Goal: Transaction & Acquisition: Purchase product/service

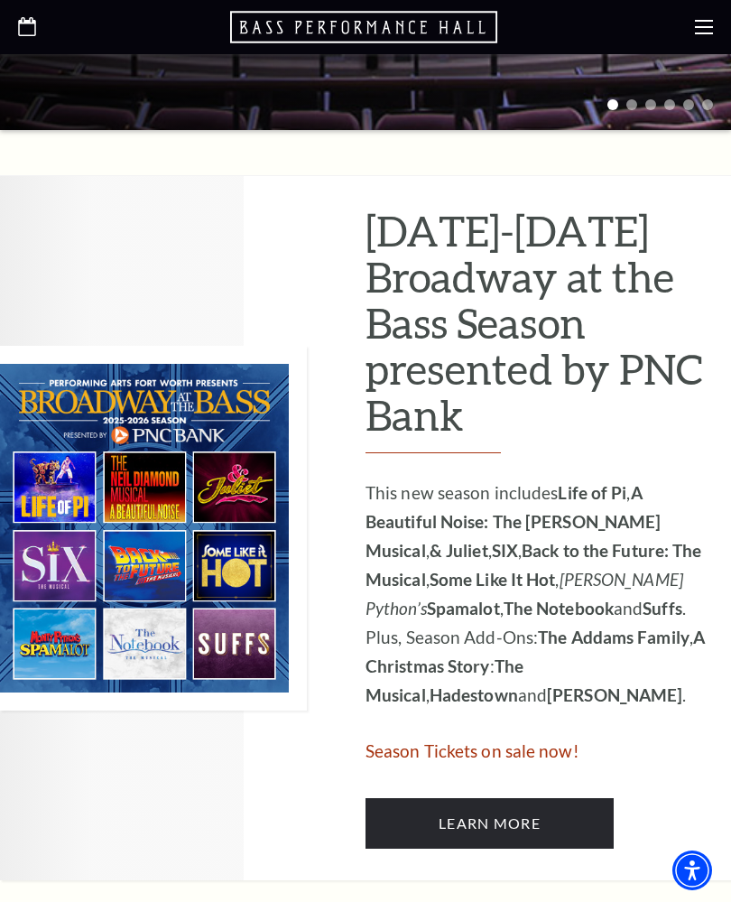
scroll to position [843, 0]
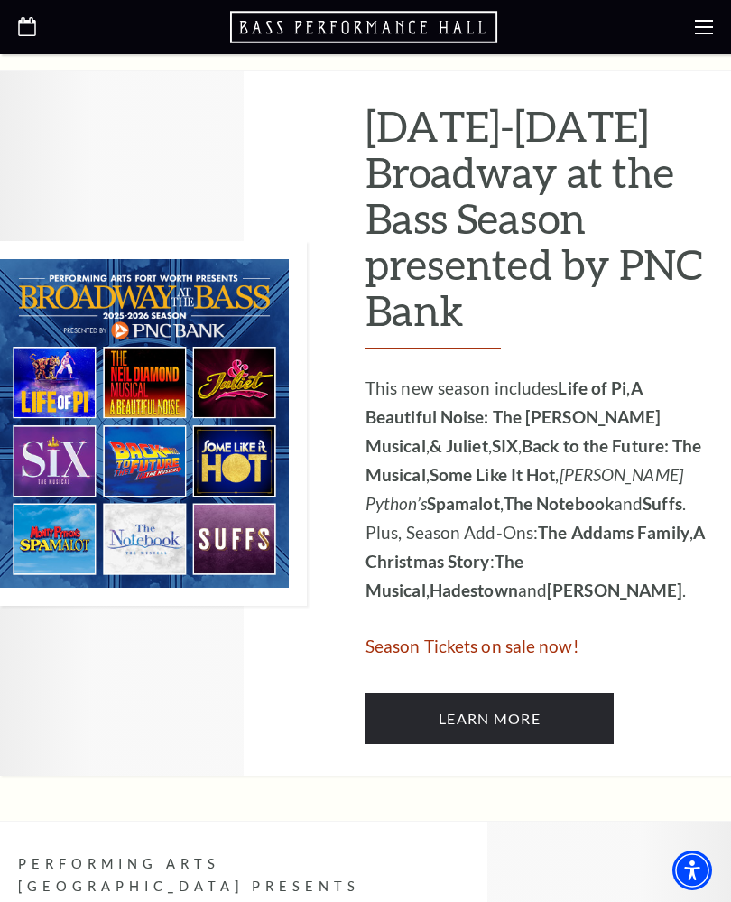
click at [407, 636] on span "Season Tickets on sale now!" at bounding box center [473, 646] width 214 height 21
click at [424, 694] on link "Learn More" at bounding box center [490, 719] width 248 height 51
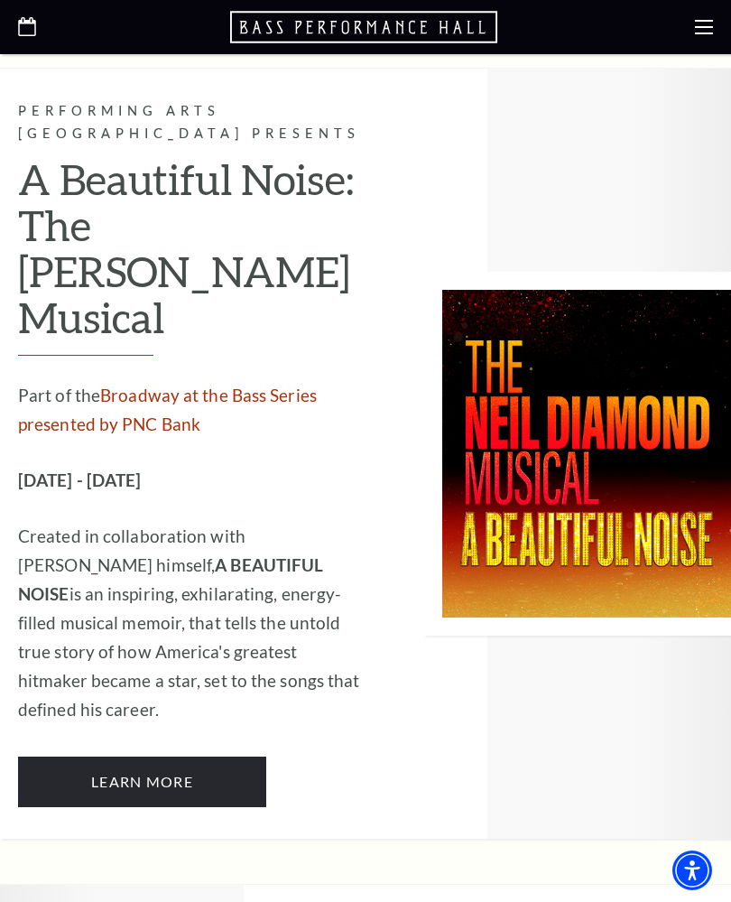
scroll to position [4166, 0]
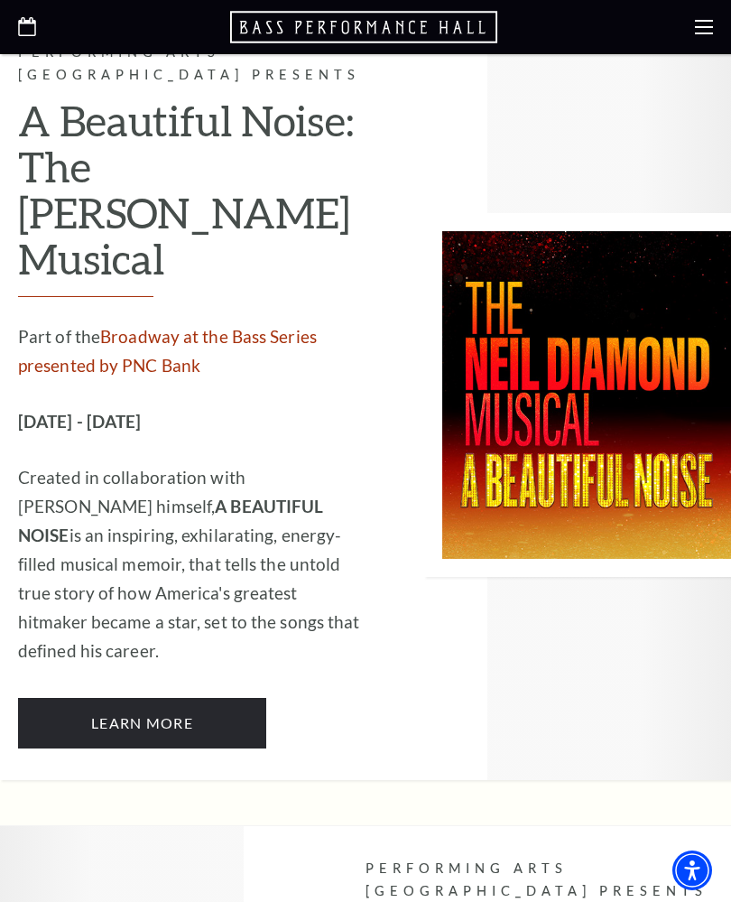
click at [98, 698] on link "Learn More" at bounding box center [142, 723] width 248 height 51
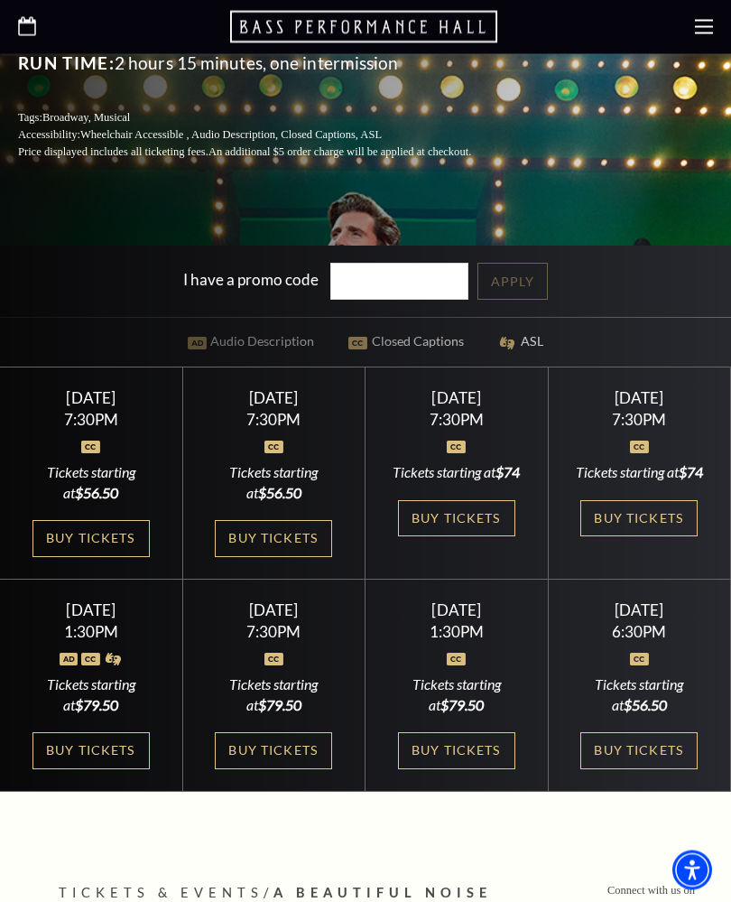
scroll to position [531, 0]
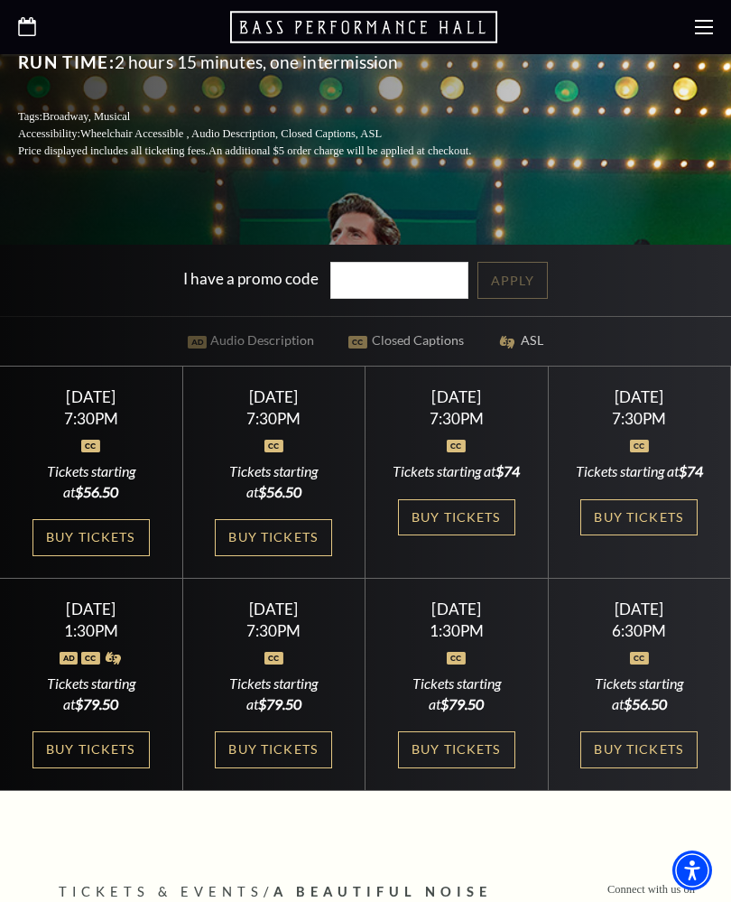
click at [91, 556] on link "Buy Tickets" at bounding box center [91, 537] width 117 height 37
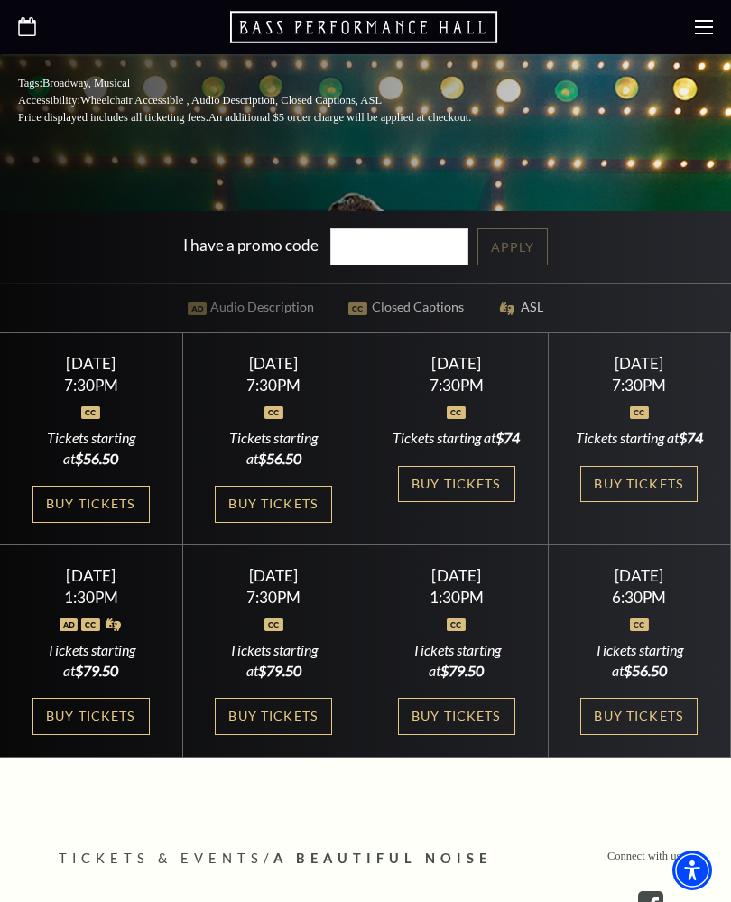
click at [256, 523] on link "Buy Tickets" at bounding box center [273, 504] width 117 height 37
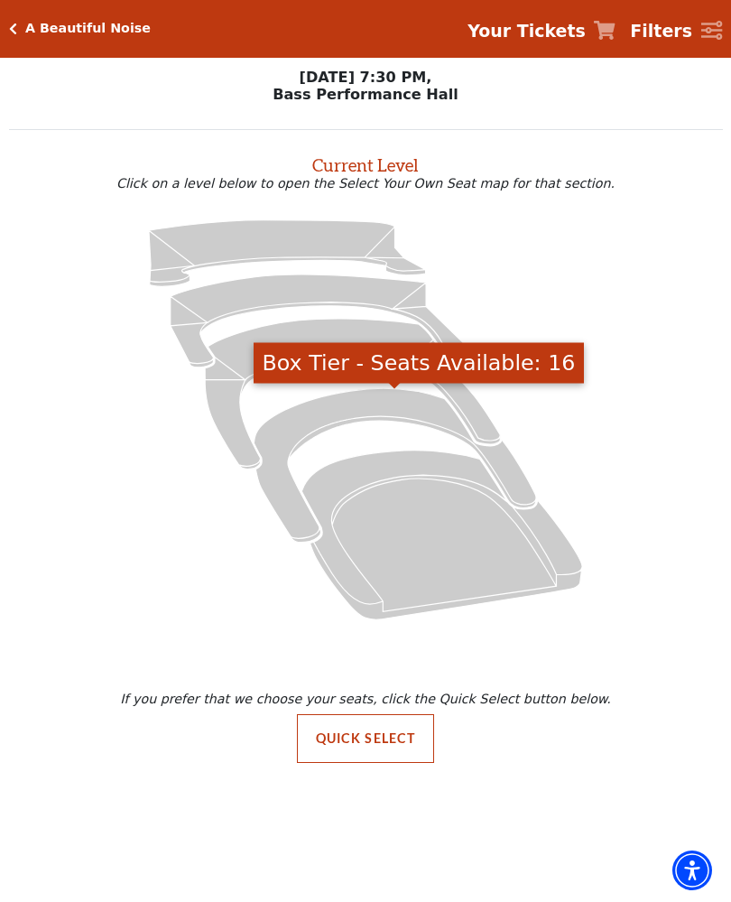
click at [313, 424] on icon "Box Tier - Seats Available: 16" at bounding box center [395, 465] width 283 height 154
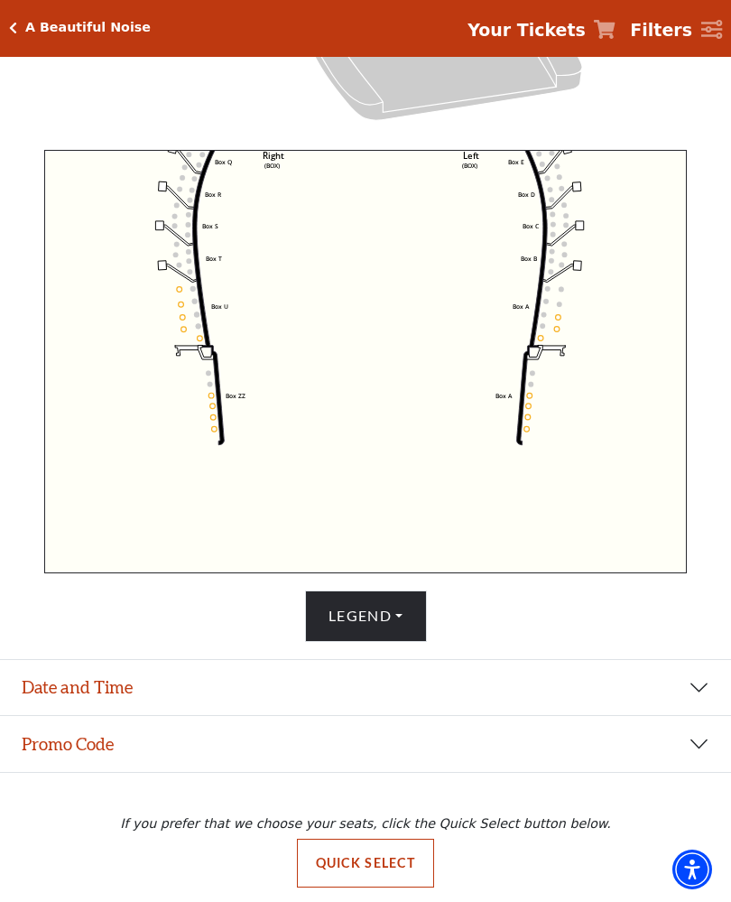
scroll to position [526, 0]
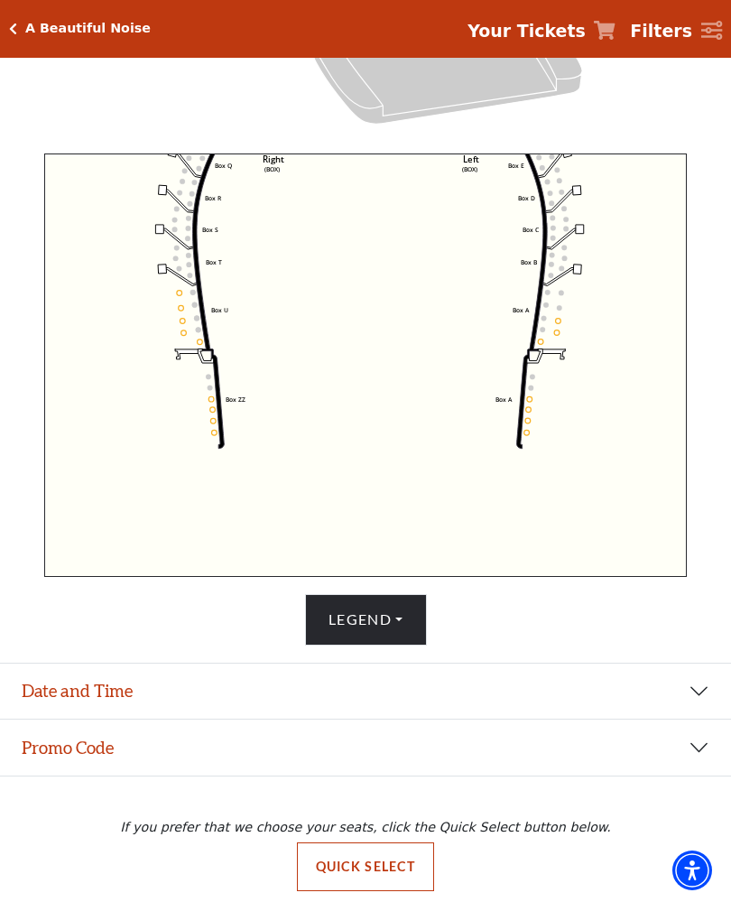
click at [687, 713] on button "Date and Time" at bounding box center [365, 692] width 731 height 56
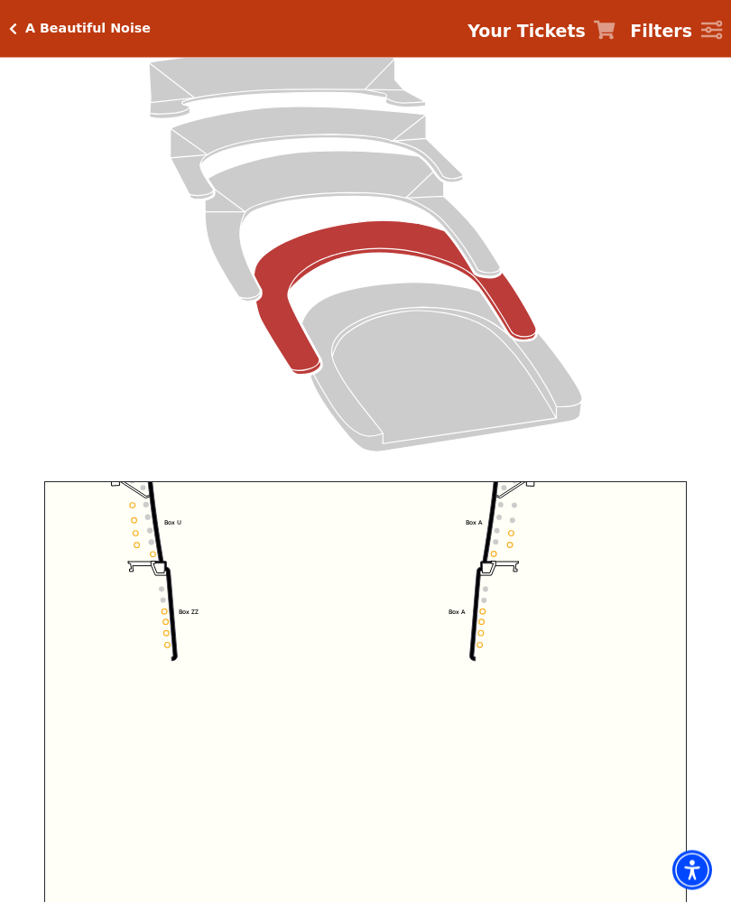
scroll to position [0, 0]
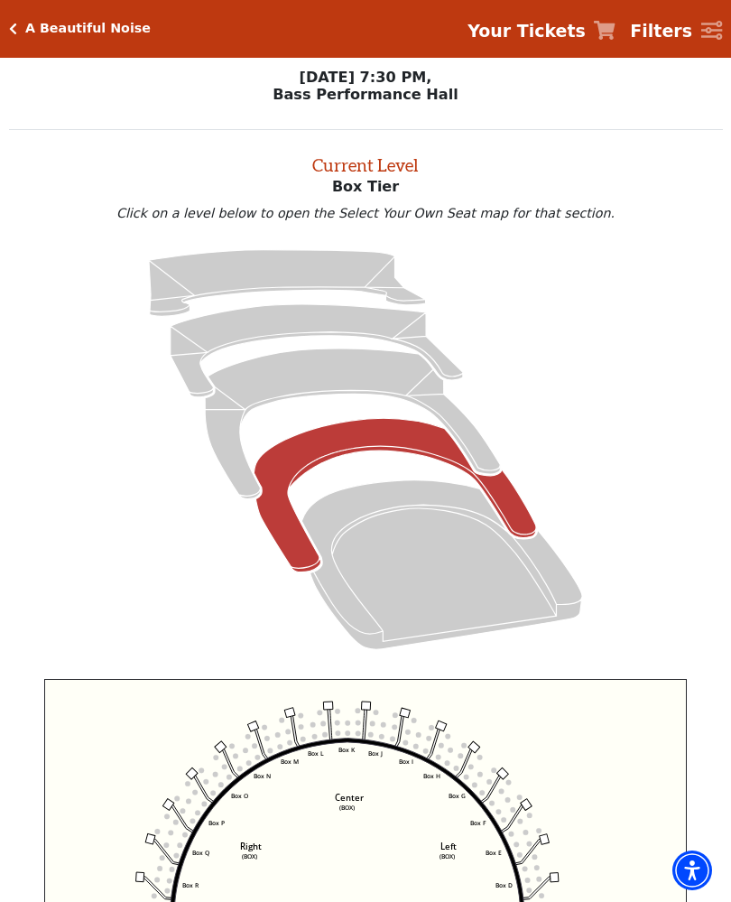
click at [266, 741] on circle at bounding box center [267, 738] width 5 height 5
click at [269, 741] on circle at bounding box center [267, 738] width 5 height 5
click at [279, 749] on circle at bounding box center [280, 746] width 5 height 5
click at [270, 753] on circle at bounding box center [270, 750] width 5 height 5
click at [258, 759] on circle at bounding box center [258, 757] width 5 height 5
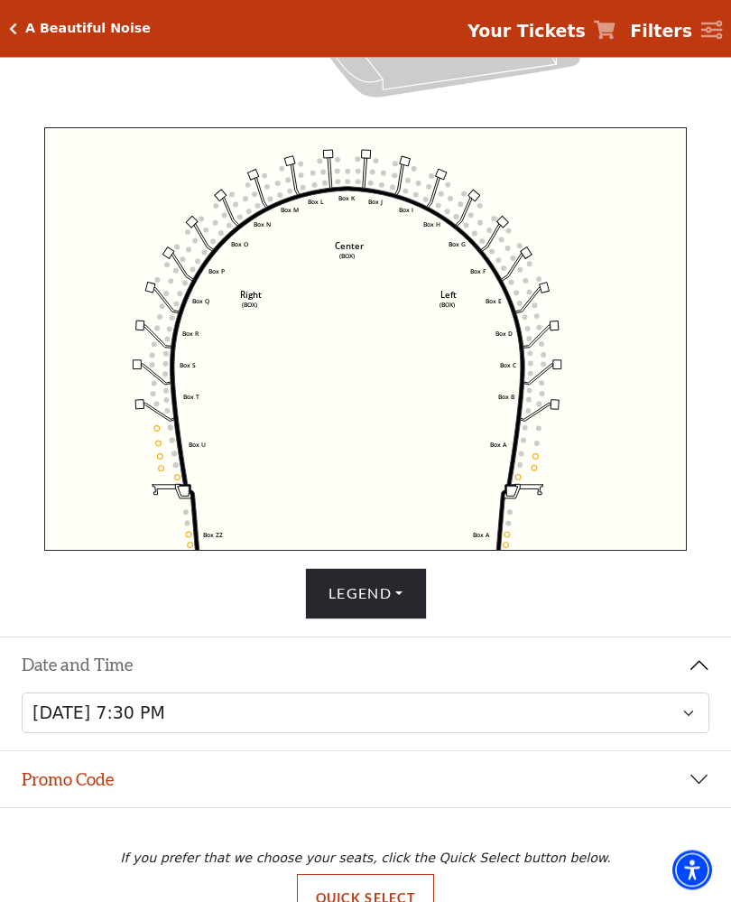
scroll to position [582, 0]
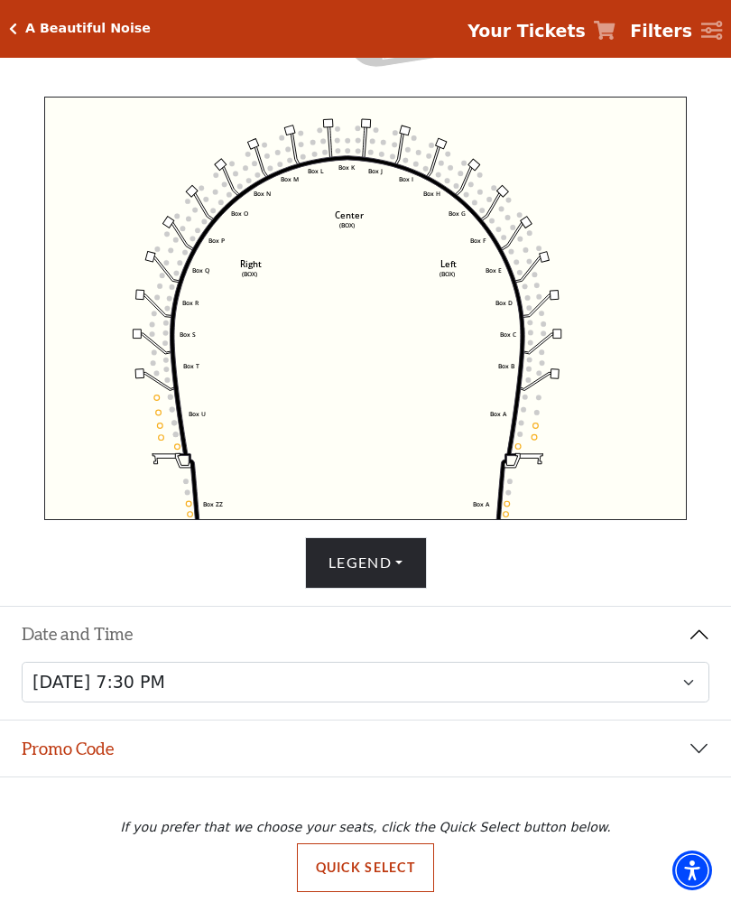
click at [530, 41] on strong "Your Tickets" at bounding box center [527, 31] width 118 height 20
click at [9, 14] on div "A Beautiful Noise Your Tickets Filters" at bounding box center [365, 29] width 731 height 58
click at [13, 27] on icon "Click here to go back to filters" at bounding box center [13, 29] width 8 height 13
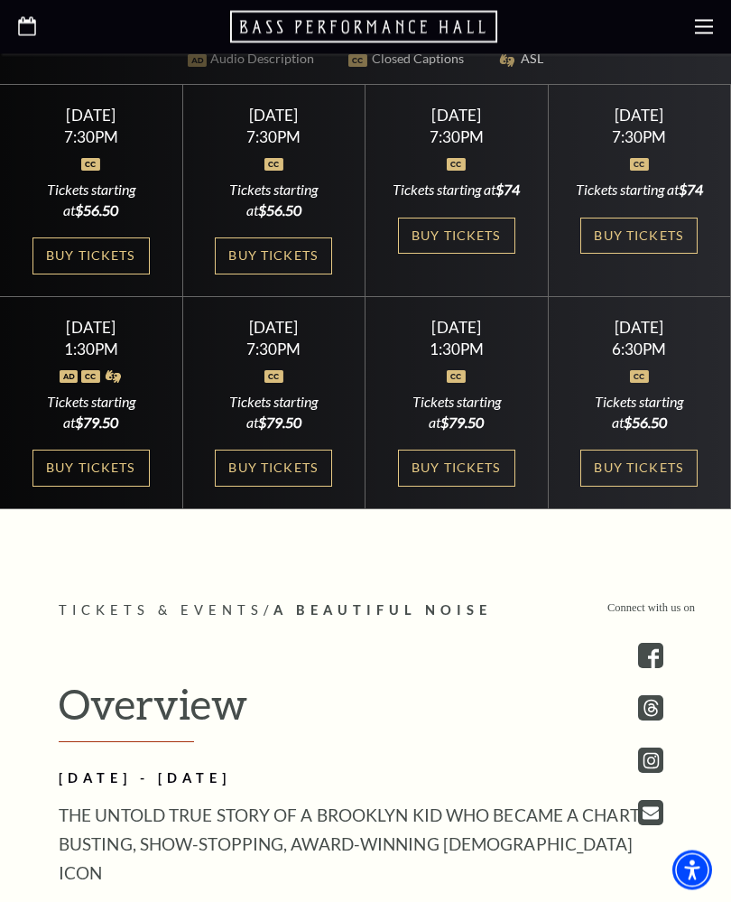
scroll to position [803, 0]
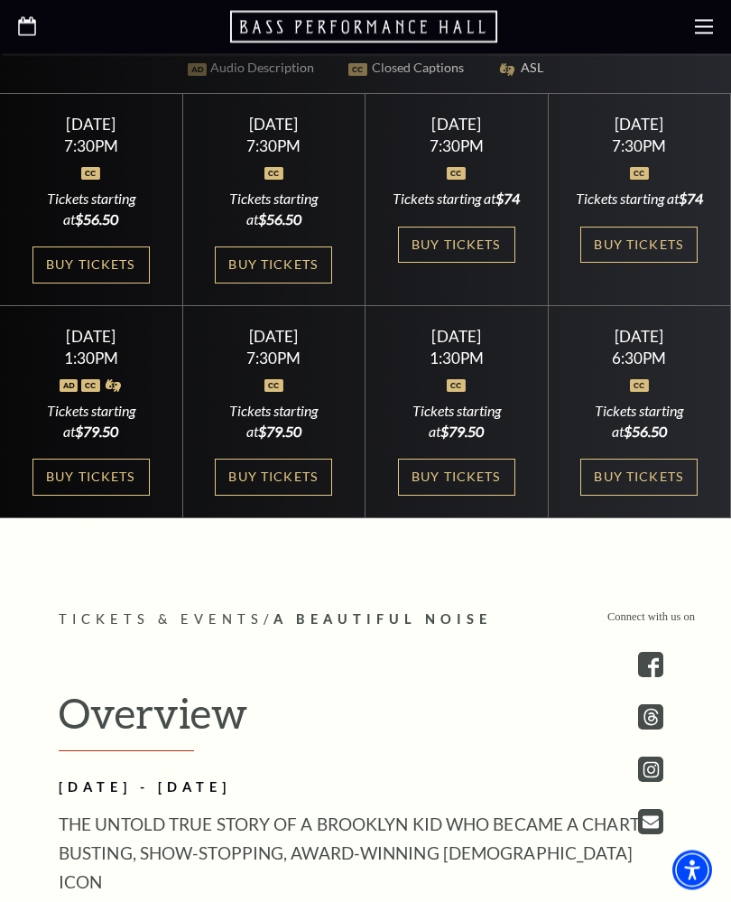
click at [258, 284] on link "Buy Tickets" at bounding box center [273, 265] width 117 height 37
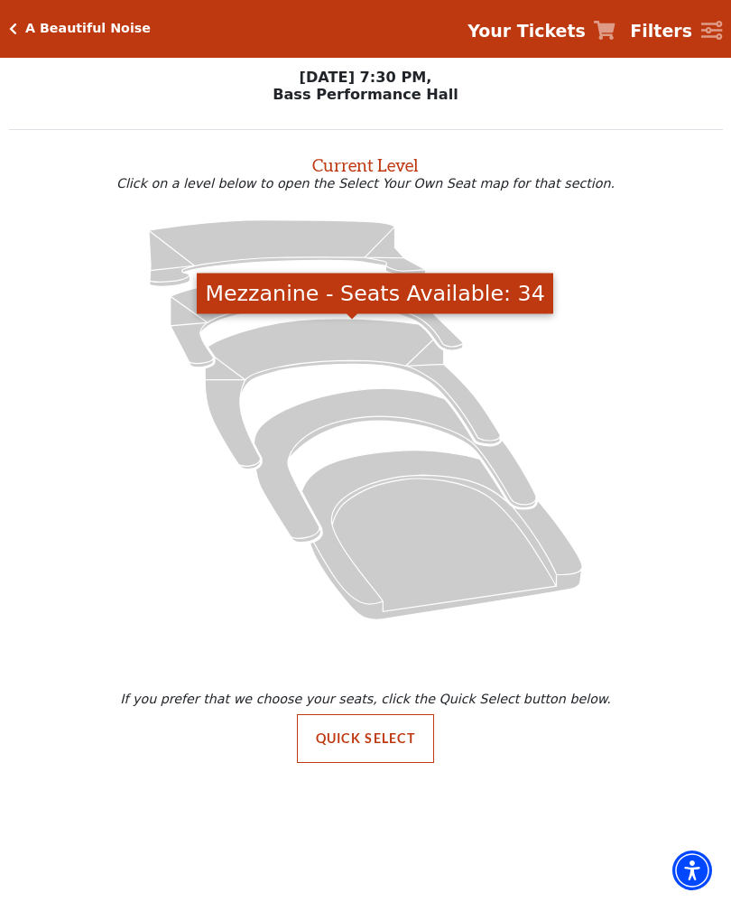
click at [276, 346] on icon "Mezzanine - Seats Available: 34" at bounding box center [352, 394] width 295 height 150
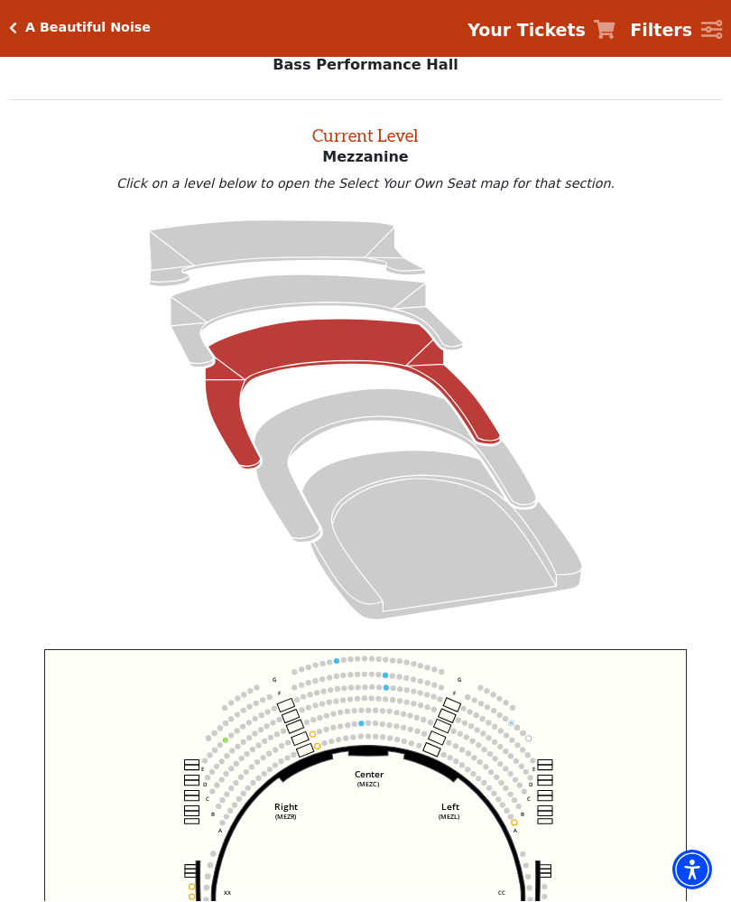
scroll to position [69, 0]
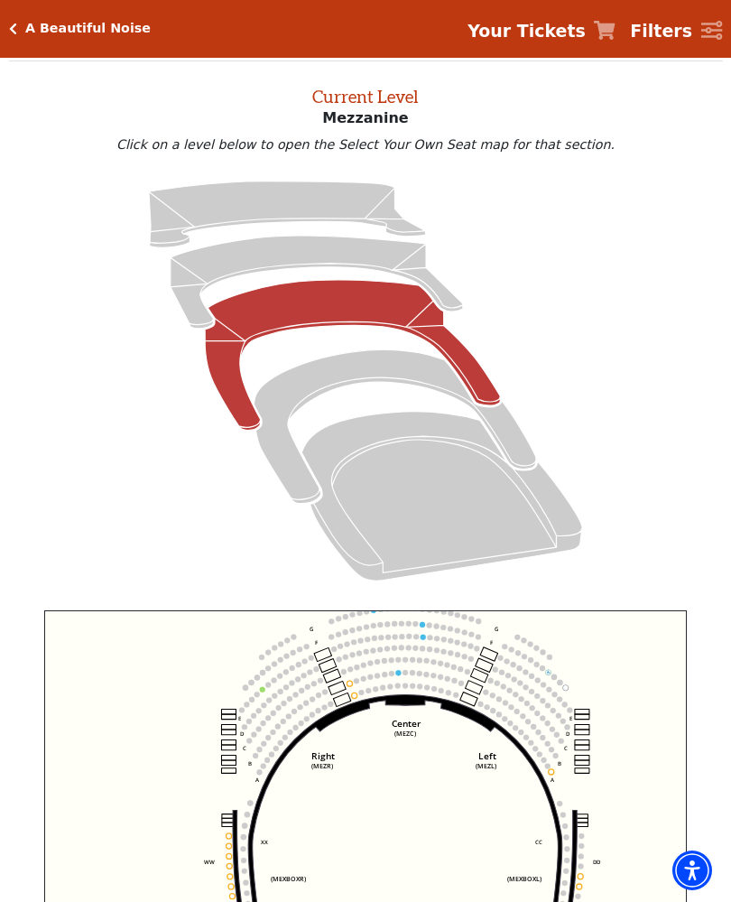
click at [198, 740] on icon "Center (MEZC) Right (MEZR) Left (MEZL) (MEXBOXR) (MEXBOXL) XX WW CC DD YY BB ZZ…" at bounding box center [365, 822] width 643 height 424
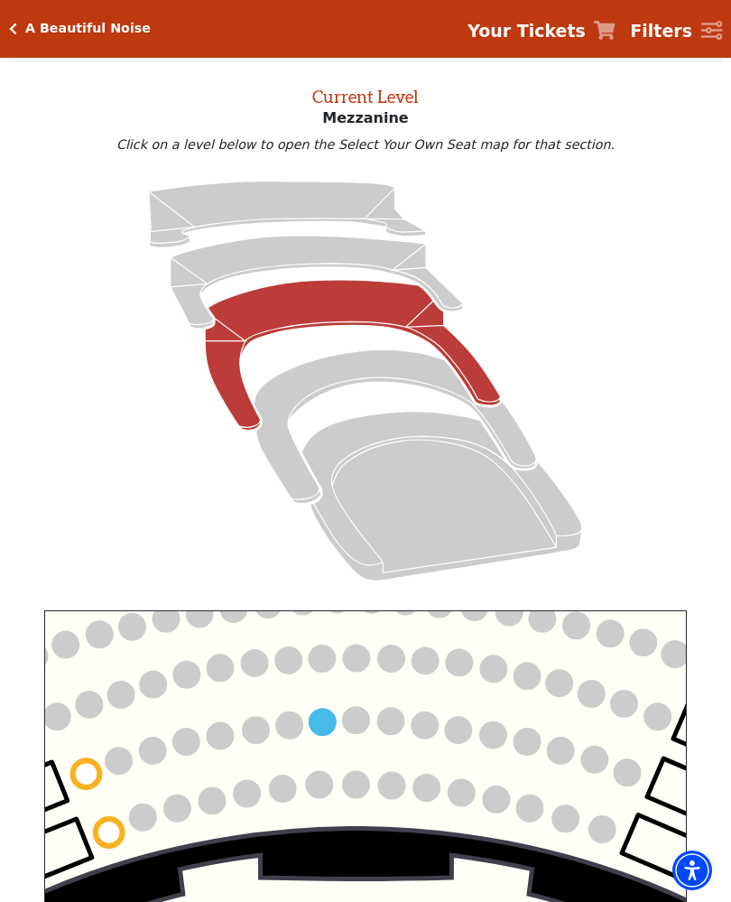
click at [247, 728] on circle at bounding box center [256, 730] width 27 height 27
click at [258, 737] on circle at bounding box center [256, 730] width 27 height 27
click at [264, 780] on icon "Center (MEZC) Right (MEZR) Left (MEZL) (MEXBOXR) (MEXBOXL) XX WW CC DD YY BB ZZ…" at bounding box center [365, 822] width 643 height 424
click at [301, 778] on icon "Center (MEZC) Right (MEZR) Left (MEZL) (MEXBOXR) (MEXBOXL) XX WW CC DD YY BB ZZ…" at bounding box center [365, 822] width 643 height 424
click at [266, 739] on circle at bounding box center [256, 730] width 27 height 27
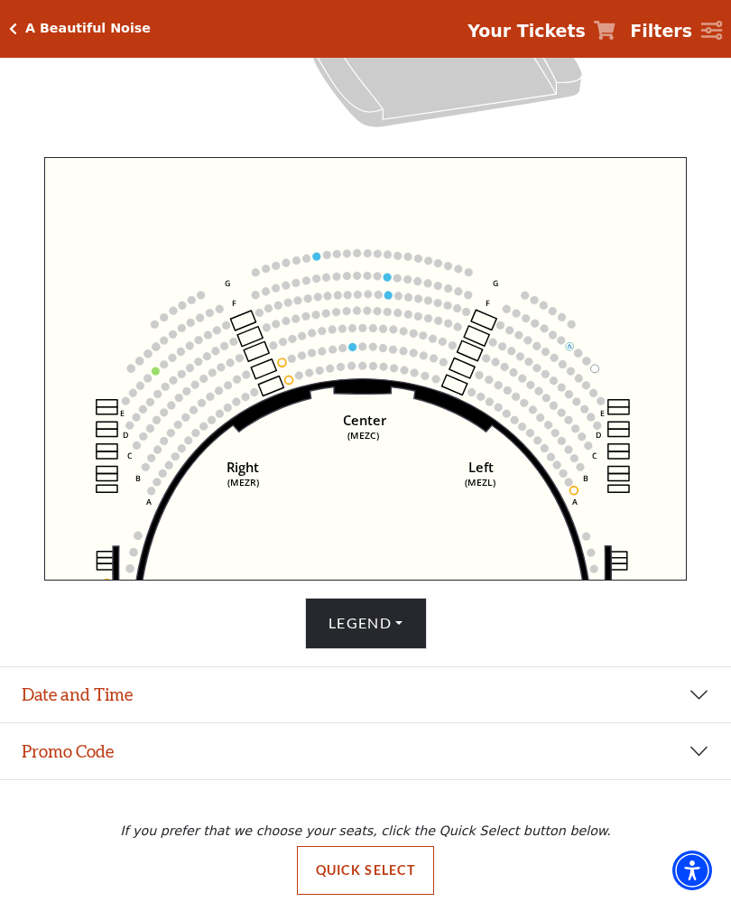
scroll to position [526, 0]
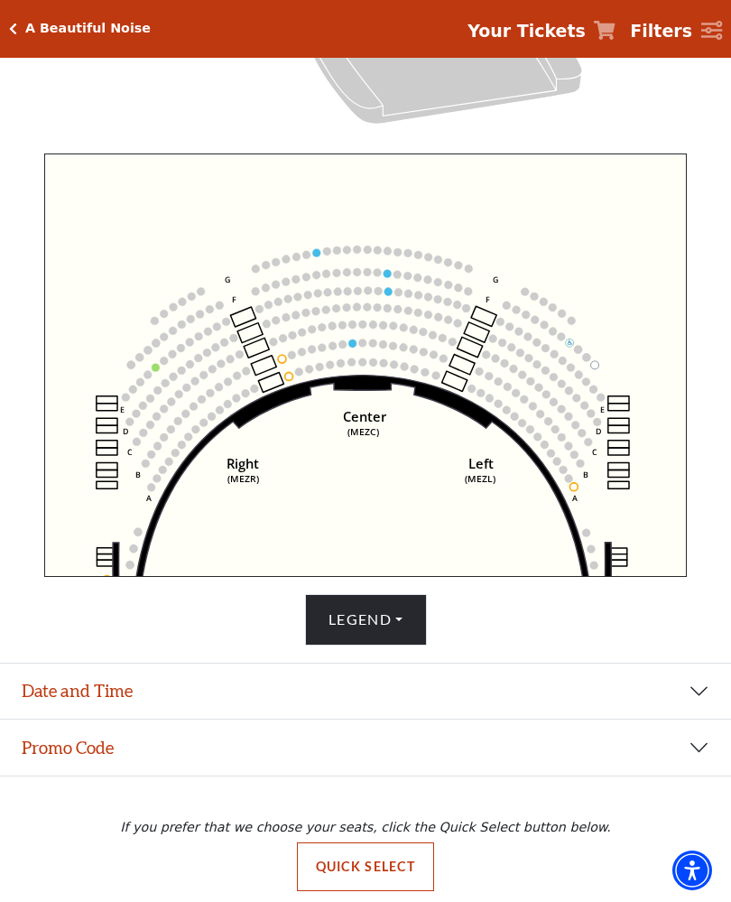
click at [31, 720] on button "Date and Time" at bounding box center [365, 692] width 731 height 56
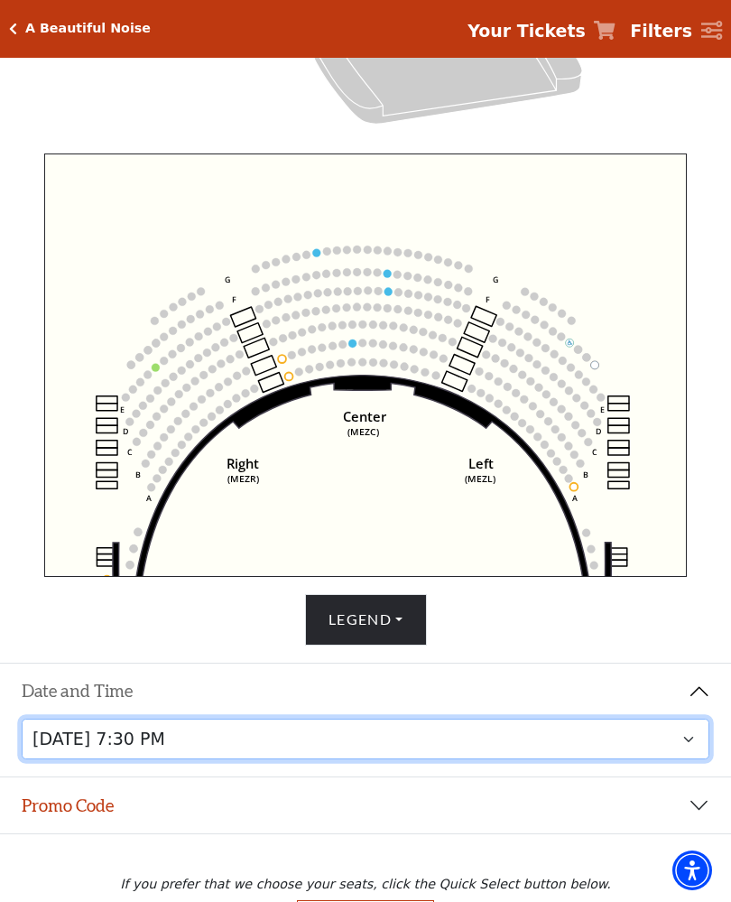
click at [40, 747] on select "Tuesday, October 28 at 7:30 PM Wednesday, October 29 at 7:30 PM Thursday, Octob…" at bounding box center [366, 739] width 689 height 41
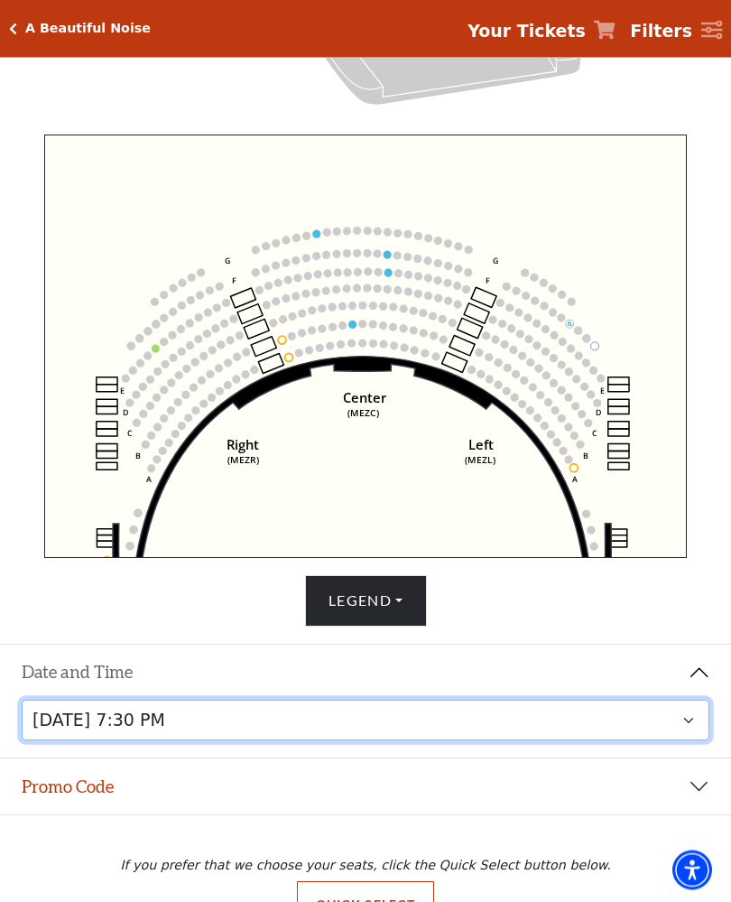
scroll to position [582, 0]
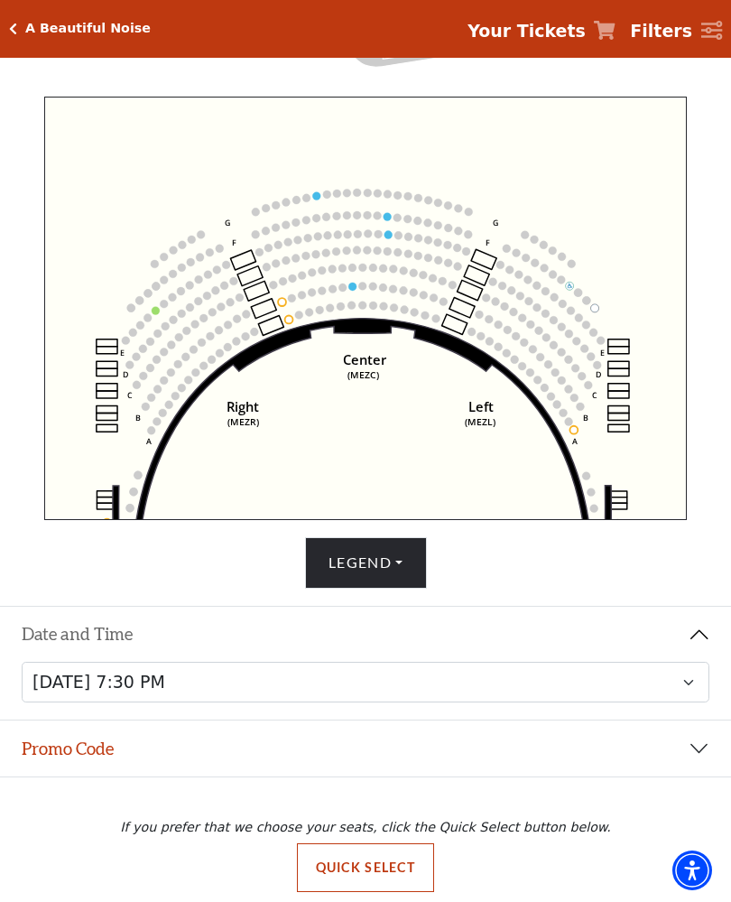
click at [692, 774] on button "Promo Code" at bounding box center [365, 749] width 731 height 56
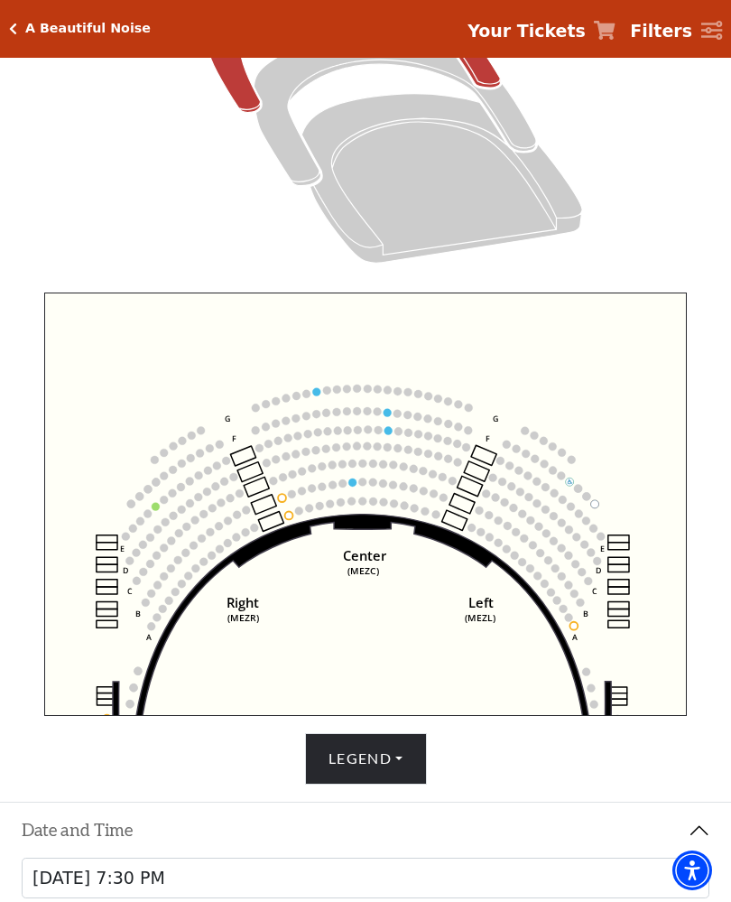
scroll to position [385, 0]
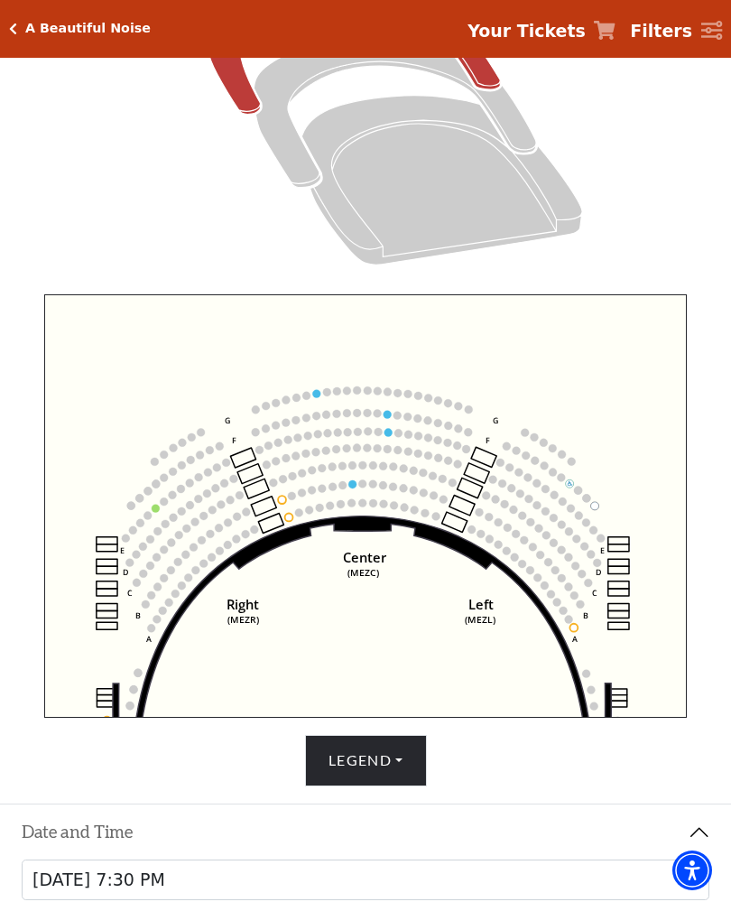
click at [395, 784] on button "Legend" at bounding box center [366, 760] width 122 height 51
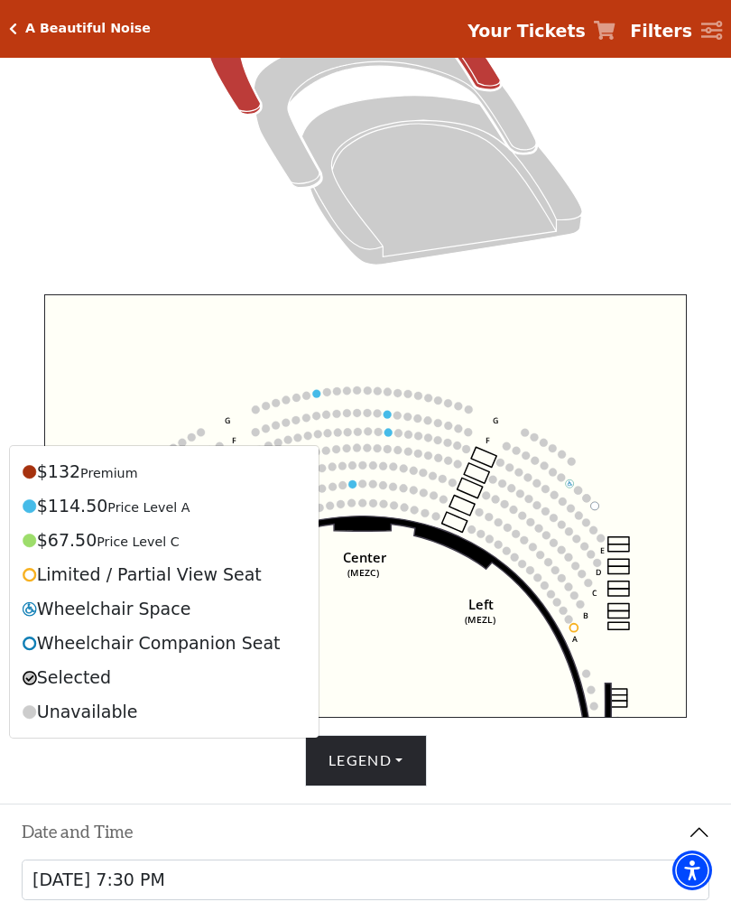
click at [41, 557] on div "$67.50 Price Level C" at bounding box center [164, 540] width 293 height 34
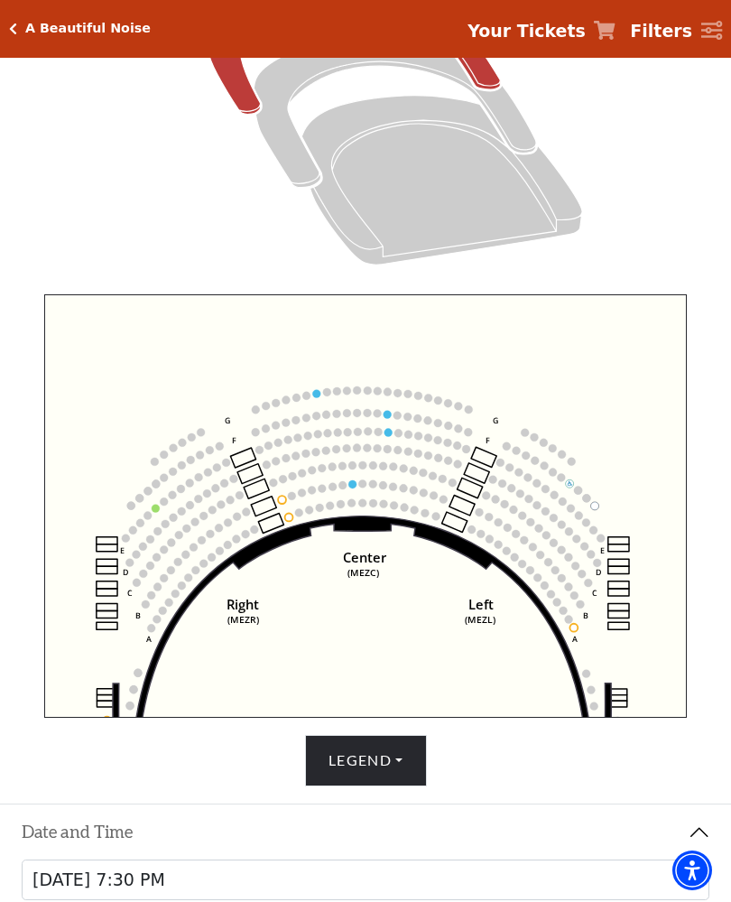
click at [303, 494] on circle at bounding box center [302, 493] width 8 height 8
click at [286, 483] on circle at bounding box center [283, 479] width 8 height 8
click at [343, 784] on button "Legend" at bounding box center [366, 760] width 122 height 51
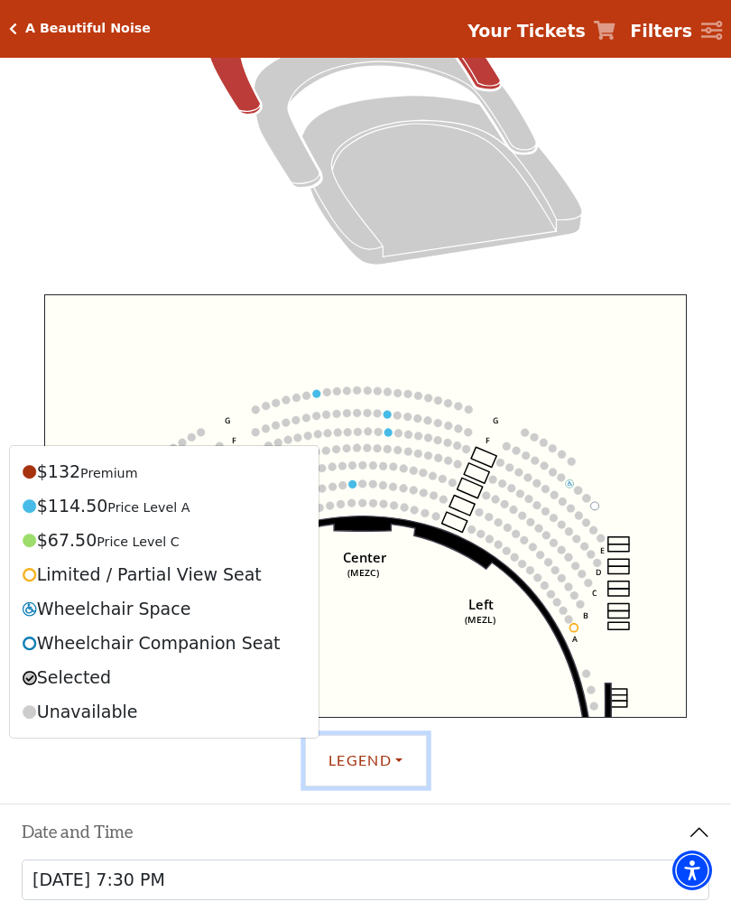
click at [70, 381] on icon "Center (MEZC) Right (MEZR) Left (MEZL) (MEXBOXR) (MEXBOXL) XX WW CC DD YY BB ZZ…" at bounding box center [365, 506] width 643 height 424
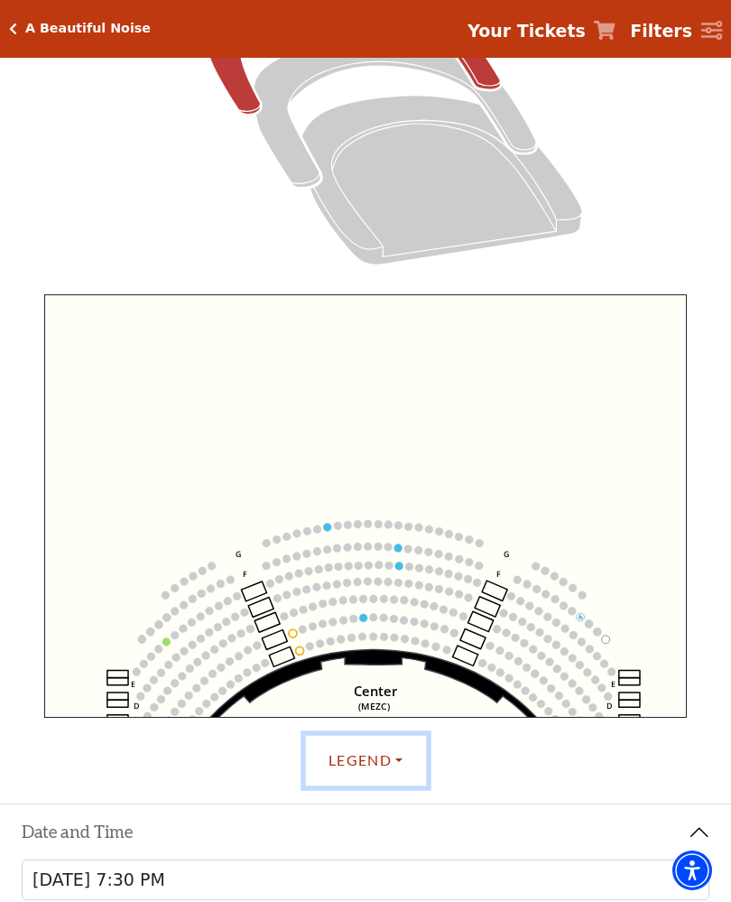
click at [102, 549] on icon "Center (MEZC) Right (MEZR) Left (MEZL) (MEXBOXR) (MEXBOXL) XX WW CC DD YY BB ZZ…" at bounding box center [365, 506] width 643 height 424
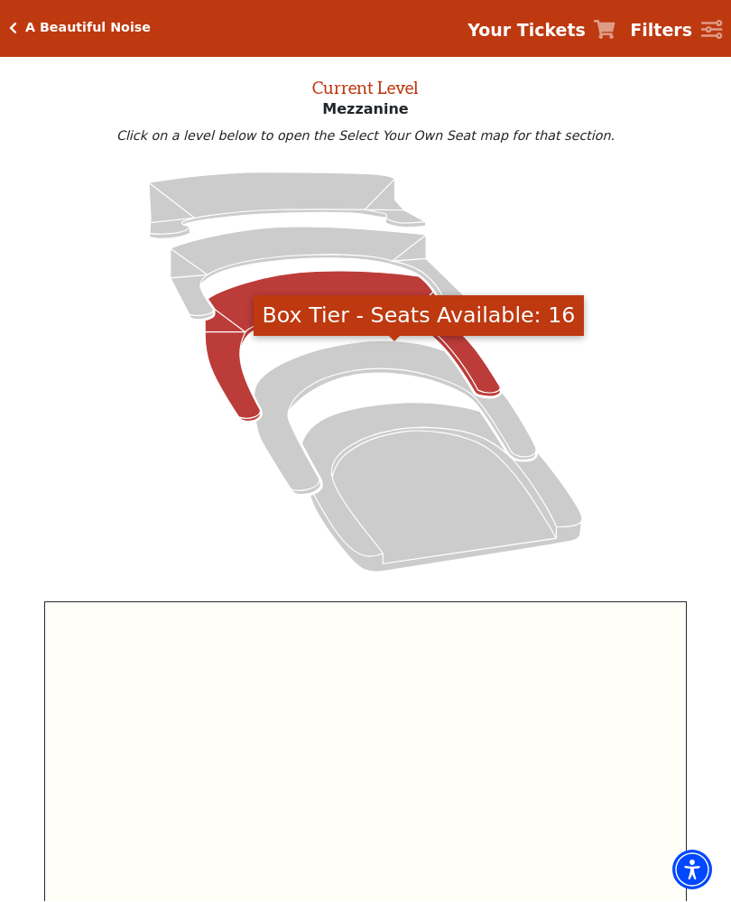
scroll to position [78, 0]
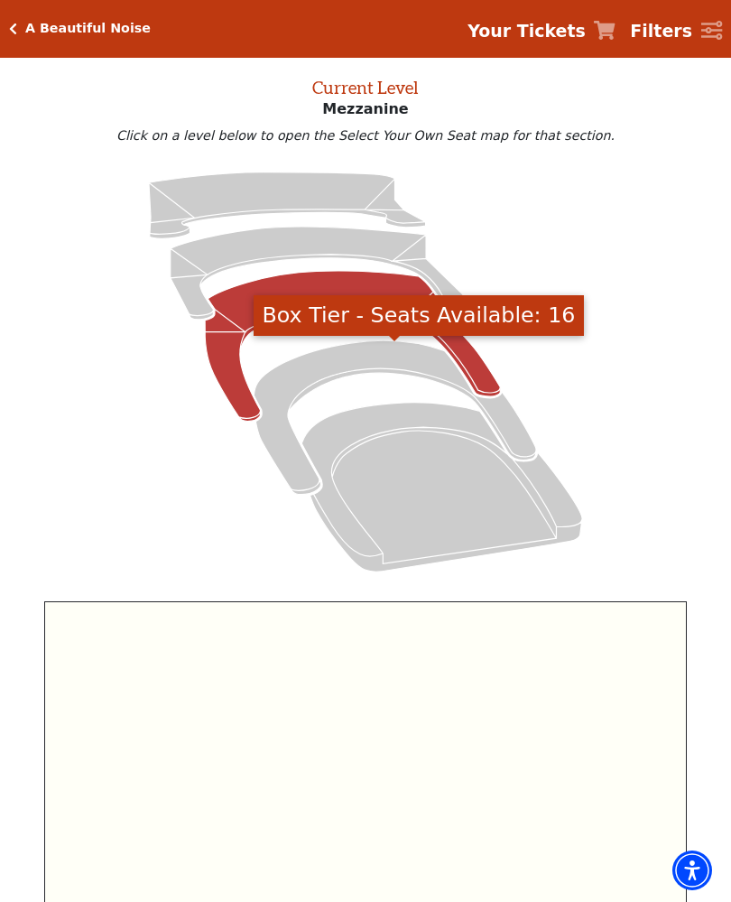
click at [290, 379] on icon "Box Tier - Seats Available: 16" at bounding box center [395, 417] width 283 height 154
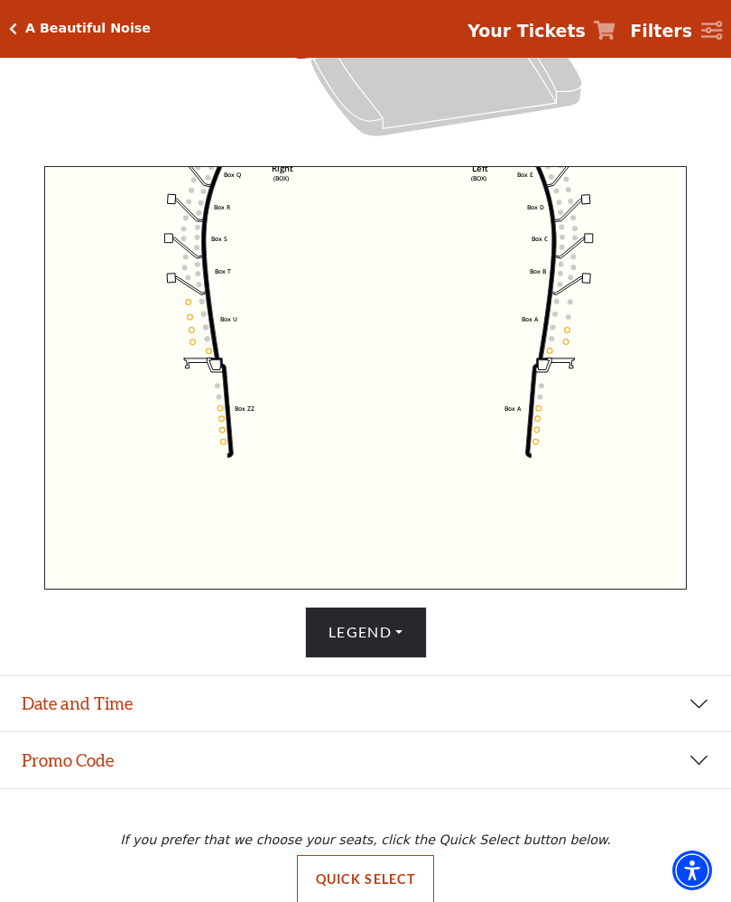
scroll to position [526, 0]
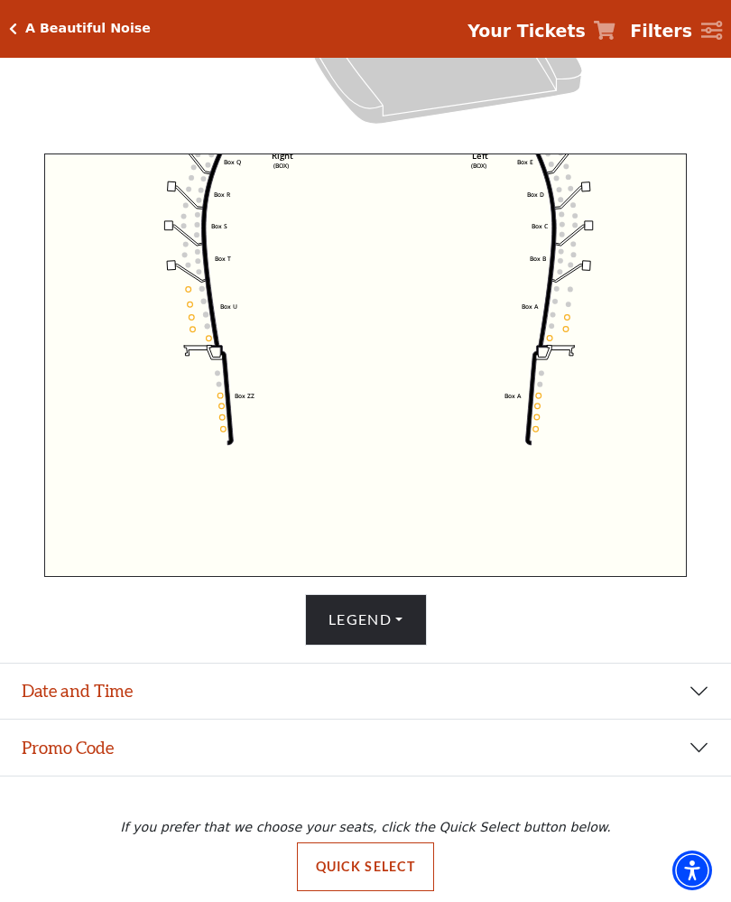
click at [341, 645] on button "Legend" at bounding box center [366, 619] width 122 height 51
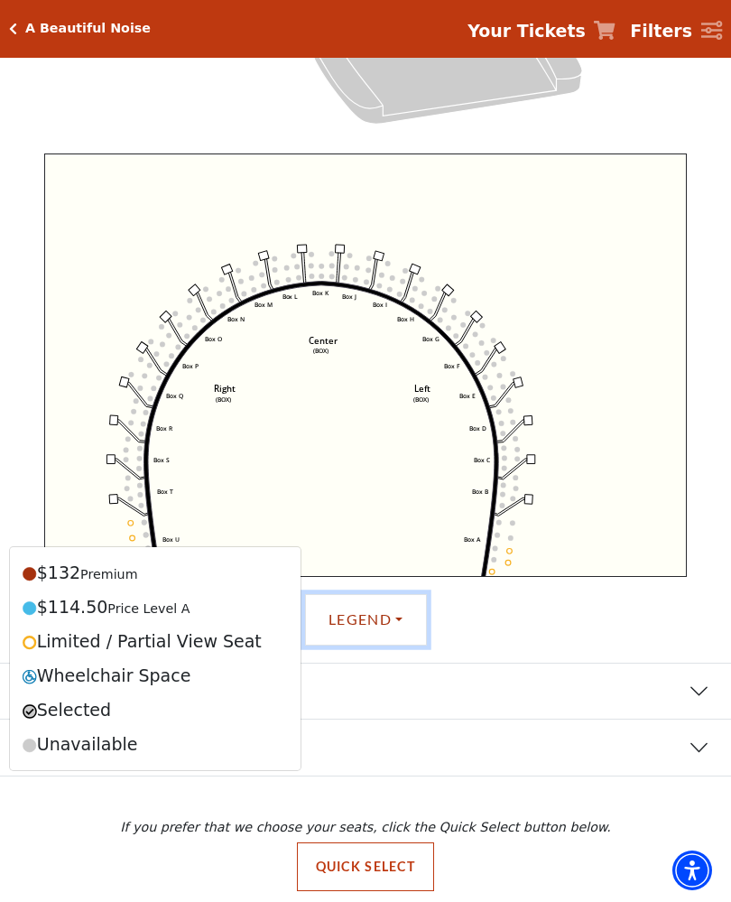
click at [238, 377] on icon "Left (BOX) Right (BOX) Center (BOX) Box ZZ Box U Box T Box S Box R Box Q Box P …" at bounding box center [365, 366] width 643 height 424
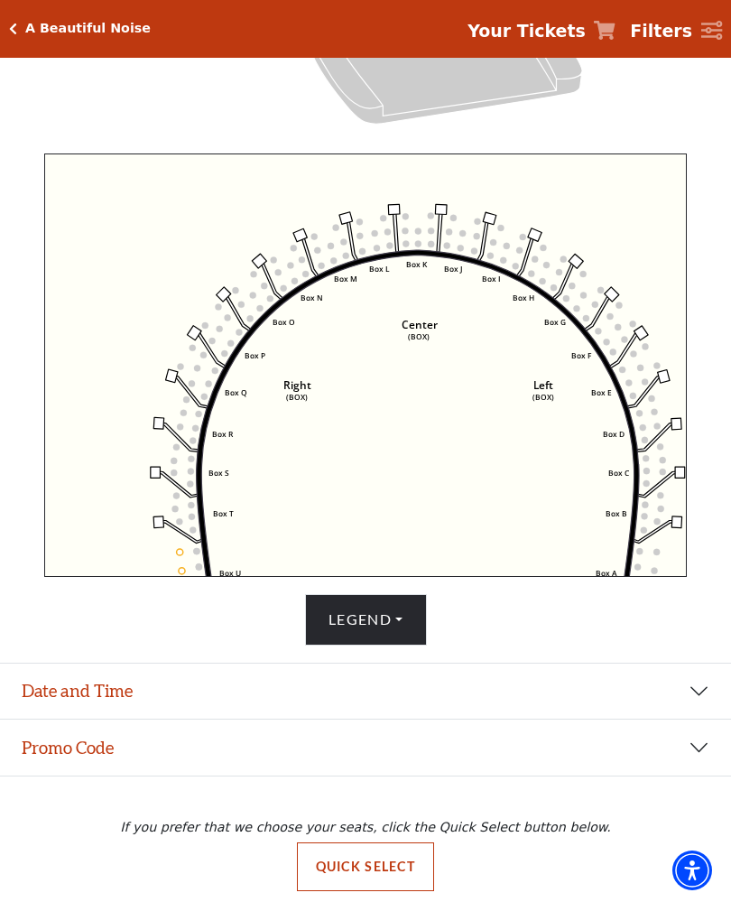
click at [0, 498] on div "Choose My Seats Quick Select Current Level Box Tier Click on a level below to o…" at bounding box center [365, 124] width 731 height 1041
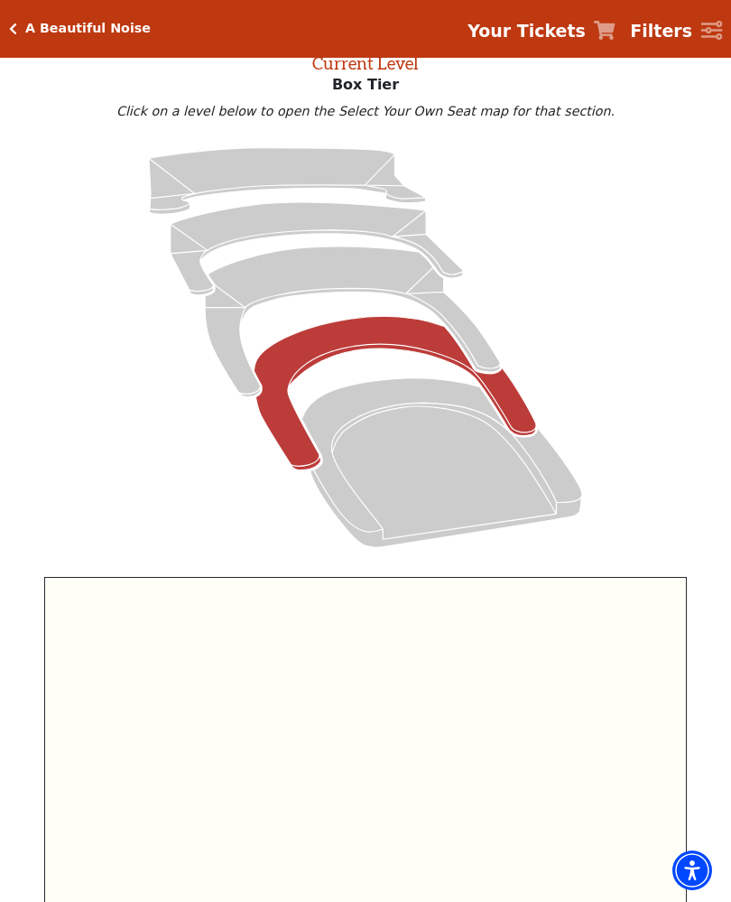
scroll to position [111, 0]
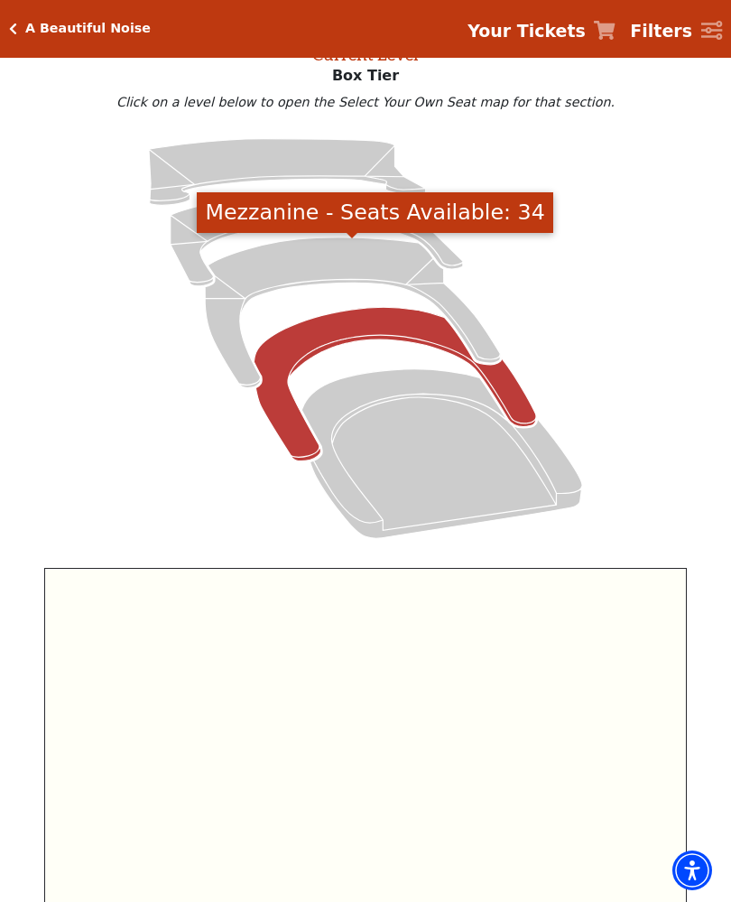
click at [270, 281] on icon "Mezzanine - Seats Available: 34" at bounding box center [352, 313] width 295 height 150
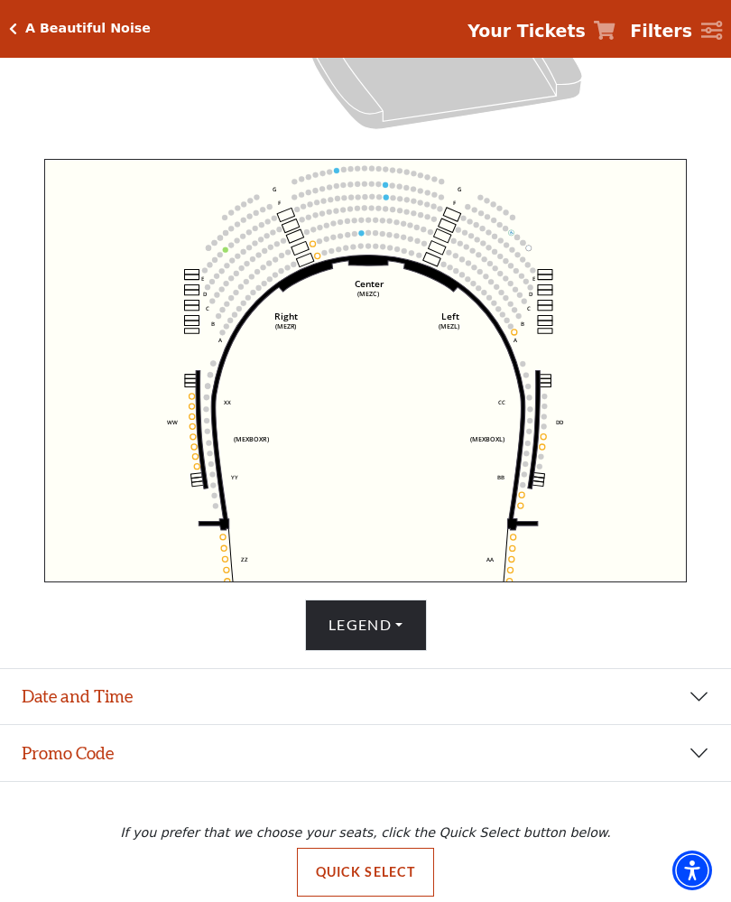
scroll to position [526, 0]
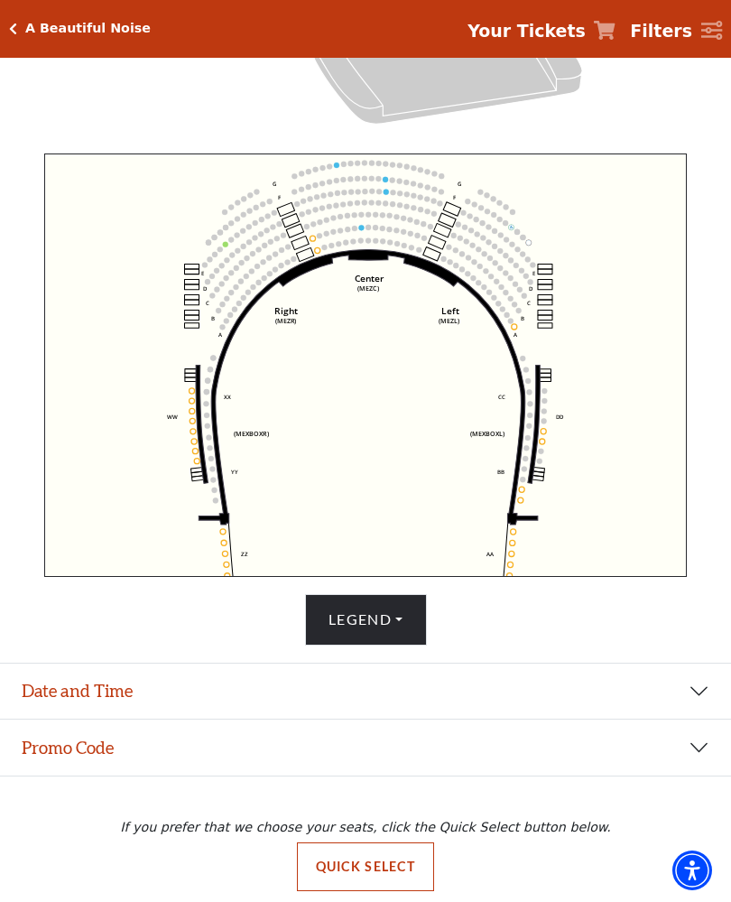
click at [349, 891] on button "Quick Select" at bounding box center [366, 867] width 138 height 49
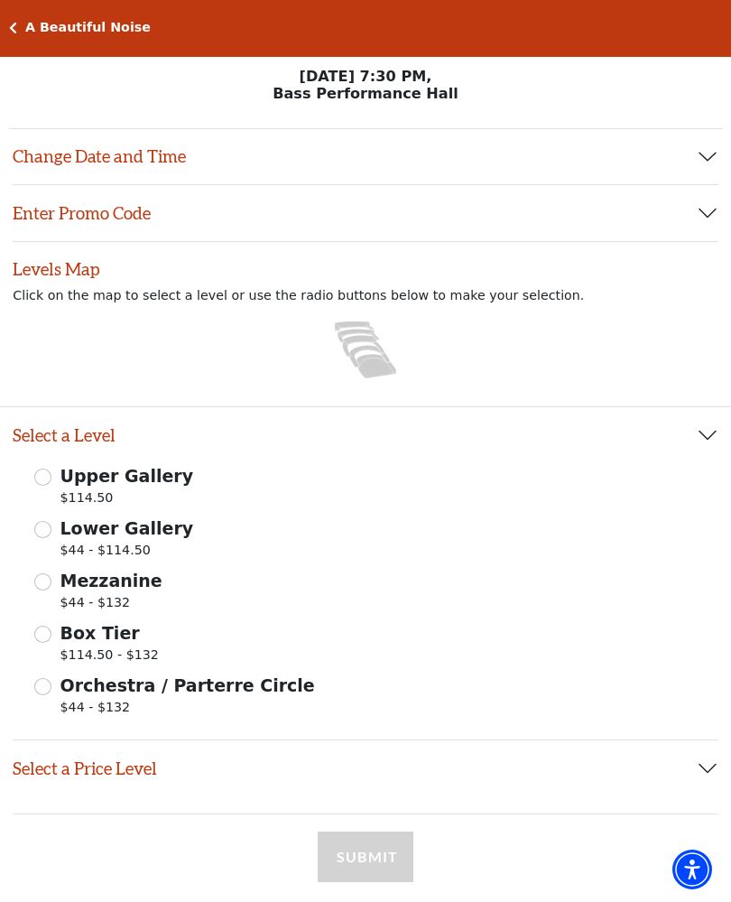
scroll to position [1, 0]
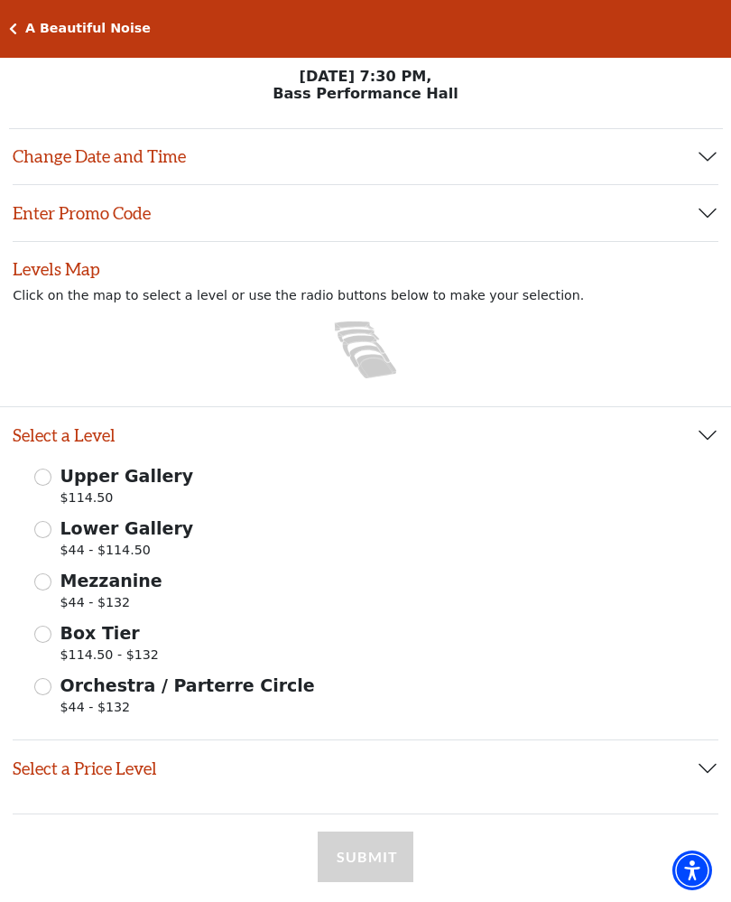
click at [40, 579] on input "Mezzanine $44 - $132" at bounding box center [42, 581] width 17 height 17
radio input "true"
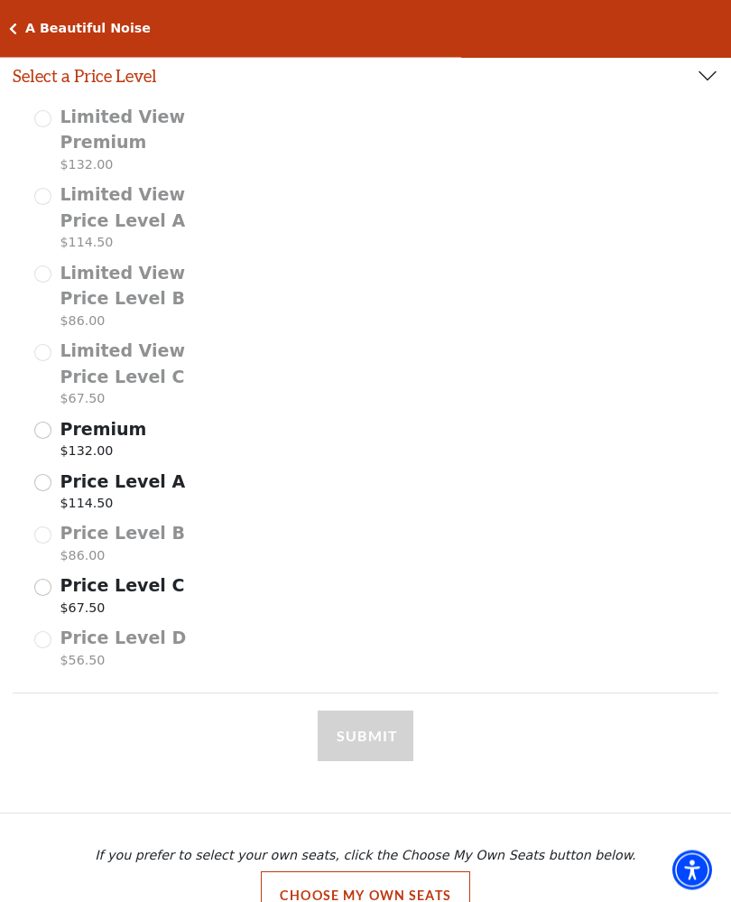
scroll to position [694, 0]
click at [39, 578] on input "Price Level C $67.50" at bounding box center [42, 586] width 17 height 17
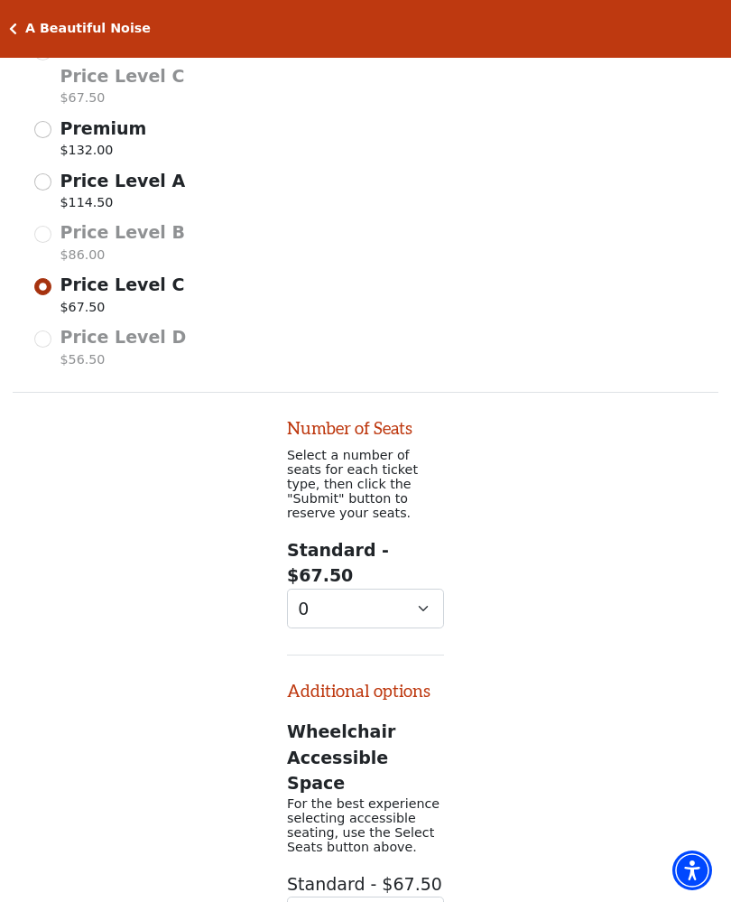
scroll to position [1185, 0]
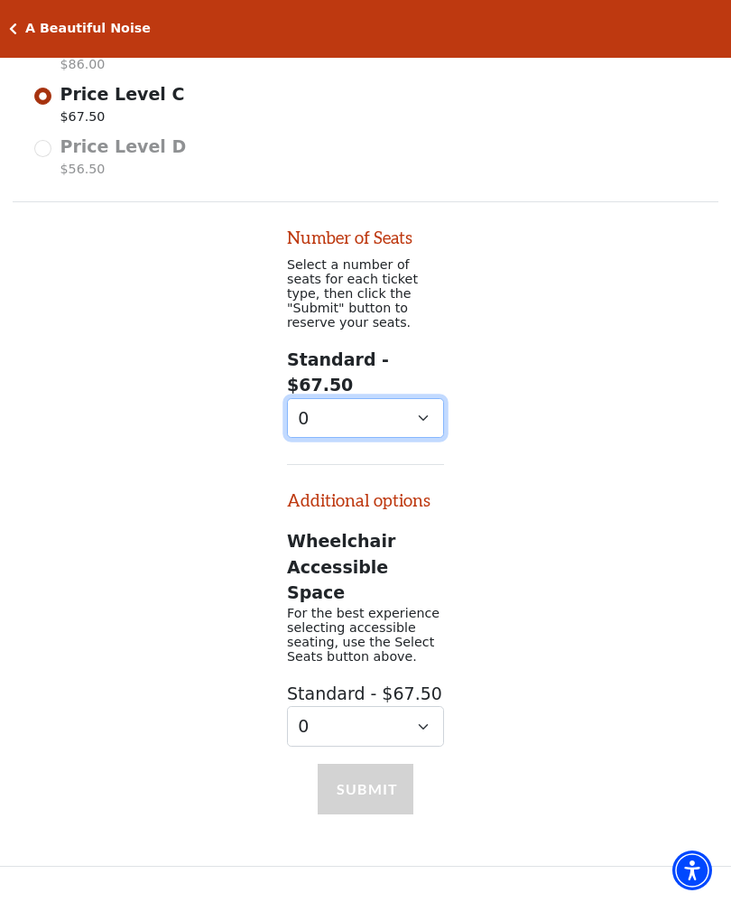
click at [415, 398] on select "0 1 2" at bounding box center [365, 418] width 157 height 41
select select "2"
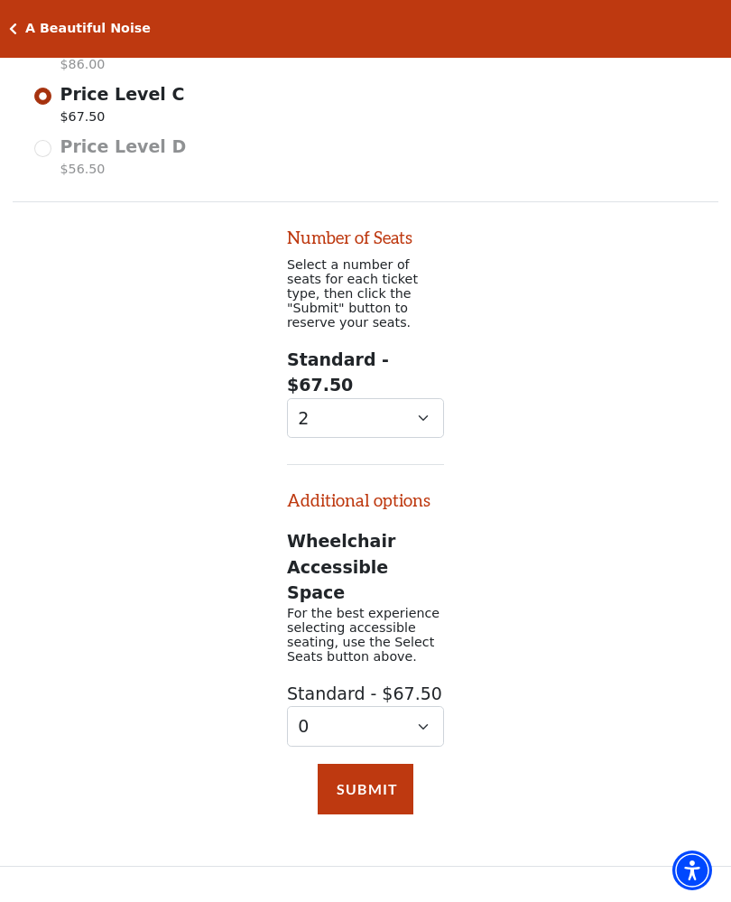
click at [362, 764] on button "Submit" at bounding box center [366, 789] width 96 height 51
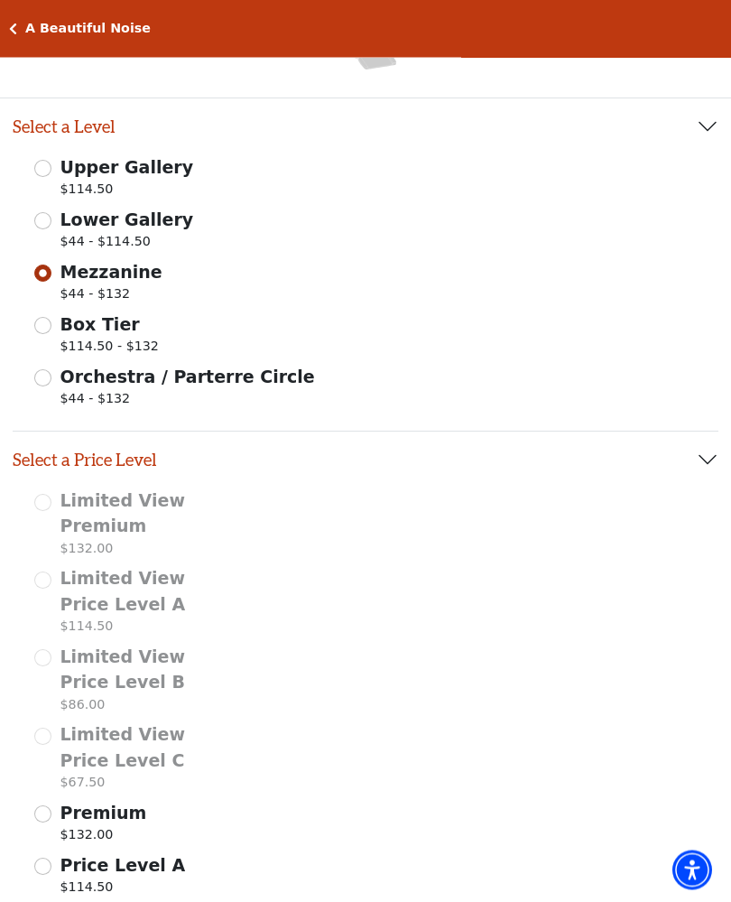
scroll to position [303, 0]
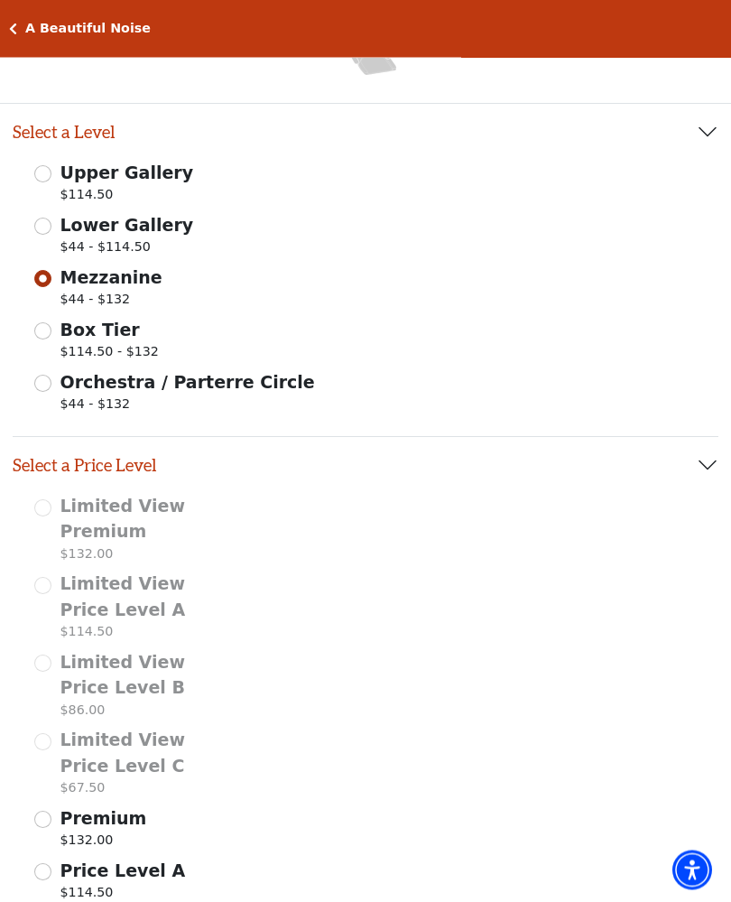
click at [14, 25] on icon "Click here to go back to filters" at bounding box center [13, 29] width 8 height 13
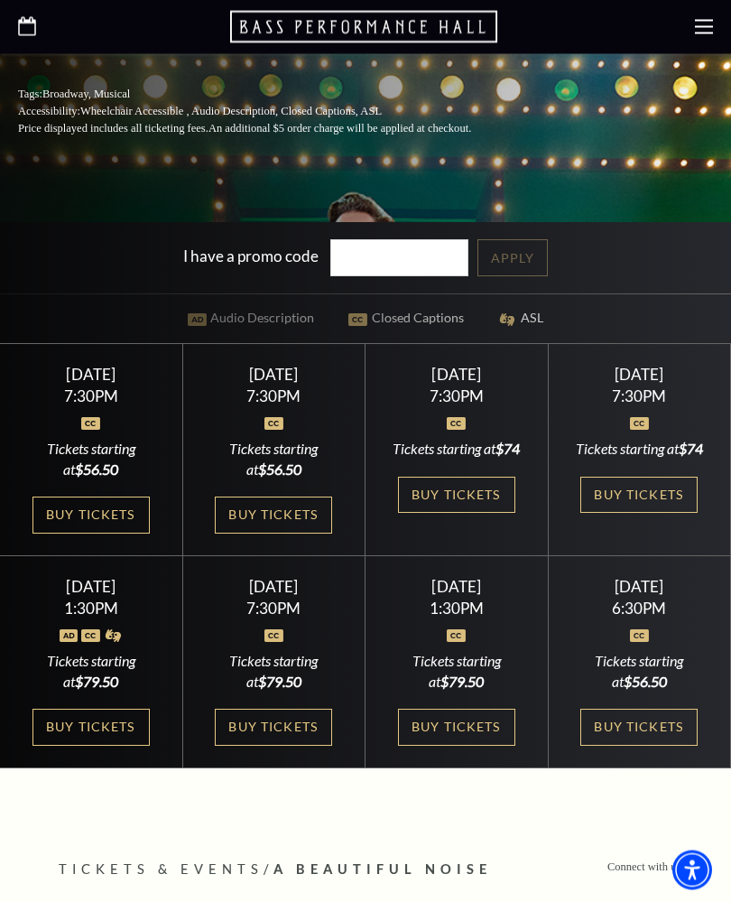
scroll to position [554, 0]
click at [70, 534] on link "Buy Tickets" at bounding box center [91, 515] width 117 height 37
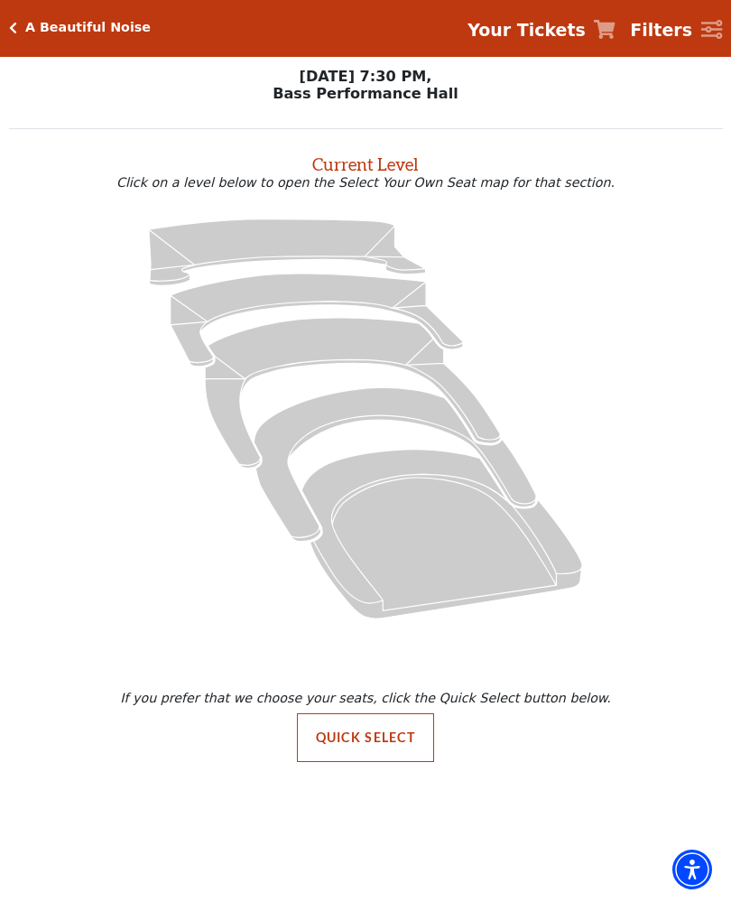
click at [347, 735] on button "Quick Select" at bounding box center [366, 738] width 138 height 49
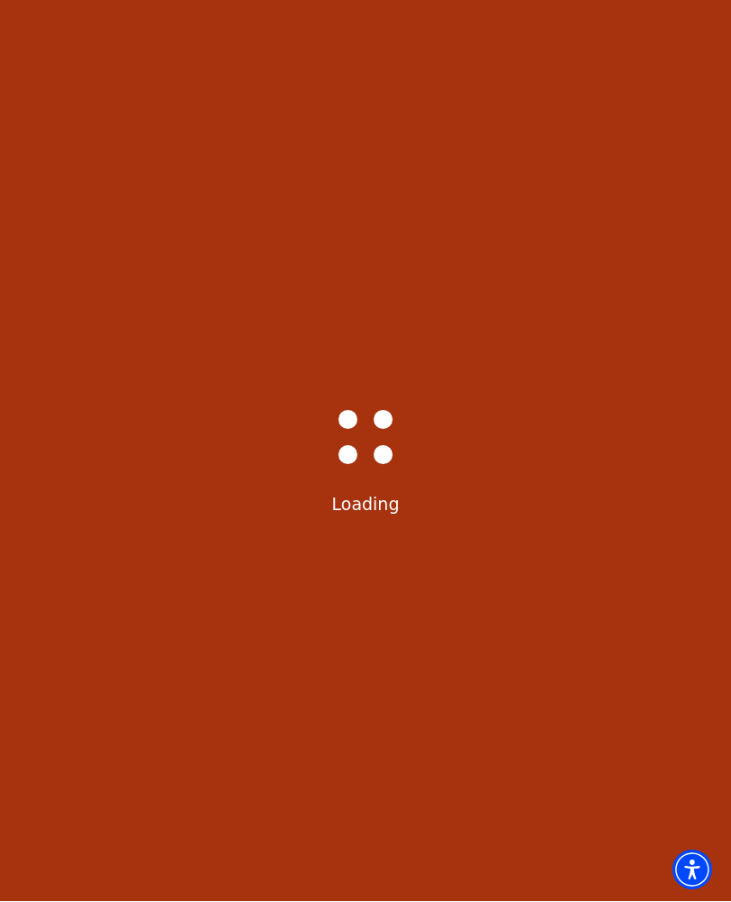
scroll to position [1, 0]
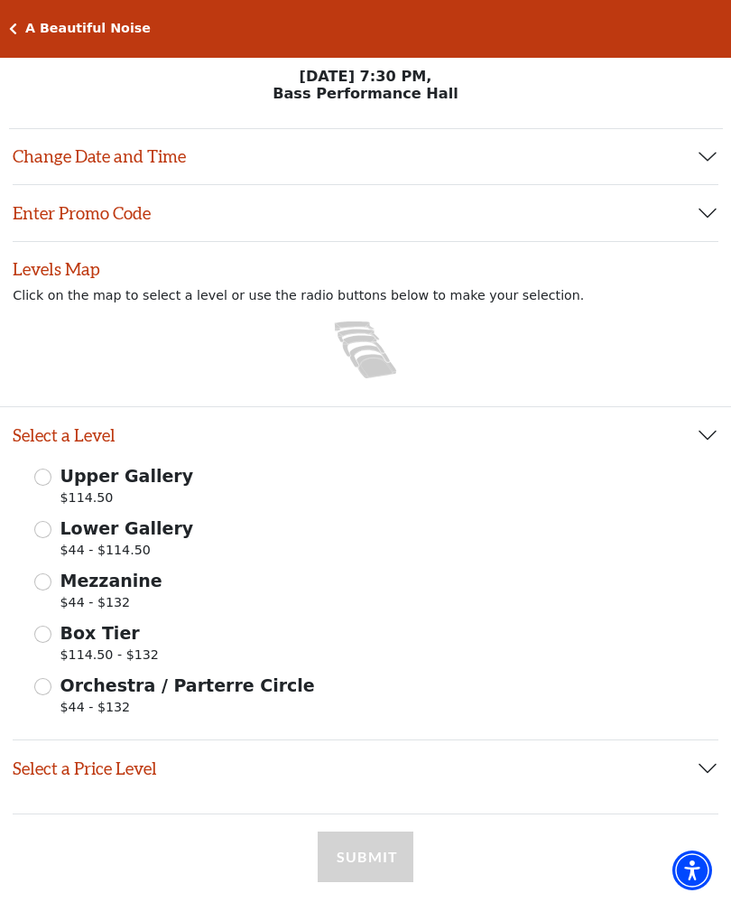
click at [47, 588] on input "Mezzanine $44 - $132" at bounding box center [42, 581] width 17 height 17
radio input "true"
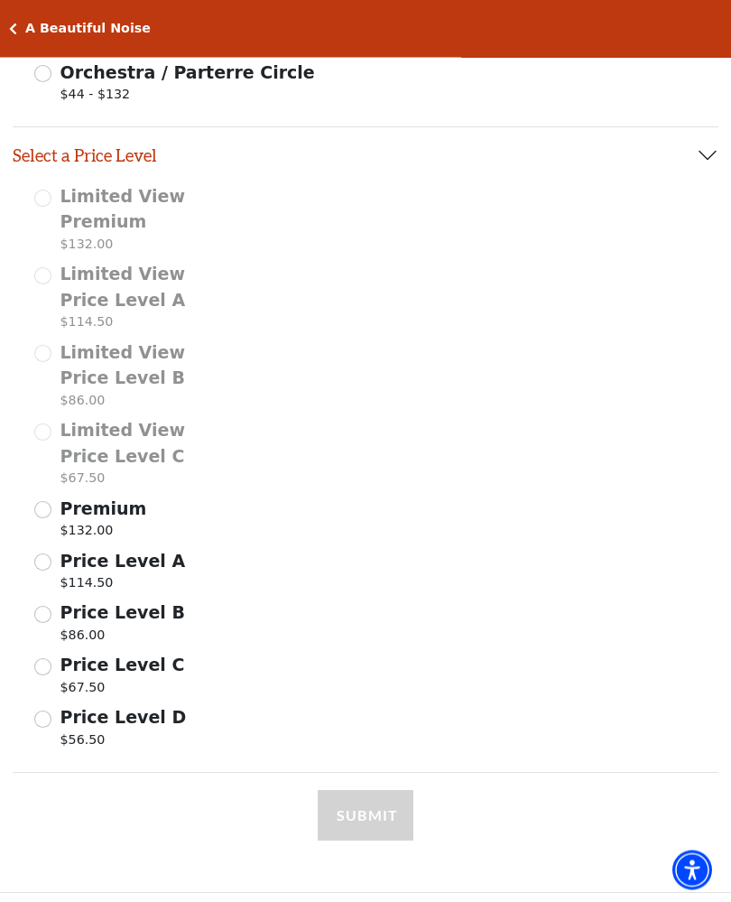
scroll to position [615, 0]
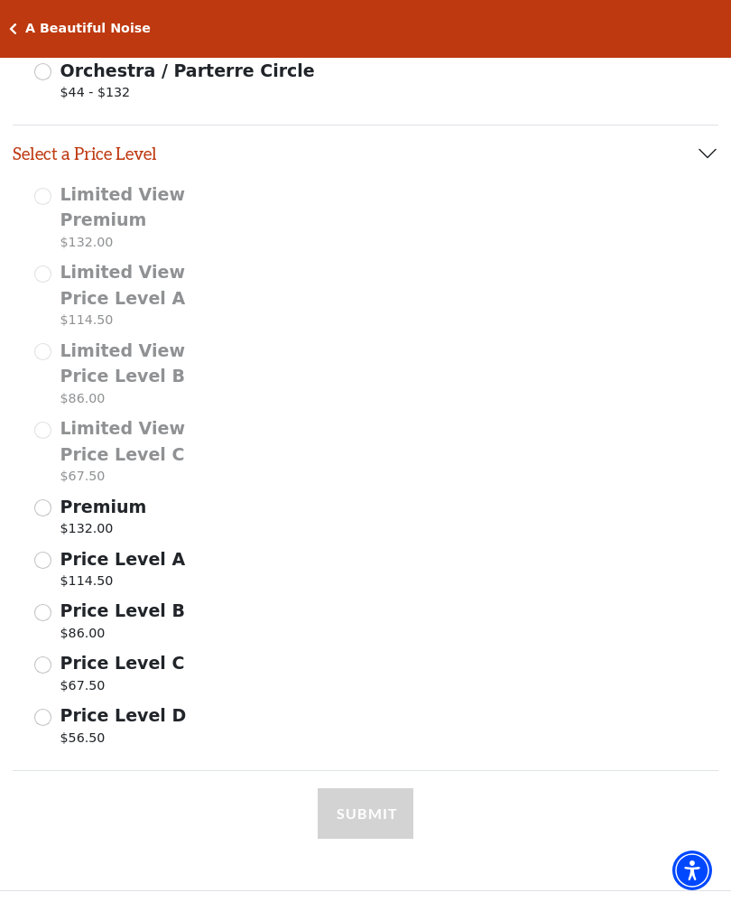
click at [37, 606] on input "Price Level B $86.00" at bounding box center [42, 612] width 17 height 17
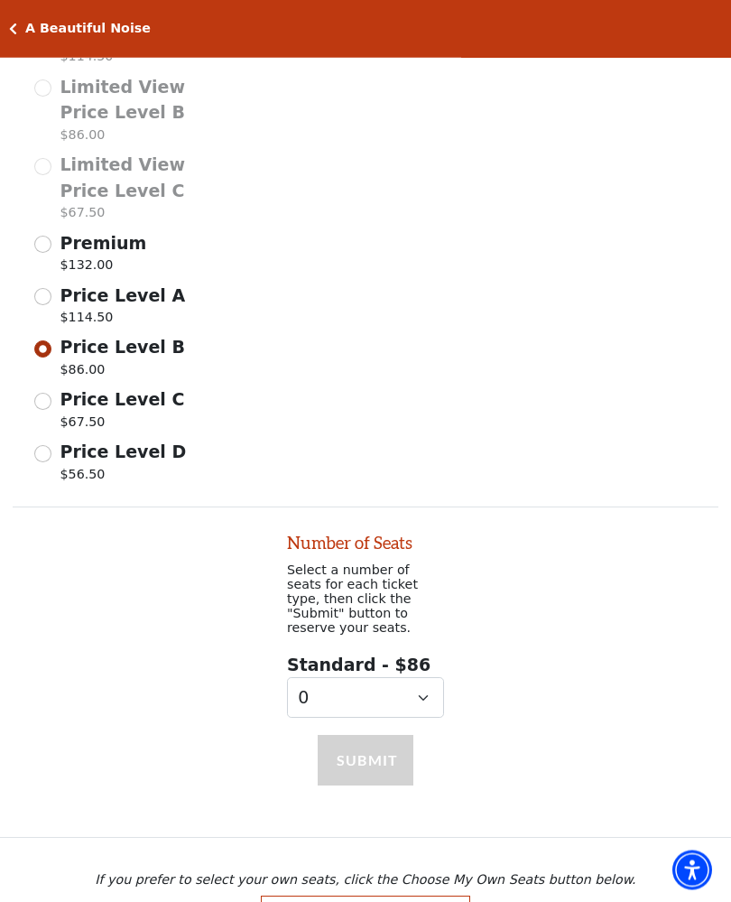
scroll to position [897, 0]
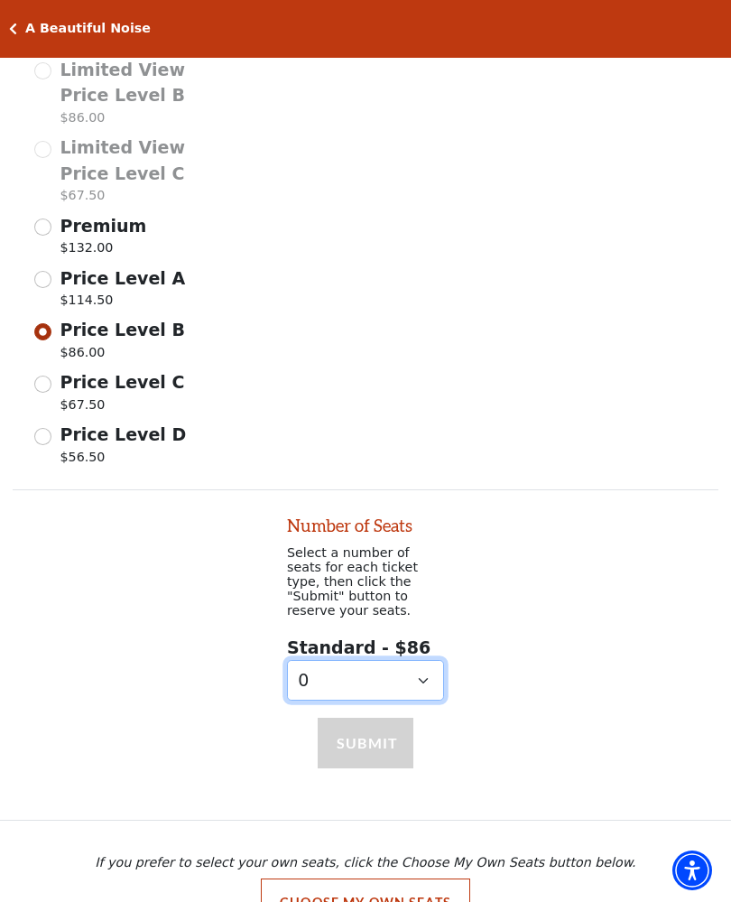
click at [318, 660] on select "0 1 2 3 4 5" at bounding box center [365, 680] width 157 height 41
select select "2"
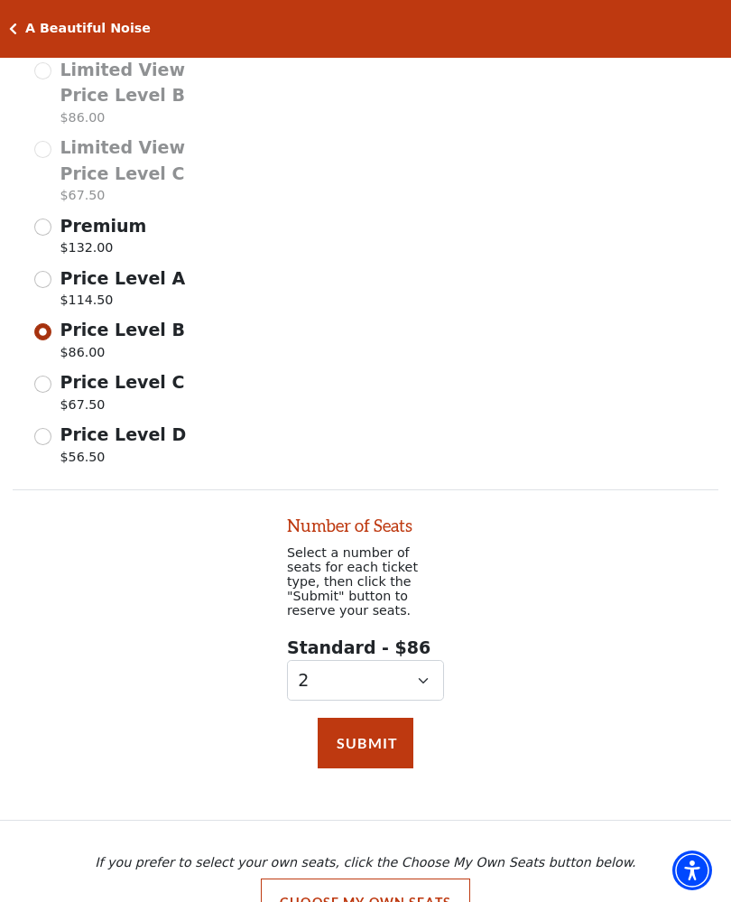
click at [346, 718] on button "Submit" at bounding box center [366, 743] width 96 height 51
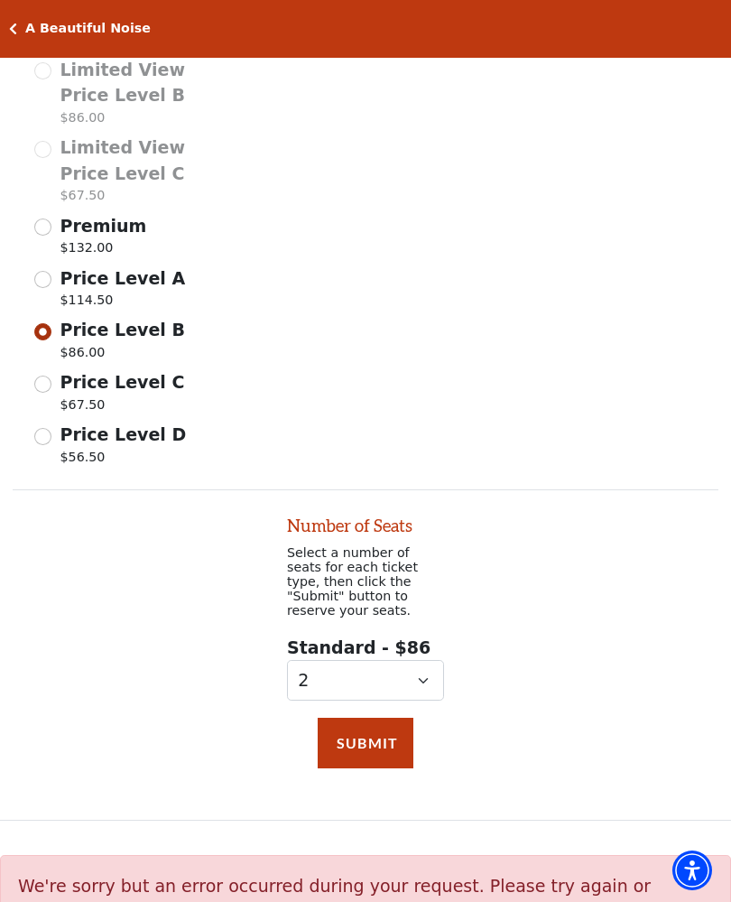
click at [42, 381] on input "Price Level C $67.50" at bounding box center [42, 384] width 17 height 17
radio input "true"
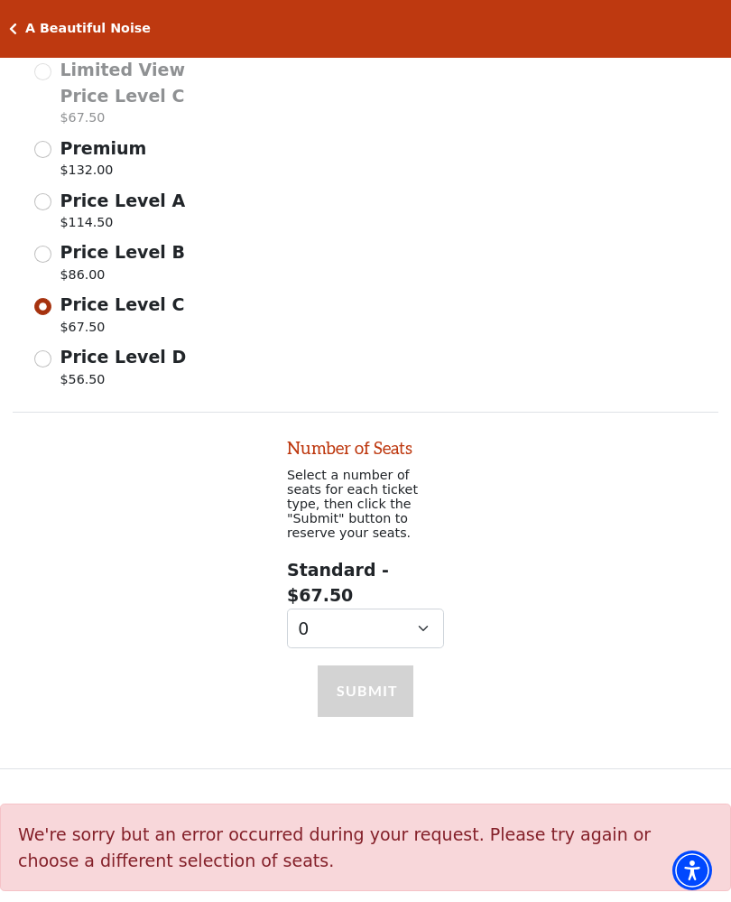
scroll to position [1018, 0]
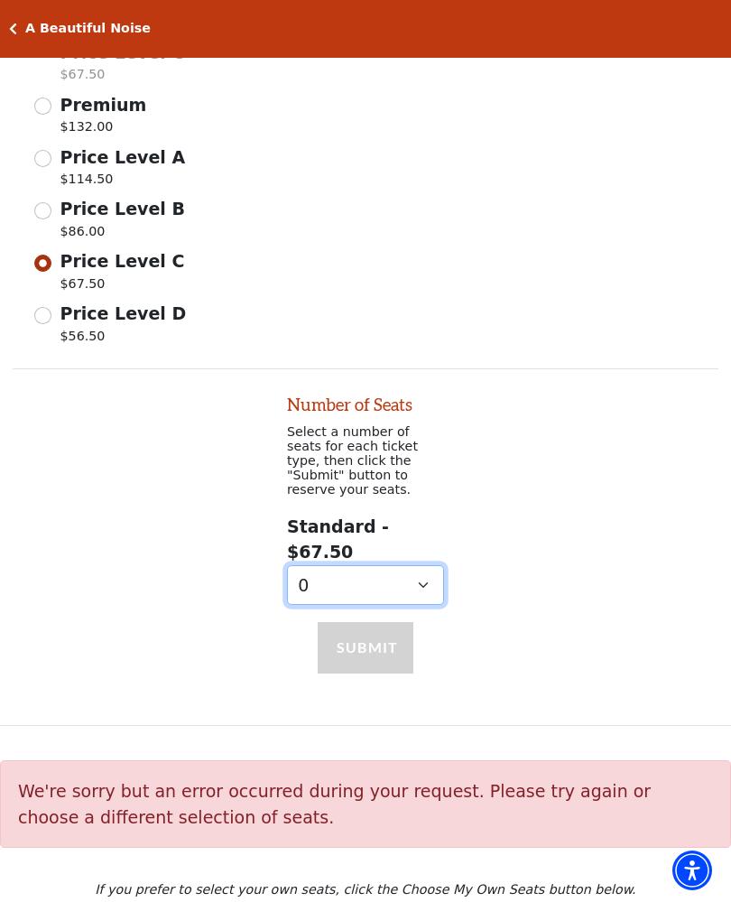
click at [331, 565] on select "0 1 2 3" at bounding box center [365, 585] width 157 height 41
select select "2"
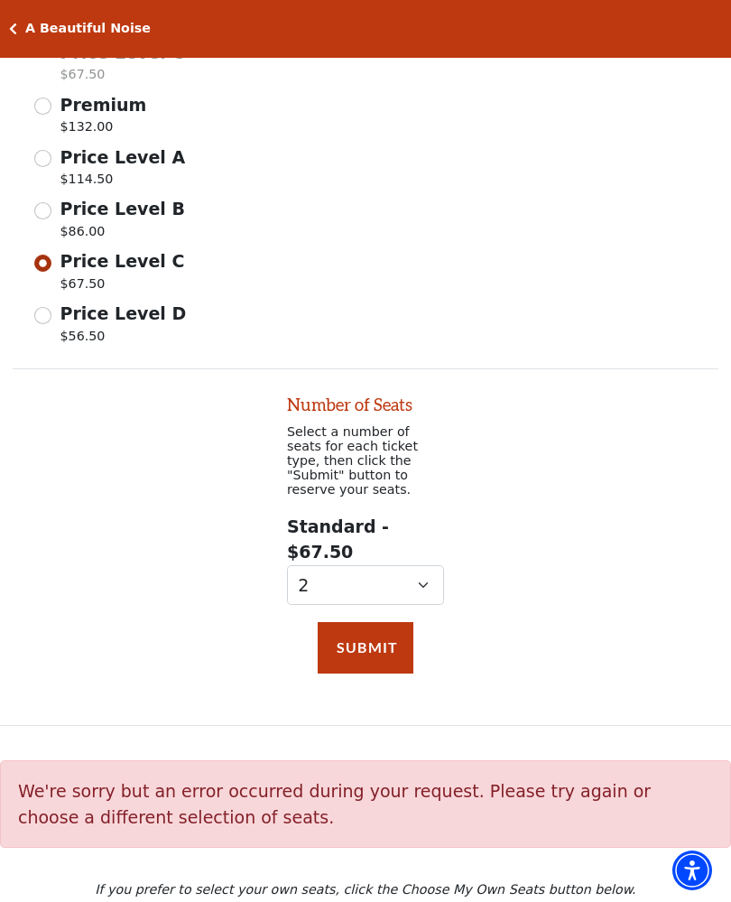
click at [341, 622] on button "Submit" at bounding box center [366, 647] width 96 height 51
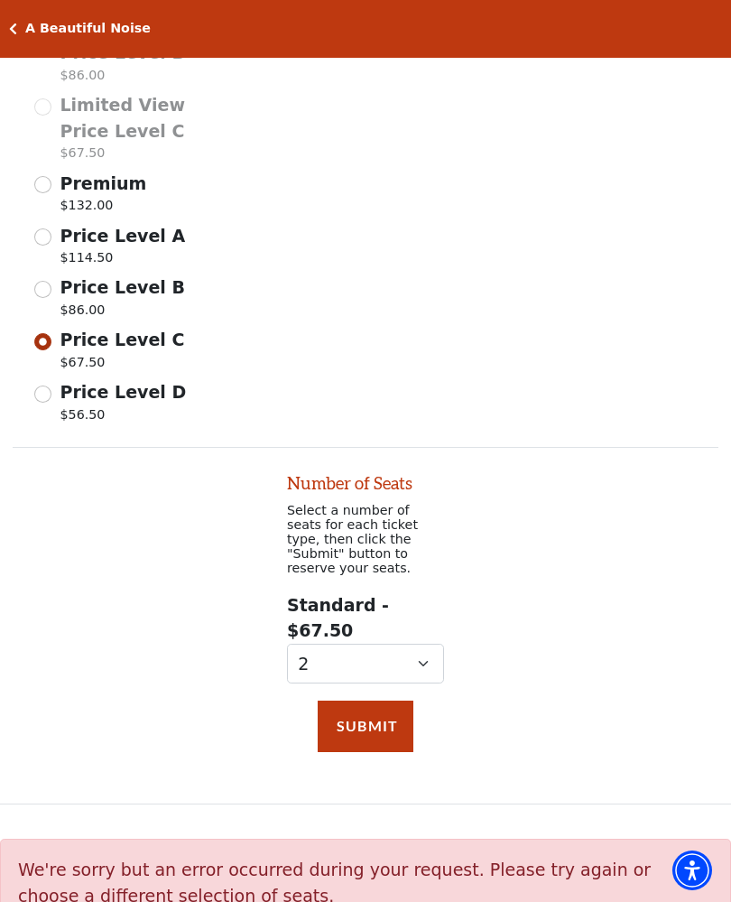
click at [35, 387] on input "Price Level D $56.50" at bounding box center [42, 394] width 17 height 17
radio input "true"
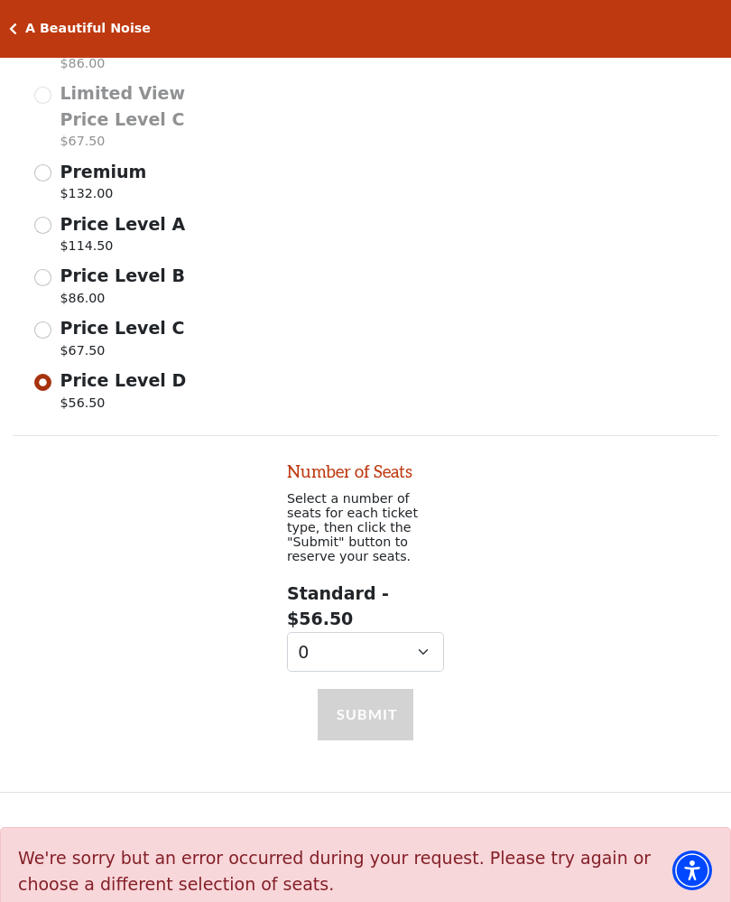
scroll to position [1018, 0]
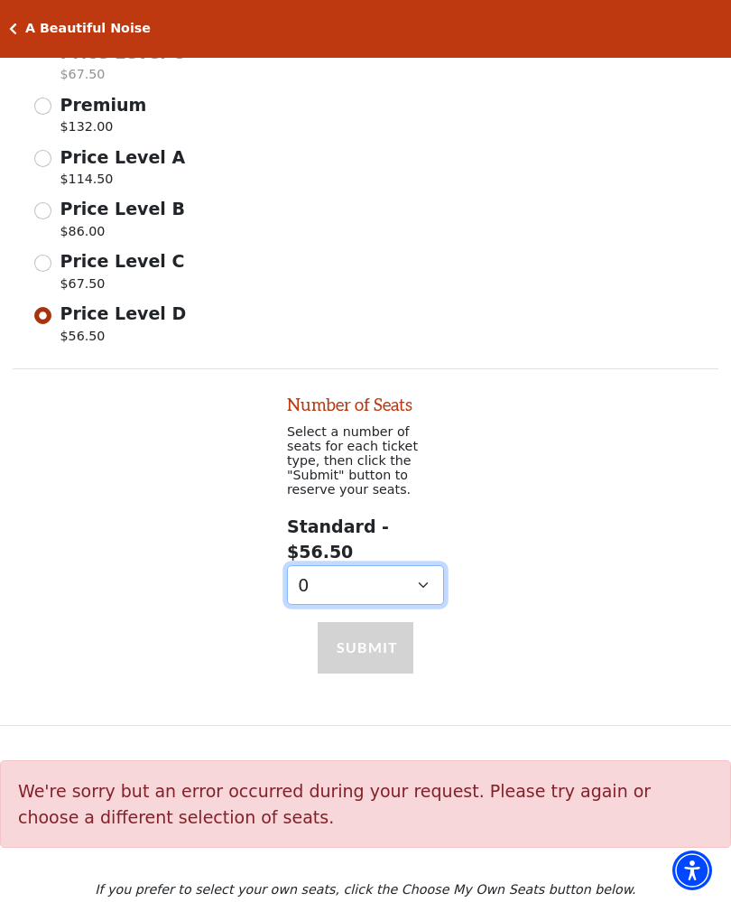
click at [304, 565] on select "0 1" at bounding box center [365, 585] width 157 height 41
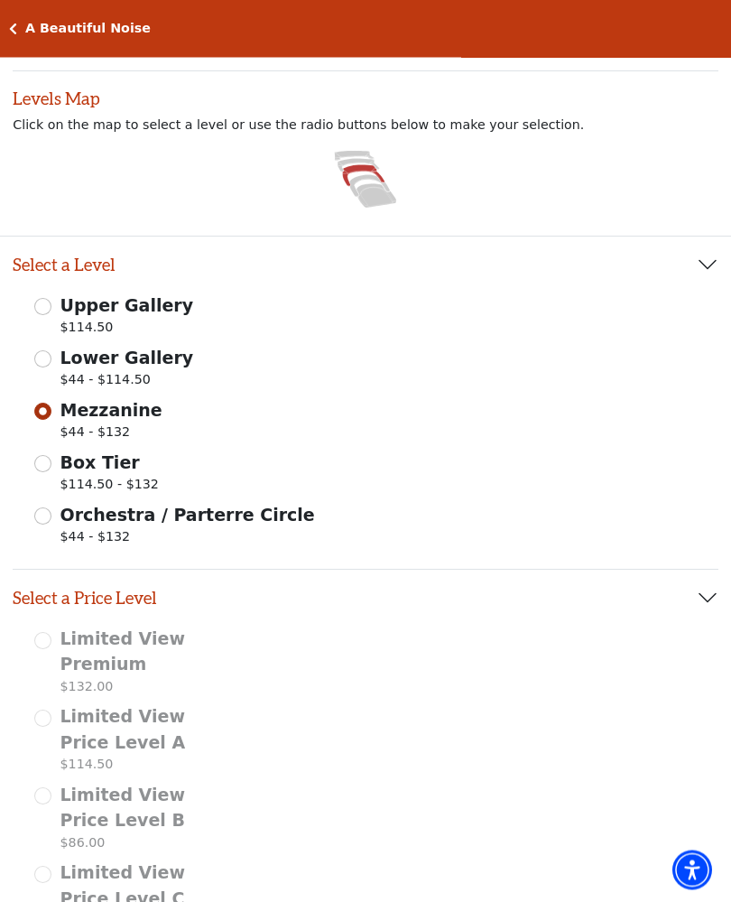
scroll to position [0, 0]
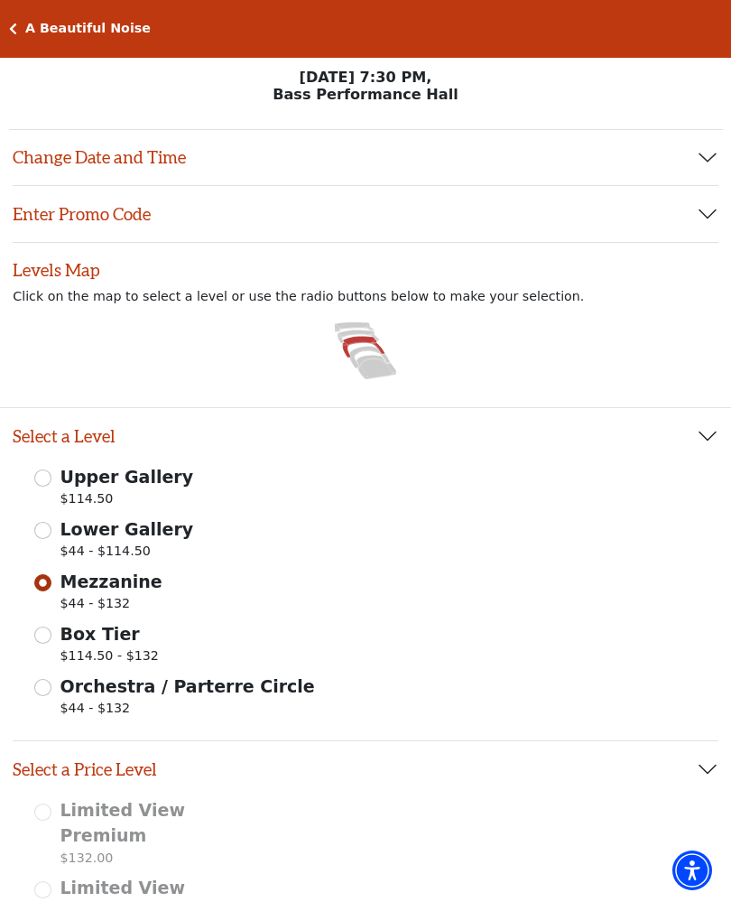
click at [0, 28] on div "A Beautiful Noise Your Tickets Filters" at bounding box center [365, 29] width 731 height 58
click at [10, 26] on icon "Click here to go back to filters" at bounding box center [13, 29] width 8 height 13
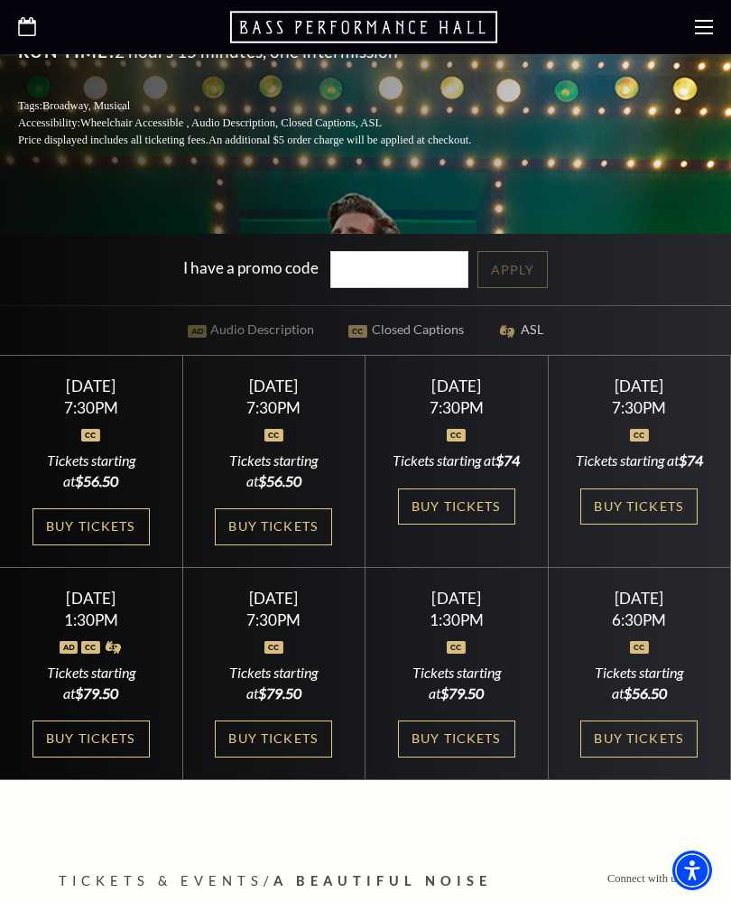
scroll to position [539, 0]
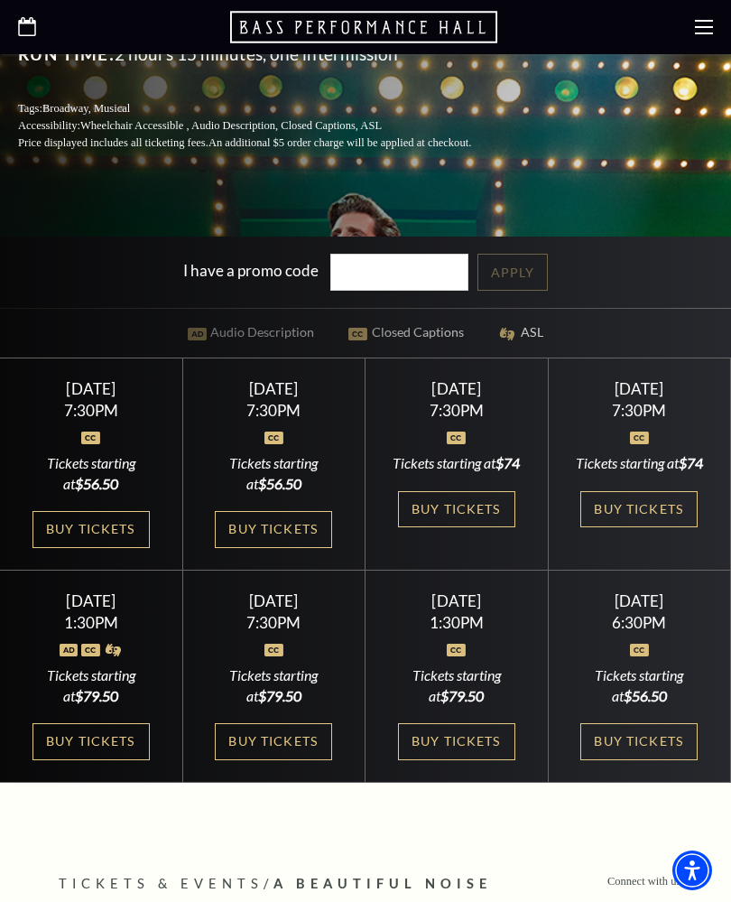
click at [58, 548] on link "Buy Tickets" at bounding box center [91, 529] width 117 height 37
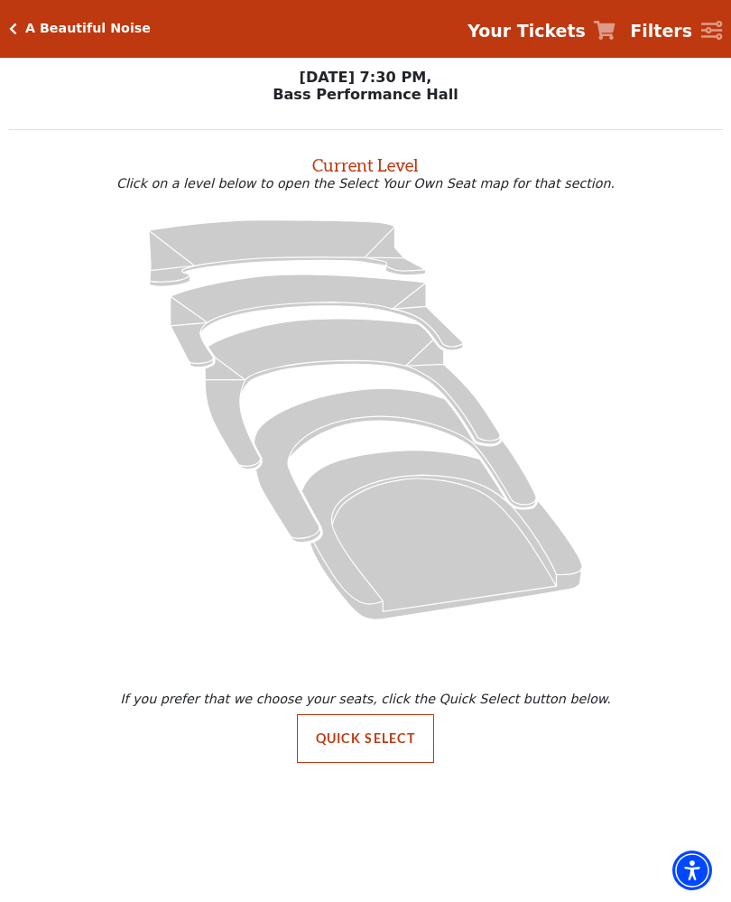
click at [353, 737] on button "Quick Select" at bounding box center [366, 738] width 138 height 49
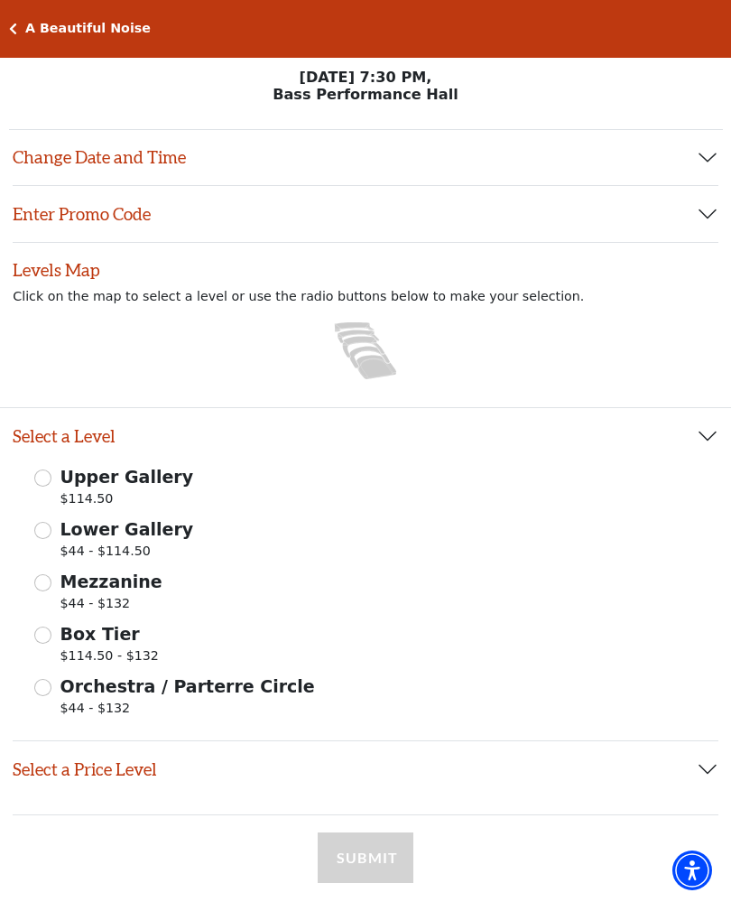
click at [41, 155] on button "Change Date and Time" at bounding box center [366, 158] width 706 height 56
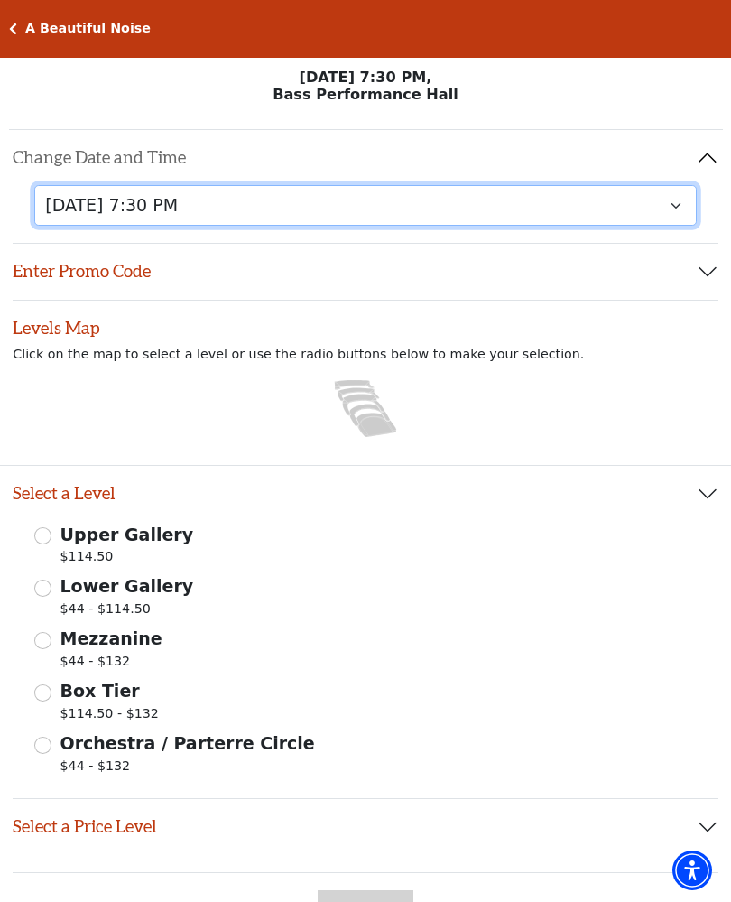
click at [70, 205] on select "Tuesday, October 28 at 7:30 PM Wednesday, October 29 at 7:30 PM Thursday, Octob…" at bounding box center [365, 205] width 663 height 41
select select "6222"
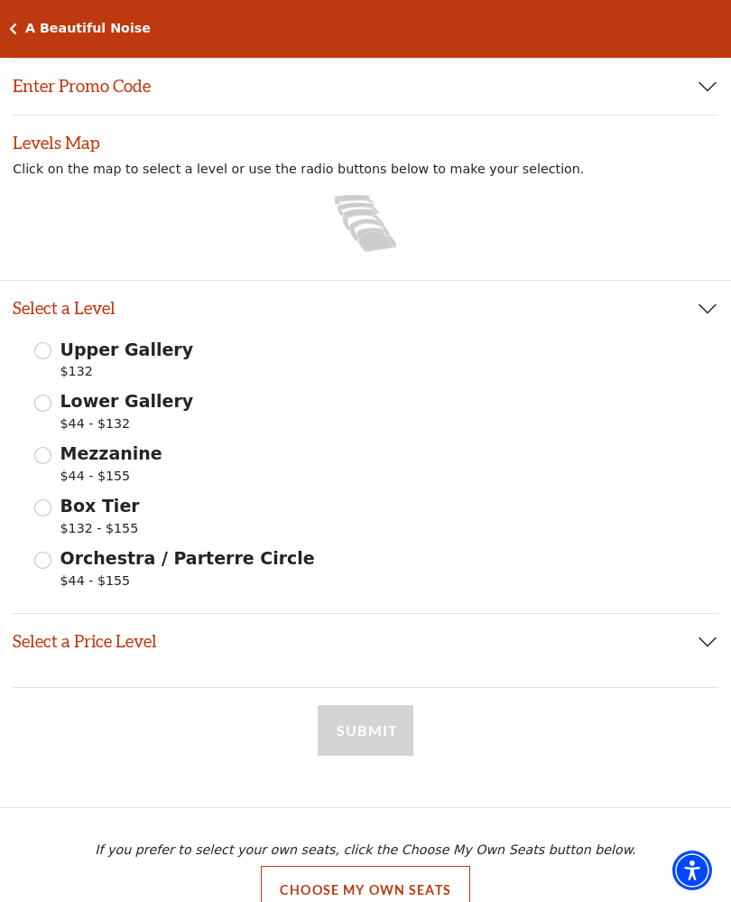
scroll to position [190, 0]
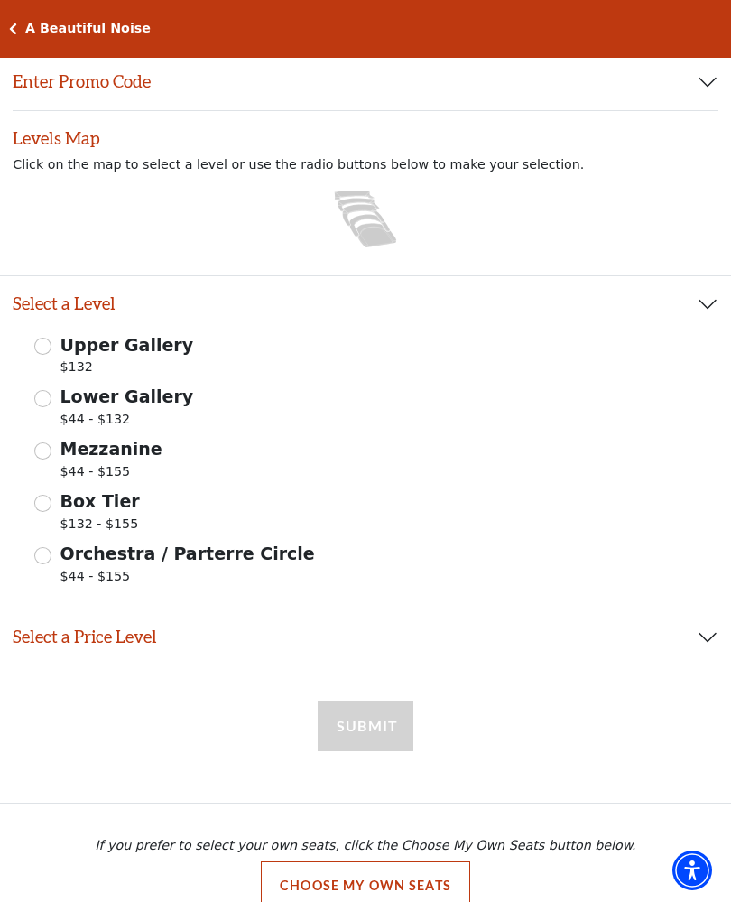
click at [46, 452] on input "Mezzanine $44 - $155" at bounding box center [42, 451] width 17 height 17
radio input "true"
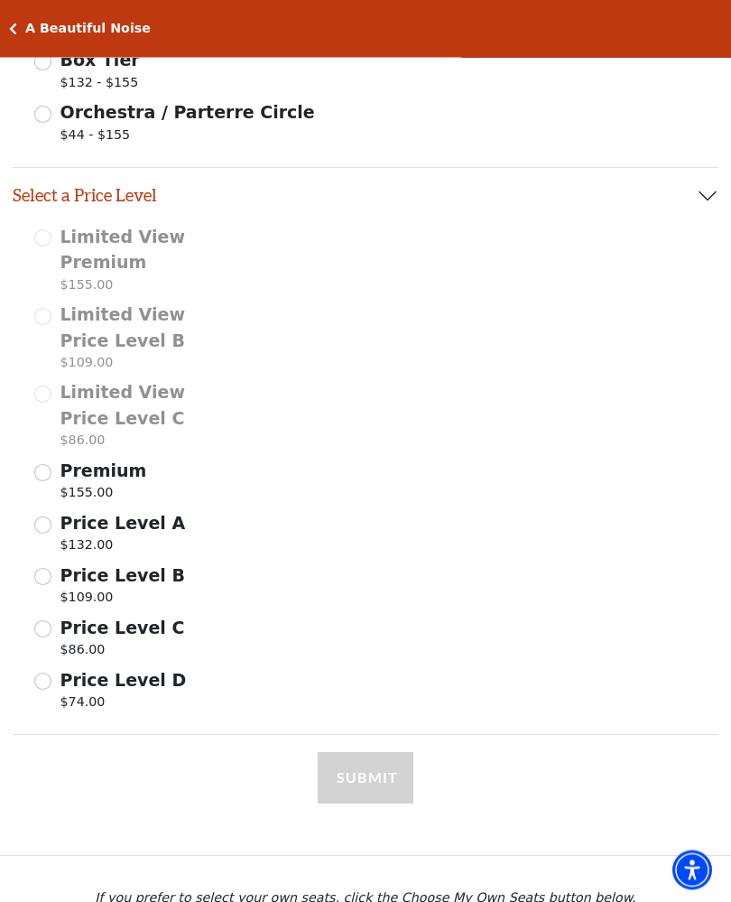
scroll to position [675, 0]
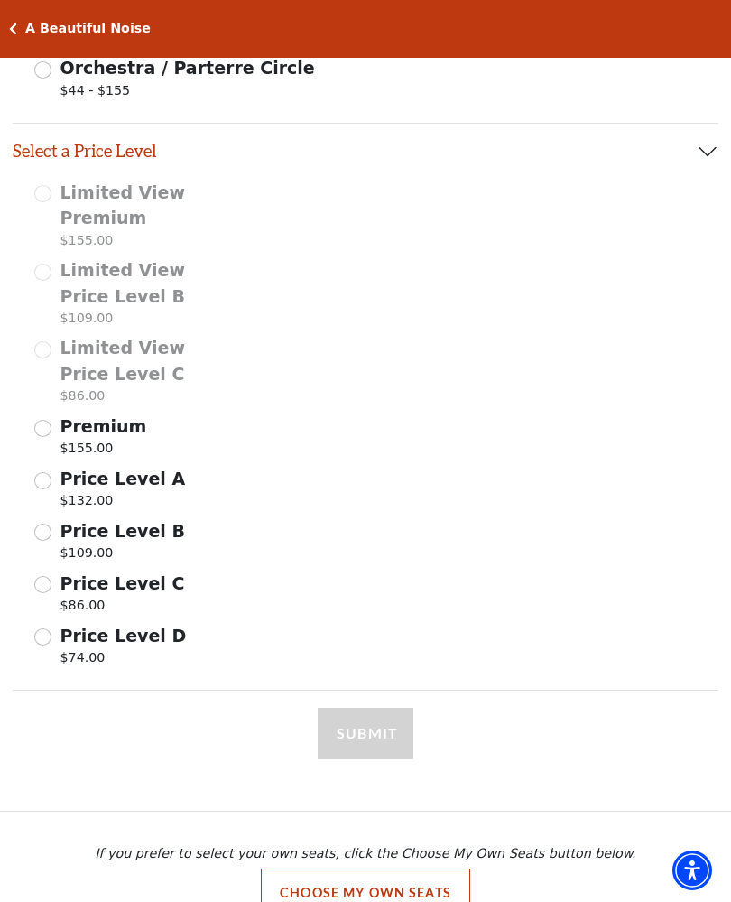
click at [37, 576] on input "Price Level C $86.00" at bounding box center [42, 584] width 17 height 17
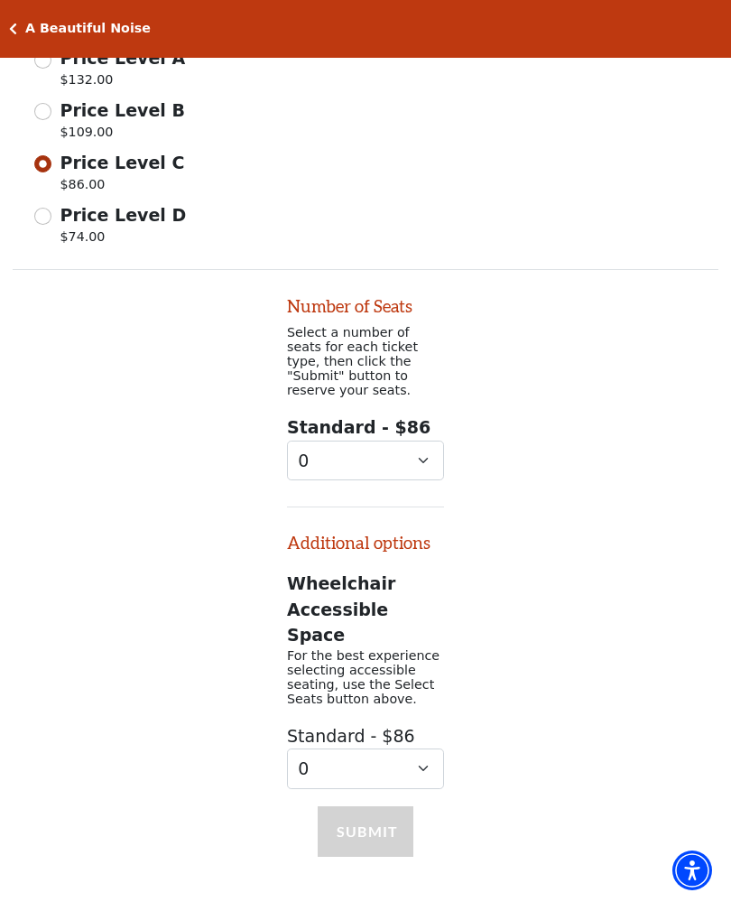
scroll to position [1166, 0]
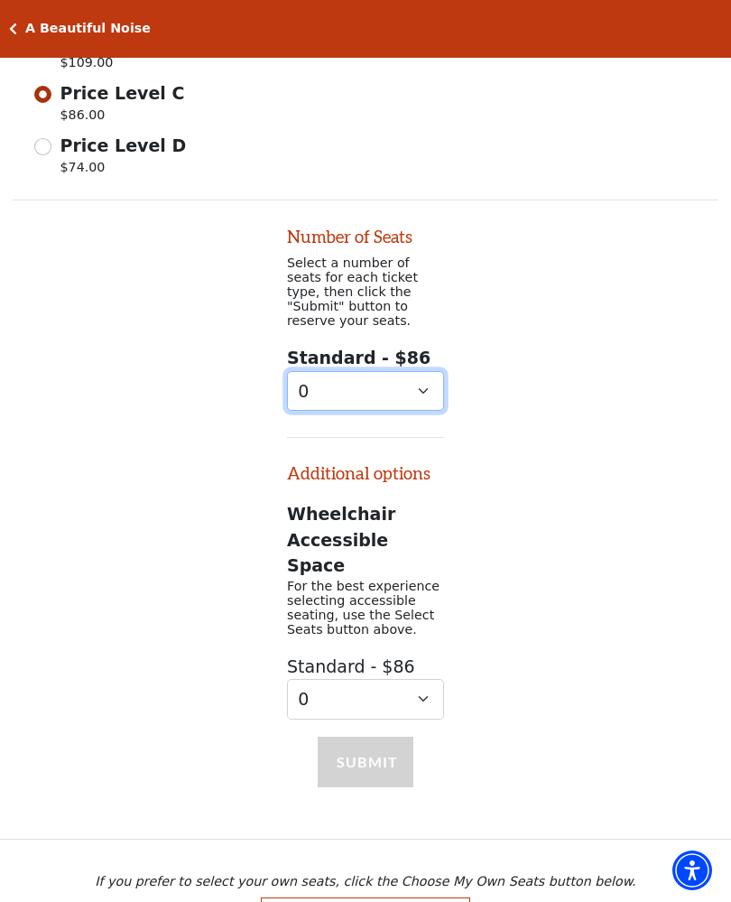
click at [329, 371] on select "0 1 2 3 4 5 6" at bounding box center [365, 391] width 157 height 41
select select "2"
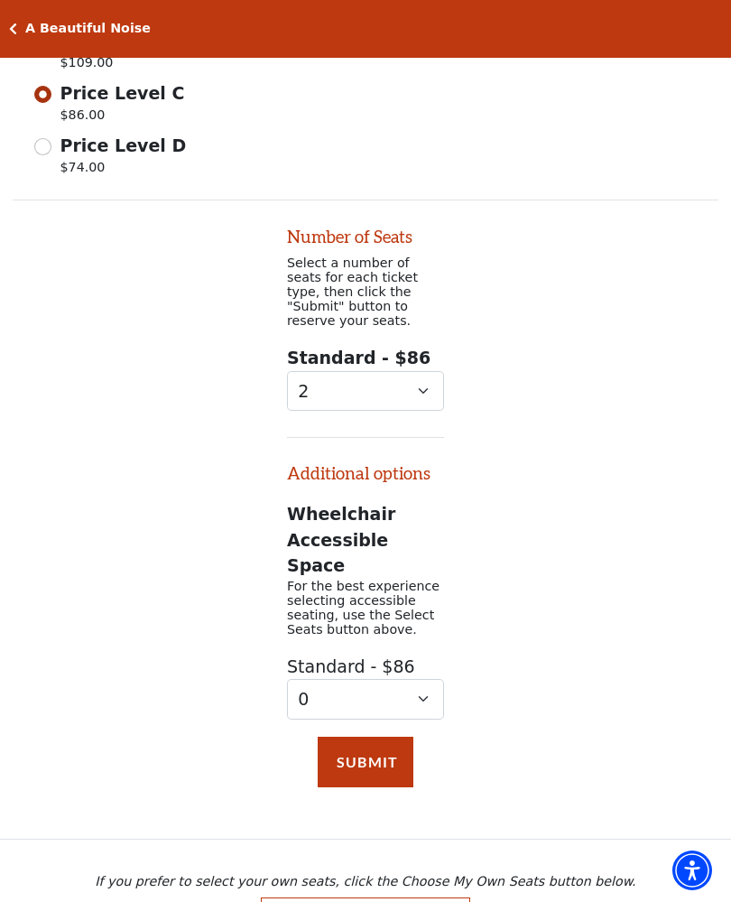
click at [361, 737] on button "Submit" at bounding box center [366, 762] width 96 height 51
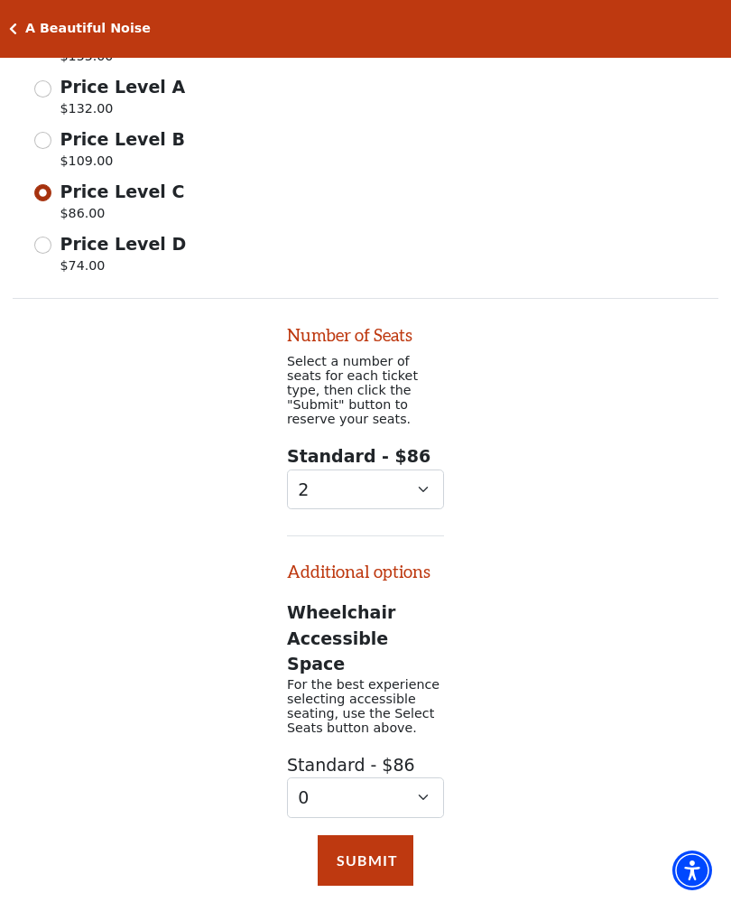
scroll to position [1070, 0]
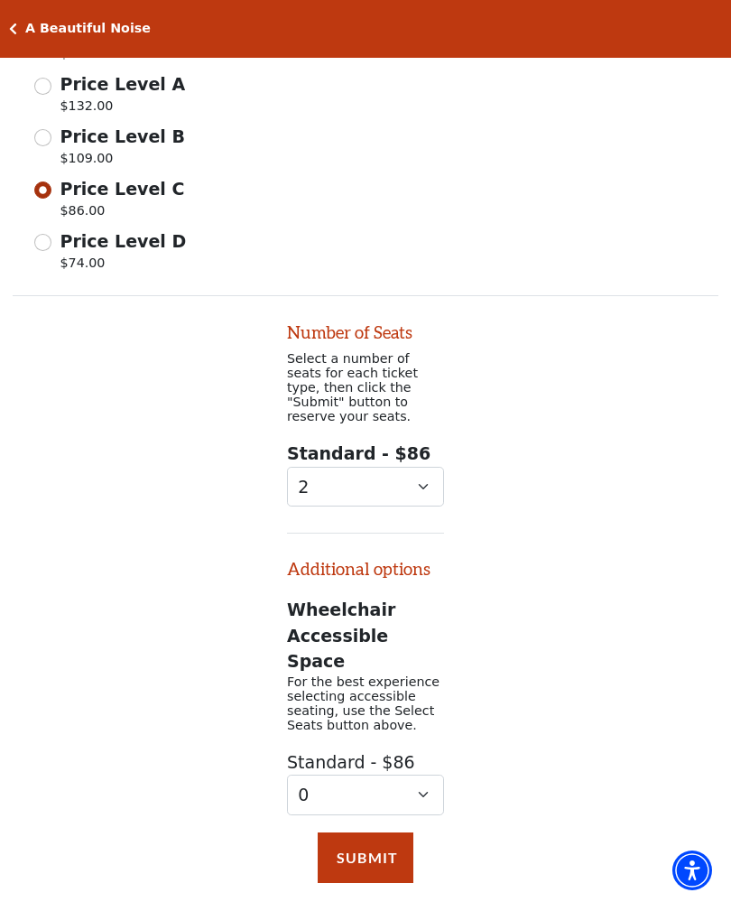
click at [37, 241] on input "Price Level D $74.00" at bounding box center [42, 242] width 17 height 17
radio input "true"
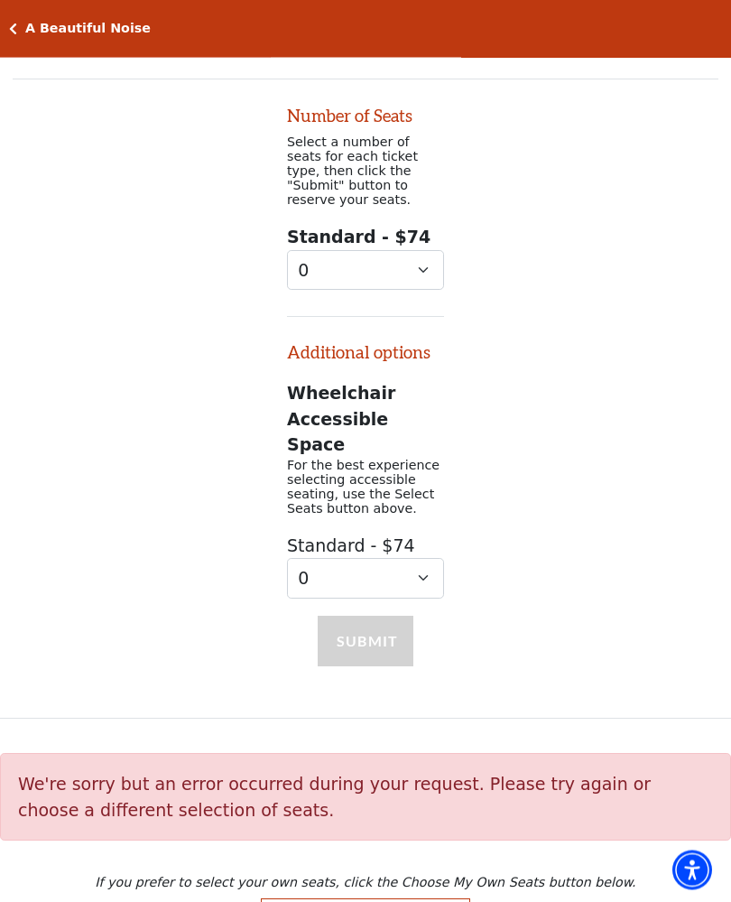
scroll to position [1287, 0]
click at [315, 263] on select "0 1 2" at bounding box center [365, 270] width 157 height 41
select select "2"
click at [352, 616] on button "Submit" at bounding box center [366, 641] width 96 height 51
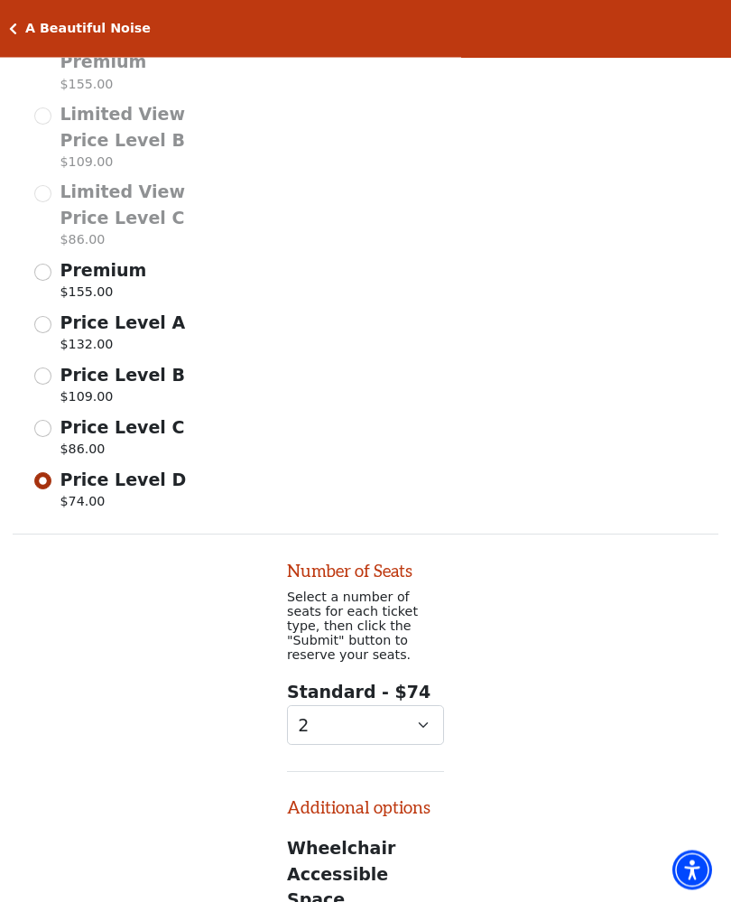
click at [41, 377] on input "Price Level B $109.00" at bounding box center [42, 376] width 17 height 17
radio input "true"
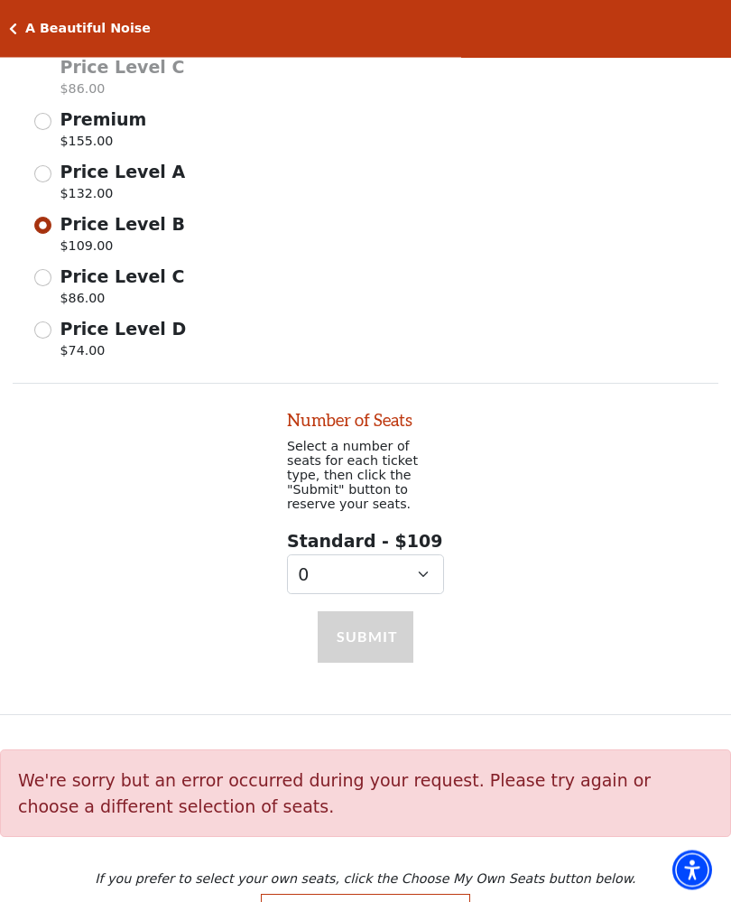
scroll to position [1031, 0]
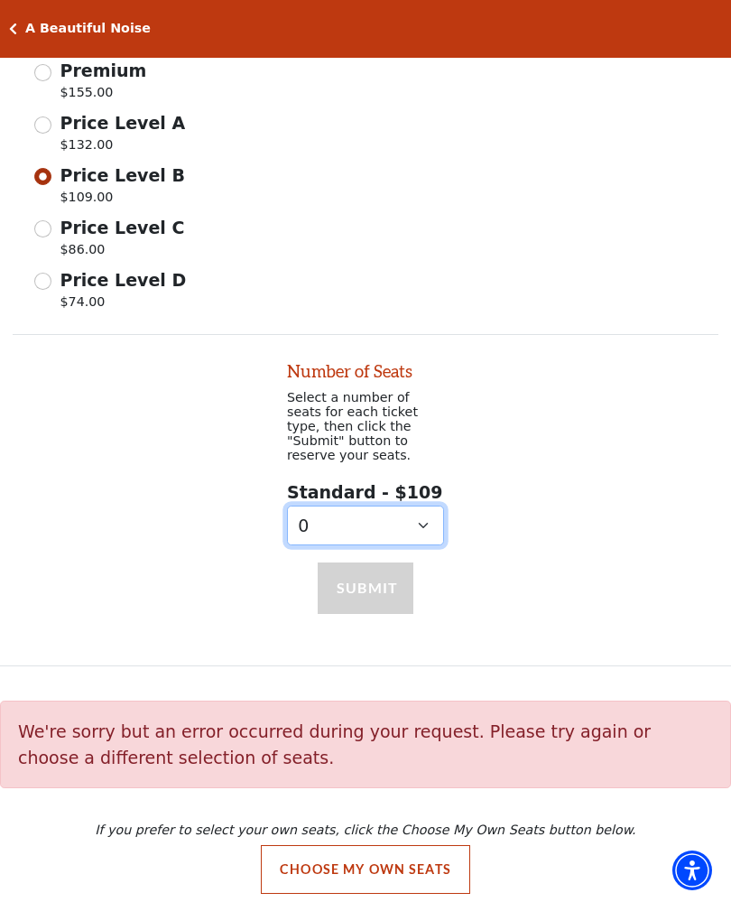
click at [320, 516] on select "0 1 2 3 4 5 6 7 8 9" at bounding box center [365, 526] width 157 height 41
select select "2"
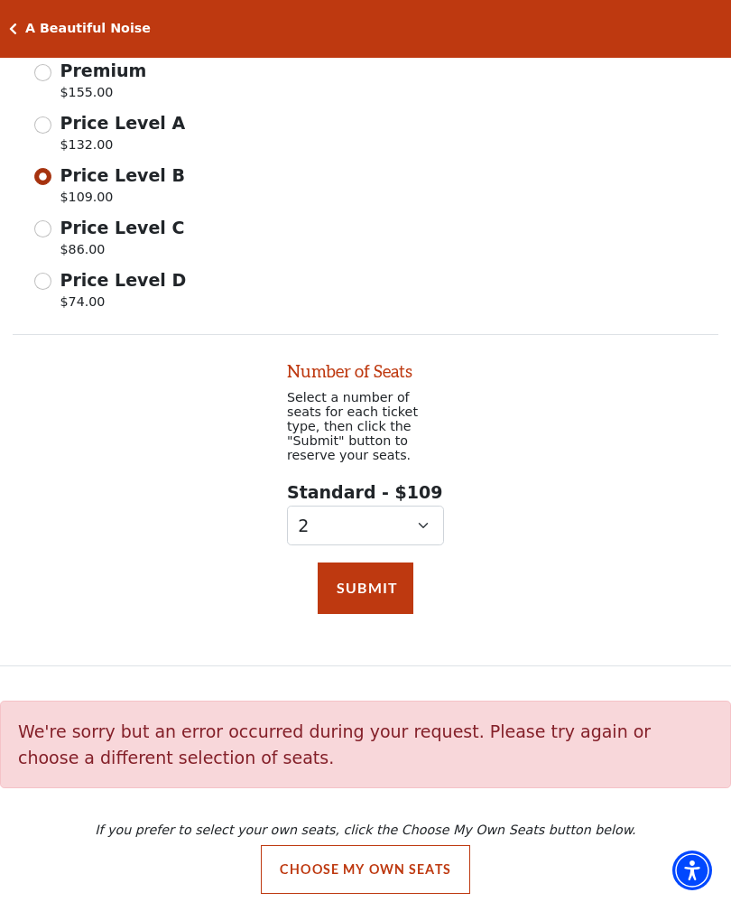
click at [355, 582] on button "Submit" at bounding box center [366, 588] width 96 height 51
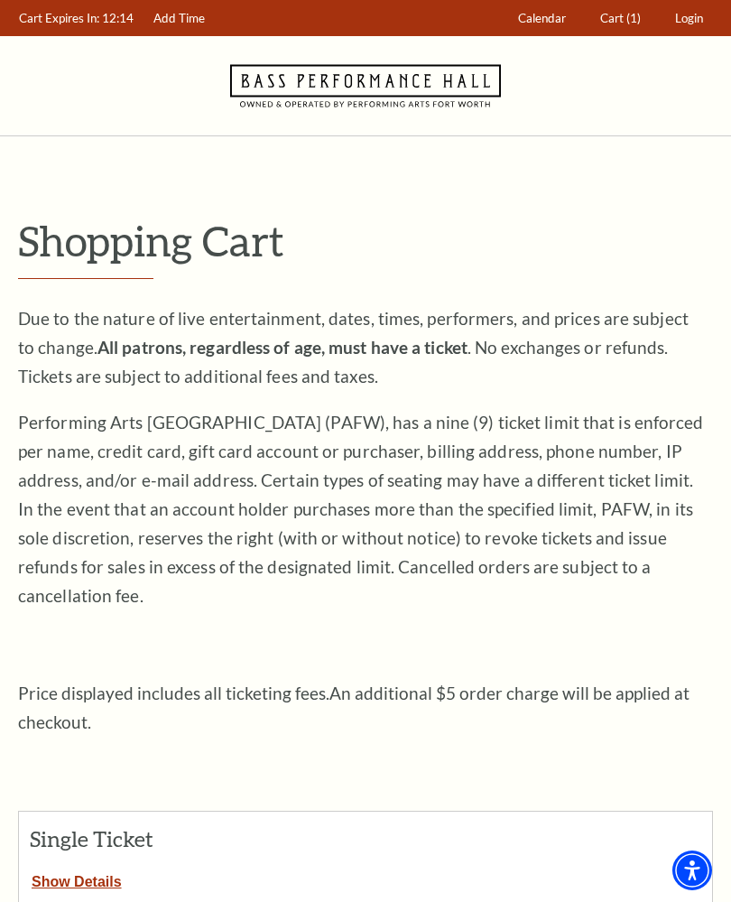
click at [624, 24] on span "Cart" at bounding box center [612, 18] width 23 height 14
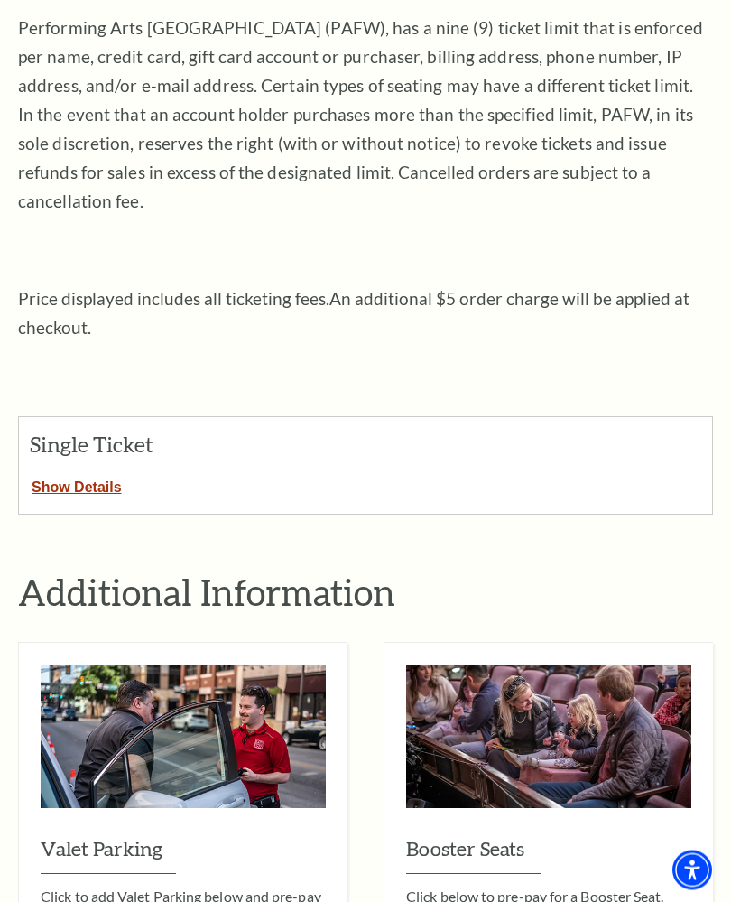
scroll to position [395, 0]
click at [70, 472] on button "Show Details" at bounding box center [77, 483] width 116 height 23
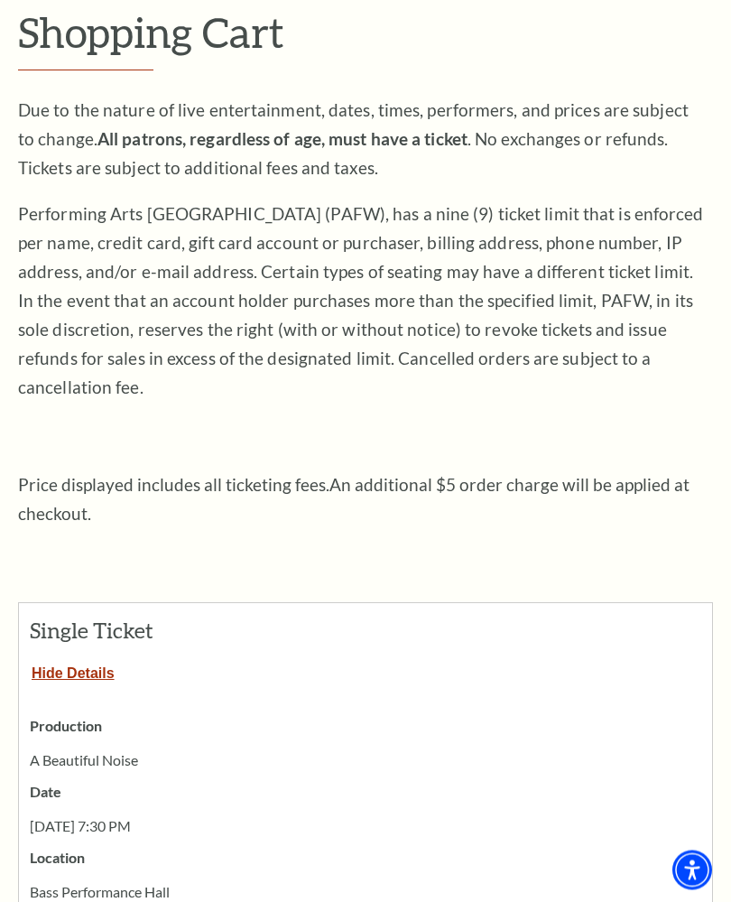
scroll to position [0, 0]
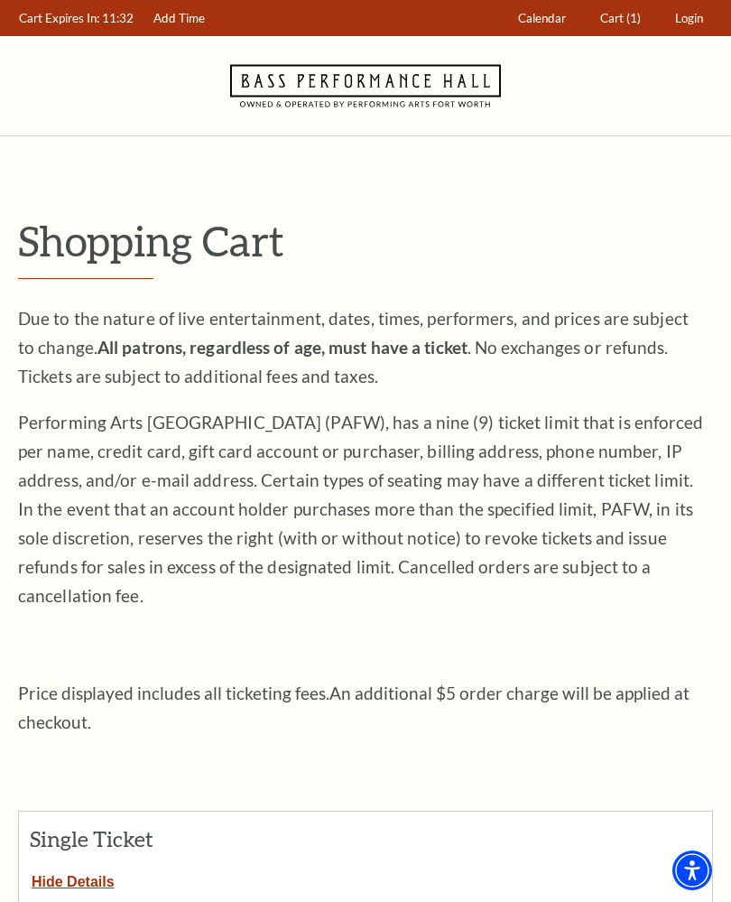
click at [530, 22] on span "Calendar" at bounding box center [542, 18] width 48 height 14
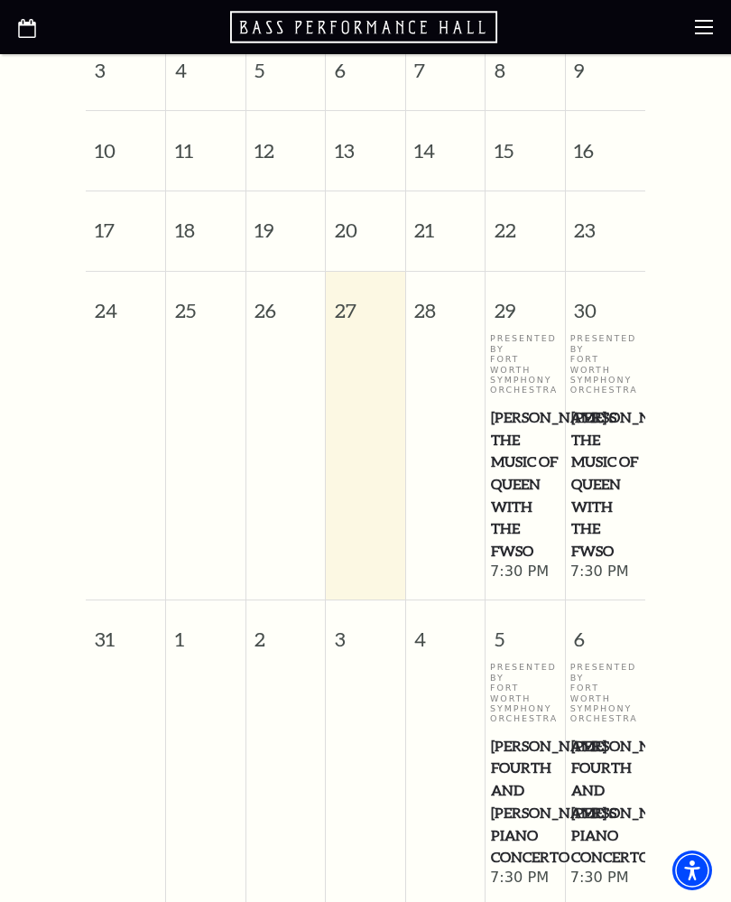
scroll to position [742, 0]
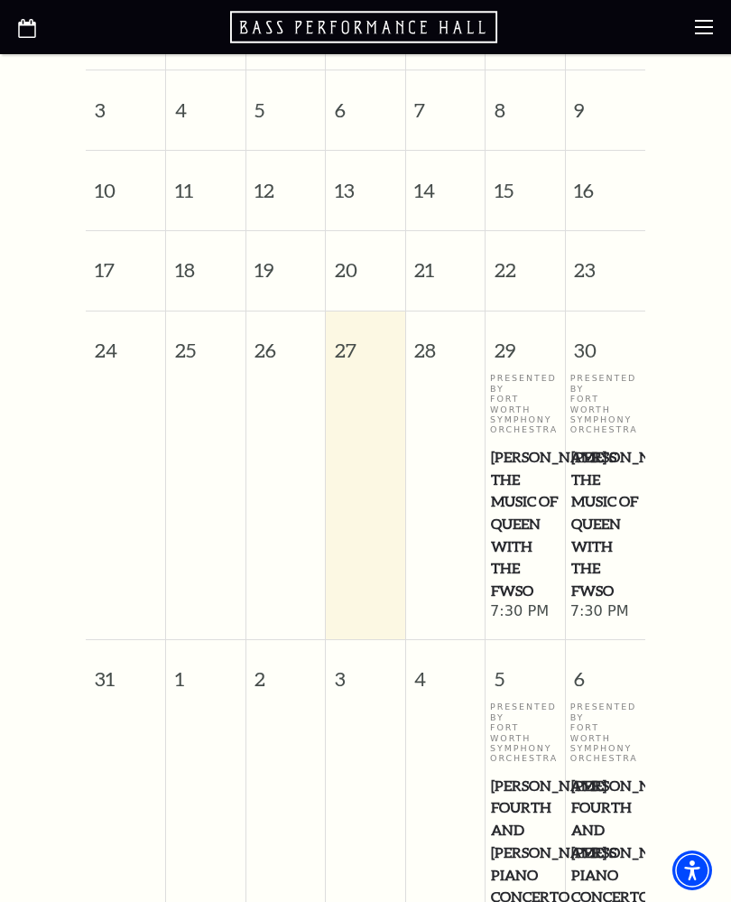
click at [521, 853] on span "[PERSON_NAME] Fourth and [PERSON_NAME]'s Piano Concerto" at bounding box center [525, 842] width 69 height 134
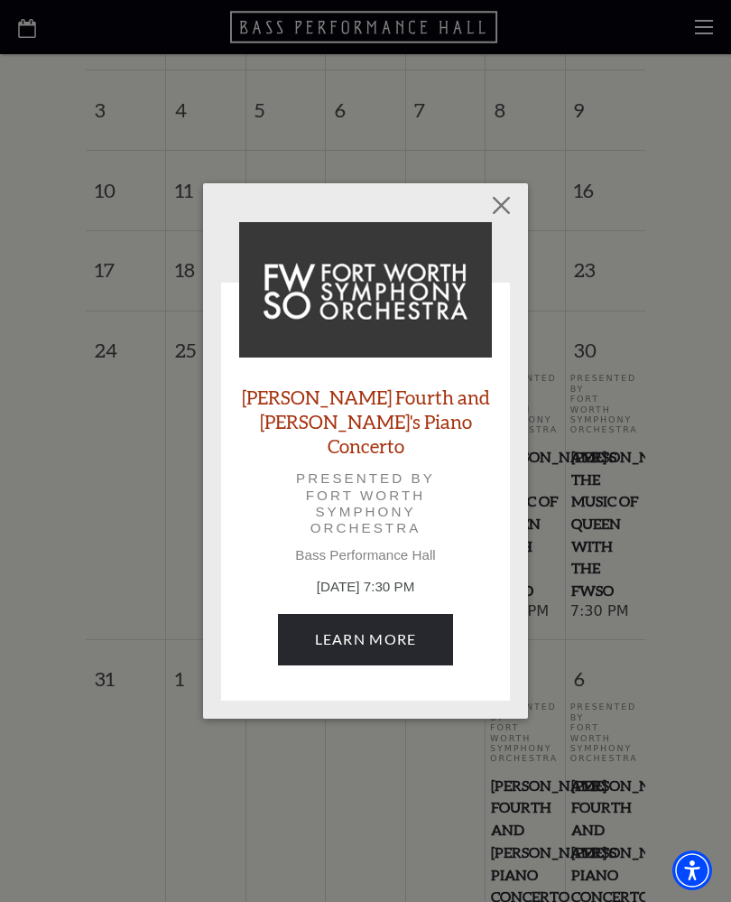
click at [499, 223] on button "Close" at bounding box center [502, 206] width 34 height 34
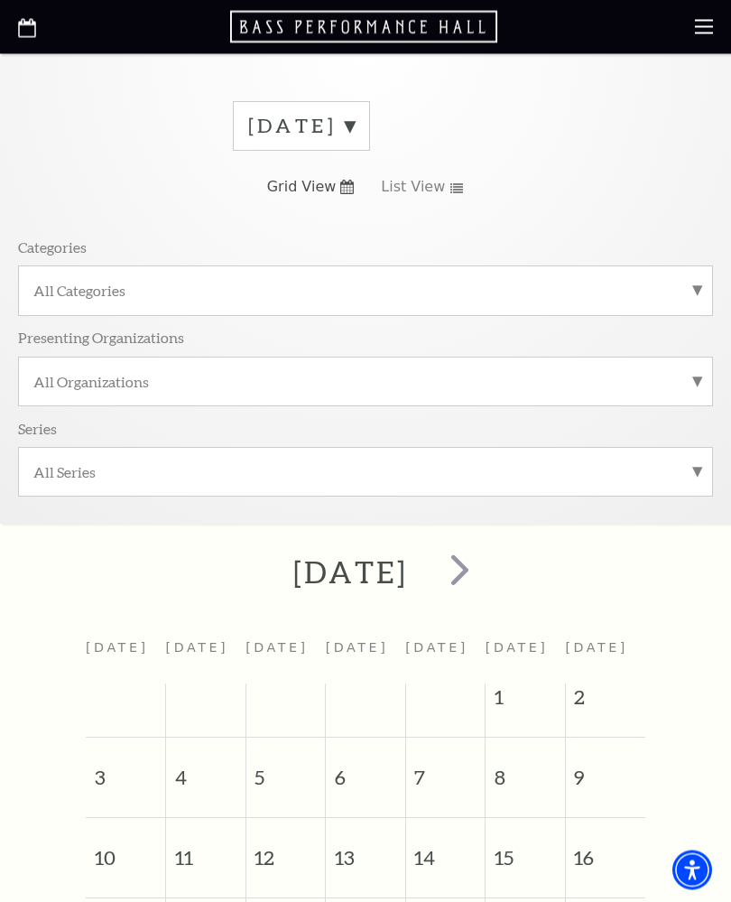
scroll to position [72, 0]
click at [312, 137] on label "August 2025" at bounding box center [301, 129] width 107 height 28
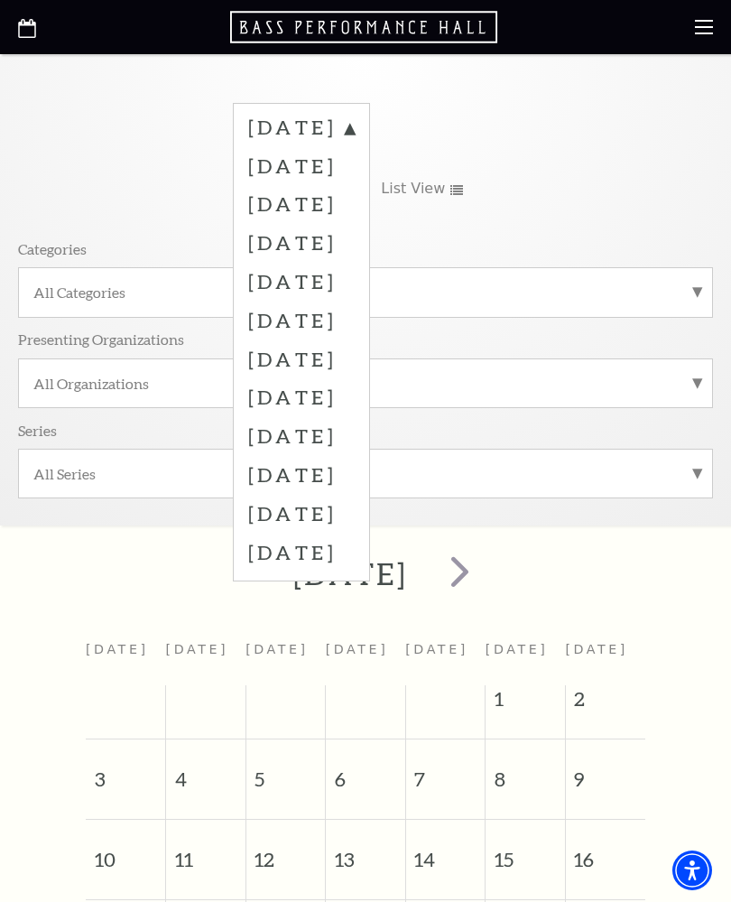
click at [262, 204] on label "October 2025" at bounding box center [301, 203] width 107 height 39
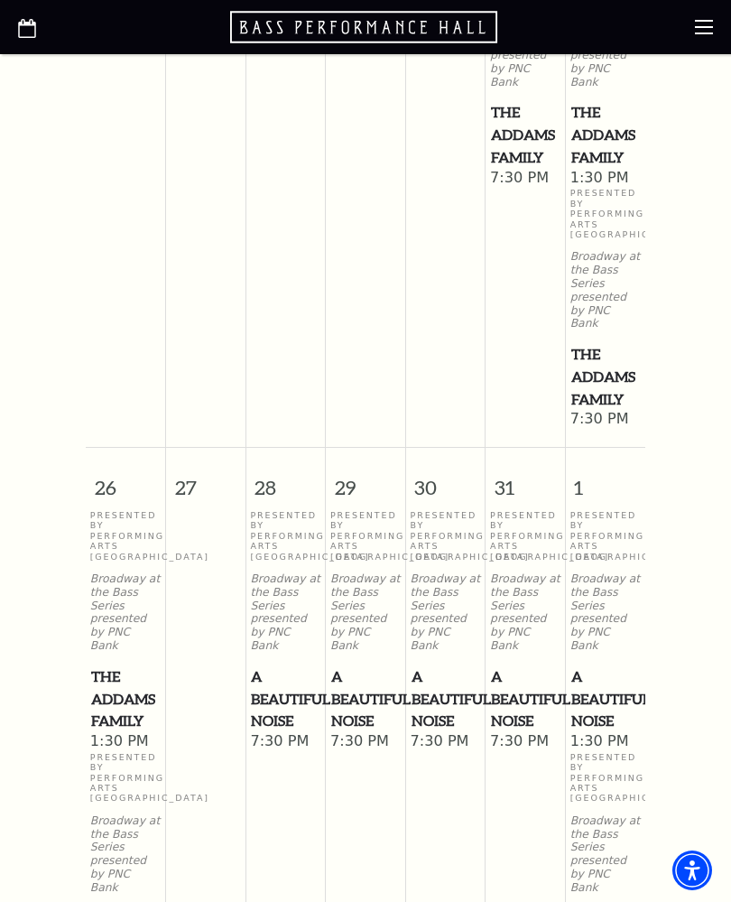
scroll to position [1989, 0]
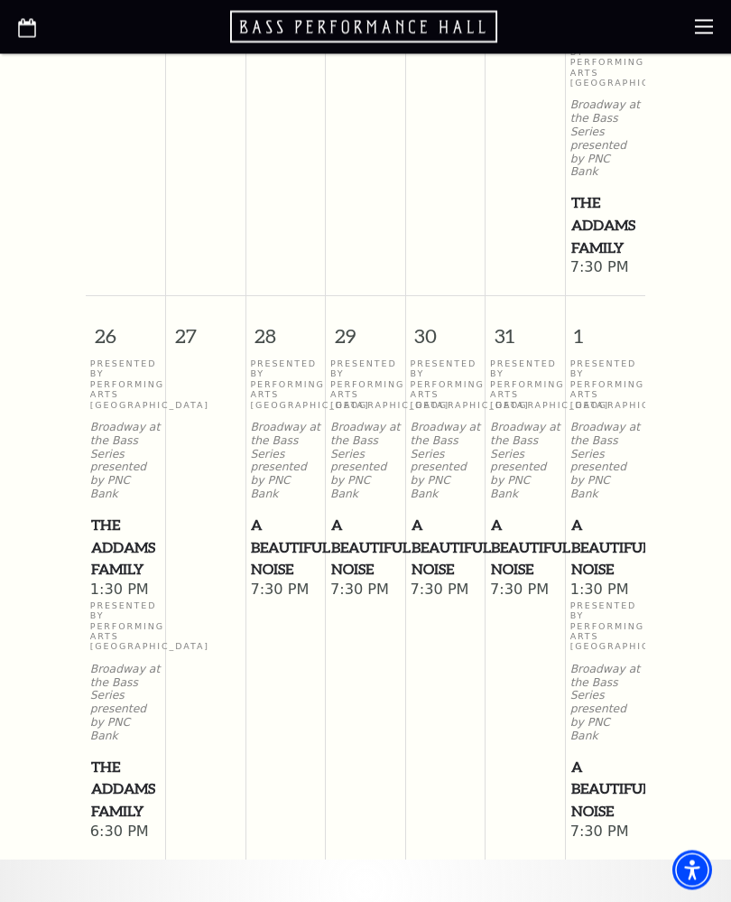
click at [425, 456] on p "Broadway at the Bass Series presented by PNC Bank" at bounding box center [446, 462] width 70 height 80
click at [438, 532] on span "A Beautiful Noise" at bounding box center [446, 548] width 69 height 67
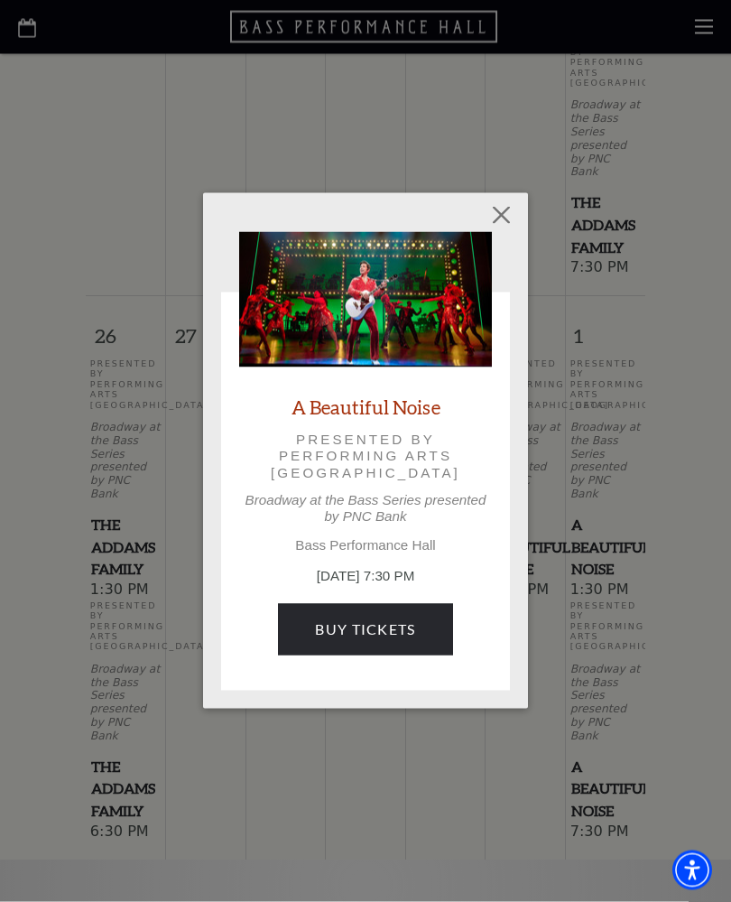
scroll to position [1990, 0]
click at [305, 648] on link "Buy Tickets" at bounding box center [365, 629] width 174 height 51
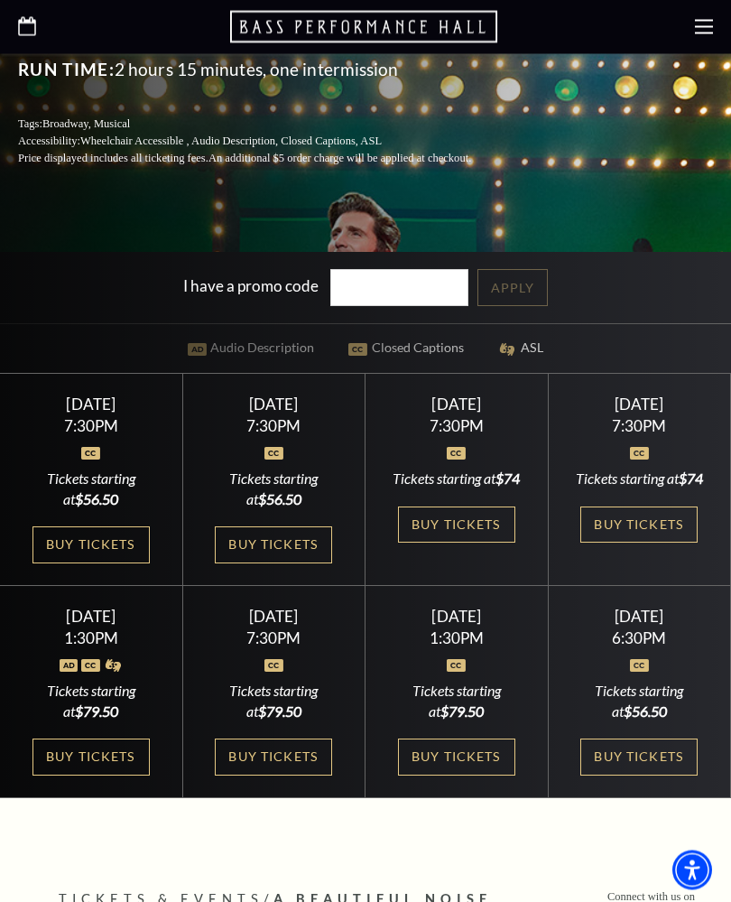
scroll to position [525, 0]
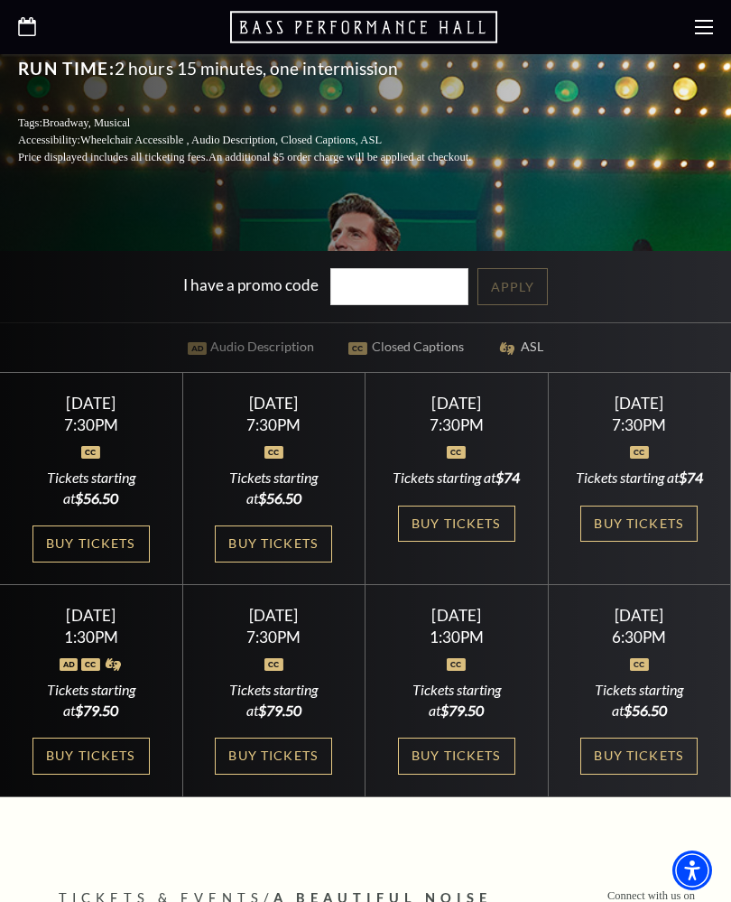
click at [427, 543] on link "Buy Tickets" at bounding box center [456, 524] width 117 height 37
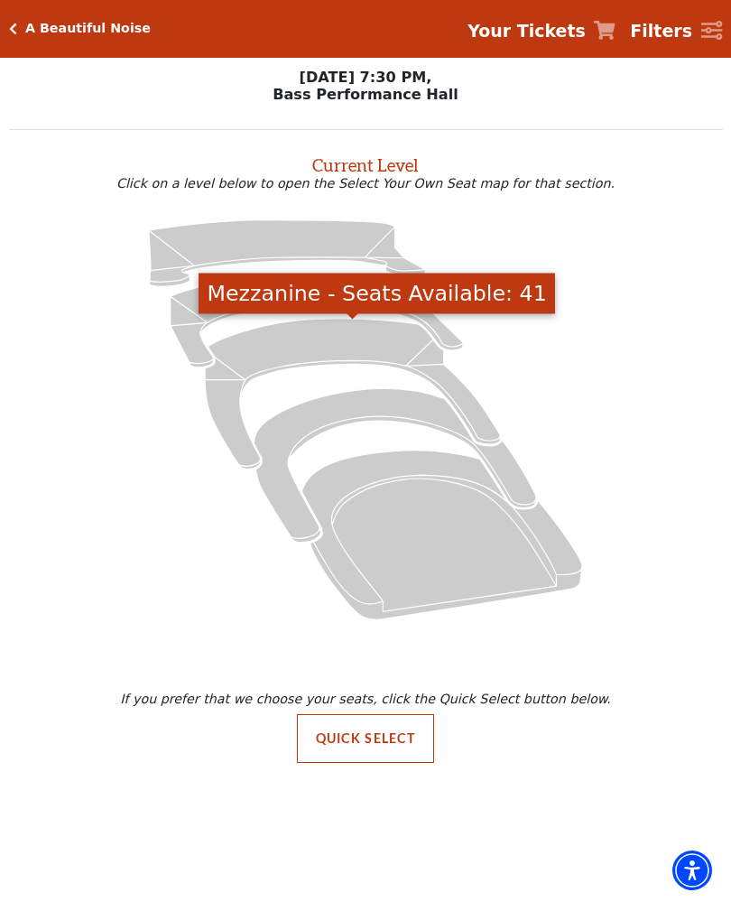
click at [224, 415] on icon "Mezzanine - Seats Available: 41" at bounding box center [352, 394] width 295 height 150
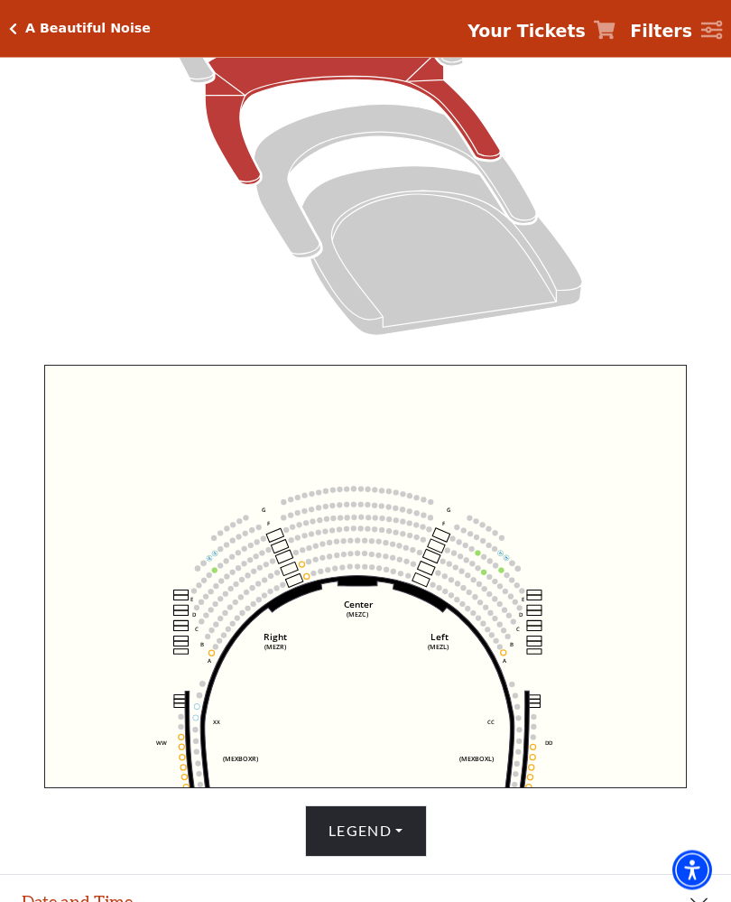
scroll to position [313, 0]
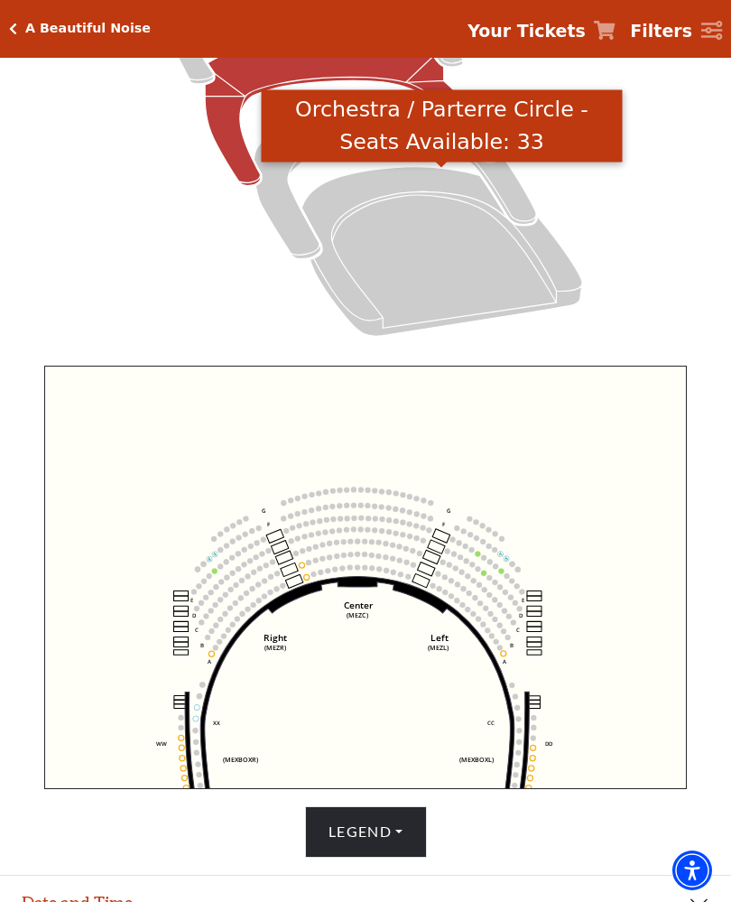
click at [367, 276] on icon "Orchestra / Parterre Circle - Seats Available: 33" at bounding box center [442, 251] width 281 height 169
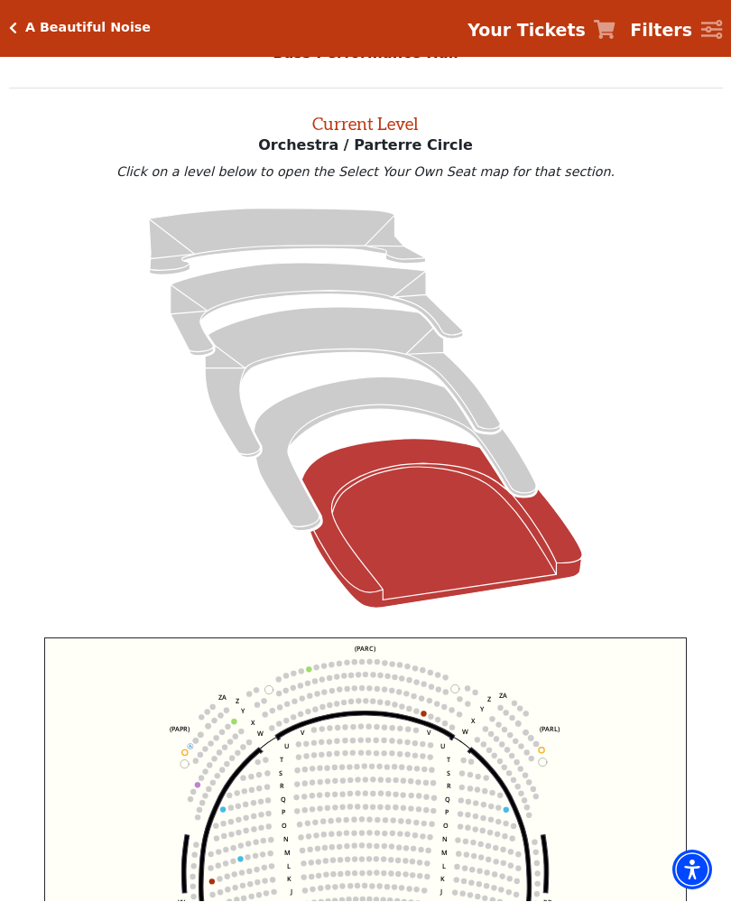
scroll to position [69, 0]
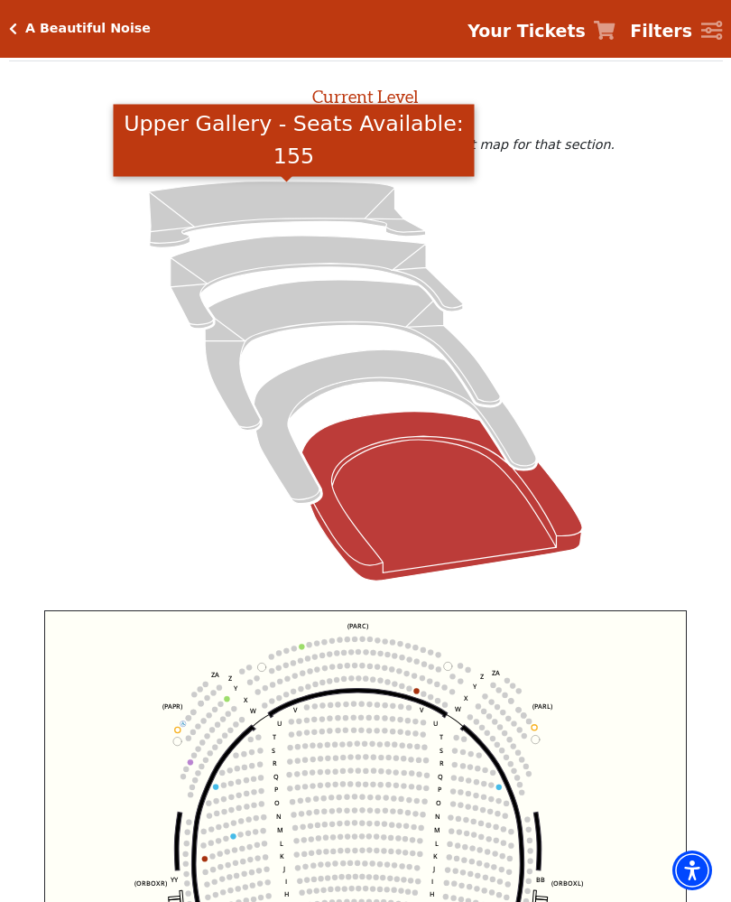
click at [195, 217] on icon "Upper Gallery - Seats Available: 155" at bounding box center [287, 215] width 277 height 67
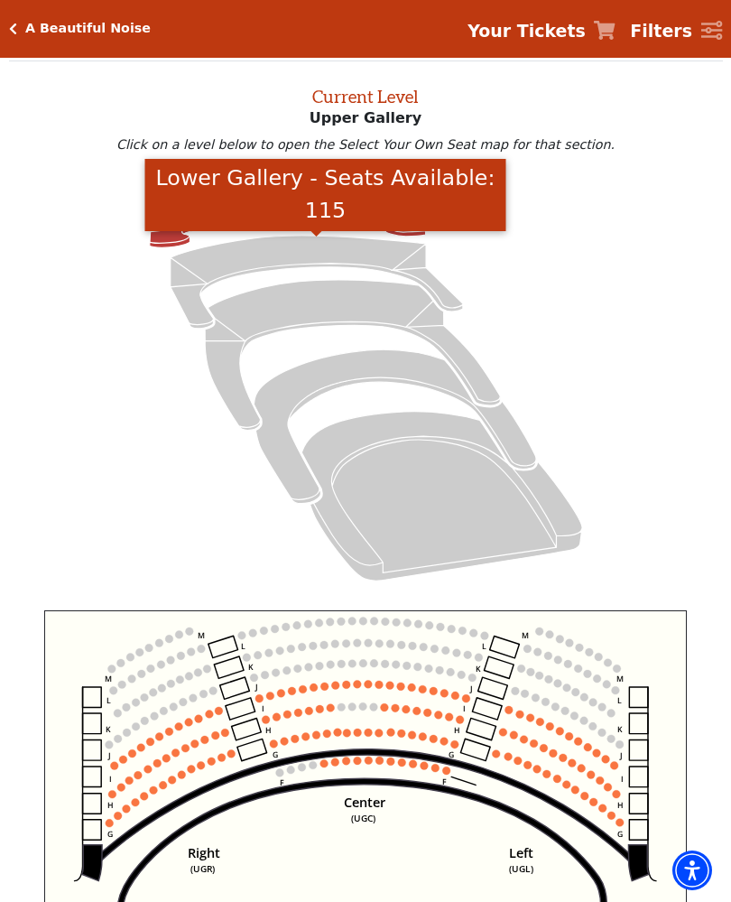
click at [187, 293] on icon "Lower Gallery - Seats Available: 115" at bounding box center [317, 282] width 293 height 93
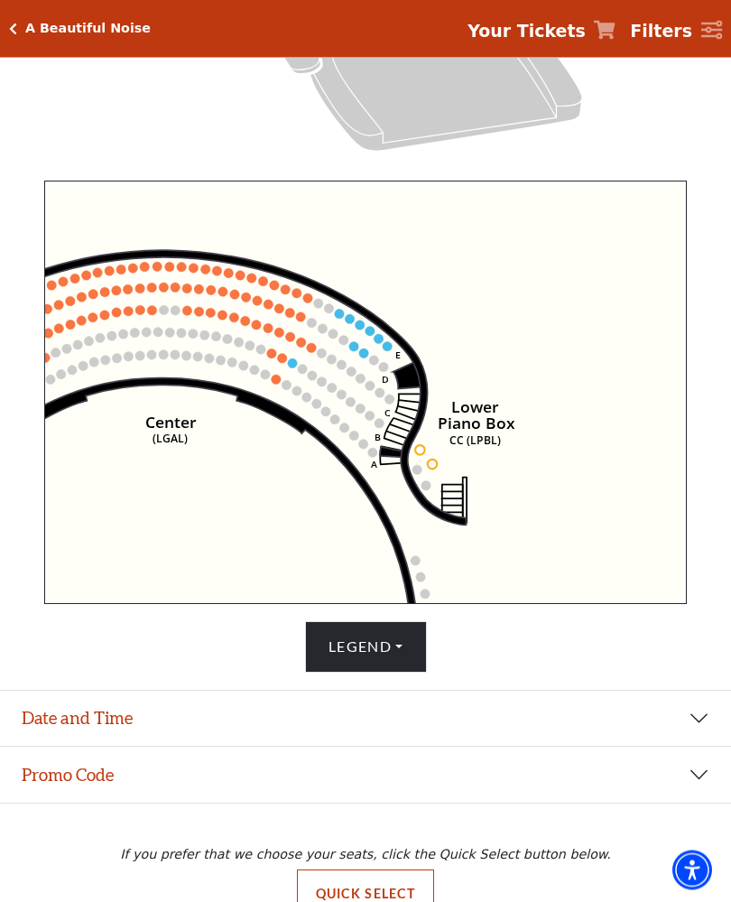
click at [363, 673] on button "Legend" at bounding box center [366, 647] width 122 height 51
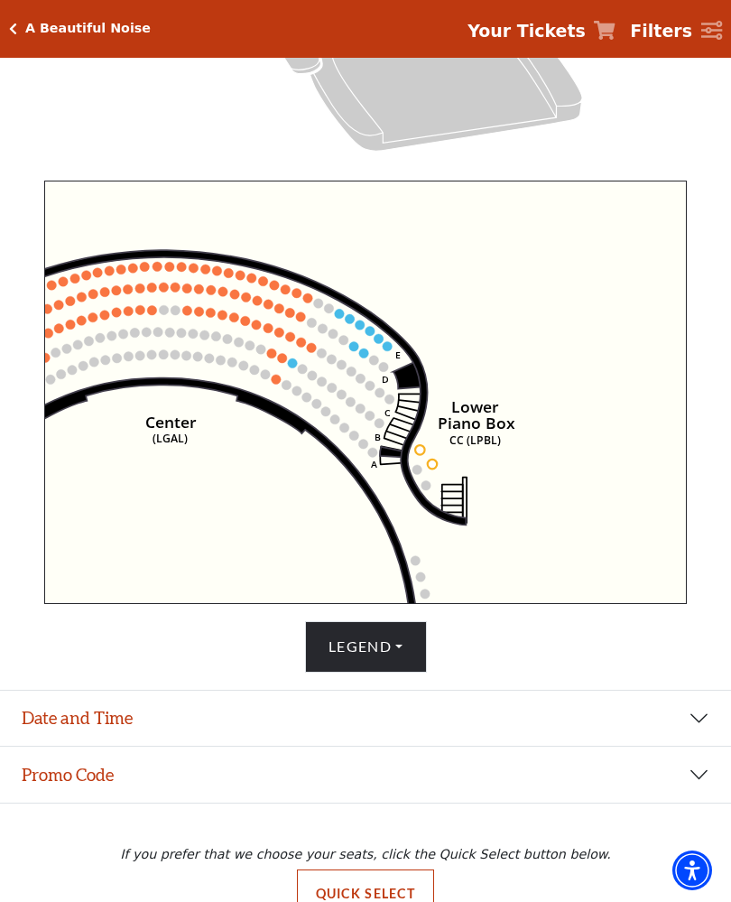
click at [26, 17] on div "A Beautiful Noise Your Tickets Filters" at bounding box center [365, 29] width 731 height 58
click at [27, 20] on div "A Beautiful Noise Your Tickets Filters" at bounding box center [365, 29] width 731 height 58
click at [13, 28] on icon "Click here to go back to filters" at bounding box center [13, 29] width 8 height 13
click at [11, 23] on icon "Click here to go back to filters" at bounding box center [13, 29] width 8 height 13
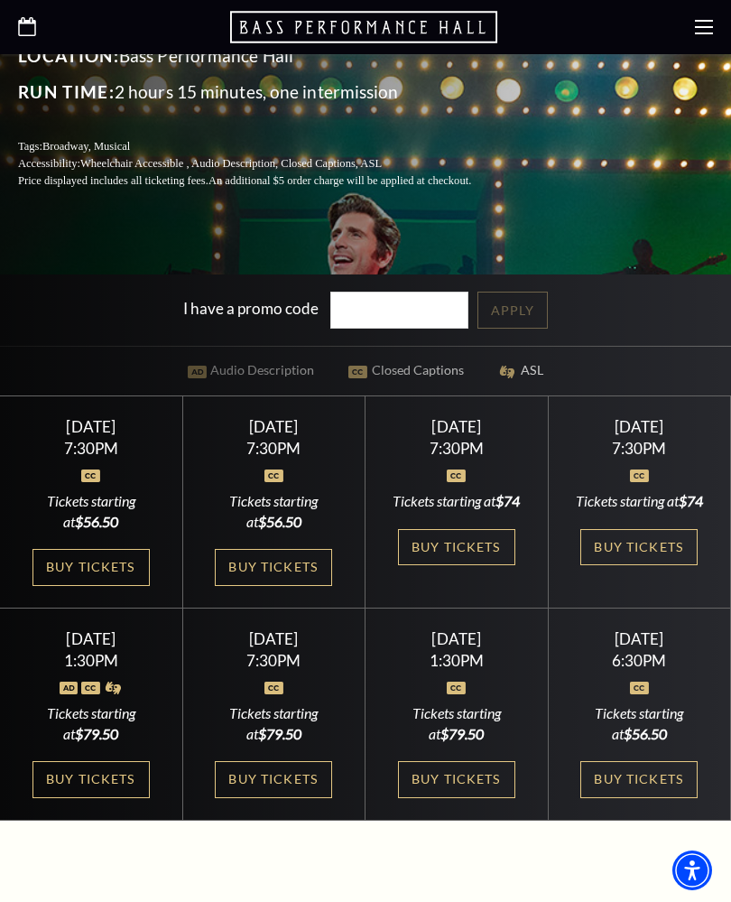
scroll to position [503, 0]
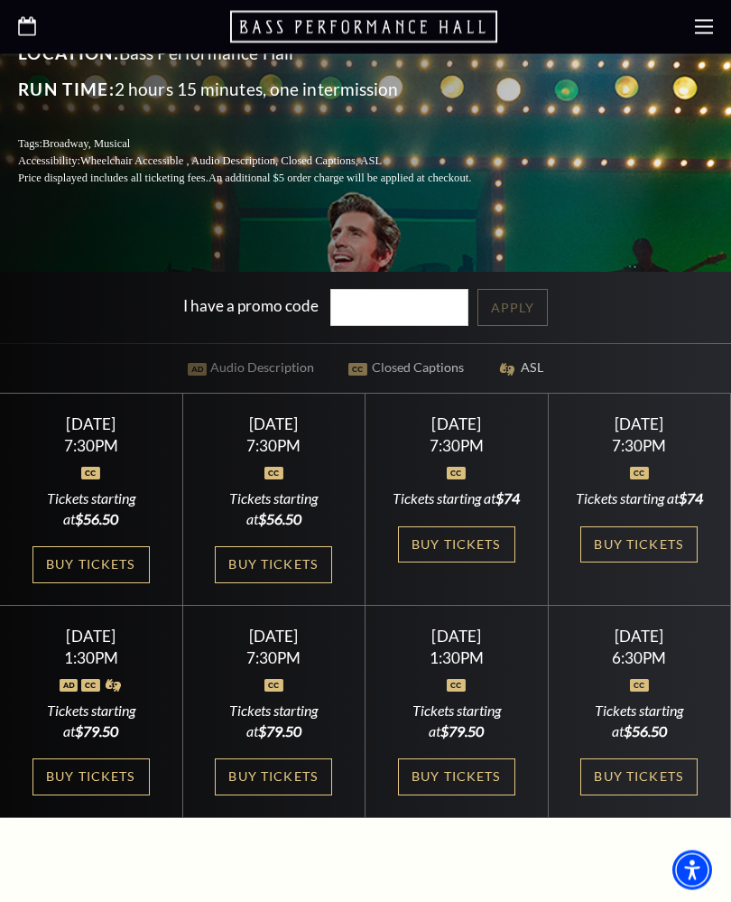
click at [614, 797] on link "Buy Tickets" at bounding box center [639, 777] width 117 height 37
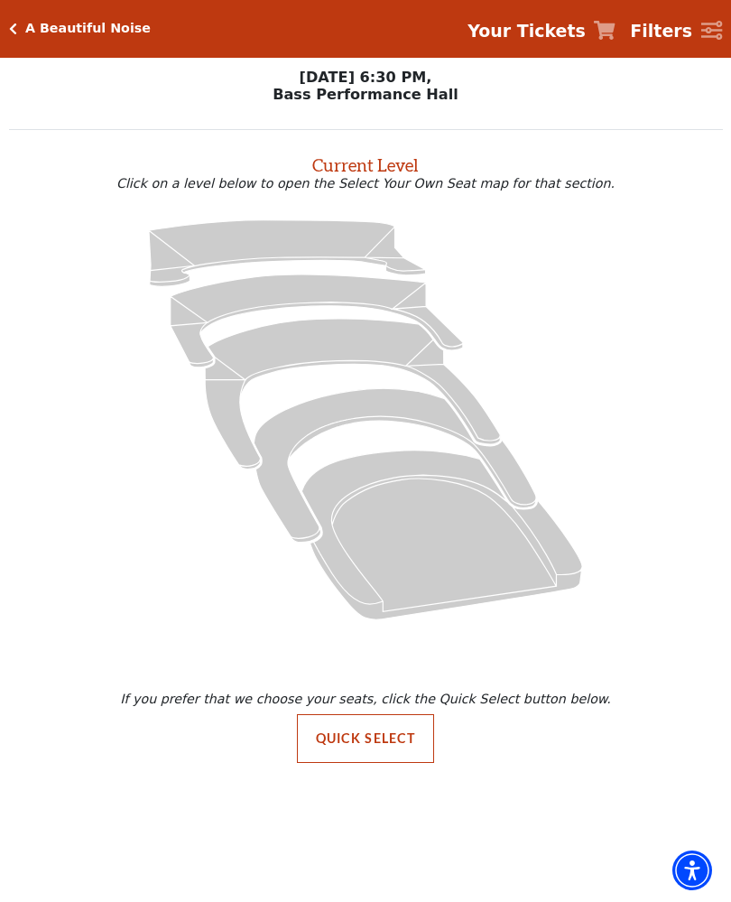
click at [337, 743] on button "Quick Select" at bounding box center [366, 738] width 138 height 49
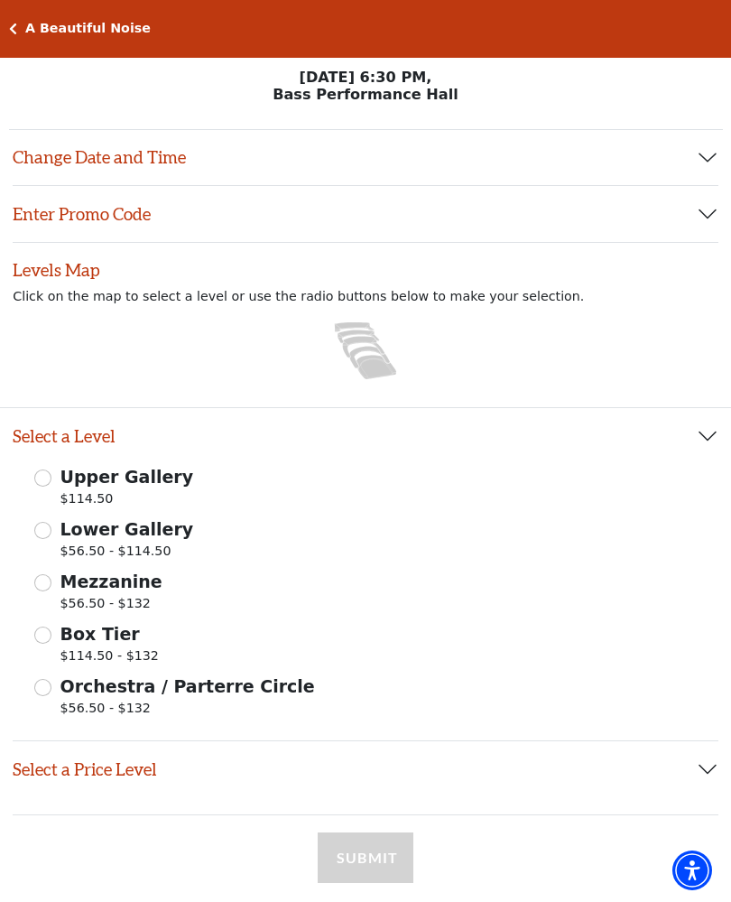
click at [49, 584] on input "Mezzanine $56.50 - $132" at bounding box center [42, 582] width 17 height 17
radio input "true"
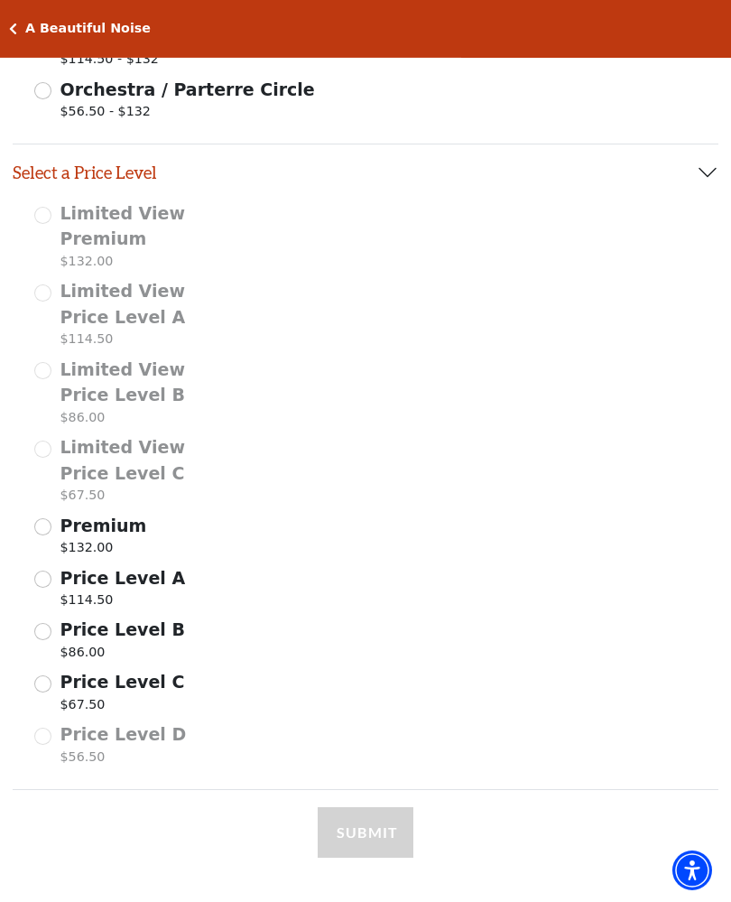
click at [49, 623] on input "Price Level B $86.00" at bounding box center [42, 631] width 17 height 17
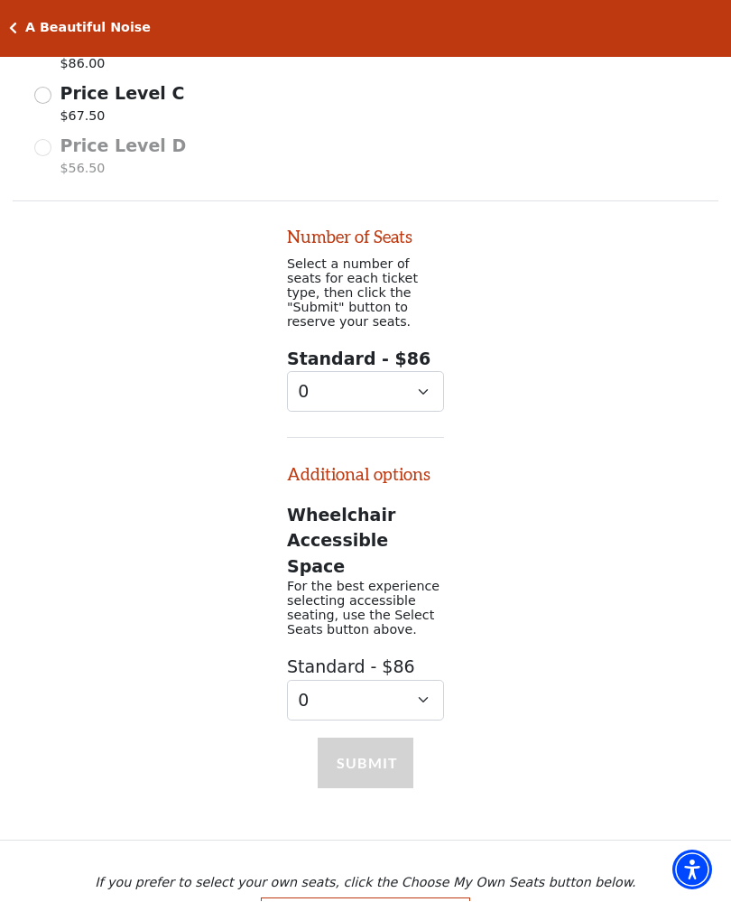
scroll to position [1178, 0]
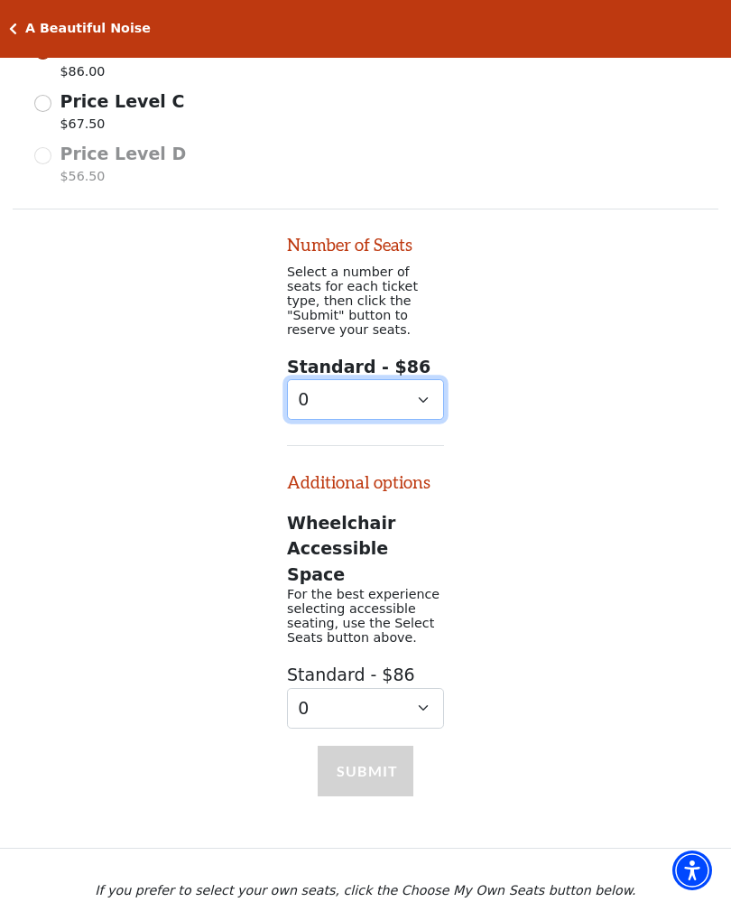
click at [329, 388] on select "0 1 2 3 4" at bounding box center [365, 399] width 157 height 41
select select "2"
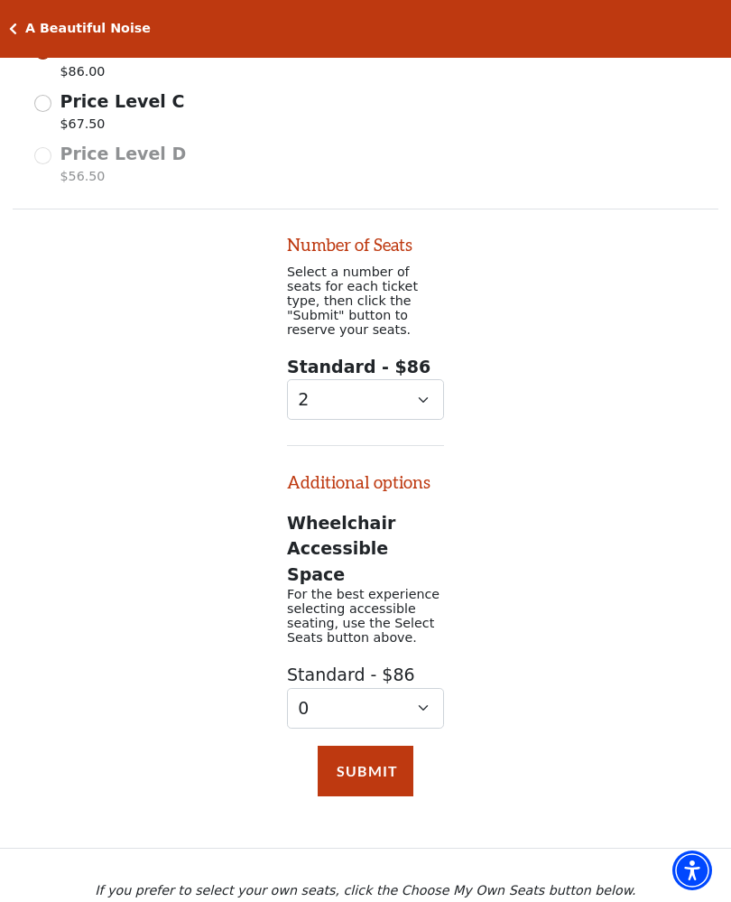
click at [347, 746] on button "Submit" at bounding box center [366, 771] width 96 height 51
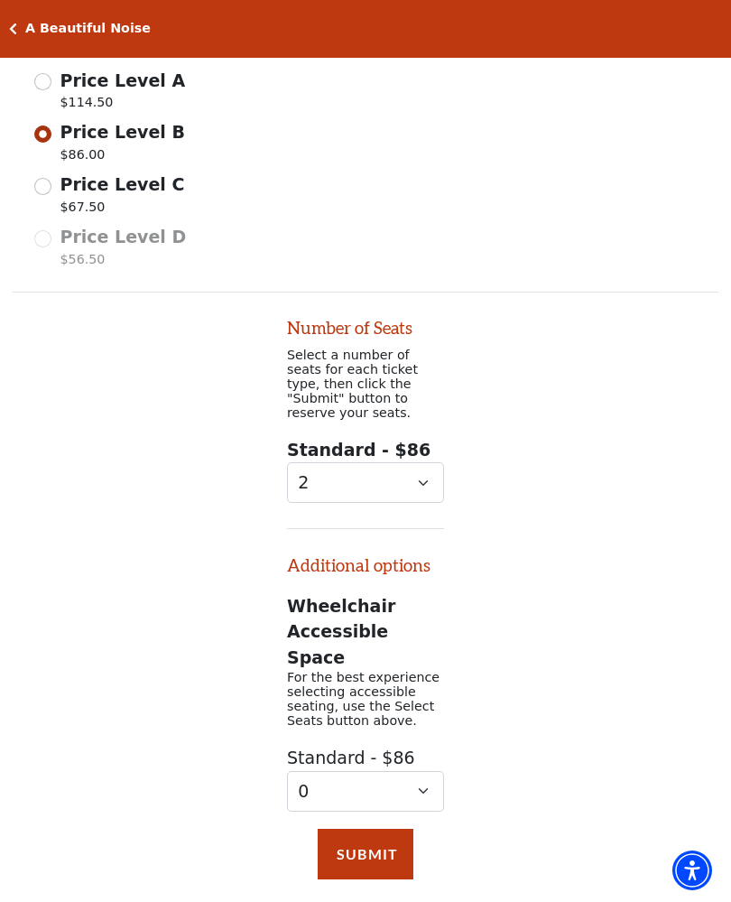
click at [45, 180] on input "Price Level C $67.50" at bounding box center [42, 186] width 17 height 17
radio input "true"
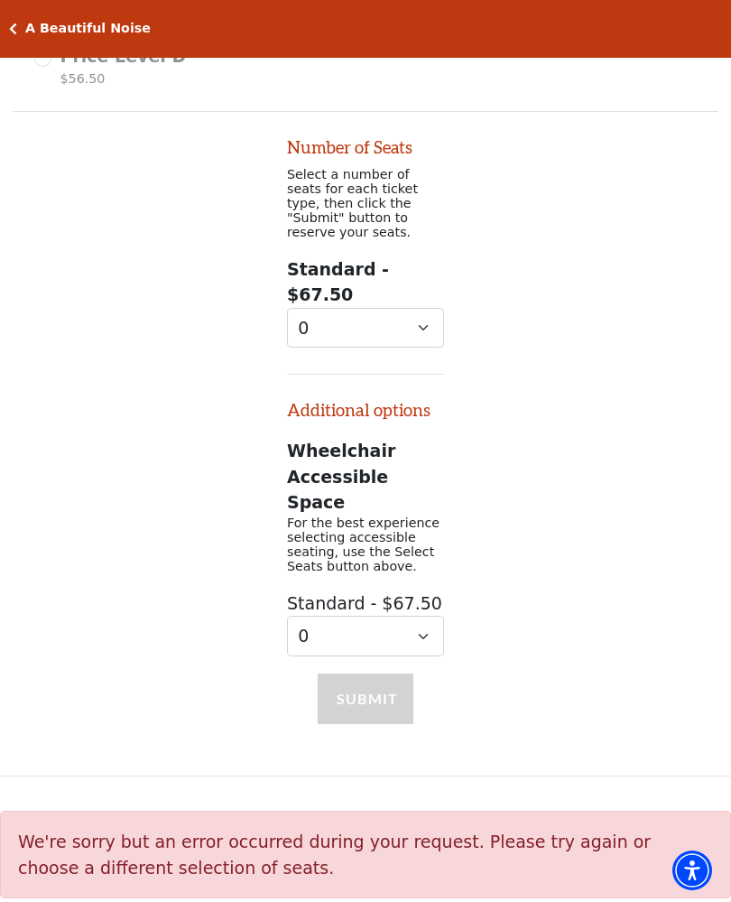
scroll to position [1306, 0]
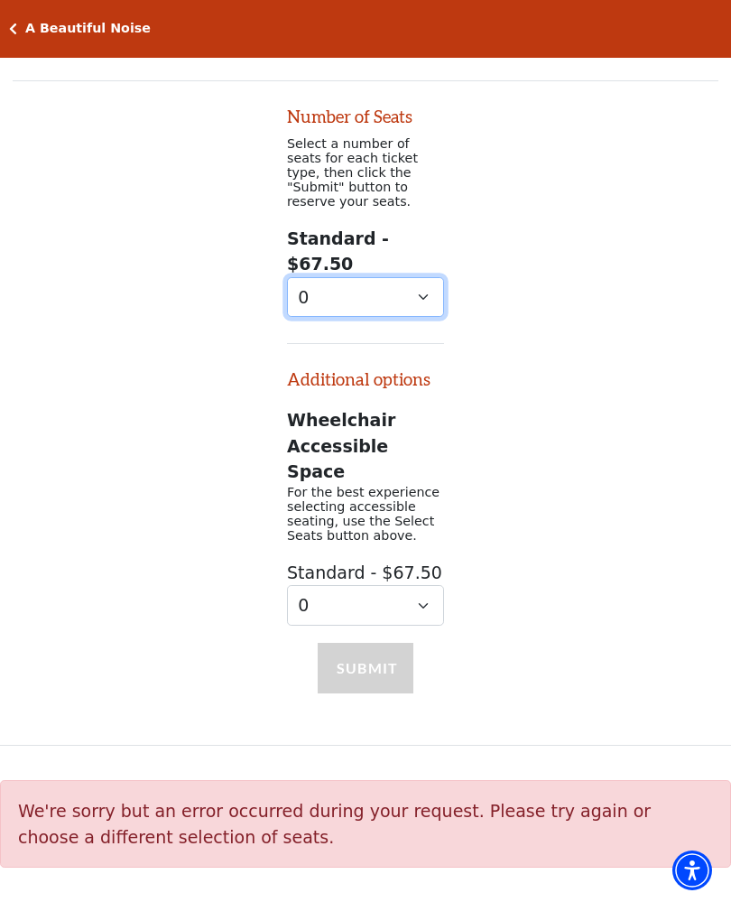
click at [303, 277] on select "0 1 2 3 4 5" at bounding box center [365, 297] width 157 height 41
select select "2"
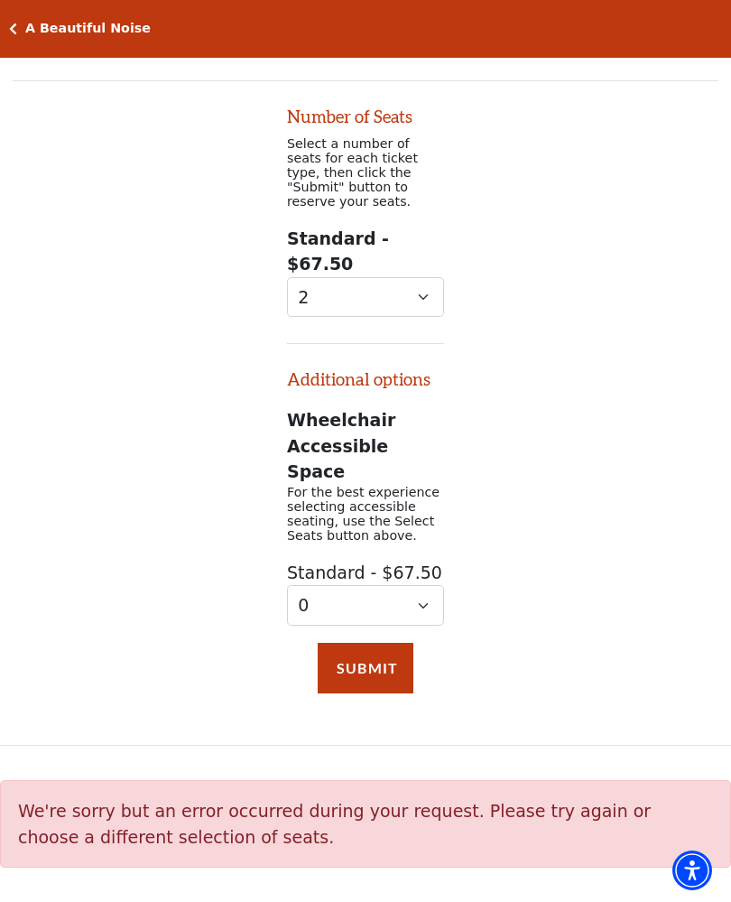
click at [365, 643] on button "Submit" at bounding box center [366, 668] width 96 height 51
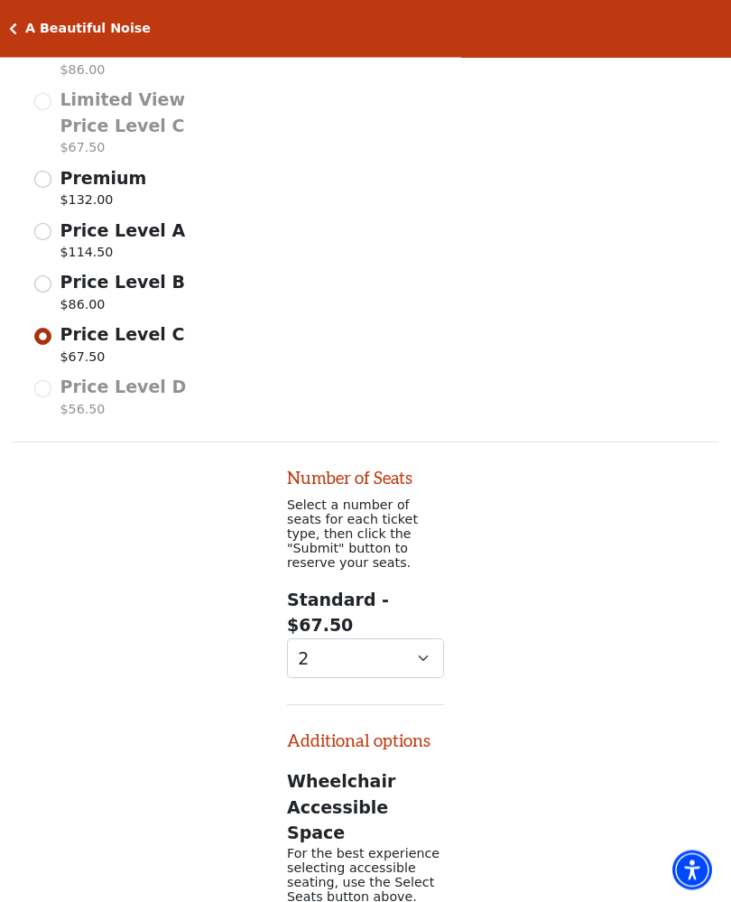
scroll to position [938, 0]
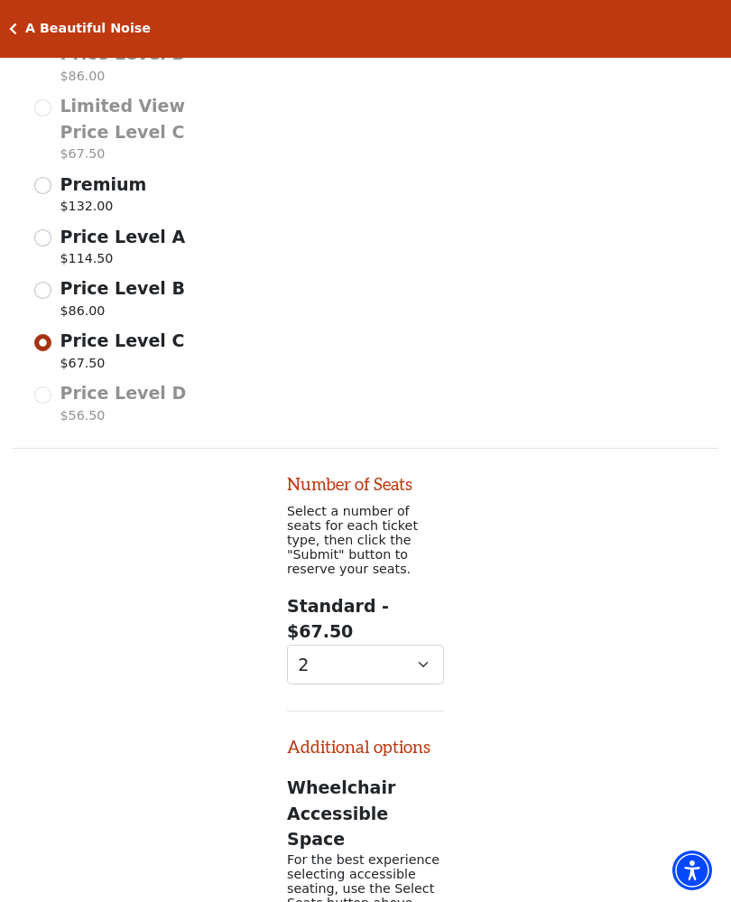
click at [36, 230] on input "Price Level A $114.50" at bounding box center [42, 237] width 17 height 17
radio input "true"
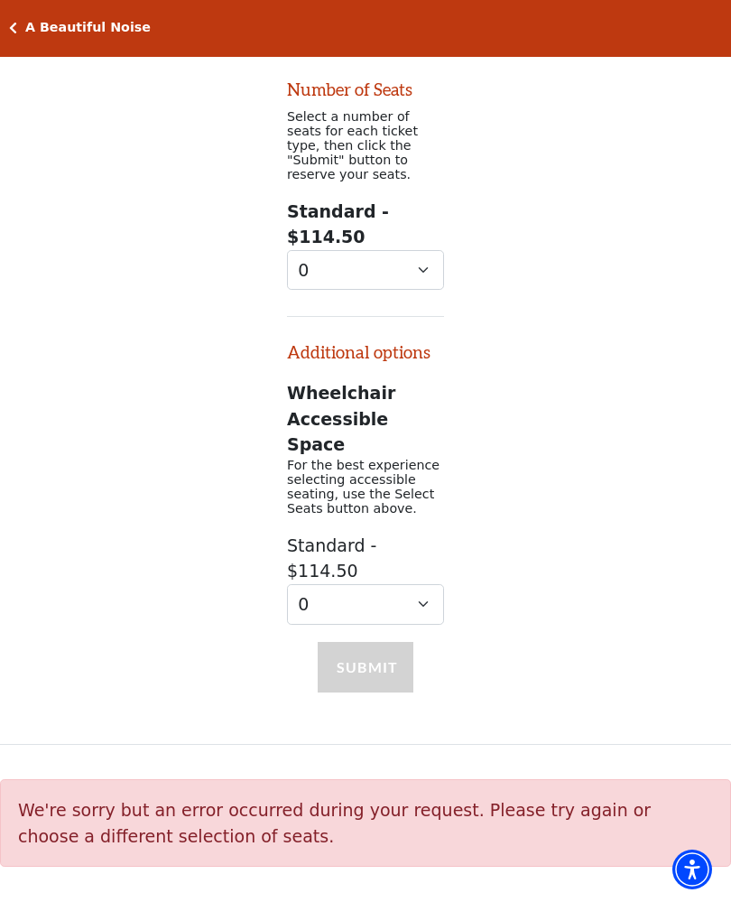
scroll to position [1338, 0]
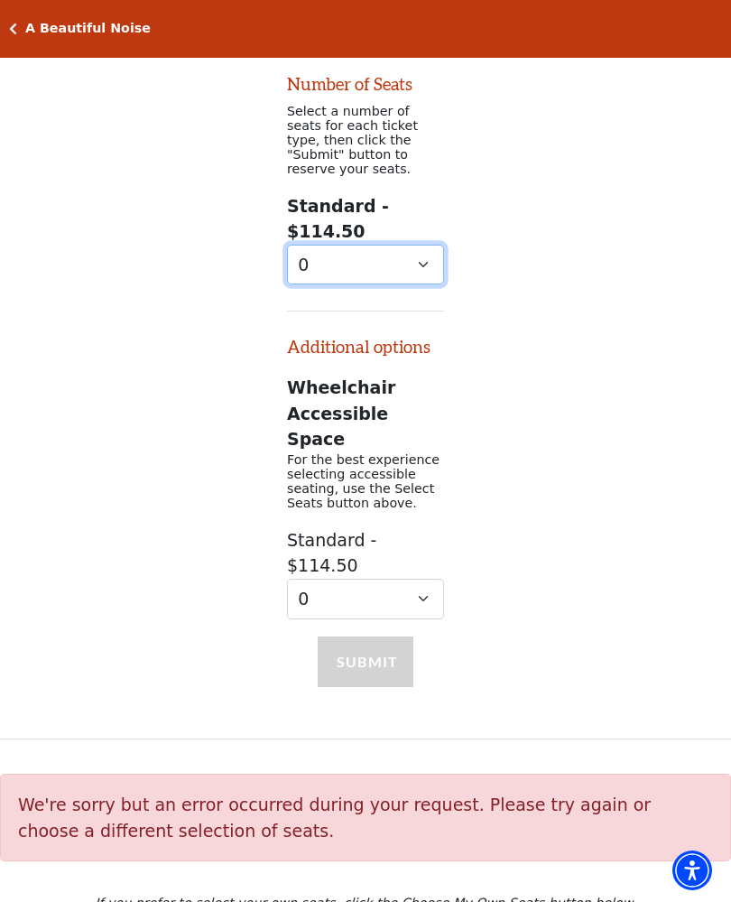
click at [293, 245] on select "0 1 2 3 4 5 6 7 8 9" at bounding box center [365, 265] width 157 height 41
select select "2"
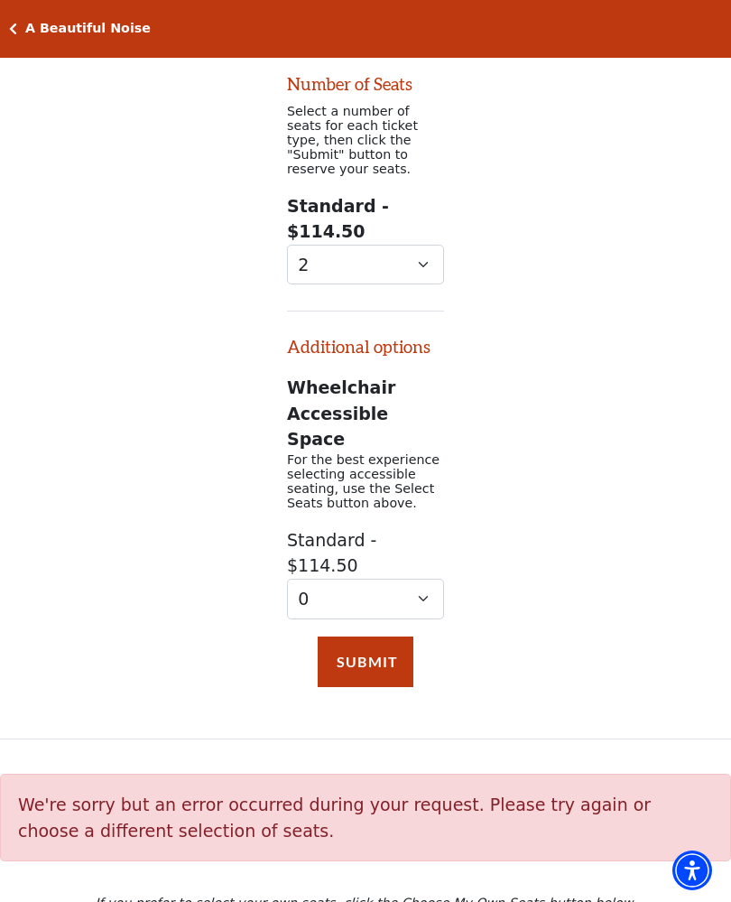
click at [349, 637] on button "Submit" at bounding box center [366, 662] width 96 height 51
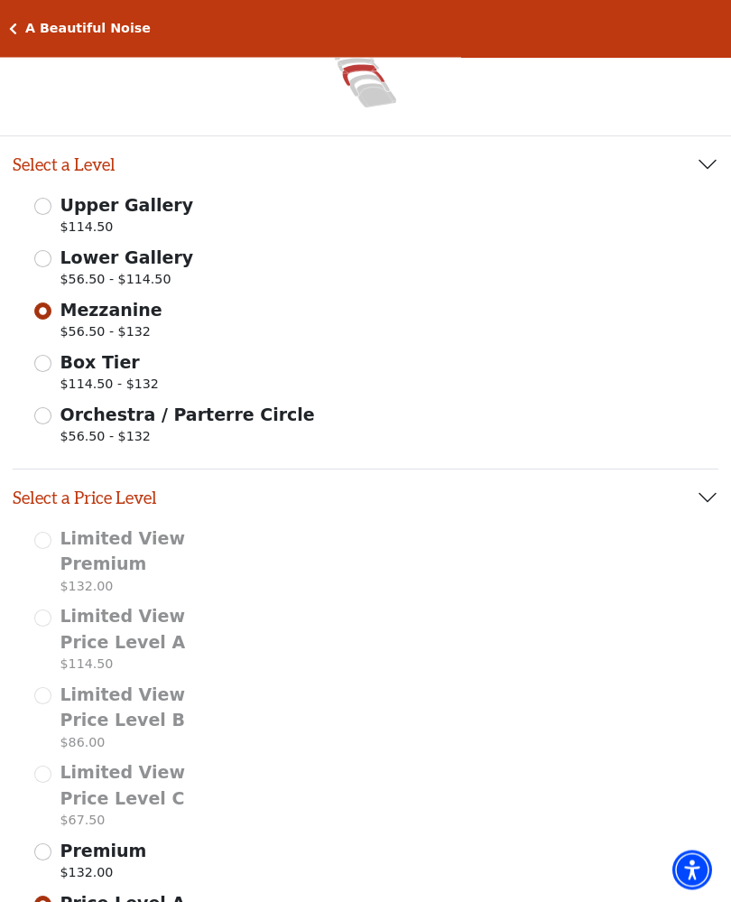
scroll to position [211, 0]
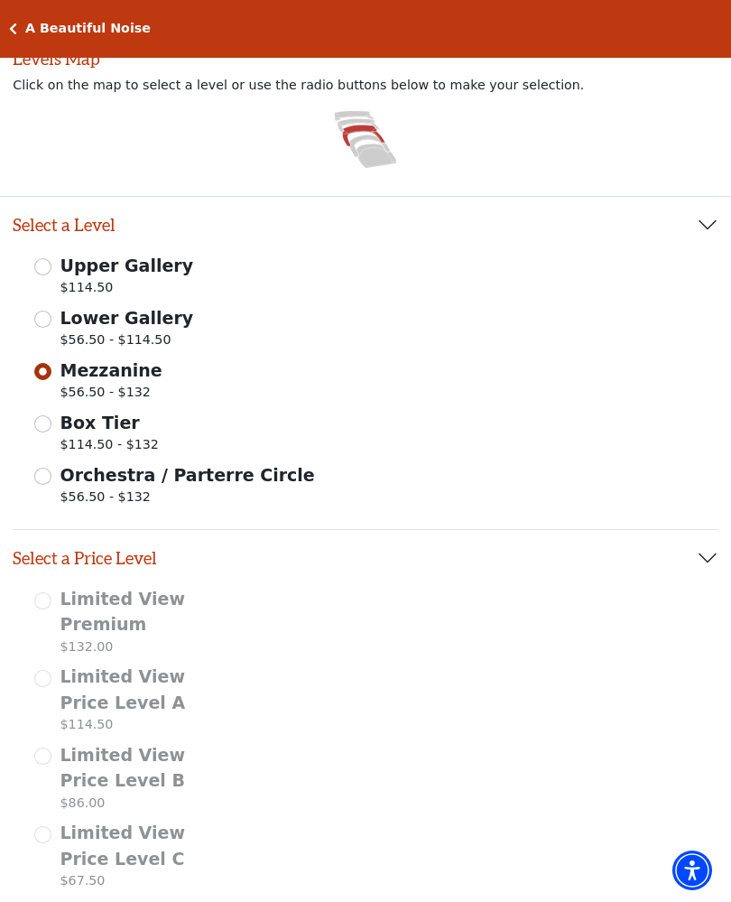
click at [344, 135] on icon at bounding box center [364, 137] width 42 height 22
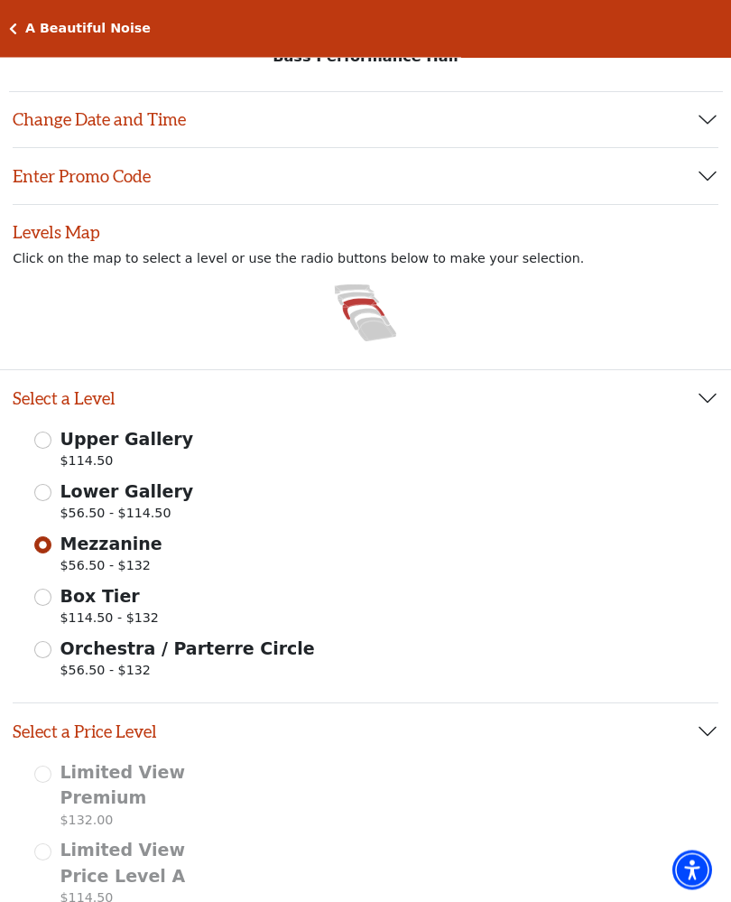
scroll to position [0, 0]
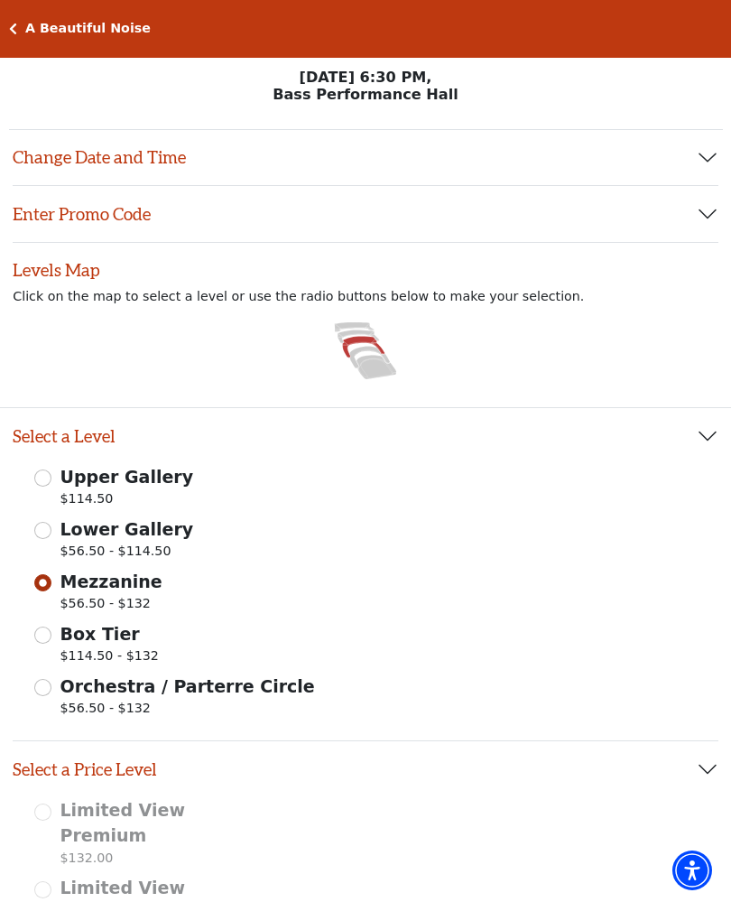
click at [38, 145] on button "Change Date and Time" at bounding box center [366, 158] width 706 height 56
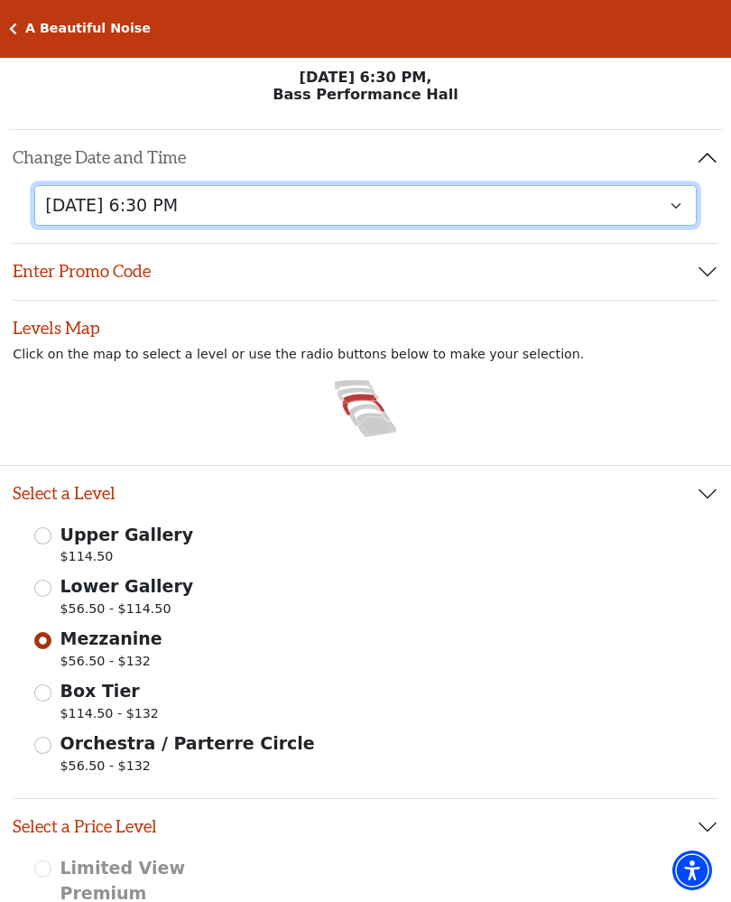
click at [85, 207] on select "Tuesday, October 28 at 7:30 PM Wednesday, October 29 at 7:30 PM Thursday, Octob…" at bounding box center [365, 205] width 663 height 41
select select "6226"
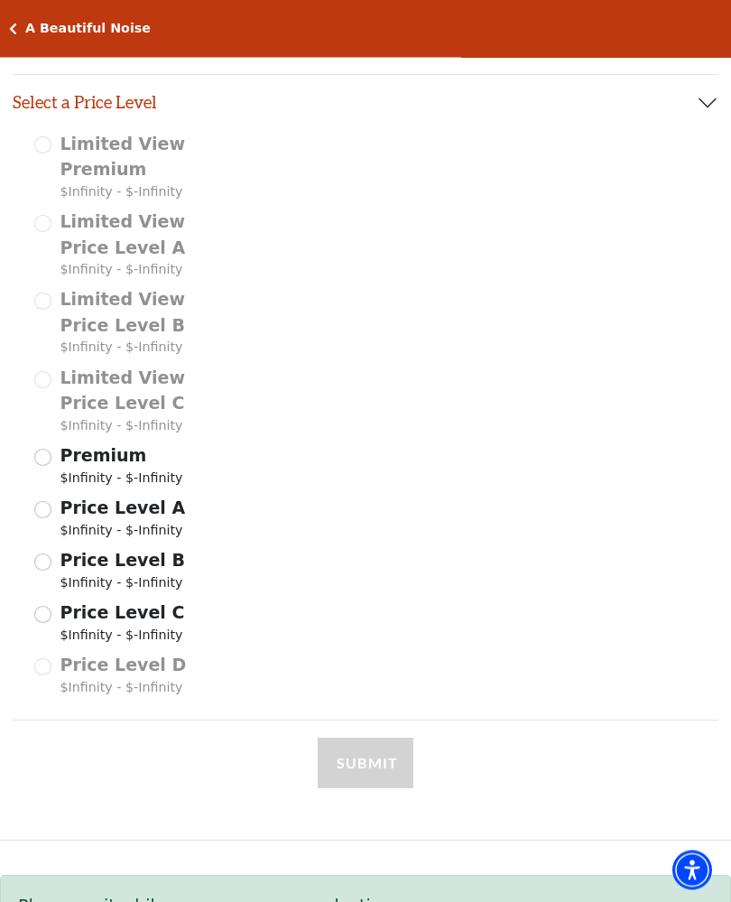
scroll to position [755, 0]
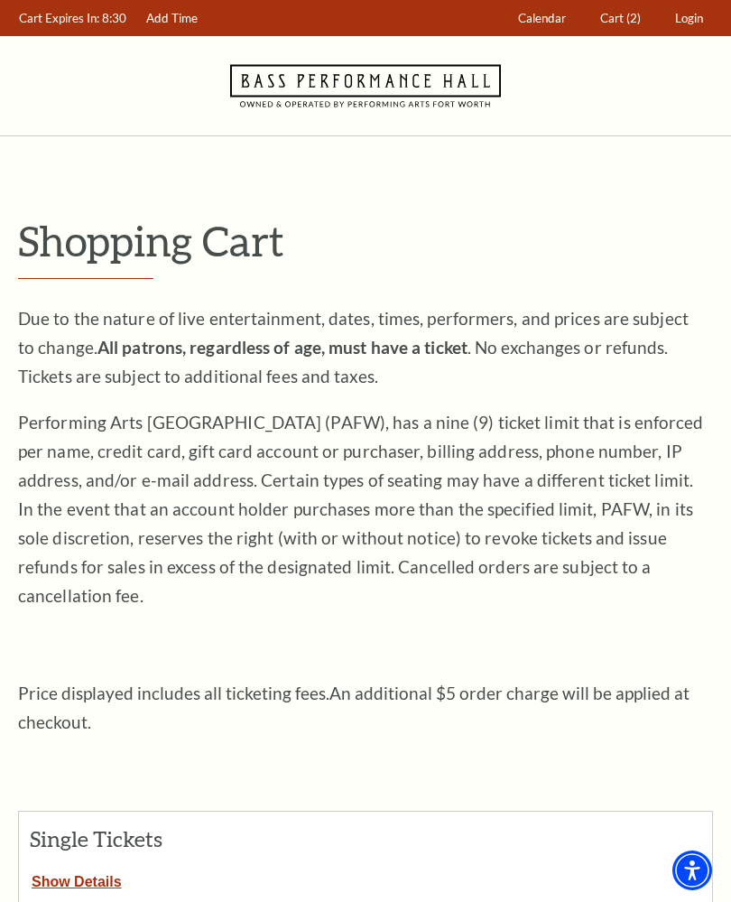
click at [618, 23] on span "Cart" at bounding box center [612, 18] width 23 height 14
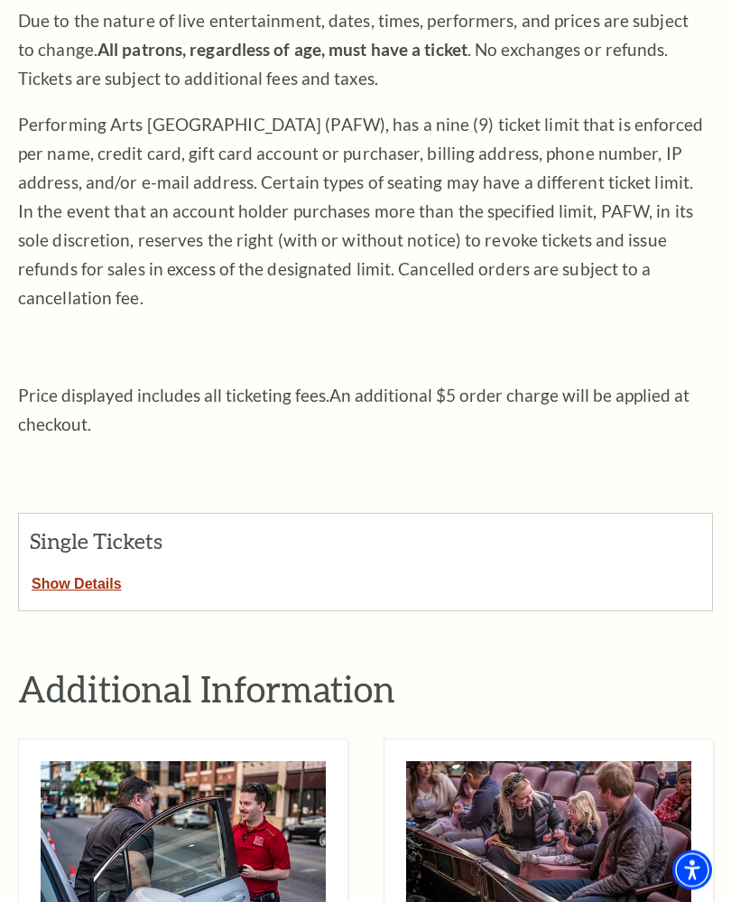
scroll to position [298, 0]
click at [71, 569] on button "Show Details" at bounding box center [77, 580] width 116 height 23
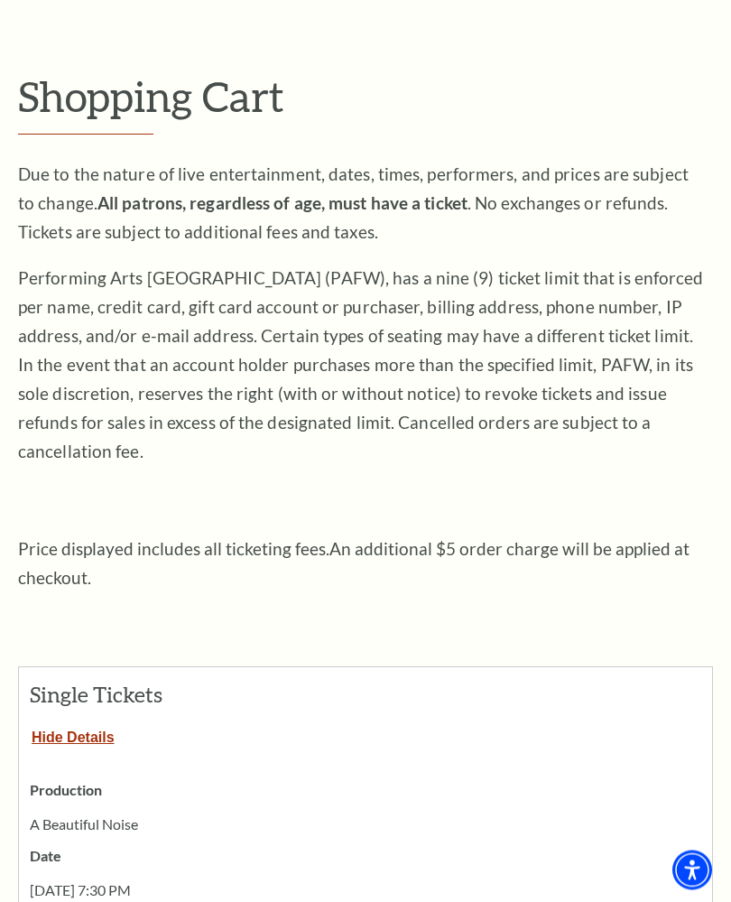
scroll to position [0, 0]
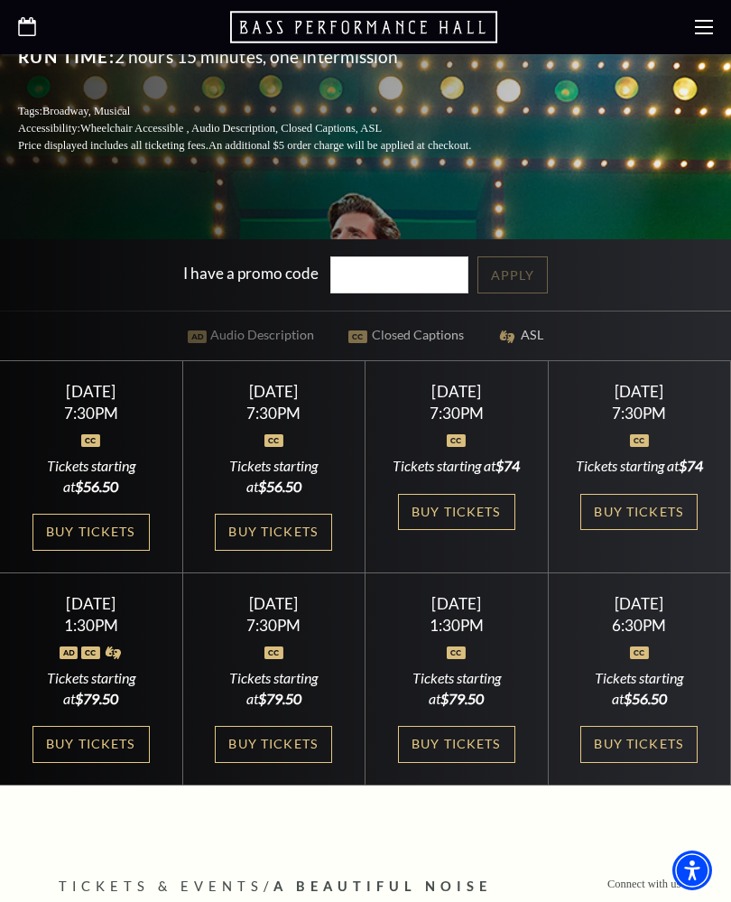
click at [638, 531] on link "Buy Tickets" at bounding box center [639, 512] width 117 height 37
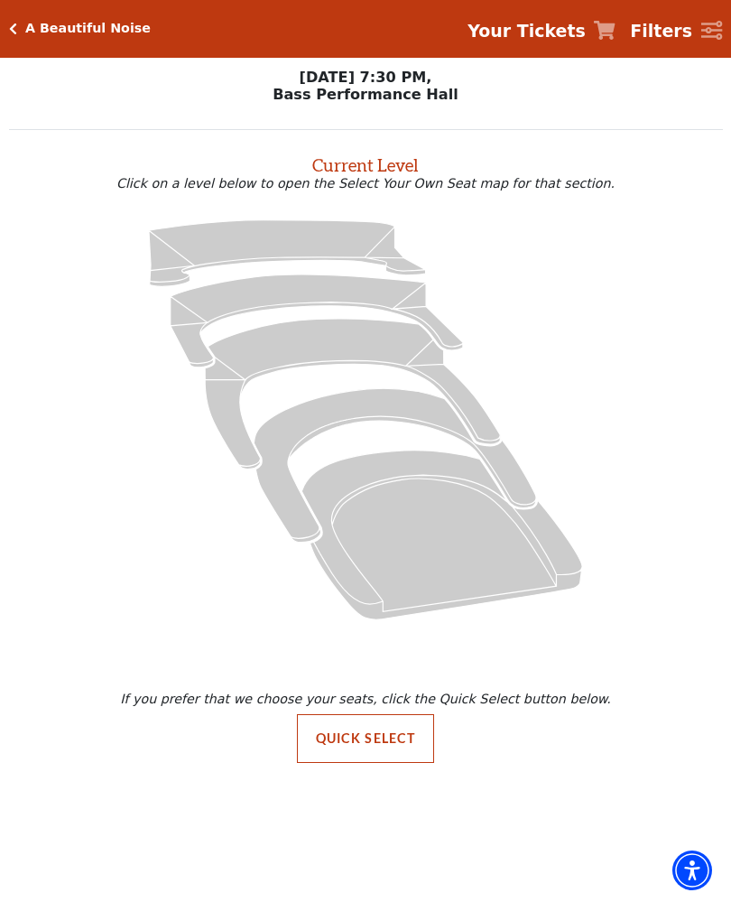
click at [325, 737] on button "Quick Select" at bounding box center [366, 738] width 138 height 49
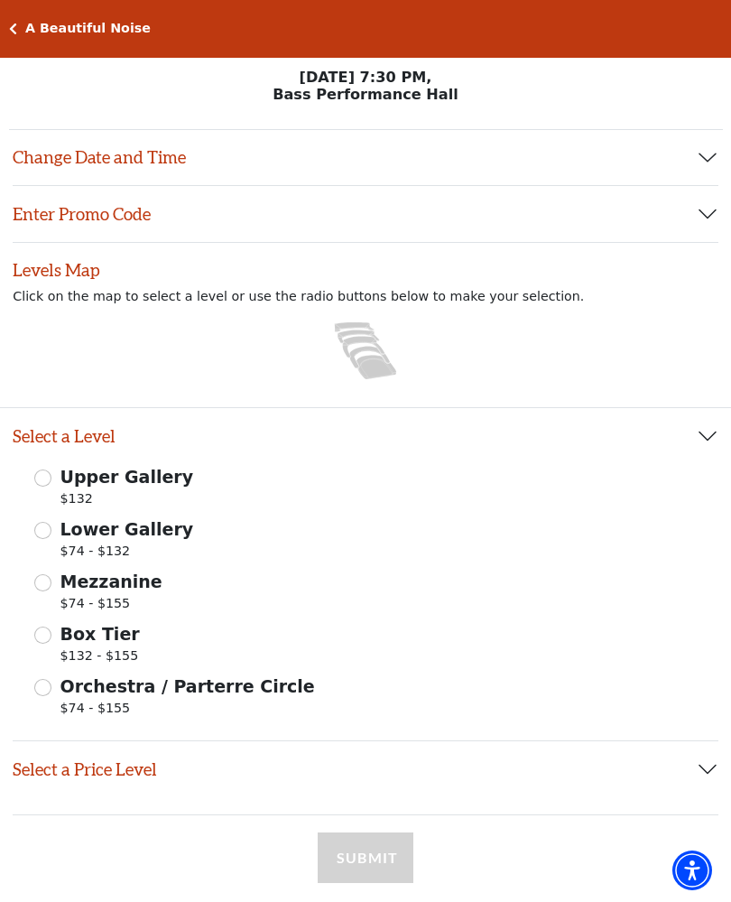
click at [41, 592] on input "Mezzanine $74 - $155" at bounding box center [42, 582] width 17 height 17
radio input "true"
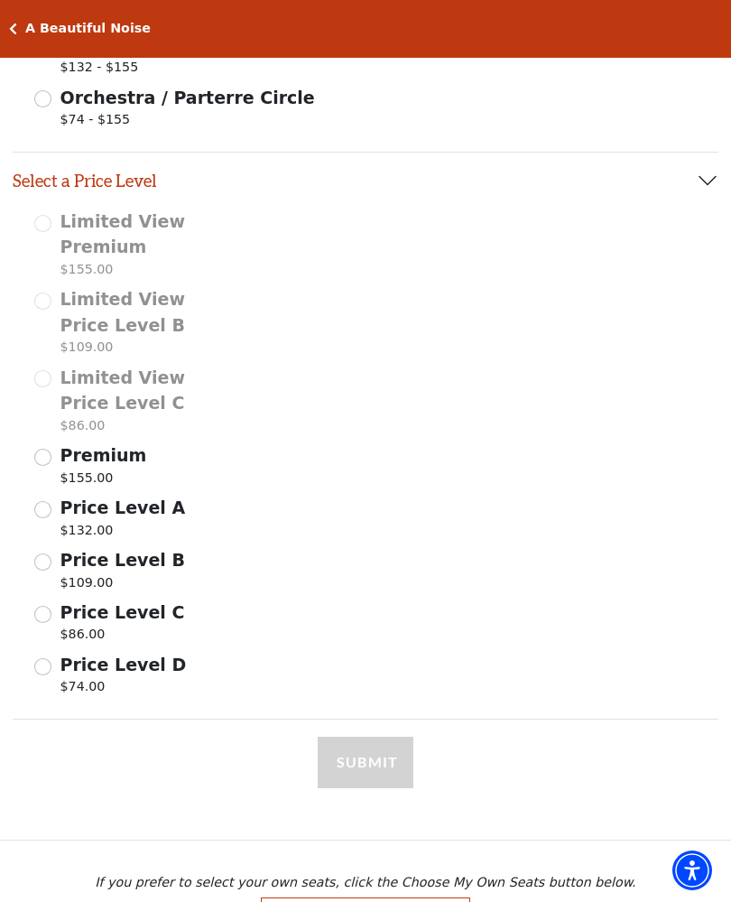
click at [46, 609] on input "Price Level C $86.00" at bounding box center [42, 614] width 17 height 17
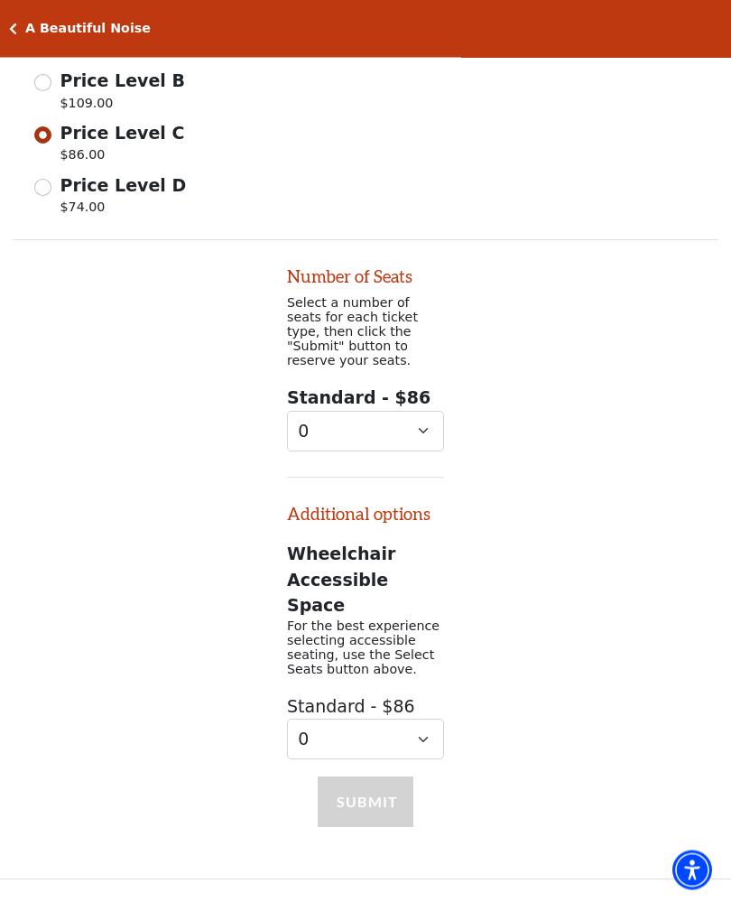
scroll to position [1108, 0]
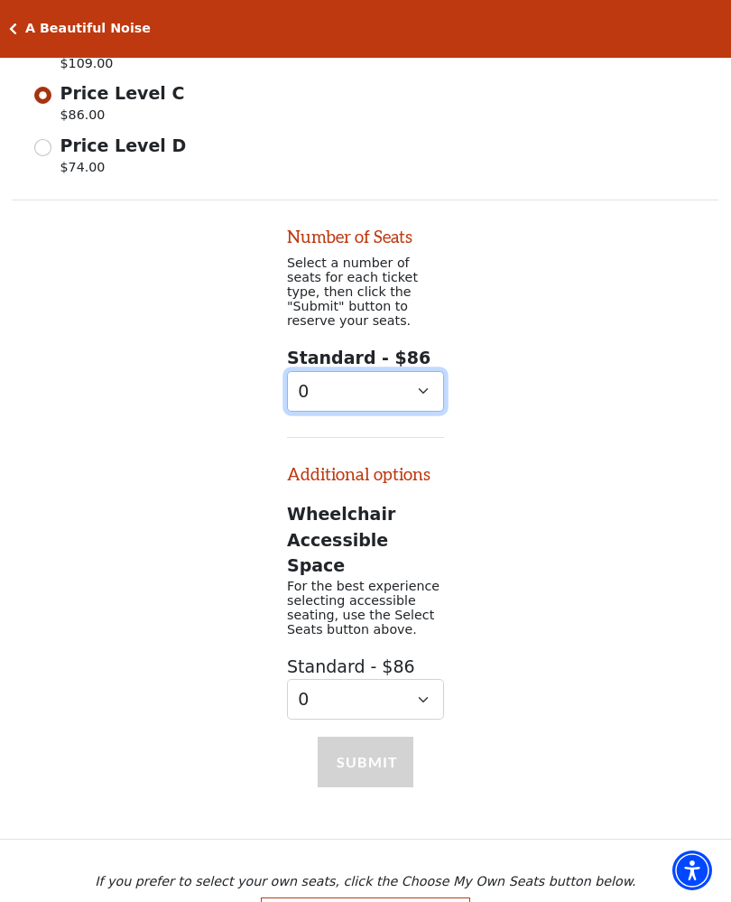
click at [335, 371] on select "0 1 2 3 4 5 6 7 8 9" at bounding box center [365, 391] width 157 height 41
select select "2"
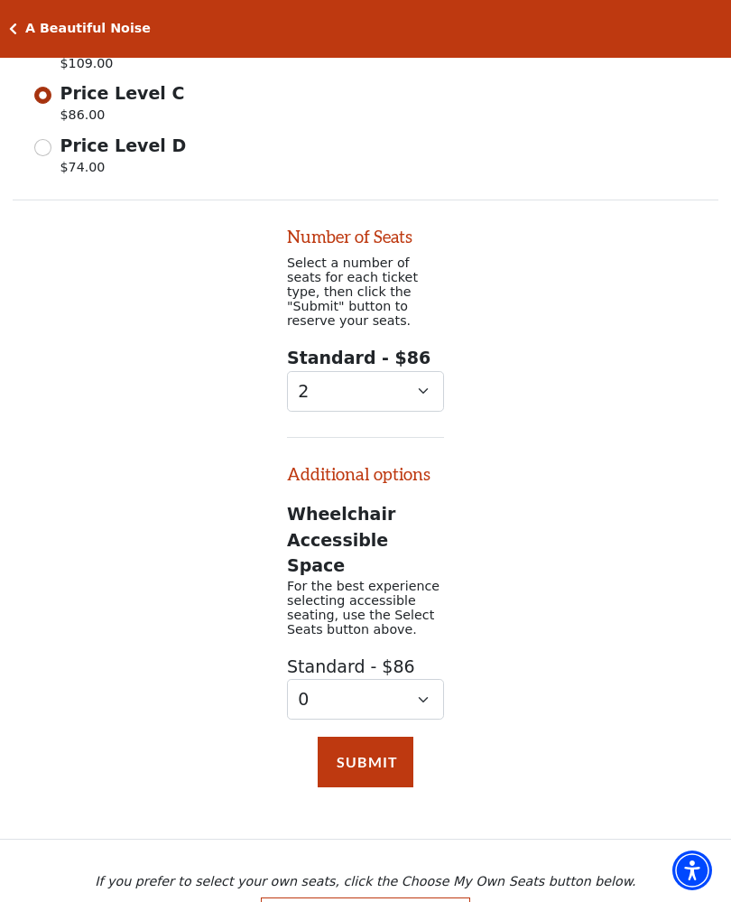
click at [353, 737] on button "Submit" at bounding box center [366, 762] width 96 height 51
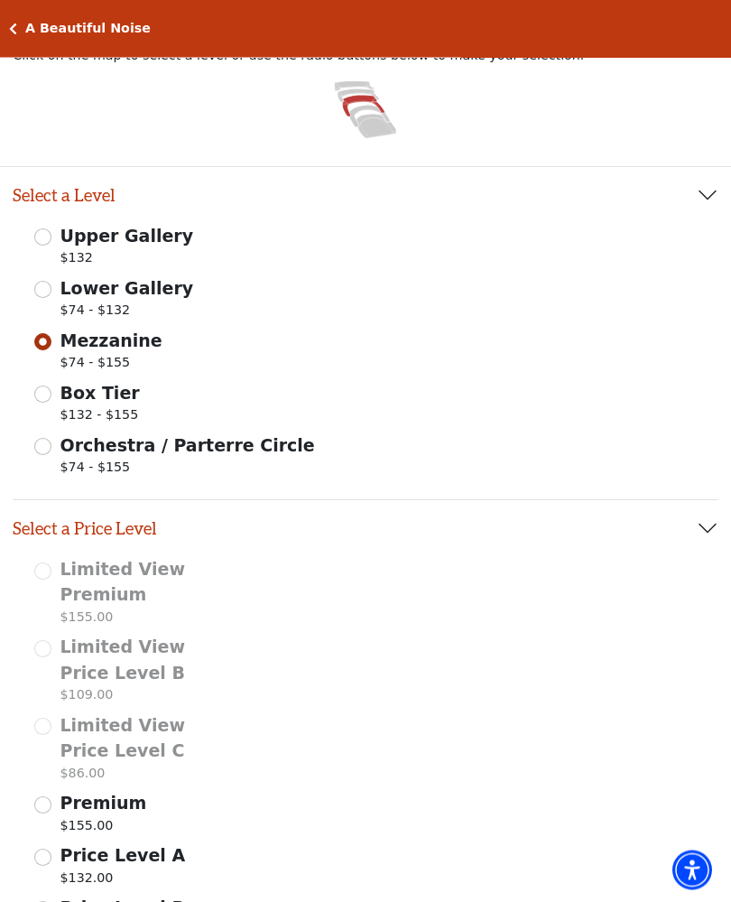
scroll to position [0, 0]
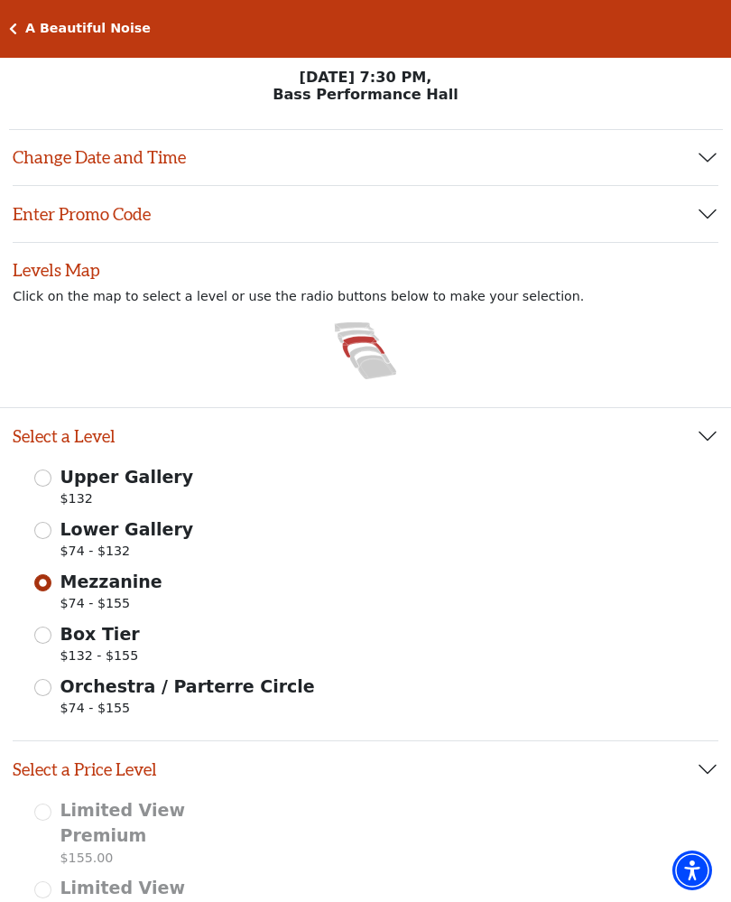
click at [359, 351] on icon at bounding box center [369, 358] width 41 height 22
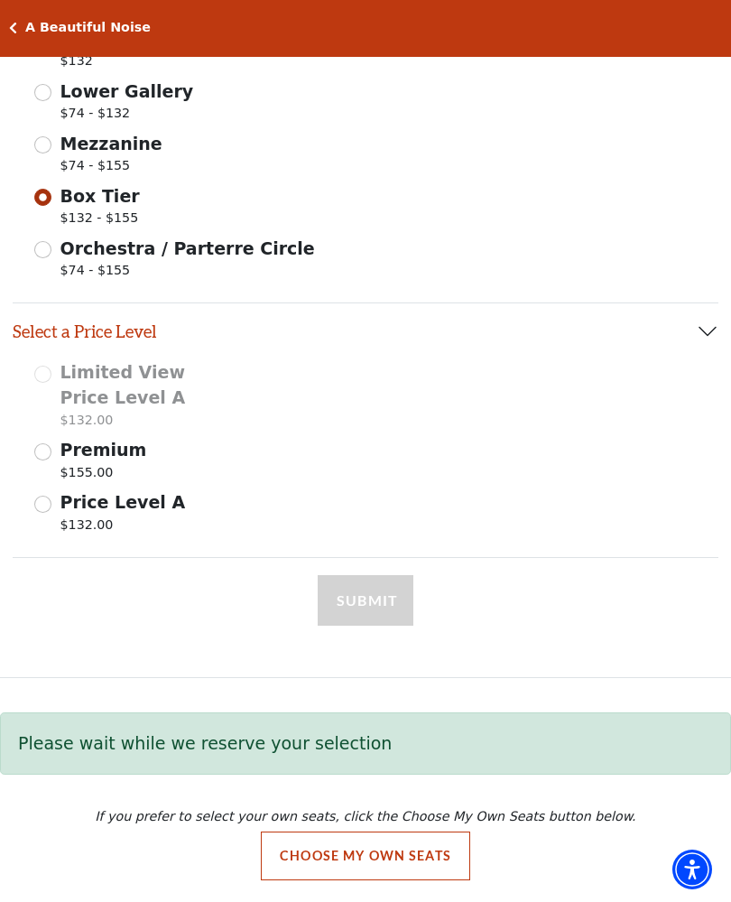
scroll to position [438, 0]
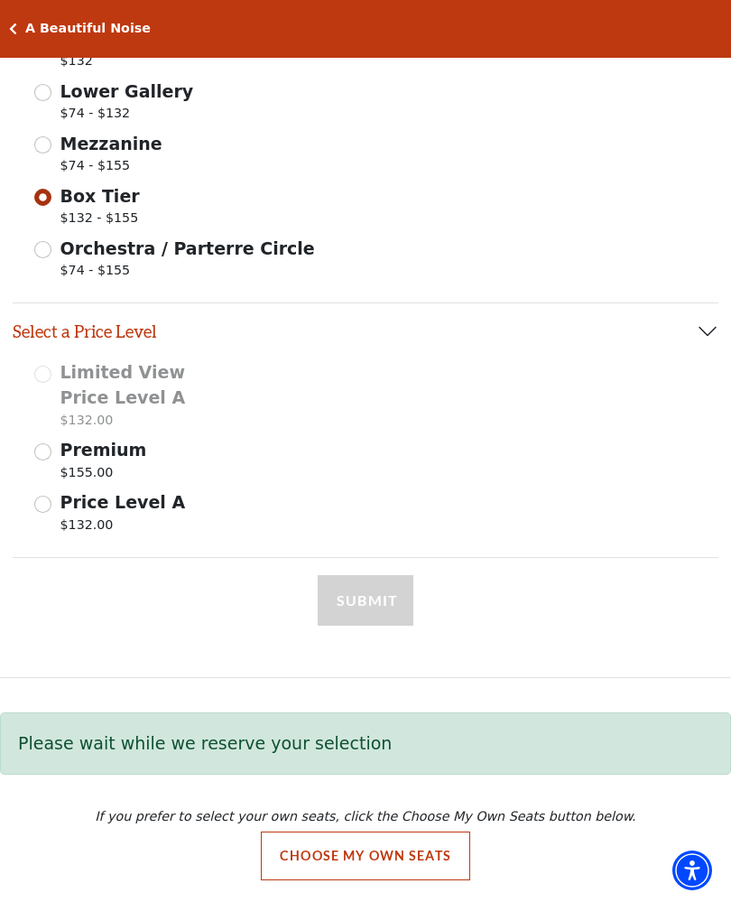
click at [345, 856] on button "Choose My Own Seats" at bounding box center [366, 856] width 210 height 49
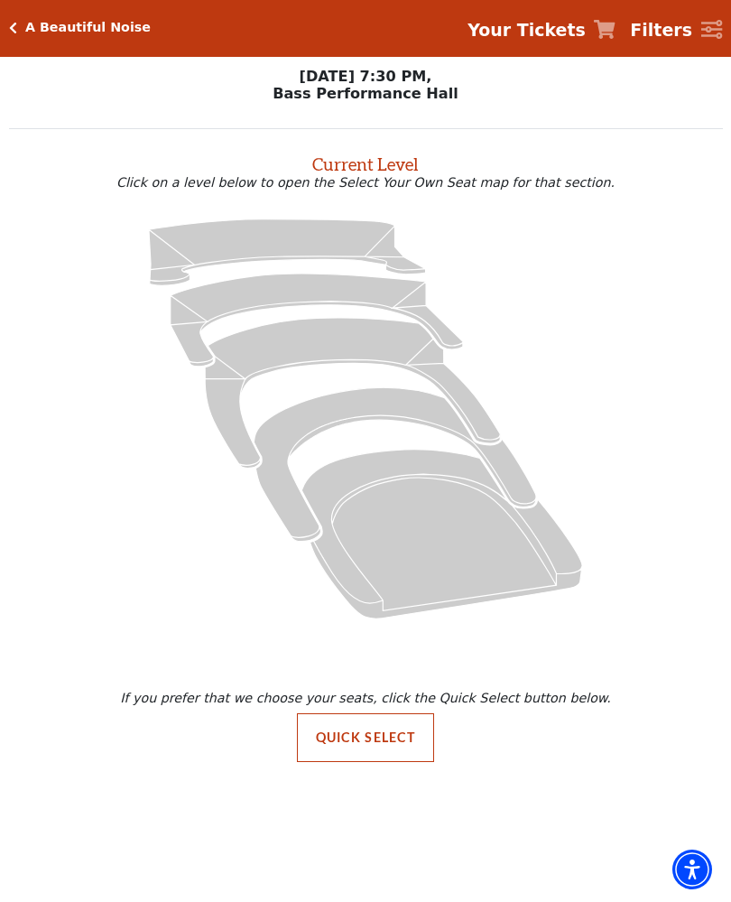
click at [308, 360] on icon at bounding box center [352, 394] width 295 height 150
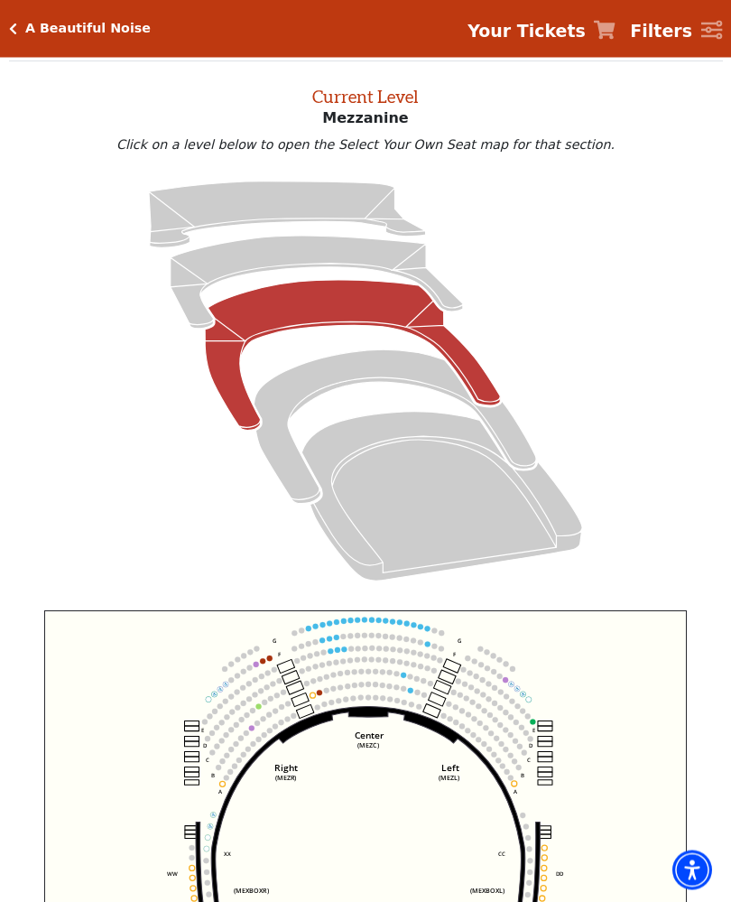
scroll to position [69, 0]
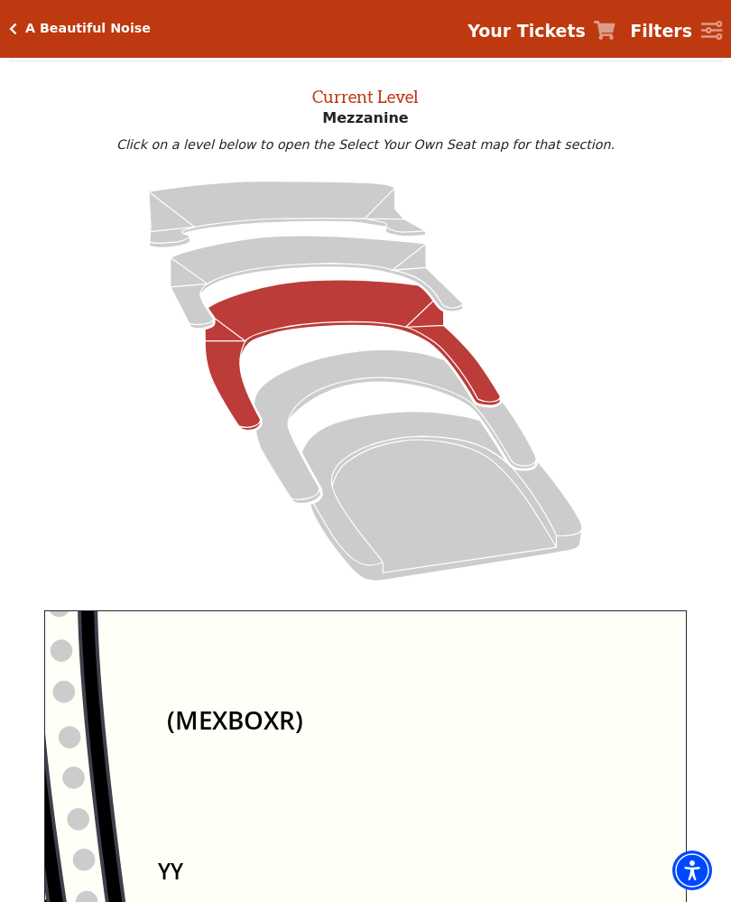
click at [293, 885] on icon "Center (MEZC) Right (MEZR) Left (MEZL) (MEXBOXR) (MEXBOXL) XX WW CC DD YY BB ZZ…" at bounding box center [365, 822] width 643 height 424
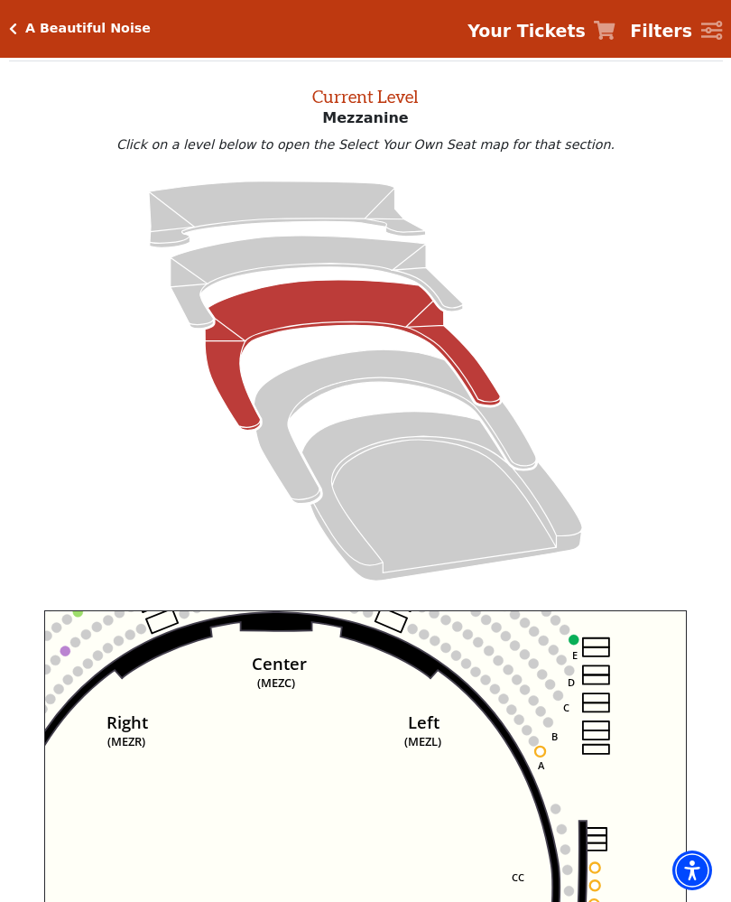
click at [197, 292] on icon at bounding box center [317, 282] width 293 height 93
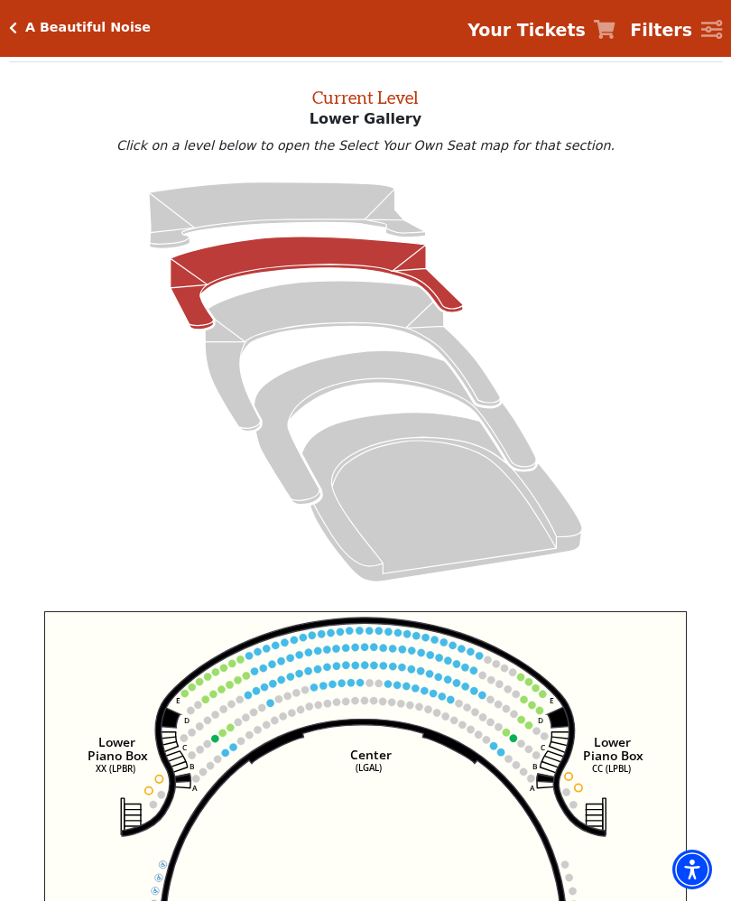
scroll to position [68, 0]
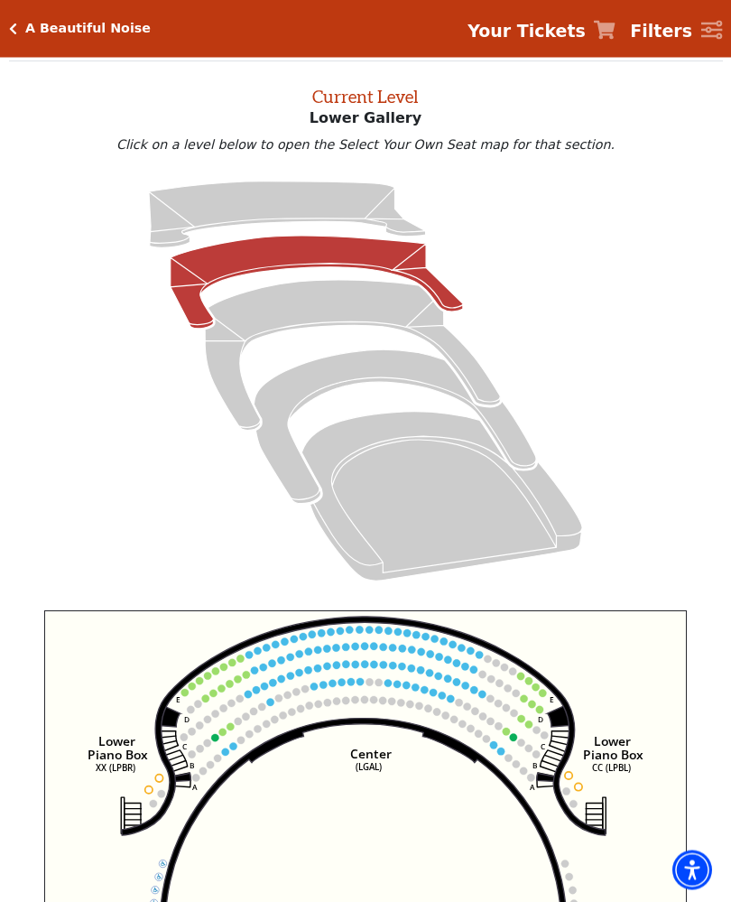
click at [45, 533] on icon at bounding box center [366, 382] width 672 height 424
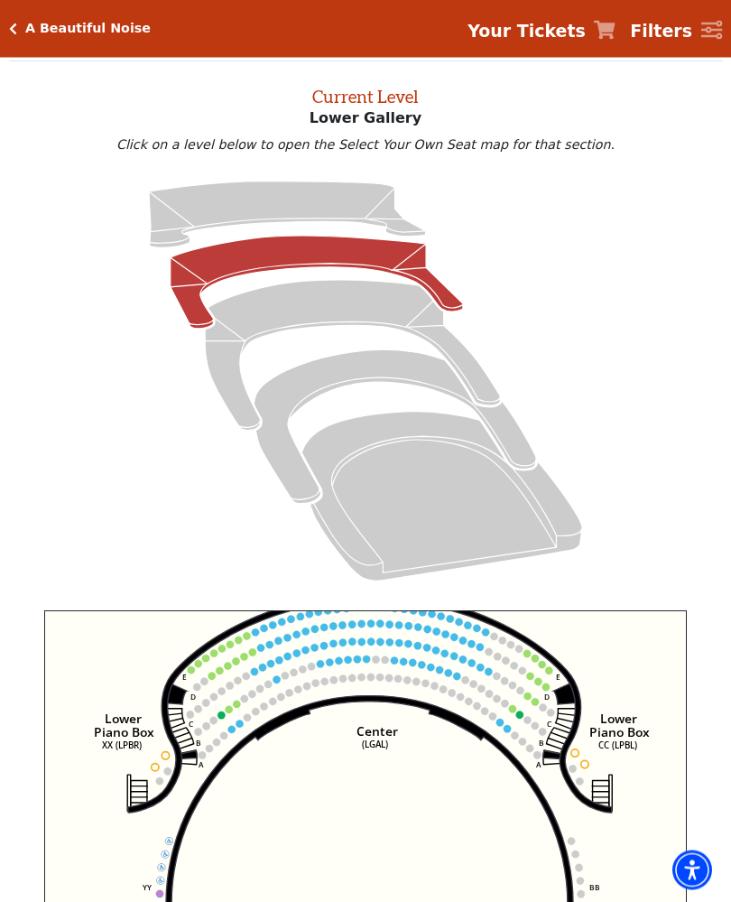
scroll to position [69, 0]
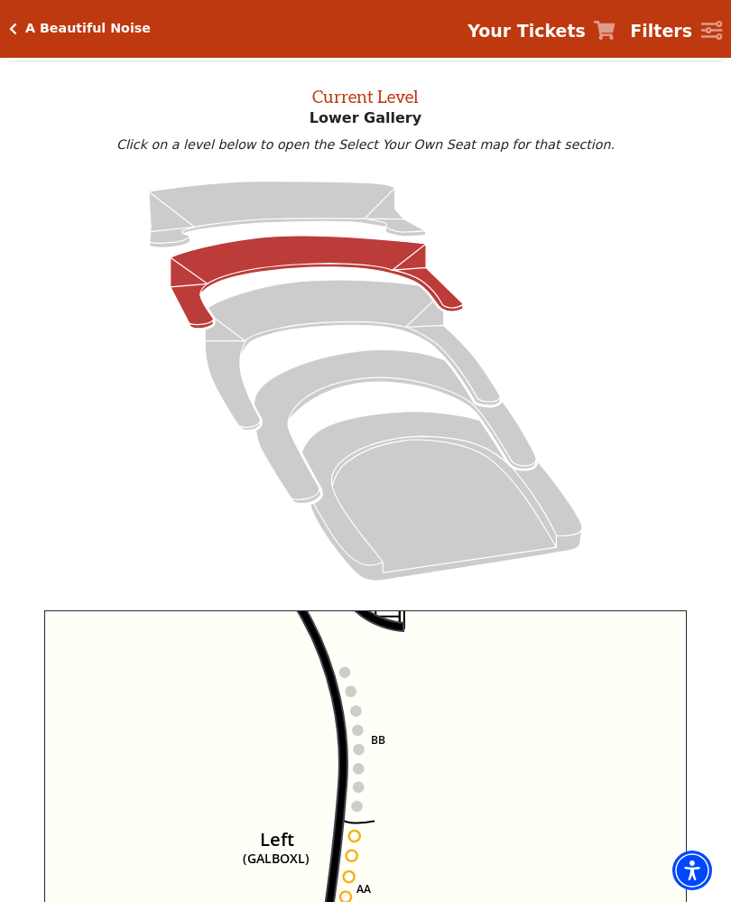
click at [393, 740] on icon "Right (GALBOXR) E D C B A E D C B A YY ZZ Left (GALBOXL) BB AA Center Lower Pia…" at bounding box center [365, 822] width 643 height 424
click at [345, 723] on icon at bounding box center [50, 703] width 594 height 485
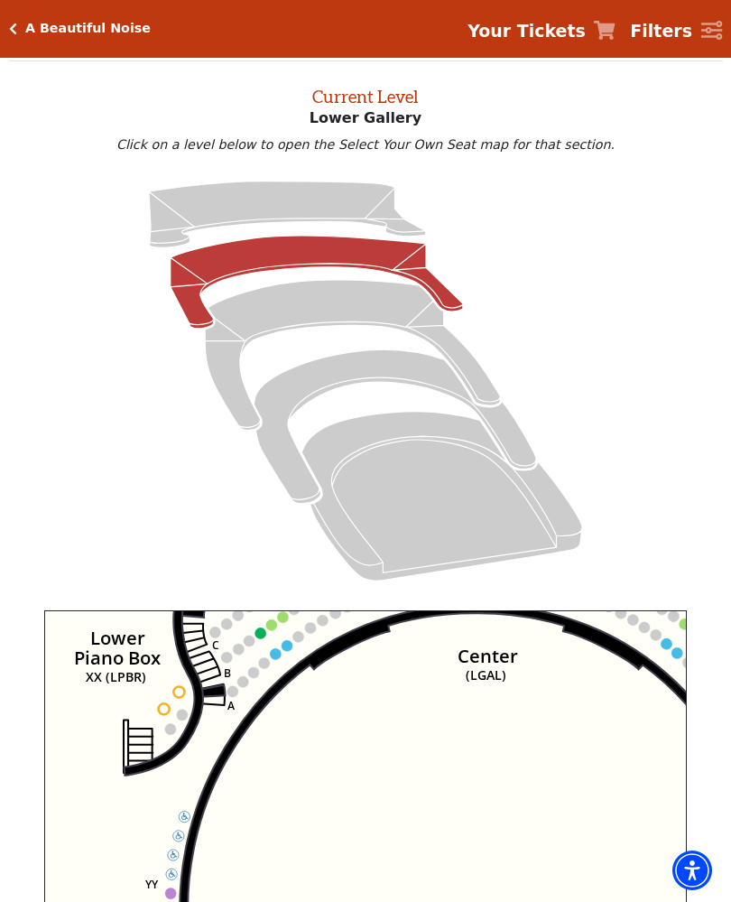
click at [284, 842] on icon "Right (GALBOXR) E D C B A E D C B A YY ZZ Left (GALBOXL) BB AA Center Lower Pia…" at bounding box center [365, 822] width 643 height 424
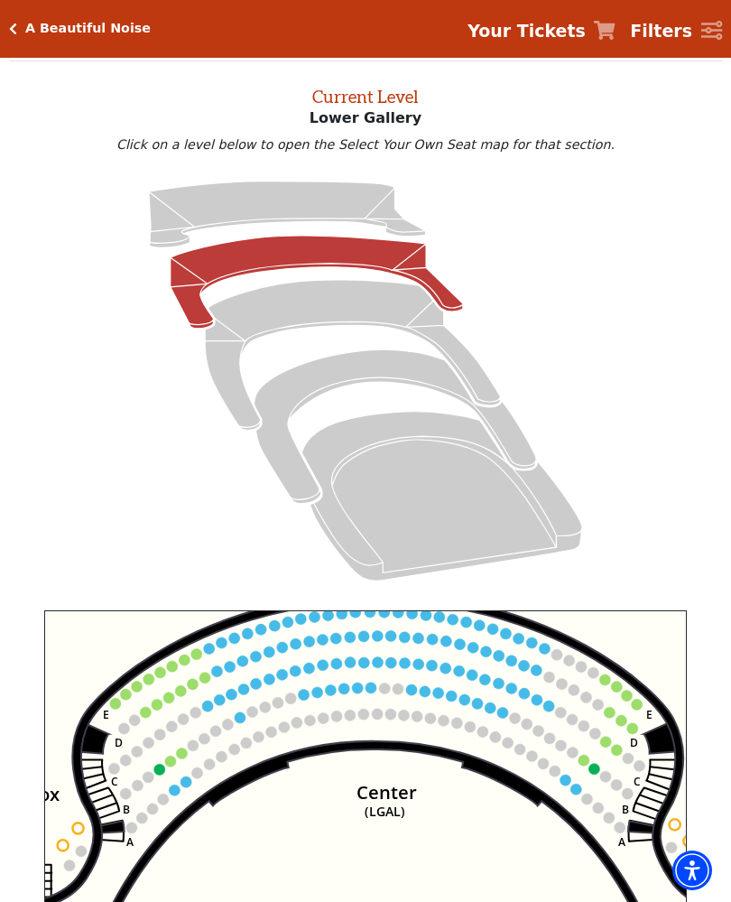
click at [308, 693] on use "Seat Selected" at bounding box center [304, 695] width 13 height 13
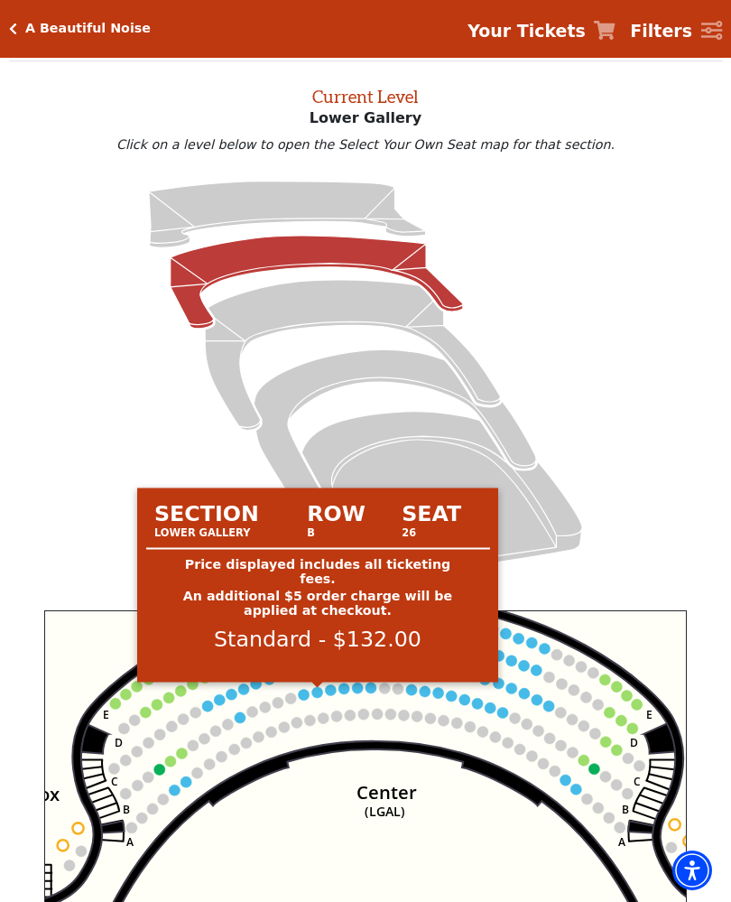
click at [316, 693] on circle at bounding box center [317, 692] width 11 height 11
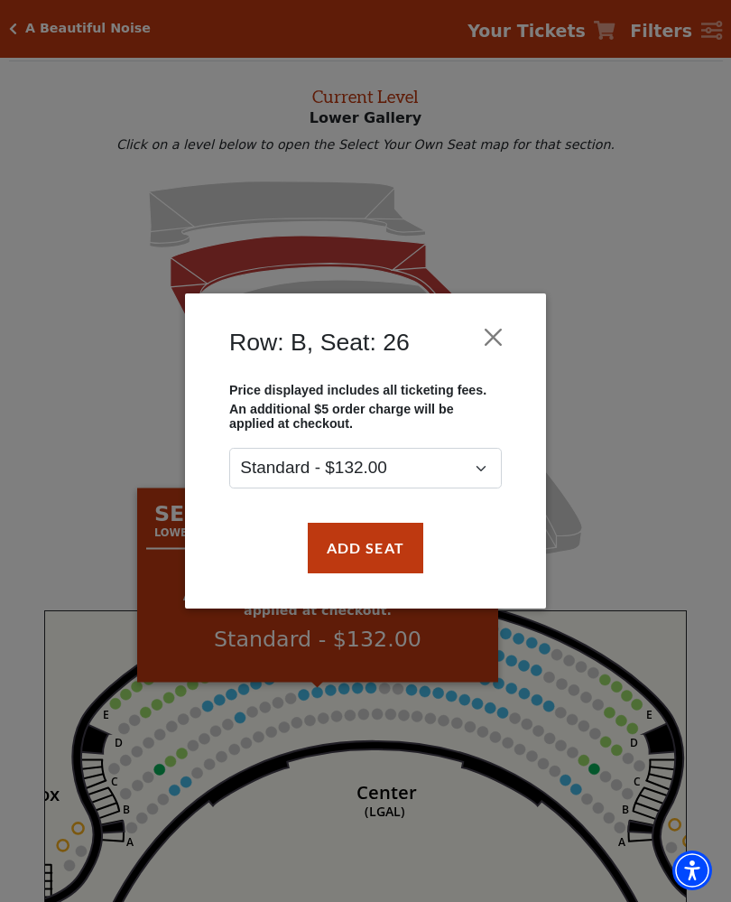
click at [307, 706] on div "Row: B, Seat: 26 Price displayed includes all ticketing fees. An additional $5 …" at bounding box center [365, 451] width 731 height 902
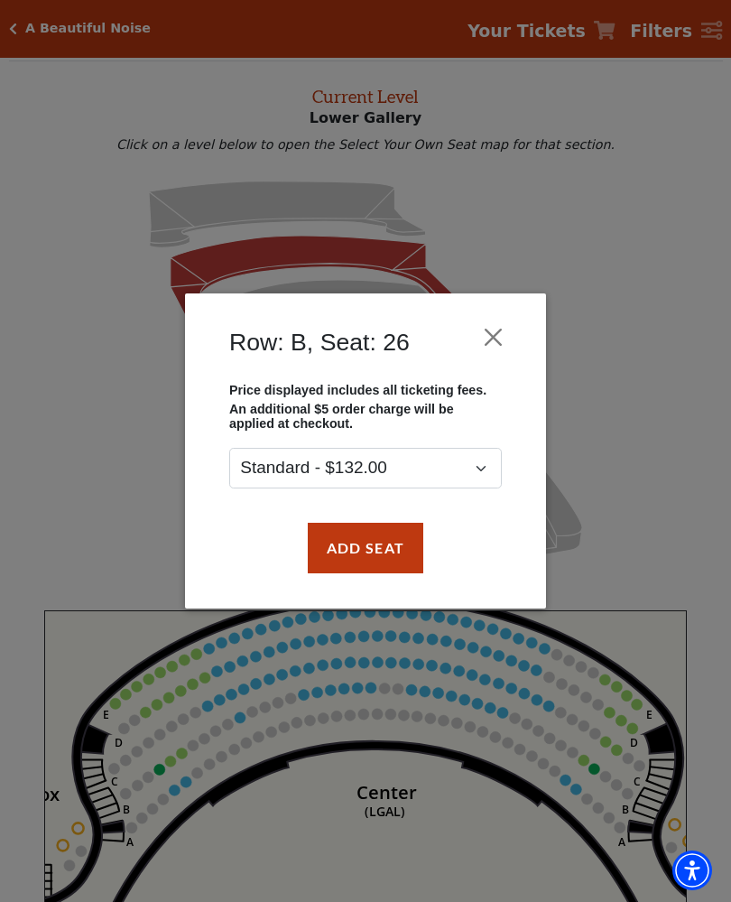
click at [564, 782] on div "Row: B, Seat: 26 Price displayed includes all ticketing fees. An additional $5 …" at bounding box center [365, 451] width 731 height 902
click at [498, 333] on button "Close" at bounding box center [494, 337] width 34 height 34
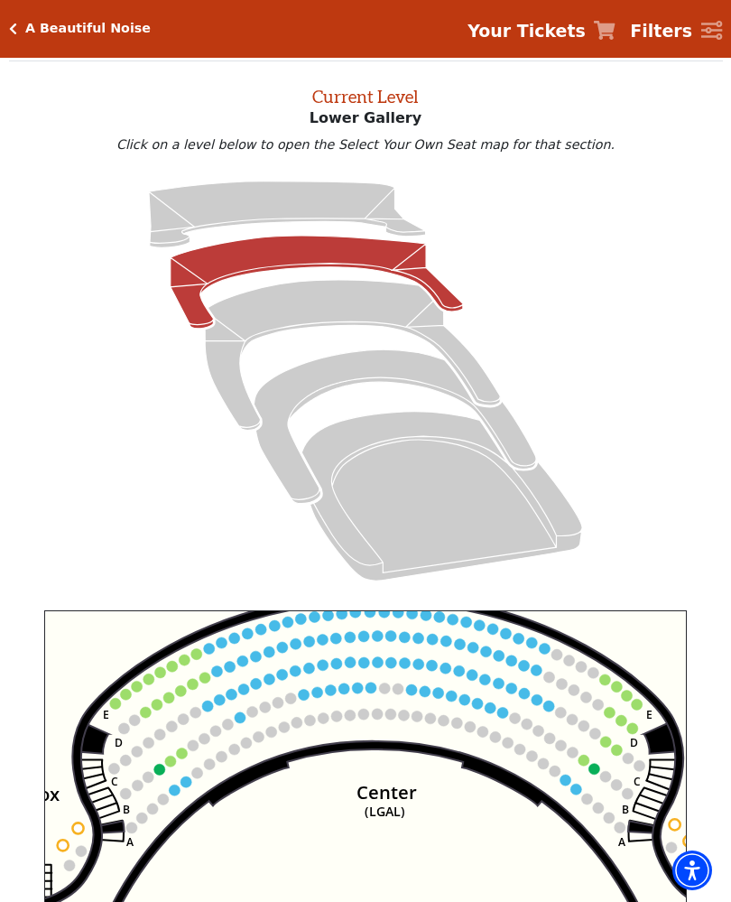
click at [560, 777] on circle at bounding box center [555, 771] width 11 height 11
click at [567, 793] on icon "Right (GALBOXR) E D C B A E D C B A YY ZZ Left (GALBOXL) BB AA Center Lower Pia…" at bounding box center [365, 822] width 643 height 424
click at [569, 785] on circle at bounding box center [566, 780] width 11 height 11
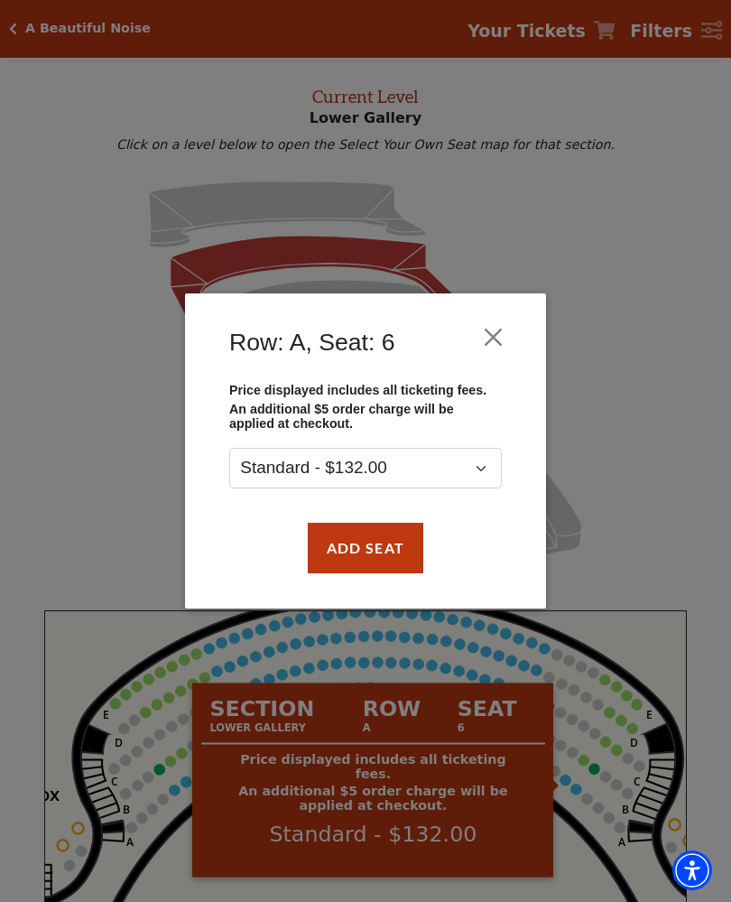
click at [572, 792] on div "Row: A, Seat: 6 Price displayed includes all ticketing fees. An additional $5 o…" at bounding box center [365, 451] width 731 height 902
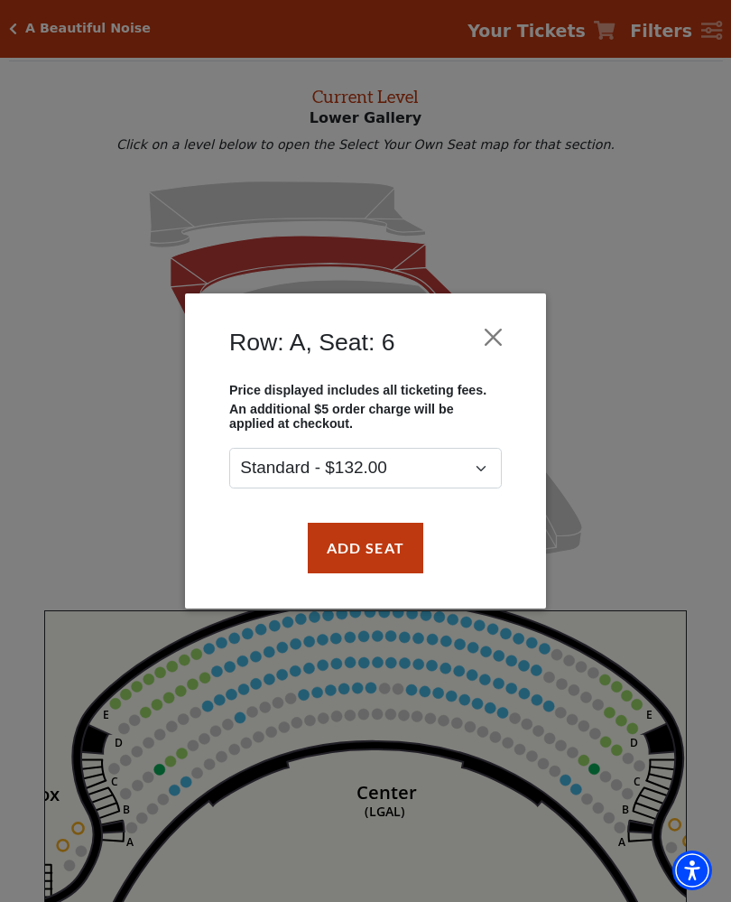
click at [493, 331] on button "Close" at bounding box center [494, 337] width 34 height 34
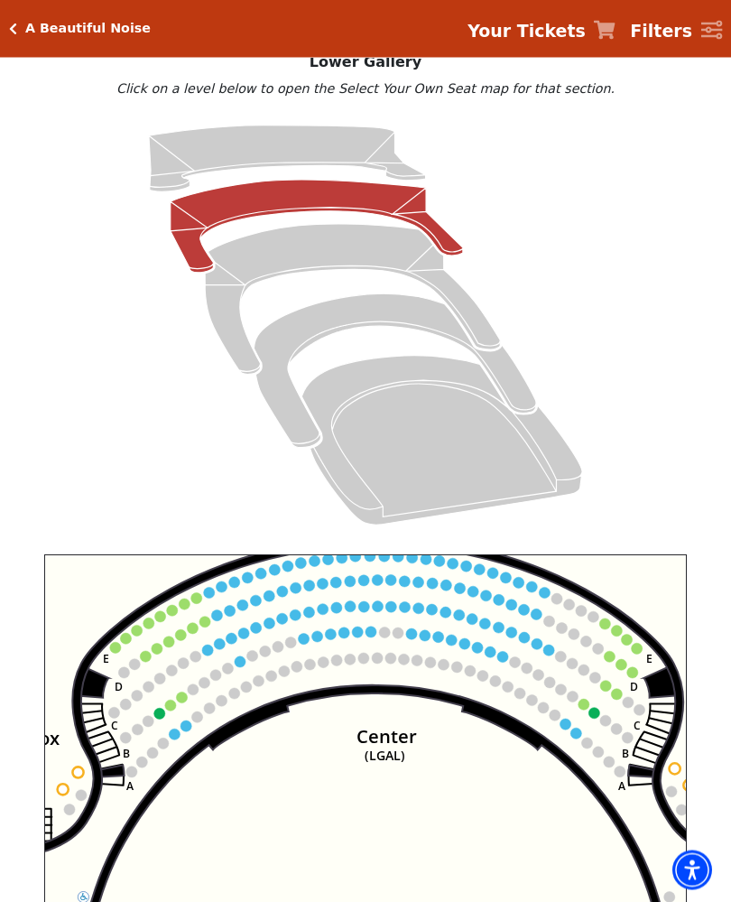
scroll to position [125, 0]
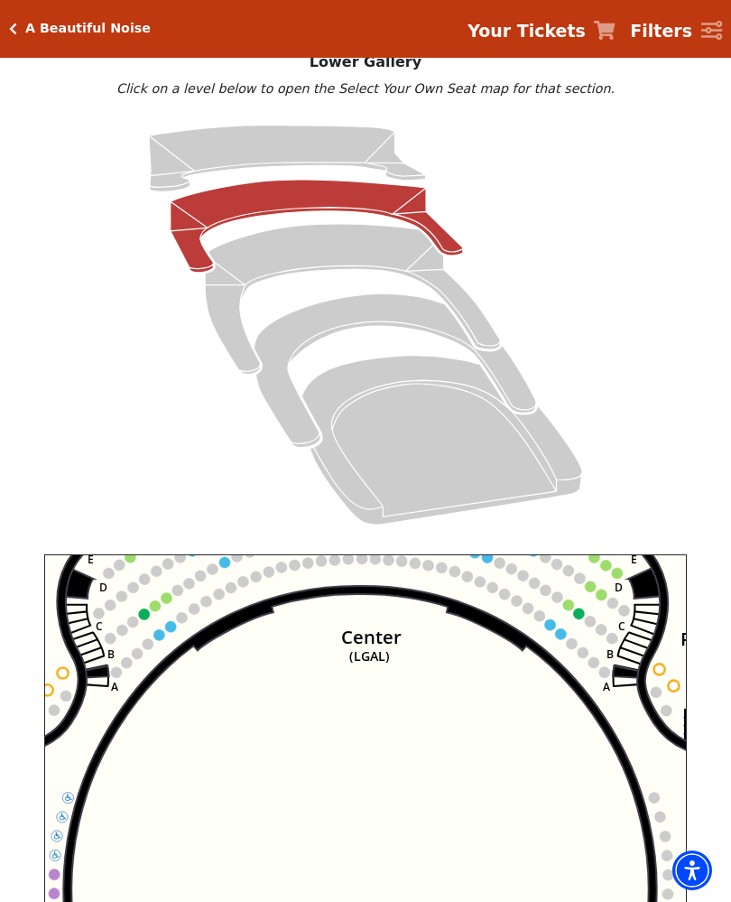
click at [228, 342] on icon at bounding box center [352, 299] width 295 height 150
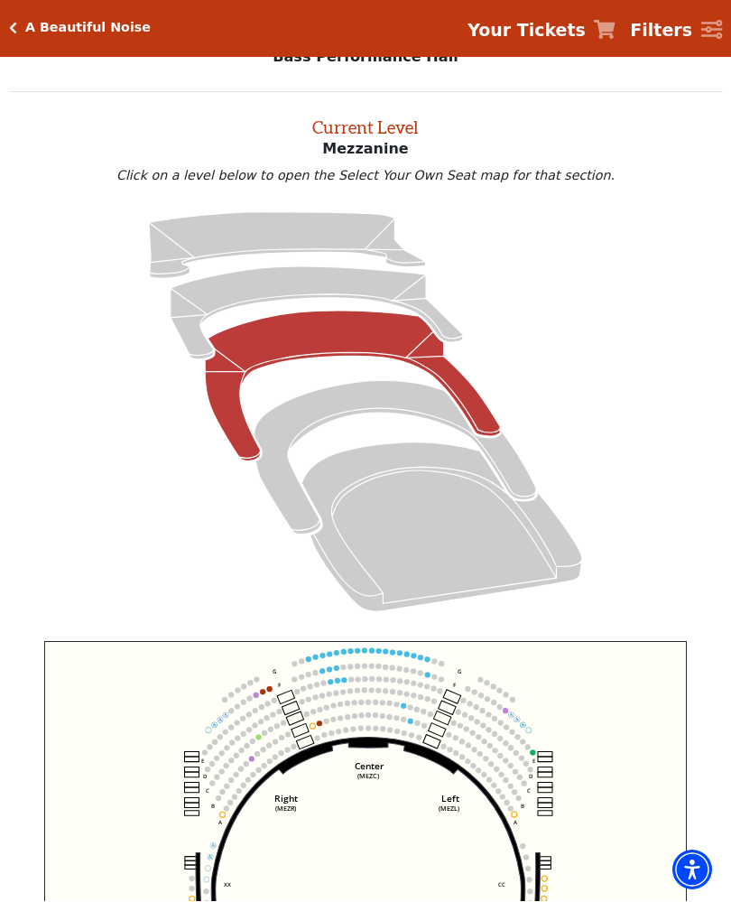
scroll to position [68, 0]
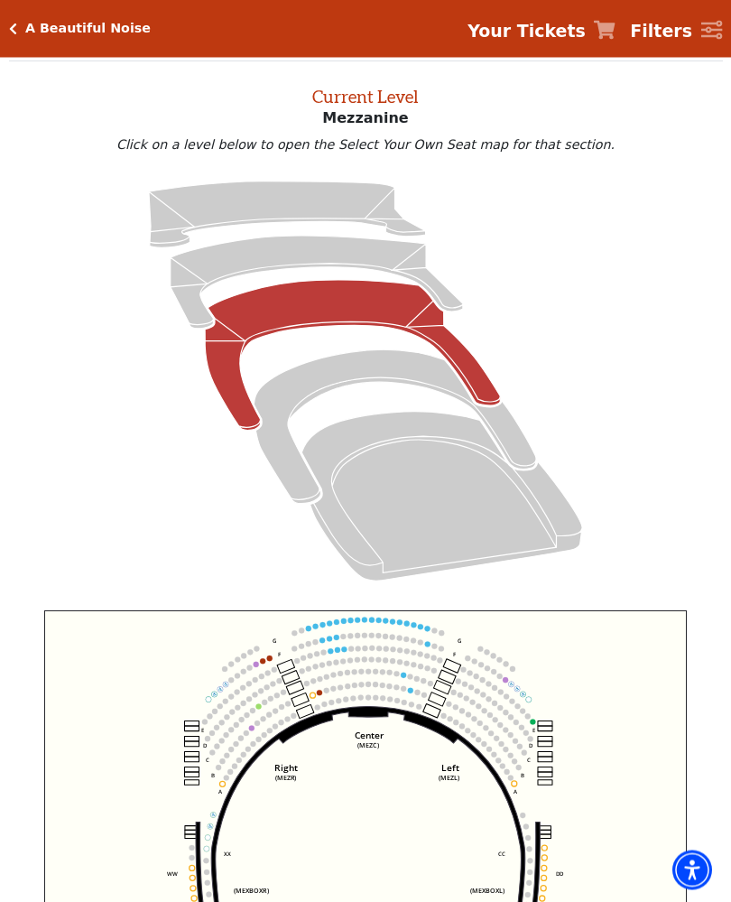
click at [331, 655] on circle at bounding box center [330, 651] width 5 height 5
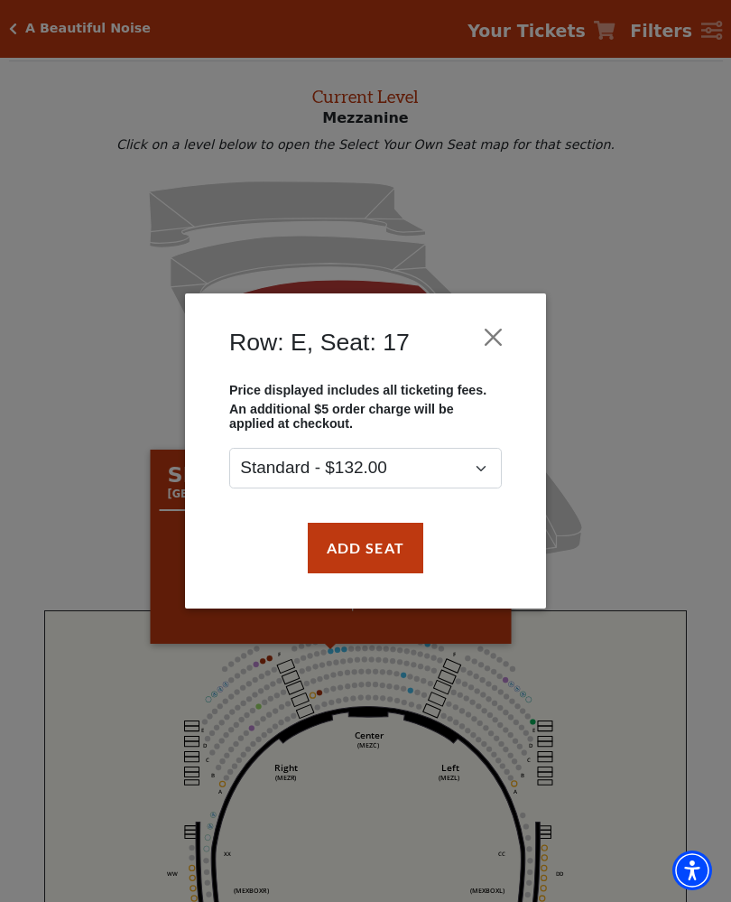
click at [500, 333] on button "Close" at bounding box center [494, 337] width 34 height 34
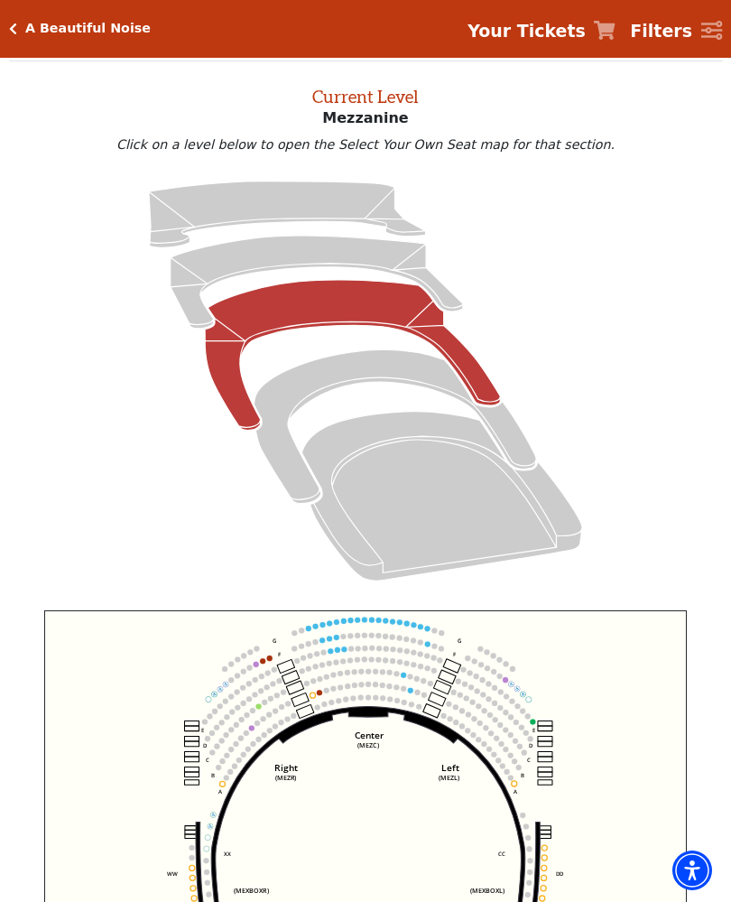
click at [284, 460] on icon at bounding box center [395, 426] width 283 height 154
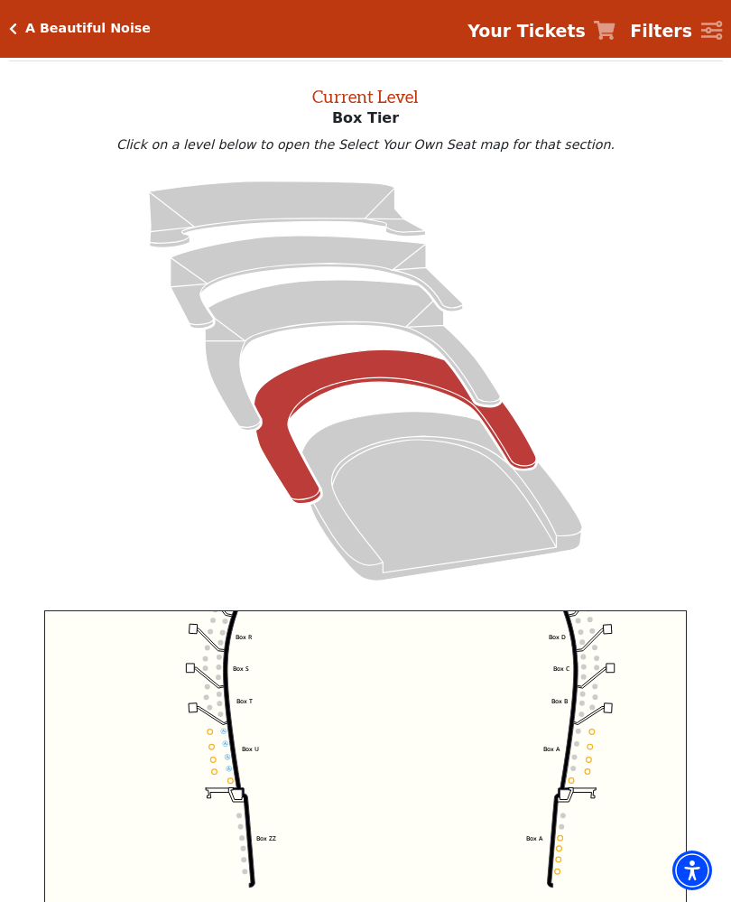
click at [222, 739] on icon "Left (BOX) Right (BOX) Center (BOX) Box ZZ Box U Box T Box S Box R Box Q Box P …" at bounding box center [365, 822] width 643 height 424
click at [210, 735] on circle at bounding box center [210, 732] width 5 height 5
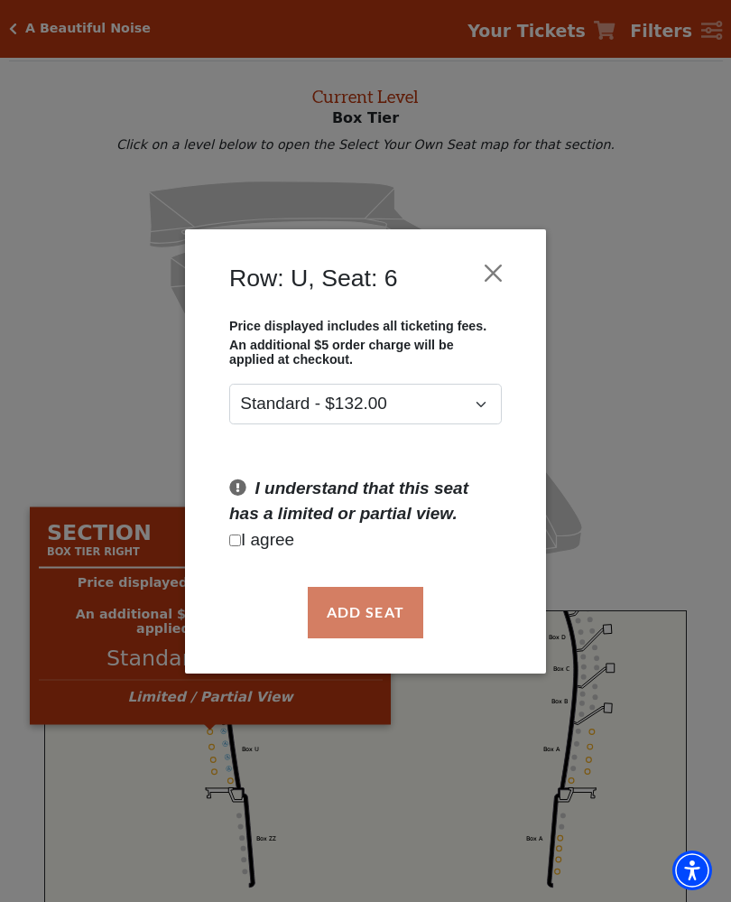
click at [498, 267] on button "Close" at bounding box center [494, 273] width 34 height 34
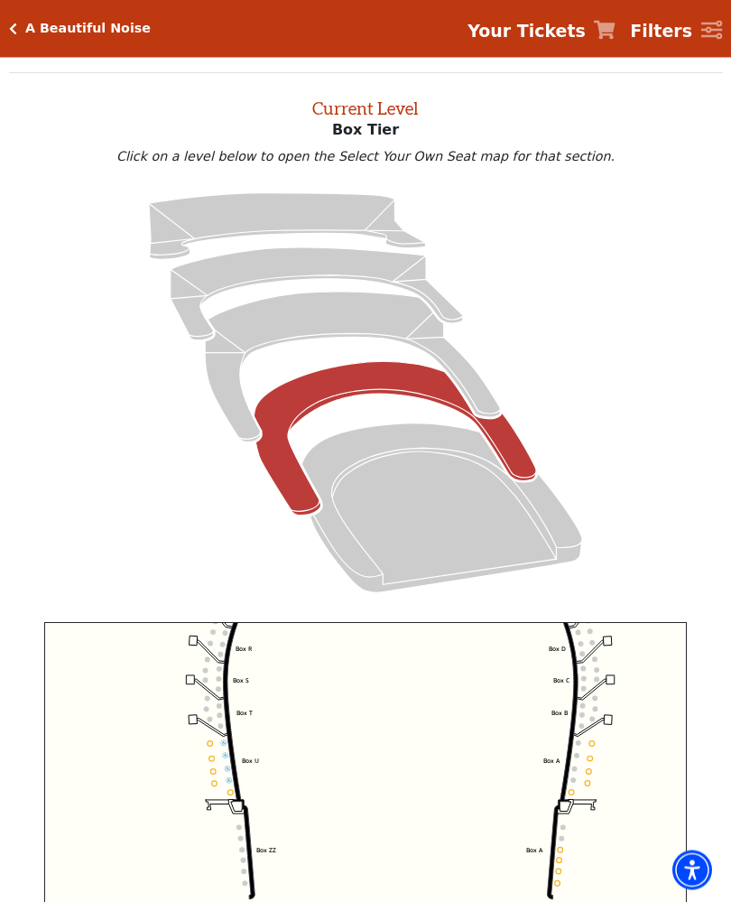
scroll to position [0, 0]
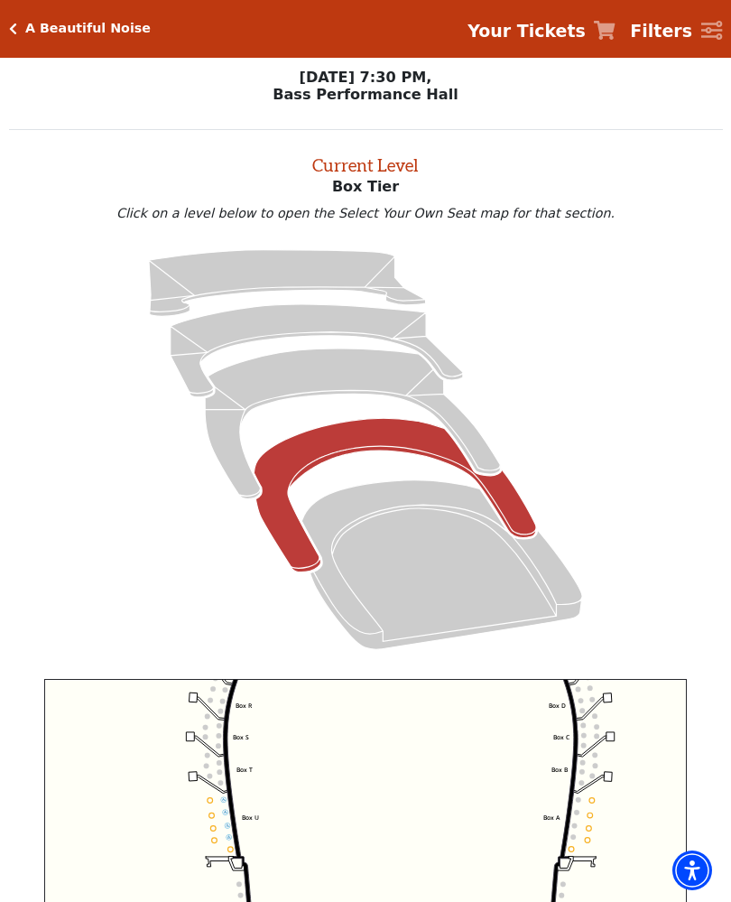
click at [274, 325] on icon at bounding box center [317, 350] width 293 height 93
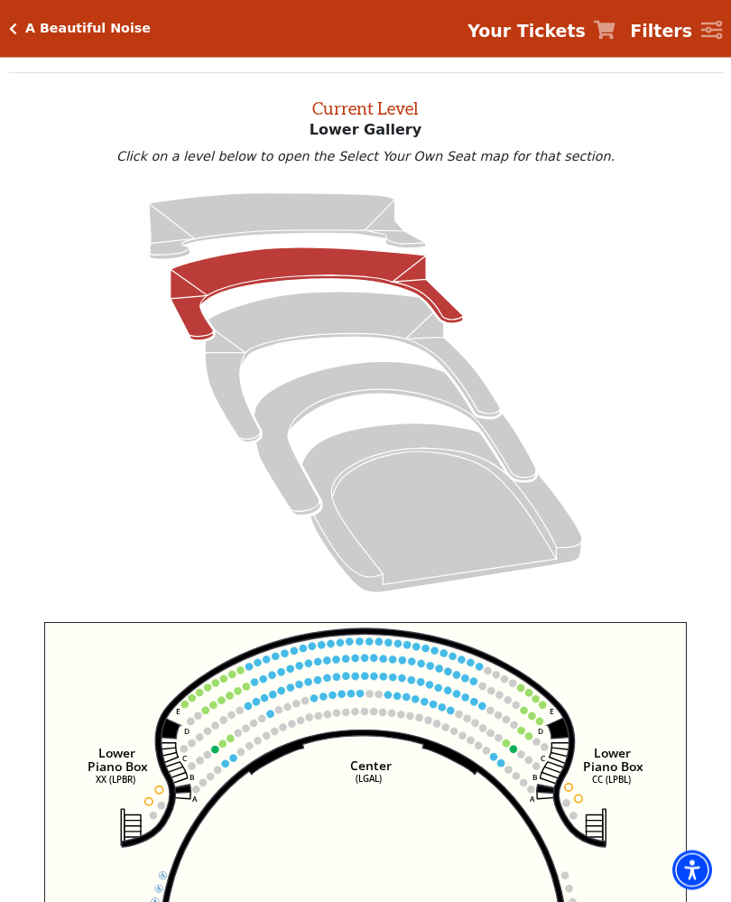
scroll to position [69, 0]
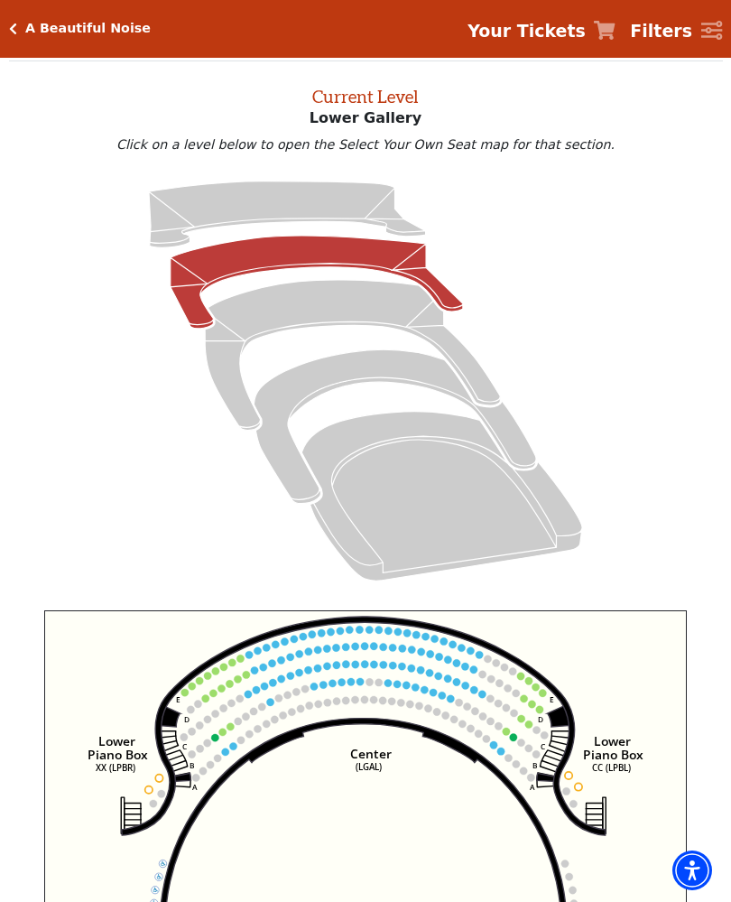
click at [225, 755] on circle at bounding box center [225, 752] width 7 height 7
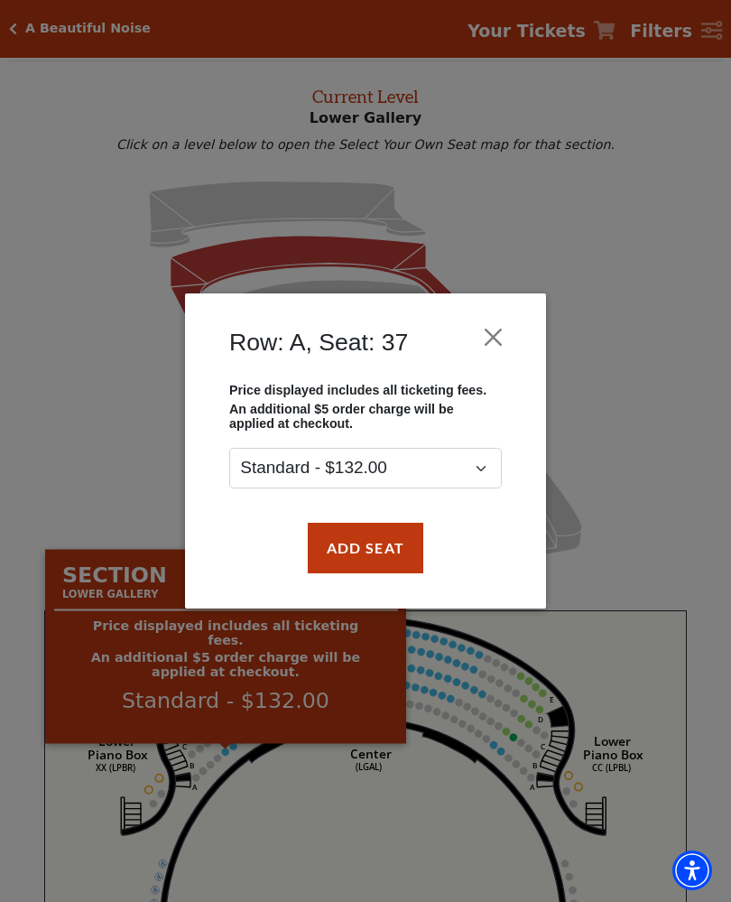
click at [491, 326] on button "Close" at bounding box center [494, 337] width 34 height 34
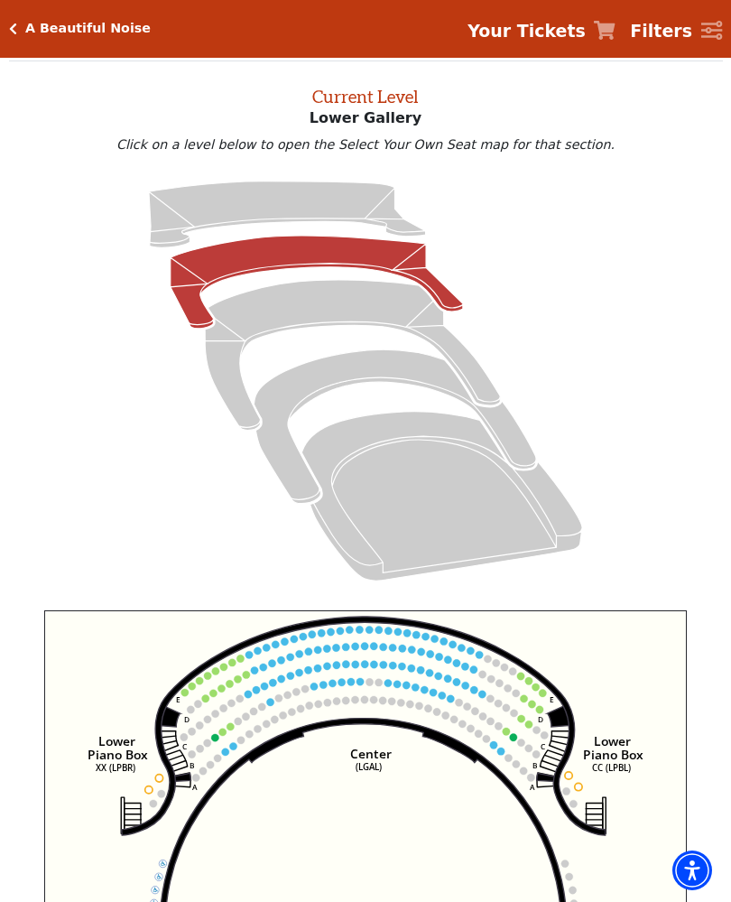
click at [3, 23] on div "A Beautiful Noise Your Tickets Filters" at bounding box center [365, 29] width 731 height 58
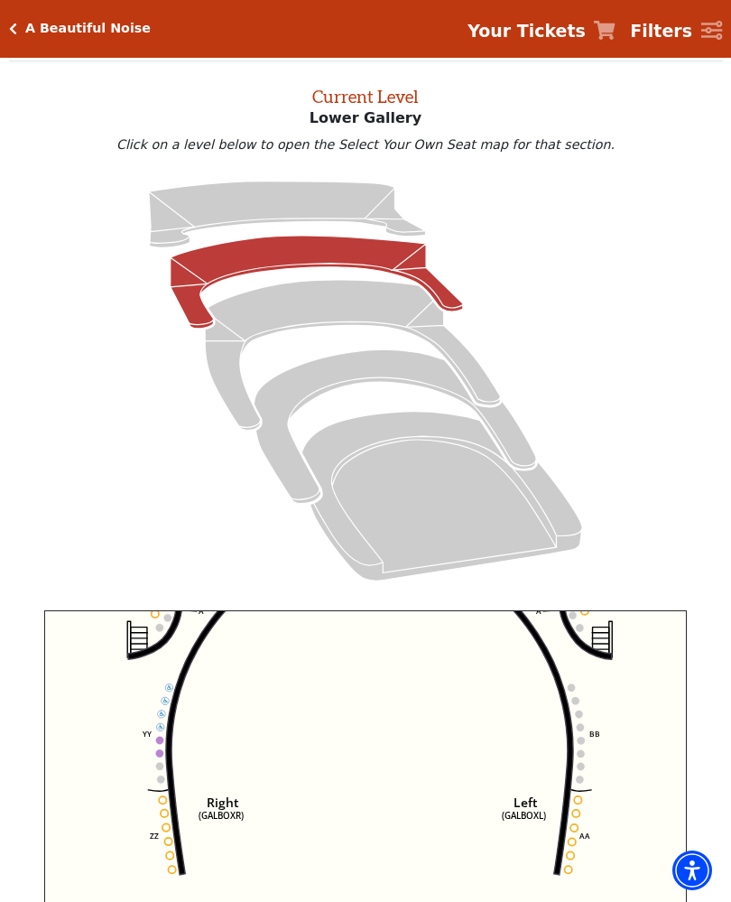
click at [221, 362] on icon at bounding box center [352, 355] width 295 height 150
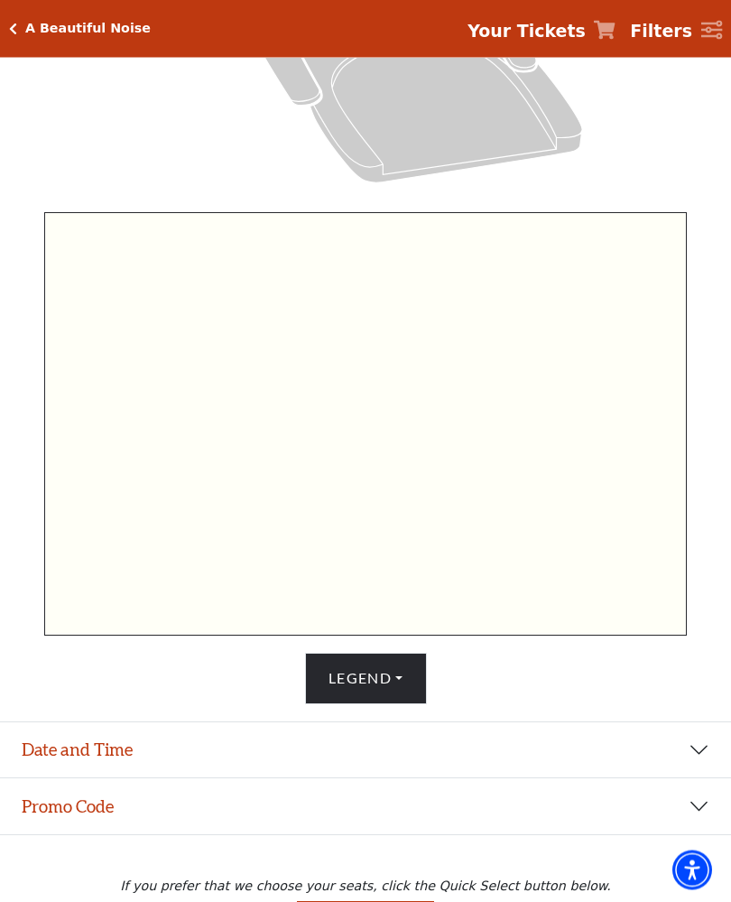
scroll to position [467, 0]
click at [298, 96] on icon at bounding box center [395, 28] width 283 height 154
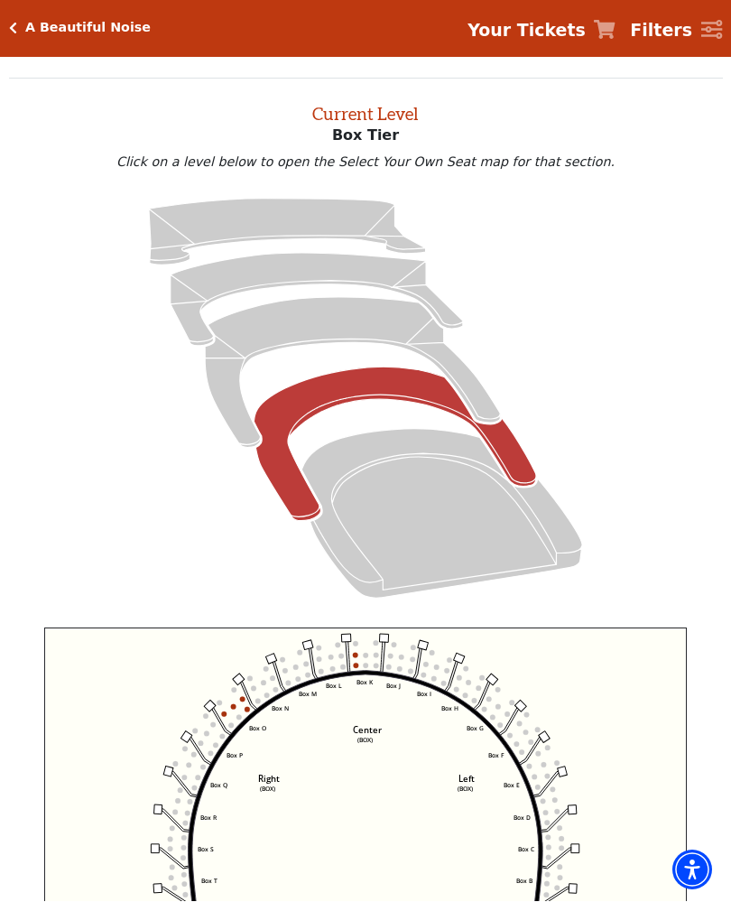
scroll to position [68, 0]
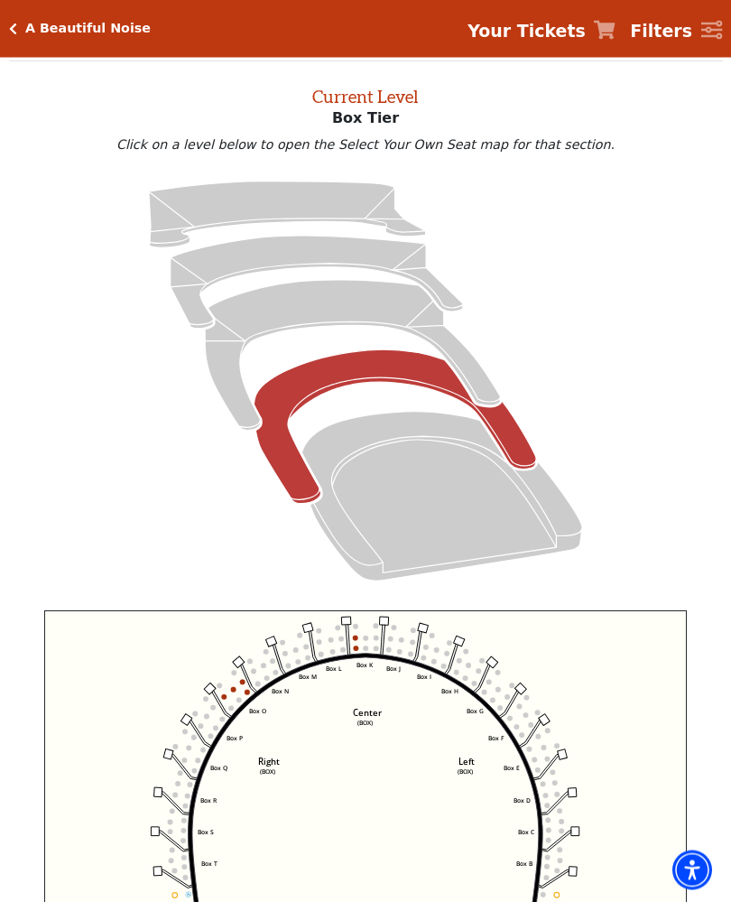
click at [229, 376] on icon at bounding box center [352, 356] width 295 height 150
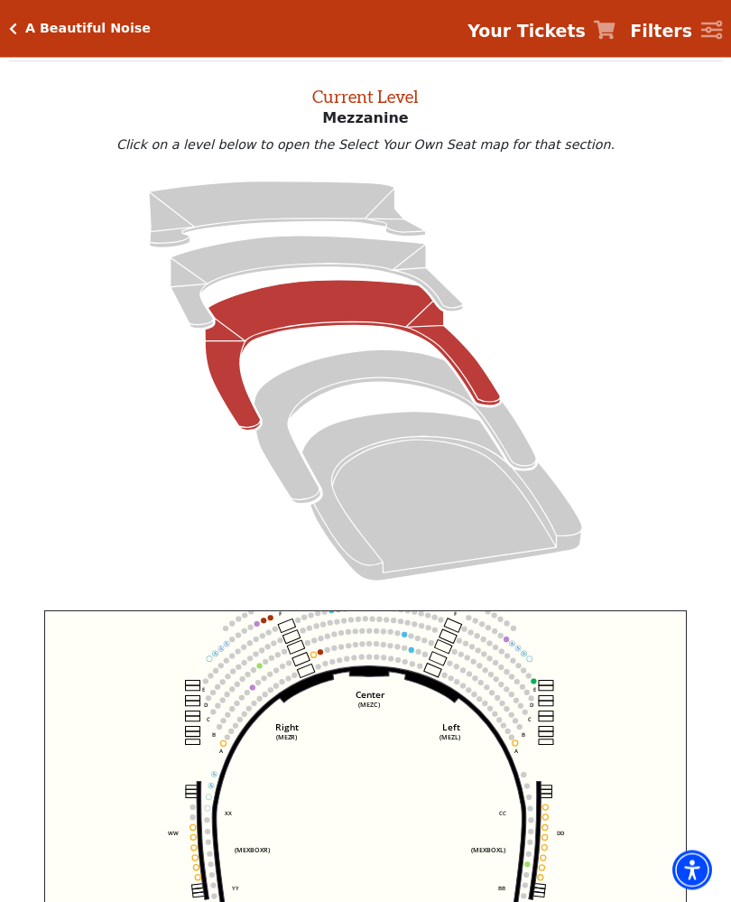
scroll to position [69, 0]
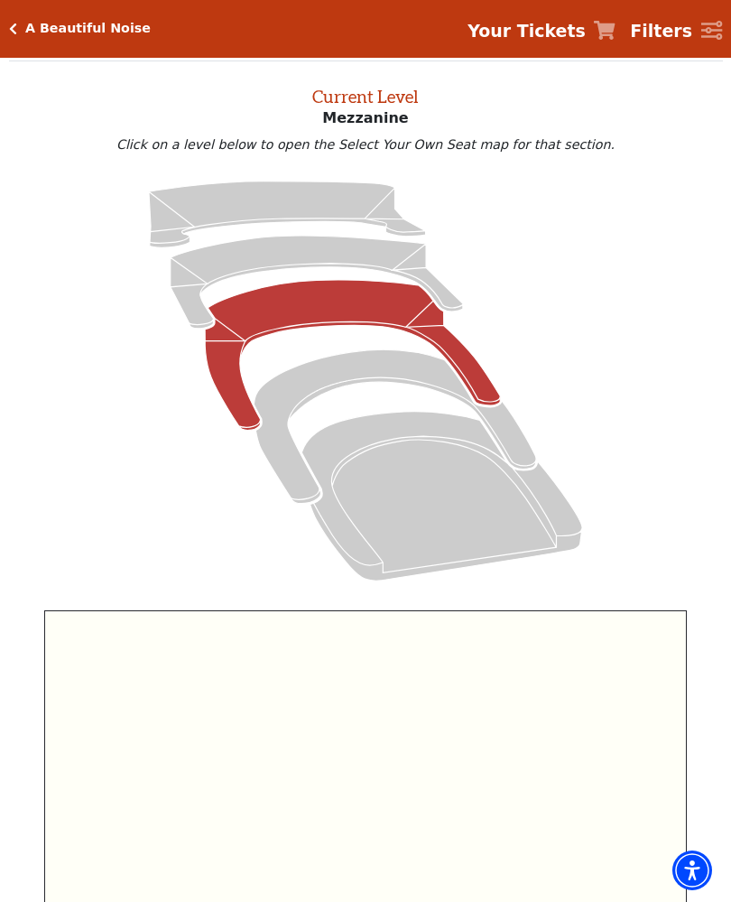
click at [439, 720] on icon "Center (MEZC) Right (MEZR) Left (MEZL) (MEXBOXR) (MEXBOXL) XX WW CC DD YY BB ZZ…" at bounding box center [365, 822] width 643 height 424
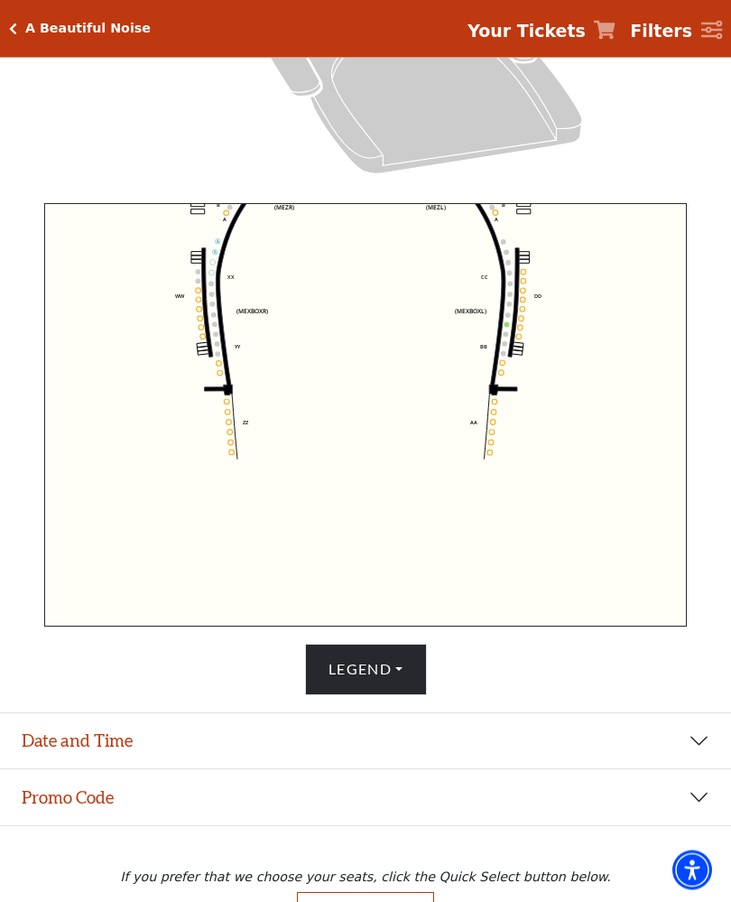
scroll to position [526, 0]
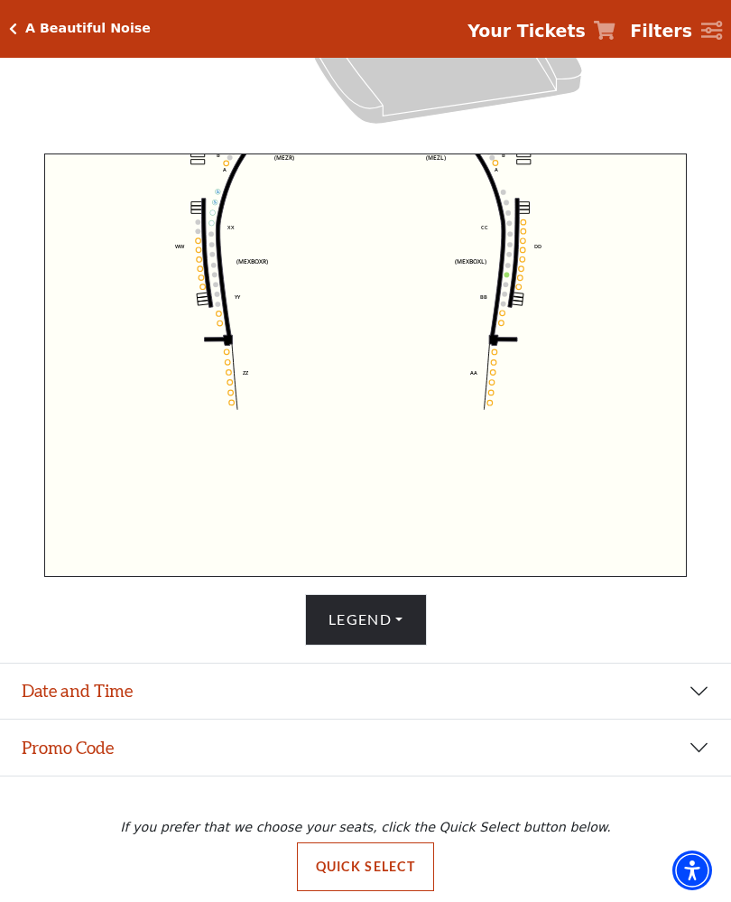
click at [333, 645] on button "Legend" at bounding box center [366, 619] width 122 height 51
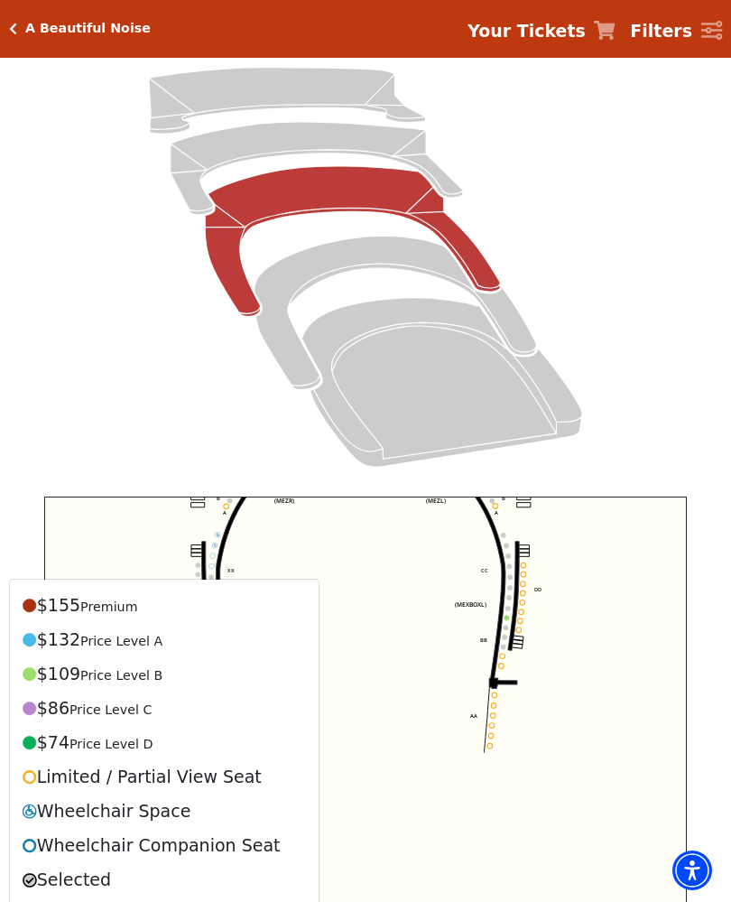
scroll to position [181, 0]
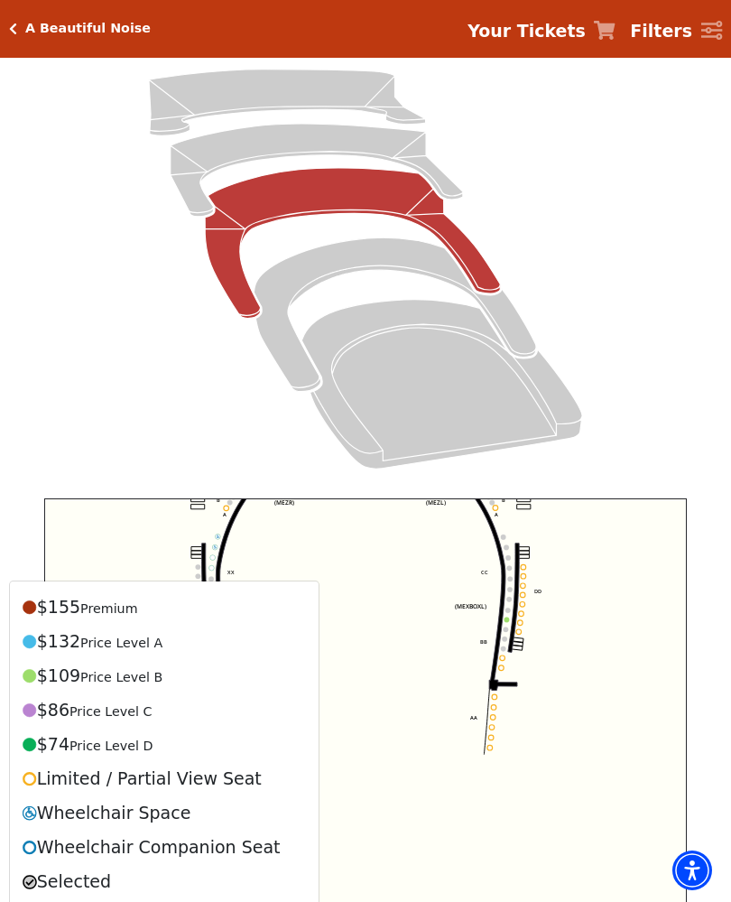
click at [576, 27] on strong "Your Tickets" at bounding box center [527, 31] width 118 height 20
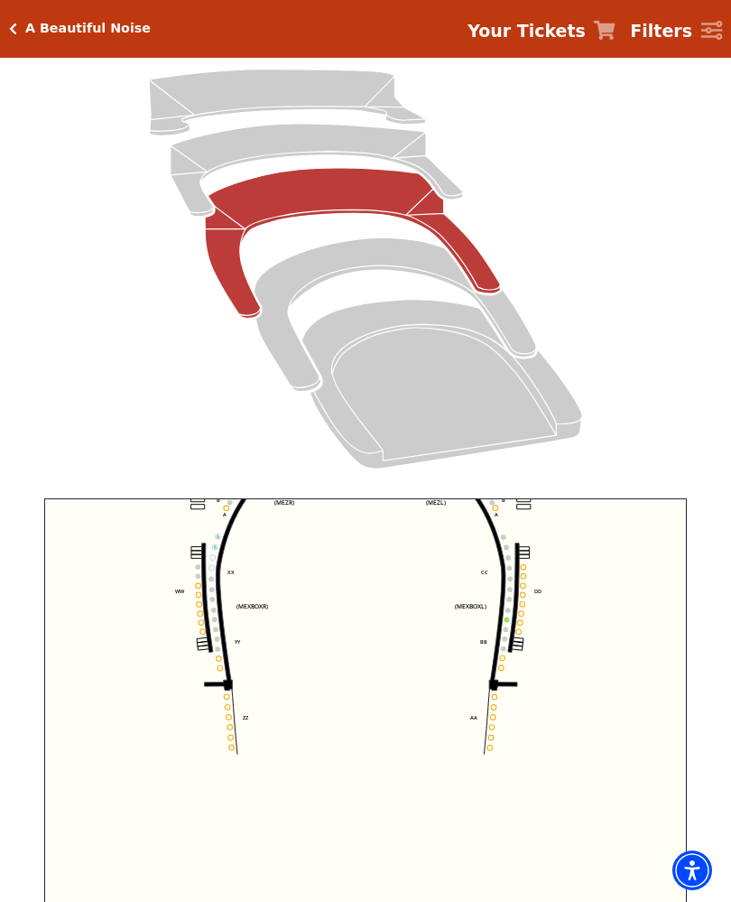
click at [541, 33] on strong "Your Tickets" at bounding box center [527, 31] width 118 height 20
click at [6, 15] on div "A Beautiful Noise Your Tickets Filters" at bounding box center [365, 29] width 731 height 58
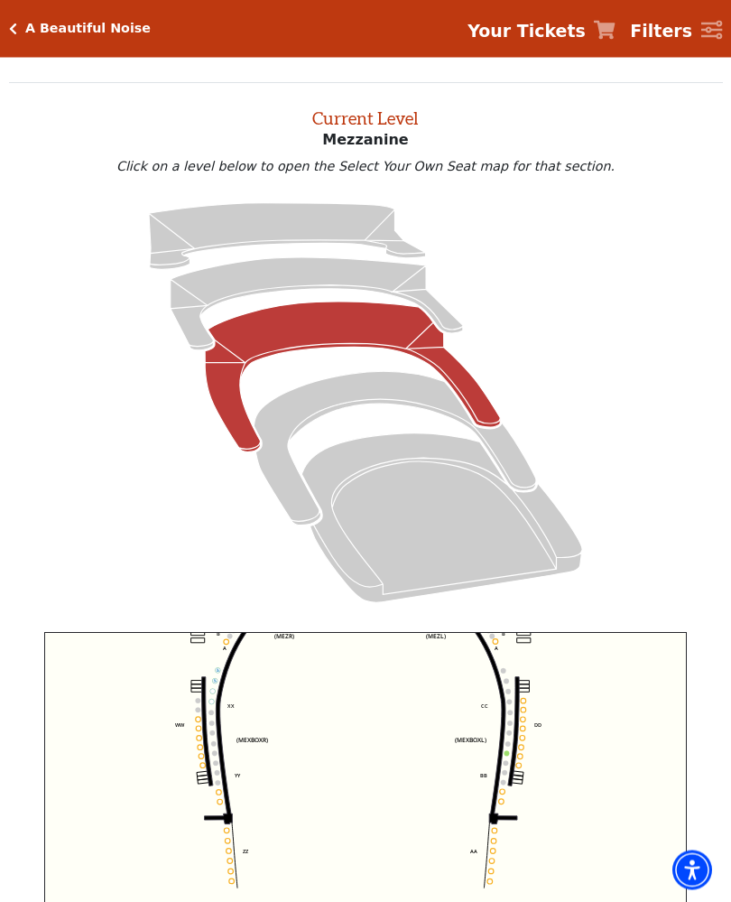
scroll to position [0, 0]
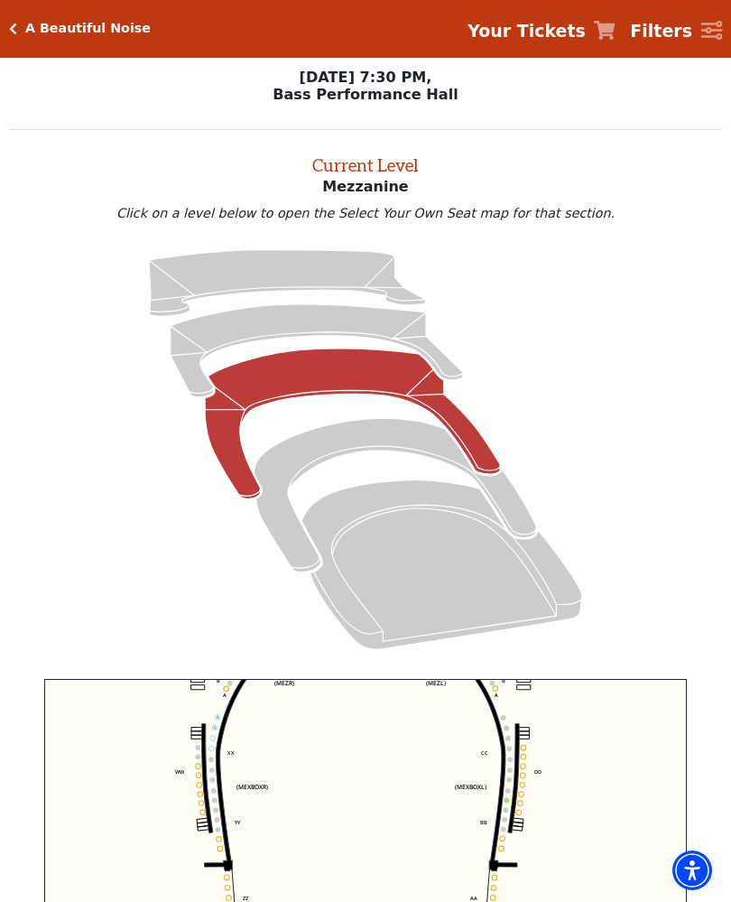
click at [602, 29] on link "Your Tickets" at bounding box center [542, 31] width 148 height 26
click at [522, 29] on strong "Your Tickets" at bounding box center [527, 31] width 118 height 20
click at [536, 28] on strong "Your Tickets" at bounding box center [527, 31] width 118 height 20
click at [585, 31] on strong "Your Tickets" at bounding box center [527, 31] width 118 height 20
click at [9, 30] on icon "Click here to go back to filters" at bounding box center [13, 29] width 8 height 13
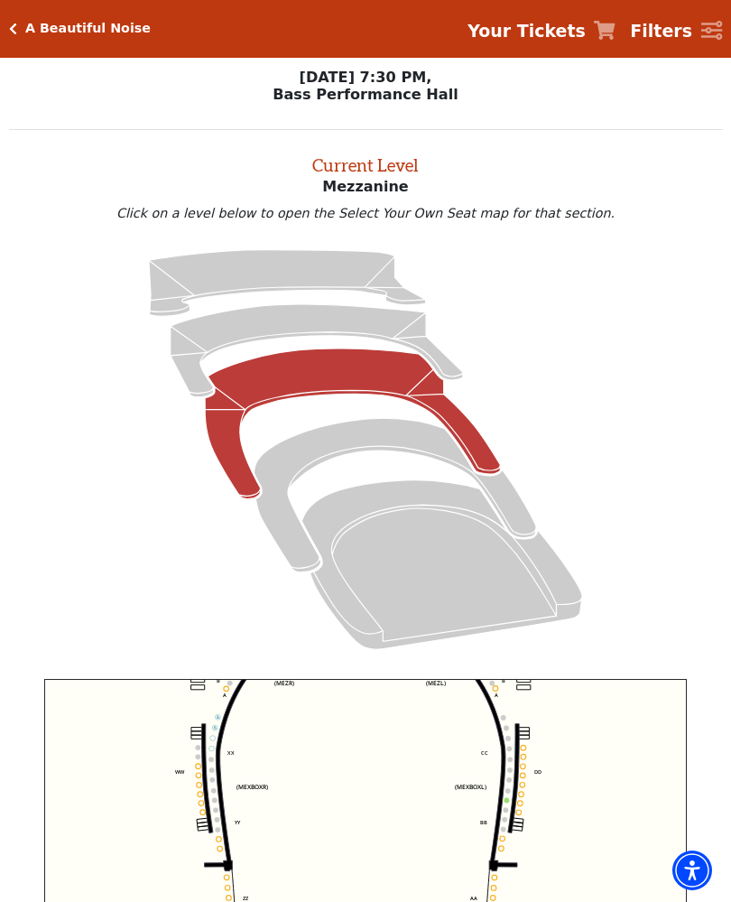
click at [11, 26] on icon "Click here to go back to filters" at bounding box center [13, 29] width 8 height 13
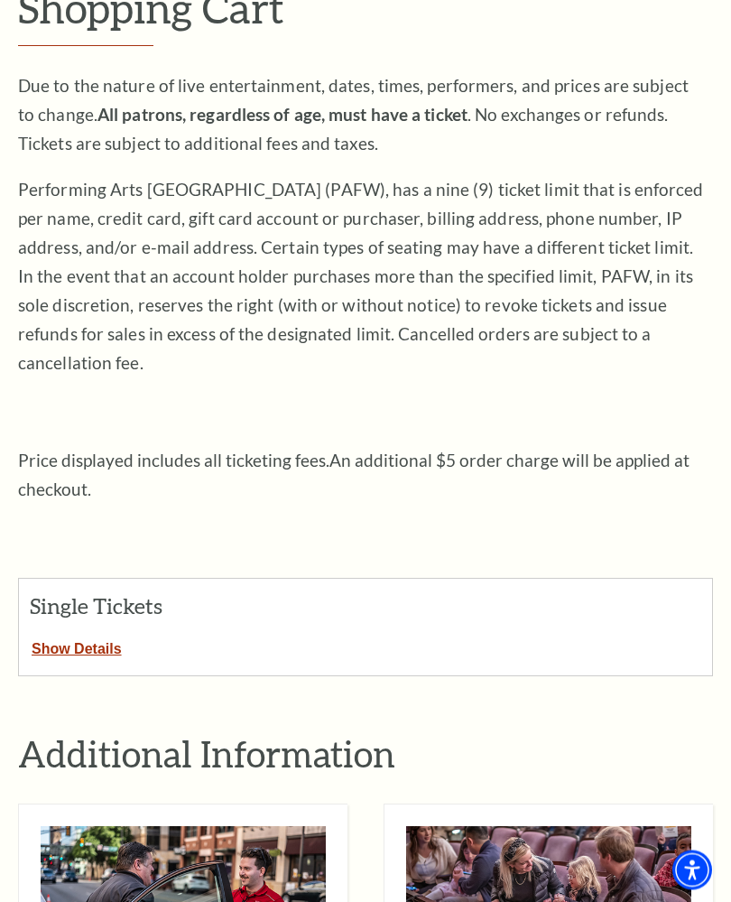
scroll to position [350, 0]
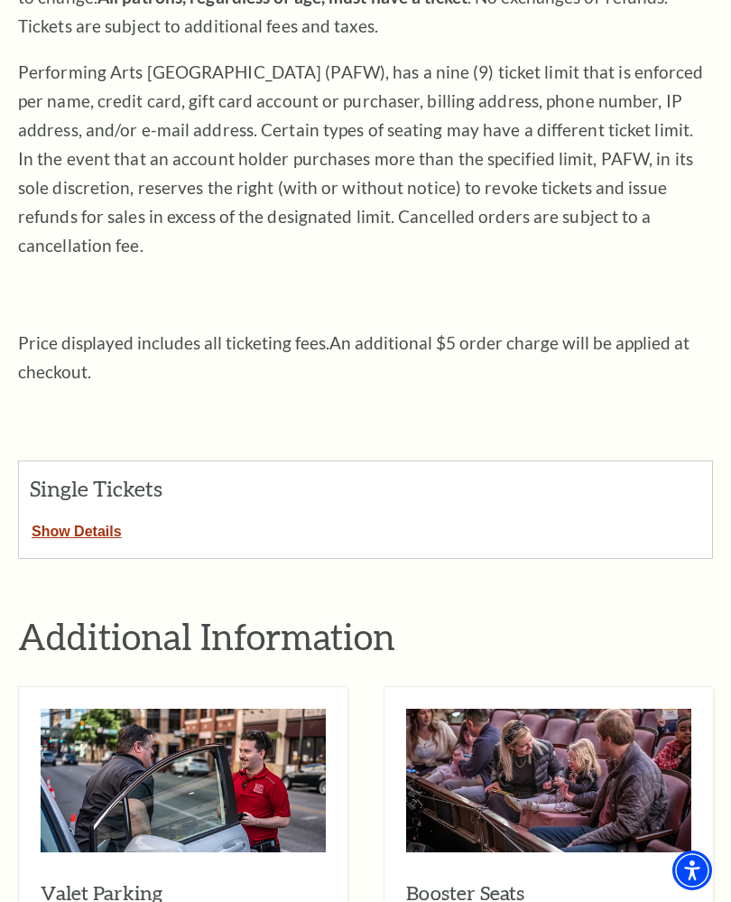
click at [68, 517] on button "Show Details" at bounding box center [77, 528] width 116 height 23
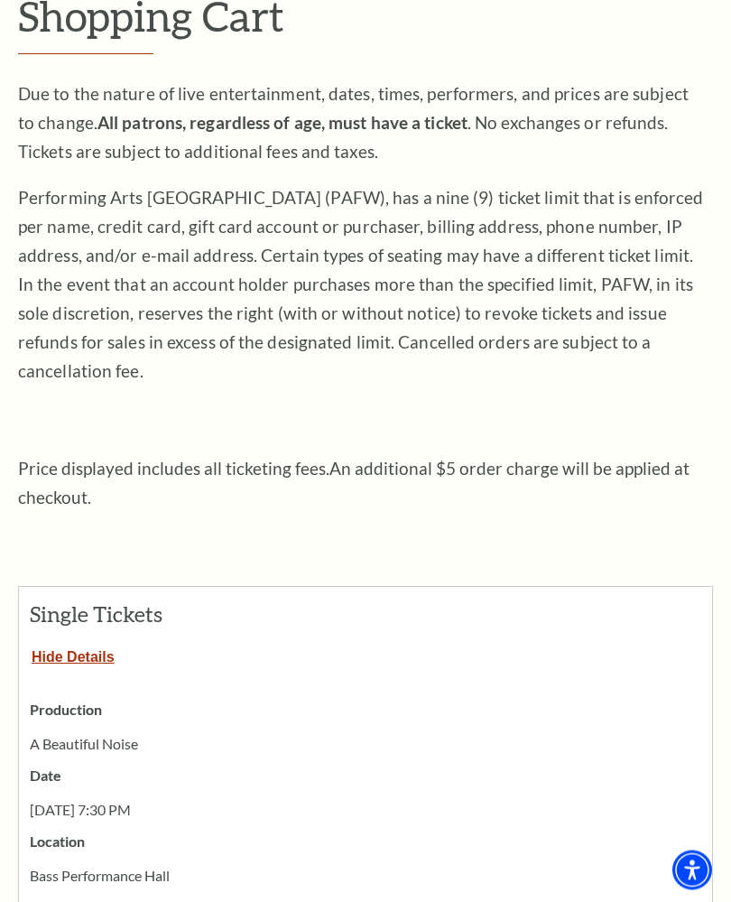
scroll to position [0, 0]
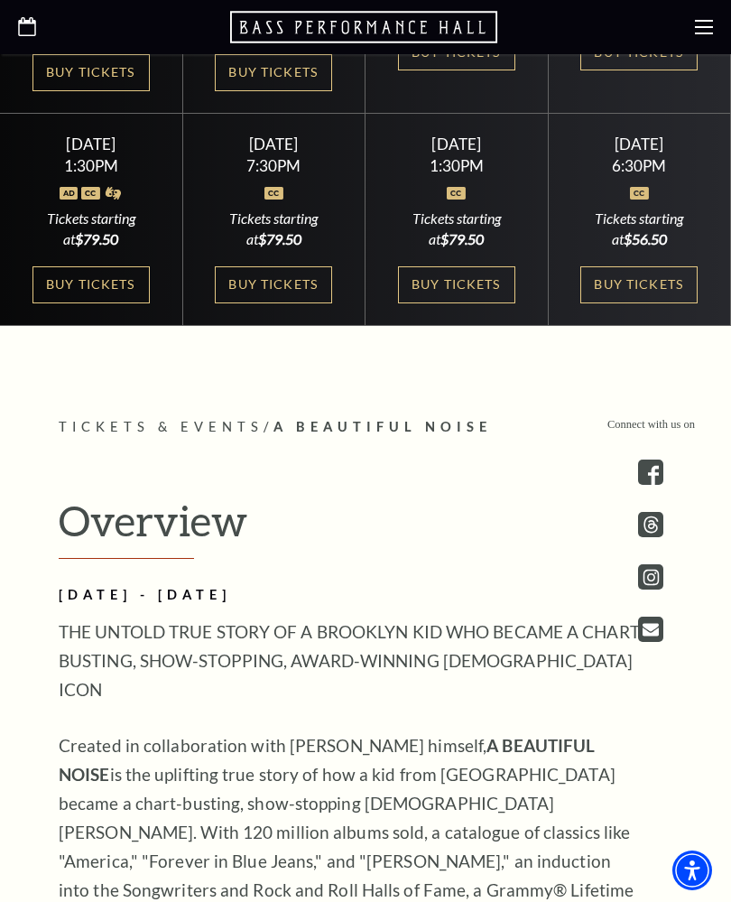
scroll to position [999, 0]
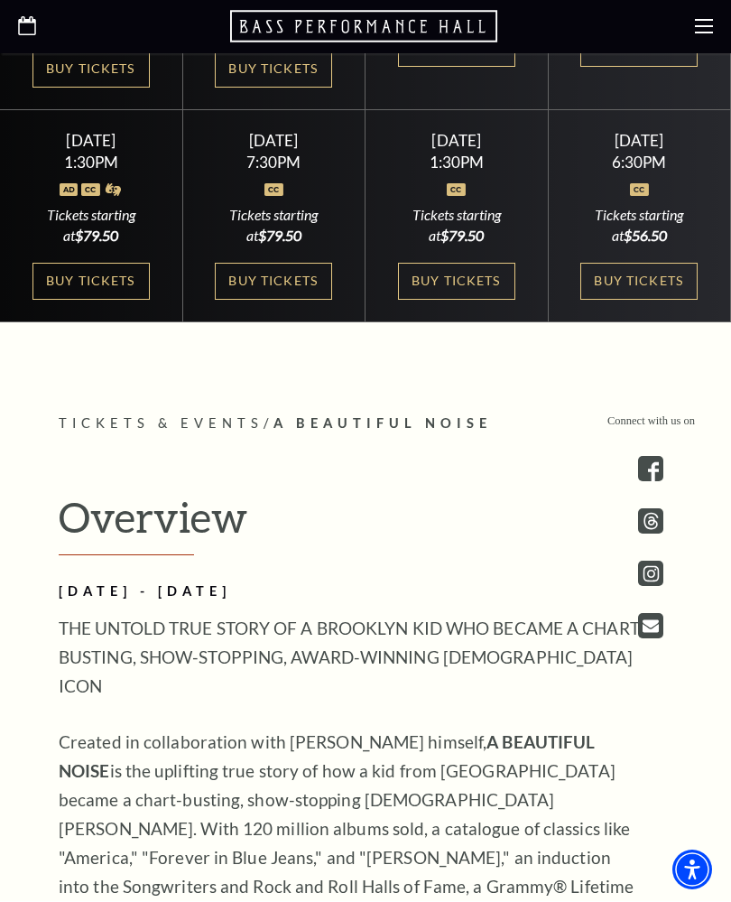
click at [85, 301] on link "Buy Tickets" at bounding box center [91, 282] width 117 height 37
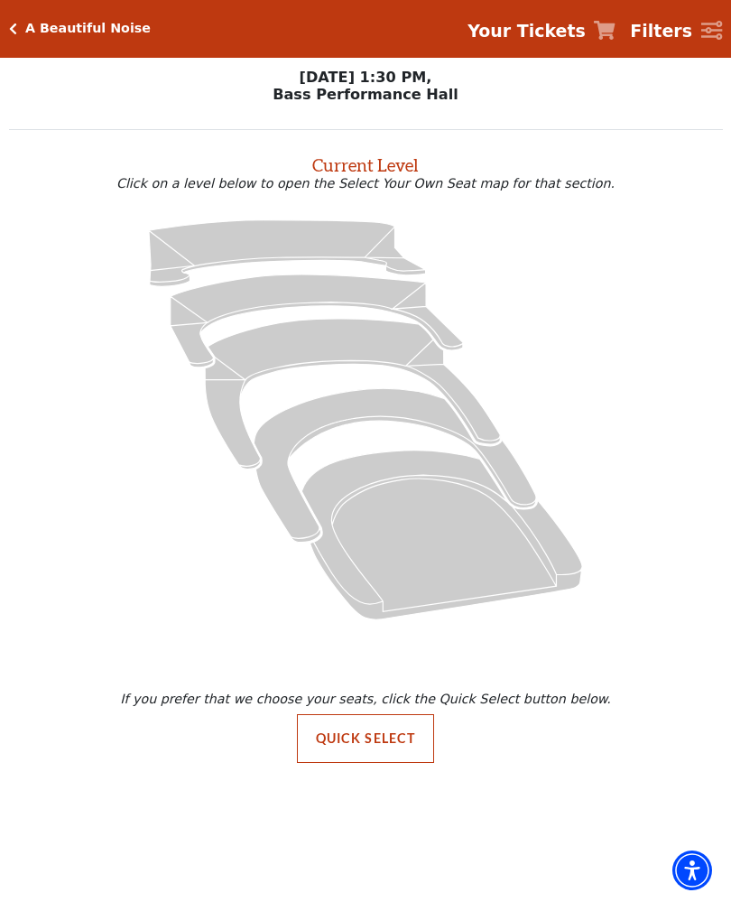
click at [586, 33] on strong "Your Tickets" at bounding box center [527, 31] width 118 height 20
click at [526, 28] on strong "Your Tickets" at bounding box center [527, 31] width 118 height 20
click at [570, 37] on strong "Your Tickets" at bounding box center [527, 31] width 118 height 20
click at [555, 35] on strong "Your Tickets" at bounding box center [527, 31] width 118 height 20
click at [2, 23] on div "A Beautiful Noise Your Tickets Filters" at bounding box center [365, 29] width 731 height 58
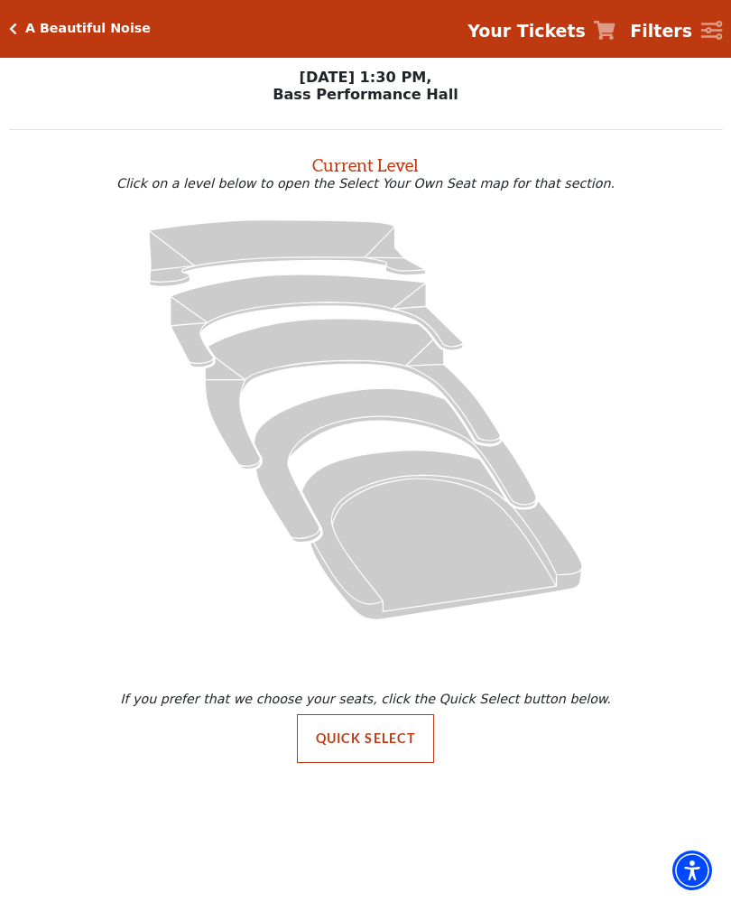
click at [45, 17] on div "A Beautiful Noise Your Tickets Filters" at bounding box center [365, 29] width 731 height 58
click at [47, 31] on h5 "A Beautiful Noise" at bounding box center [88, 28] width 126 height 15
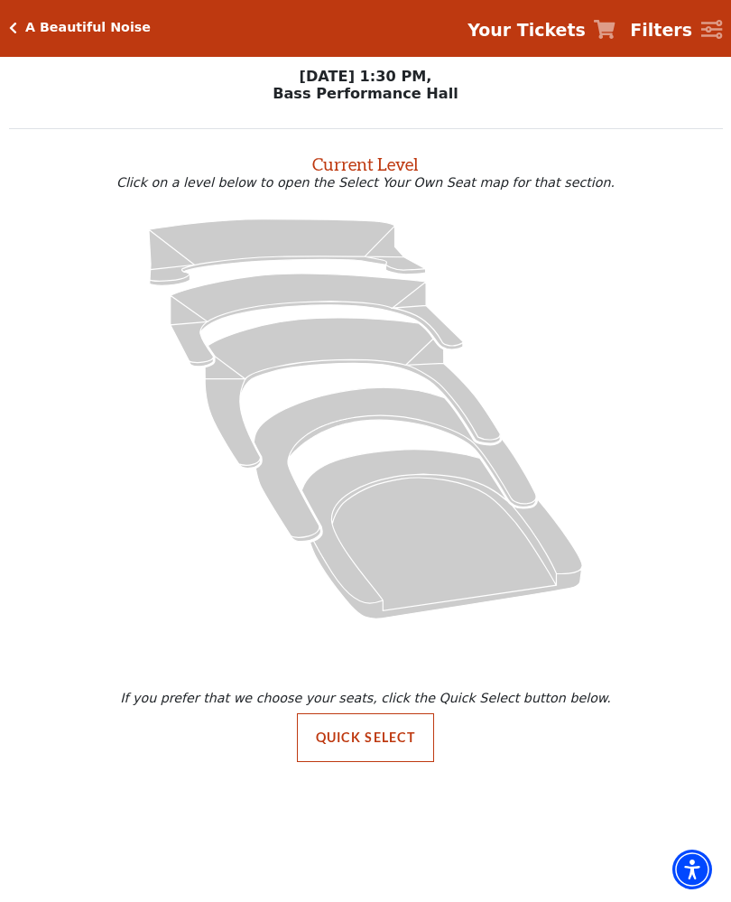
click at [566, 34] on strong "Your Tickets" at bounding box center [527, 31] width 118 height 20
click at [348, 746] on button "Quick Select" at bounding box center [366, 738] width 138 height 49
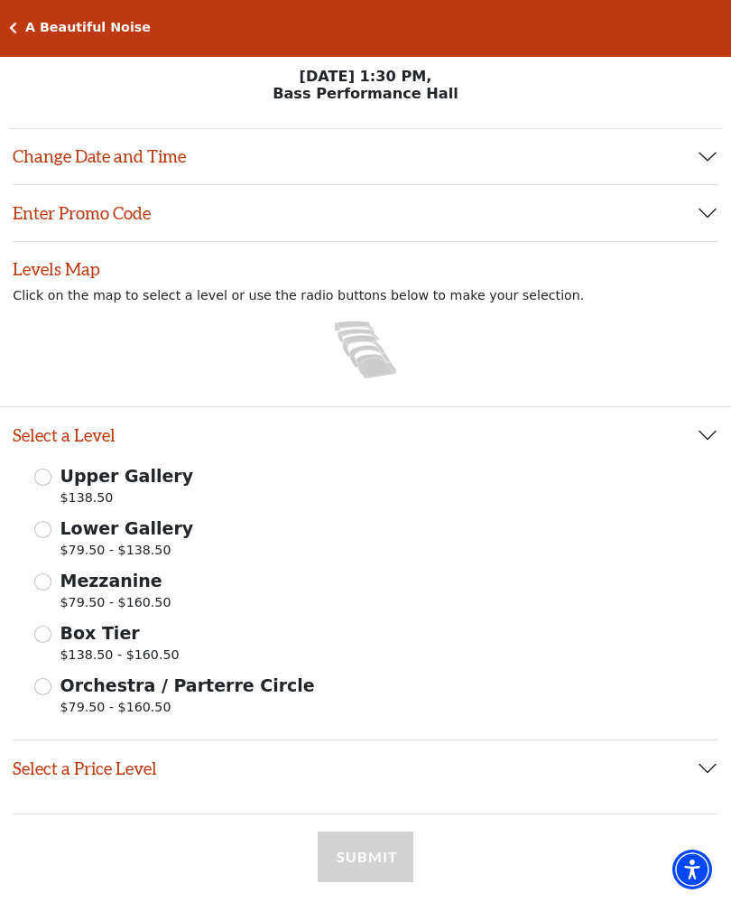
scroll to position [1, 0]
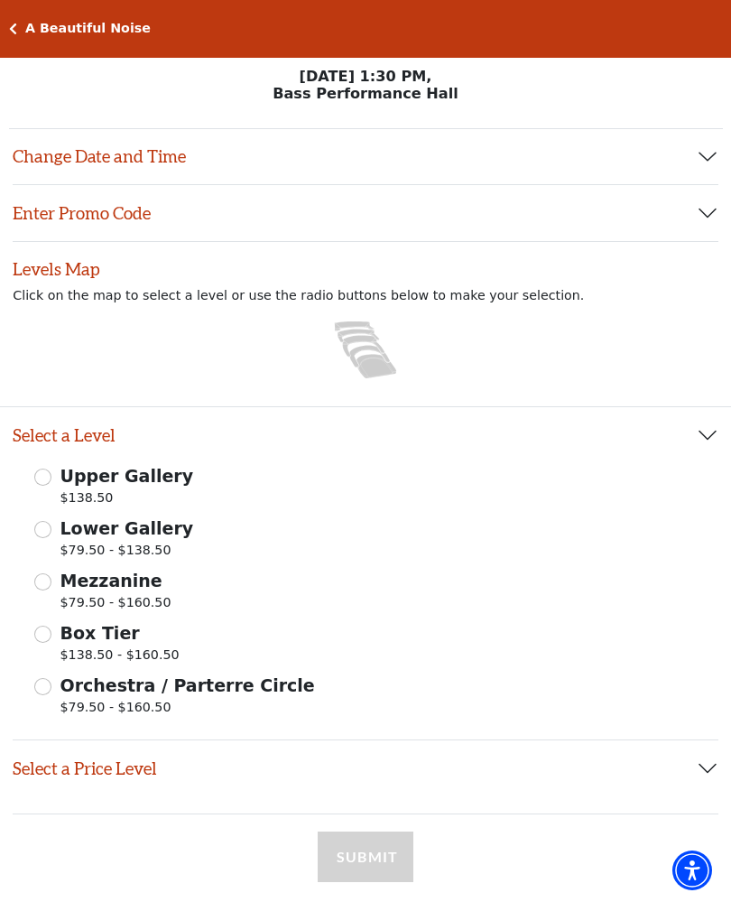
click at [45, 587] on input "Mezzanine $79.50 - $160.50" at bounding box center [42, 581] width 17 height 17
radio input "true"
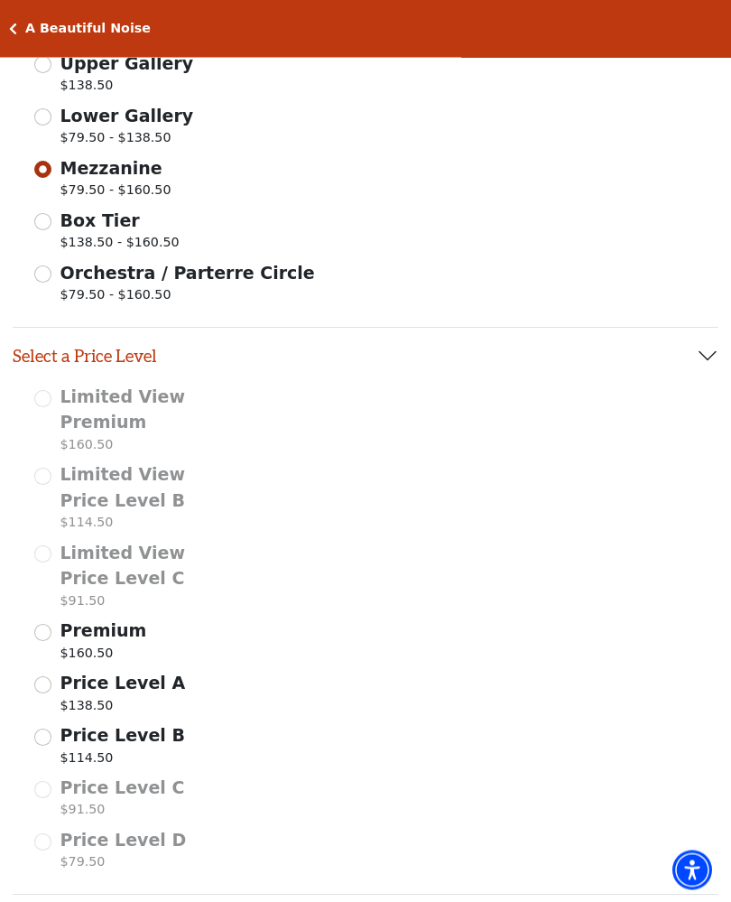
scroll to position [454, 0]
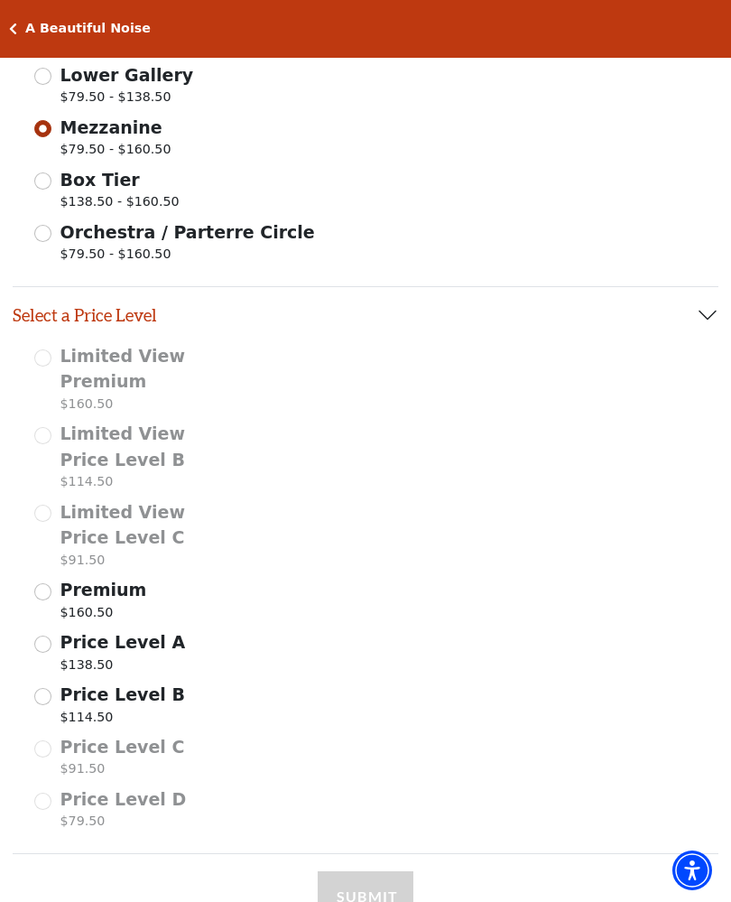
click at [46, 692] on input "Price Level B $114.50" at bounding box center [42, 696] width 17 height 17
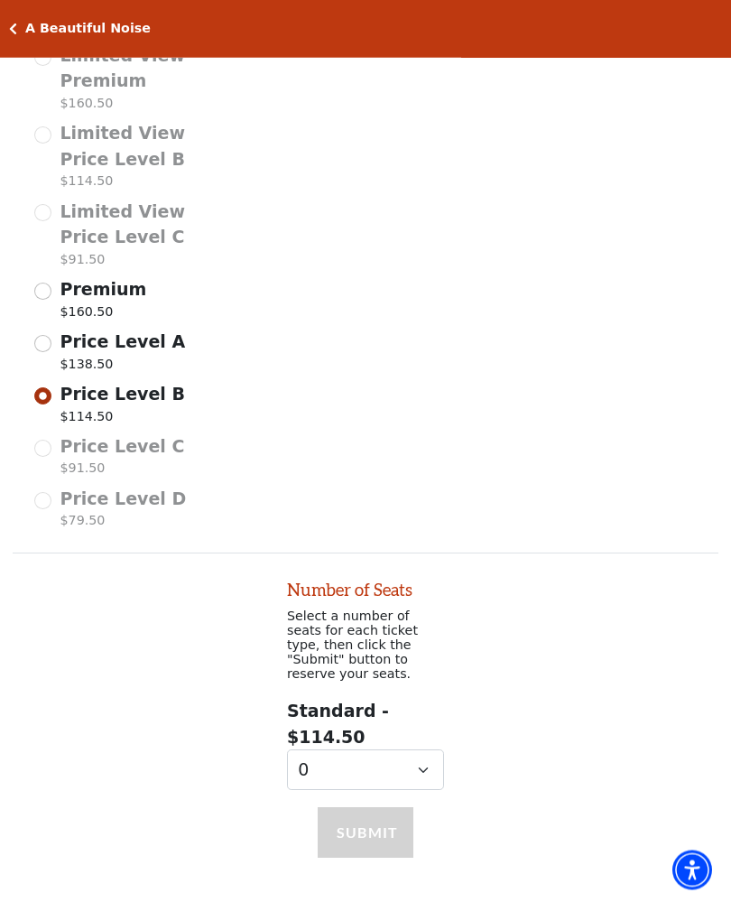
scroll to position [820, 0]
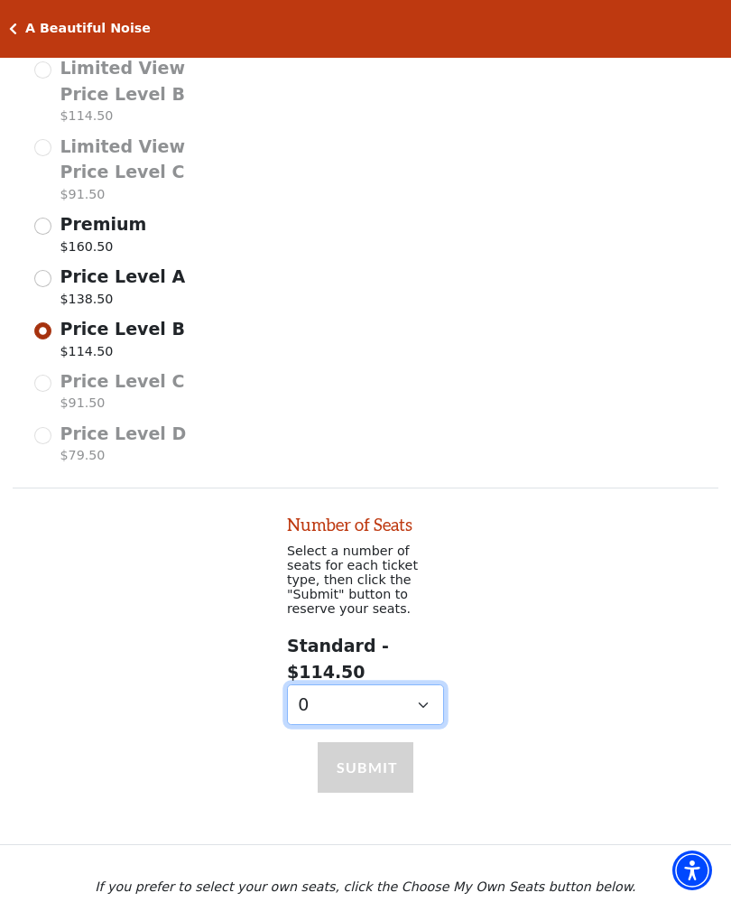
click at [368, 685] on select "0 1 2 3 4 5" at bounding box center [365, 705] width 157 height 41
select select "2"
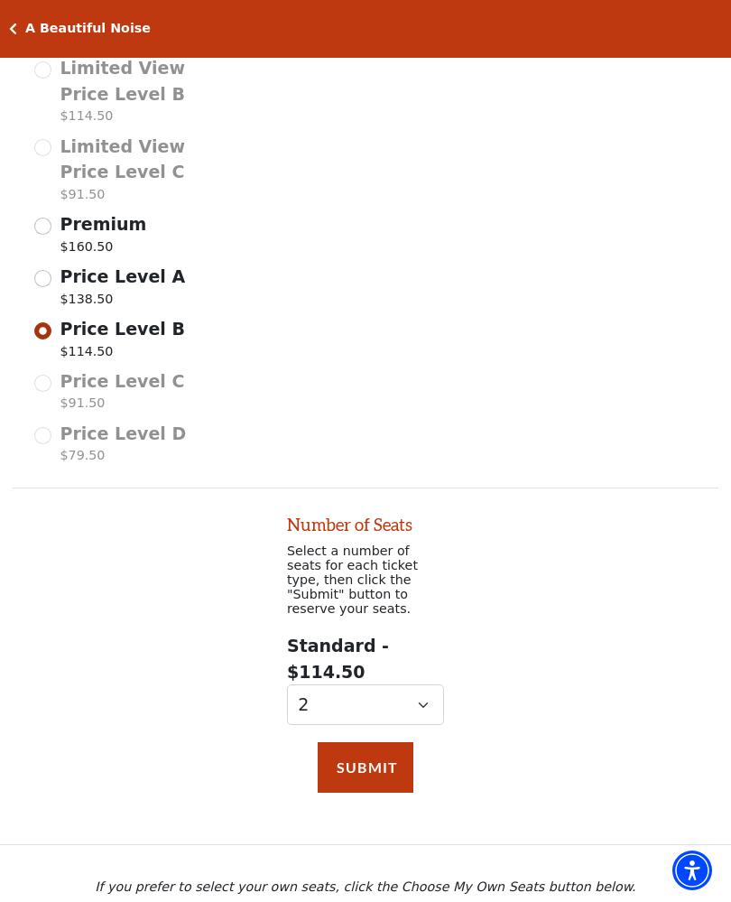
click at [341, 742] on button "Submit" at bounding box center [366, 767] width 96 height 51
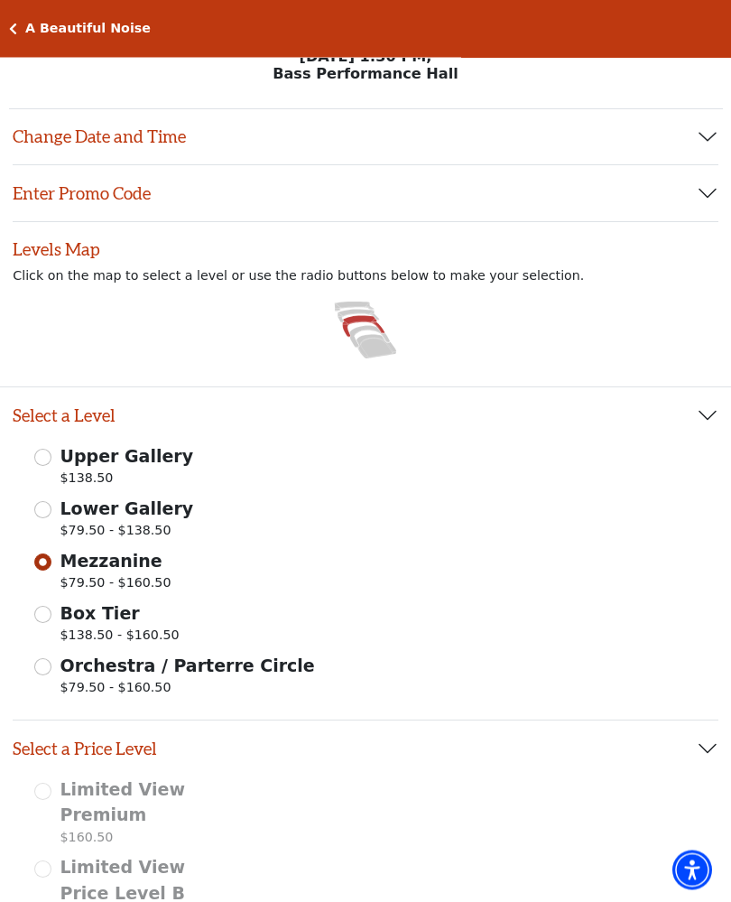
scroll to position [0, 0]
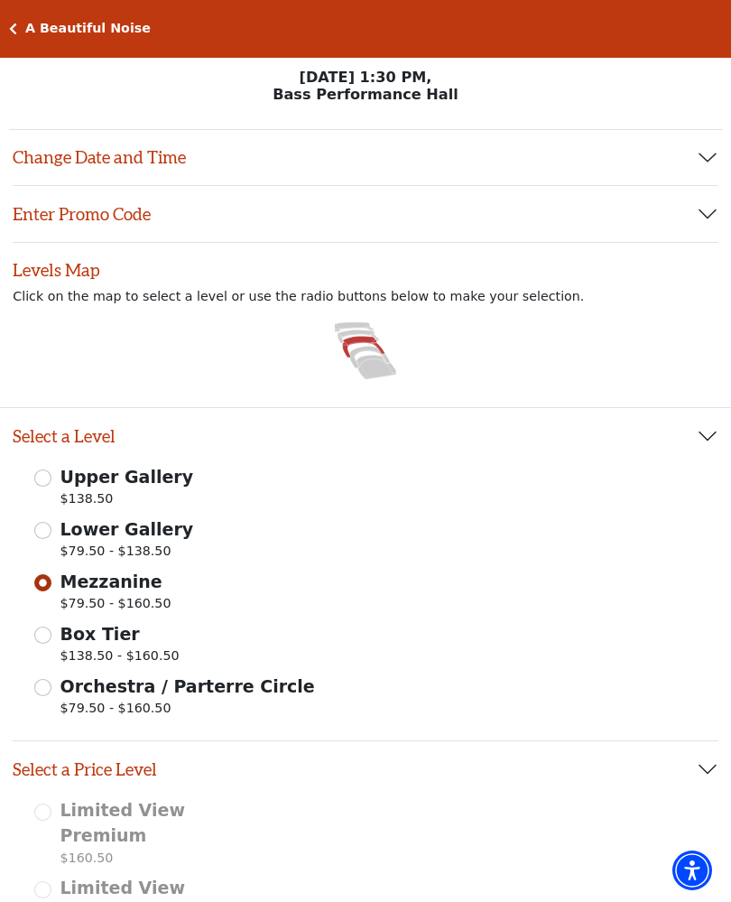
click at [58, 166] on button "Change Date and Time" at bounding box center [366, 158] width 706 height 56
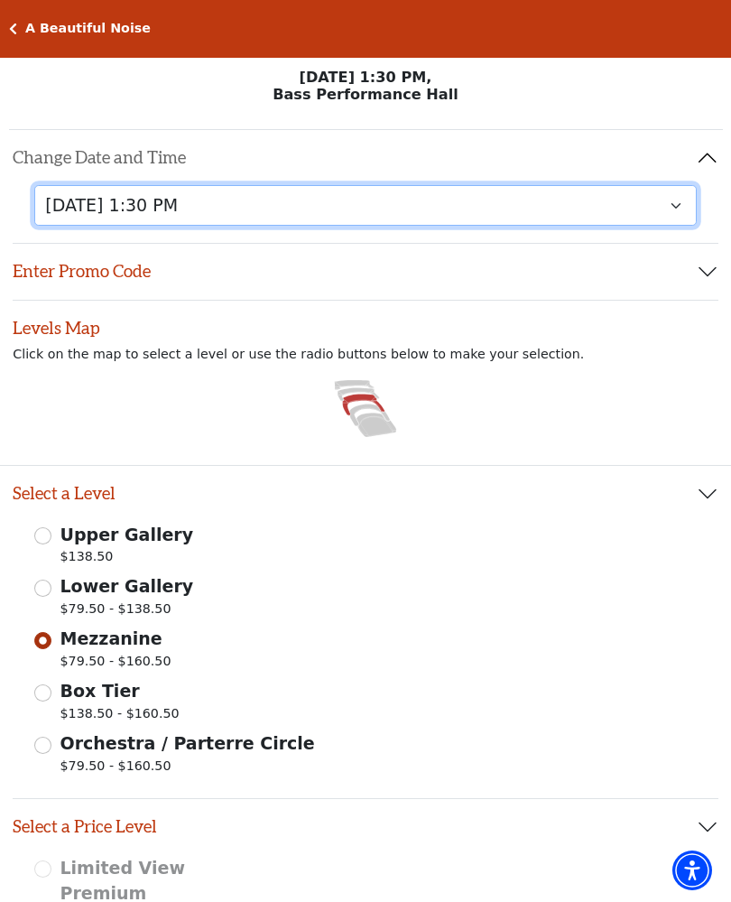
click at [94, 208] on select "[DATE] 7:30 PM [DATE] 7:30 PM [DATE] 7:30 PM [DATE] 7:30 PM [DATE] 1:30 PM [DAT…" at bounding box center [365, 205] width 663 height 41
select select "6223"
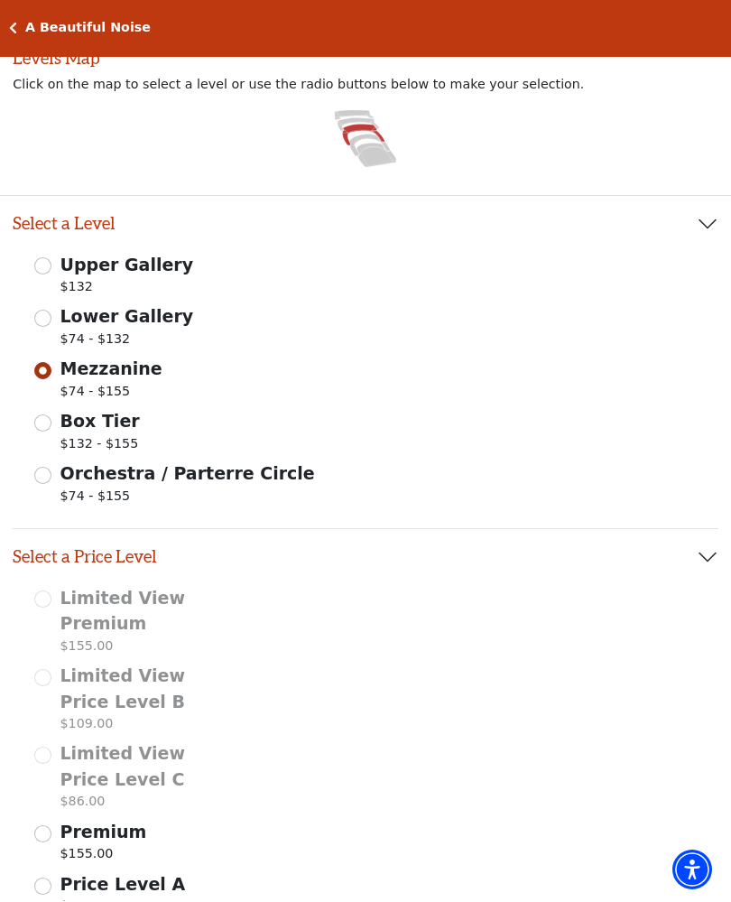
scroll to position [708, 0]
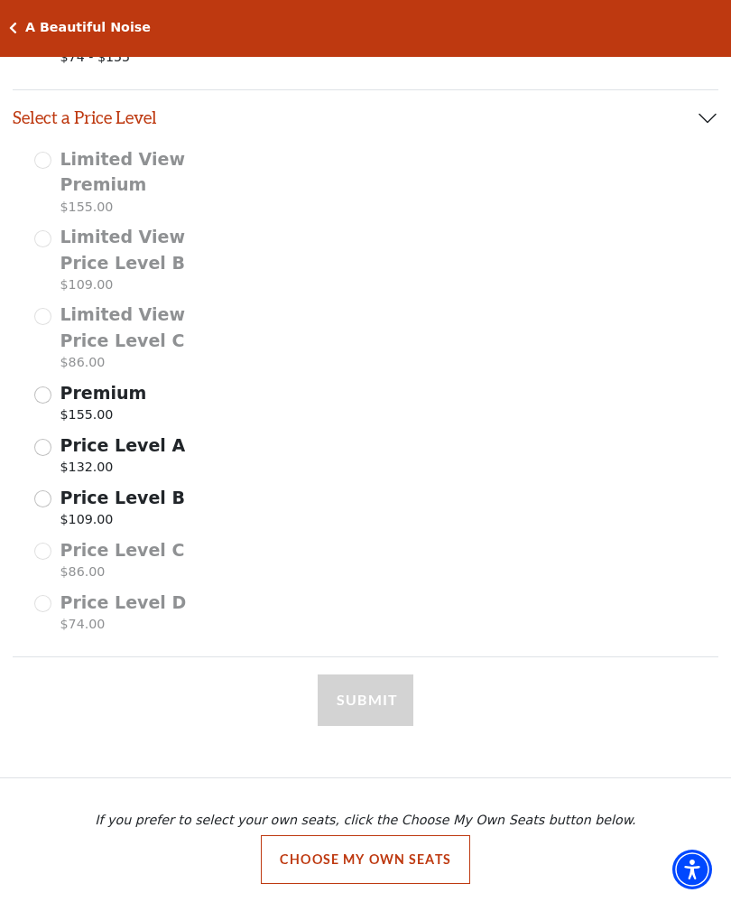
click at [41, 505] on div "Price Level B $109.00" at bounding box center [117, 511] width 166 height 51
click at [39, 503] on div "Price Level B $109.00" at bounding box center [117, 511] width 166 height 51
click at [41, 491] on input "Price Level B $109.00" at bounding box center [42, 499] width 17 height 17
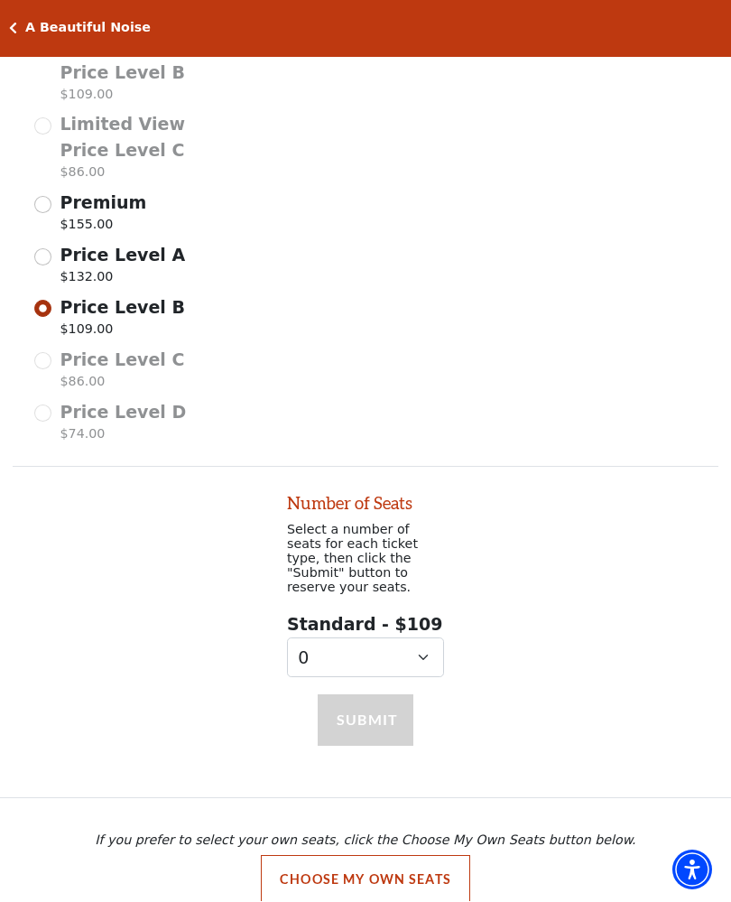
scroll to position [910, 0]
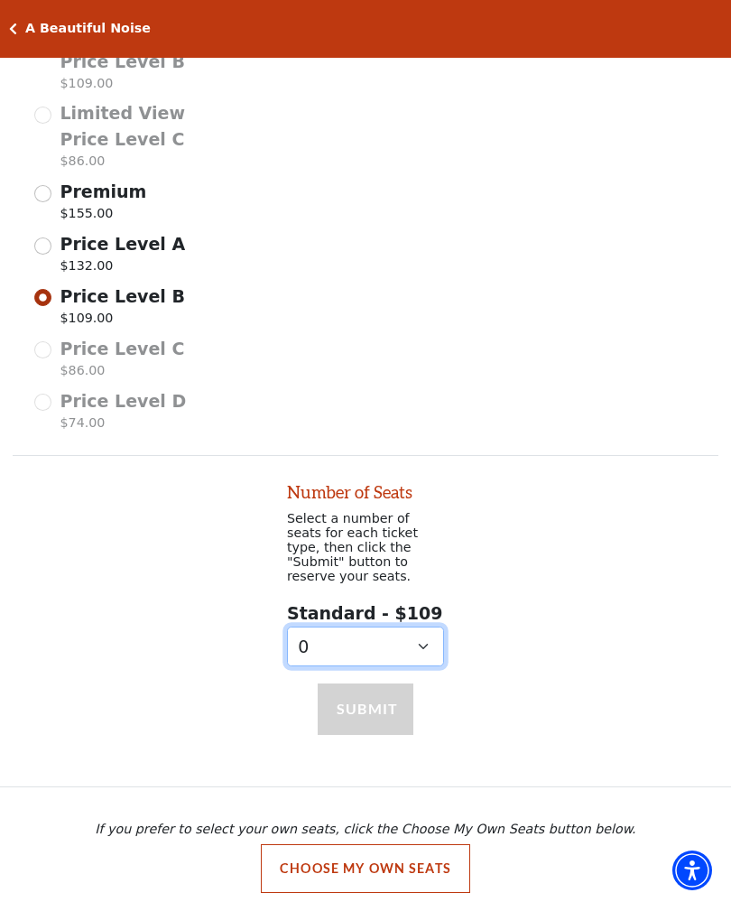
click at [305, 632] on select "0 1 2 3 4 5 6 7 8 9" at bounding box center [365, 647] width 157 height 41
select select "2"
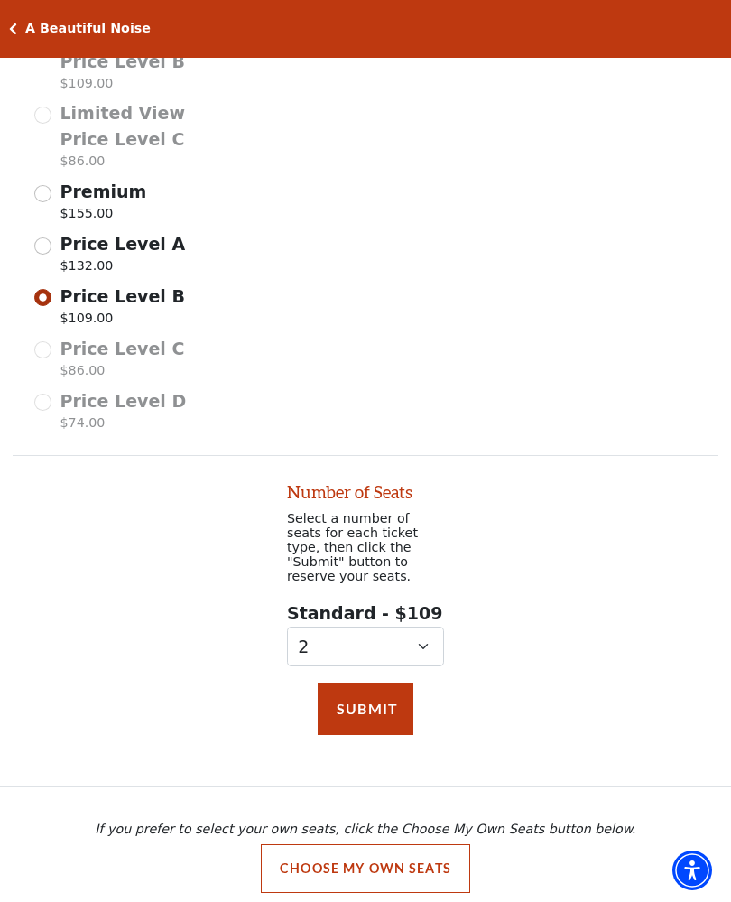
click at [334, 692] on button "Submit" at bounding box center [366, 709] width 96 height 51
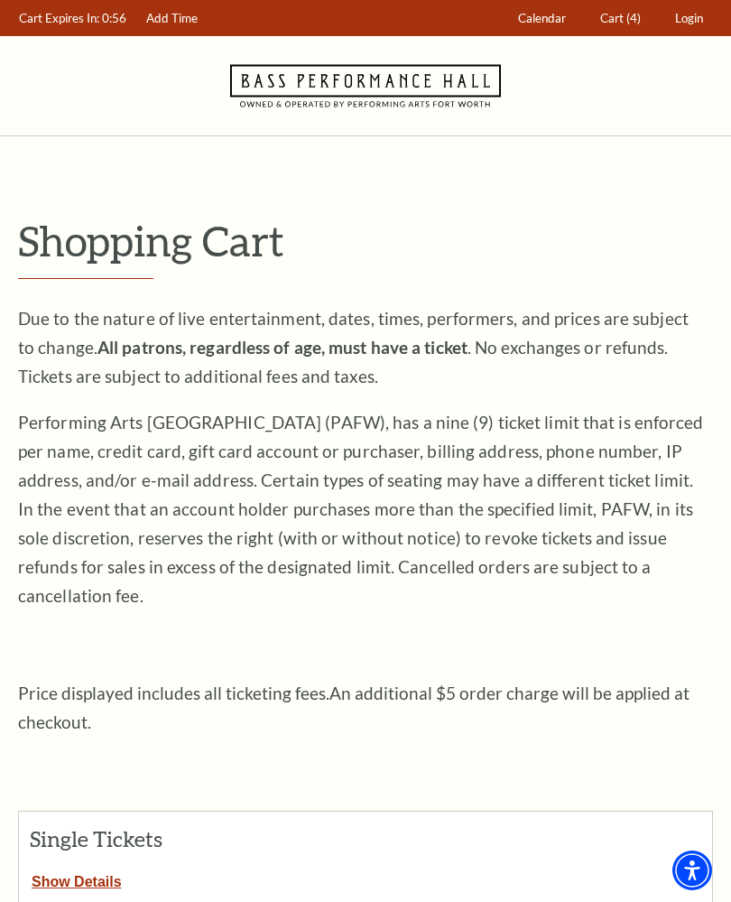
click at [620, 14] on span "Cart" at bounding box center [612, 18] width 23 height 14
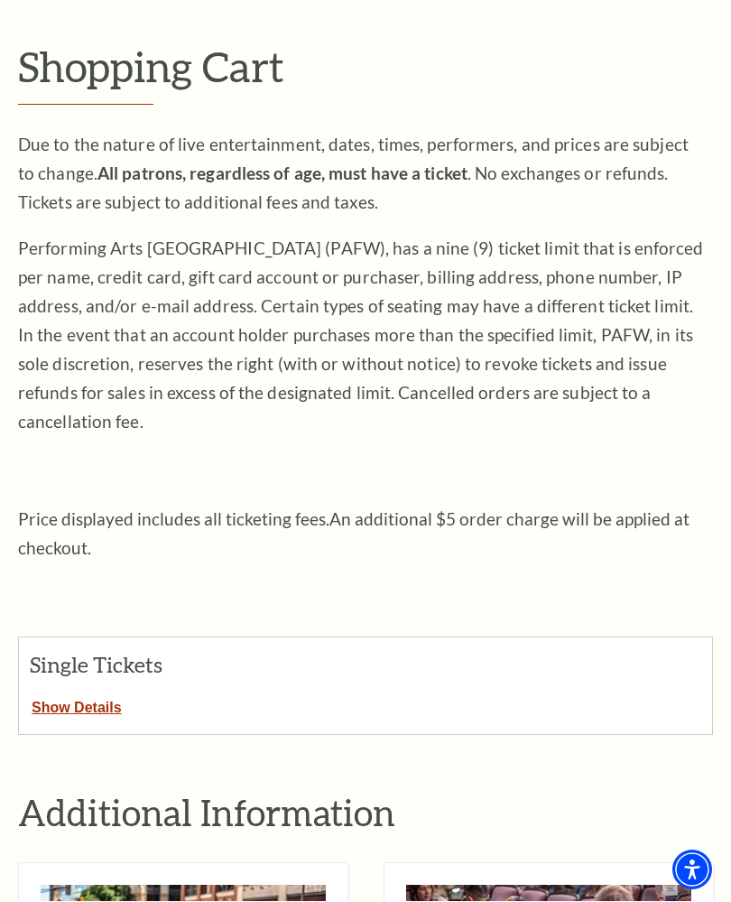
scroll to position [174, 0]
click at [73, 693] on button "Show Details" at bounding box center [77, 704] width 116 height 23
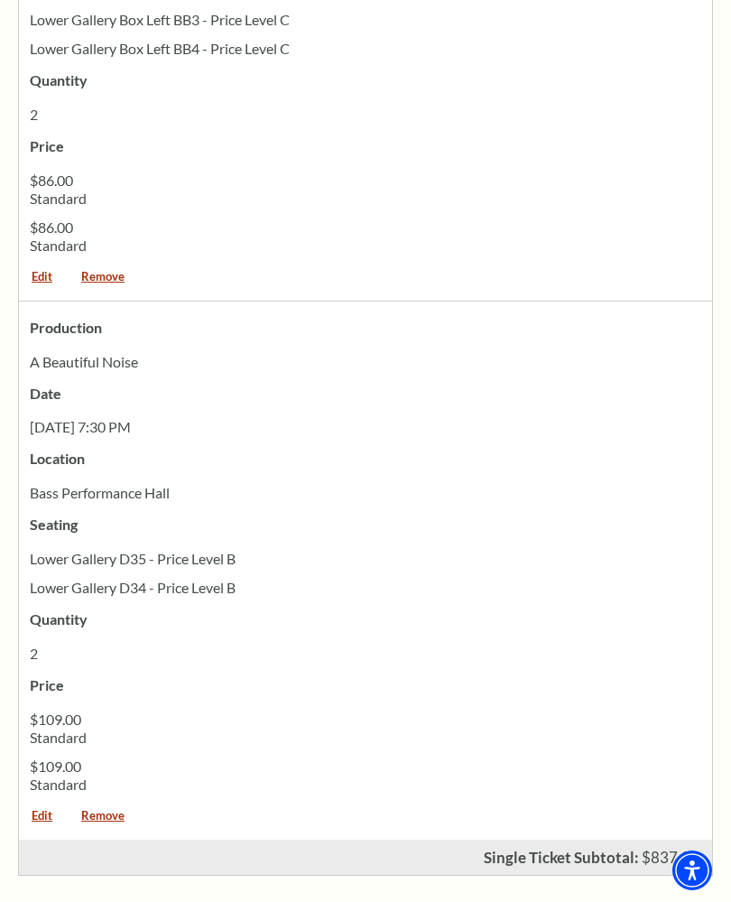
scroll to position [2216, 0]
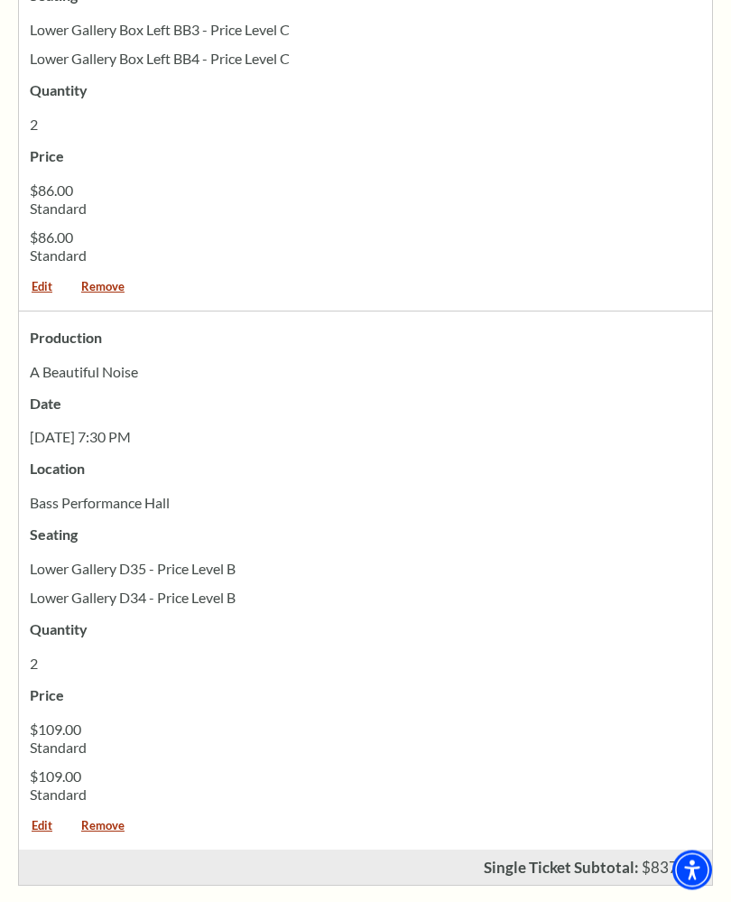
click at [92, 232] on div "$86.00 Standard" at bounding box center [366, 252] width 694 height 47
click at [102, 282] on link "Remove" at bounding box center [103, 294] width 69 height 24
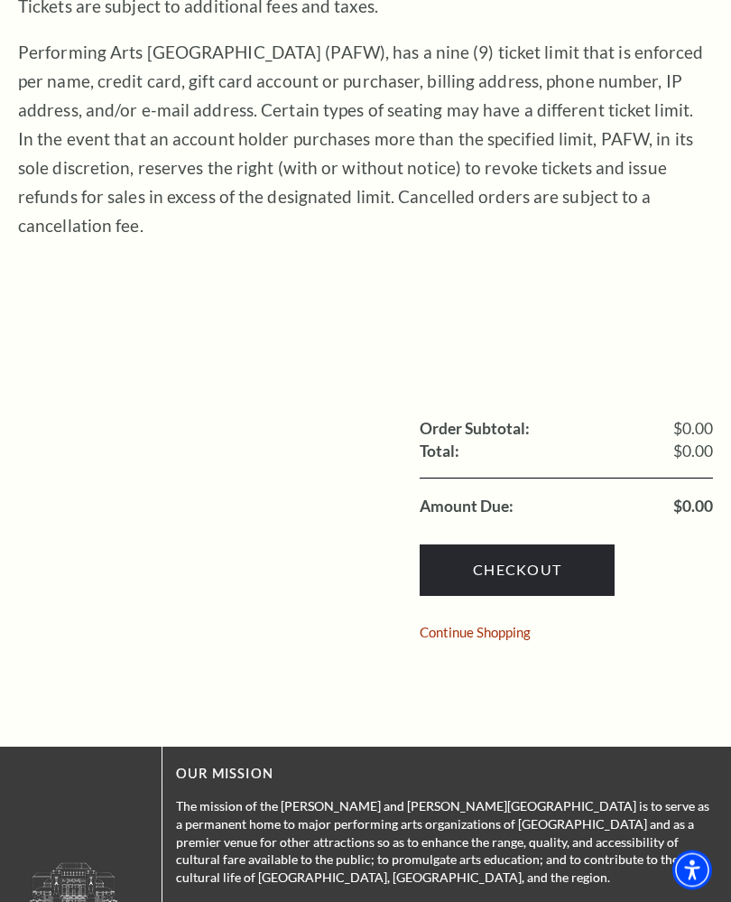
scroll to position [360, 0]
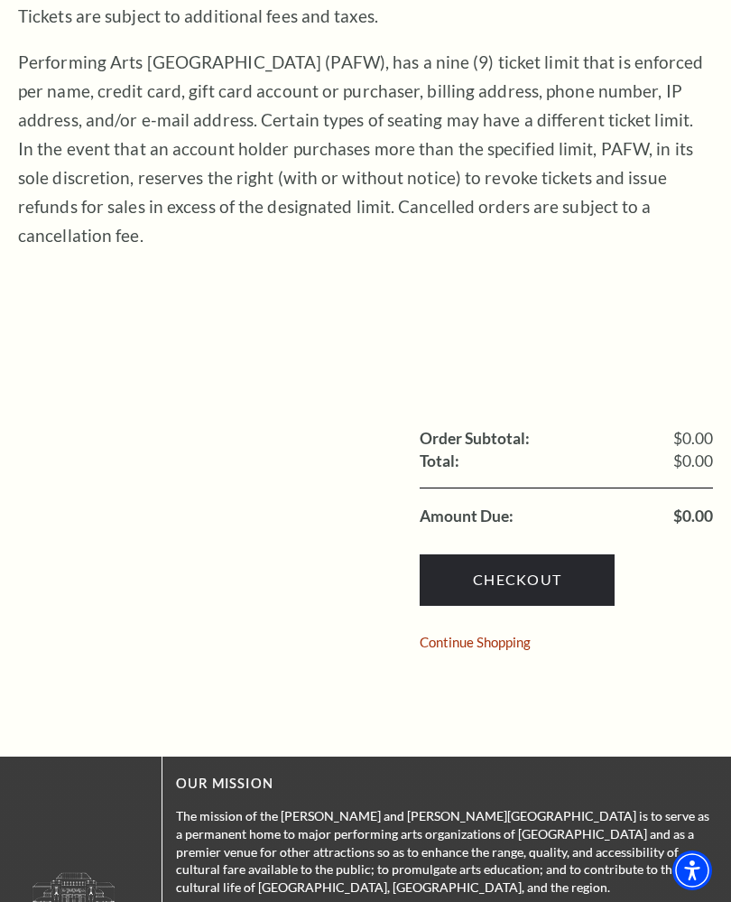
click at [436, 636] on link "Continue Shopping" at bounding box center [475, 643] width 111 height 14
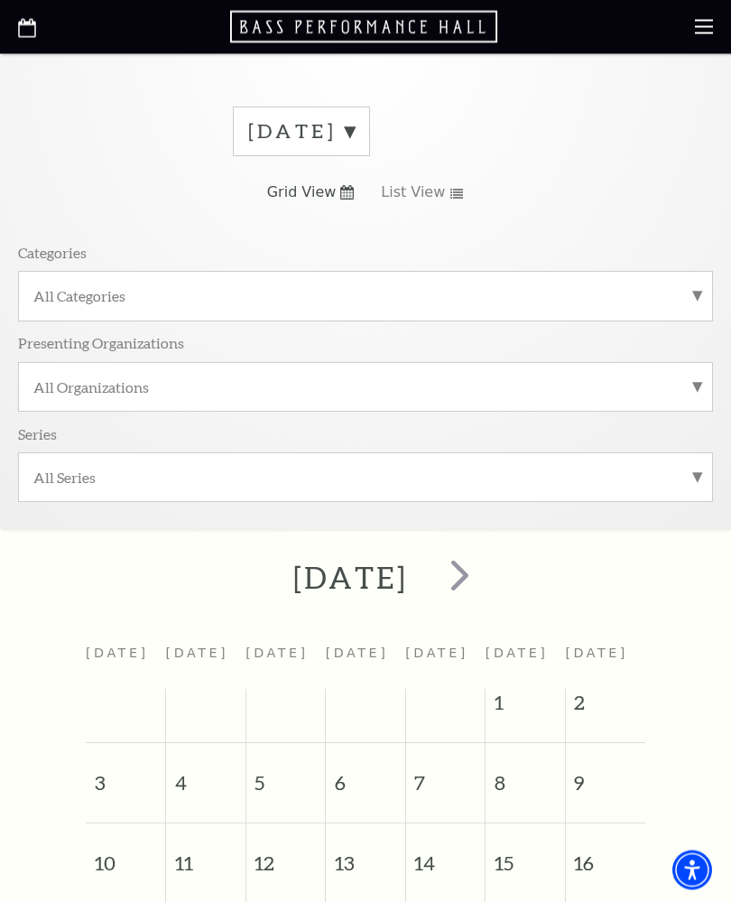
scroll to position [52, 0]
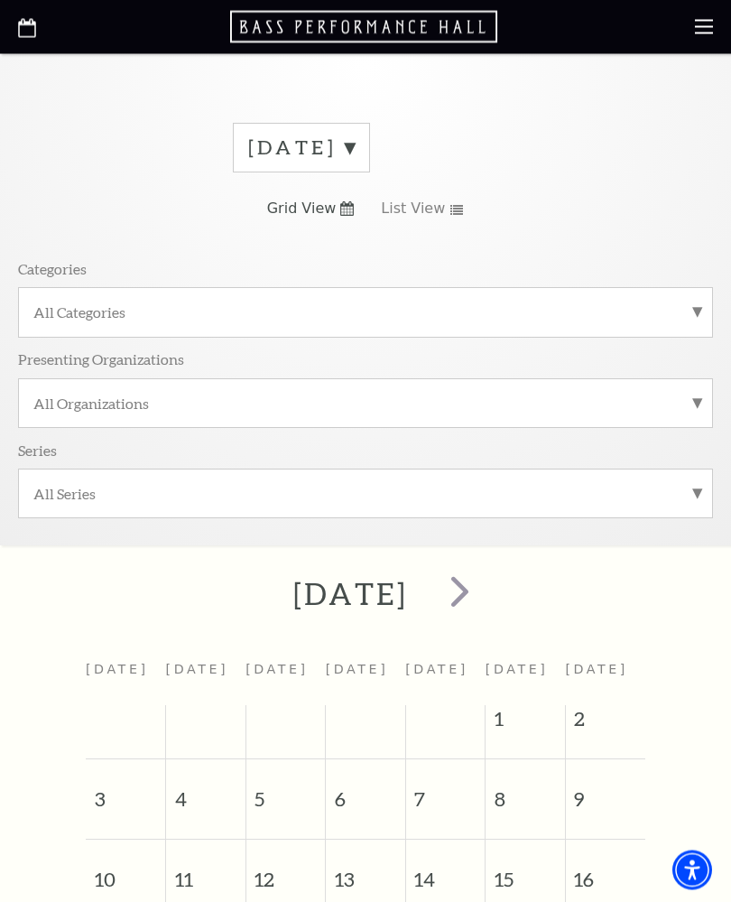
click at [486, 587] on span "next" at bounding box center [459, 591] width 51 height 51
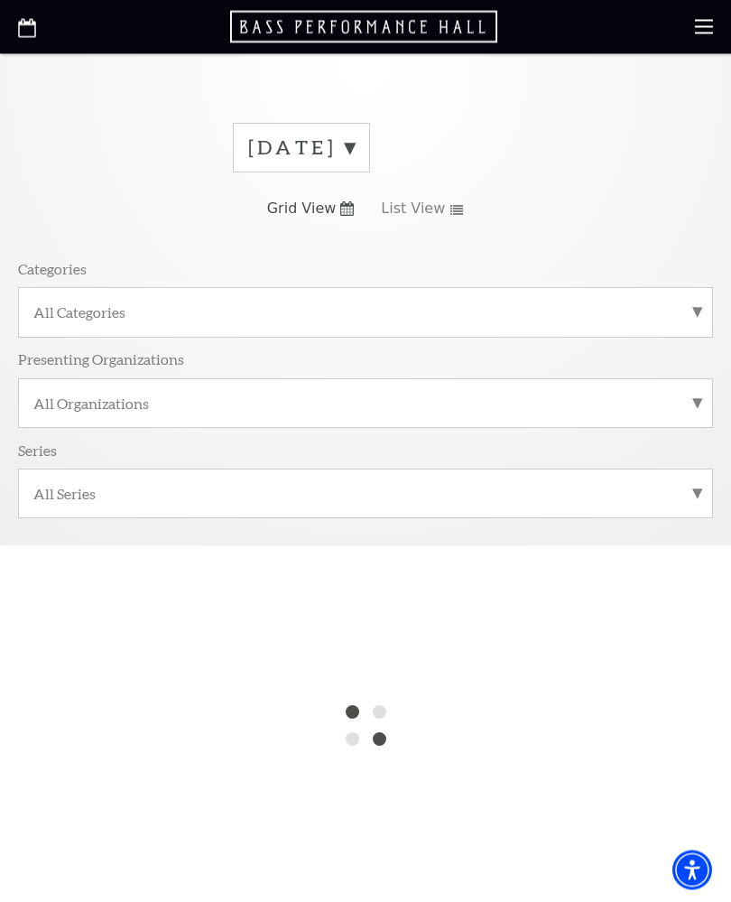
scroll to position [53, 0]
click at [355, 150] on label "August 2025" at bounding box center [301, 148] width 107 height 28
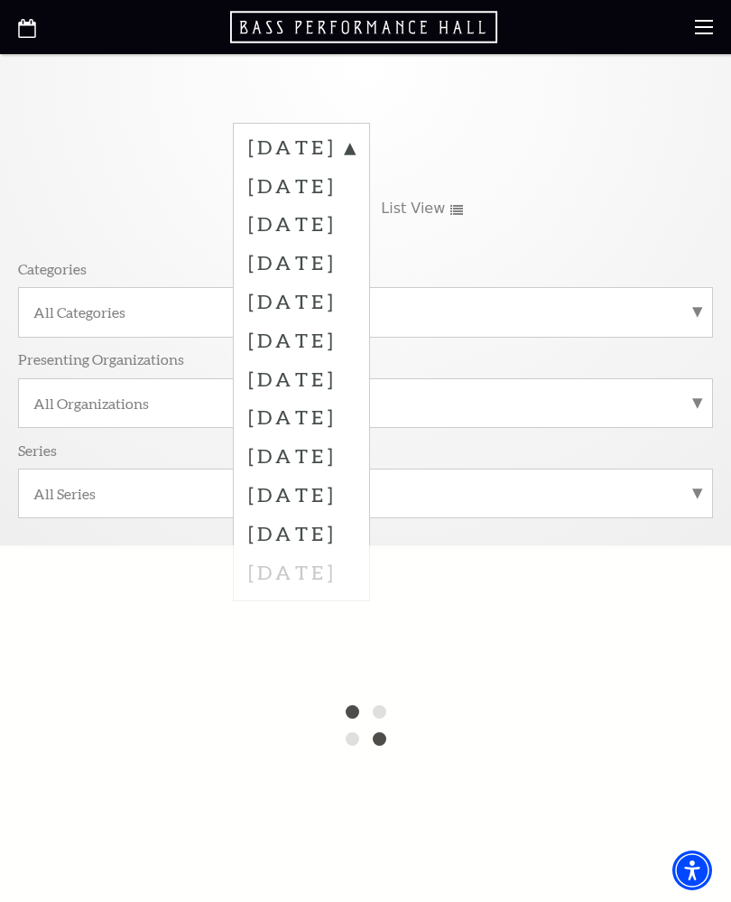
click at [270, 225] on label "October 2025" at bounding box center [301, 223] width 107 height 39
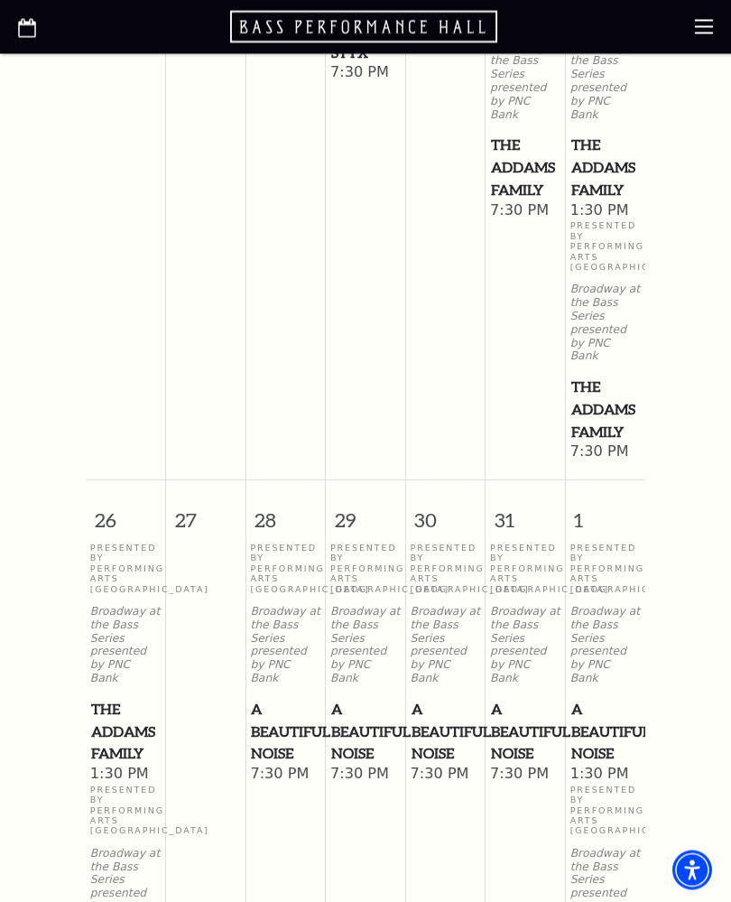
scroll to position [1806, 0]
click at [433, 712] on span "A Beautiful Noise" at bounding box center [446, 731] width 69 height 67
click at [417, 717] on span "A Beautiful Noise" at bounding box center [446, 731] width 69 height 67
click at [444, 698] on span "A Beautiful Noise" at bounding box center [446, 731] width 69 height 67
click at [441, 717] on span "A Beautiful Noise" at bounding box center [446, 731] width 69 height 67
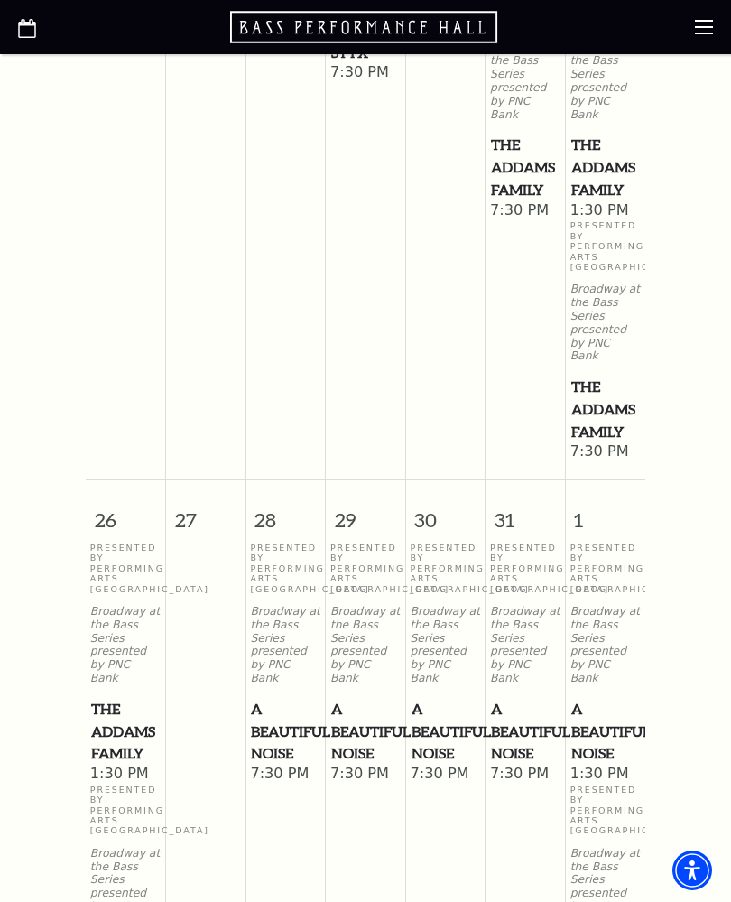
click at [443, 707] on span "A Beautiful Noise" at bounding box center [446, 731] width 69 height 67
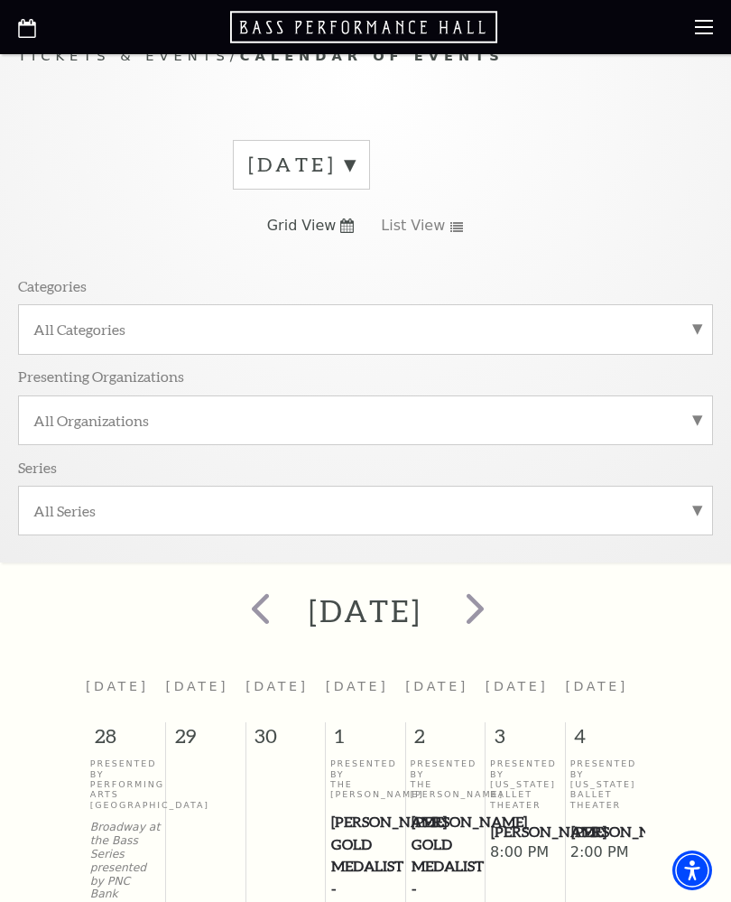
scroll to position [0, 0]
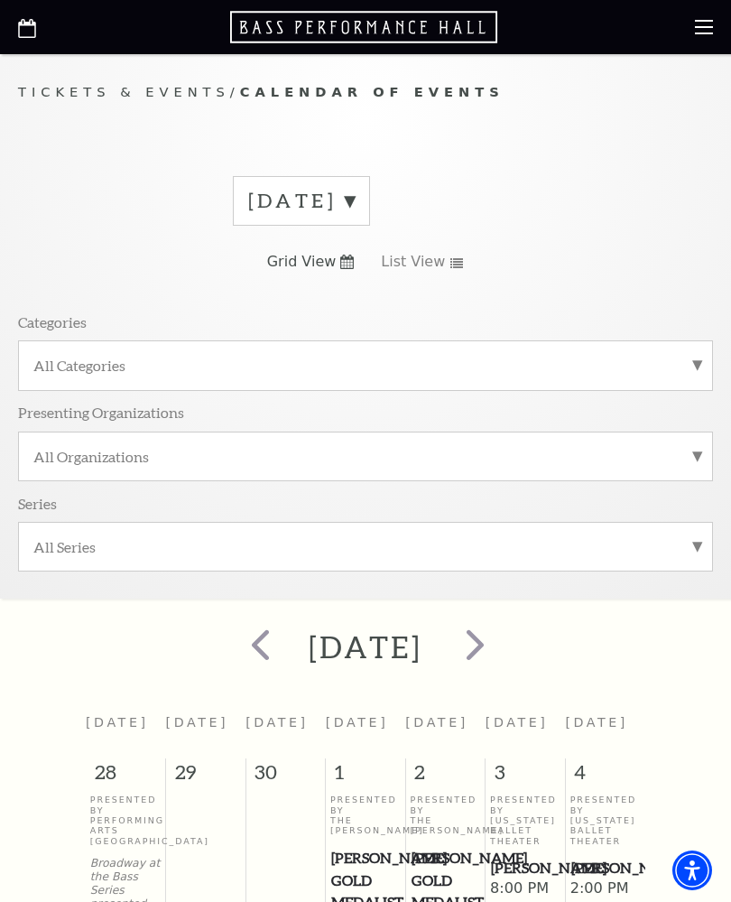
click at [14, 30] on div at bounding box center [365, 27] width 731 height 54
click at [27, 32] on icon "Open this option" at bounding box center [27, 28] width 18 height 19
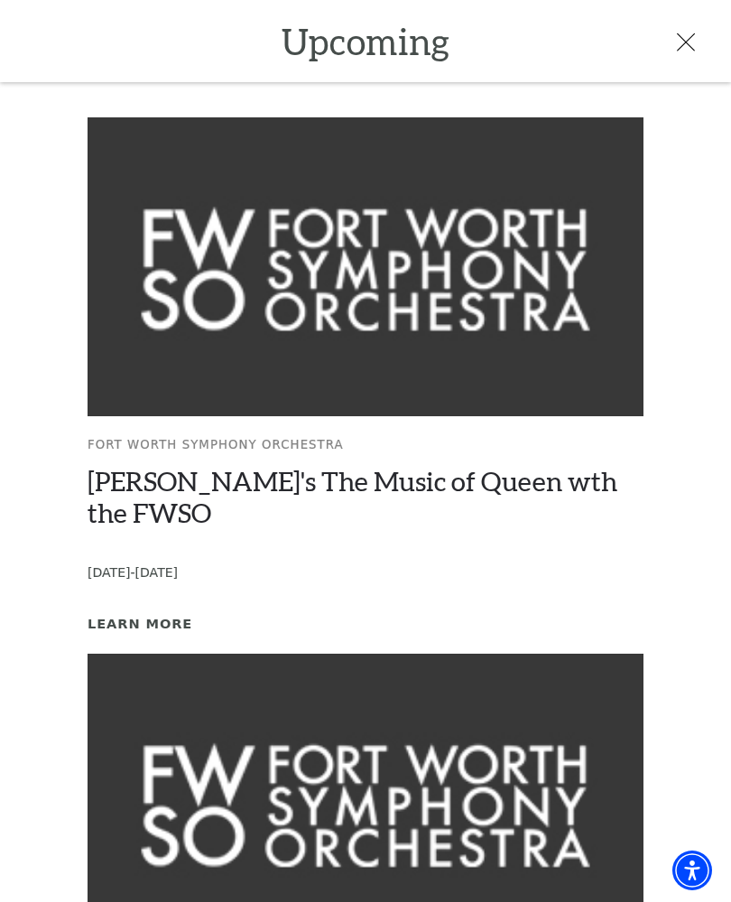
click at [672, 52] on div at bounding box center [347, 41] width 695 height 26
click at [694, 51] on icon at bounding box center [686, 42] width 18 height 18
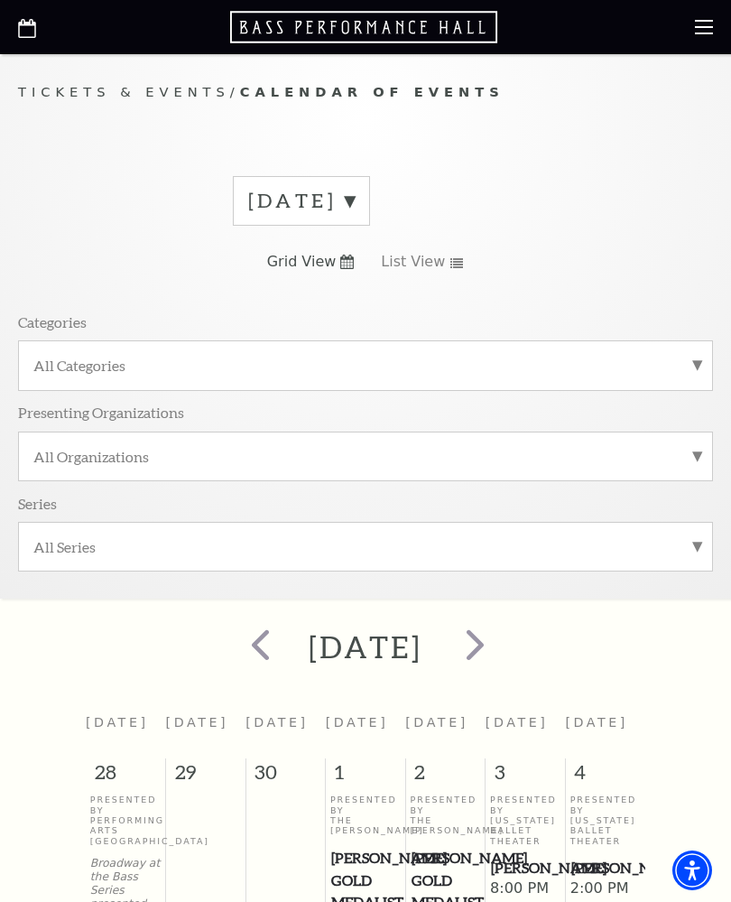
click at [698, 31] on icon at bounding box center [704, 27] width 18 height 18
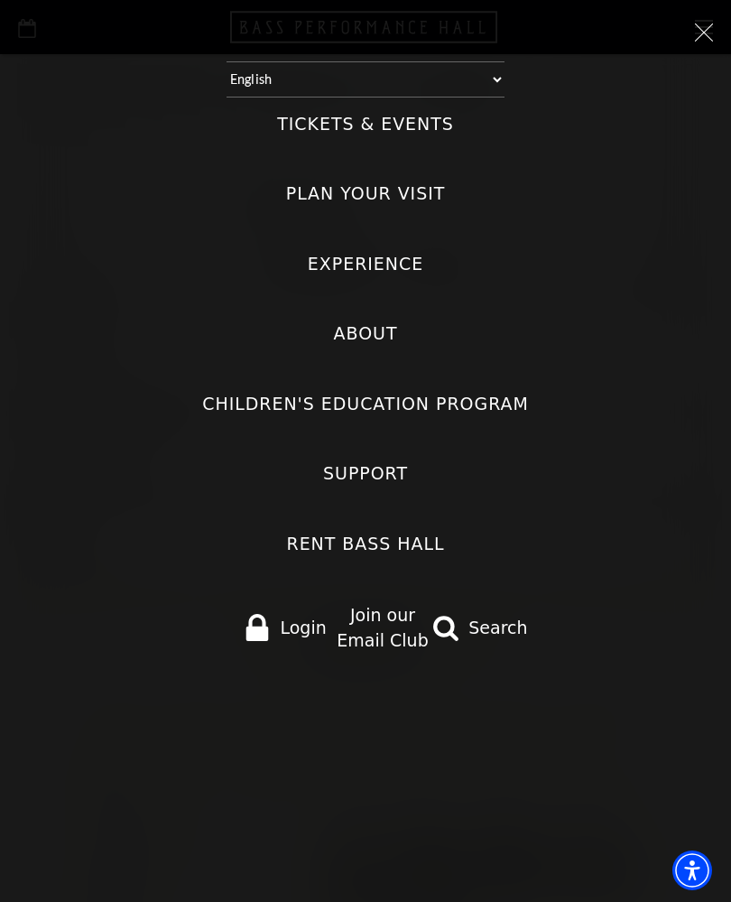
click at [293, 112] on label "Tickets & Events" at bounding box center [365, 124] width 177 height 24
click at [0, 0] on Events "Tickets & Events" at bounding box center [0, 0] width 0 height 0
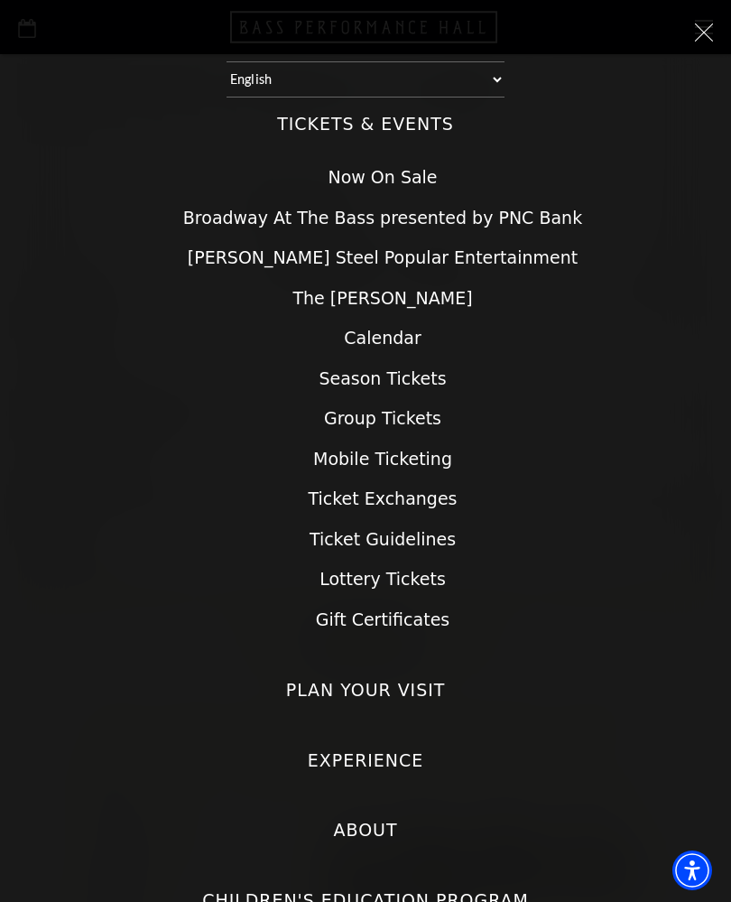
click at [200, 217] on ul "Now On Sale Broadway At The Bass presented by PNC Bank Irwin Steel Popular Ente…" at bounding box center [365, 398] width 695 height 497
click at [700, 33] on icon at bounding box center [704, 32] width 18 height 18
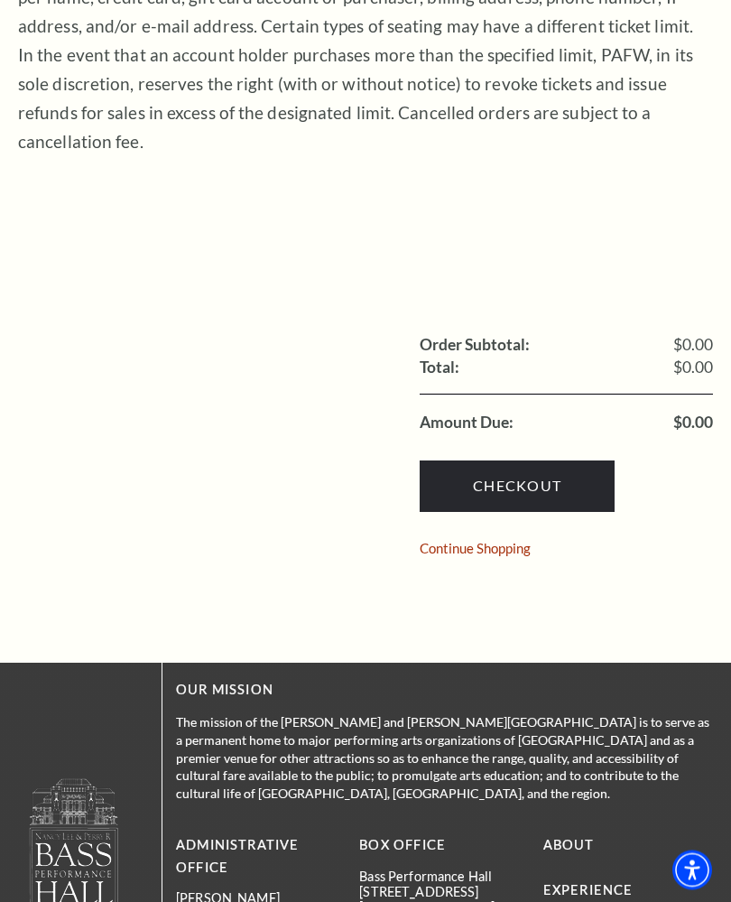
scroll to position [424, 0]
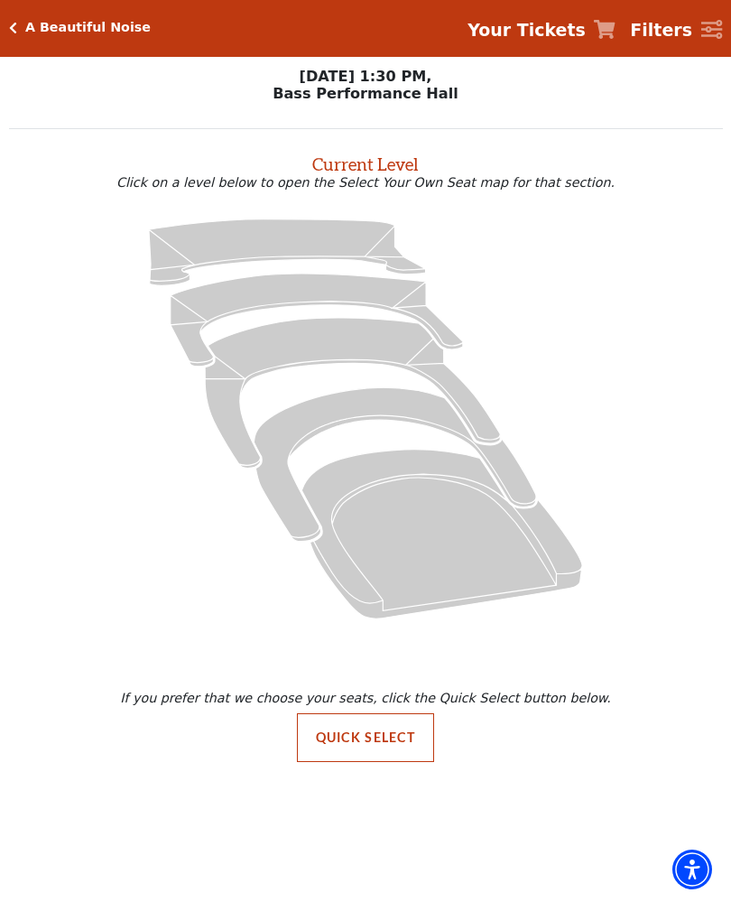
click at [349, 730] on button "Quick Select" at bounding box center [366, 738] width 138 height 49
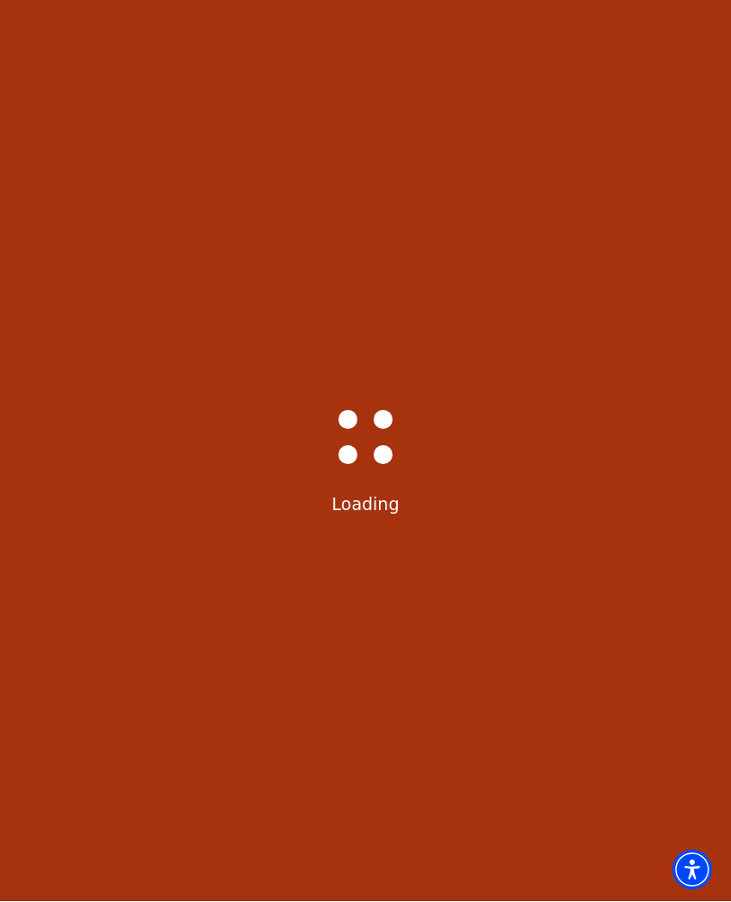
scroll to position [1, 0]
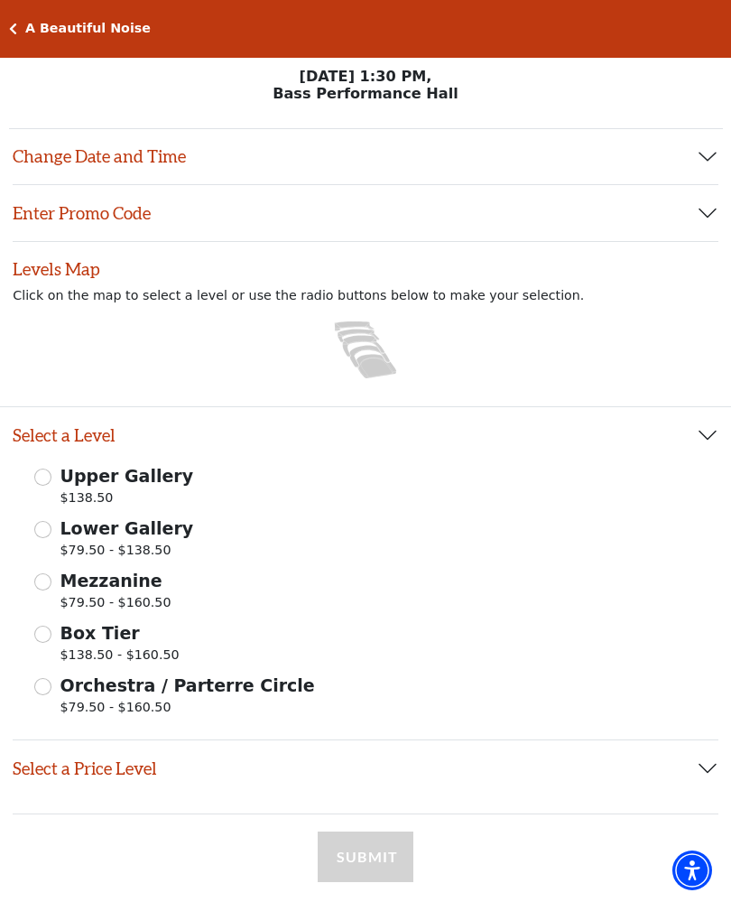
click at [61, 135] on button "Change Date and Time" at bounding box center [366, 157] width 706 height 56
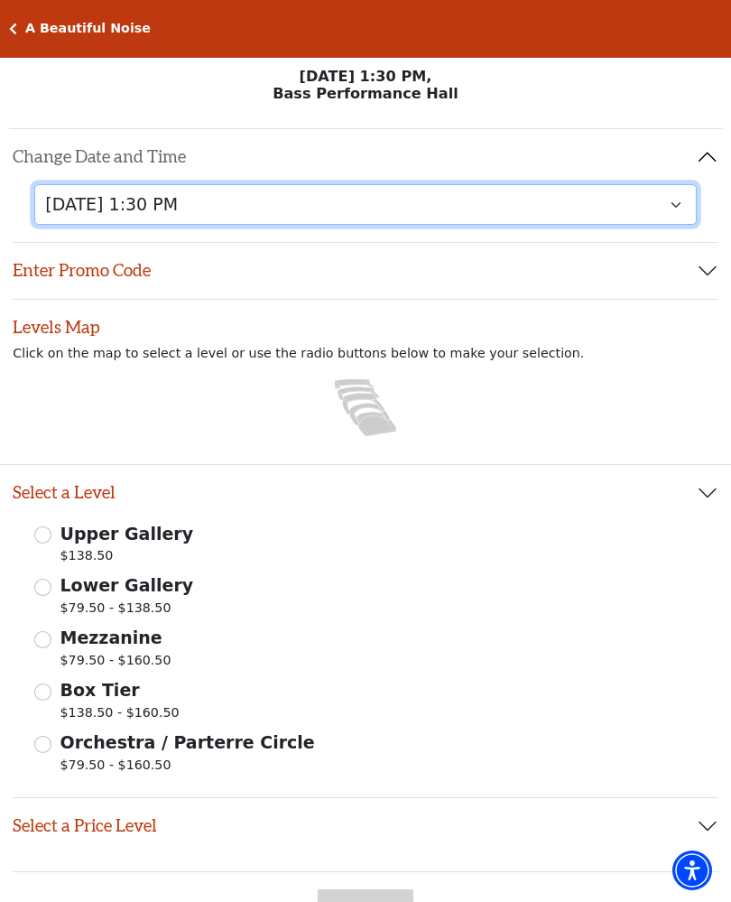
click at [61, 205] on select "[DATE] 7:30 PM [DATE] 7:30 PM [DATE] 7:30 PM [DATE] 7:30 PM [DATE] 1:30 PM [DAT…" at bounding box center [365, 204] width 663 height 41
select select "6222"
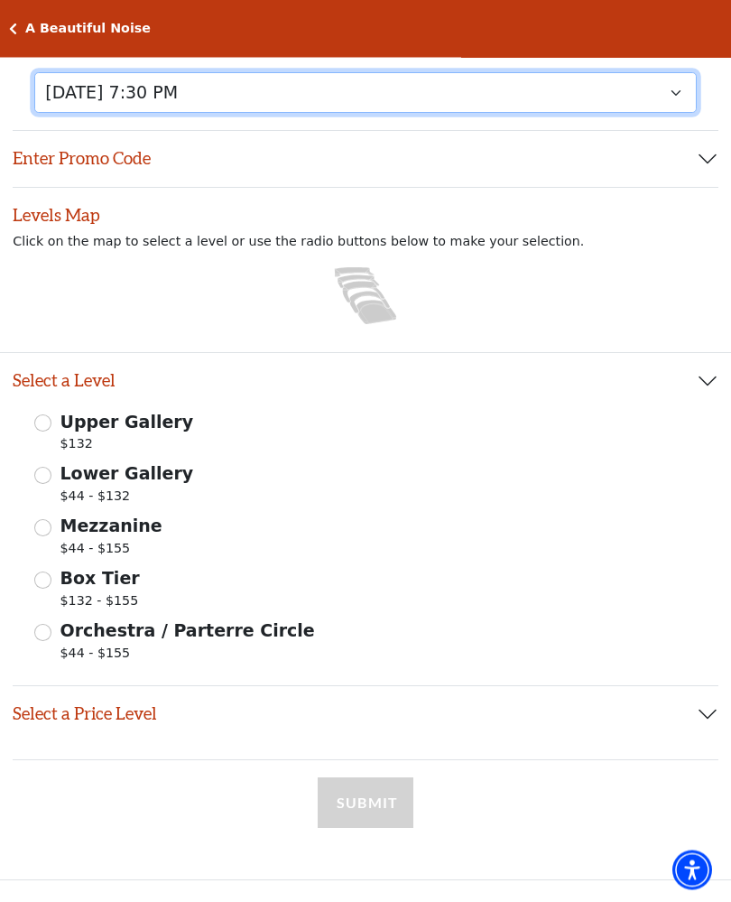
scroll to position [190, 0]
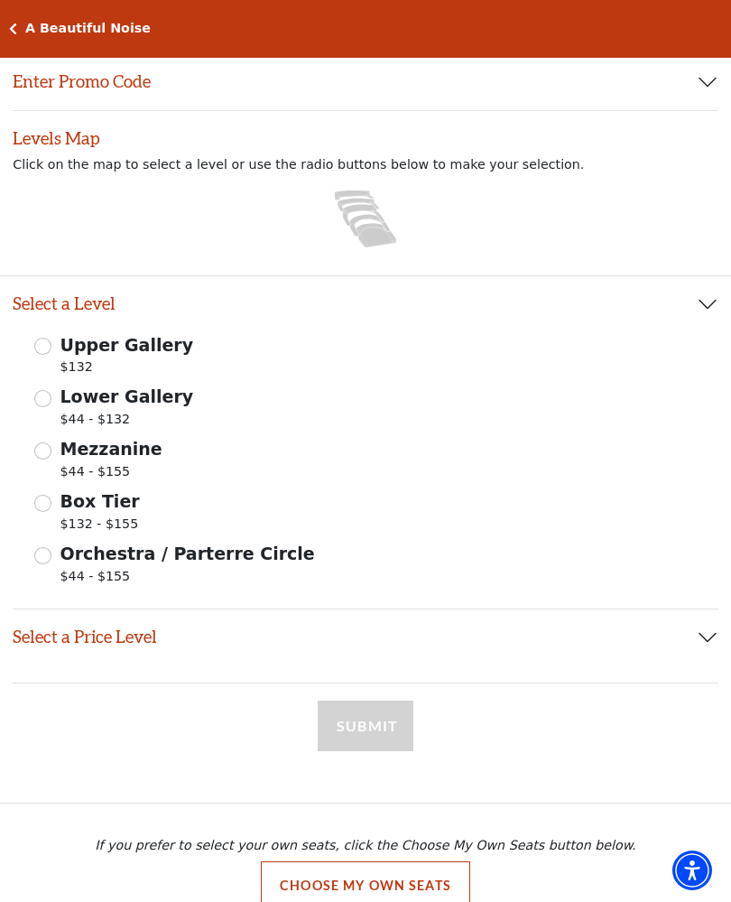
click at [38, 453] on input "Mezzanine $44 - $155" at bounding box center [42, 451] width 17 height 17
radio input "true"
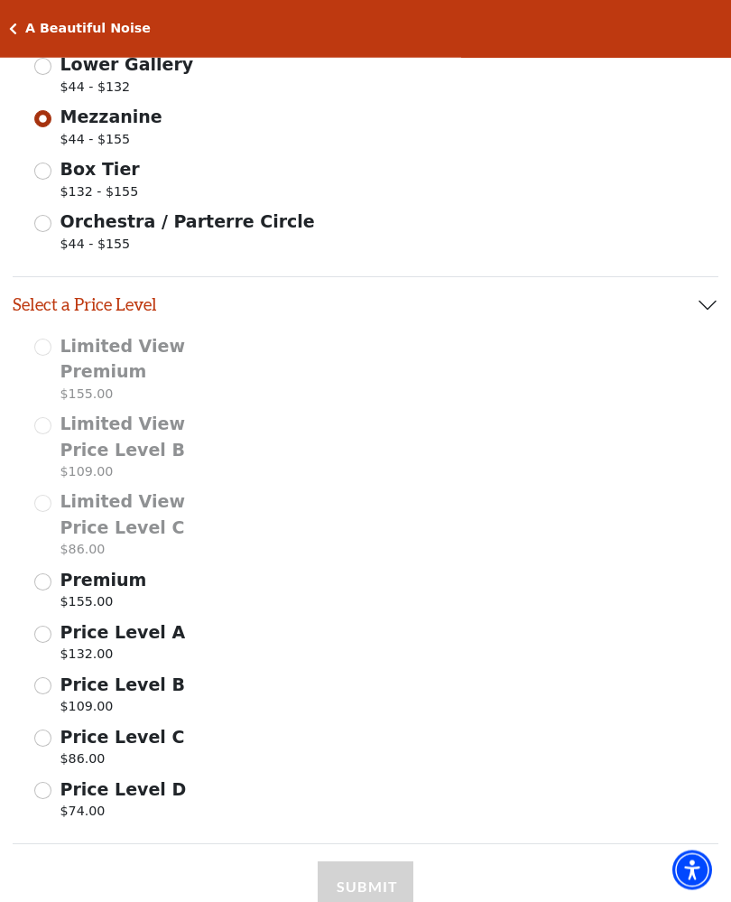
click at [45, 678] on input "Price Level B $109.00" at bounding box center [42, 686] width 17 height 17
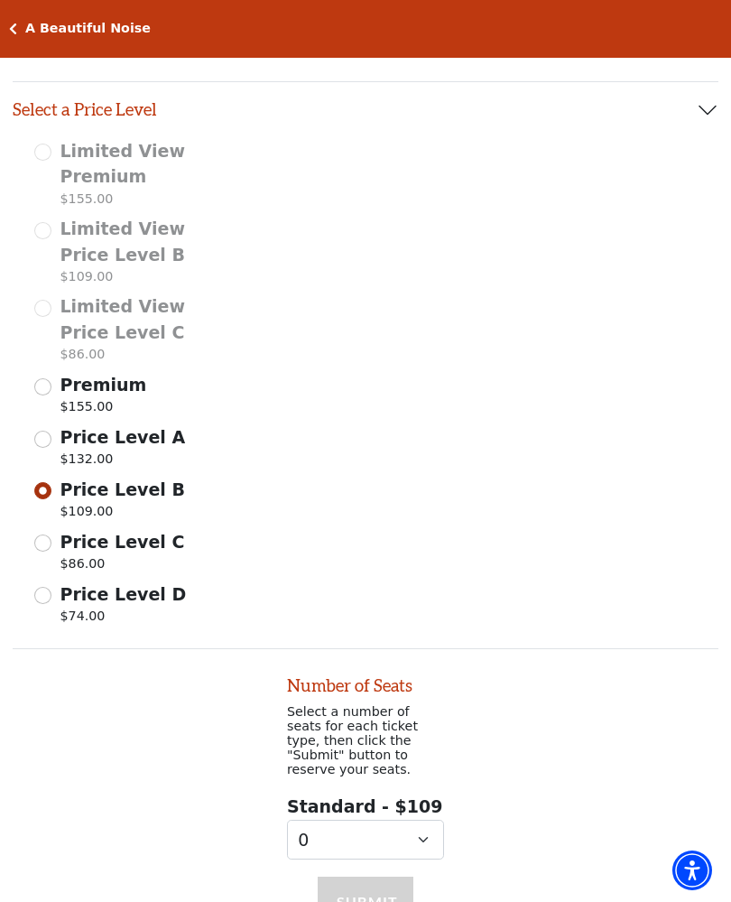
scroll to position [878, 0]
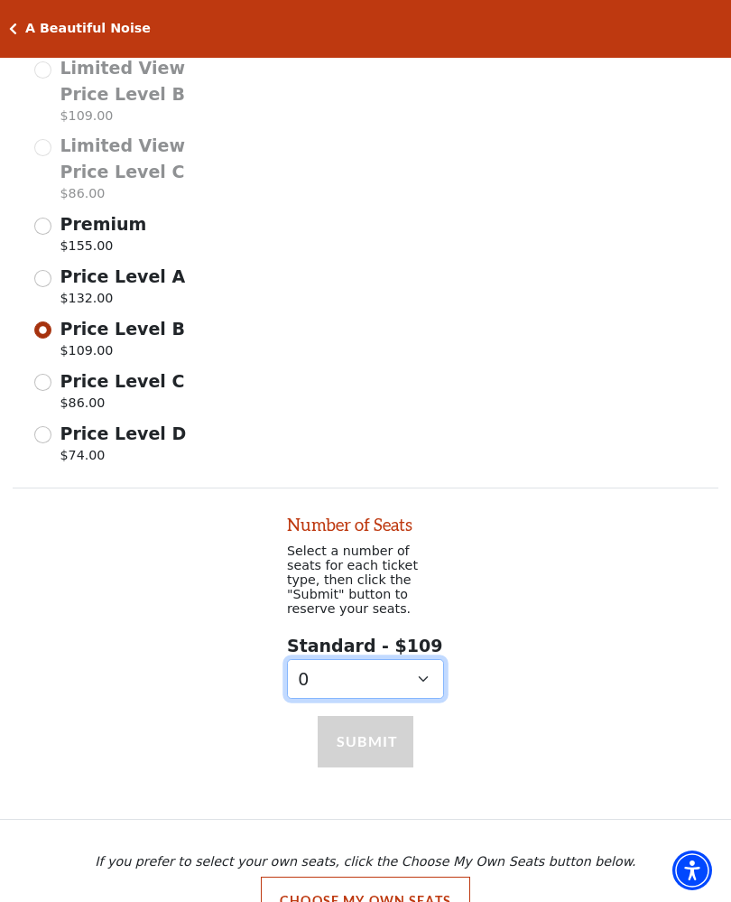
click at [311, 670] on select "0 1 2 3 4 5 6 7 8 9" at bounding box center [365, 679] width 157 height 41
select select "2"
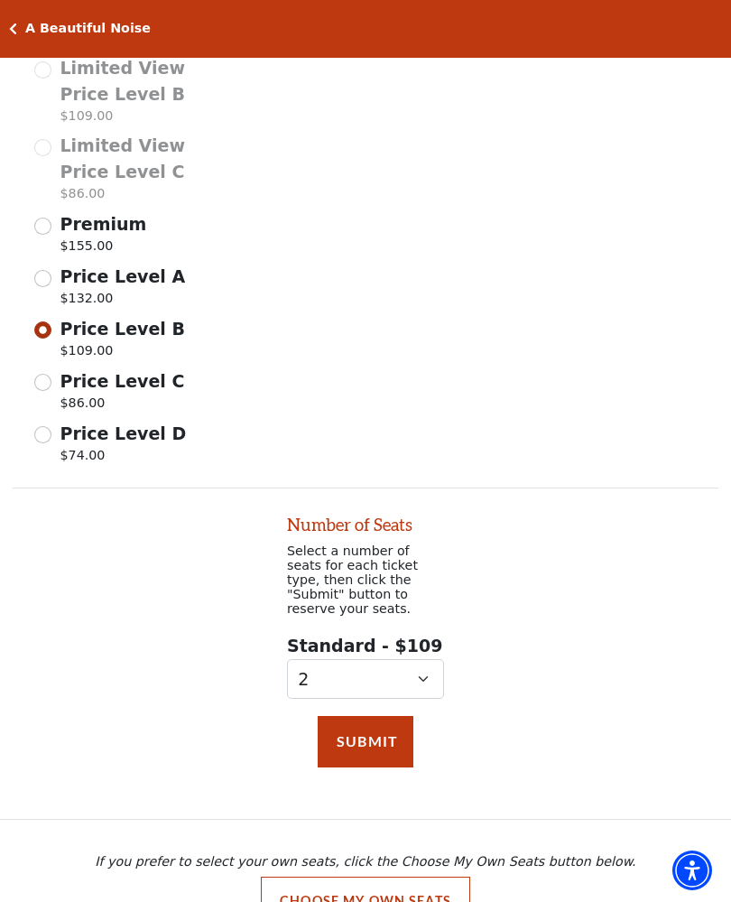
click at [354, 727] on button "Submit" at bounding box center [366, 741] width 96 height 51
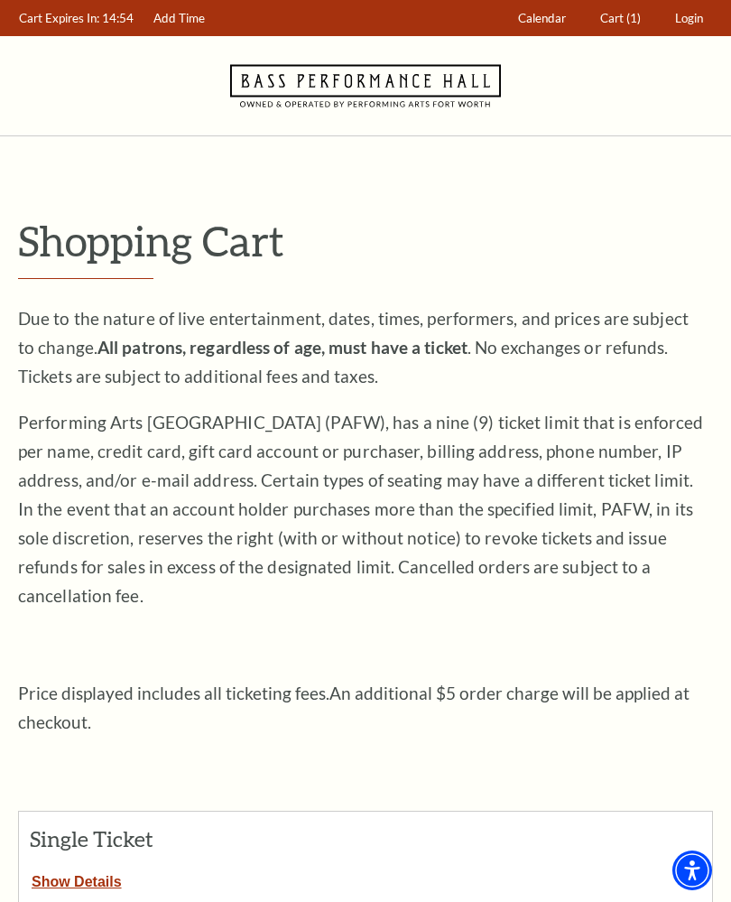
click at [629, 18] on span "(1)" at bounding box center [634, 18] width 14 height 14
click at [64, 867] on button "Show Details" at bounding box center [77, 878] width 116 height 23
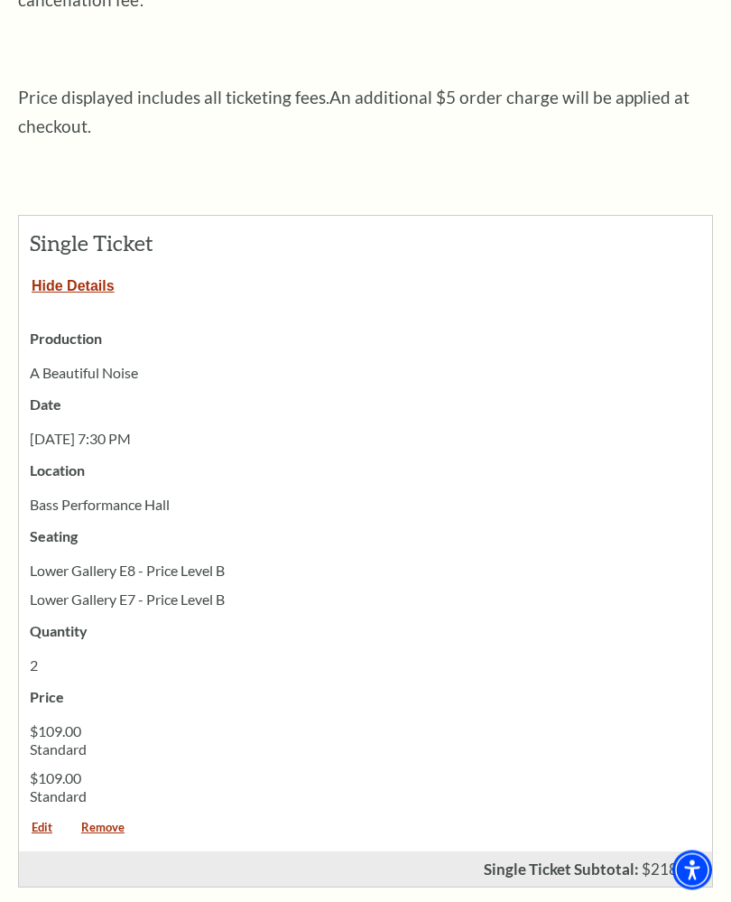
scroll to position [597, 0]
click at [100, 821] on link "Remove" at bounding box center [103, 833] width 69 height 24
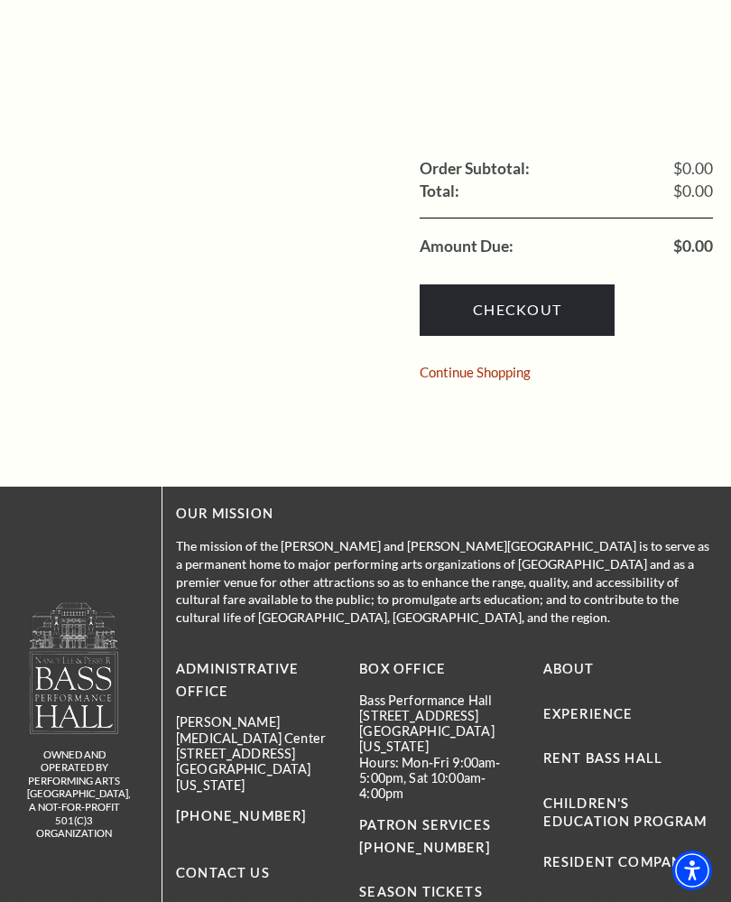
click at [435, 366] on link "Continue Shopping" at bounding box center [475, 373] width 111 height 14
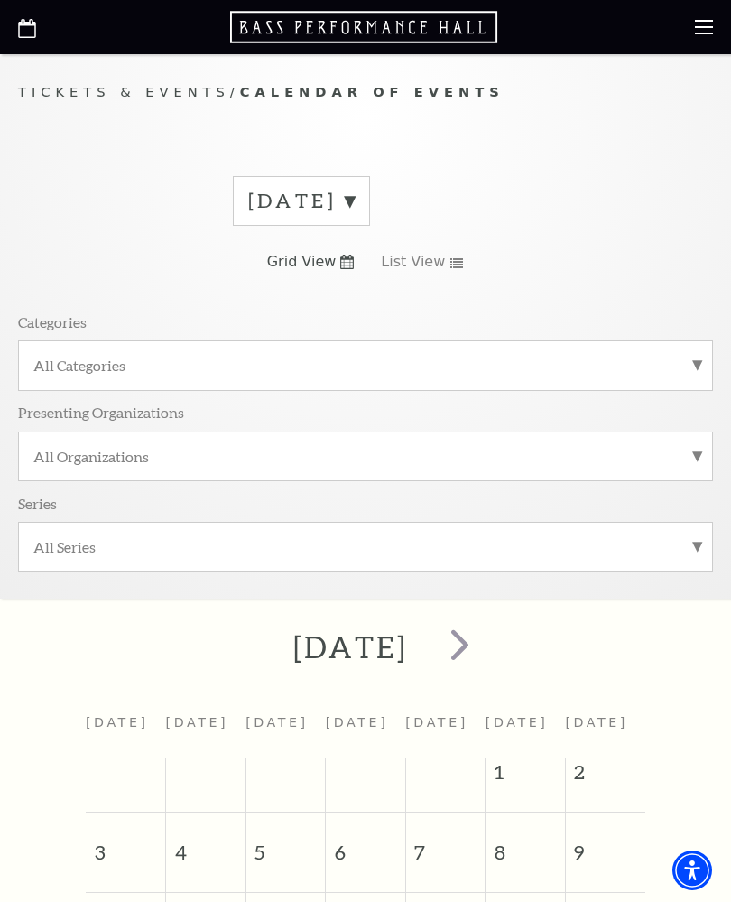
click at [30, 354] on div "All Categories" at bounding box center [365, 365] width 695 height 50
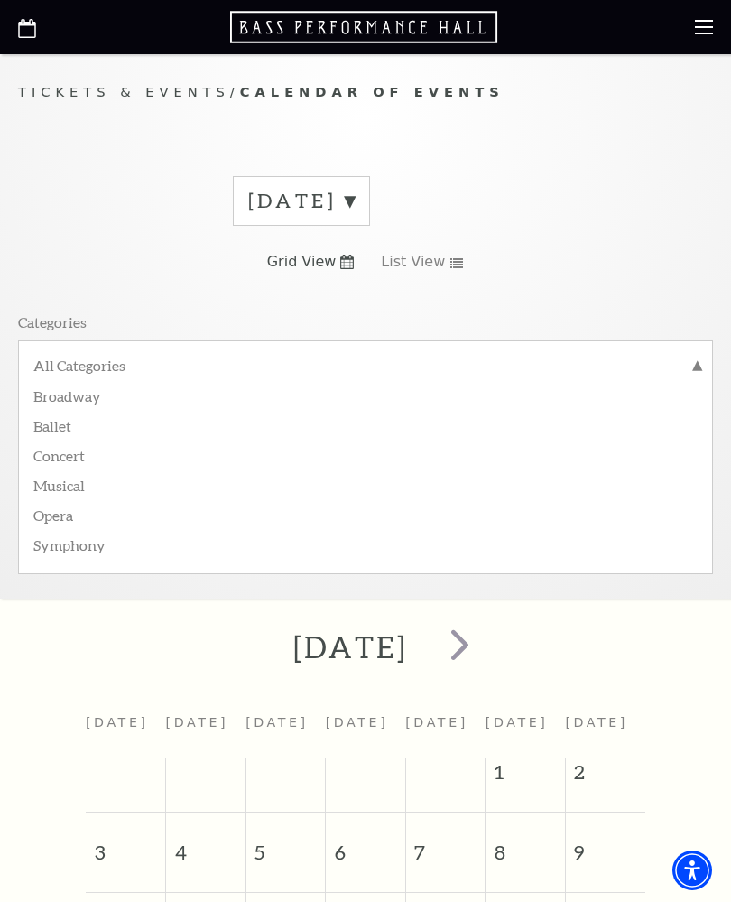
click at [35, 389] on label "Broadway" at bounding box center [365, 395] width 665 height 30
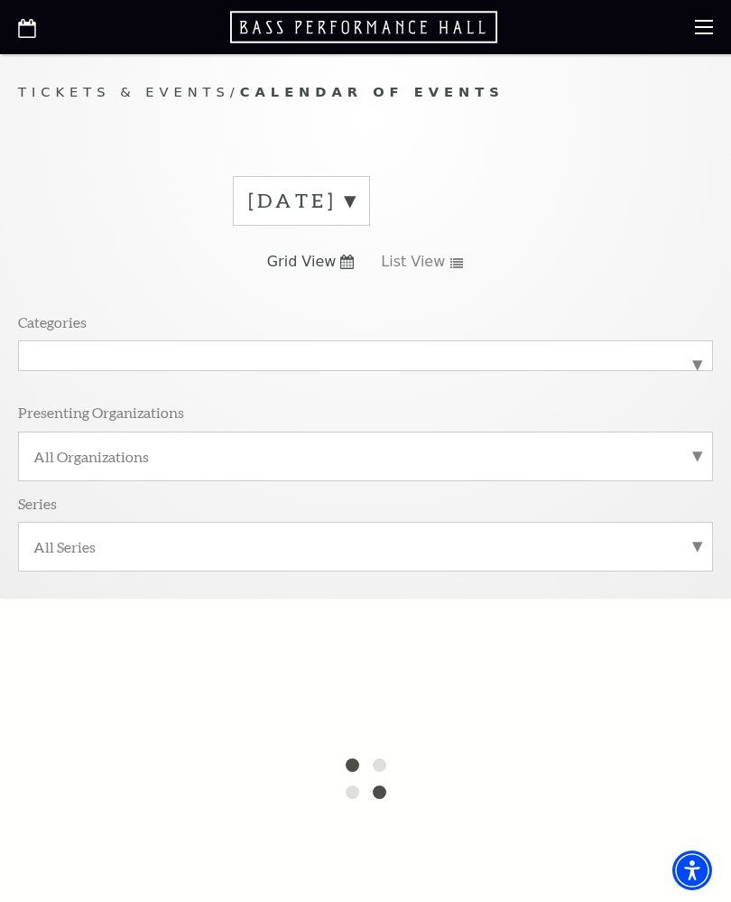
click at [42, 450] on label "All Organizations" at bounding box center [365, 456] width 665 height 19
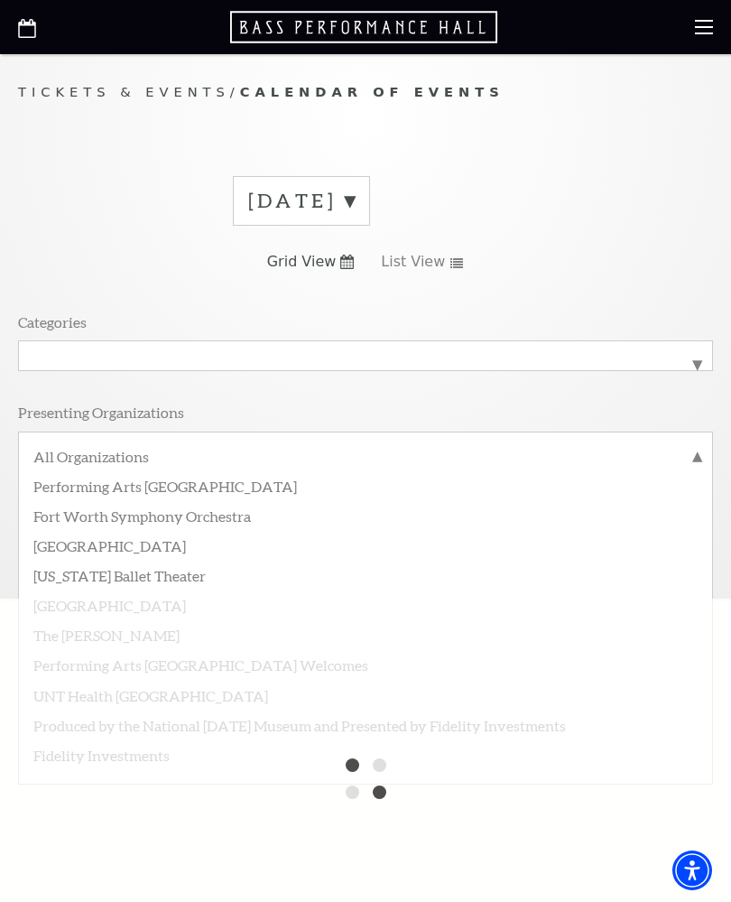
click at [42, 272] on div "[DATE] Grid View List View Categories All Categories Broadway Presenting Organi…" at bounding box center [365, 380] width 695 height 435
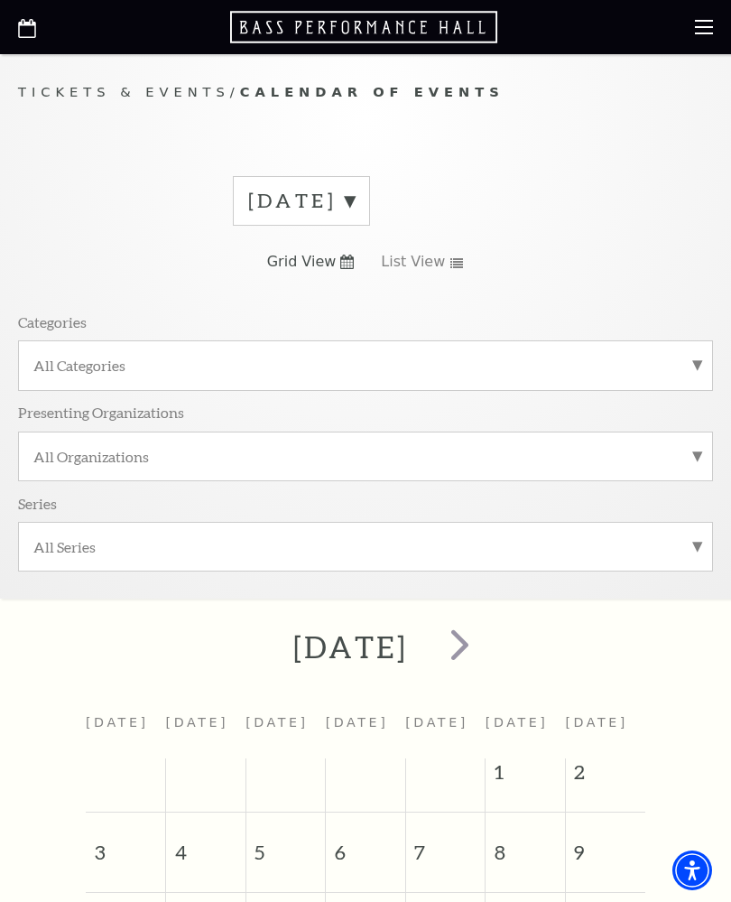
click at [689, 26] on div at bounding box center [365, 27] width 731 height 54
click at [703, 29] on icon at bounding box center [704, 27] width 18 height 18
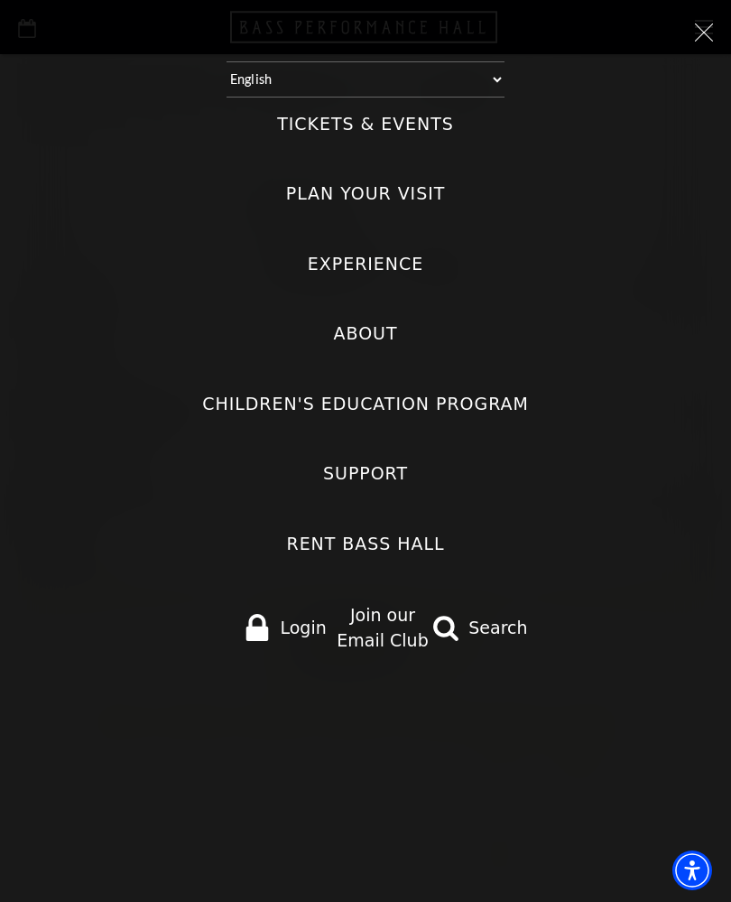
click at [302, 117] on label "Tickets & Events" at bounding box center [365, 124] width 177 height 24
click at [0, 0] on Events "Tickets & Events" at bounding box center [0, 0] width 0 height 0
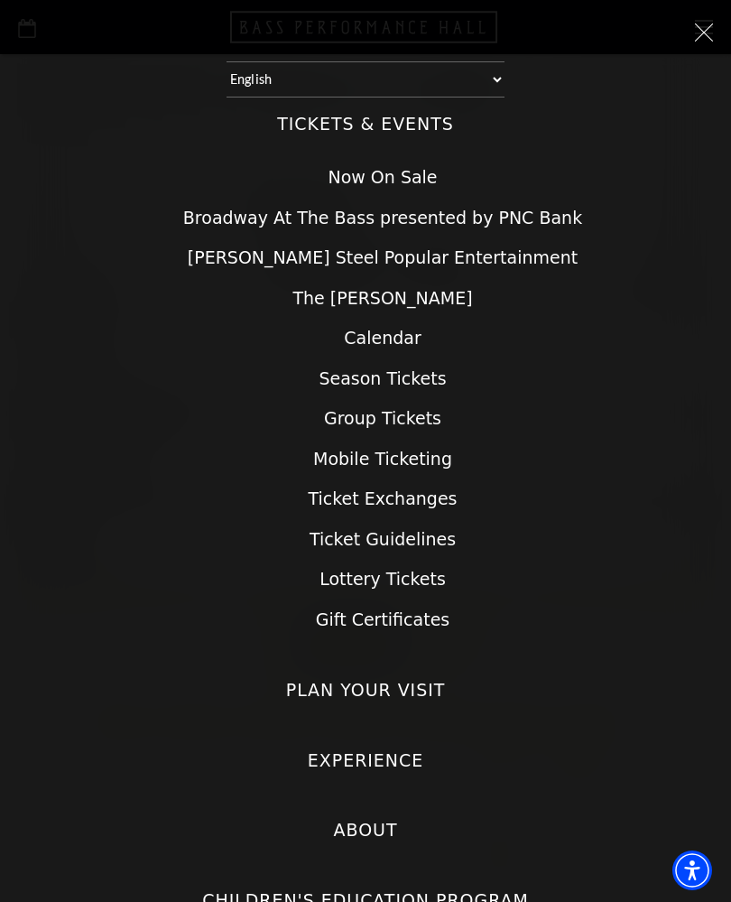
click at [279, 208] on link "Broadway At The Bass presented by PNC Bank" at bounding box center [382, 218] width 399 height 20
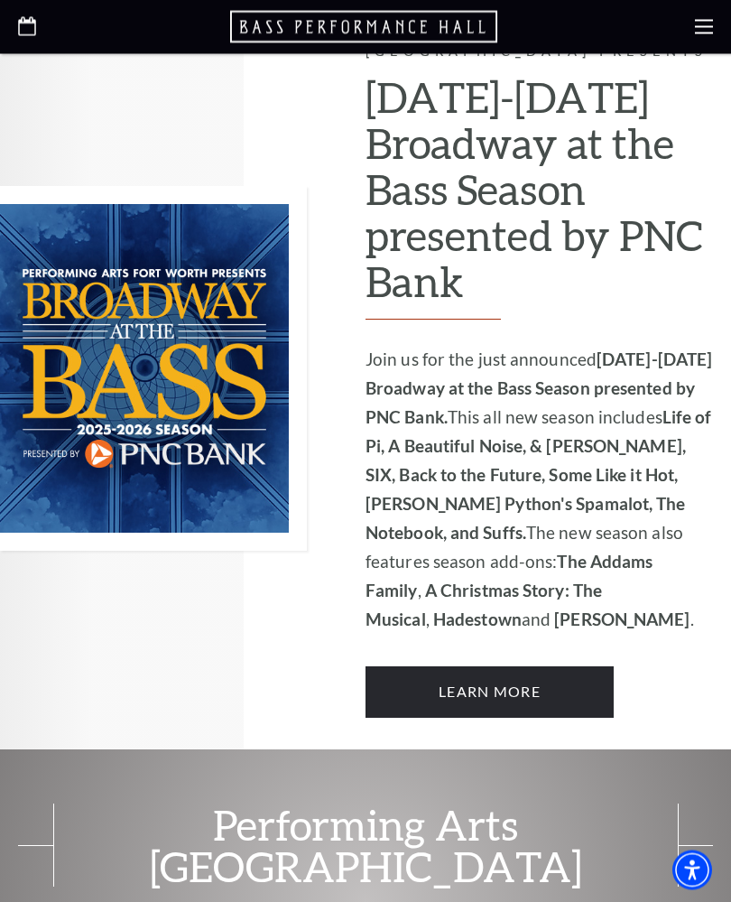
scroll to position [1055, 0]
click at [444, 666] on link "Learn More" at bounding box center [490, 691] width 248 height 51
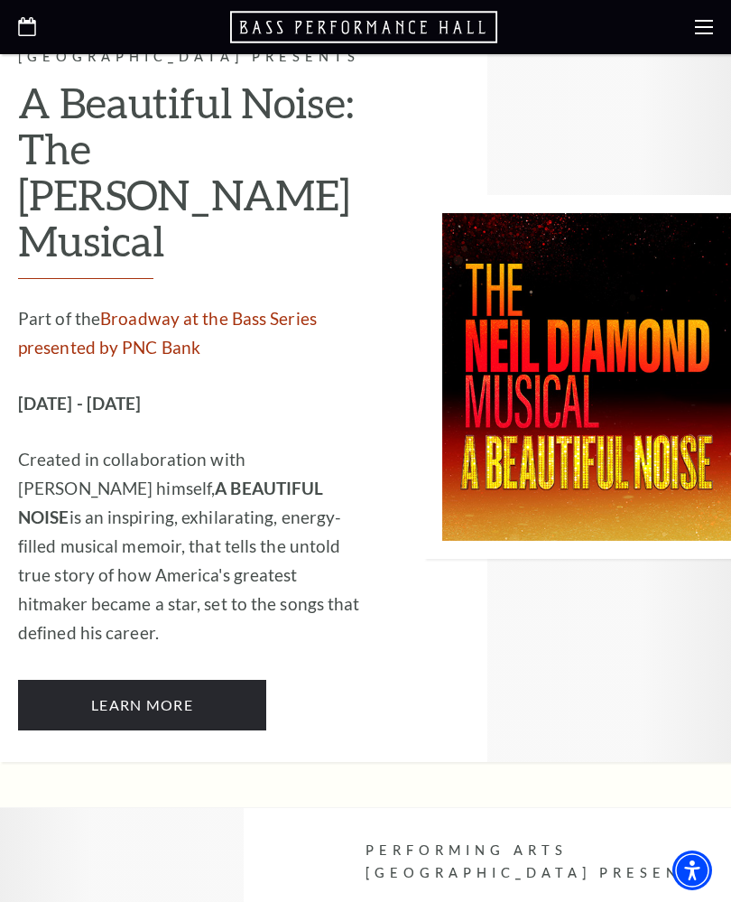
scroll to position [4183, 0]
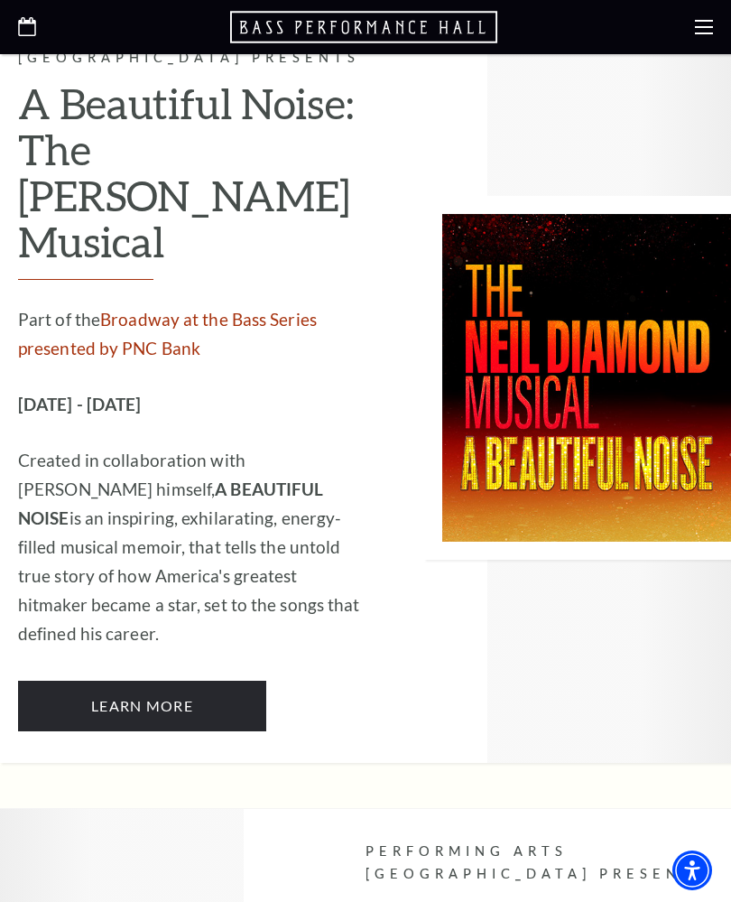
click at [117, 681] on link "Learn More" at bounding box center [142, 706] width 248 height 51
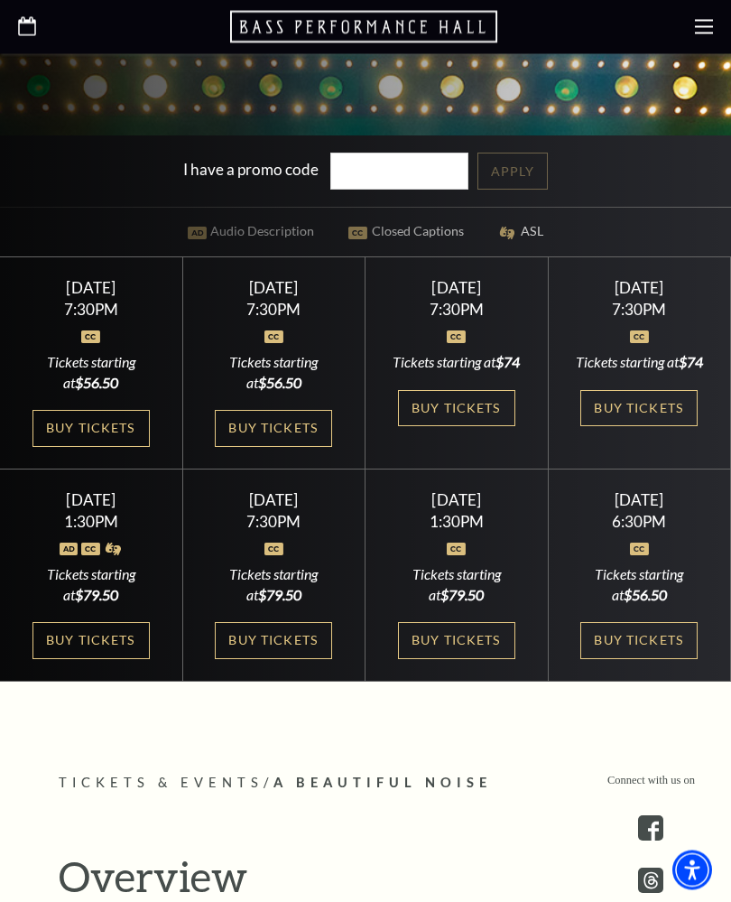
scroll to position [640, 0]
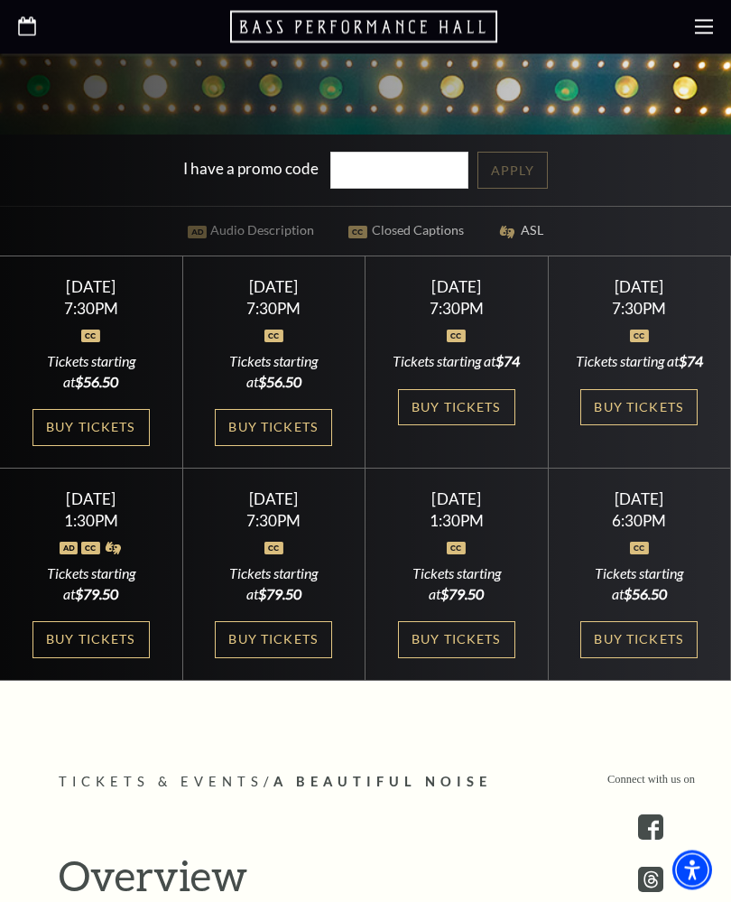
click at [629, 427] on link "Buy Tickets" at bounding box center [639, 408] width 117 height 37
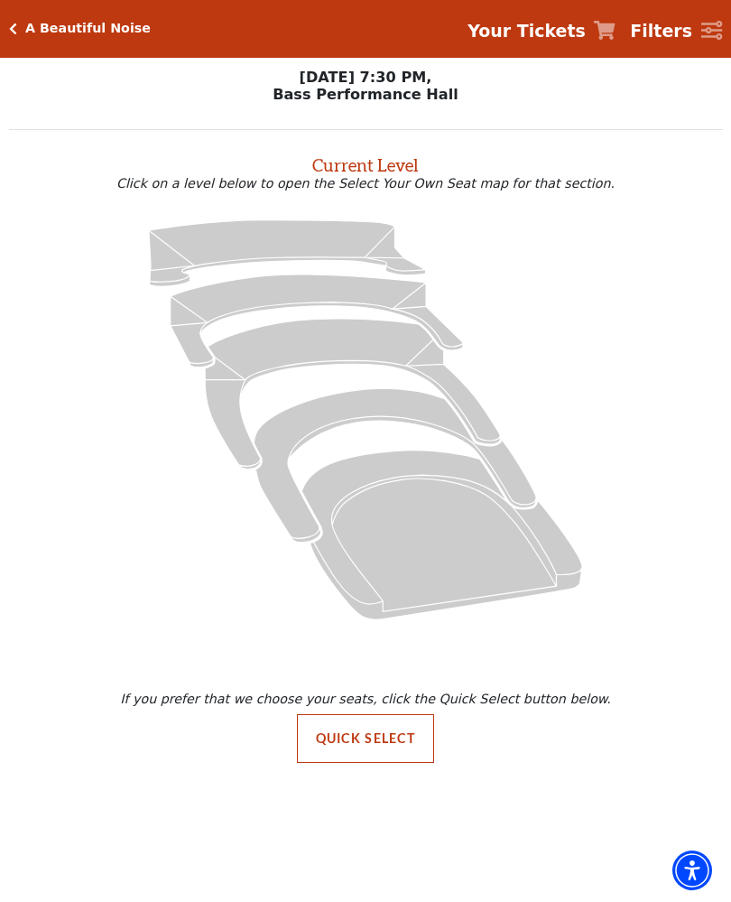
click at [342, 753] on button "Quick Select" at bounding box center [366, 738] width 138 height 49
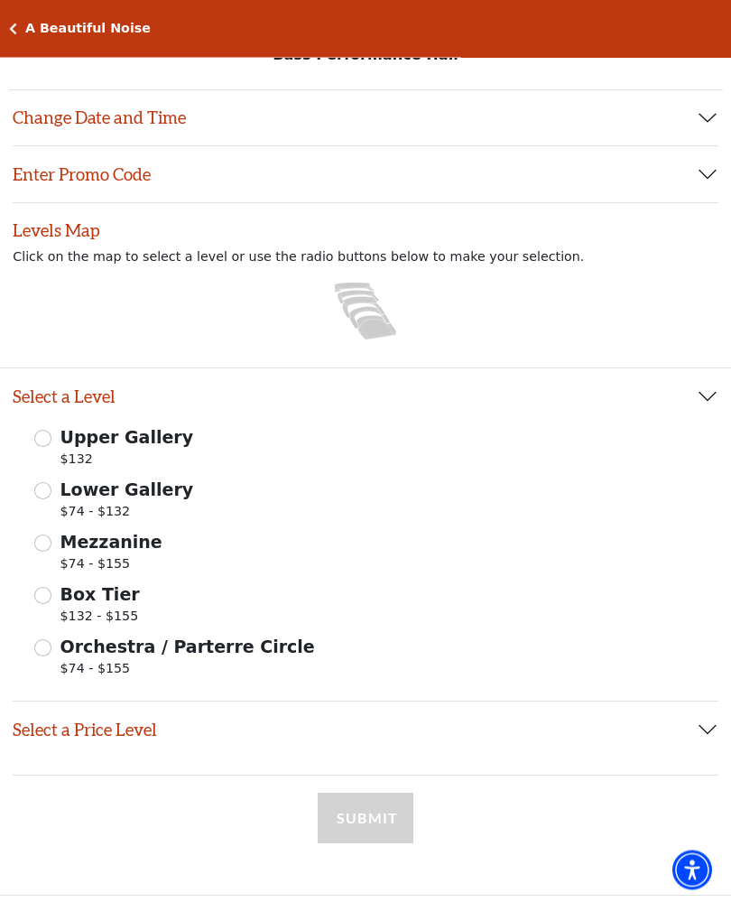
click at [43, 542] on input "Mezzanine $74 - $155" at bounding box center [42, 544] width 17 height 17
radio input "true"
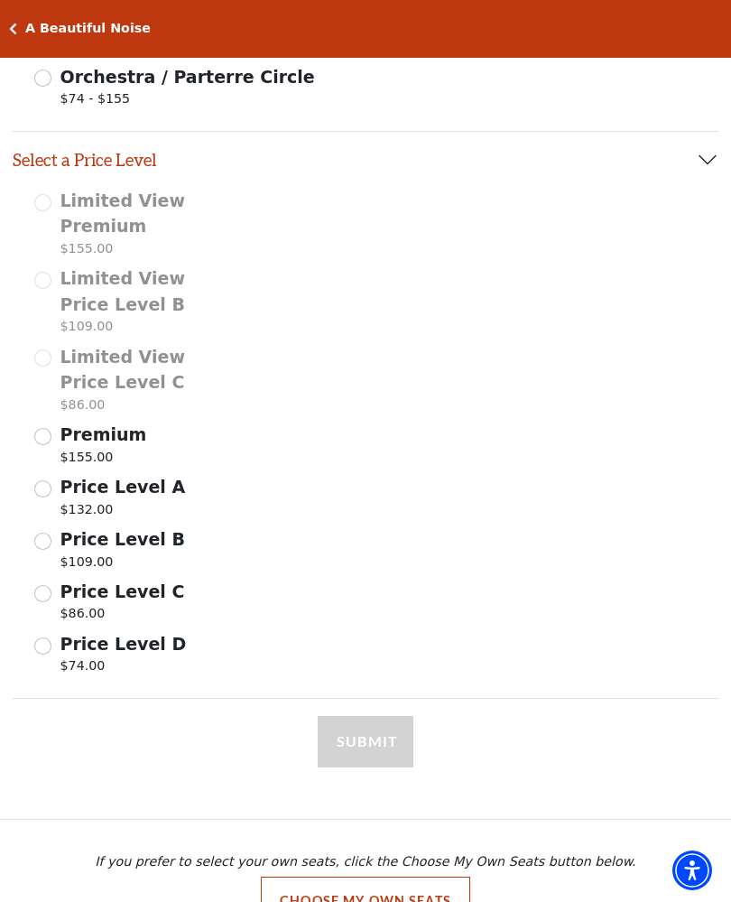
scroll to position [618, 0]
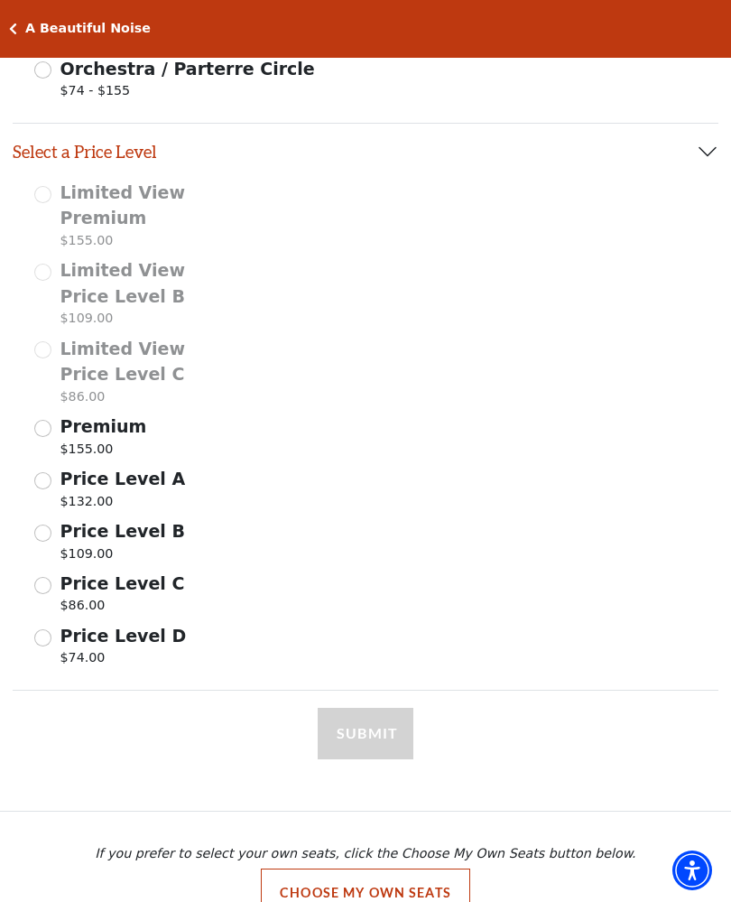
click at [47, 530] on input "Price Level B $109.00" at bounding box center [42, 533] width 17 height 17
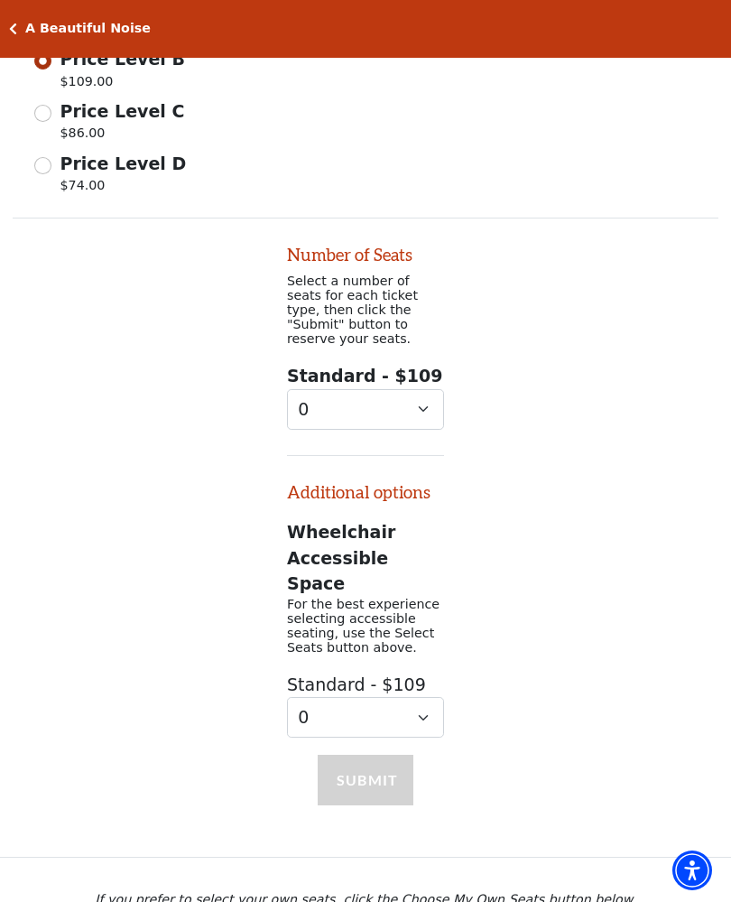
scroll to position [1108, 0]
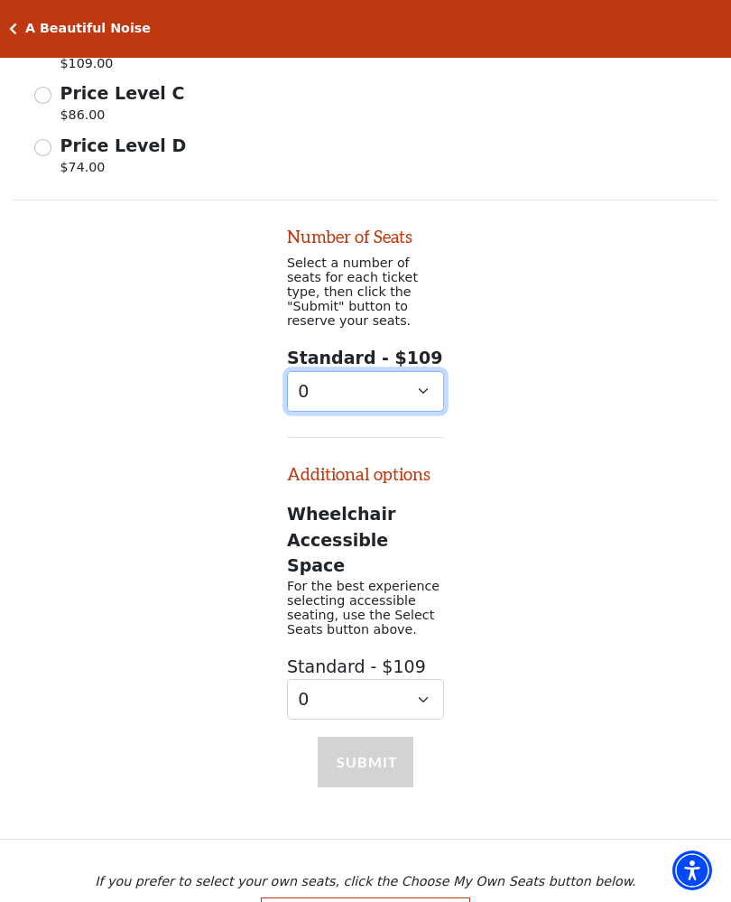
click at [298, 371] on select "0 1 2 3 4 5 6 7 8 9" at bounding box center [365, 391] width 157 height 41
select select "2"
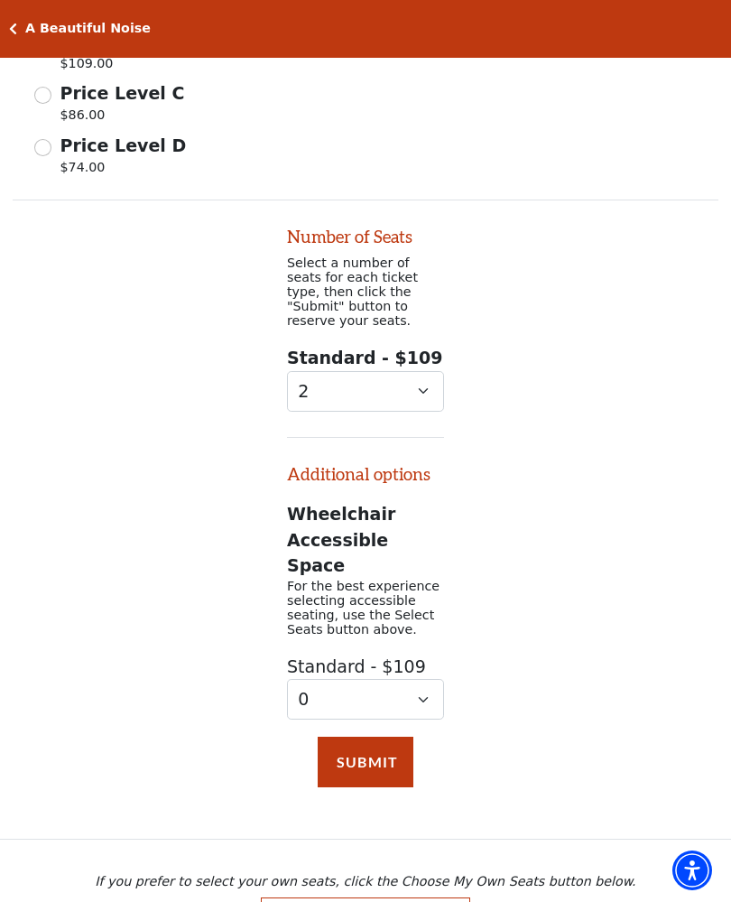
click at [336, 737] on button "Submit" at bounding box center [366, 762] width 96 height 51
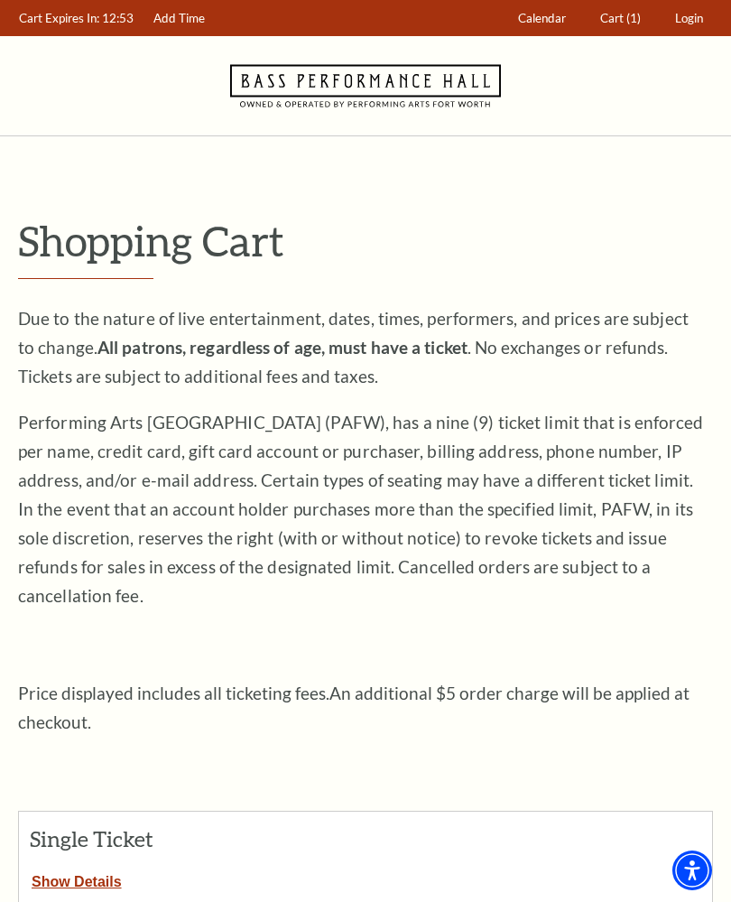
click at [620, 23] on span "Cart" at bounding box center [612, 18] width 23 height 14
click at [71, 867] on button "Show Details" at bounding box center [77, 878] width 116 height 23
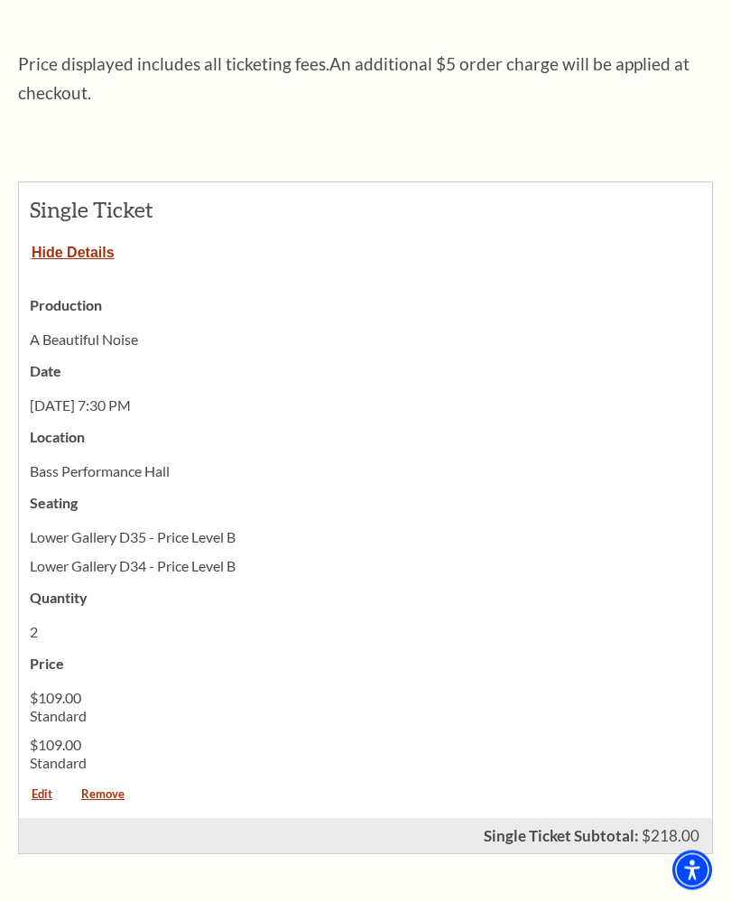
scroll to position [629, 0]
click at [108, 788] on link "Remove" at bounding box center [103, 800] width 69 height 24
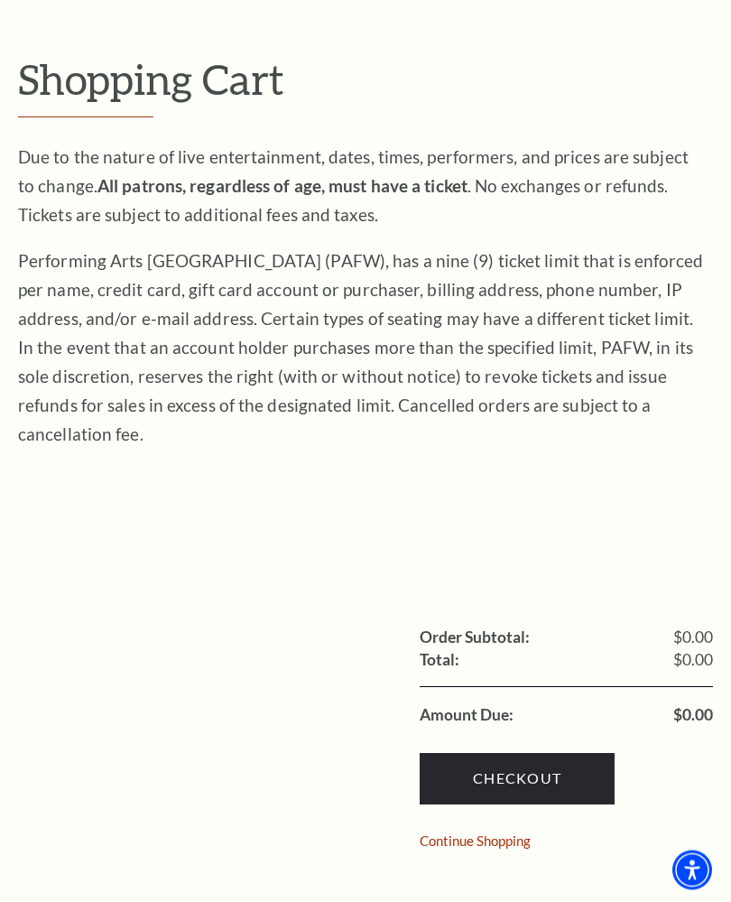
scroll to position [162, 0]
click at [484, 834] on link "Continue Shopping" at bounding box center [475, 841] width 111 height 14
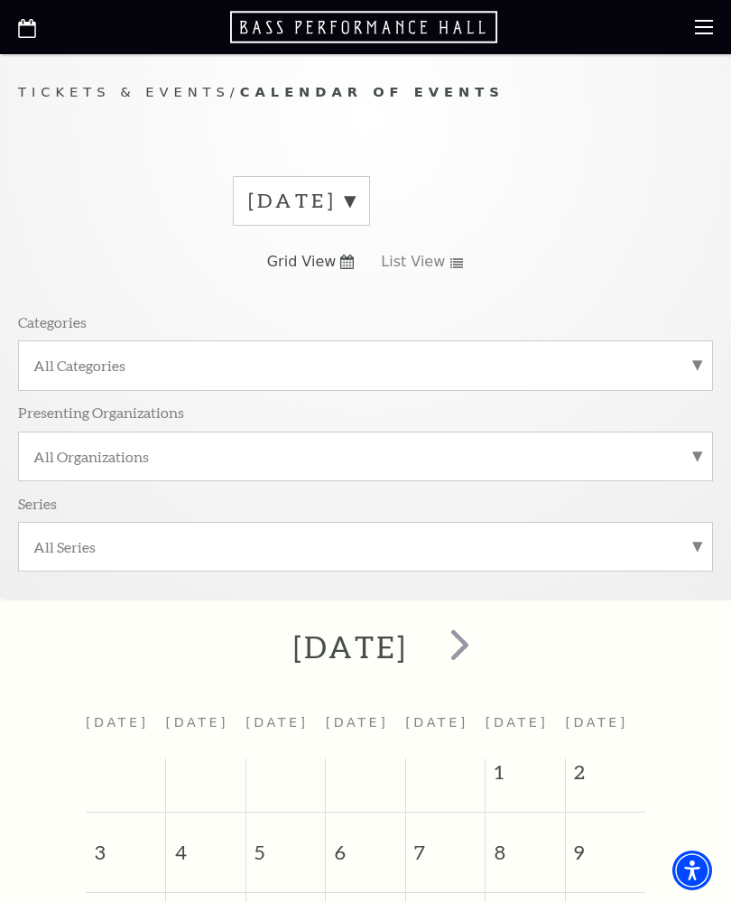
click at [355, 191] on label "[DATE]" at bounding box center [301, 201] width 107 height 28
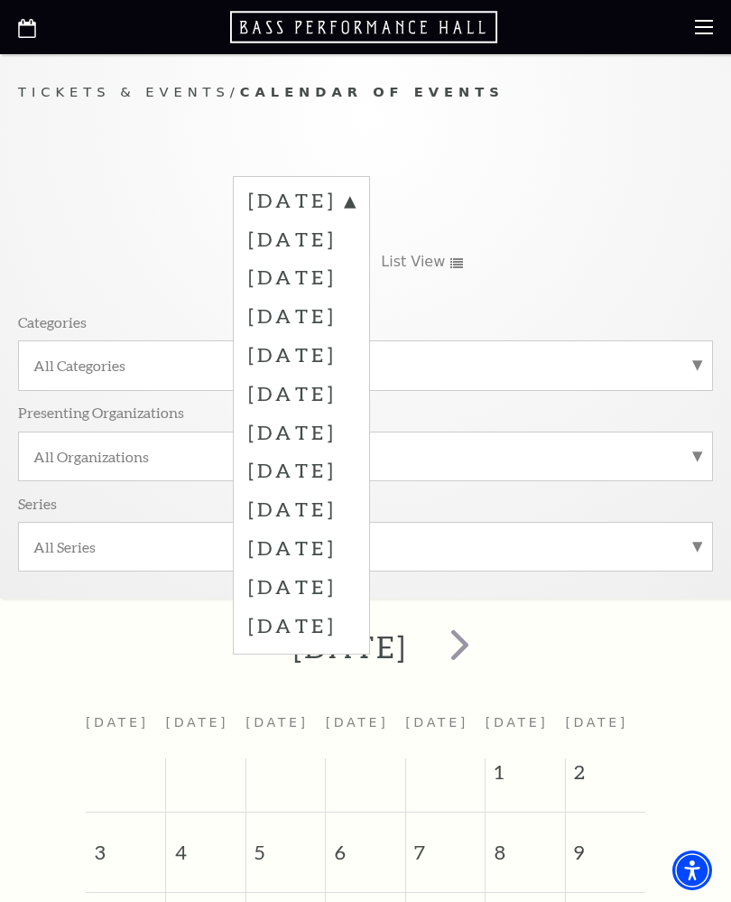
click at [263, 274] on label "October 2025" at bounding box center [301, 276] width 107 height 39
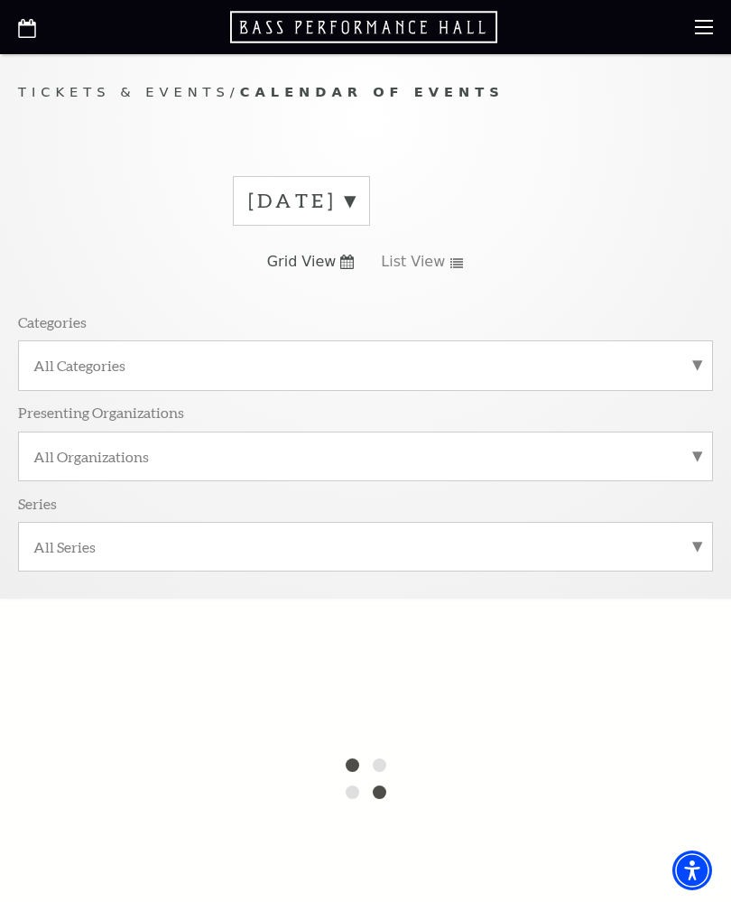
click at [355, 197] on label "August 2025" at bounding box center [301, 201] width 107 height 28
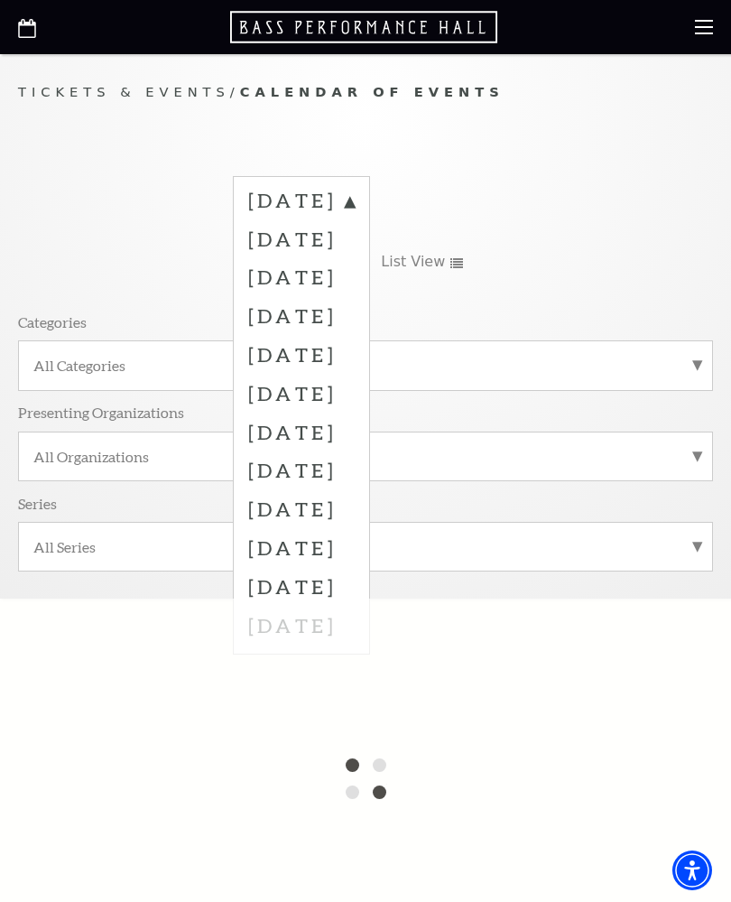
click at [264, 279] on label "October 2025" at bounding box center [301, 276] width 107 height 39
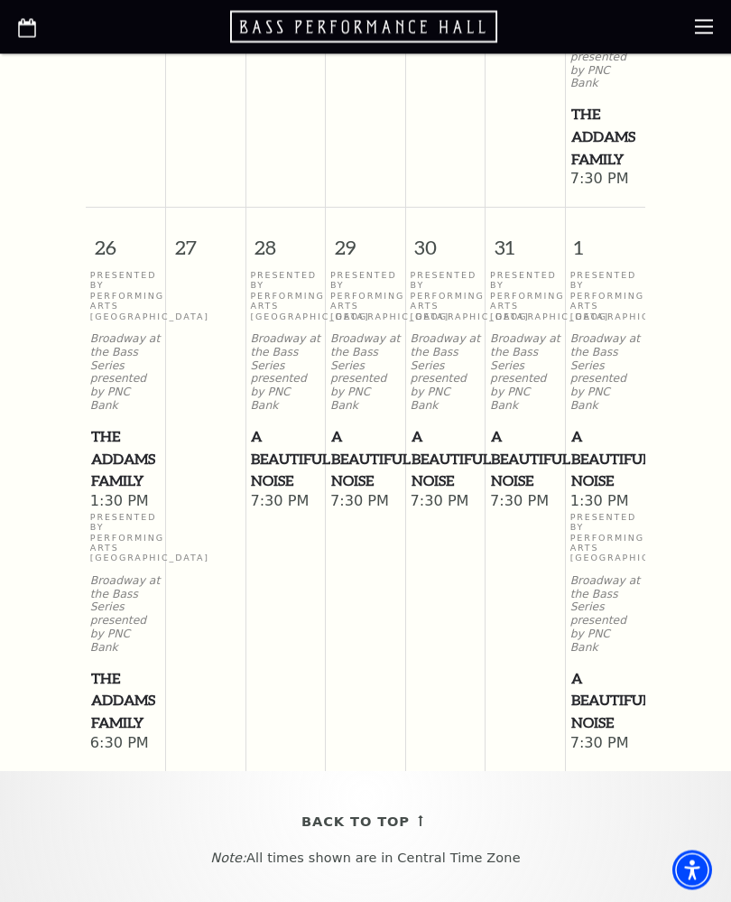
scroll to position [2079, 0]
click at [576, 574] on p "Broadway at the Bass Series presented by PNC Bank" at bounding box center [606, 614] width 71 height 80
click at [607, 667] on span "A Beautiful Noise" at bounding box center [607, 700] width 70 height 67
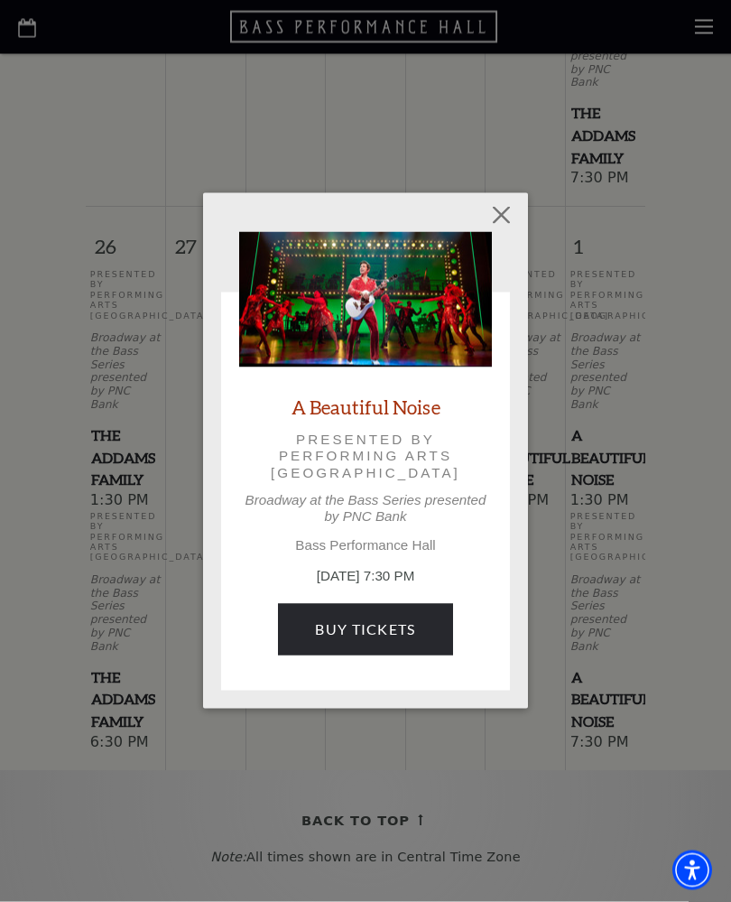
scroll to position [2080, 0]
click at [349, 626] on link "Buy Tickets" at bounding box center [365, 629] width 174 height 51
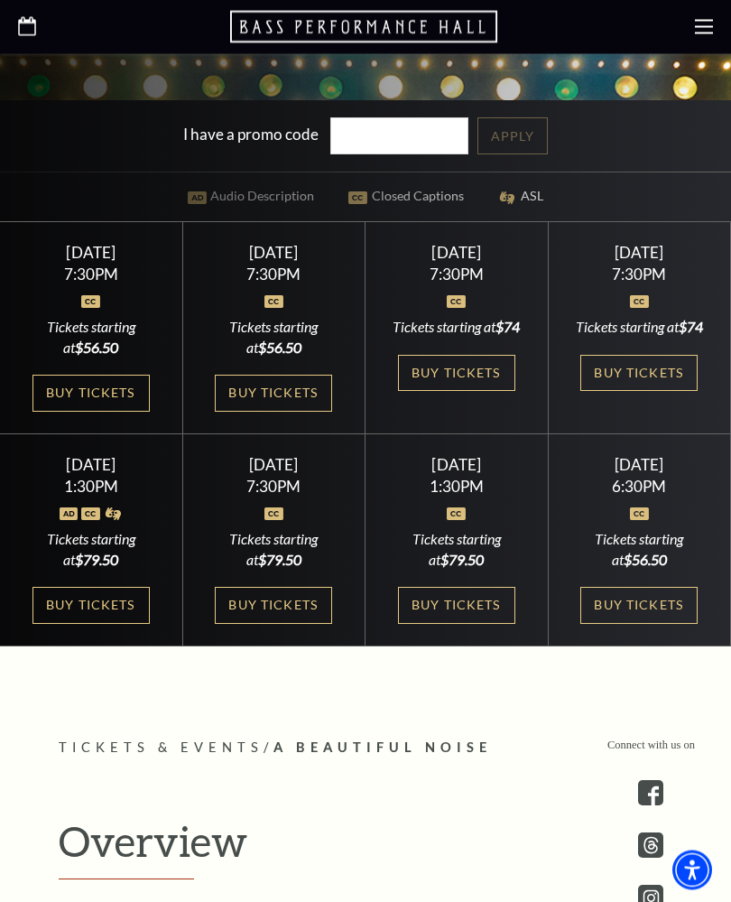
scroll to position [675, 0]
click at [242, 624] on link "Buy Tickets" at bounding box center [273, 605] width 117 height 37
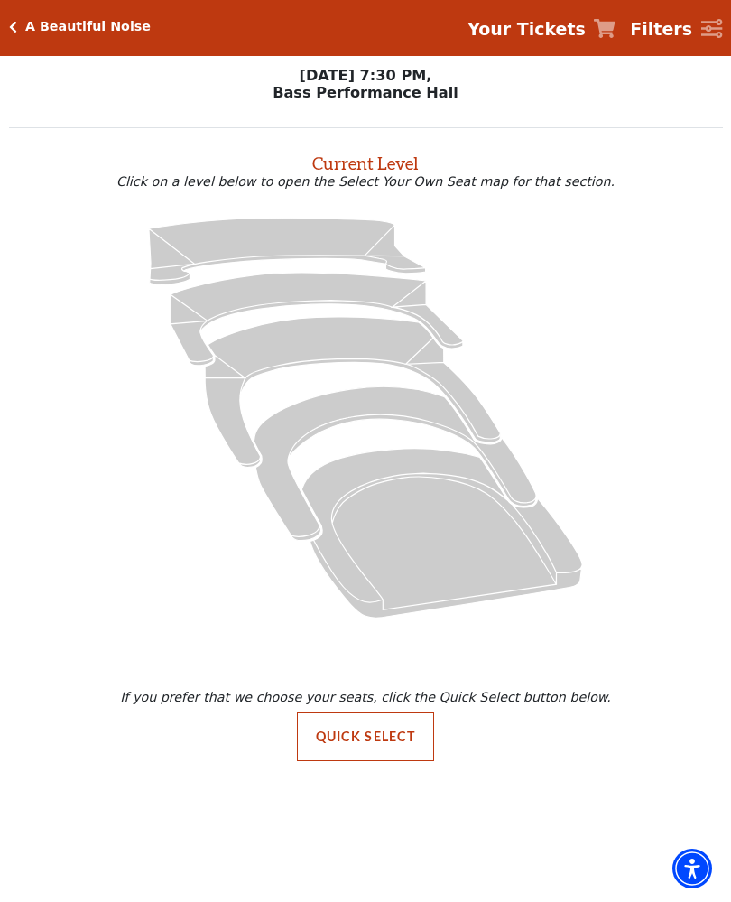
click at [325, 740] on button "Quick Select" at bounding box center [366, 738] width 138 height 49
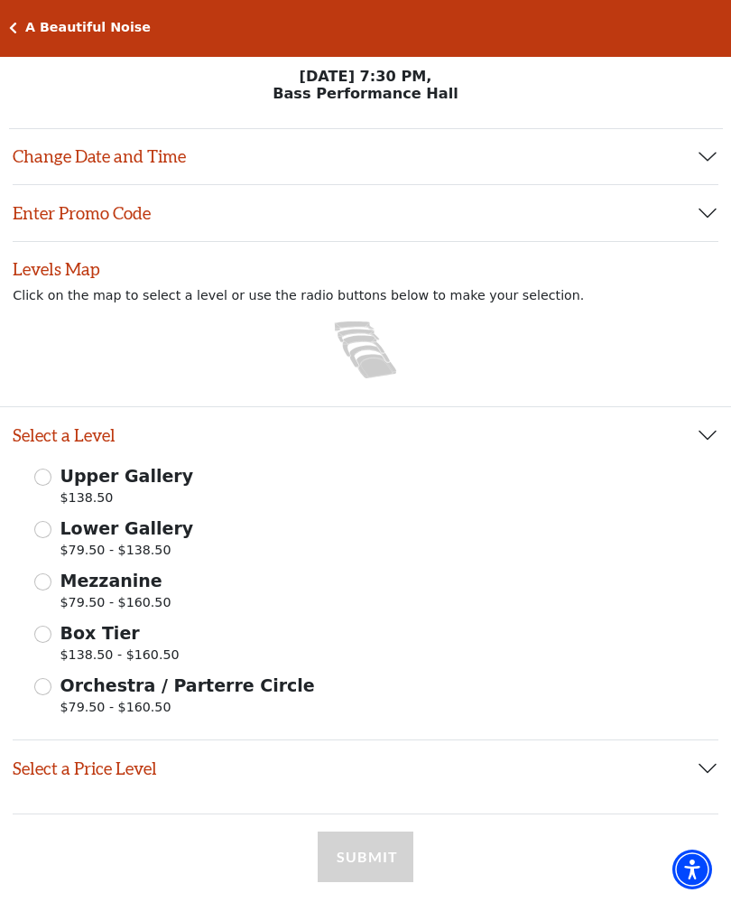
scroll to position [1, 0]
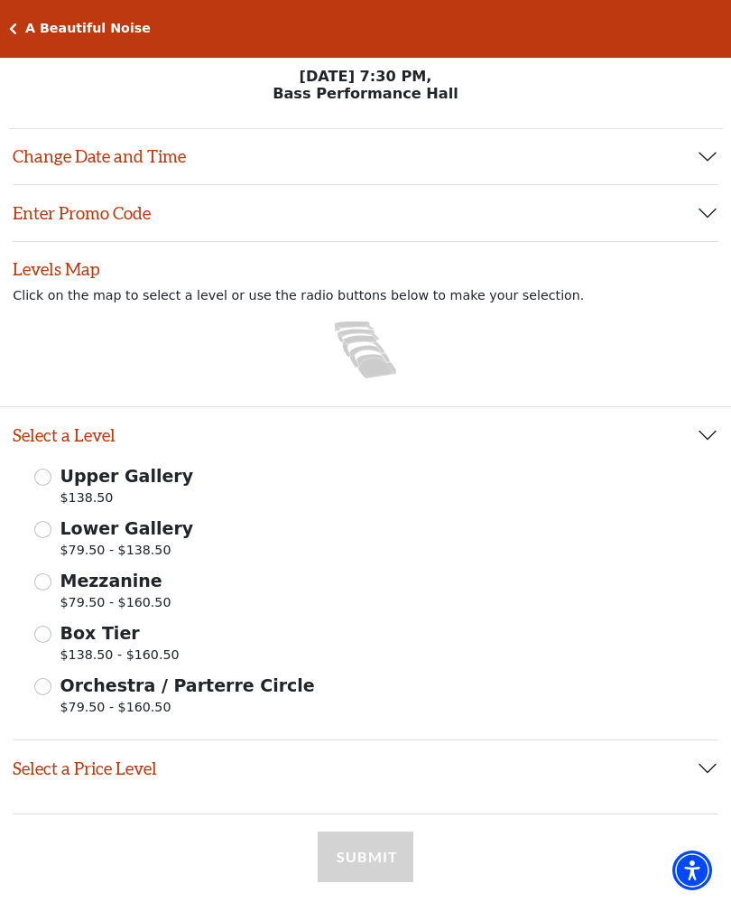
click at [39, 582] on input "Mezzanine $79.50 - $160.50" at bounding box center [42, 581] width 17 height 17
radio input "true"
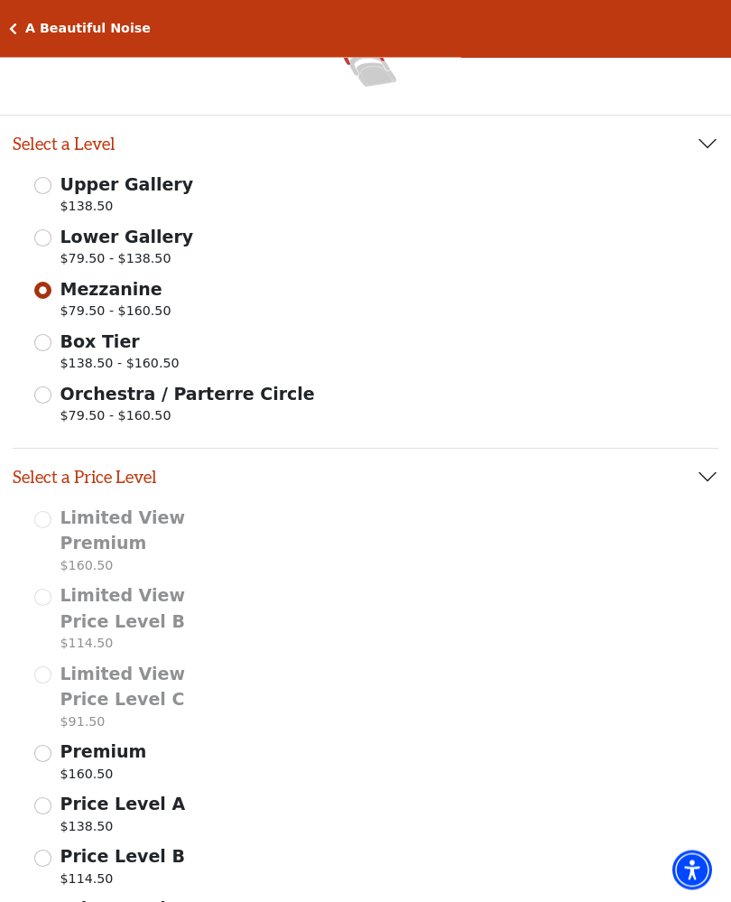
scroll to position [294, 0]
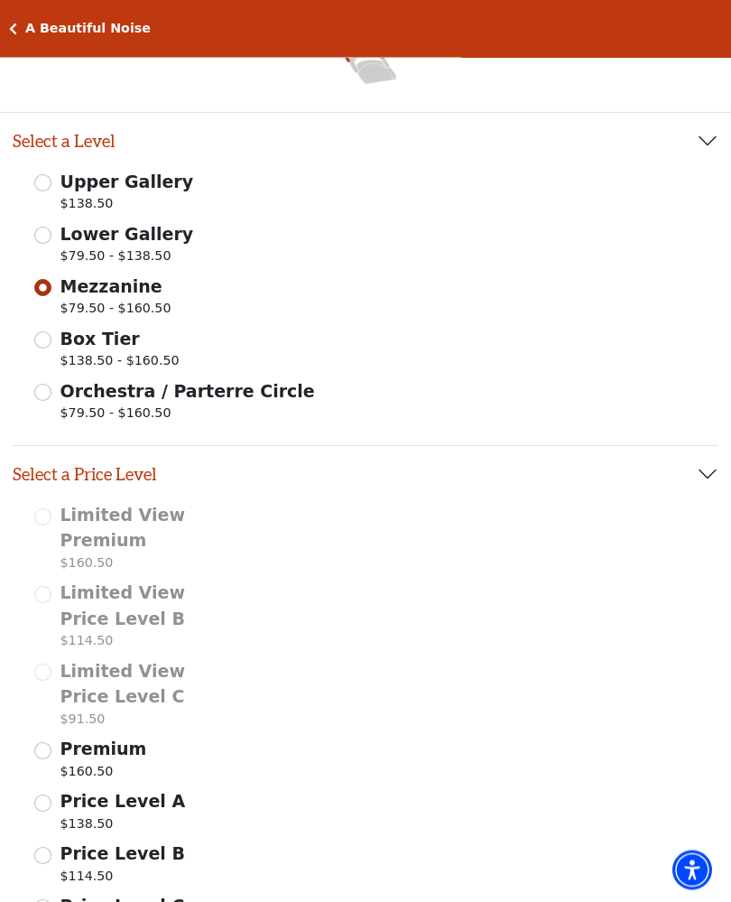
click at [79, 634] on p "$114.50" at bounding box center [131, 644] width 140 height 24
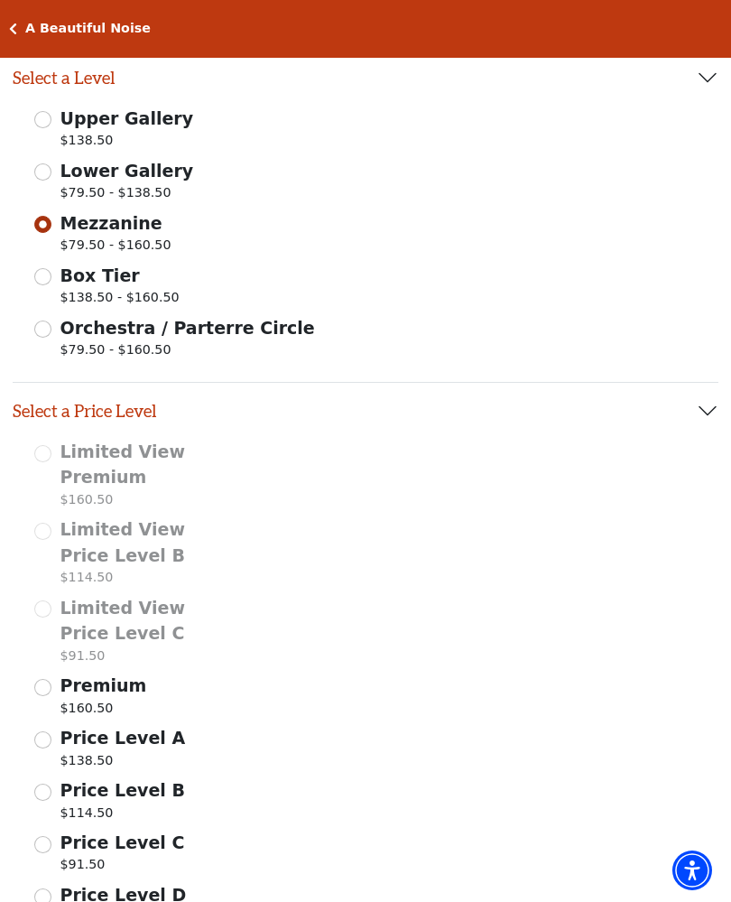
scroll to position [343, 0]
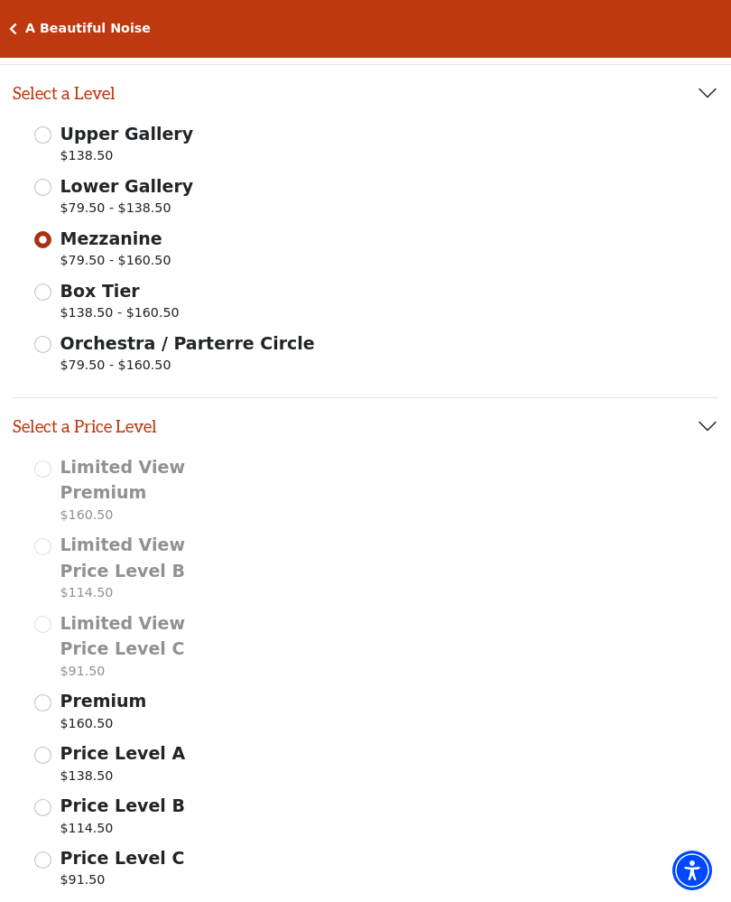
click at [42, 192] on input "Lower Gallery $79.50 - $138.50" at bounding box center [42, 187] width 17 height 17
radio input "true"
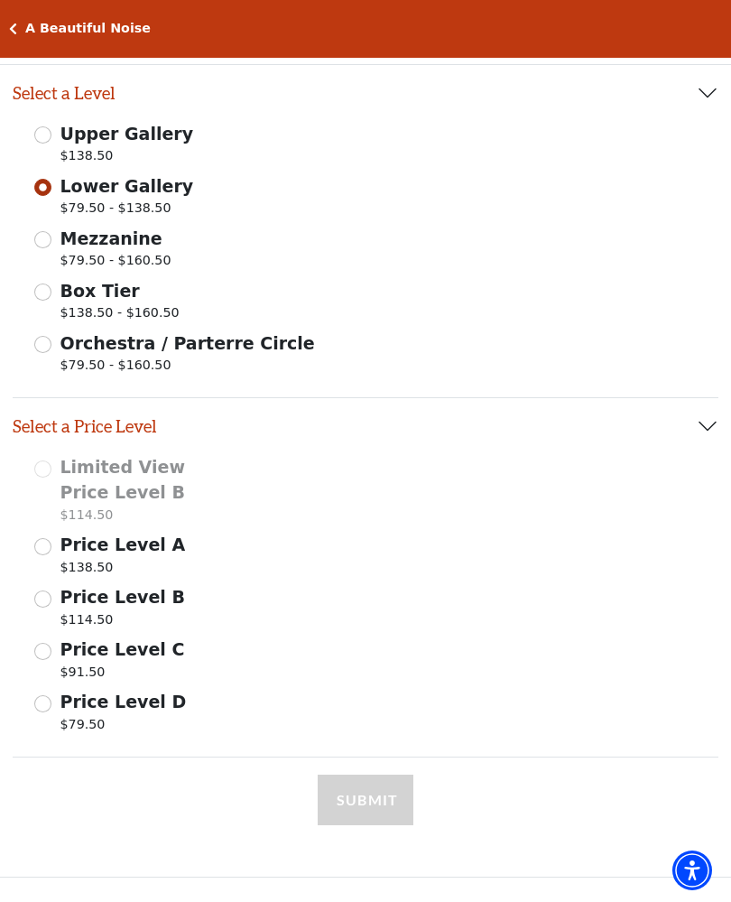
click at [40, 601] on input "Price Level B $114.50" at bounding box center [42, 599] width 17 height 17
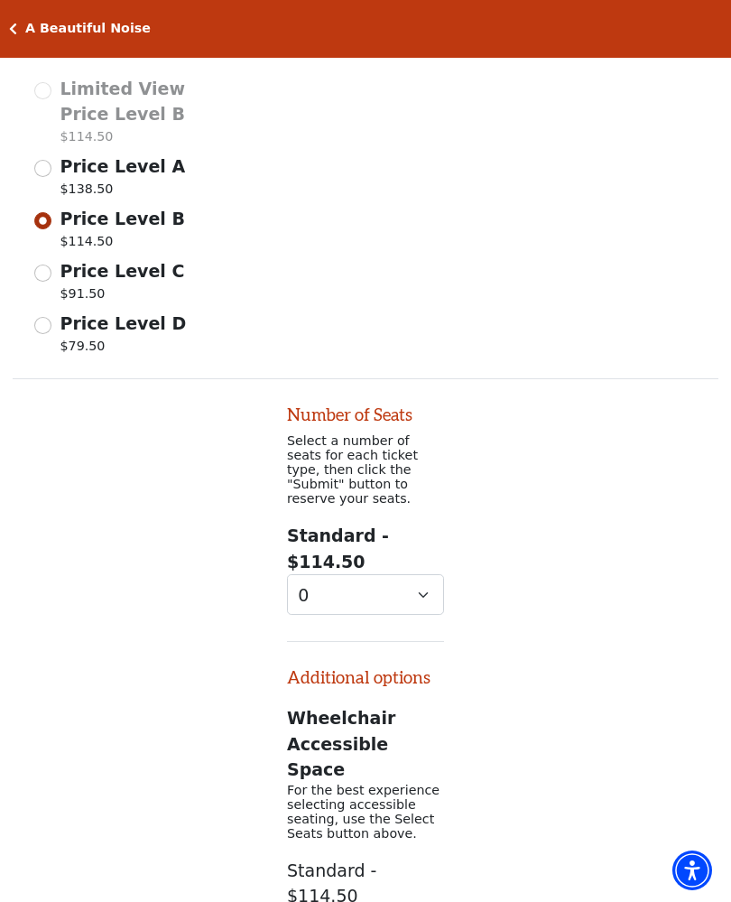
scroll to position [903, 0]
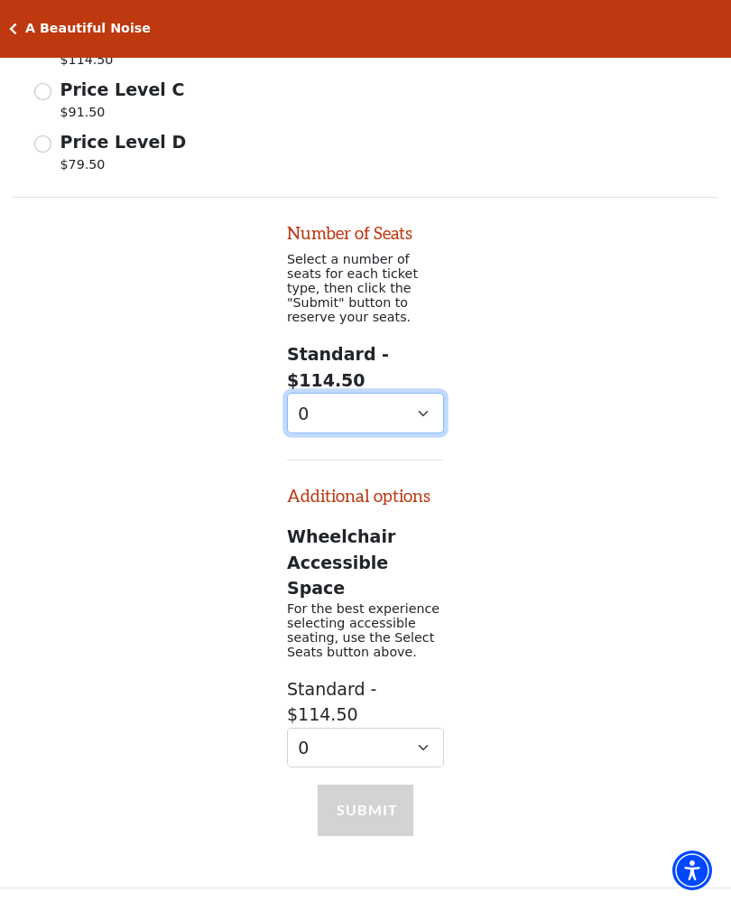
click at [301, 393] on select "0 1 2 3 4 5 6 7 8 9" at bounding box center [365, 413] width 157 height 41
select select "2"
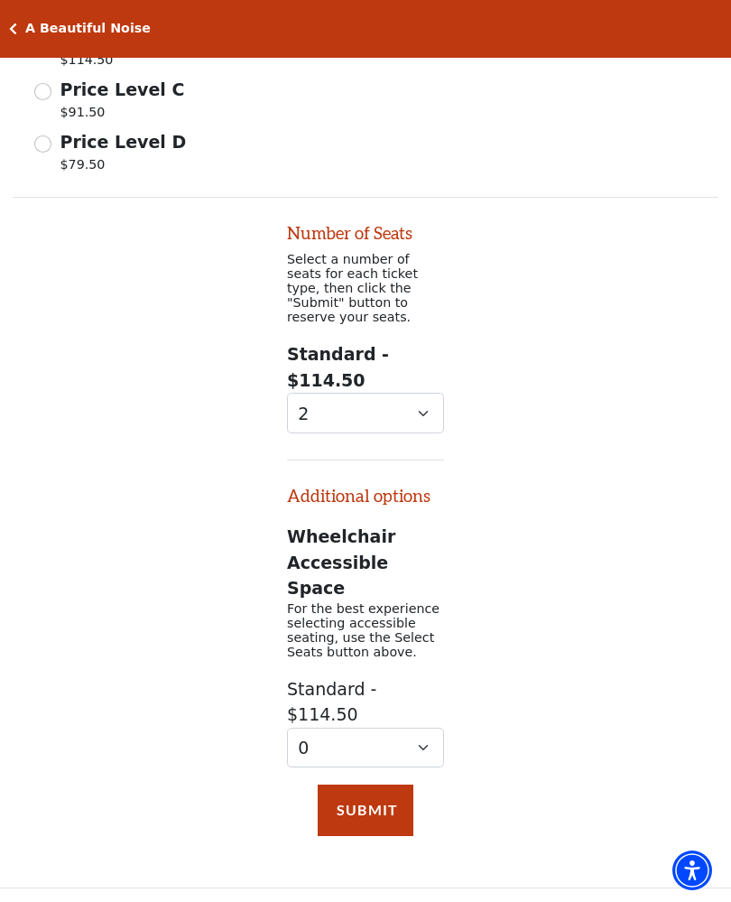
click at [340, 785] on button "Submit" at bounding box center [366, 810] width 96 height 51
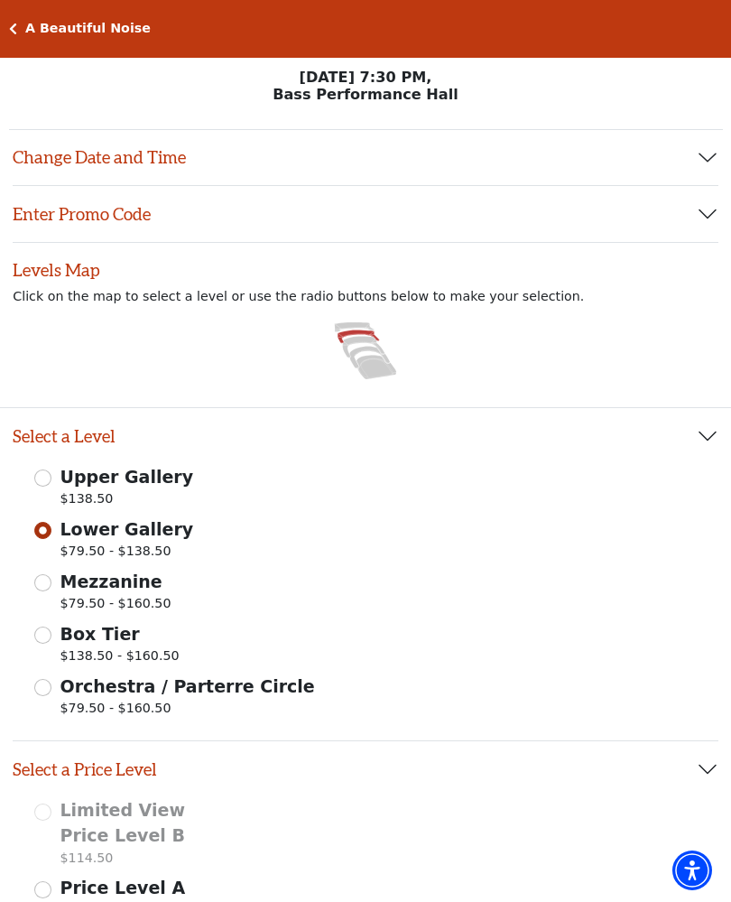
scroll to position [360, 0]
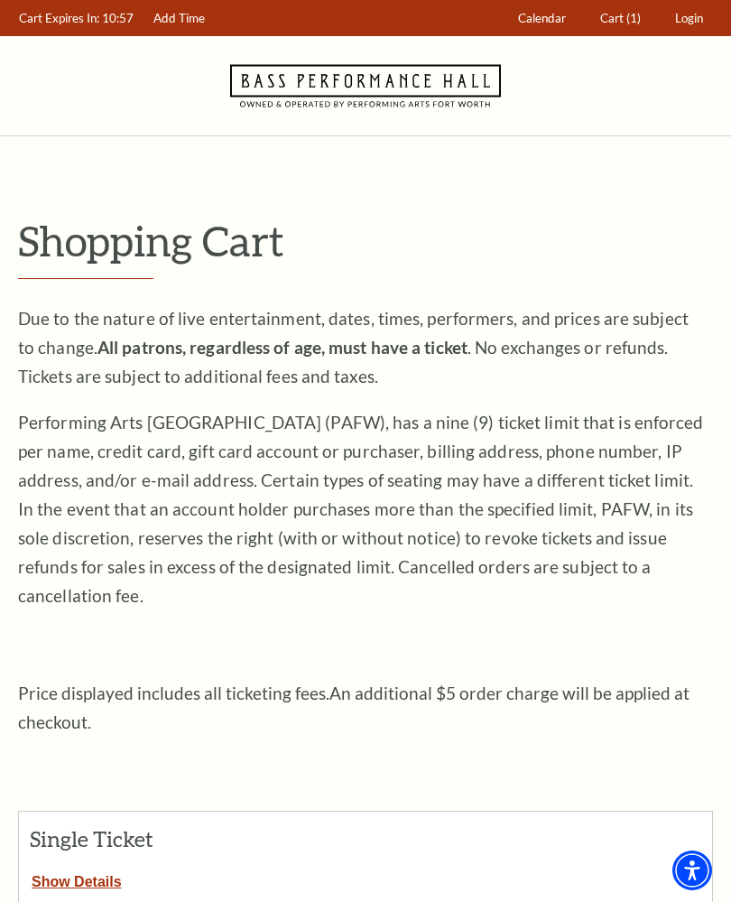
click at [57, 867] on button "Show Details" at bounding box center [77, 878] width 116 height 23
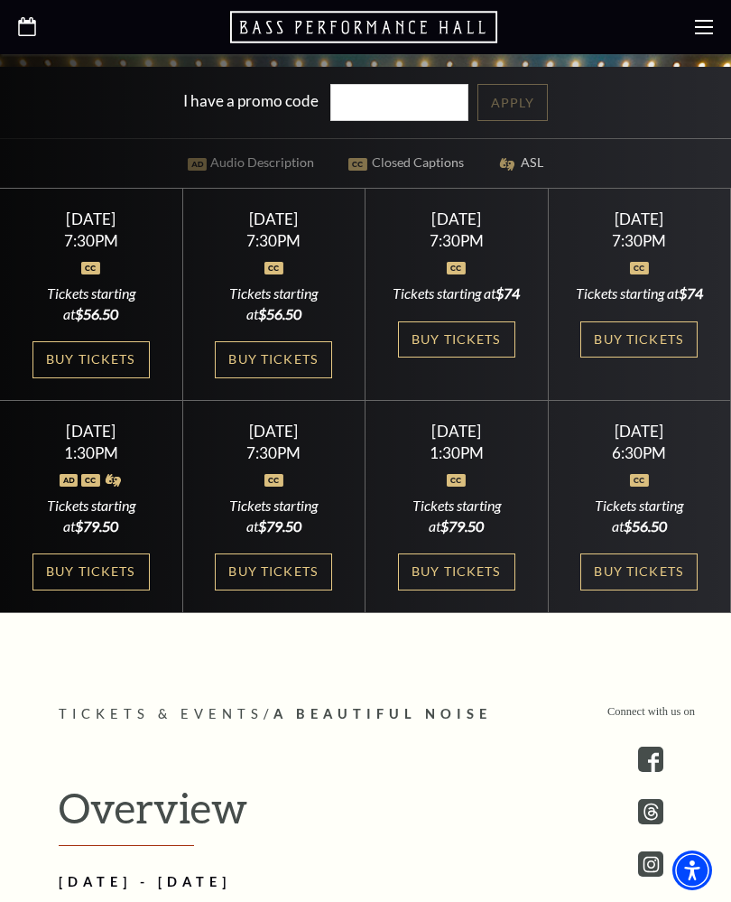
click at [71, 591] on link "Buy Tickets" at bounding box center [91, 572] width 117 height 37
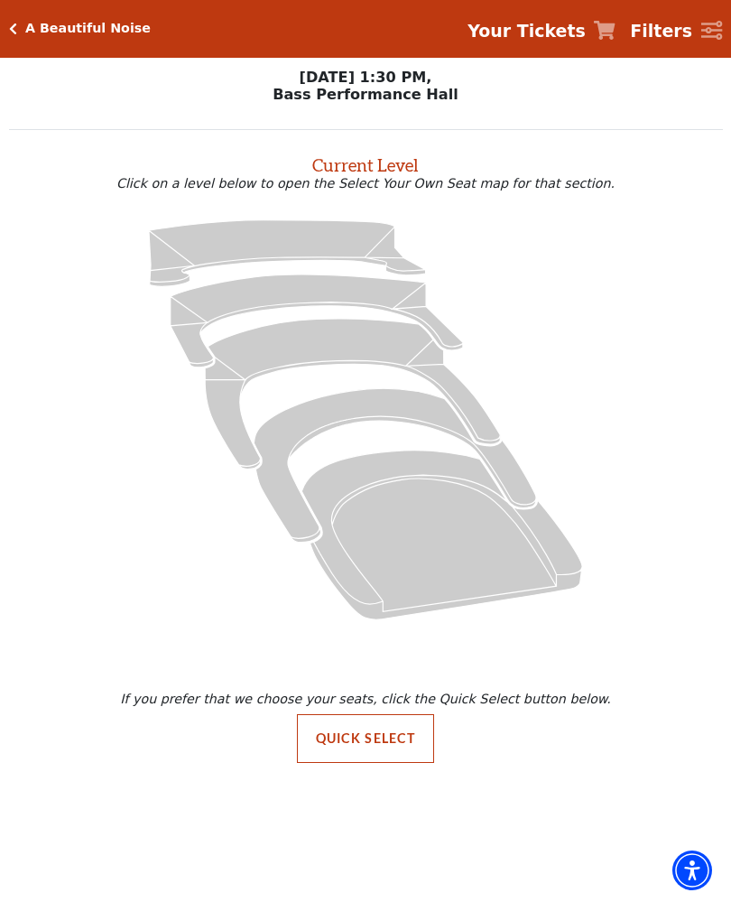
click at [329, 738] on button "Quick Select" at bounding box center [366, 738] width 138 height 49
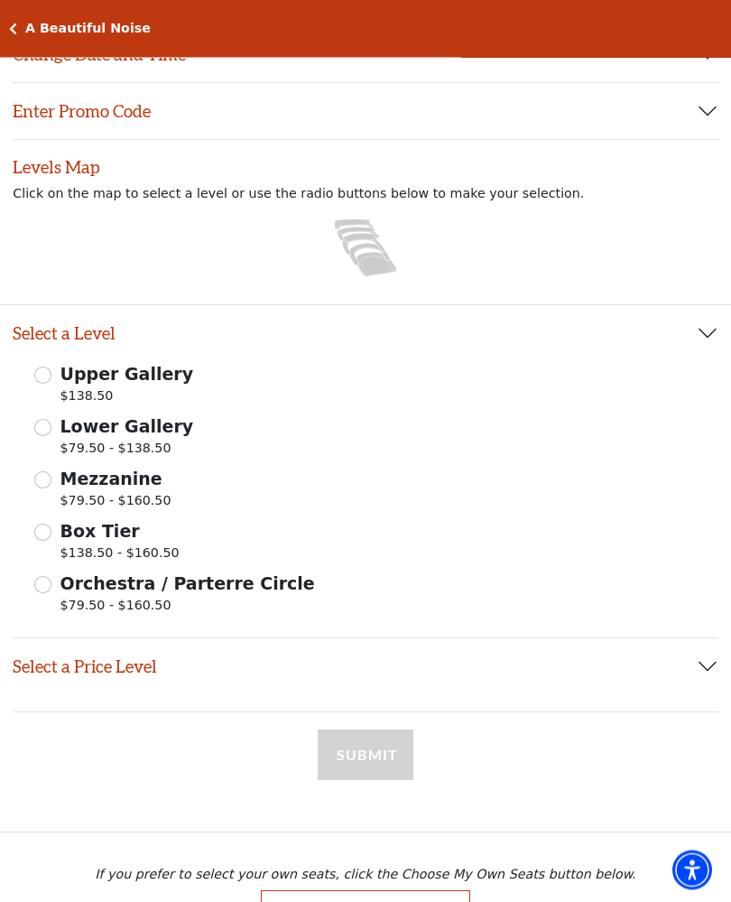
scroll to position [104, 0]
click at [49, 434] on input "Lower Gallery $79.50 - $138.50" at bounding box center [42, 426] width 17 height 17
radio input "true"
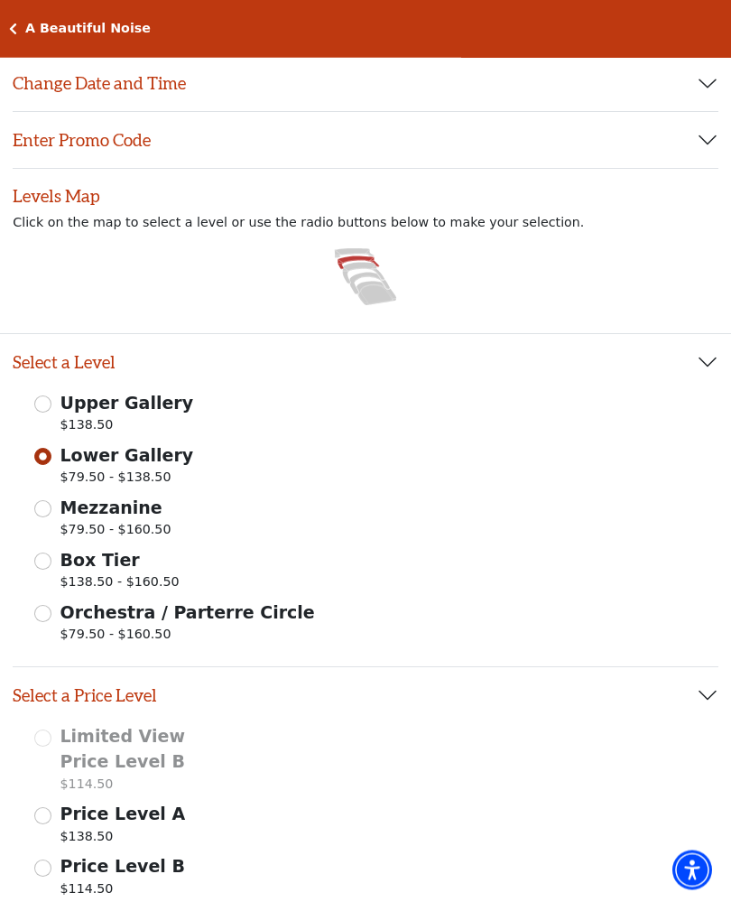
scroll to position [0, 0]
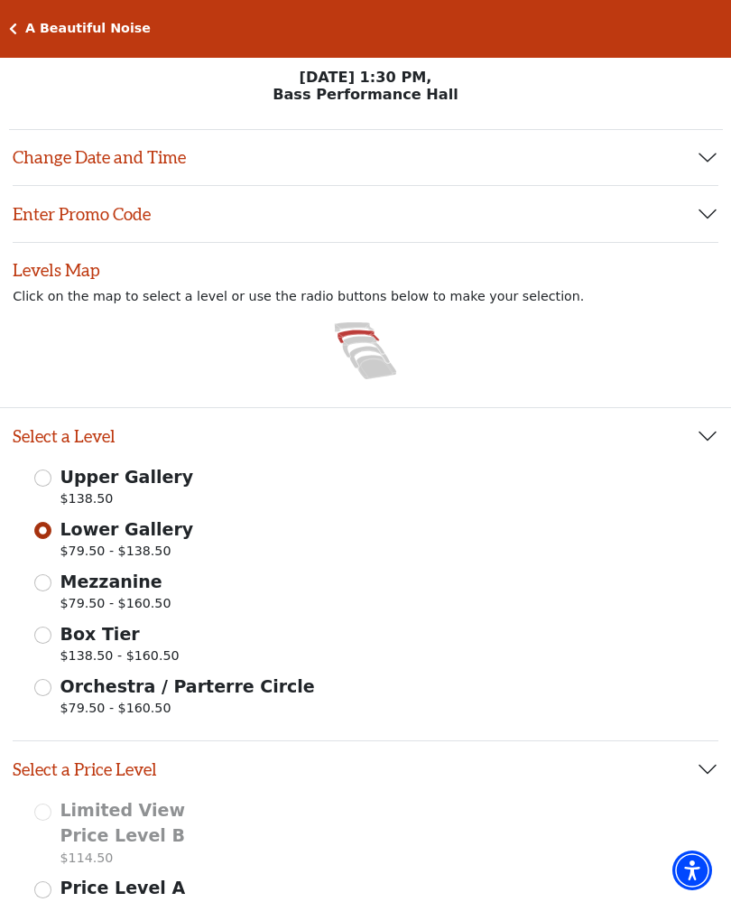
click at [4, 13] on div "A Beautiful Noise Your Tickets Filters" at bounding box center [365, 29] width 731 height 58
click at [4, 25] on div "A Beautiful Noise Your Tickets Filters" at bounding box center [365, 29] width 731 height 58
click at [9, 31] on icon "Click here to go back to filters" at bounding box center [13, 29] width 8 height 13
click at [14, 14] on div "A Beautiful Noise Your Tickets Filters" at bounding box center [365, 29] width 731 height 58
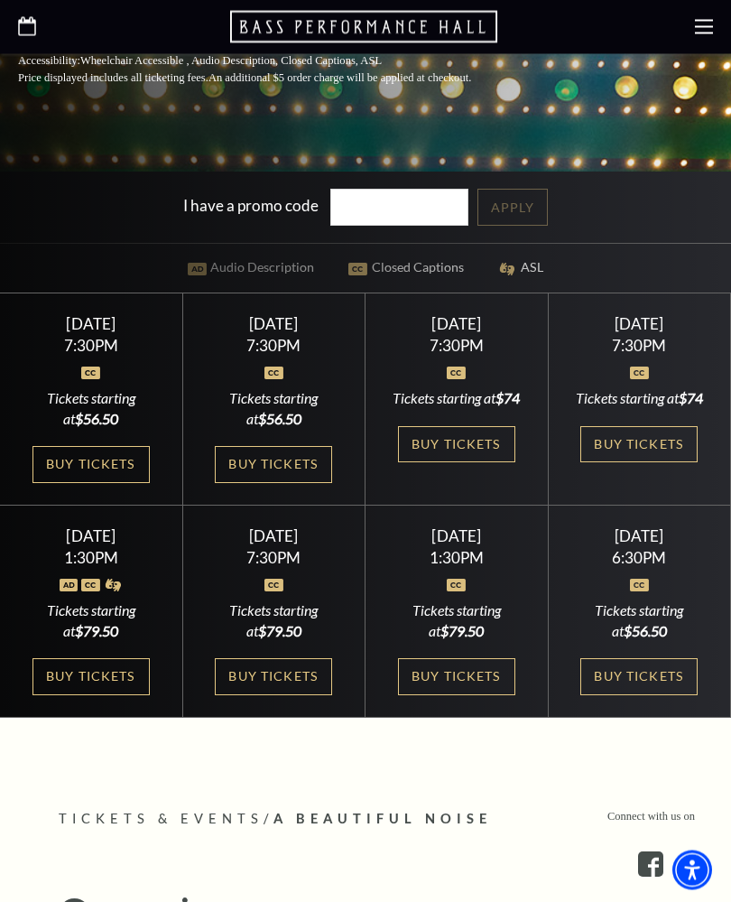
scroll to position [604, 0]
click at [612, 695] on link "Buy Tickets" at bounding box center [639, 676] width 117 height 37
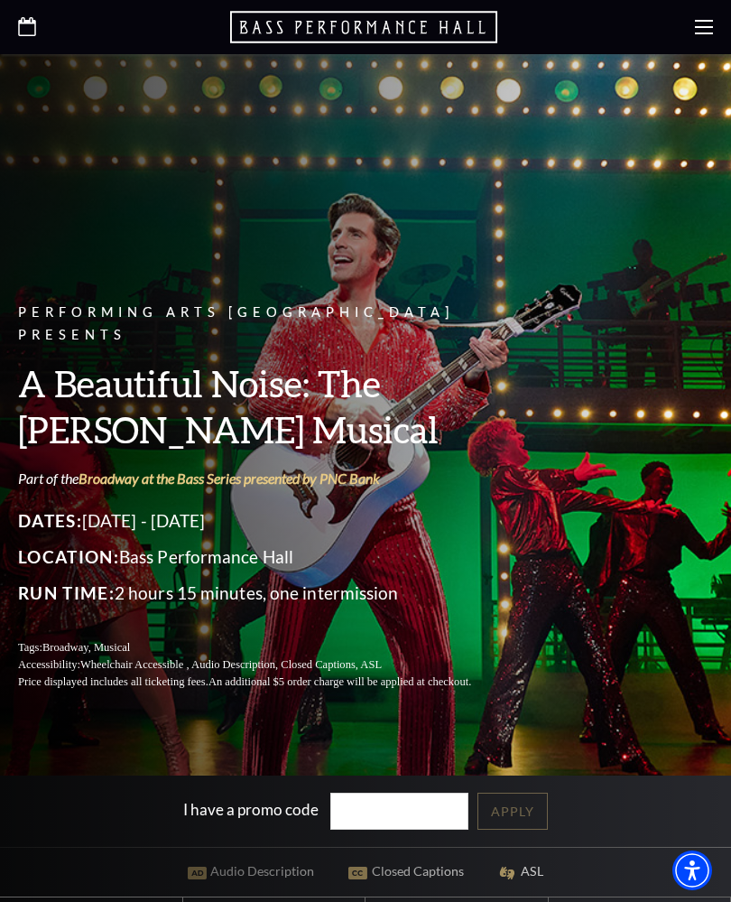
scroll to position [638, 0]
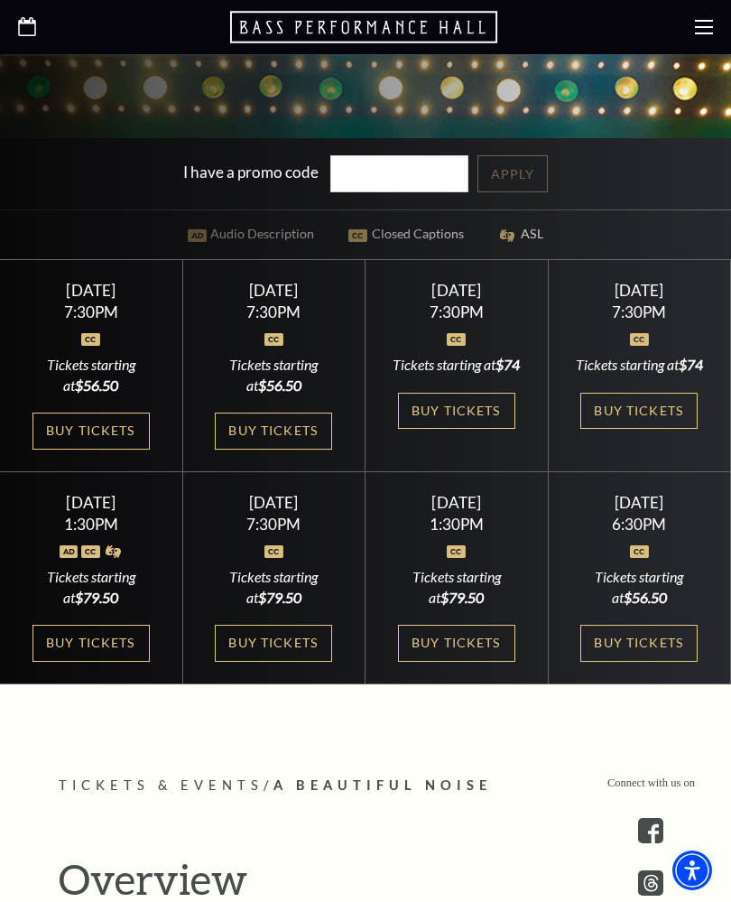
click at [77, 446] on link "Buy Tickets" at bounding box center [91, 431] width 117 height 37
click at [424, 430] on link "Buy Tickets" at bounding box center [456, 411] width 117 height 37
click at [79, 662] on link "Buy Tickets" at bounding box center [91, 643] width 117 height 37
click at [247, 450] on link "Buy Tickets" at bounding box center [273, 431] width 117 height 37
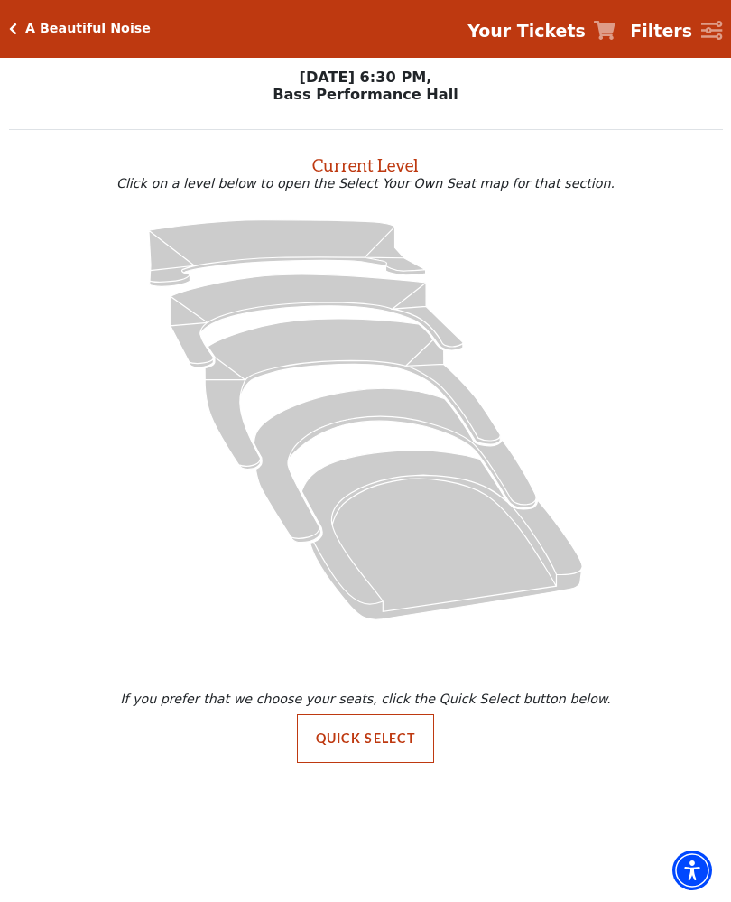
click at [328, 739] on button "Quick Select" at bounding box center [366, 738] width 138 height 49
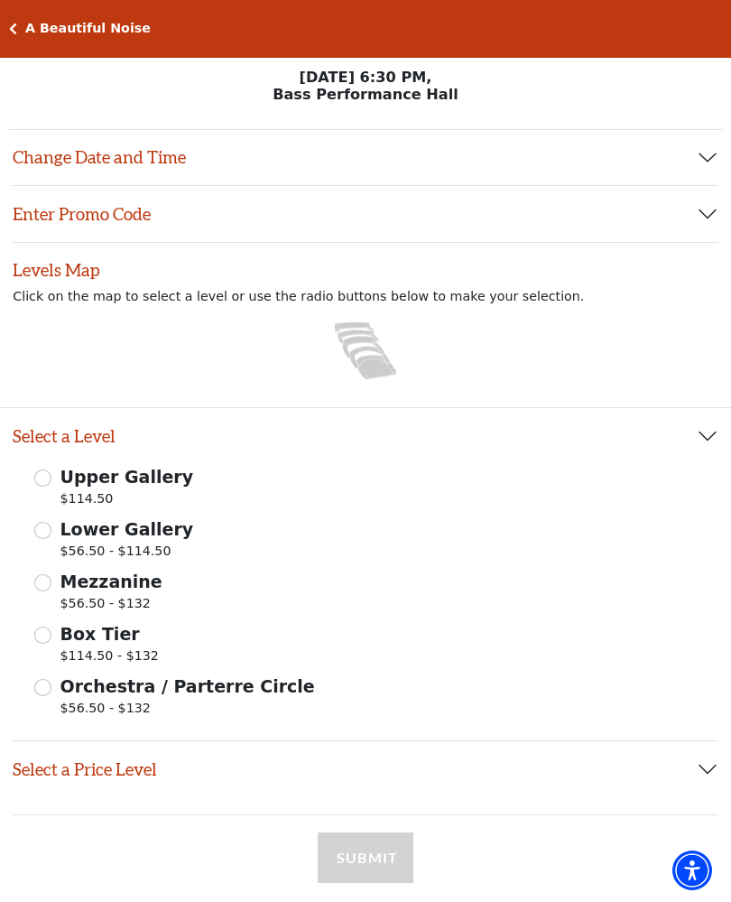
click at [45, 577] on input "Mezzanine $56.50 - $132" at bounding box center [42, 582] width 17 height 17
radio input "true"
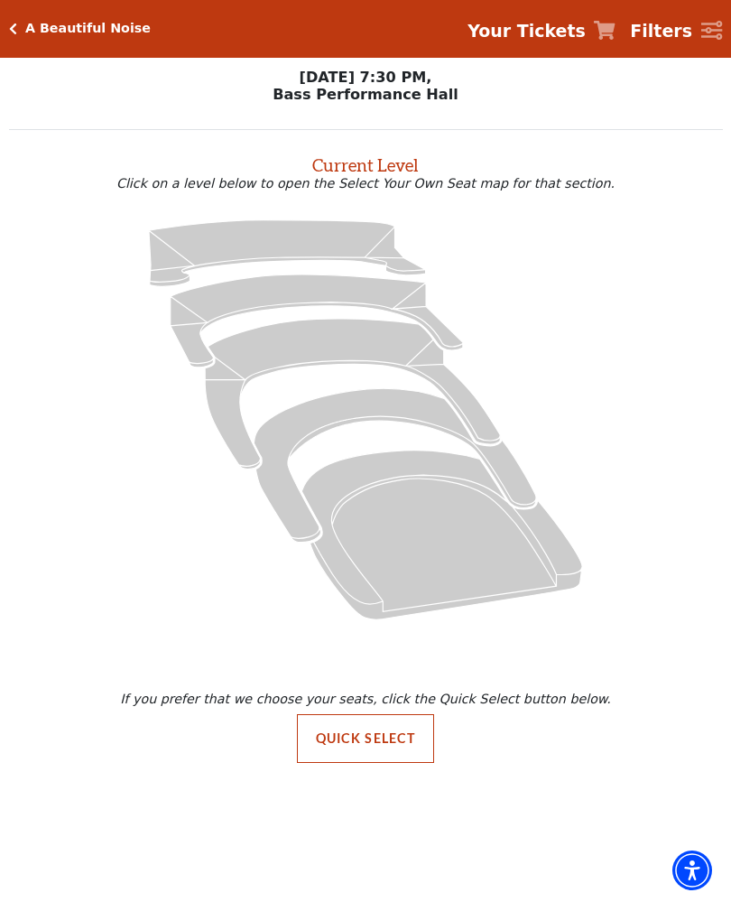
click at [329, 737] on button "Quick Select" at bounding box center [366, 738] width 138 height 49
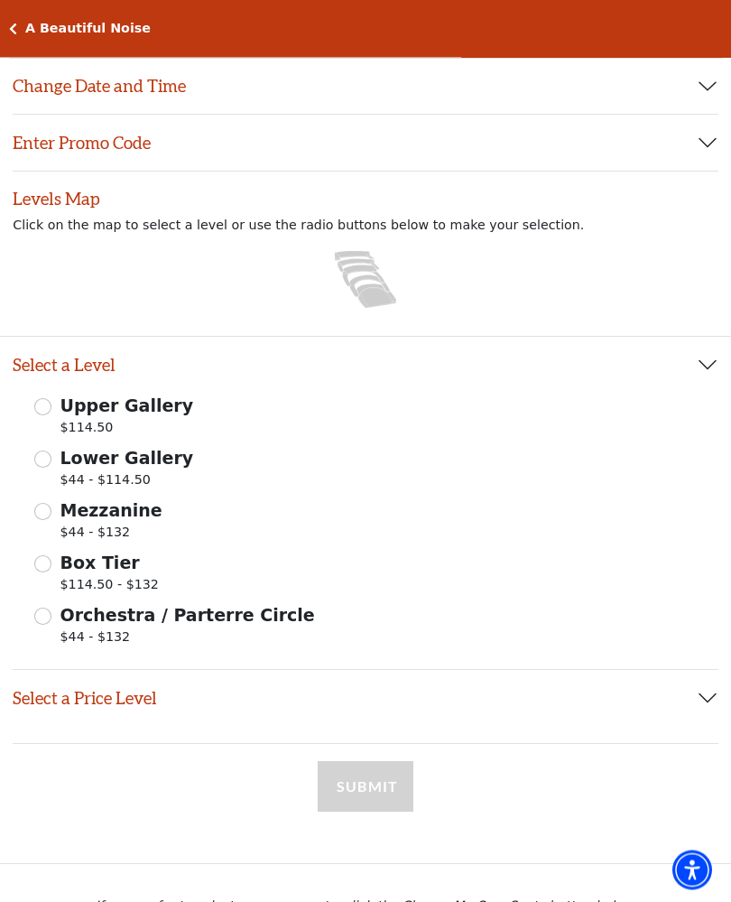
scroll to position [99, 0]
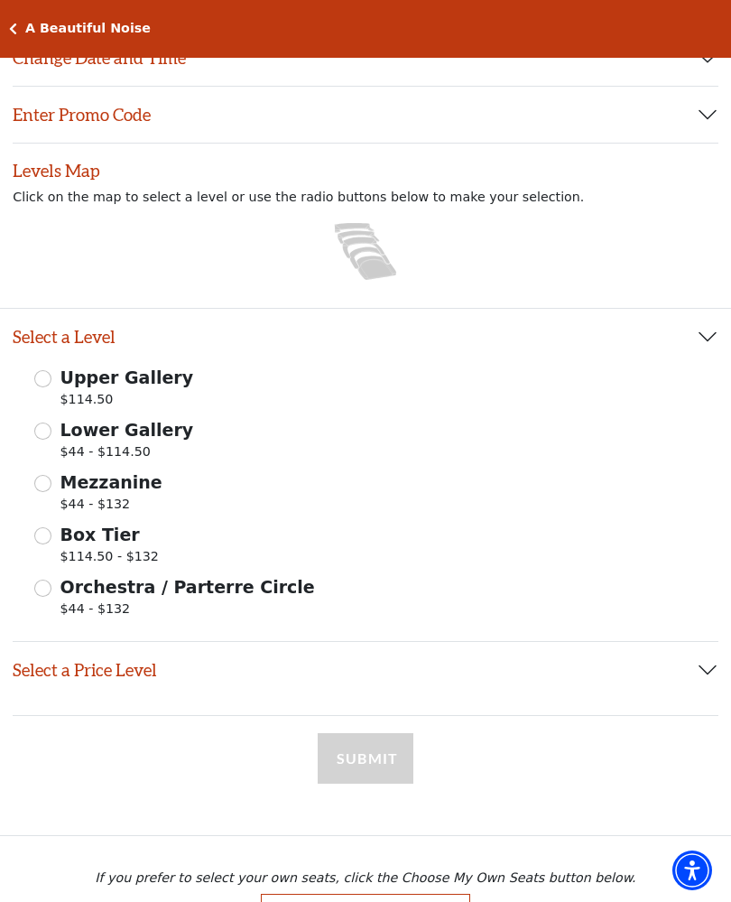
click at [46, 480] on input "Mezzanine $44 - $132" at bounding box center [42, 483] width 17 height 17
radio input "true"
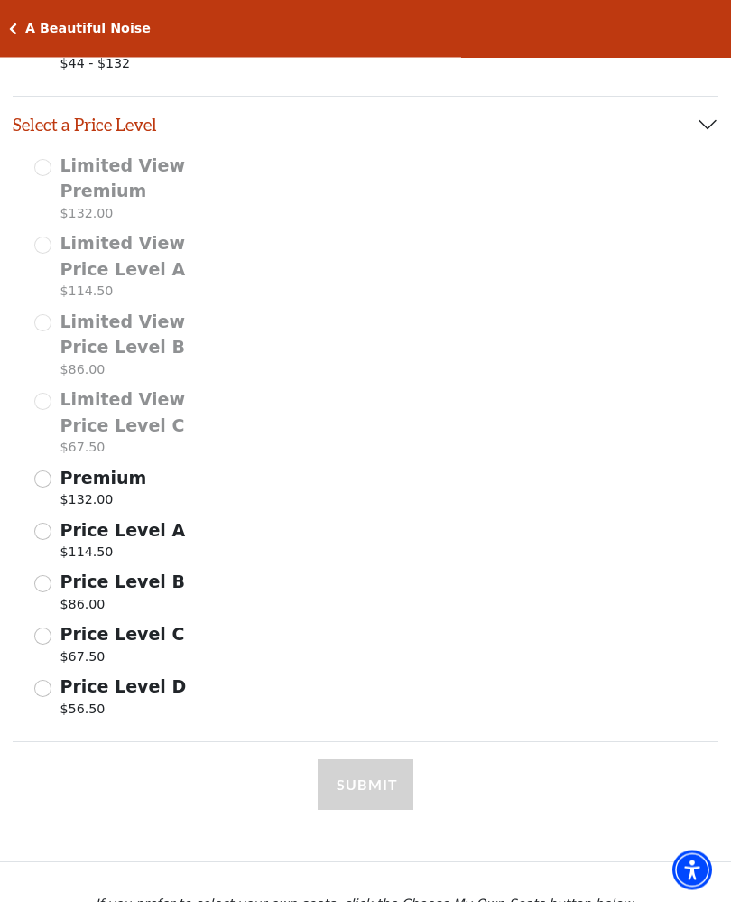
scroll to position [655, 0]
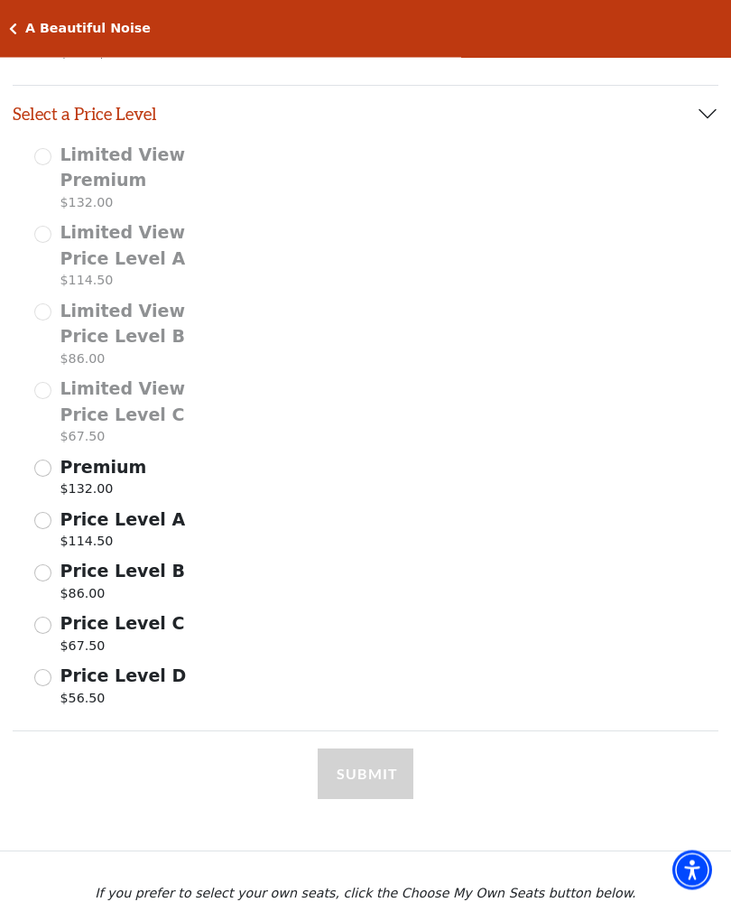
click at [49, 565] on input "Price Level B $86.00" at bounding box center [42, 573] width 17 height 17
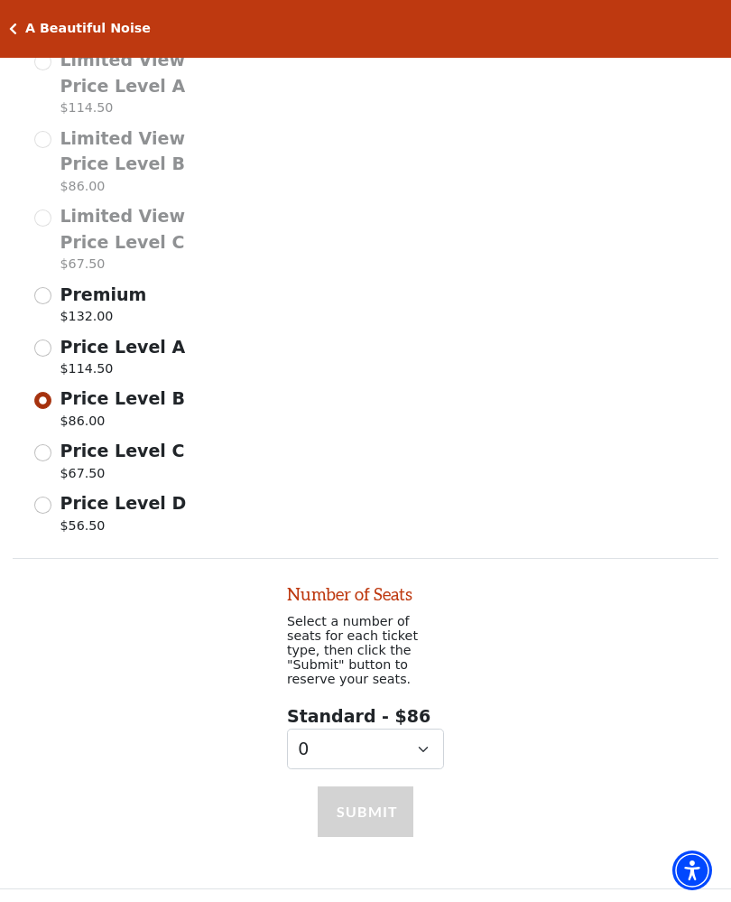
scroll to position [897, 0]
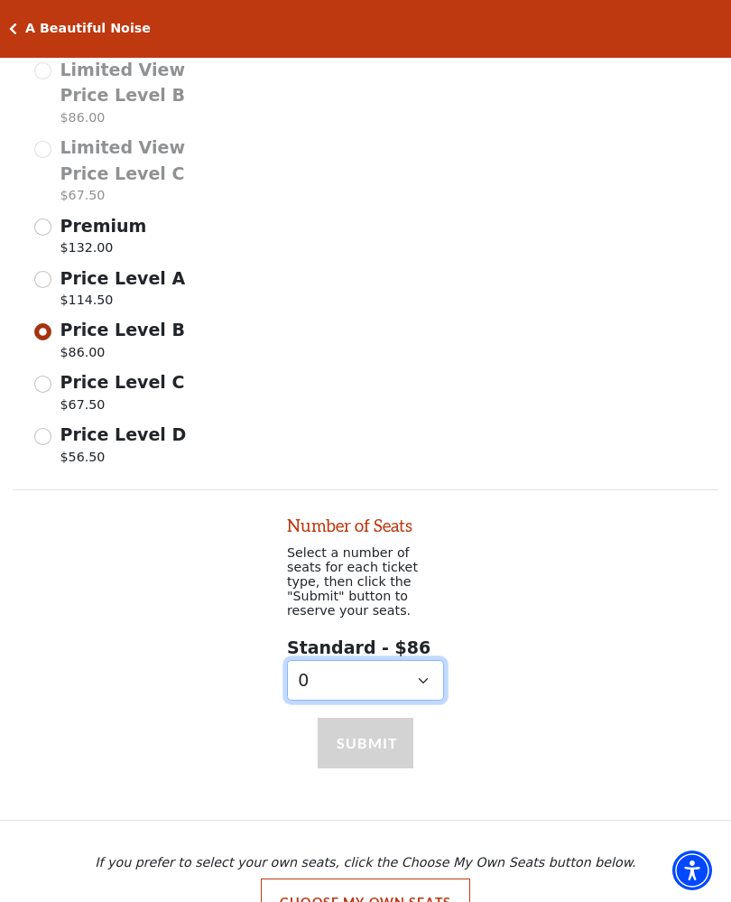
click at [325, 669] on select "0 1 2 3 4 5" at bounding box center [365, 680] width 157 height 41
select select "2"
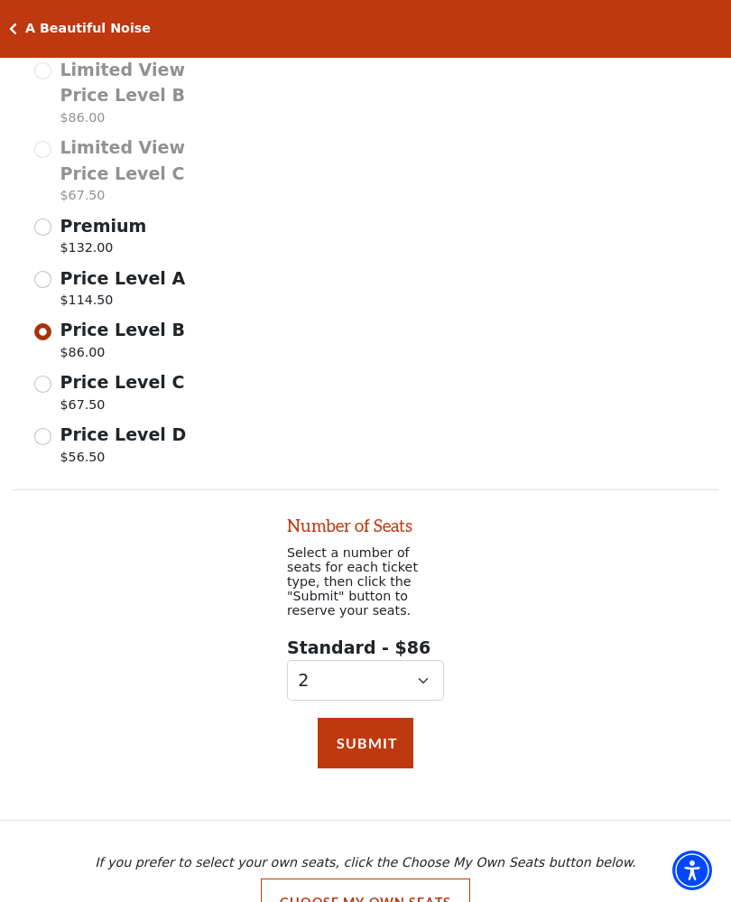
click at [331, 726] on button "Submit" at bounding box center [366, 743] width 96 height 51
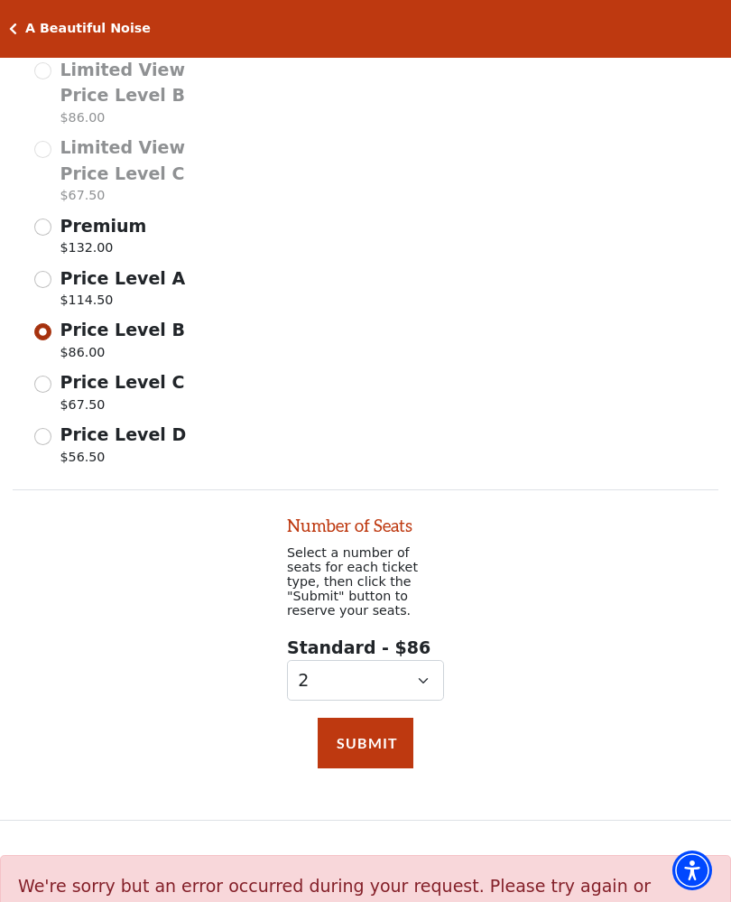
click at [43, 278] on input "Price Level A $114.50" at bounding box center [42, 279] width 17 height 17
radio input "true"
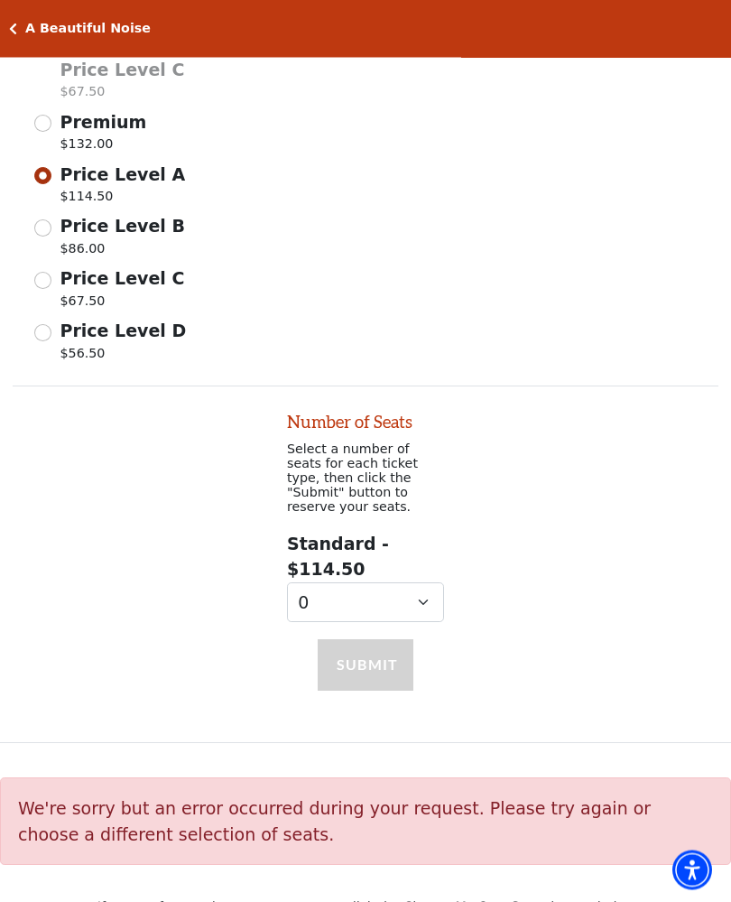
scroll to position [1018, 0]
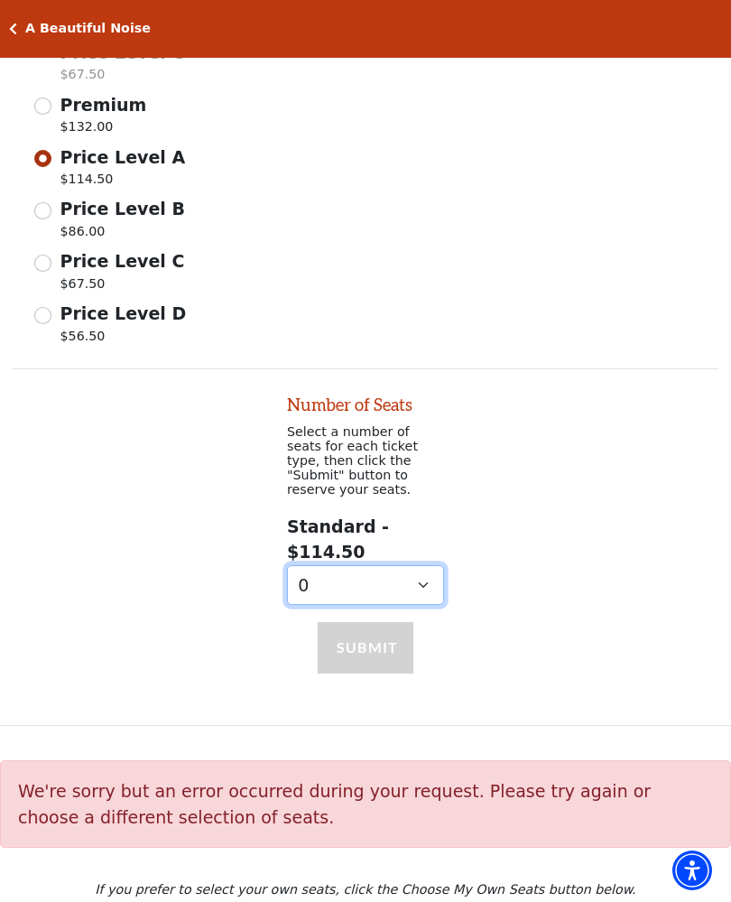
click at [331, 565] on select "0 1 2 3 4 5 6 7 8 9" at bounding box center [365, 585] width 157 height 41
select select "2"
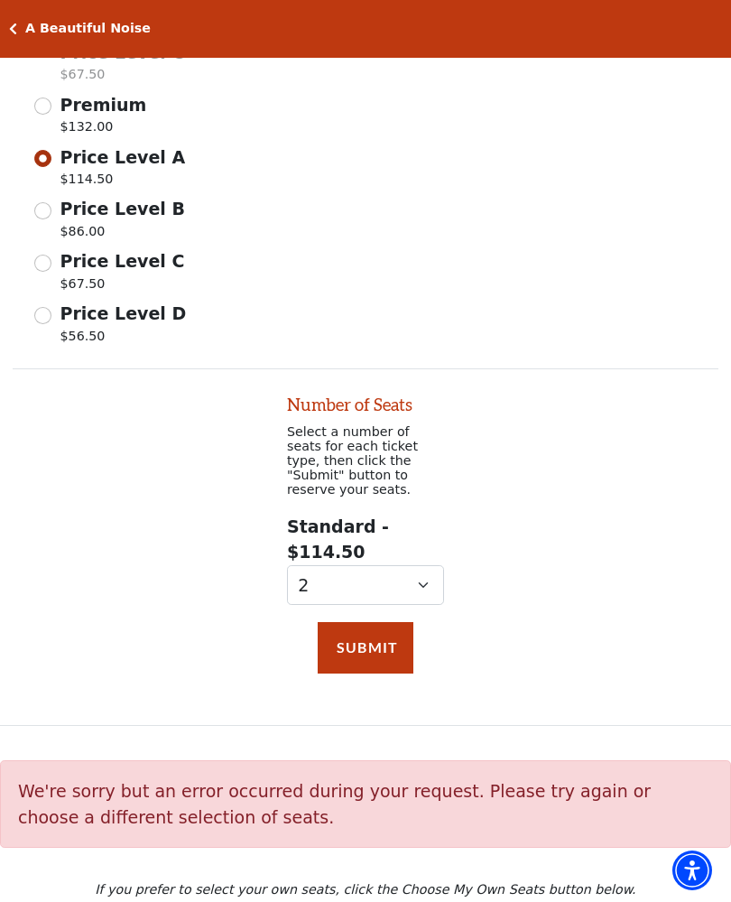
click at [339, 622] on button "Submit" at bounding box center [366, 647] width 96 height 51
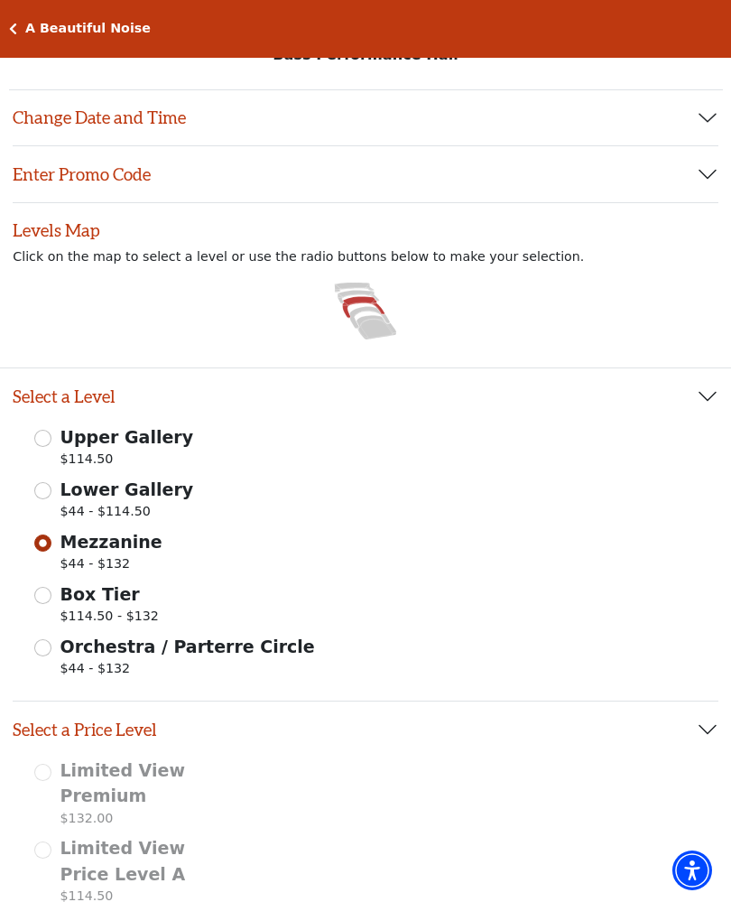
scroll to position [0, 0]
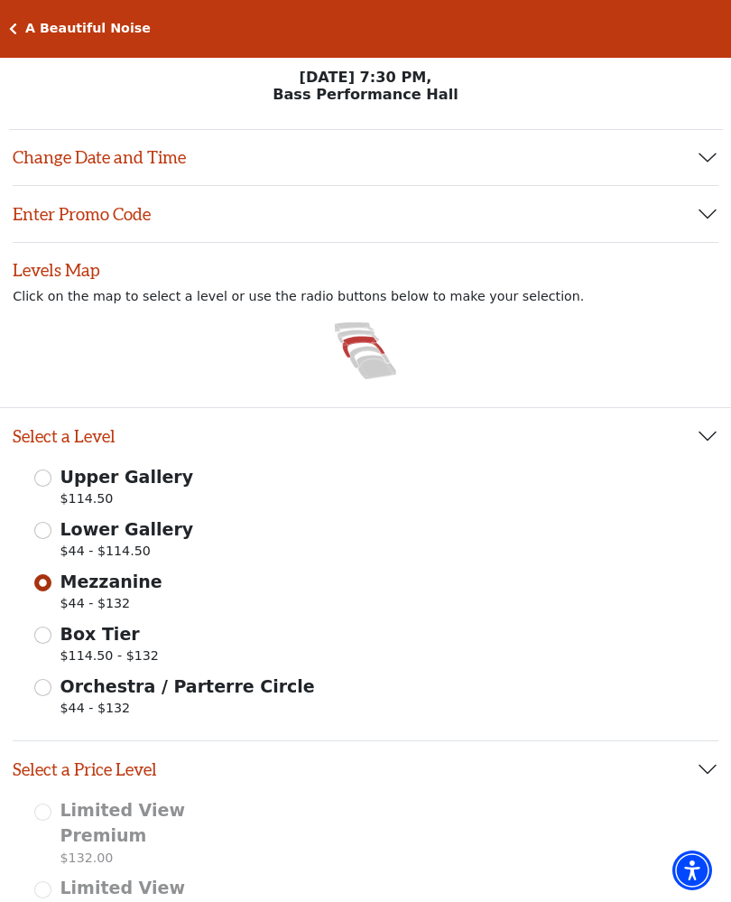
click at [55, 155] on button "Change Date and Time" at bounding box center [366, 158] width 706 height 56
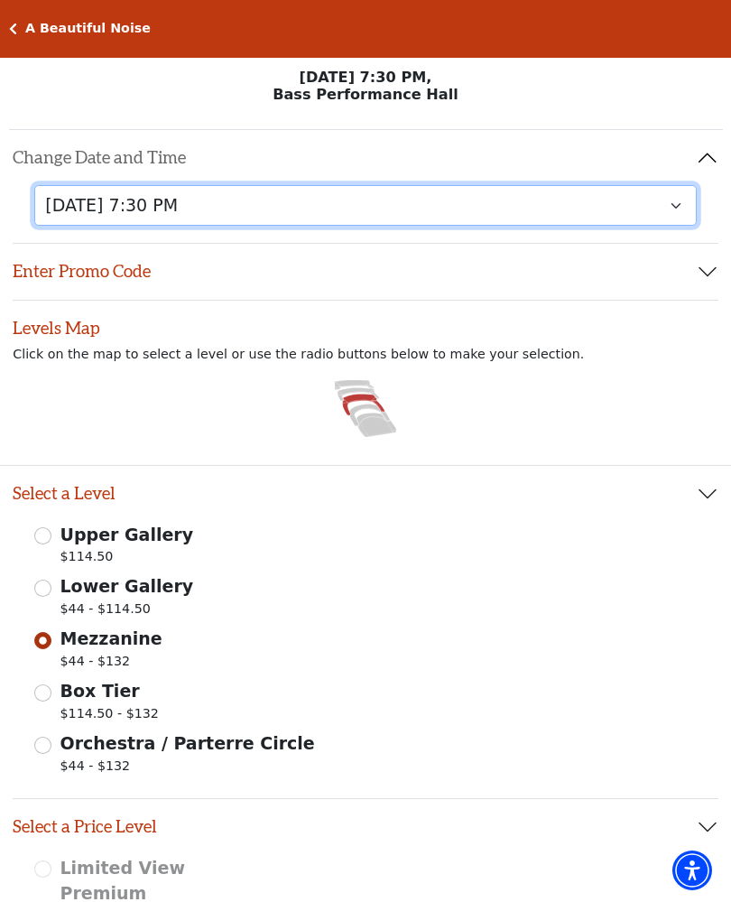
click at [65, 204] on select "Tuesday, October 28 at 7:30 PM Wednesday, October 29 at 7:30 PM Thursday, Octob…" at bounding box center [365, 205] width 663 height 41
select select "6221"
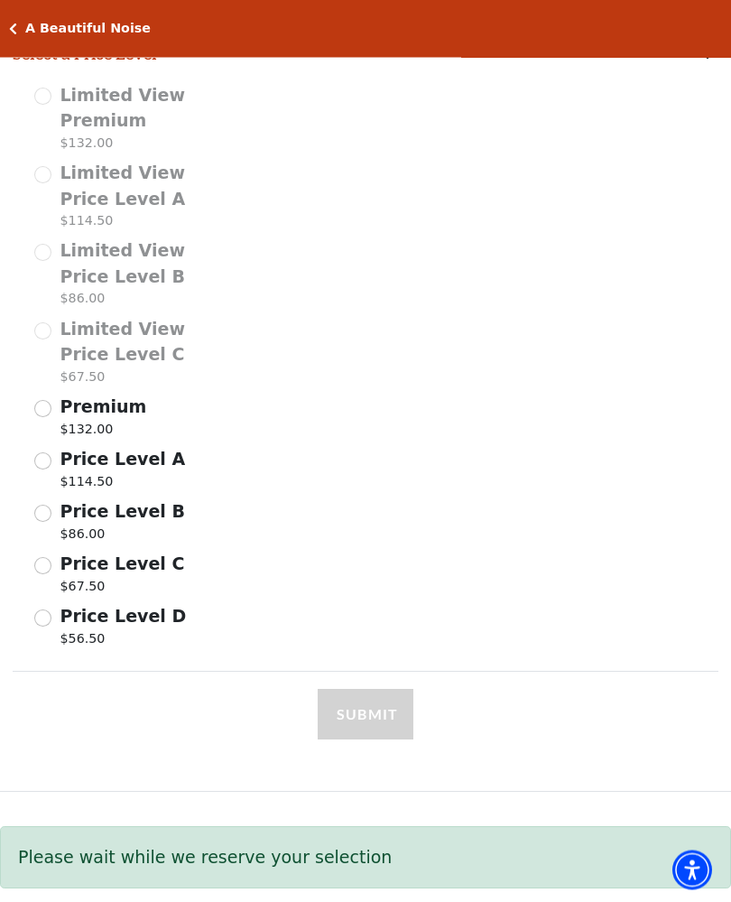
scroll to position [773, 0]
click at [44, 507] on input "Price Level B $86.00" at bounding box center [42, 513] width 17 height 17
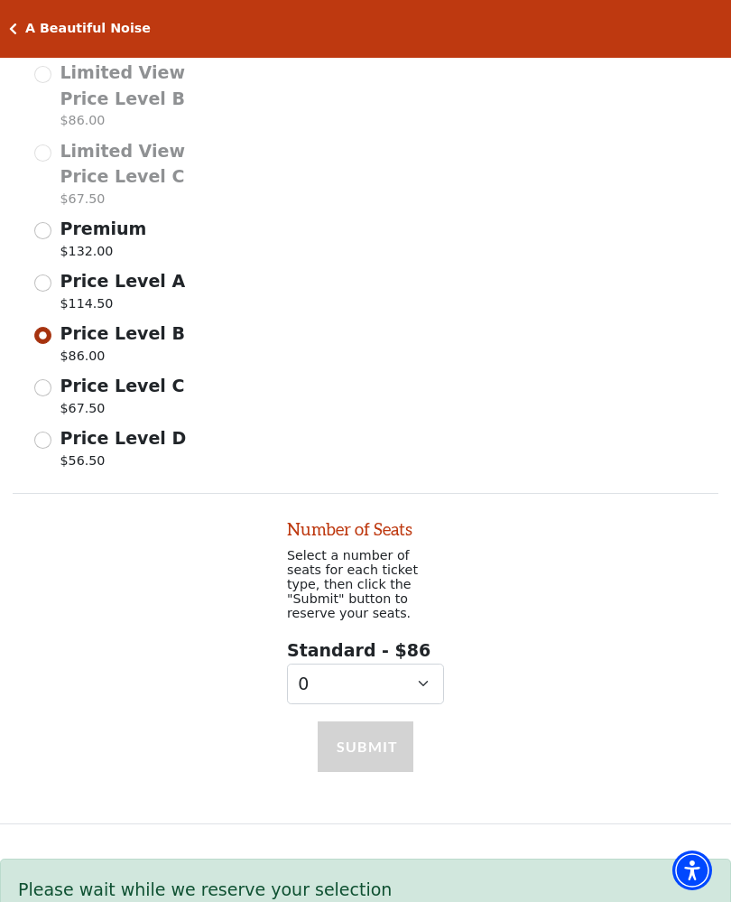
scroll to position [1050, 0]
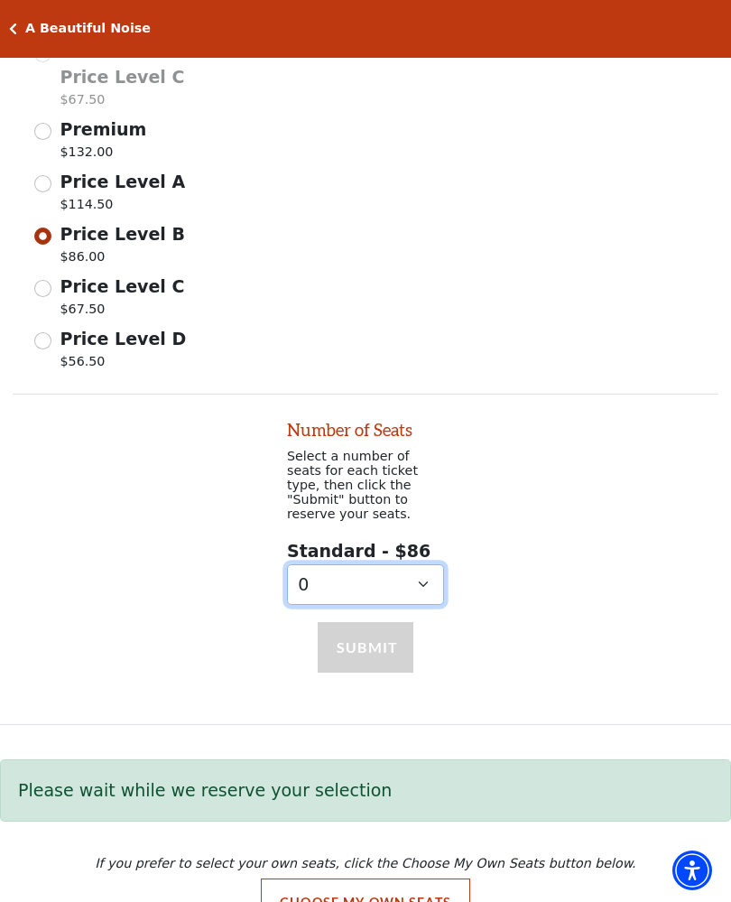
click at [303, 571] on select "0" at bounding box center [365, 584] width 157 height 41
click at [405, 564] on select "0" at bounding box center [365, 584] width 157 height 41
click at [40, 175] on input "Price Level A $114.50" at bounding box center [42, 183] width 17 height 17
radio input "true"
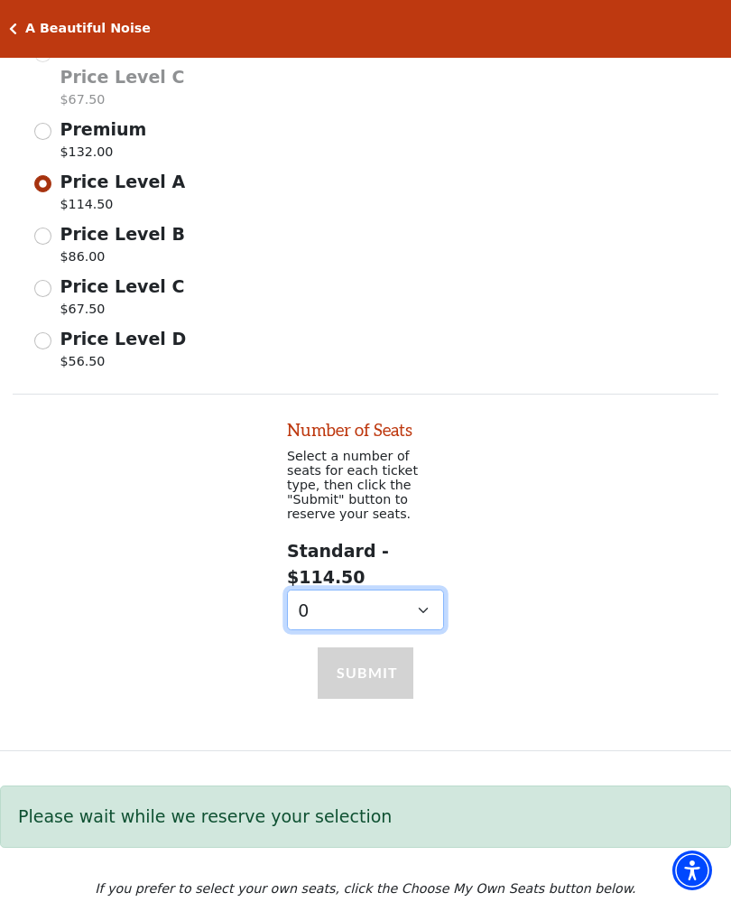
click at [323, 590] on select "0 1 2 3 4 5 6 7 8 9" at bounding box center [365, 610] width 157 height 41
select select "2"
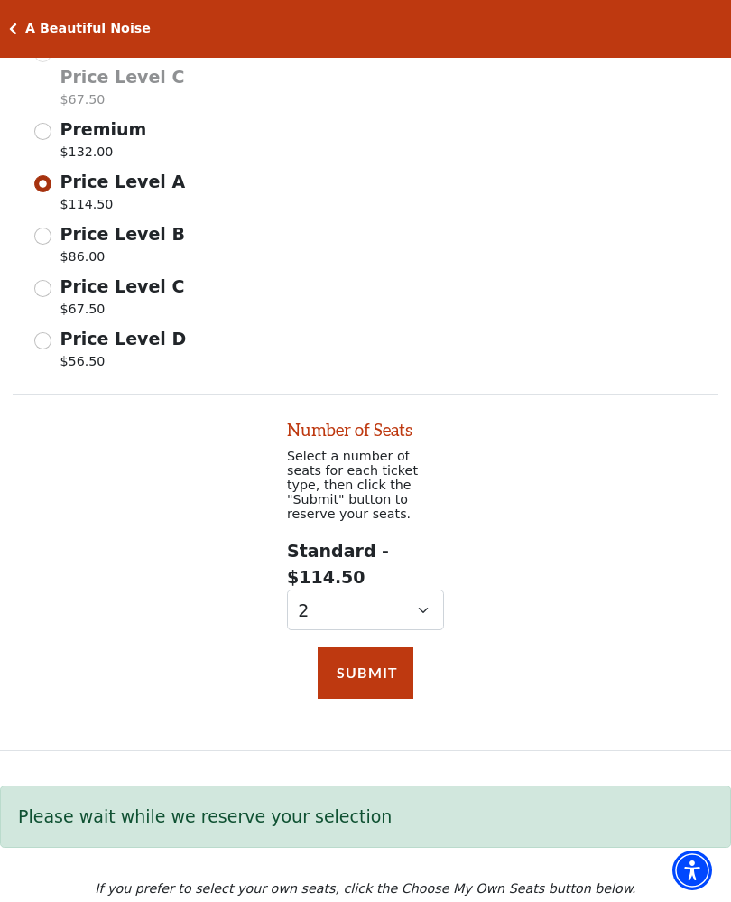
click at [337, 648] on button "Submit" at bounding box center [366, 673] width 96 height 51
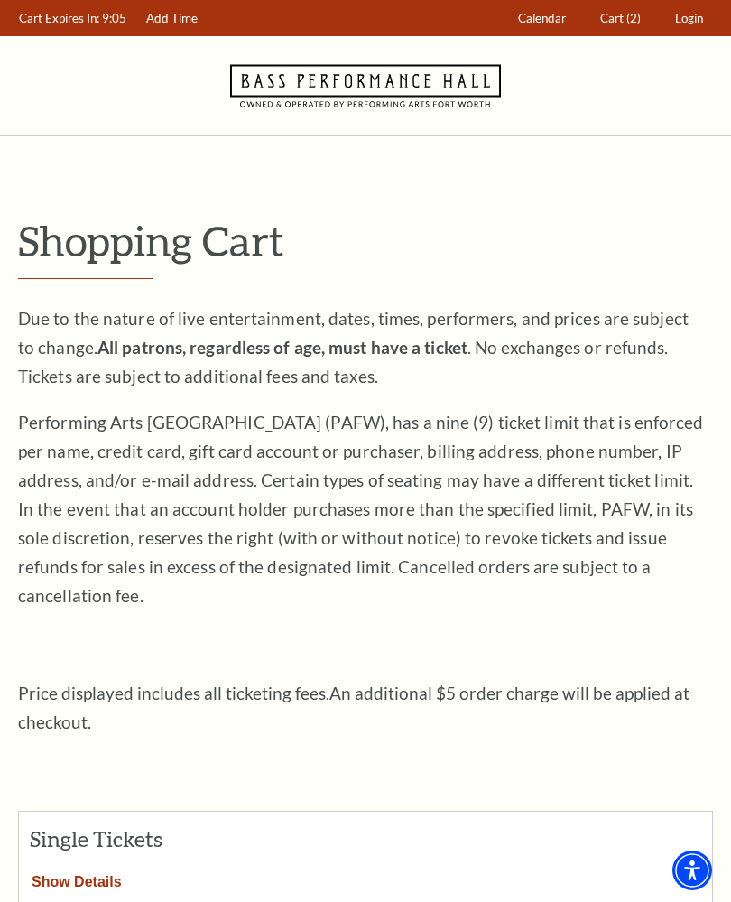
click at [621, 12] on span "Cart" at bounding box center [612, 18] width 23 height 14
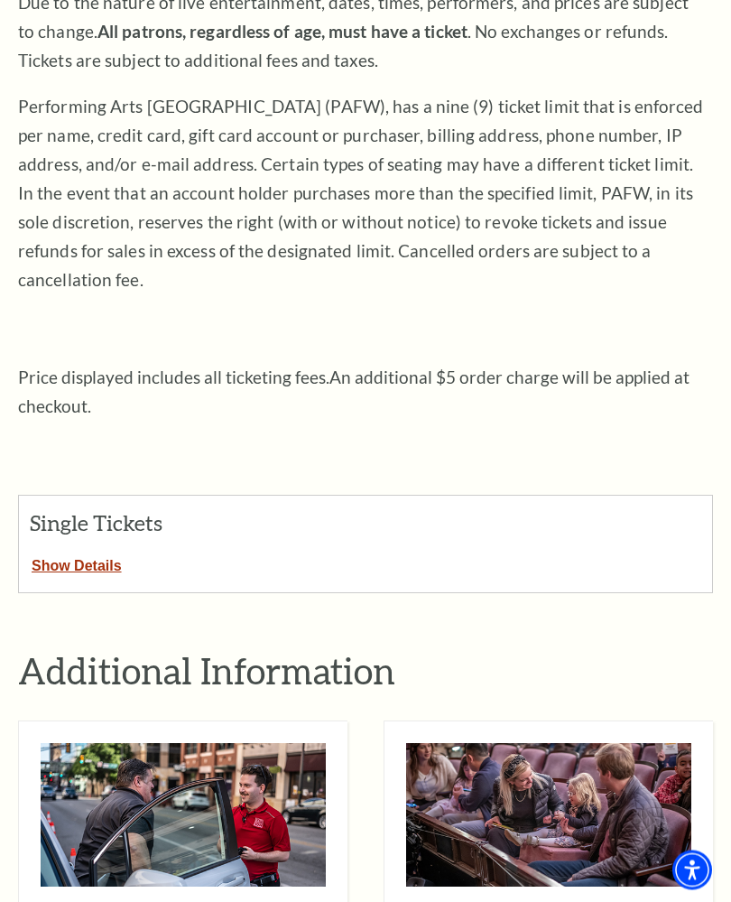
scroll to position [316, 0]
click at [54, 551] on button "Show Details" at bounding box center [77, 562] width 116 height 23
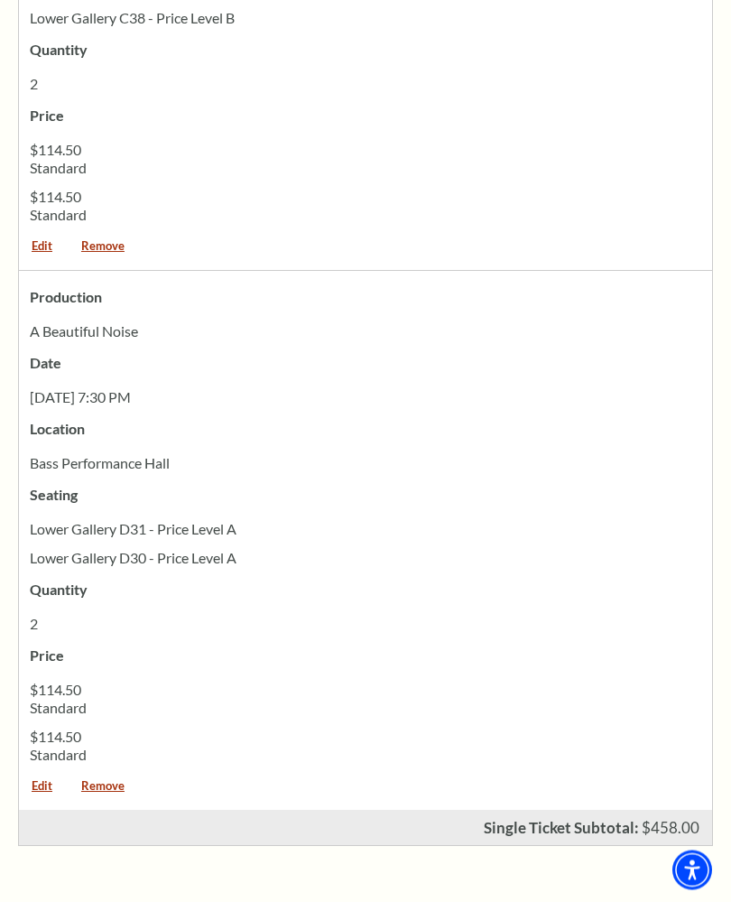
scroll to position [1178, 0]
click at [99, 780] on link "Remove" at bounding box center [103, 792] width 69 height 24
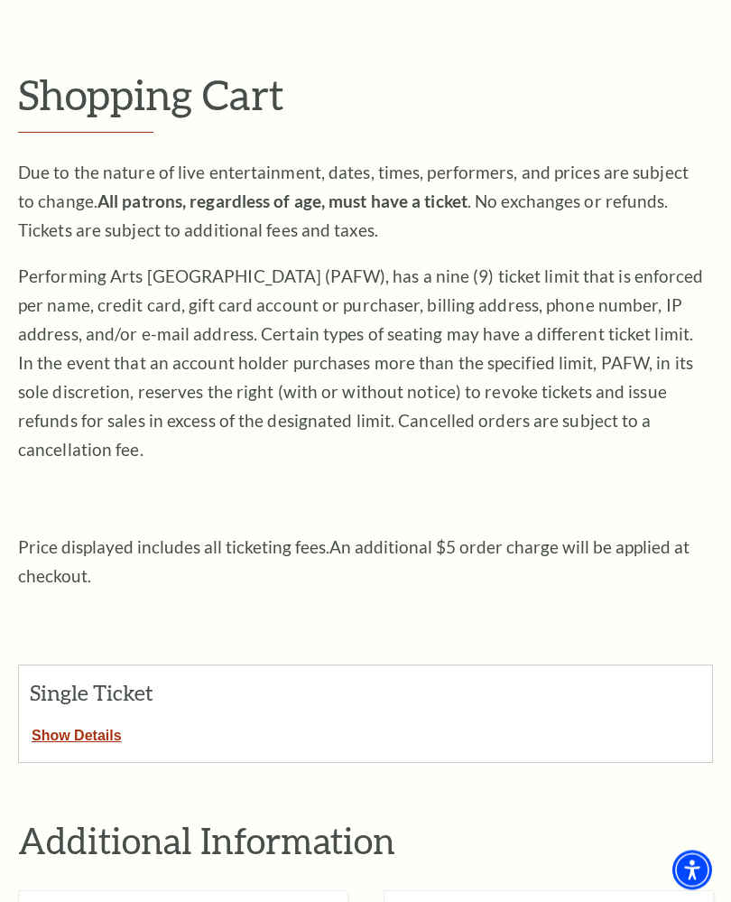
scroll to position [168, 0]
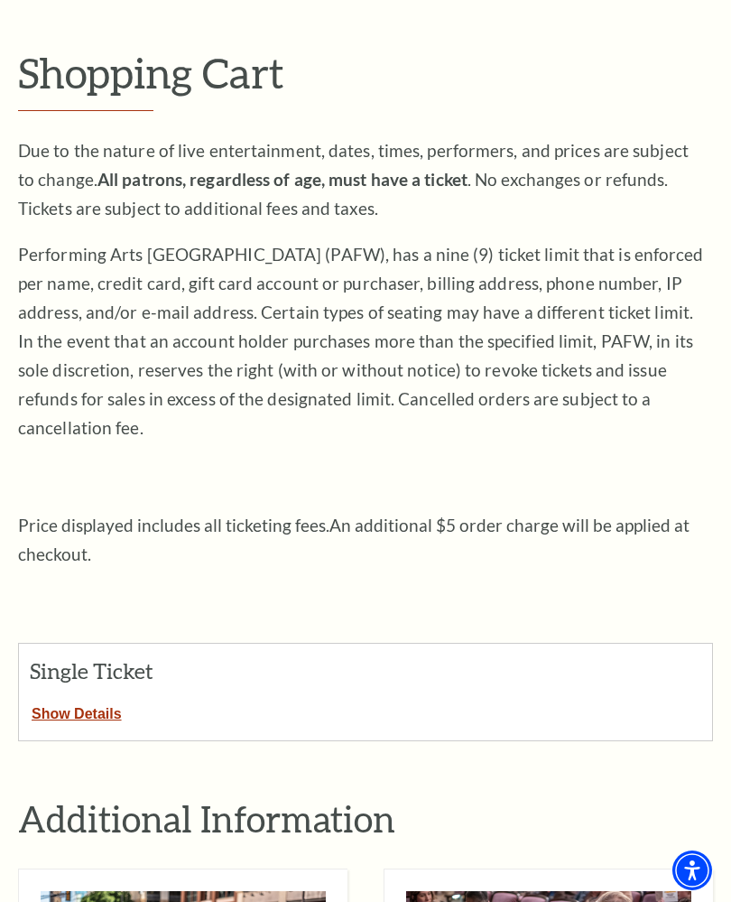
click at [61, 699] on button "Show Details" at bounding box center [77, 710] width 116 height 23
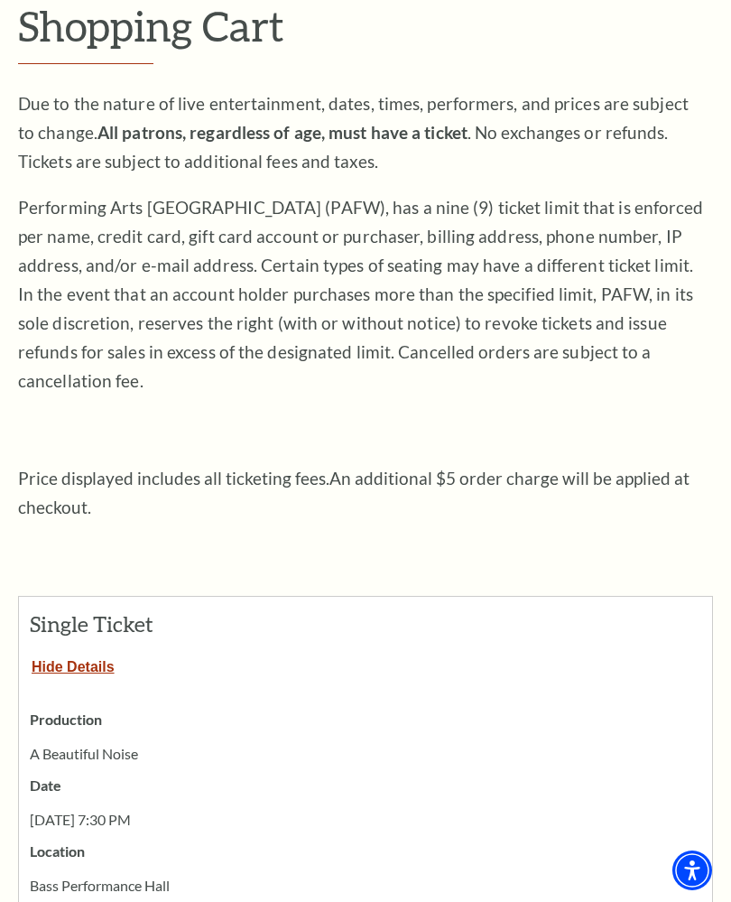
scroll to position [0, 0]
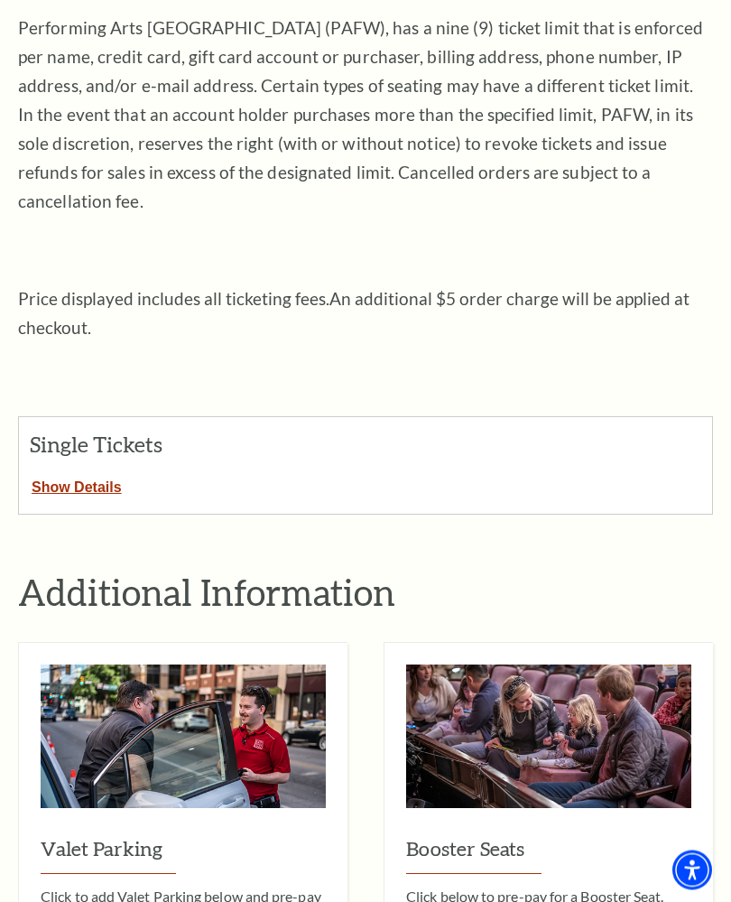
scroll to position [399, 0]
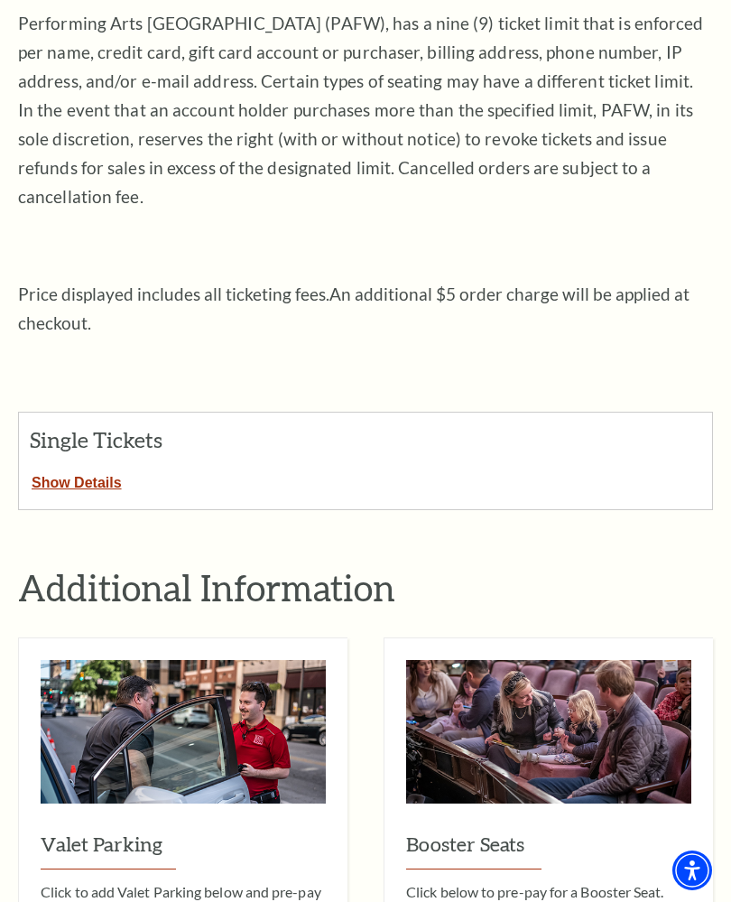
click at [54, 468] on button "Show Details" at bounding box center [77, 479] width 116 height 23
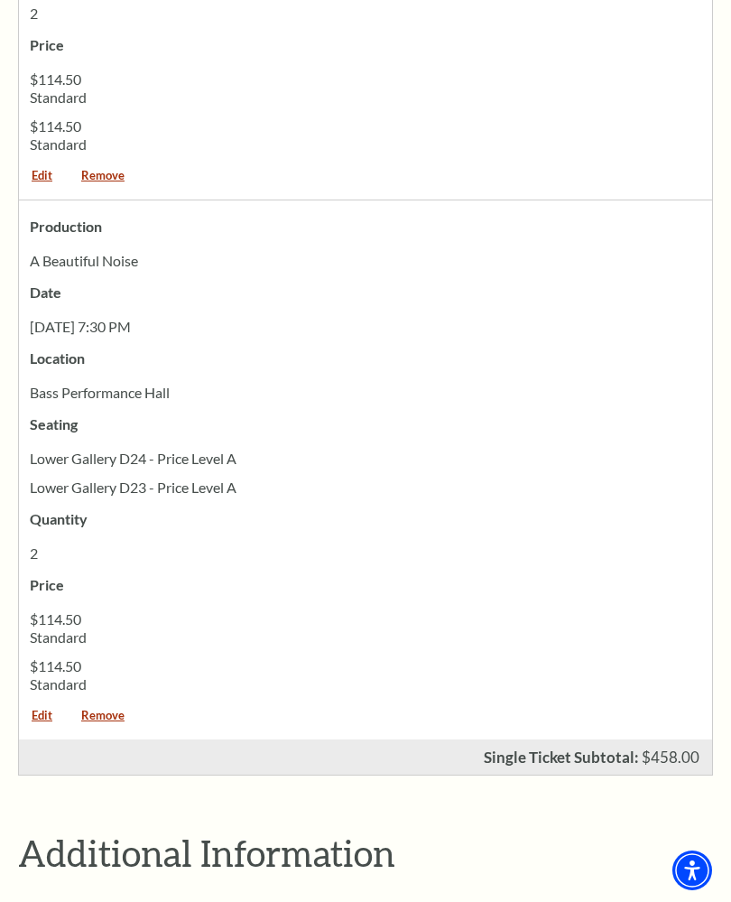
scroll to position [1261, 0]
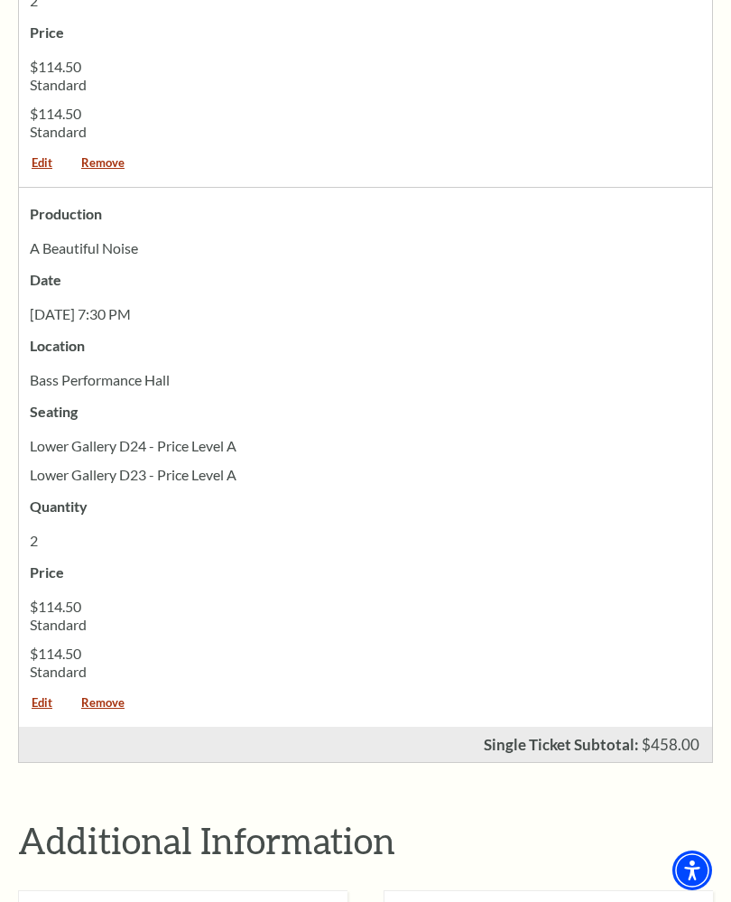
click at [100, 697] on link "Remove" at bounding box center [103, 709] width 69 height 24
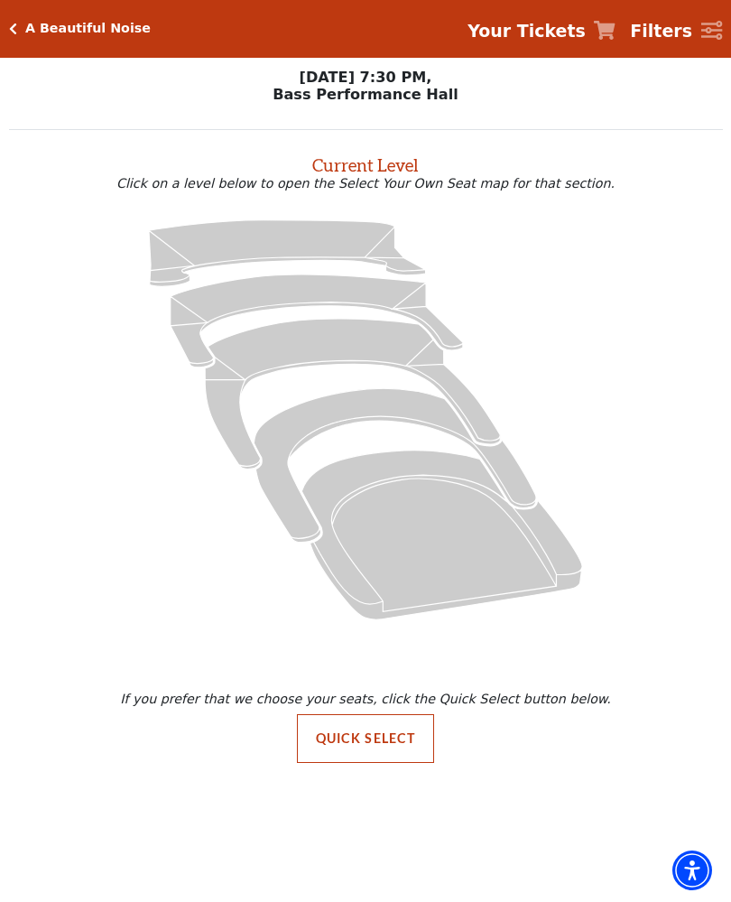
click at [322, 739] on button "Quick Select" at bounding box center [366, 738] width 138 height 49
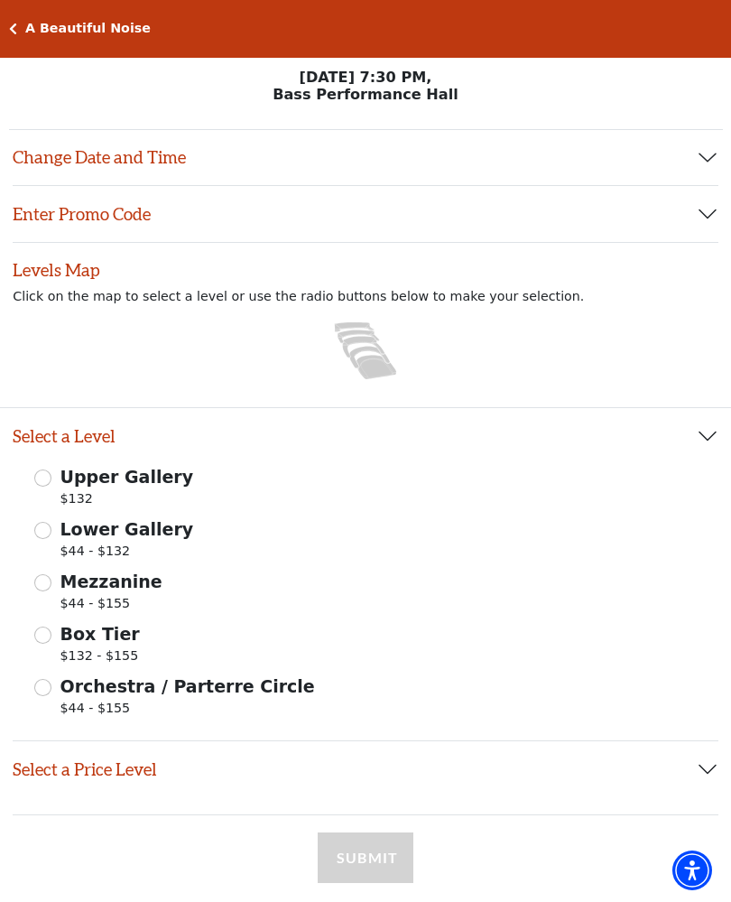
click at [42, 579] on input "Mezzanine $44 - $155" at bounding box center [42, 582] width 17 height 17
radio input "true"
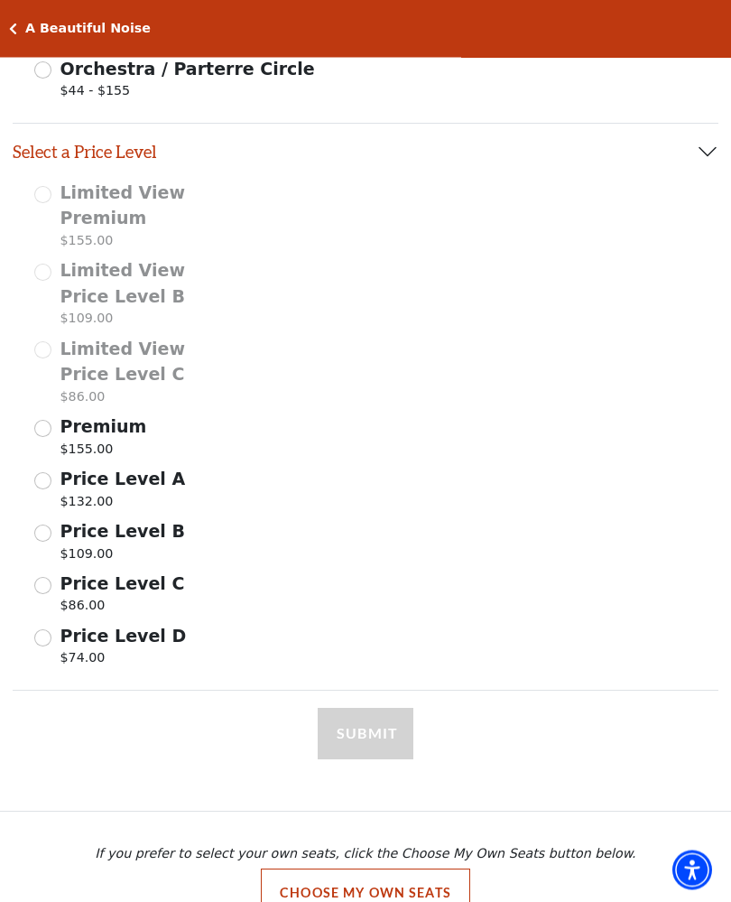
scroll to position [618, 0]
click at [53, 524] on div "Price Level B $109.00" at bounding box center [117, 543] width 166 height 51
click at [48, 530] on input "Price Level B $109.00" at bounding box center [42, 533] width 17 height 17
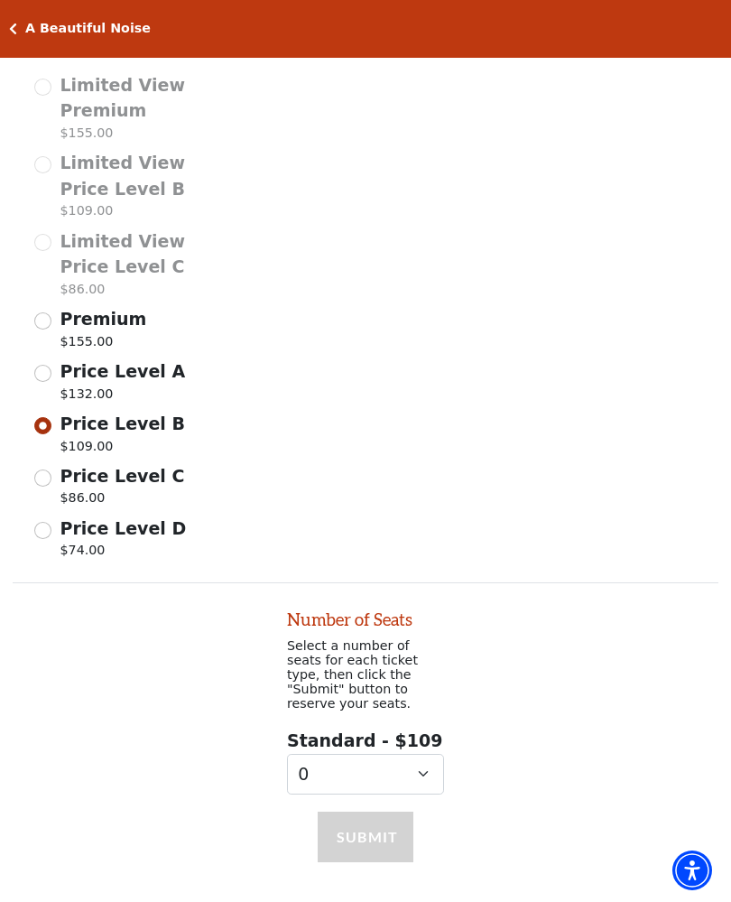
scroll to position [820, 0]
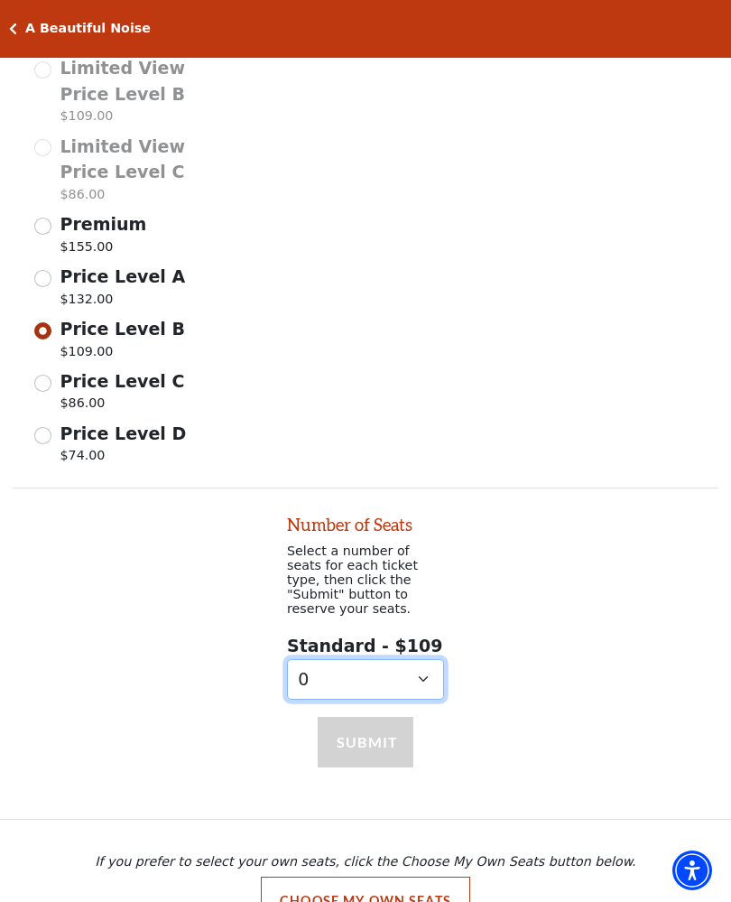
click at [297, 659] on select "0 1 2 3 4 5 6 7 8 9" at bounding box center [365, 679] width 157 height 41
select select "2"
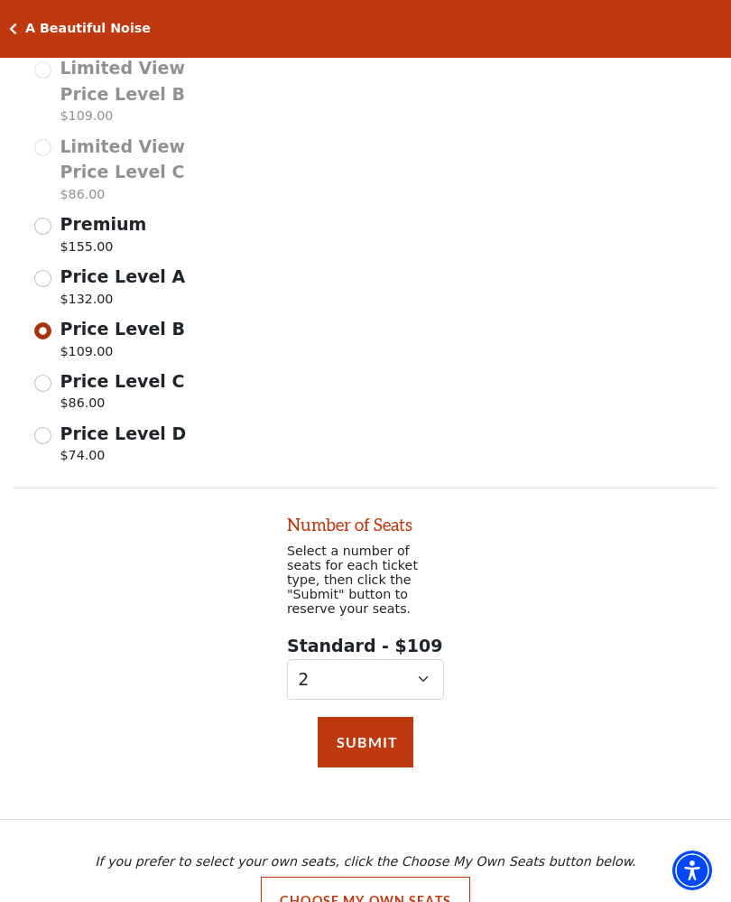
click at [342, 728] on button "Submit" at bounding box center [366, 742] width 96 height 51
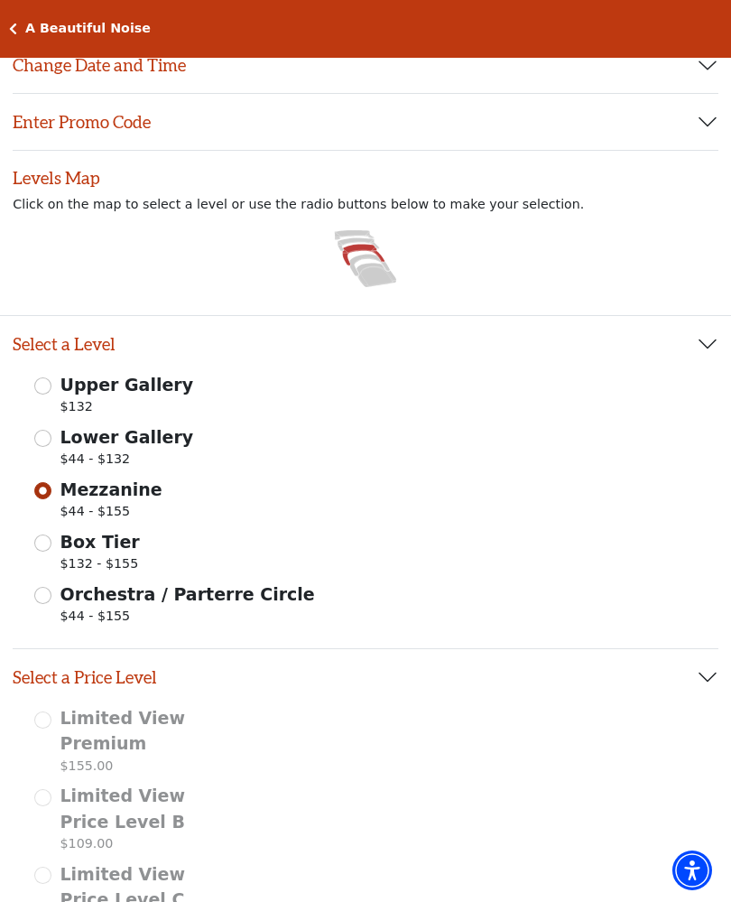
scroll to position [0, 0]
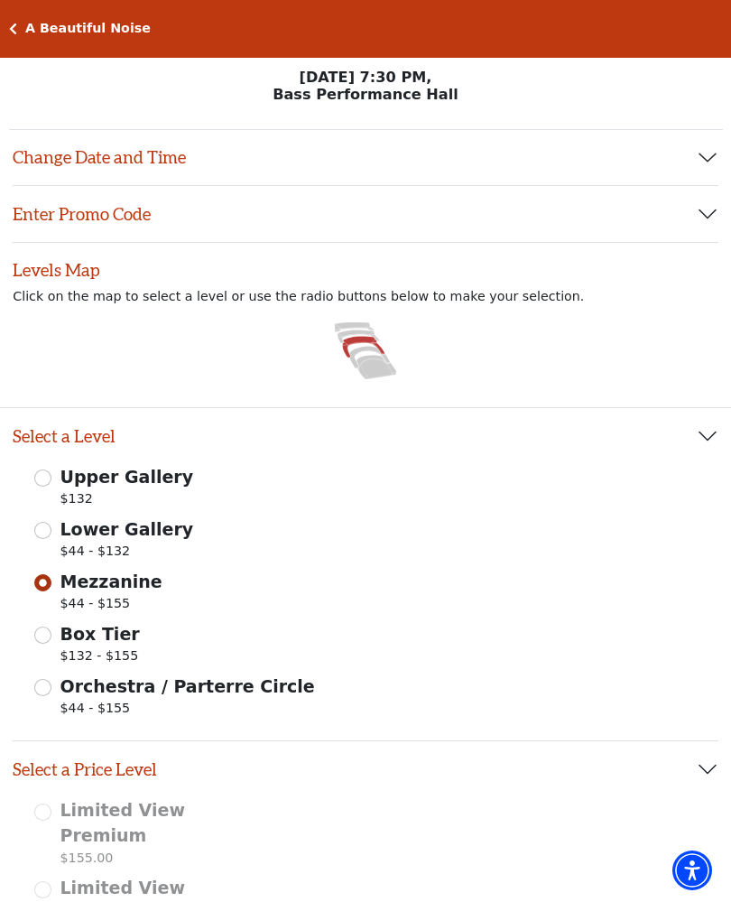
click at [42, 160] on button "Change Date and Time" at bounding box center [366, 158] width 706 height 56
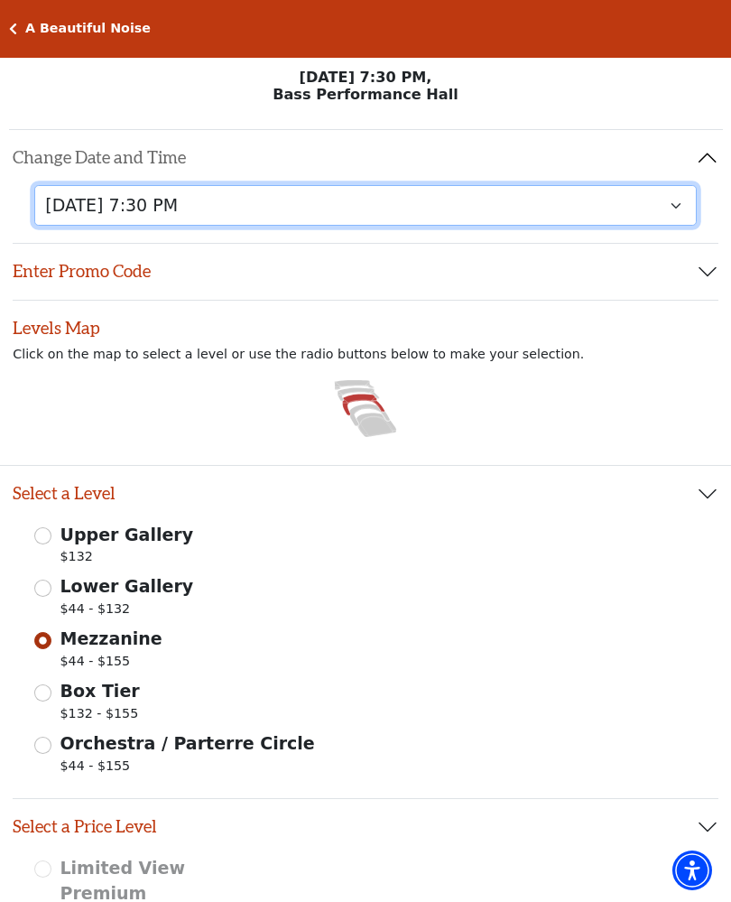
click at [671, 197] on select "Tuesday, October 28 at 7:30 PM Wednesday, October 29 at 7:30 PM Thursday, Octob…" at bounding box center [365, 205] width 663 height 41
select select "6223"
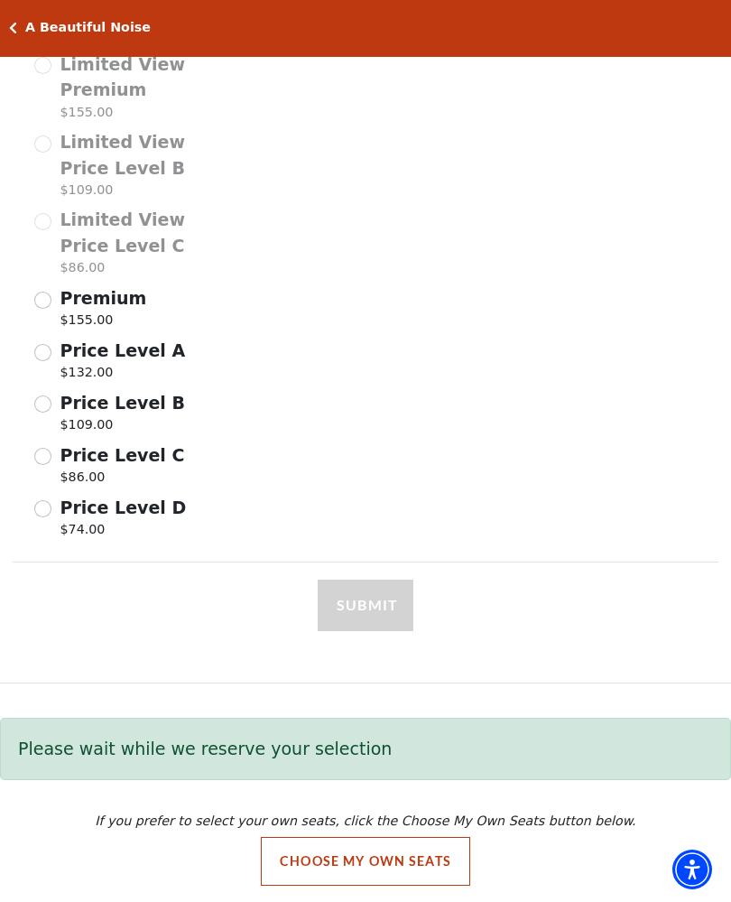
scroll to position [804, 0]
click at [48, 400] on input "Price Level B $109.00" at bounding box center [42, 404] width 17 height 17
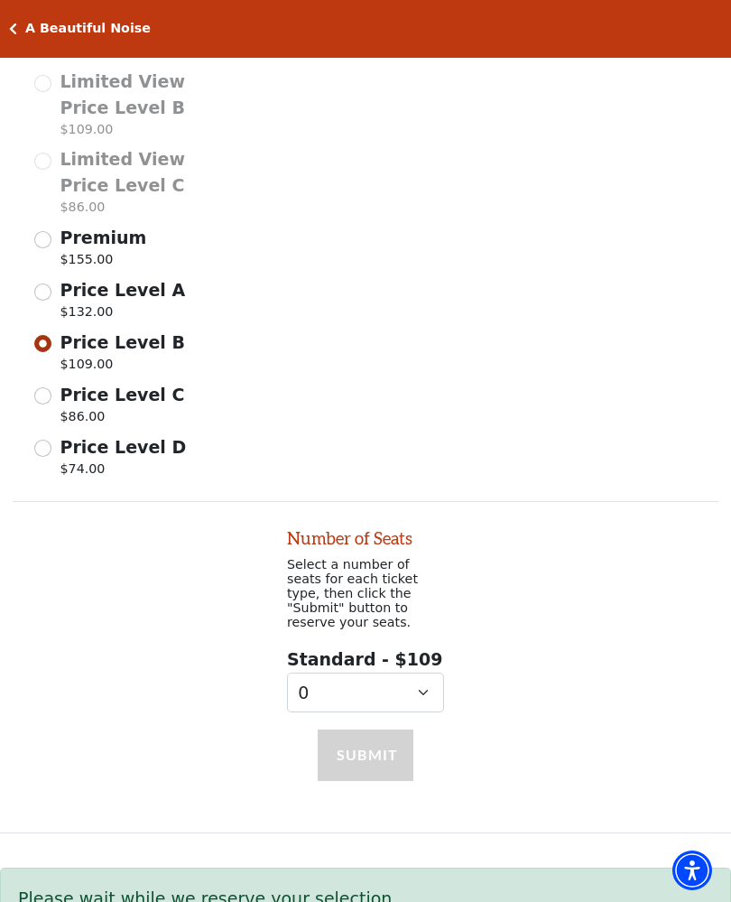
scroll to position [873, 0]
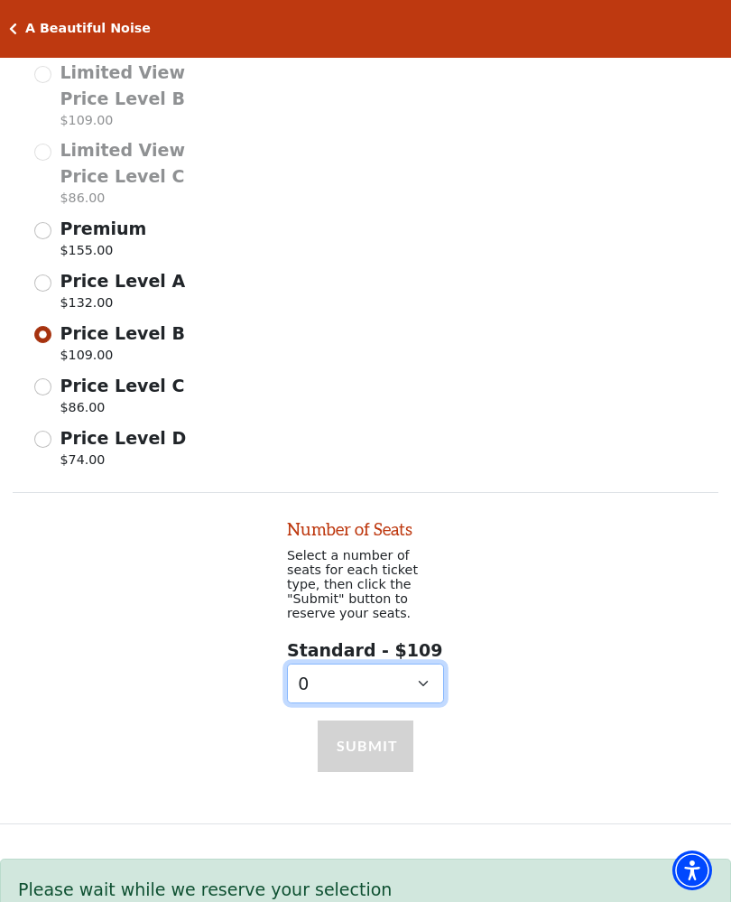
click at [310, 666] on select "0 1 2 3 4 5 6 7 8 9" at bounding box center [365, 684] width 157 height 41
select select "2"
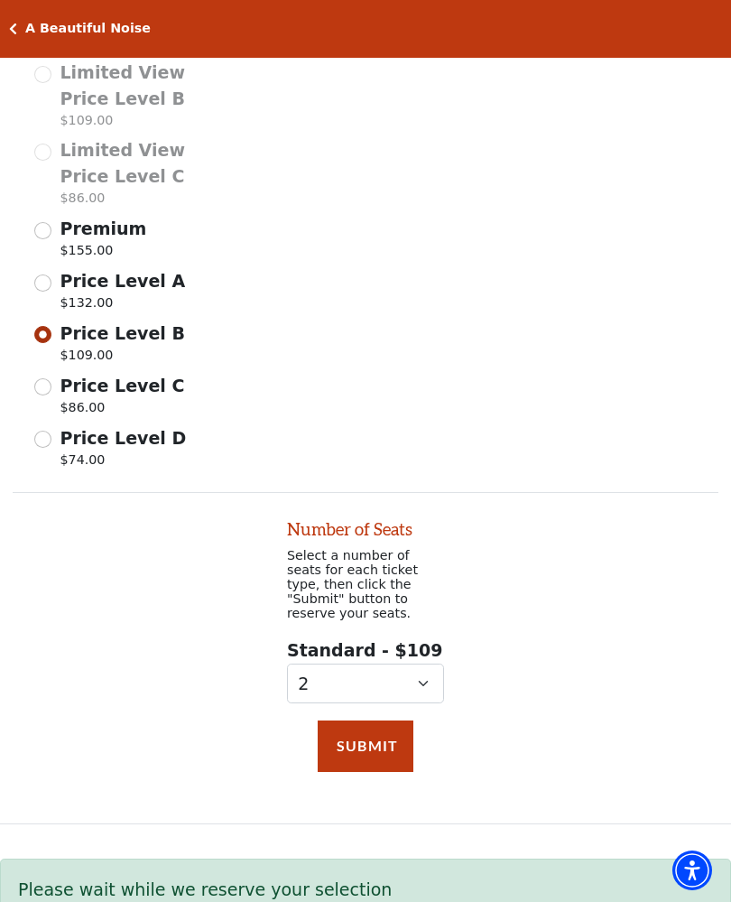
click at [331, 729] on button "Submit" at bounding box center [366, 746] width 96 height 51
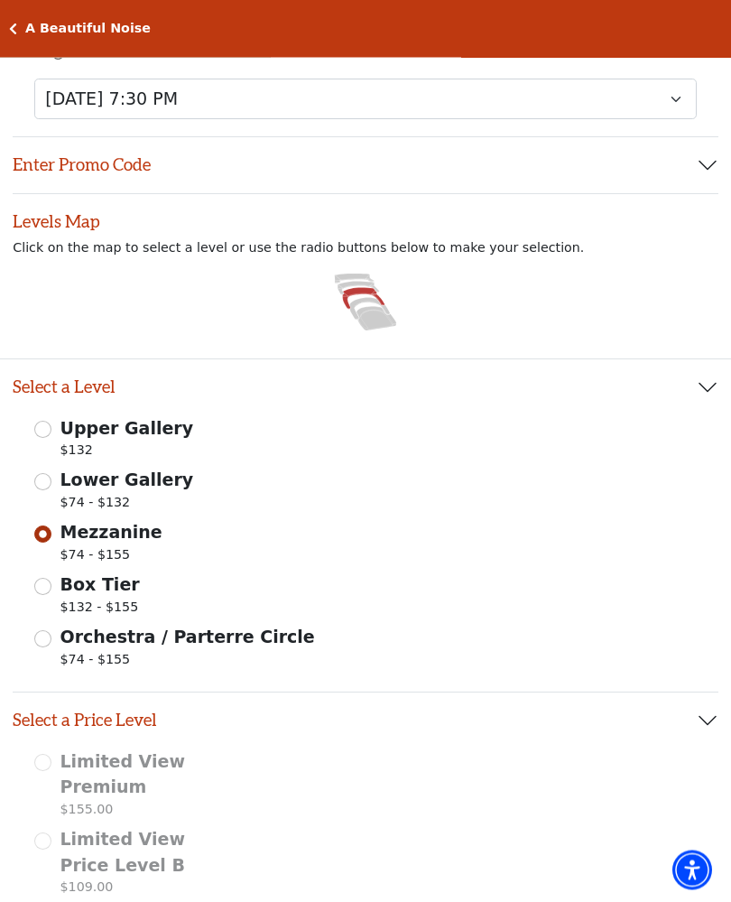
scroll to position [0, 0]
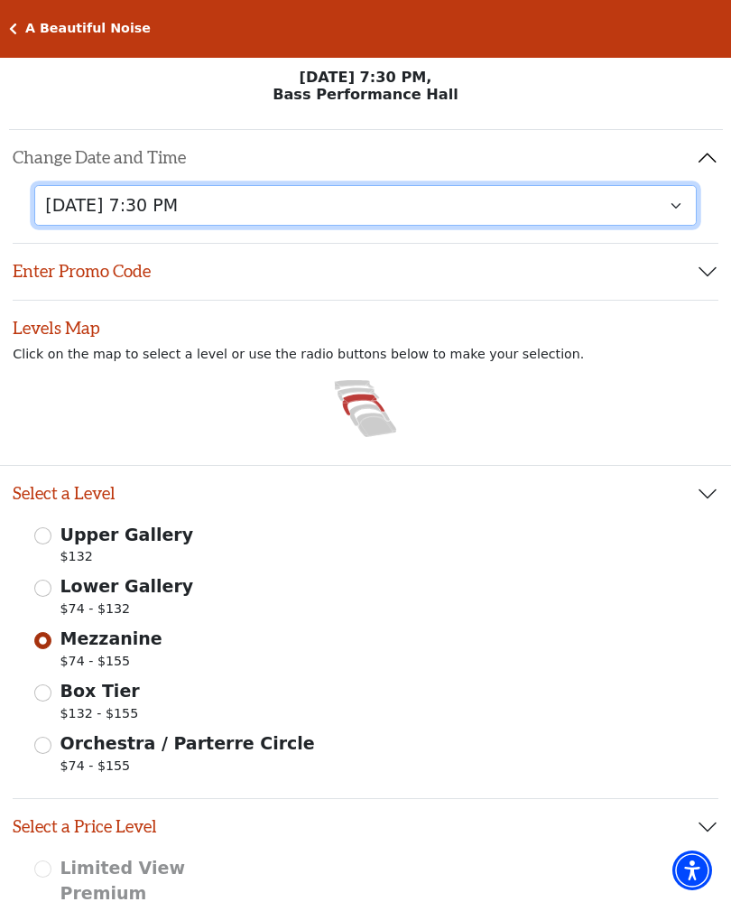
click at [135, 211] on select "Tuesday, October 28 at 7:30 PM Wednesday, October 29 at 7:30 PM Thursday, Octob…" at bounding box center [365, 205] width 663 height 41
click at [123, 214] on select "Tuesday, October 28 at 7:30 PM Wednesday, October 29 at 7:30 PM Thursday, Octob…" at bounding box center [365, 205] width 663 height 41
select select "6227"
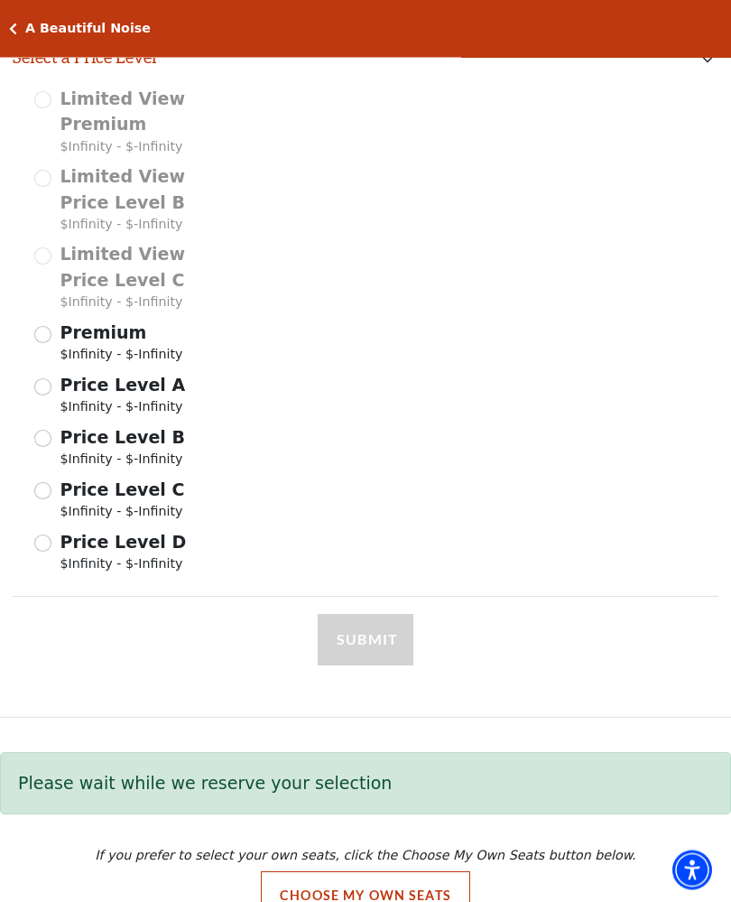
scroll to position [771, 0]
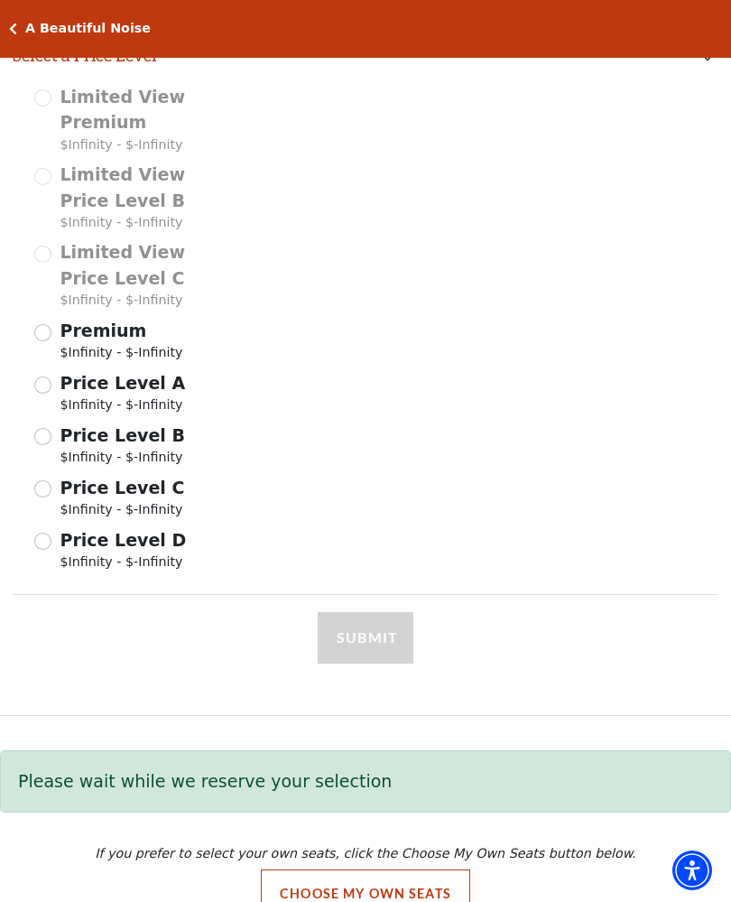
click at [43, 428] on input "Price Level B $Infinity - $-Infinity" at bounding box center [42, 436] width 17 height 17
radio input "true"
click at [321, 887] on button "Choose My Own Seats" at bounding box center [366, 894] width 210 height 49
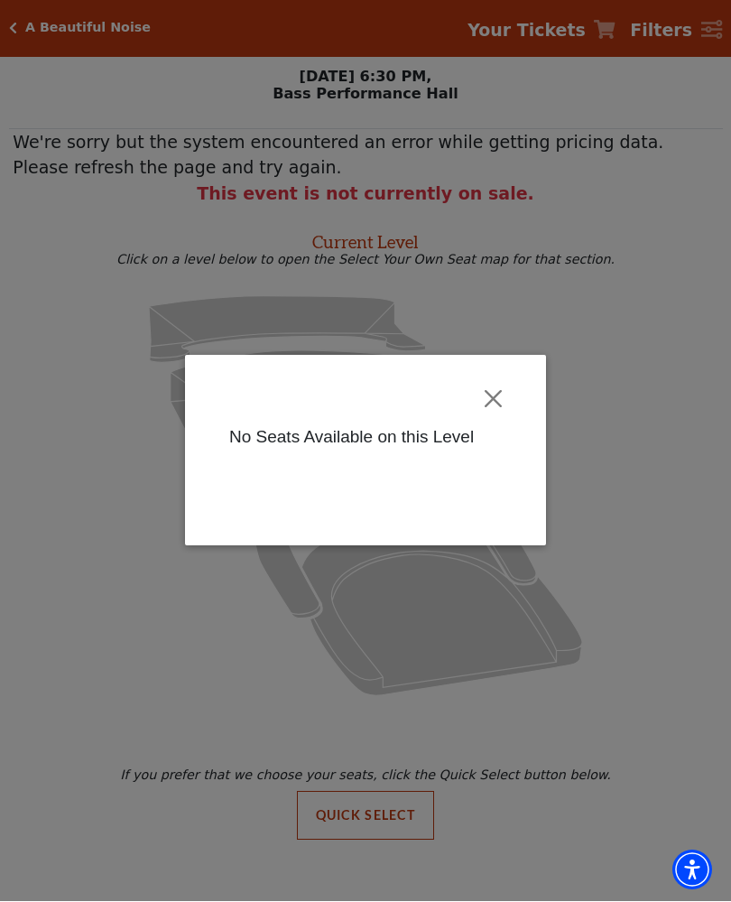
click at [502, 397] on button "Close" at bounding box center [494, 400] width 34 height 34
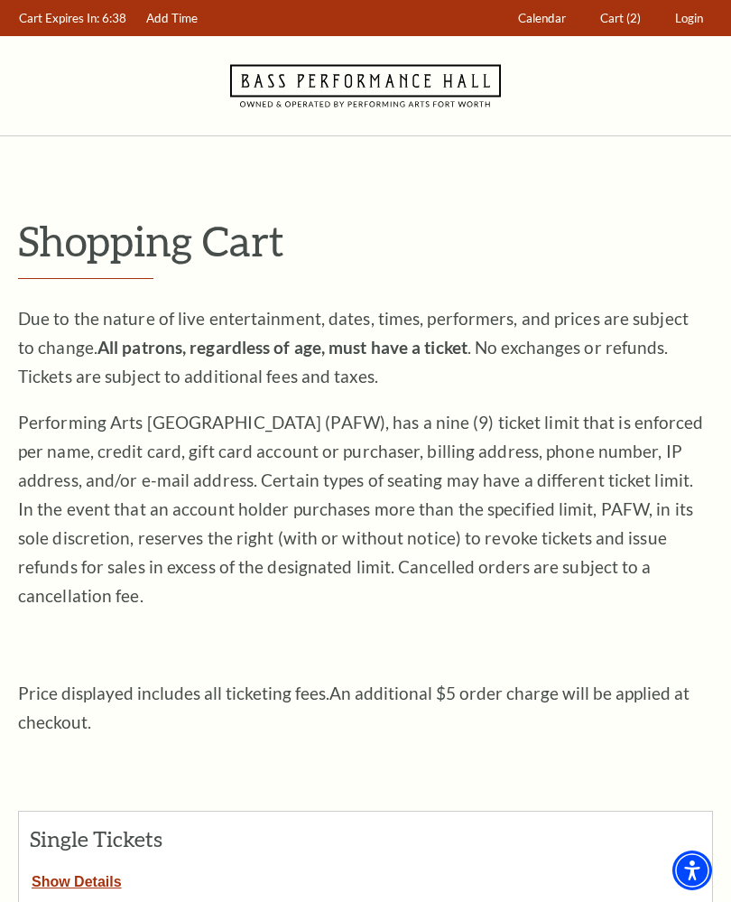
click at [611, 14] on span "Cart" at bounding box center [612, 18] width 23 height 14
click at [57, 867] on button "Show Details" at bounding box center [77, 878] width 116 height 23
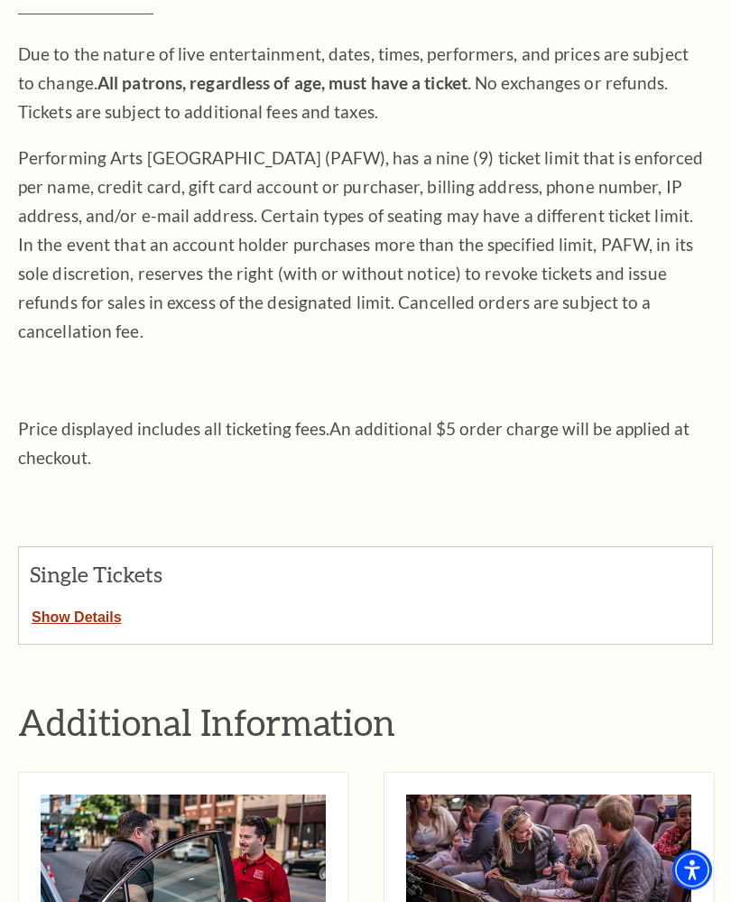
scroll to position [265, 0]
click at [60, 602] on button "Show Details" at bounding box center [77, 613] width 116 height 23
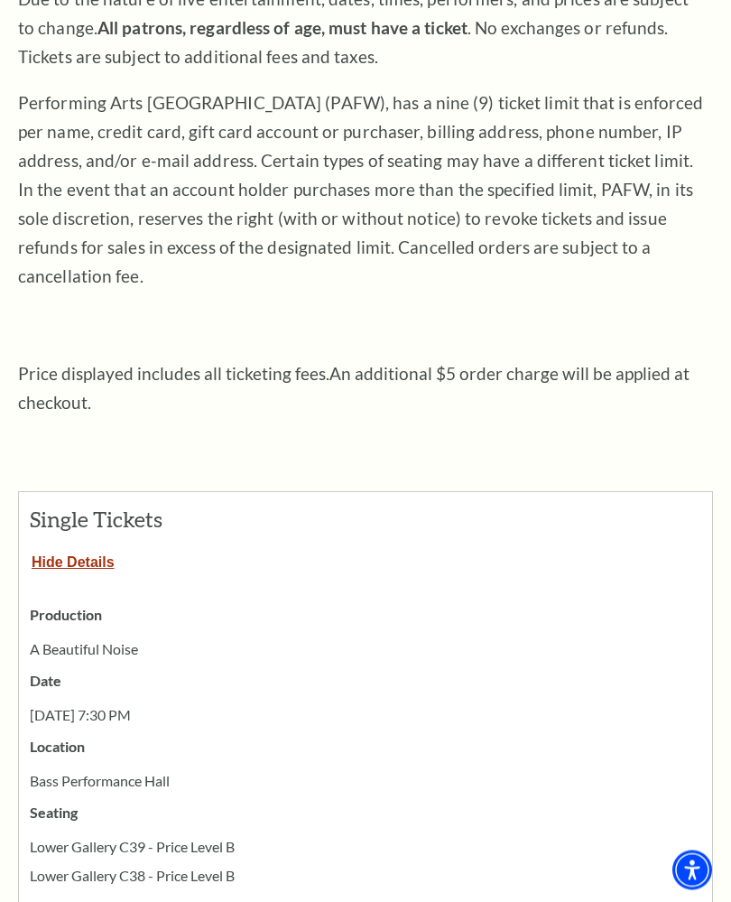
scroll to position [0, 0]
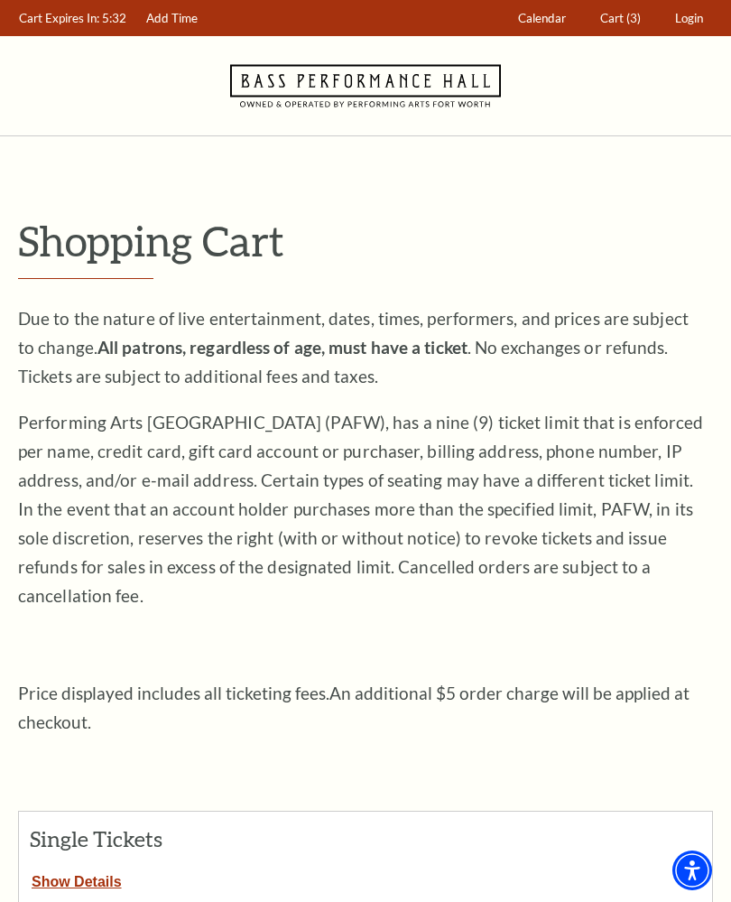
click at [86, 867] on button "Show Details" at bounding box center [77, 878] width 116 height 23
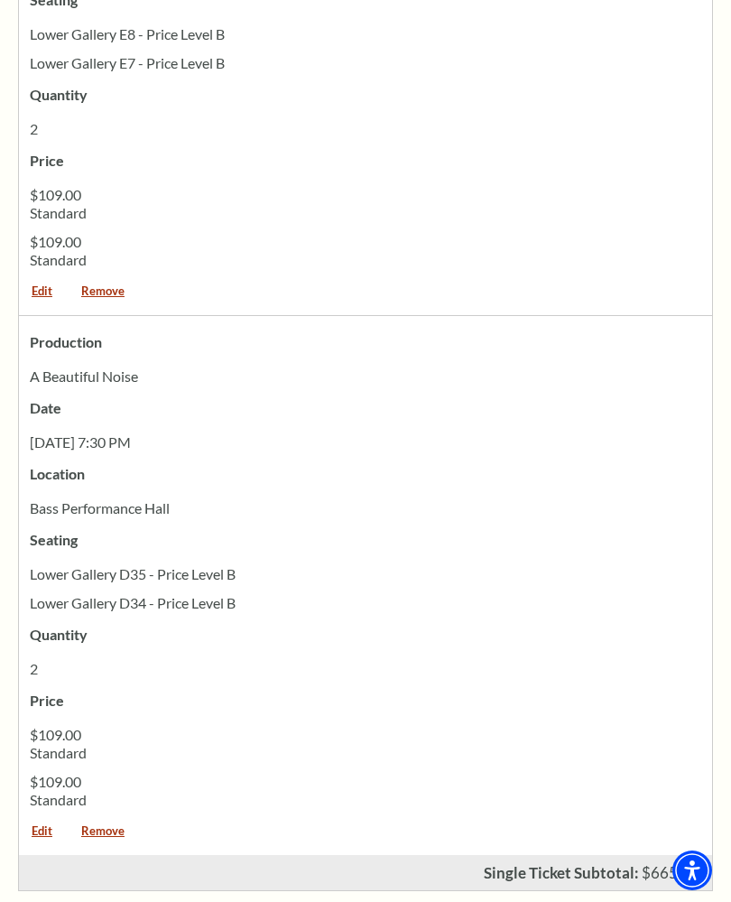
scroll to position [1679, 0]
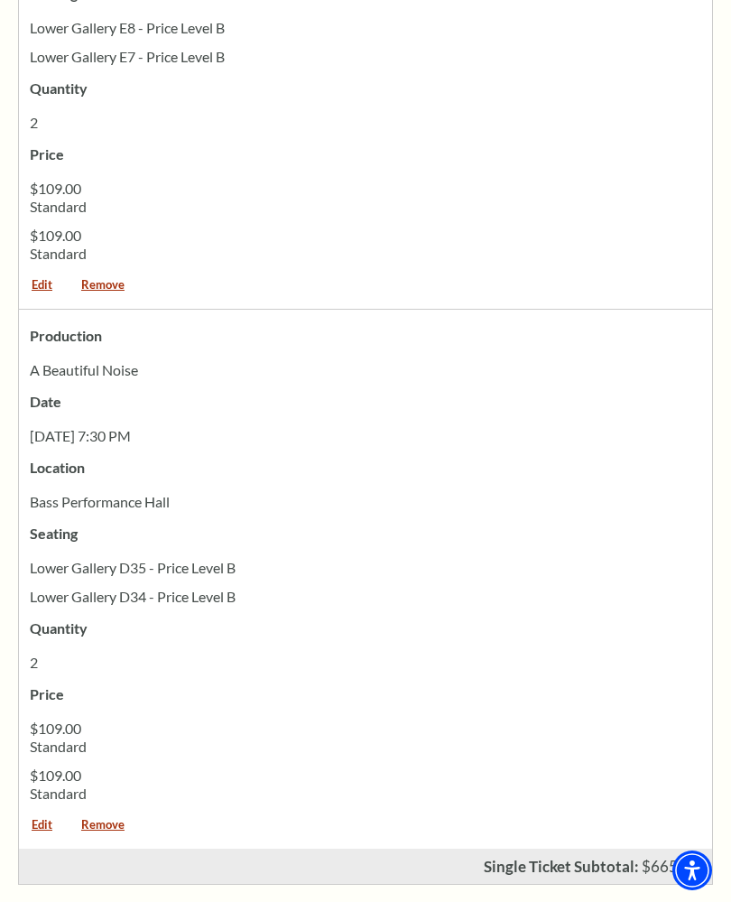
click at [108, 819] on link "Remove" at bounding box center [103, 831] width 69 height 24
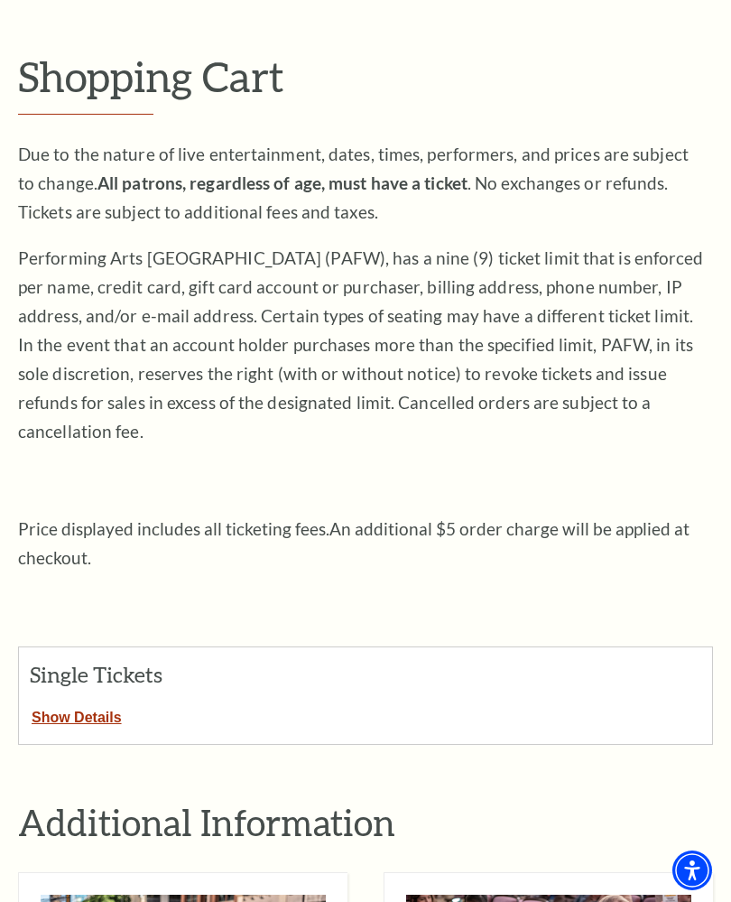
scroll to position [163, 0]
click at [71, 703] on button "Show Details" at bounding box center [77, 714] width 116 height 23
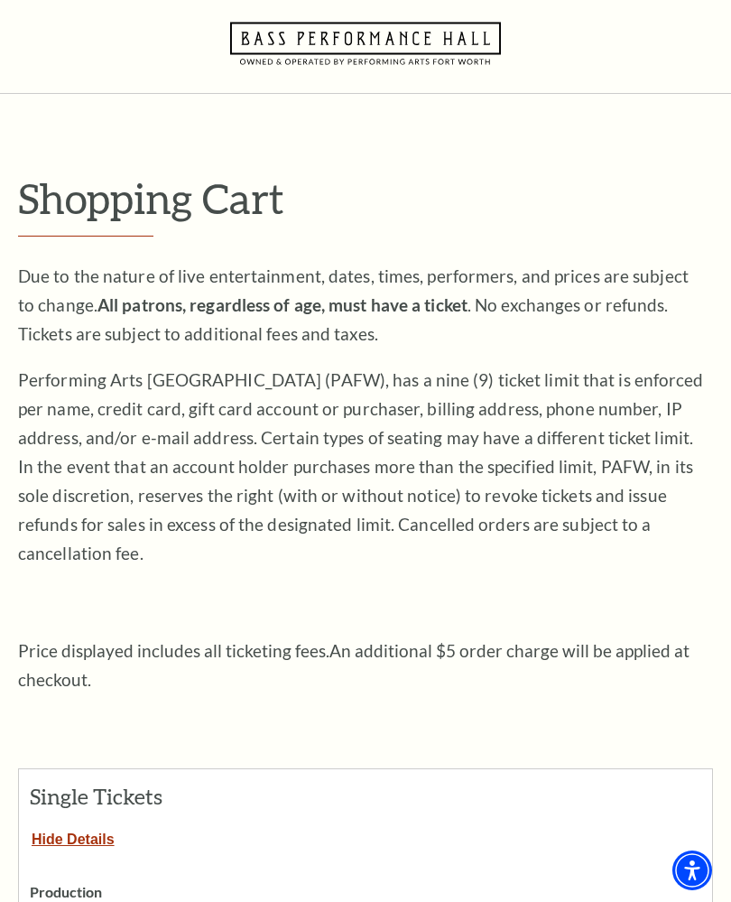
scroll to position [0, 0]
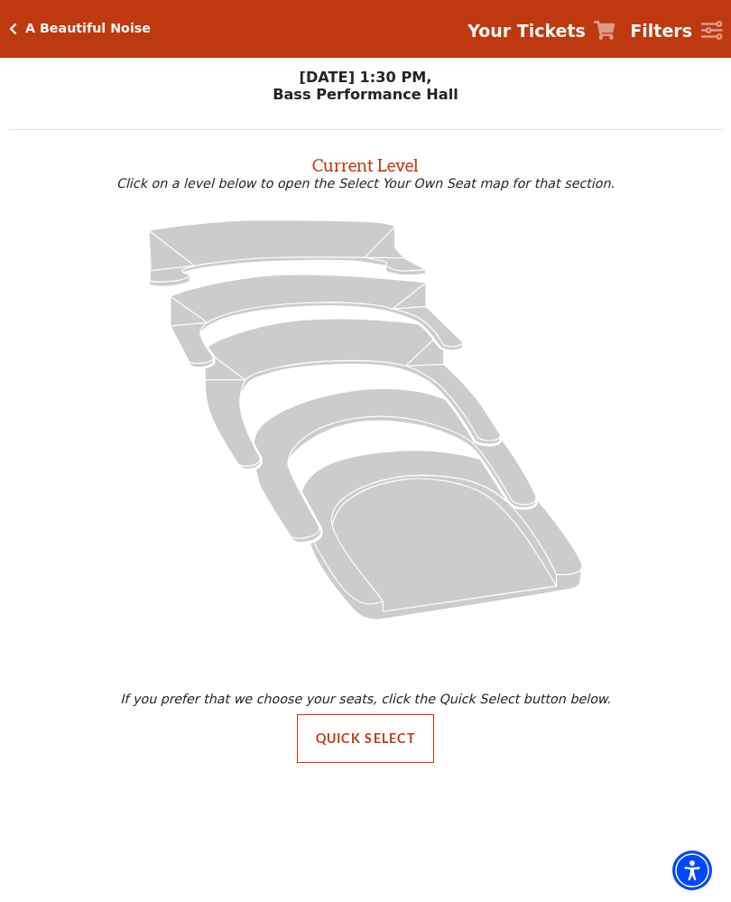
click at [349, 751] on button "Quick Select" at bounding box center [366, 738] width 138 height 49
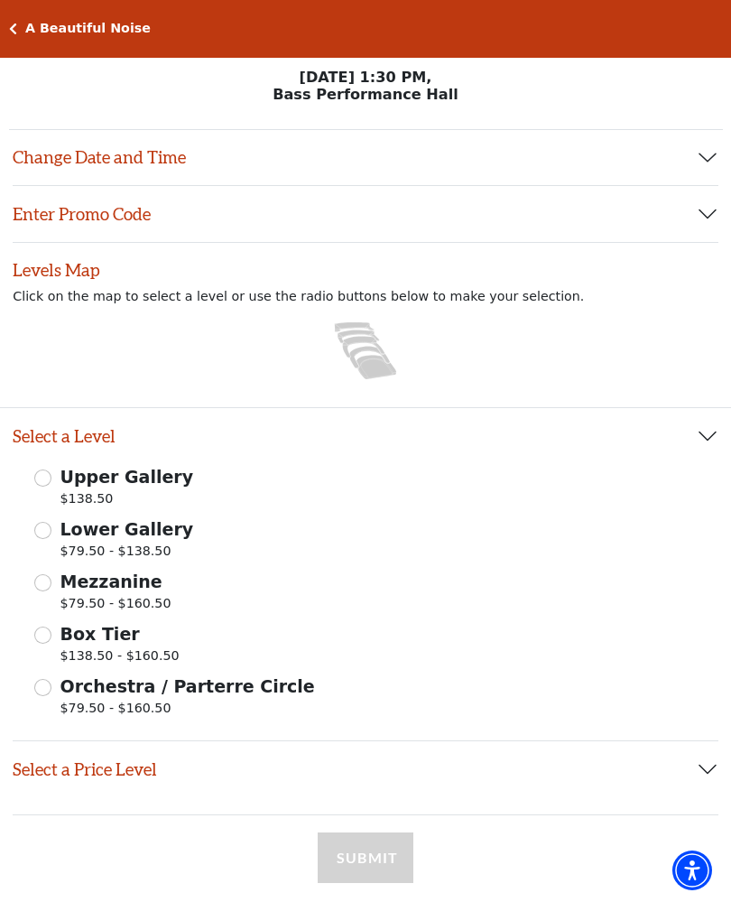
click at [41, 589] on input "Mezzanine $79.50 - $160.50" at bounding box center [42, 582] width 17 height 17
radio input "true"
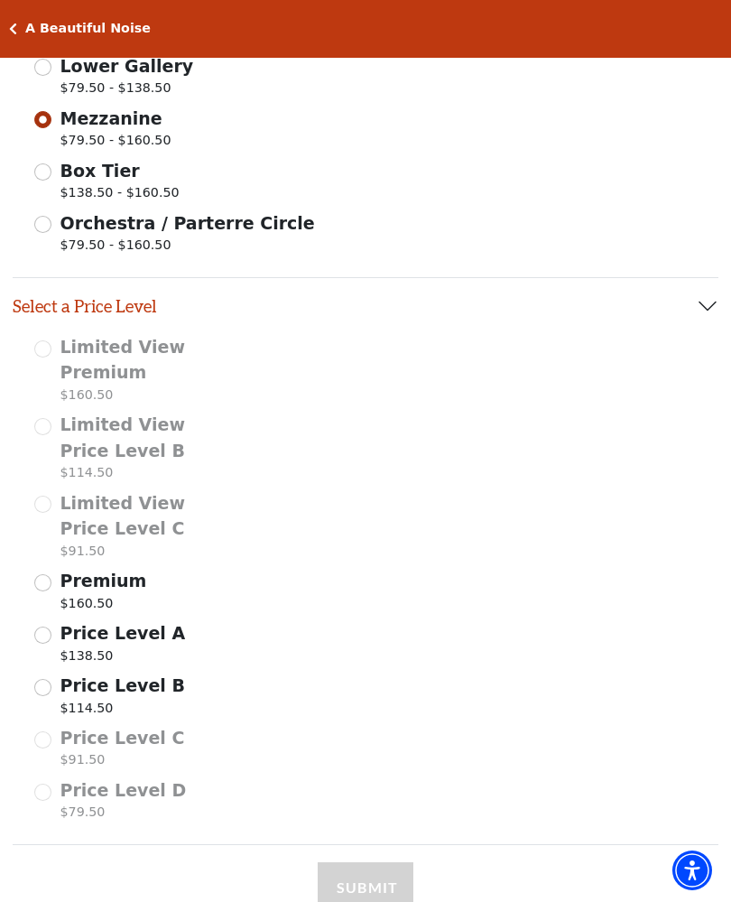
click at [41, 688] on input "Price Level B $114.50" at bounding box center [42, 687] width 17 height 17
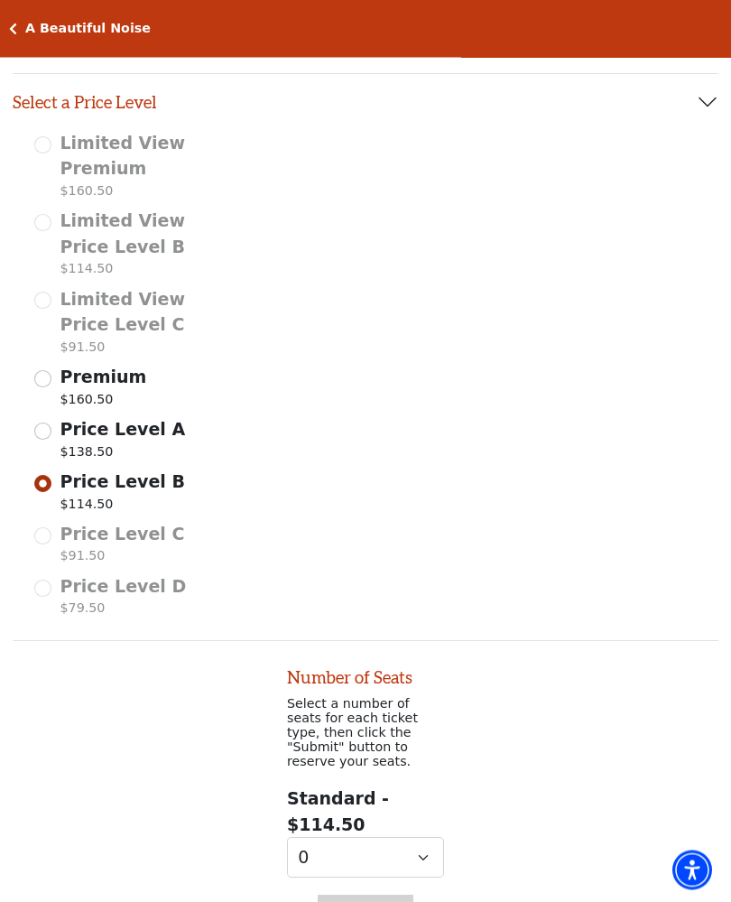
scroll to position [820, 0]
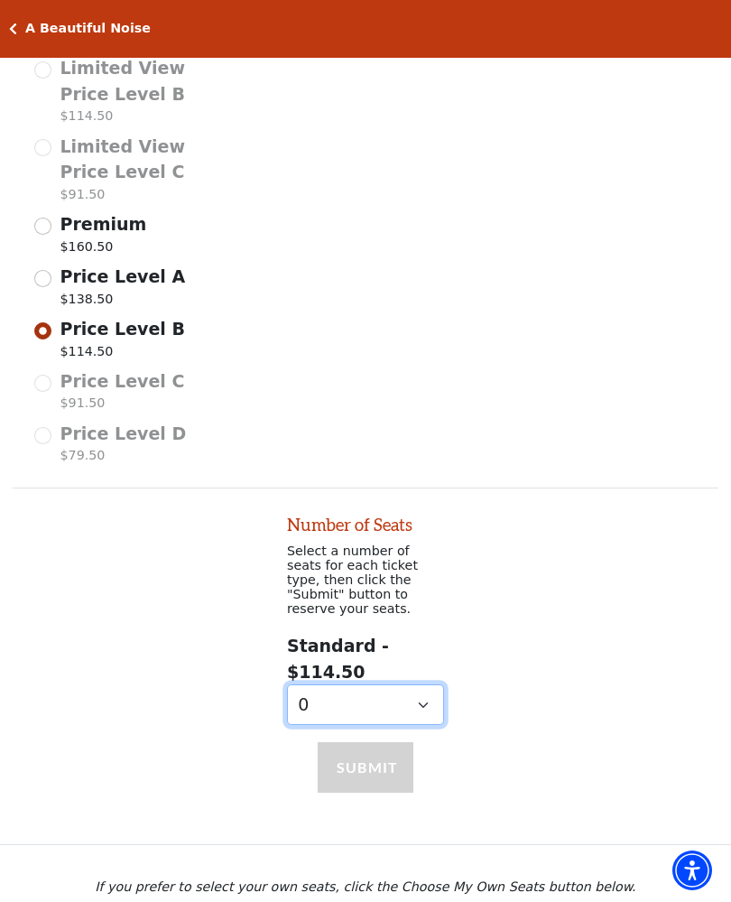
click at [315, 685] on select "0 1 2 3 4 5" at bounding box center [365, 705] width 157 height 41
select select "2"
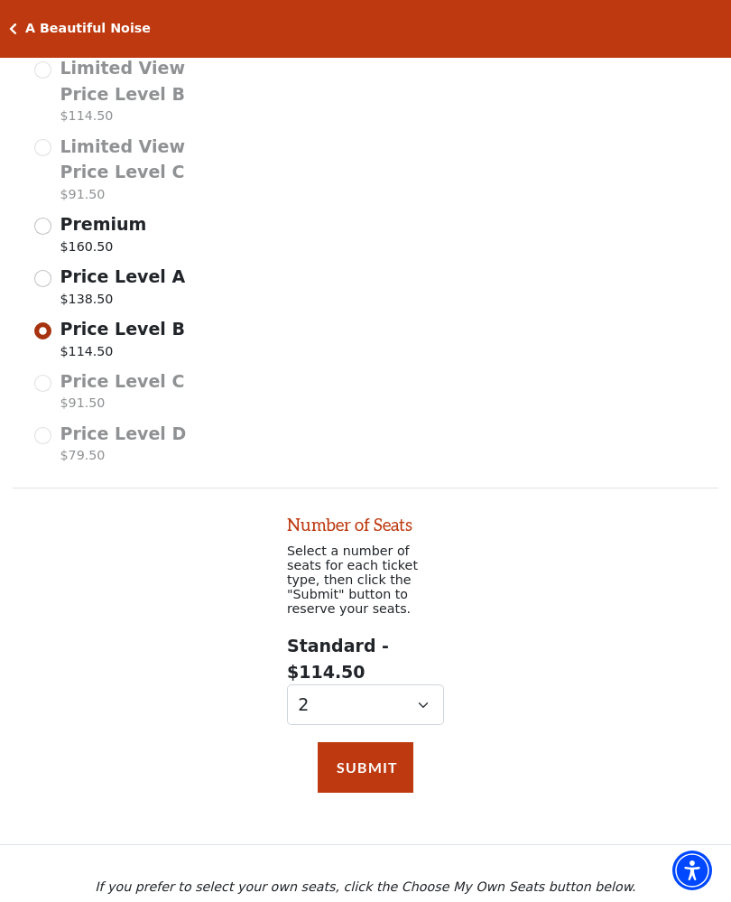
click at [349, 742] on button "Submit" at bounding box center [366, 767] width 96 height 51
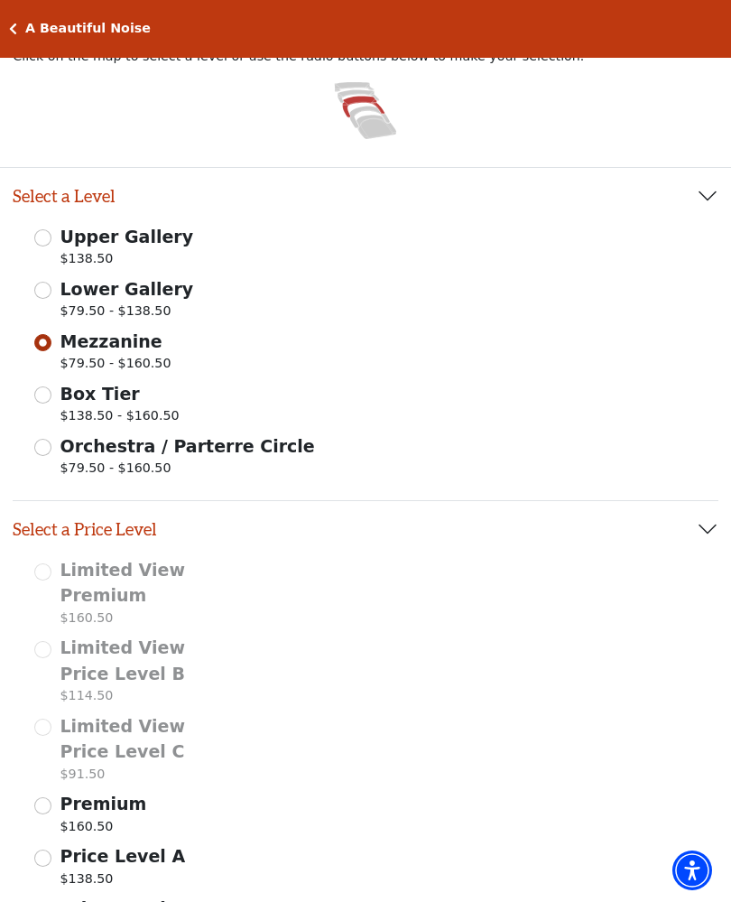
scroll to position [236, 0]
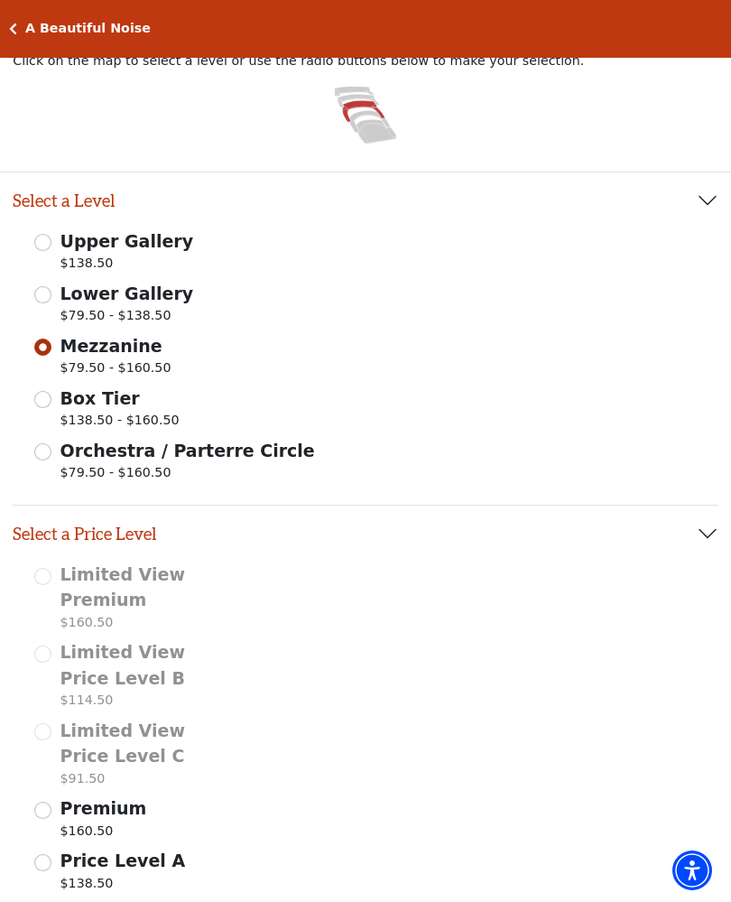
click at [50, 298] on input "Lower Gallery $79.50 - $138.50" at bounding box center [42, 294] width 17 height 17
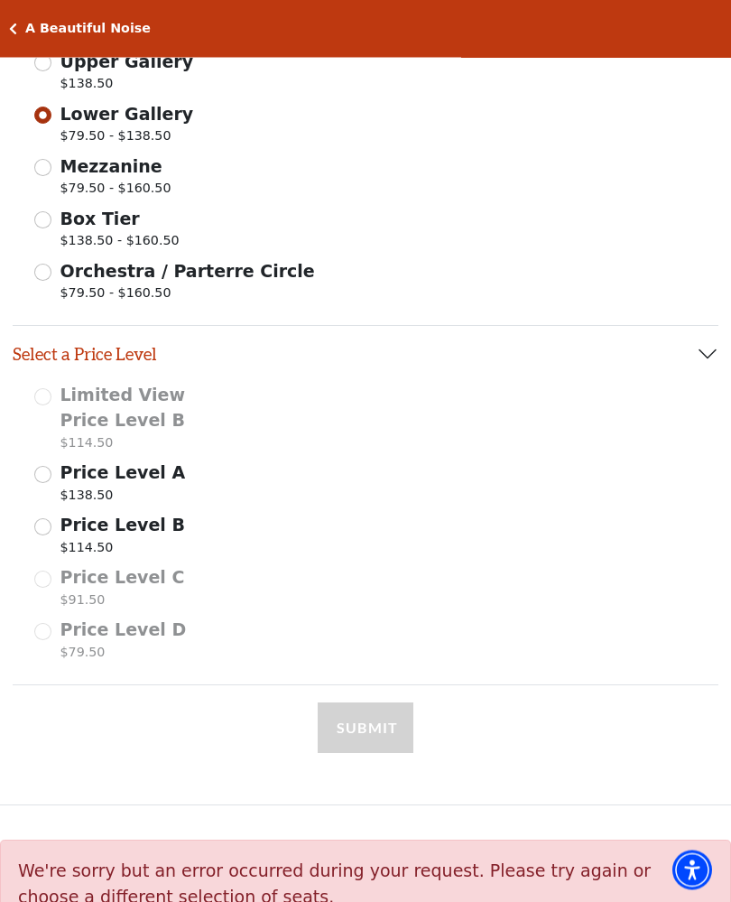
scroll to position [566, 0]
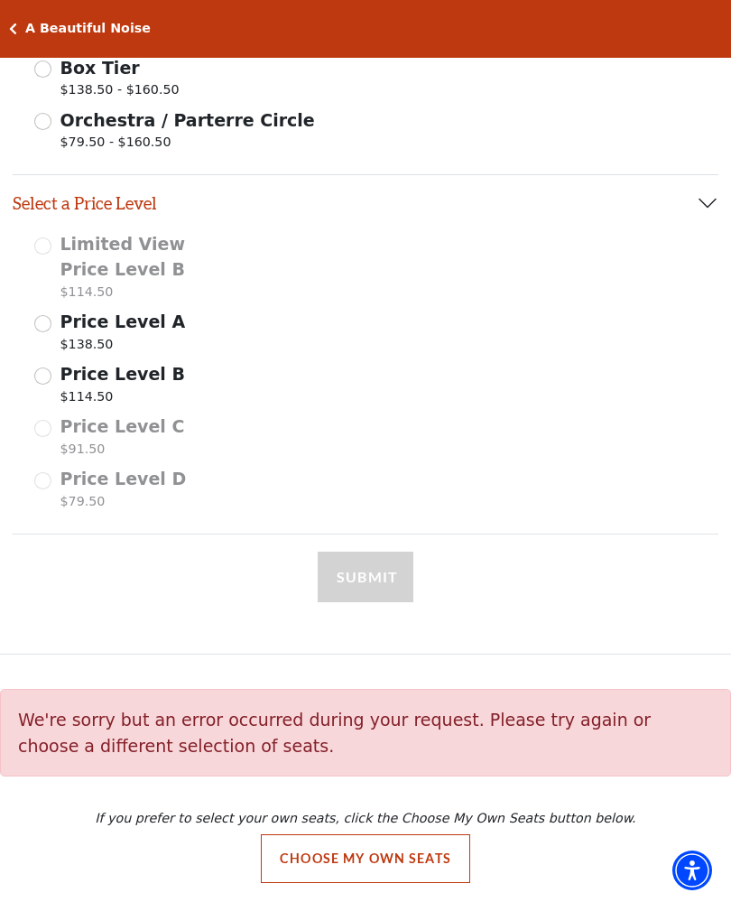
click at [42, 376] on input "Price Level B $114.50" at bounding box center [42, 376] width 17 height 17
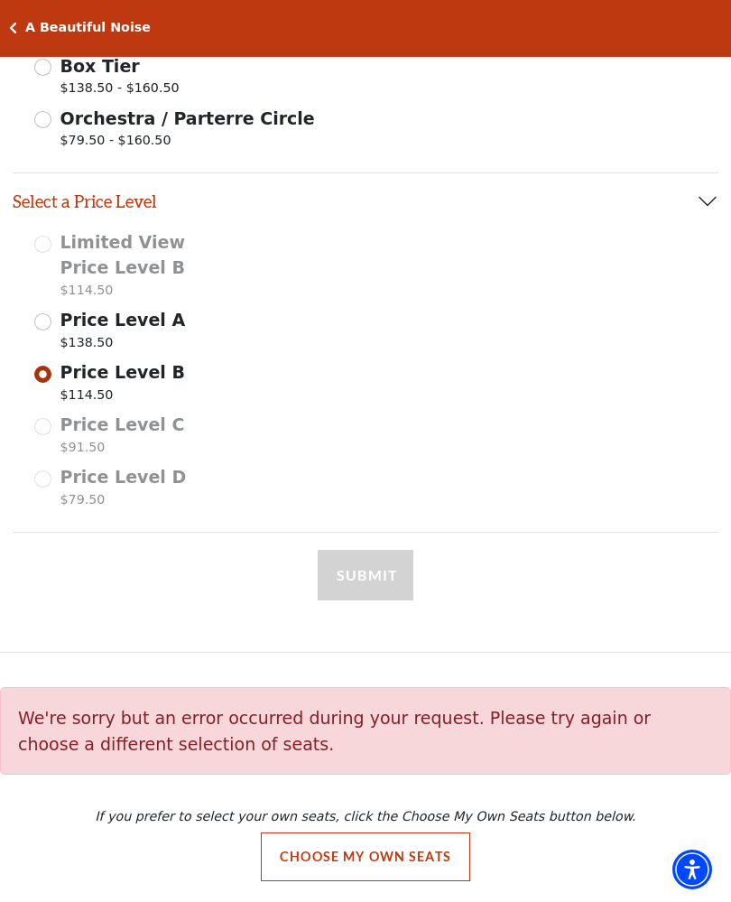
select select "2"
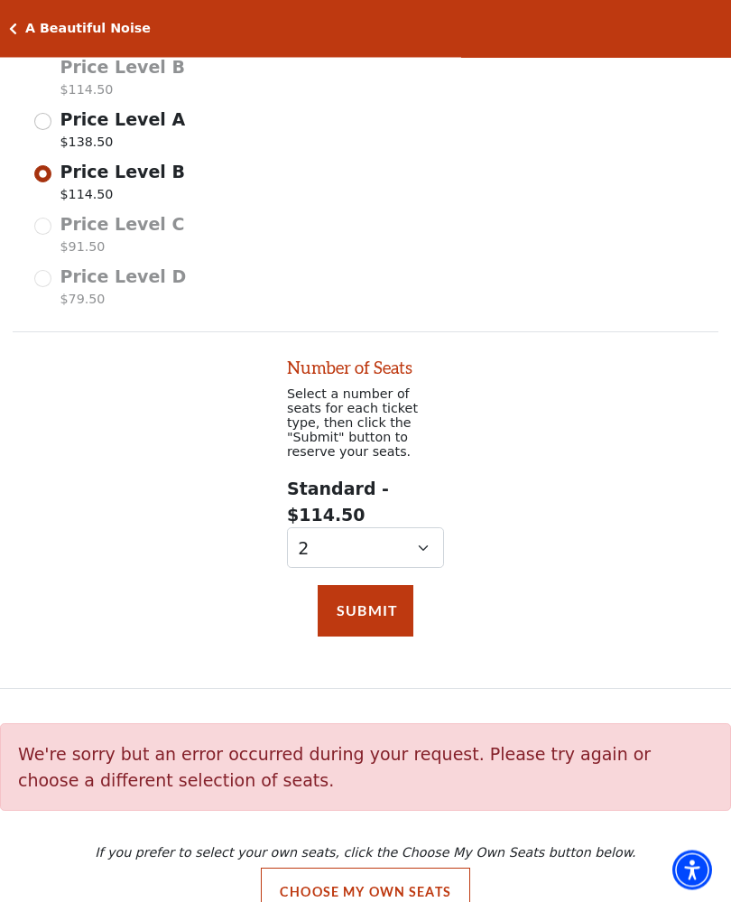
click at [320, 586] on button "Submit" at bounding box center [366, 611] width 96 height 51
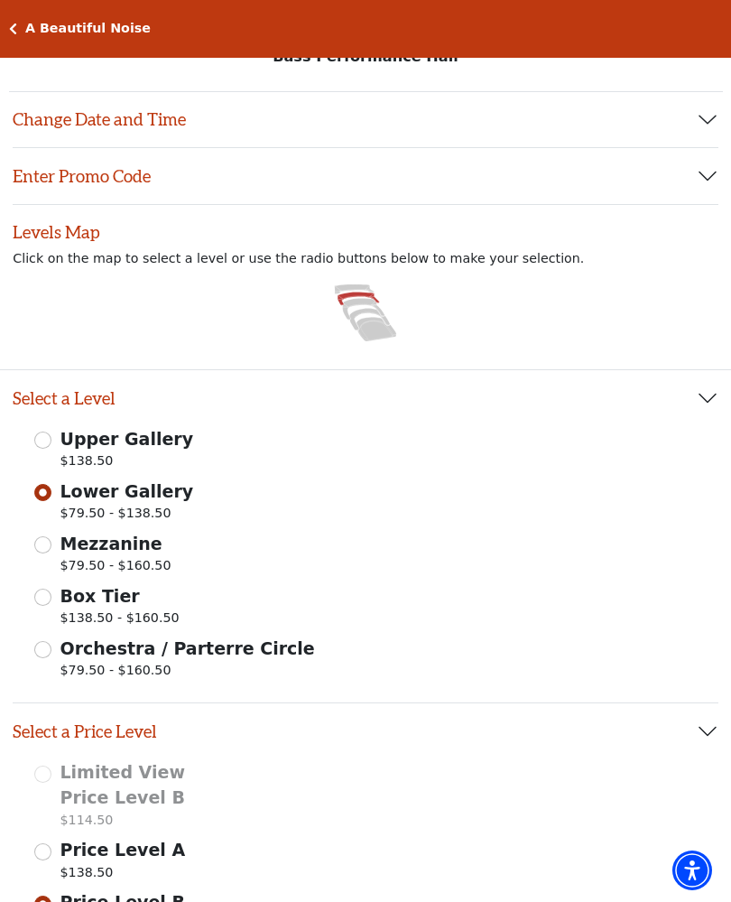
scroll to position [0, 0]
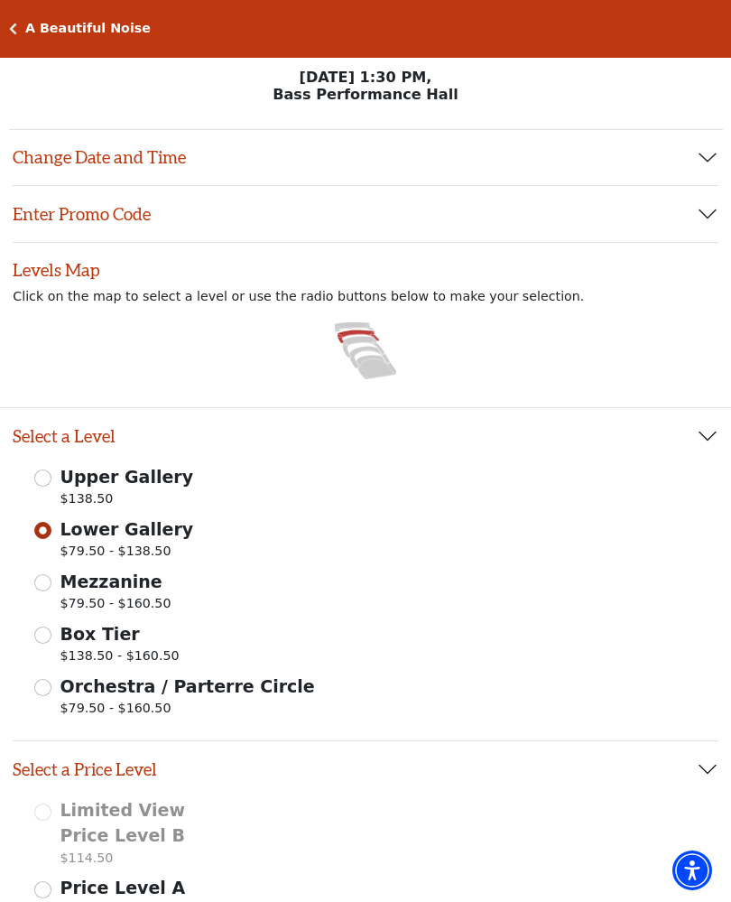
click at [51, 155] on button "Change Date and Time" at bounding box center [366, 158] width 706 height 56
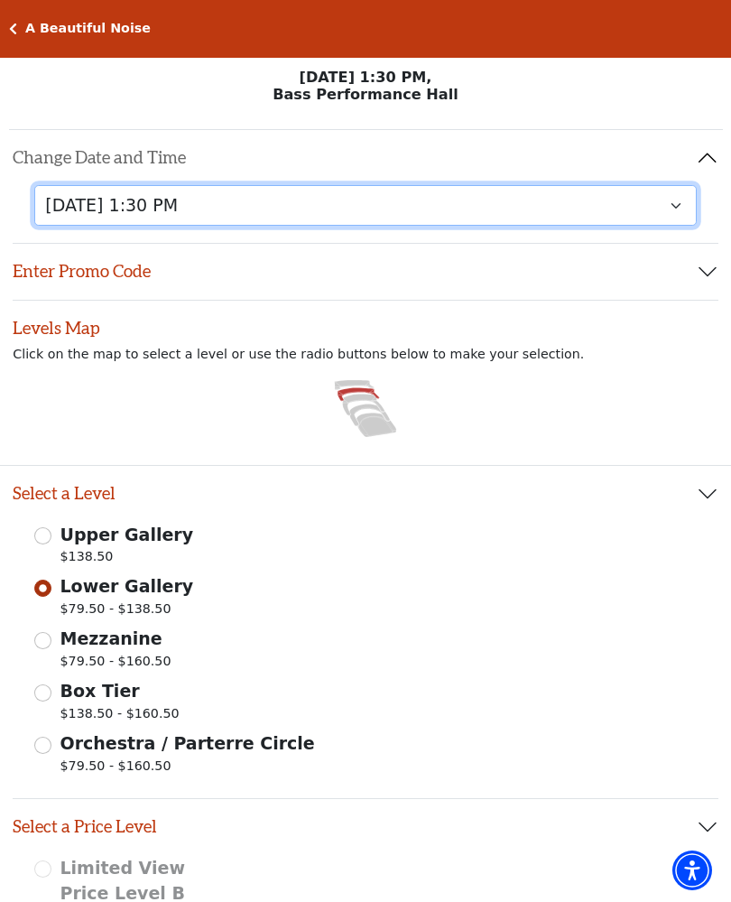
click at [79, 209] on select "[DATE] 7:30 PM [DATE] 7:30 PM [DATE] 7:30 PM [DATE] 7:30 PM [DATE] 1:30 PM [DAT…" at bounding box center [365, 205] width 663 height 41
select select "6219"
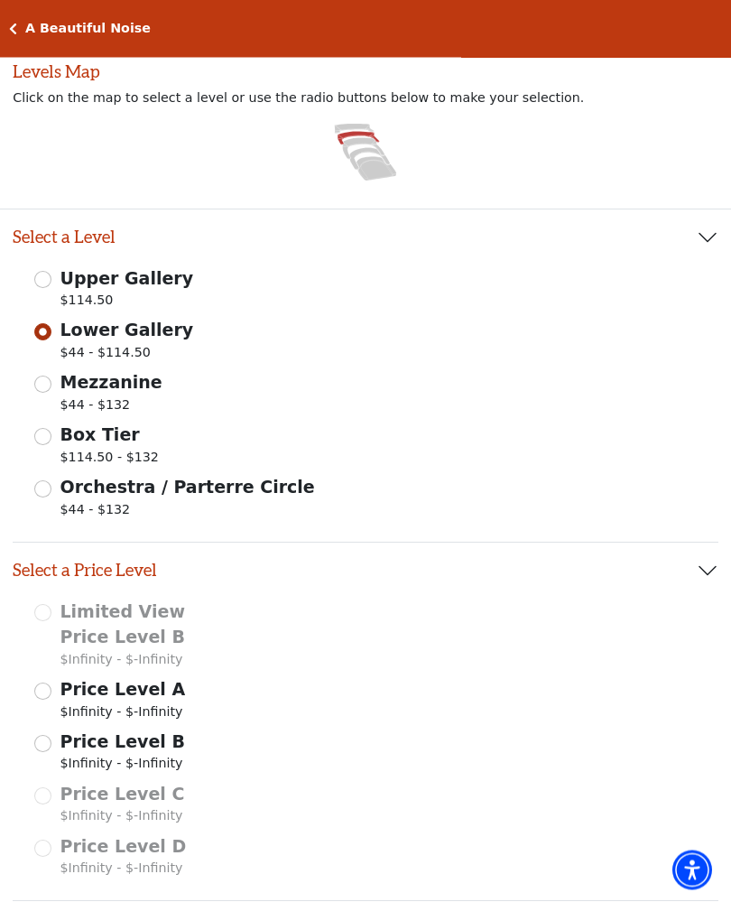
scroll to position [503, 0]
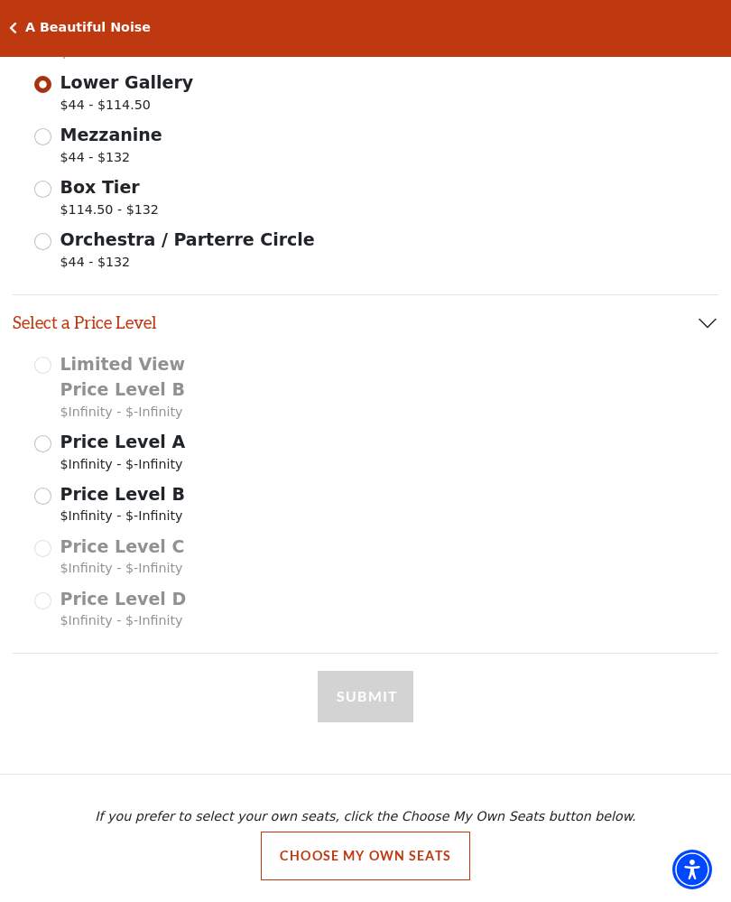
click at [331, 852] on button "Choose My Own Seats" at bounding box center [366, 857] width 210 height 49
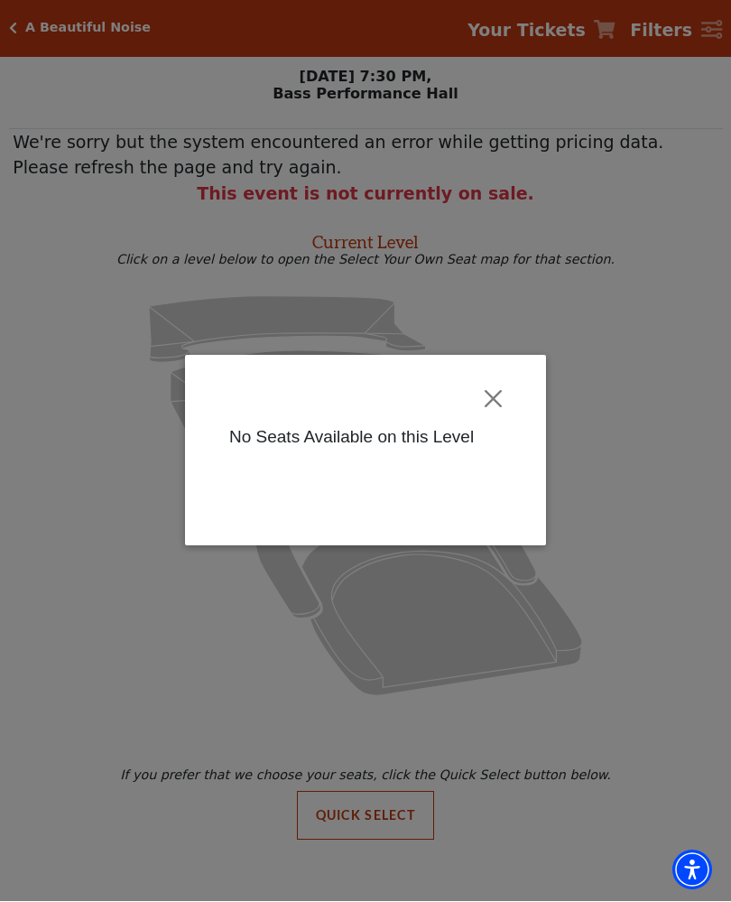
click at [489, 403] on button "Close" at bounding box center [494, 400] width 34 height 34
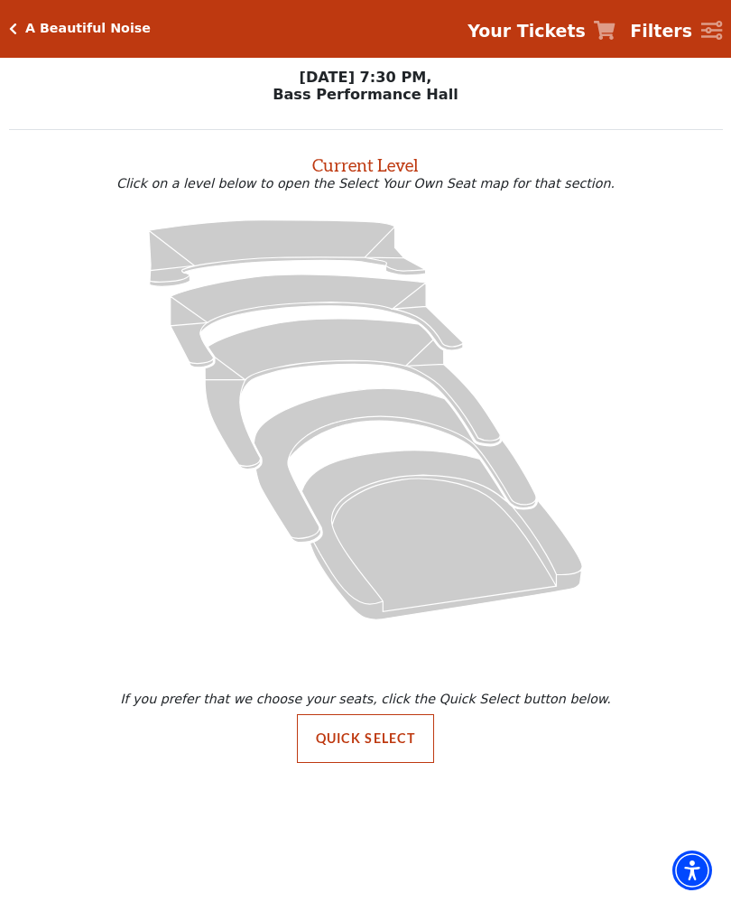
click at [321, 738] on button "Quick Select" at bounding box center [366, 738] width 138 height 49
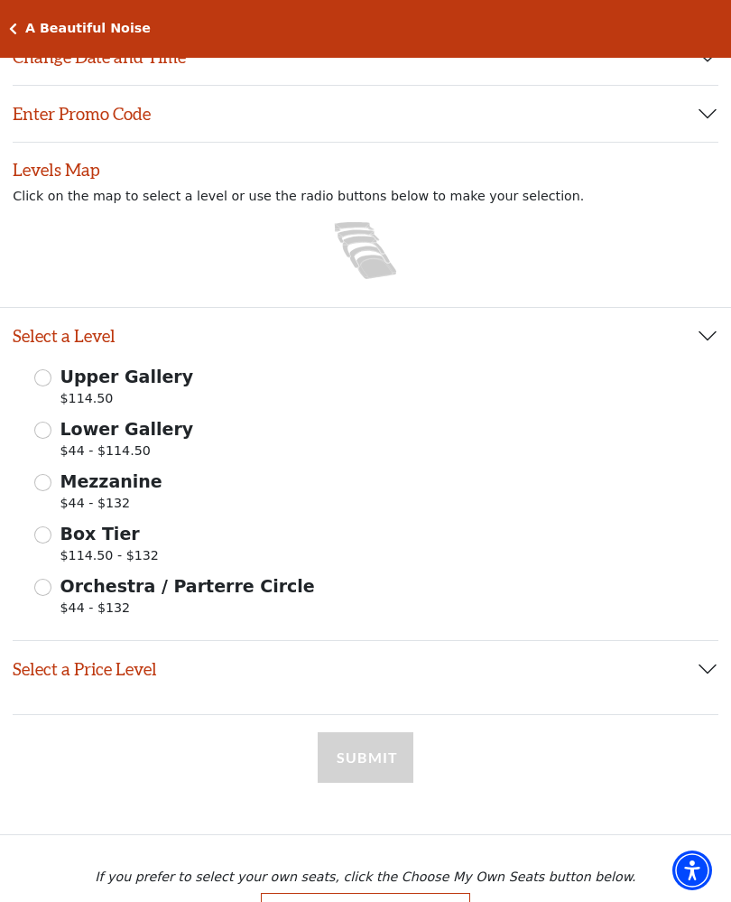
scroll to position [132, 0]
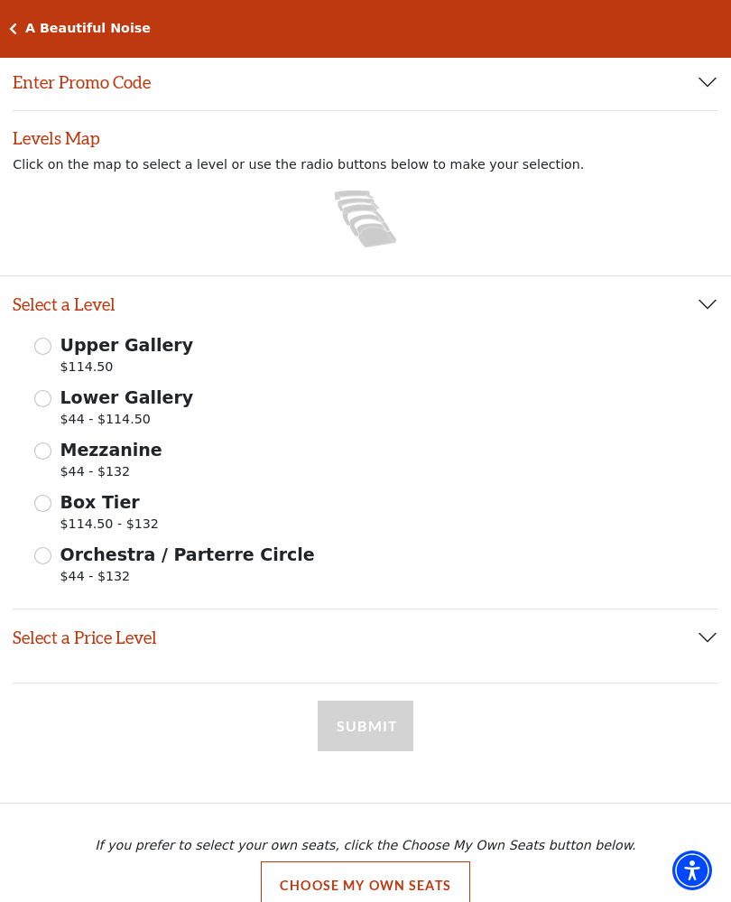
click at [50, 453] on input "Mezzanine $44 - $132" at bounding box center [42, 451] width 17 height 17
radio input "true"
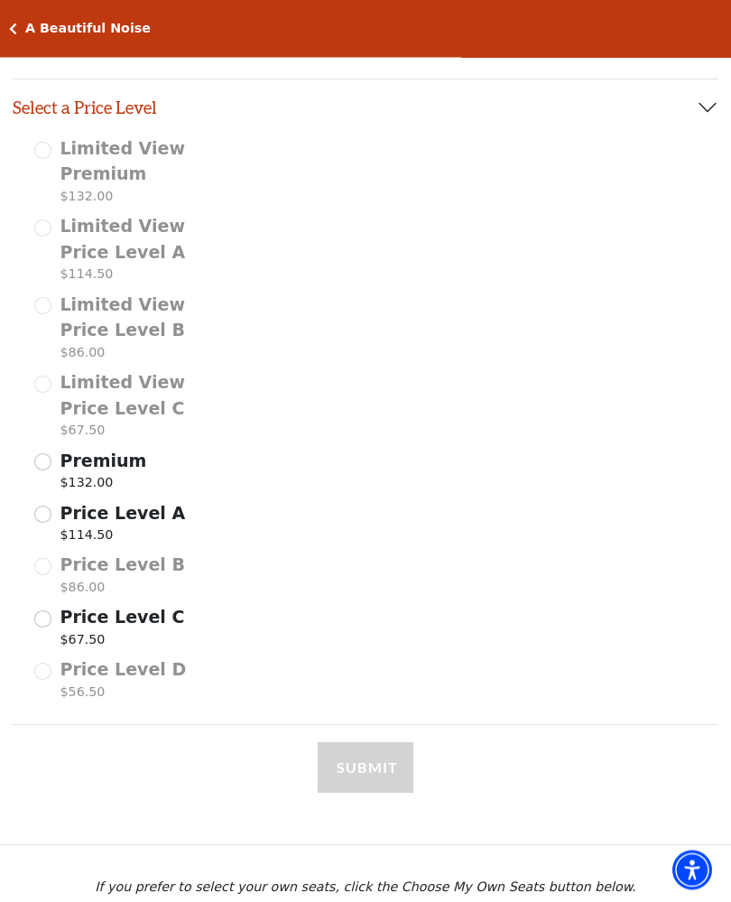
scroll to position [694, 0]
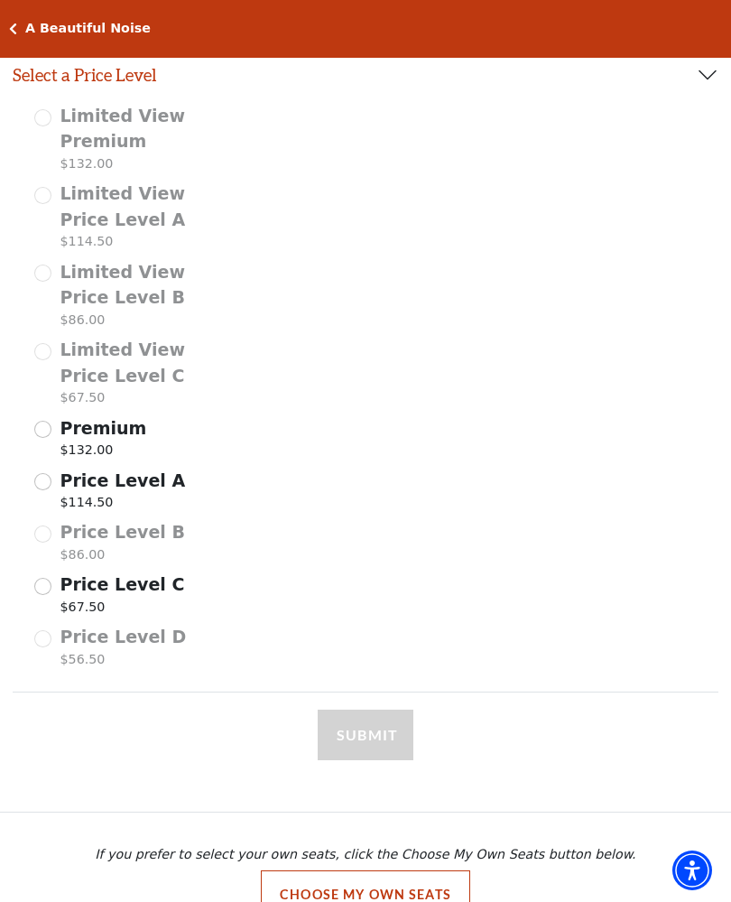
click at [39, 473] on input "Price Level A $114.50" at bounding box center [42, 481] width 17 height 17
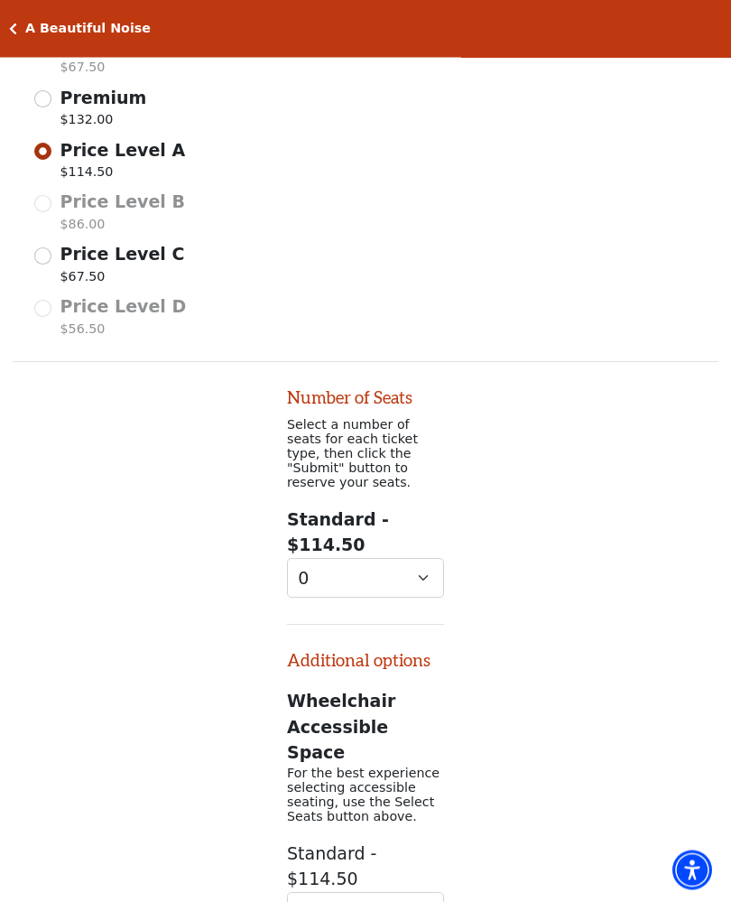
scroll to position [1185, 0]
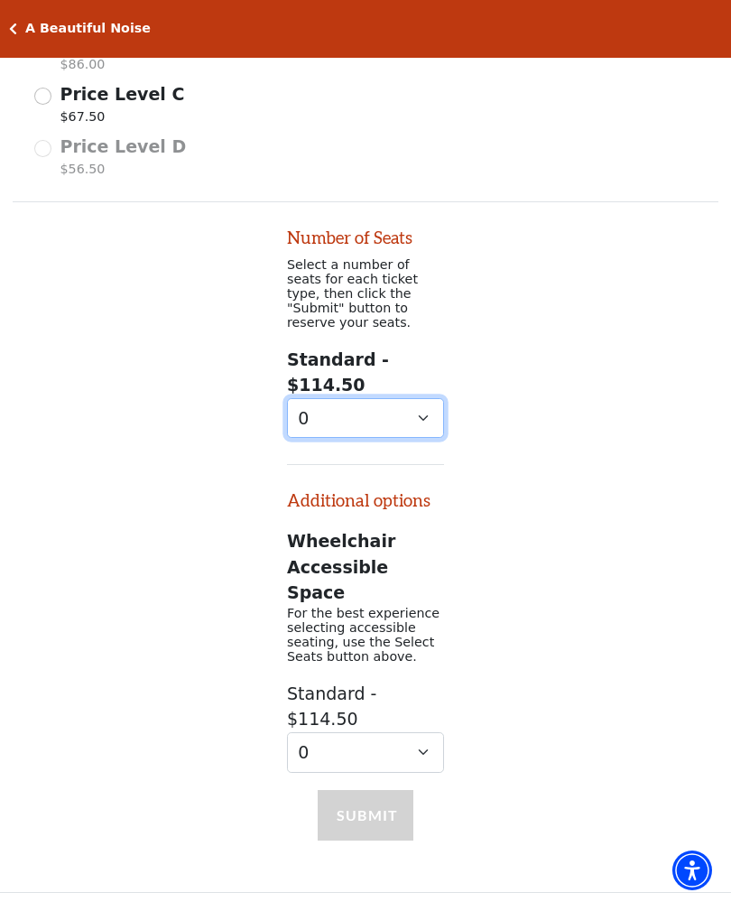
click at [302, 398] on select "0 1 2 3 4 5 6 7 8 9" at bounding box center [365, 418] width 157 height 41
select select "2"
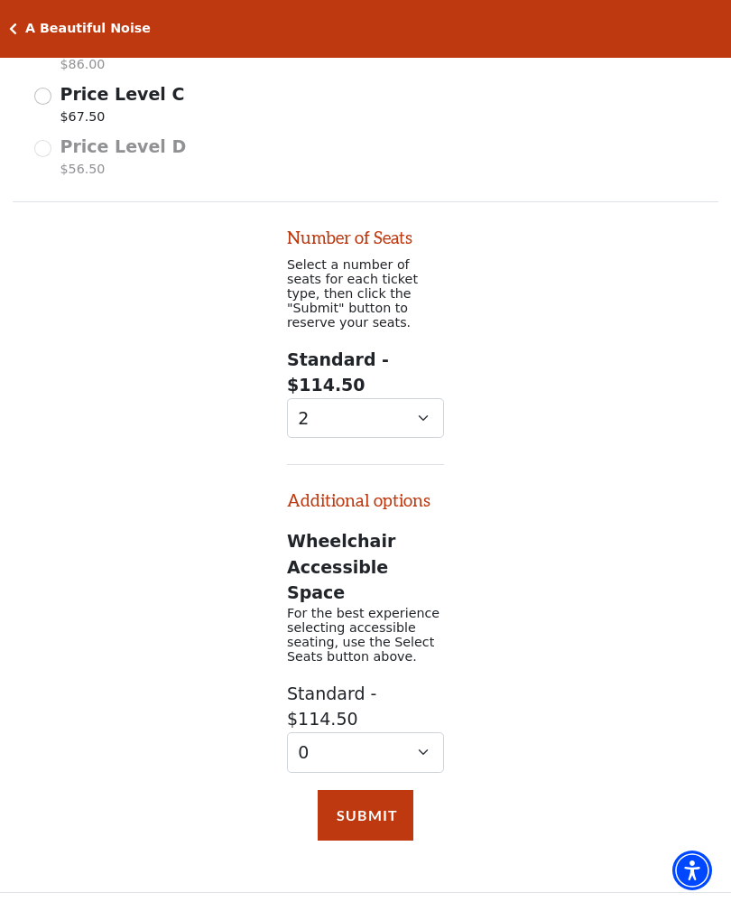
click at [340, 790] on button "Submit" at bounding box center [366, 815] width 96 height 51
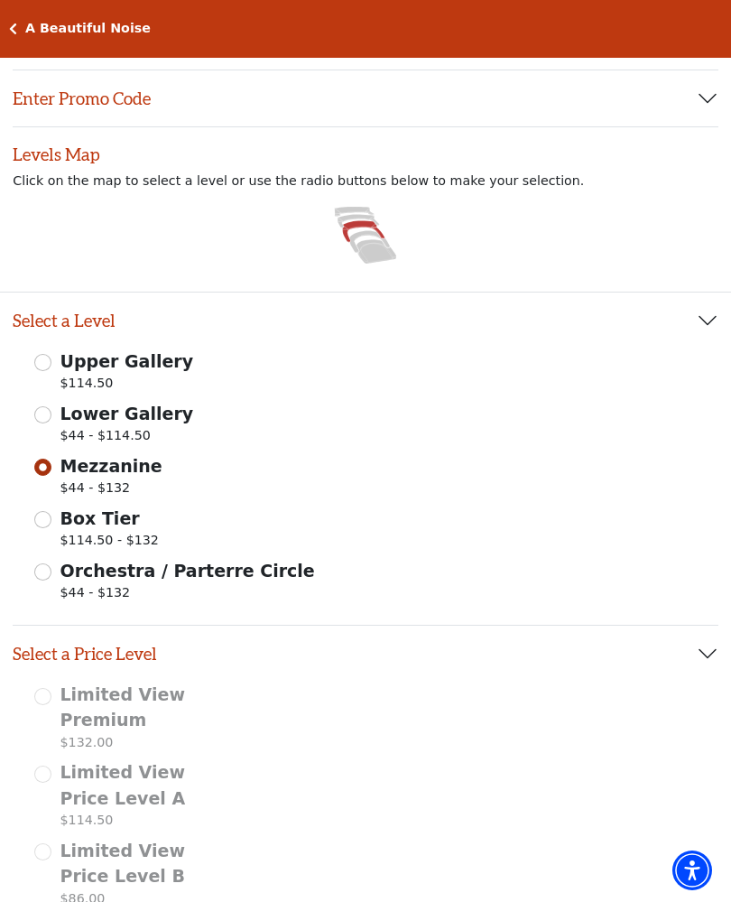
scroll to position [0, 0]
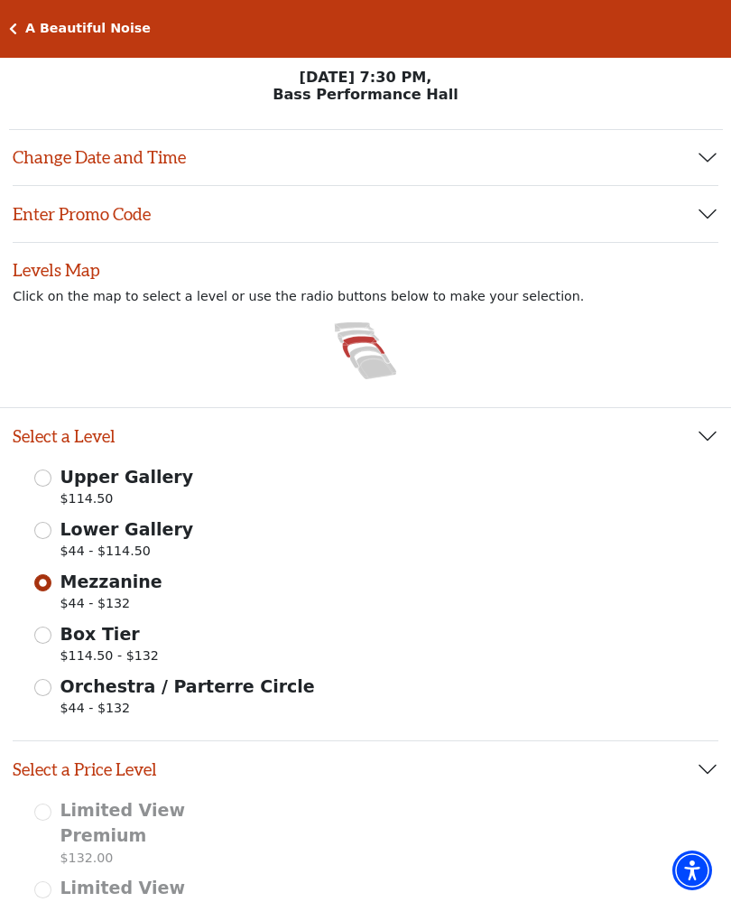
click at [56, 161] on button "Change Date and Time" at bounding box center [366, 158] width 706 height 56
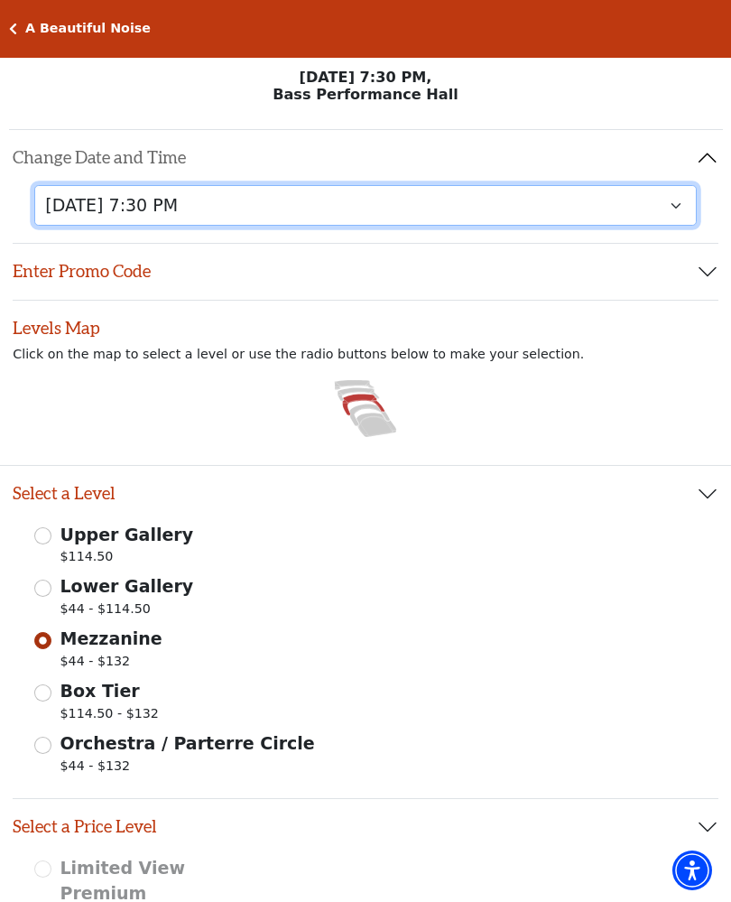
click at [116, 210] on select "Tuesday, October 28 at 7:30 PM Wednesday, October 29 at 7:30 PM Thursday, Octob…" at bounding box center [365, 205] width 663 height 41
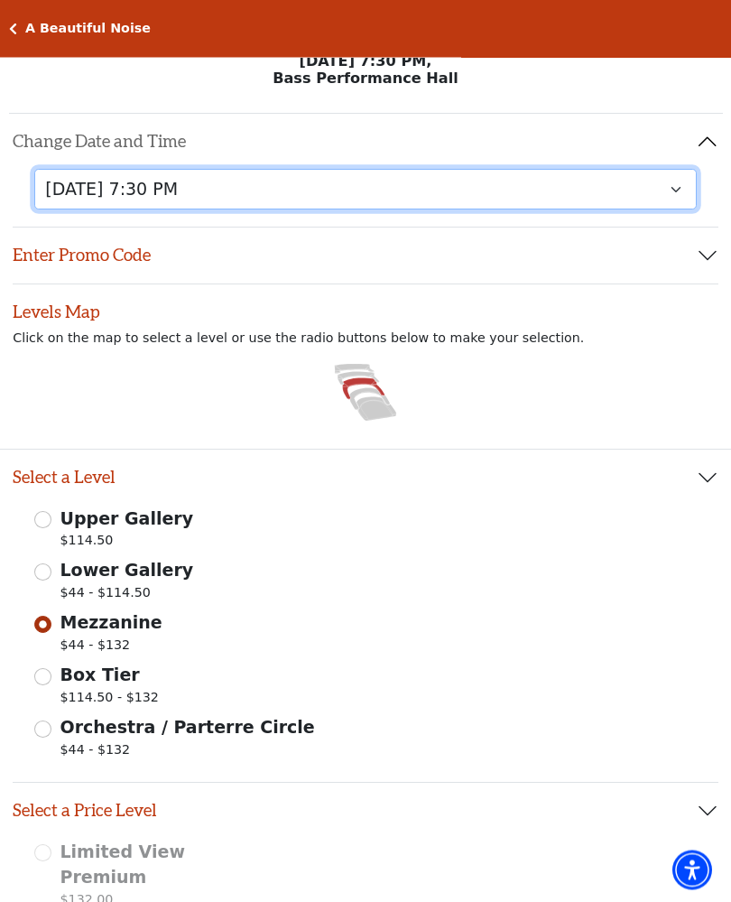
scroll to position [16, 0]
click at [107, 177] on select "Tuesday, October 28 at 7:30 PM Wednesday, October 29 at 7:30 PM Thursday, Octob…" at bounding box center [365, 189] width 663 height 41
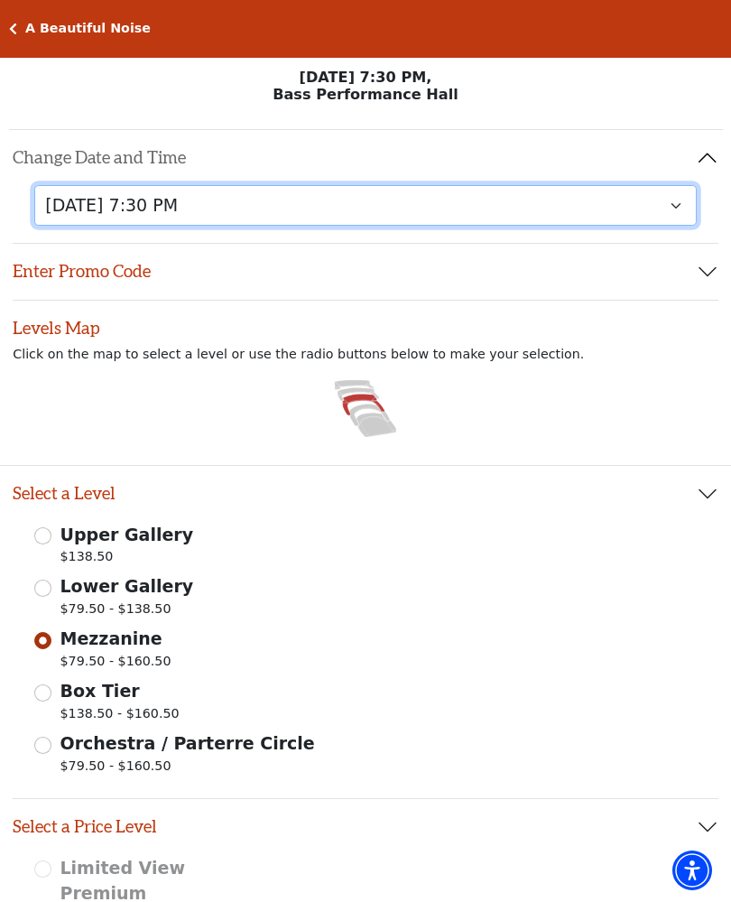
click at [108, 203] on select "Tuesday, October 28 at 7:30 PM Wednesday, October 29 at 7:30 PM Thursday, Octob…" at bounding box center [365, 205] width 663 height 41
click at [122, 203] on select "Tuesday, October 28 at 7:30 PM Wednesday, October 29 at 7:30 PM Thursday, Octob…" at bounding box center [365, 205] width 663 height 41
click at [66, 219] on select "Tuesday, October 28 at 7:30 PM Wednesday, October 29 at 7:30 PM Thursday, Octob…" at bounding box center [365, 205] width 663 height 41
select select "6227"
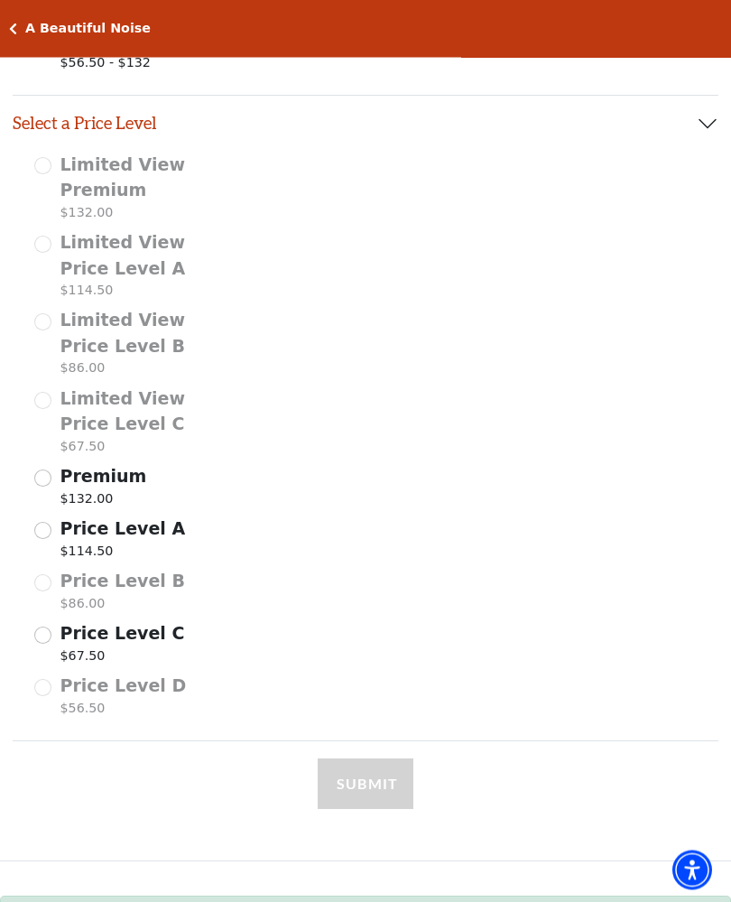
scroll to position [705, 0]
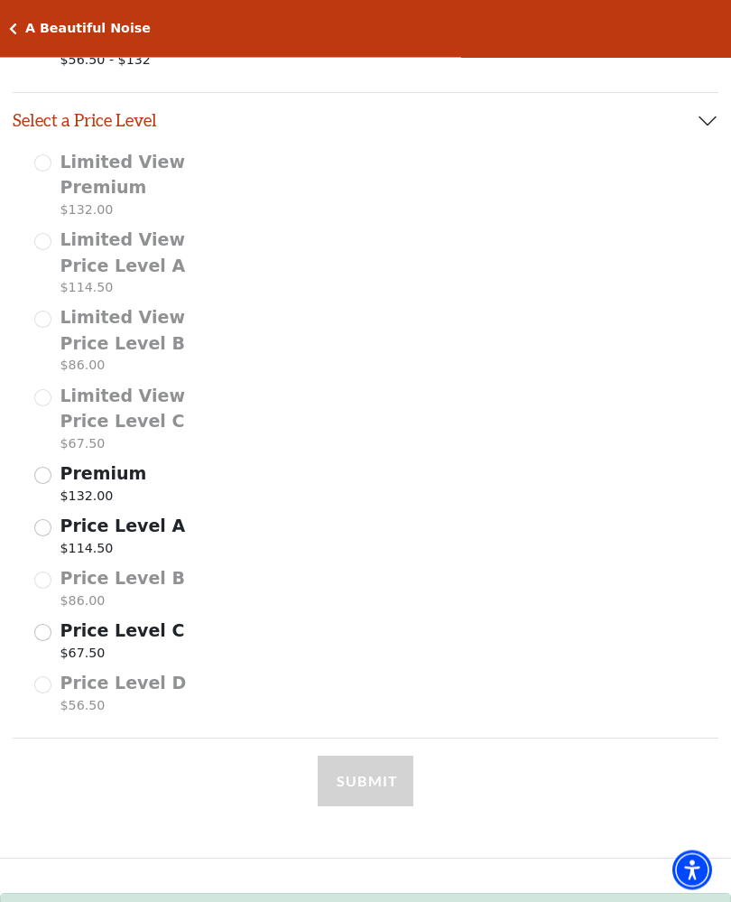
click at [23, 599] on div "Limited View Premium $132.00 Limited View Price Level A $114.50 Limited View Pr…" at bounding box center [366, 436] width 706 height 572
click at [34, 624] on input "Price Level C $67.50" at bounding box center [42, 632] width 17 height 17
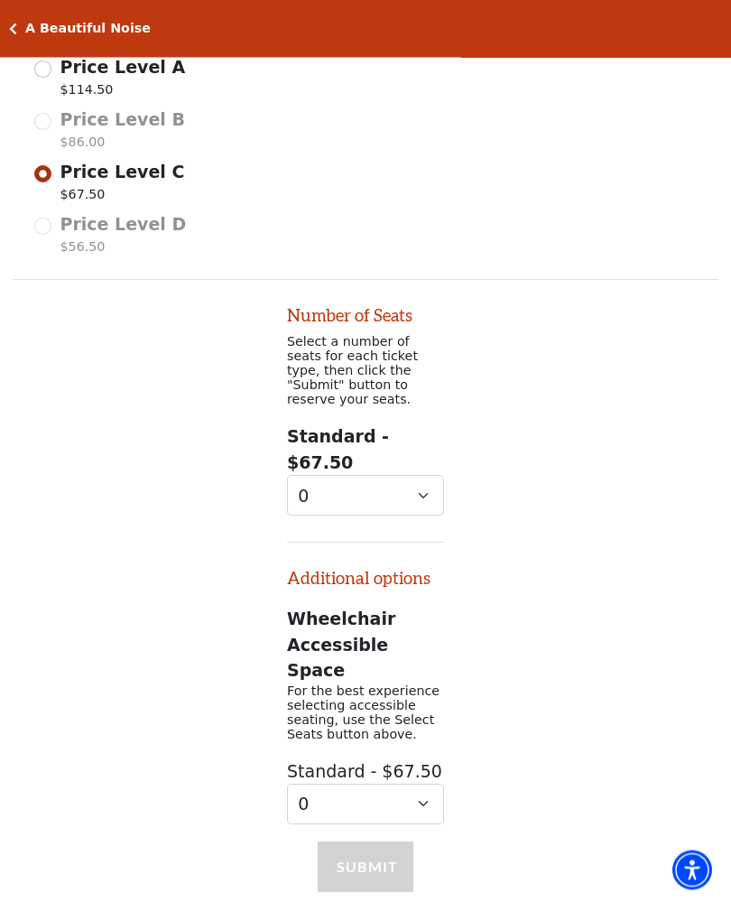
scroll to position [1338, 0]
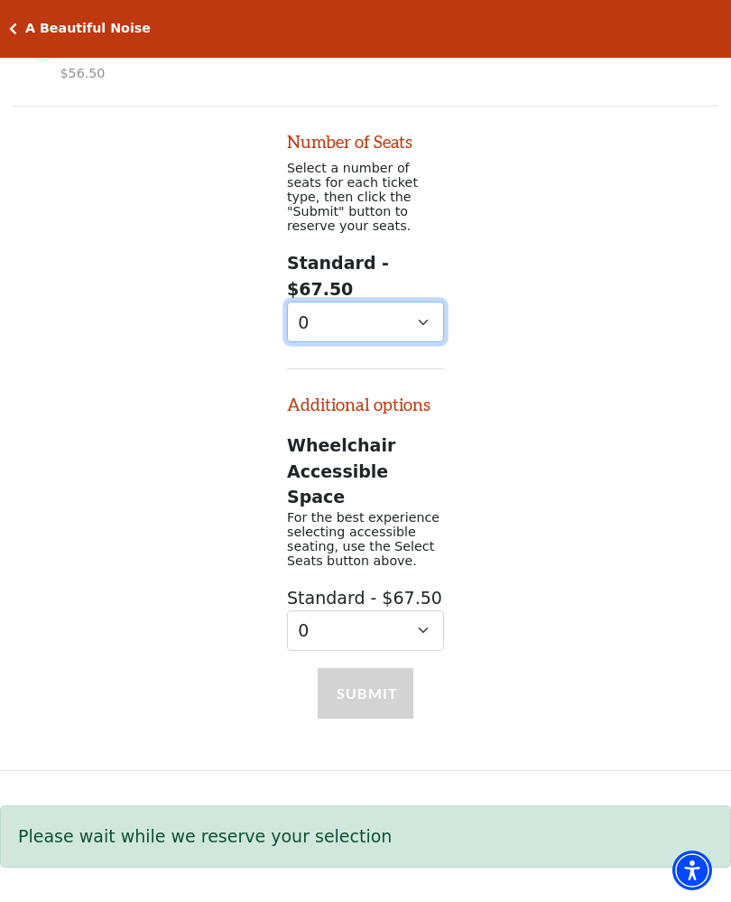
click at [321, 302] on select "0 1 2 3 4 5" at bounding box center [365, 322] width 157 height 41
select select "2"
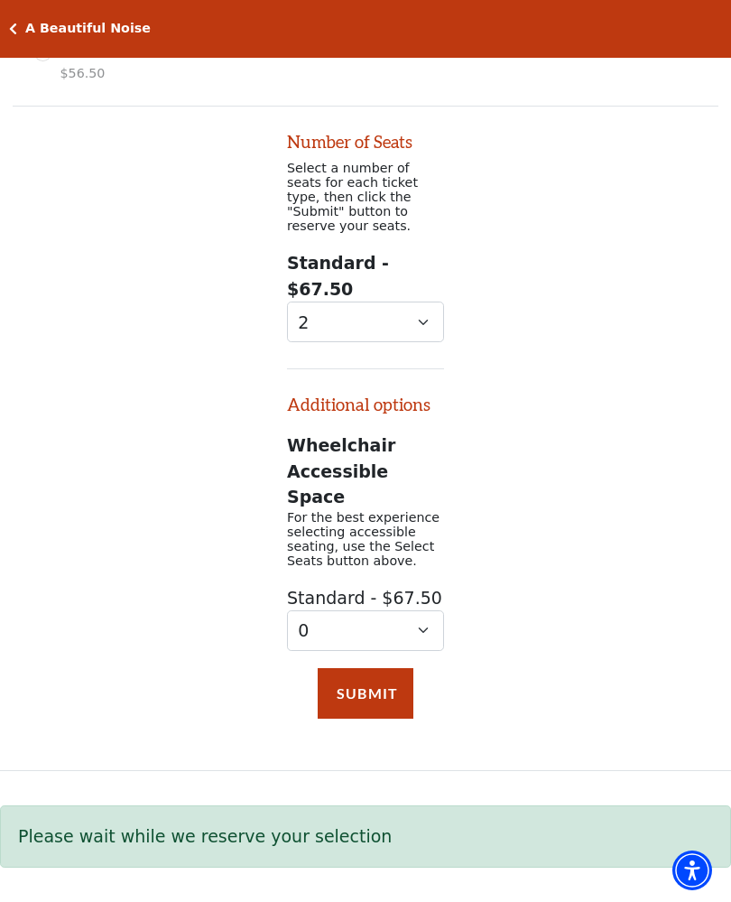
click at [364, 668] on button "Submit" at bounding box center [366, 693] width 96 height 51
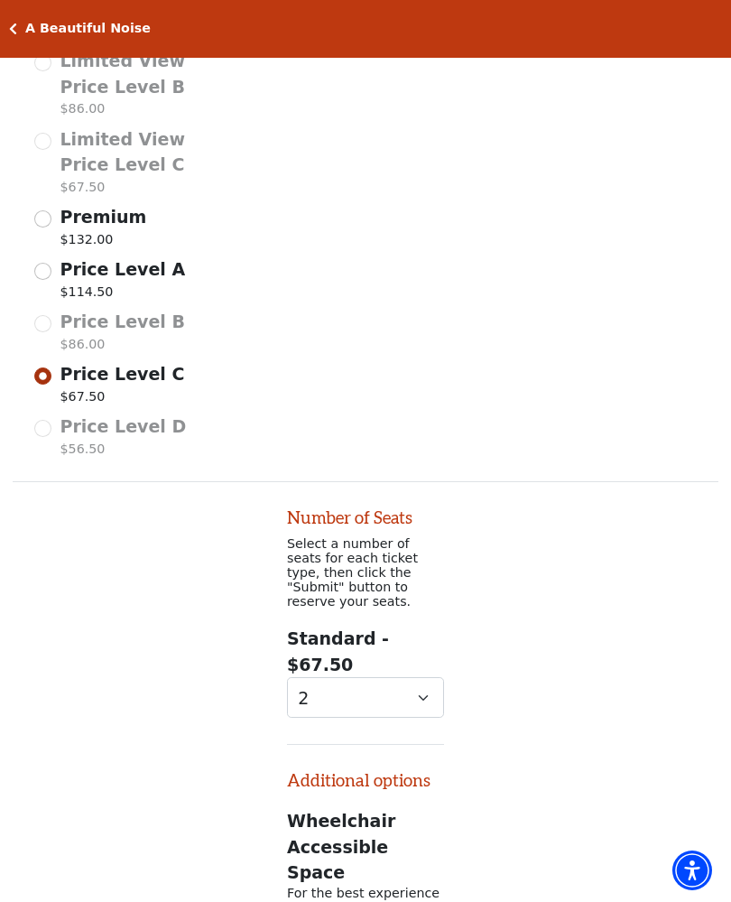
scroll to position [936, 0]
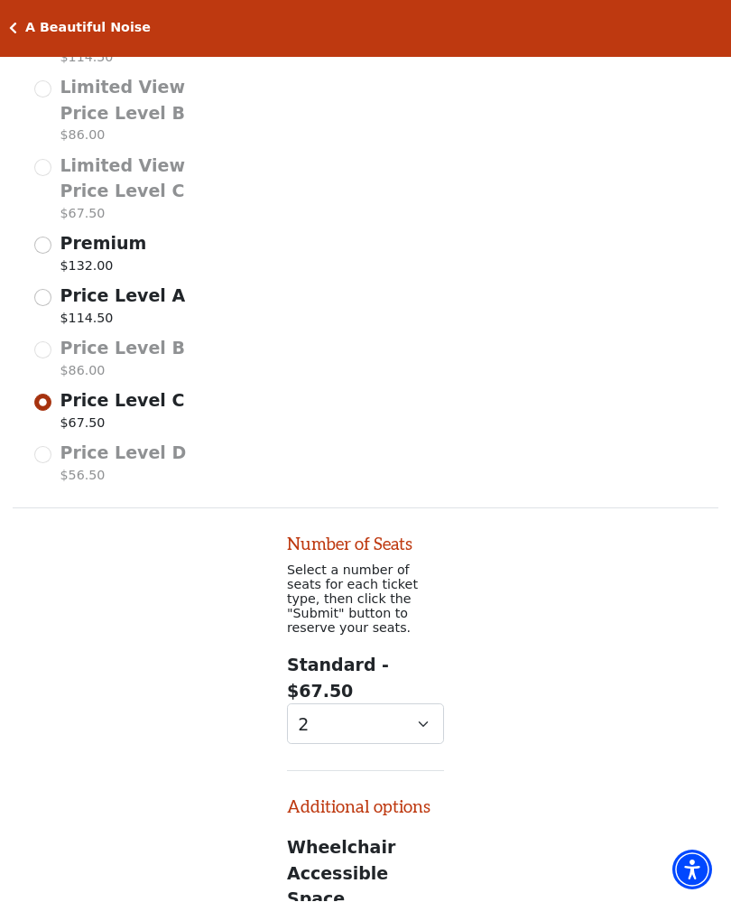
click at [34, 298] on div "Price Level A $114.50" at bounding box center [117, 309] width 166 height 51
click at [48, 293] on input "Price Level A $114.50" at bounding box center [42, 298] width 17 height 17
radio input "true"
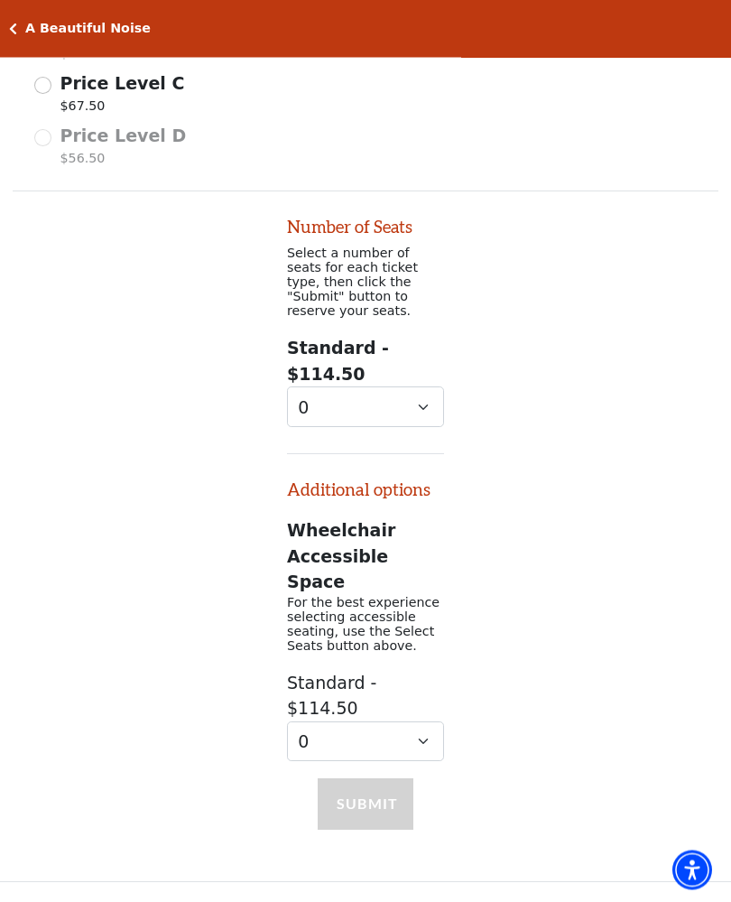
scroll to position [1396, 0]
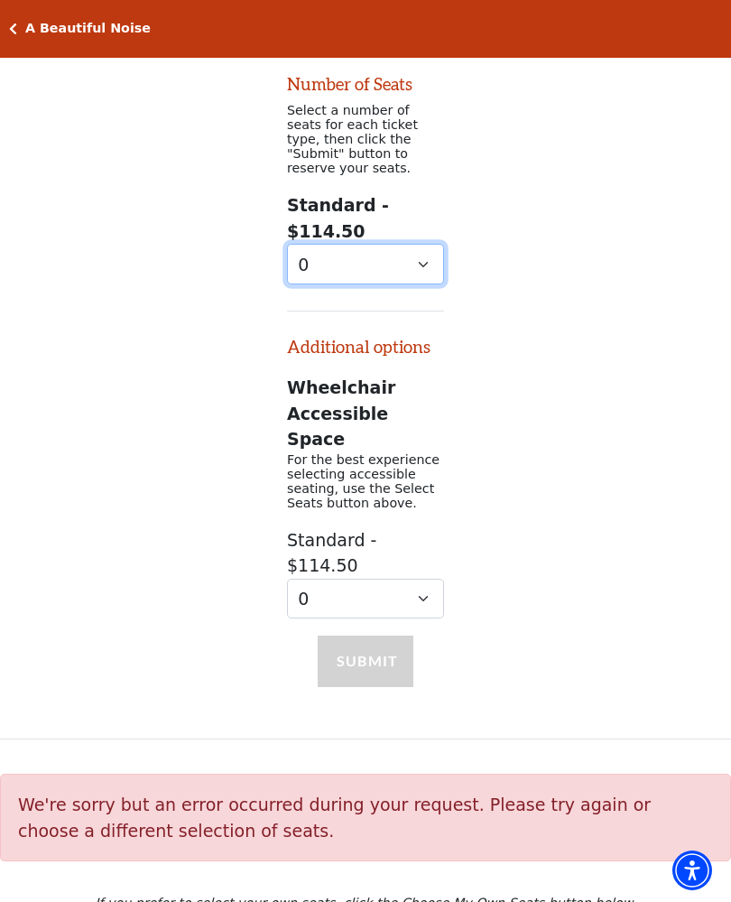
click at [289, 244] on select "0 1 2 3 4 5 6 7 8 9" at bounding box center [365, 264] width 157 height 41
select select "2"
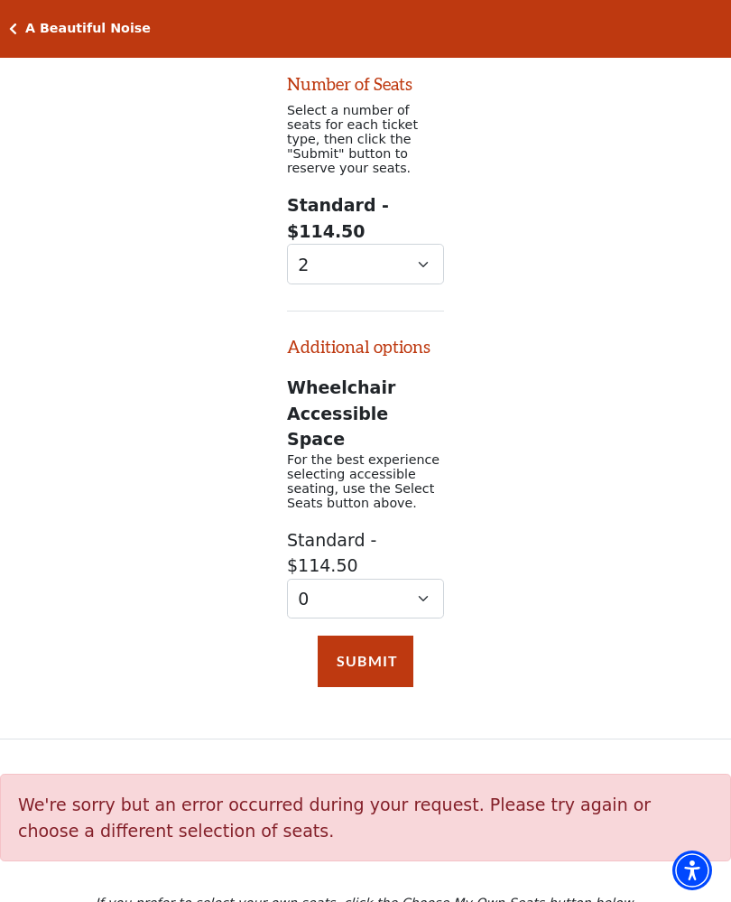
click at [339, 636] on button "Submit" at bounding box center [366, 661] width 96 height 51
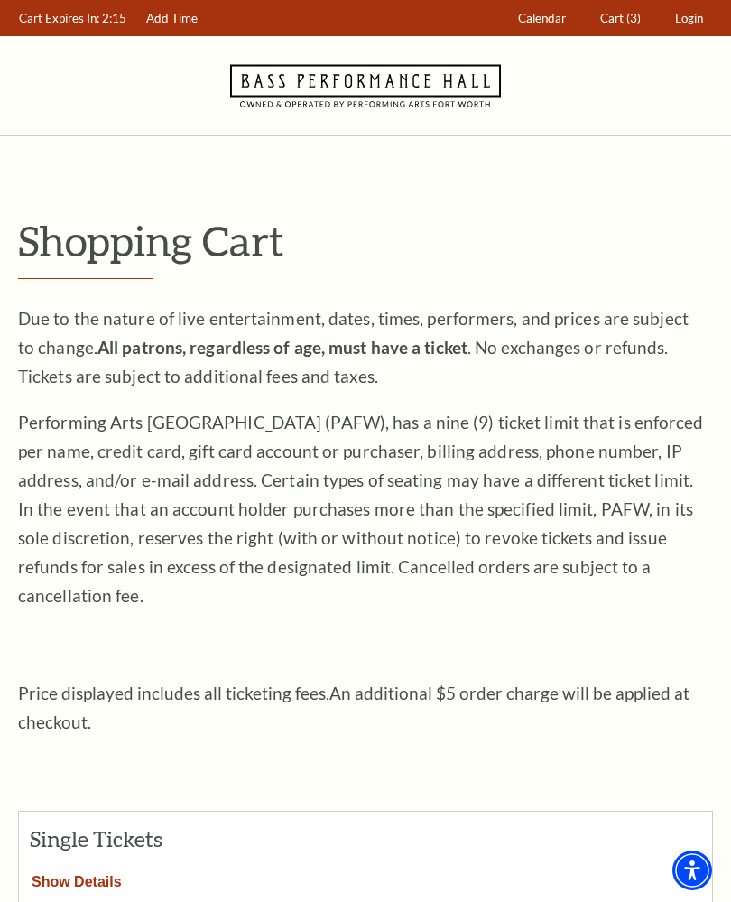
click at [612, 20] on span "Cart" at bounding box center [612, 18] width 23 height 14
click at [67, 867] on button "Show Details" at bounding box center [77, 878] width 116 height 23
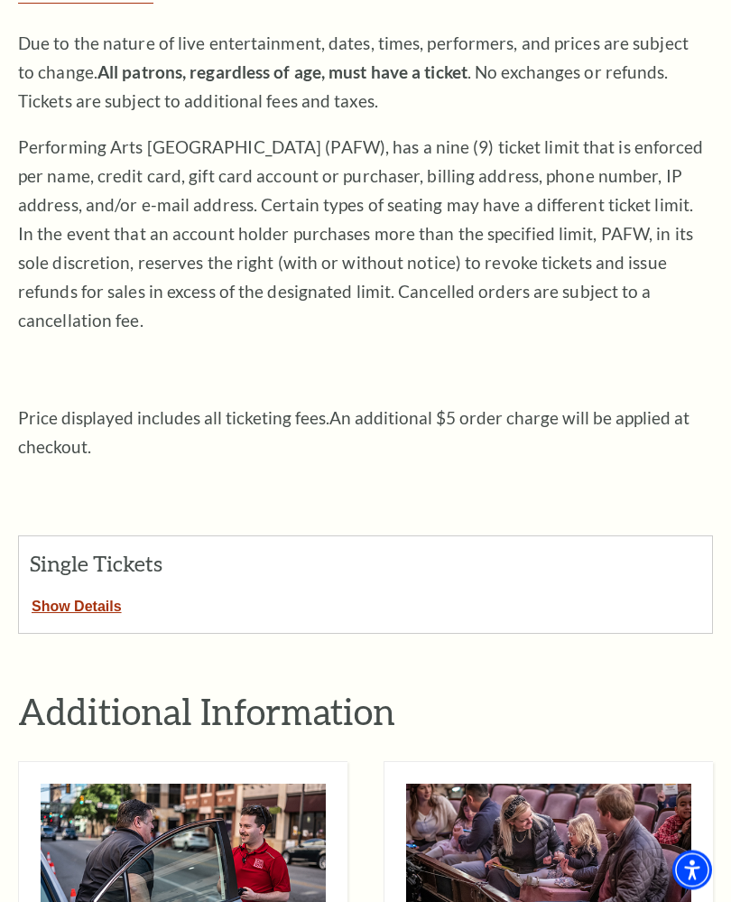
scroll to position [275, 0]
click at [81, 592] on button "Show Details" at bounding box center [77, 603] width 116 height 23
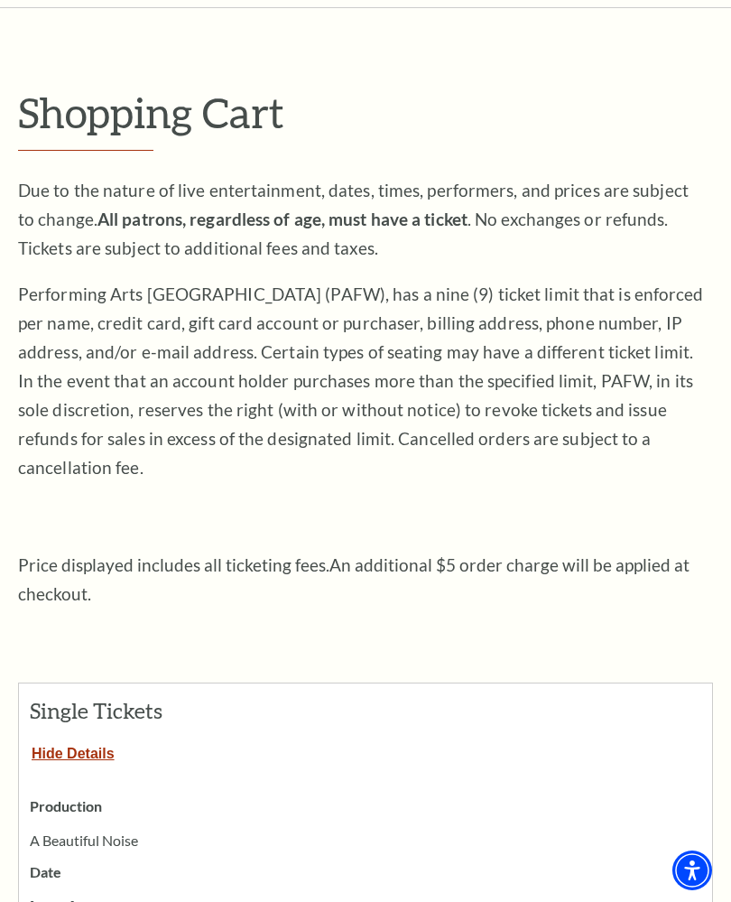
scroll to position [0, 0]
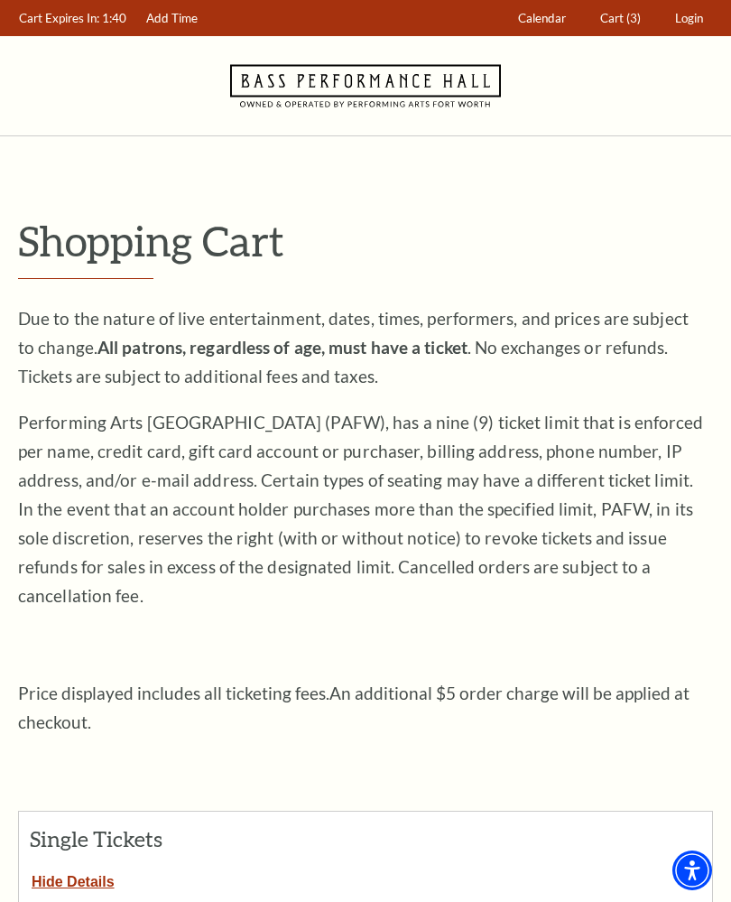
click at [165, 14] on link "Add Time" at bounding box center [172, 18] width 69 height 35
click at [617, 23] on span "Cart" at bounding box center [612, 18] width 23 height 14
click at [61, 867] on button "Show Details" at bounding box center [77, 878] width 116 height 23
click at [65, 867] on button "Show Details" at bounding box center [77, 878] width 116 height 23
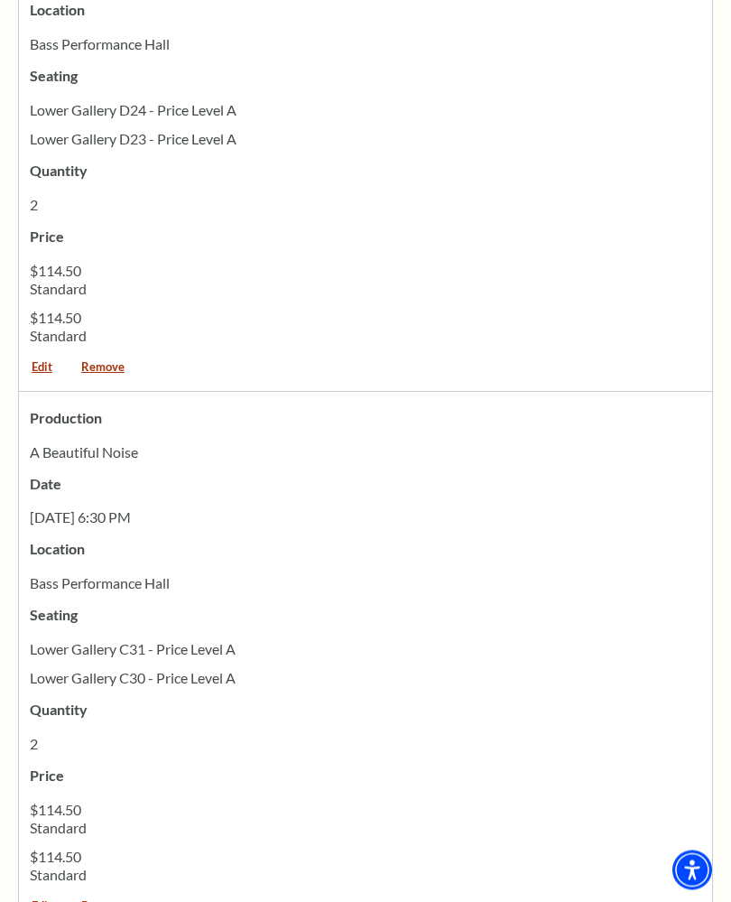
scroll to position [2140, 0]
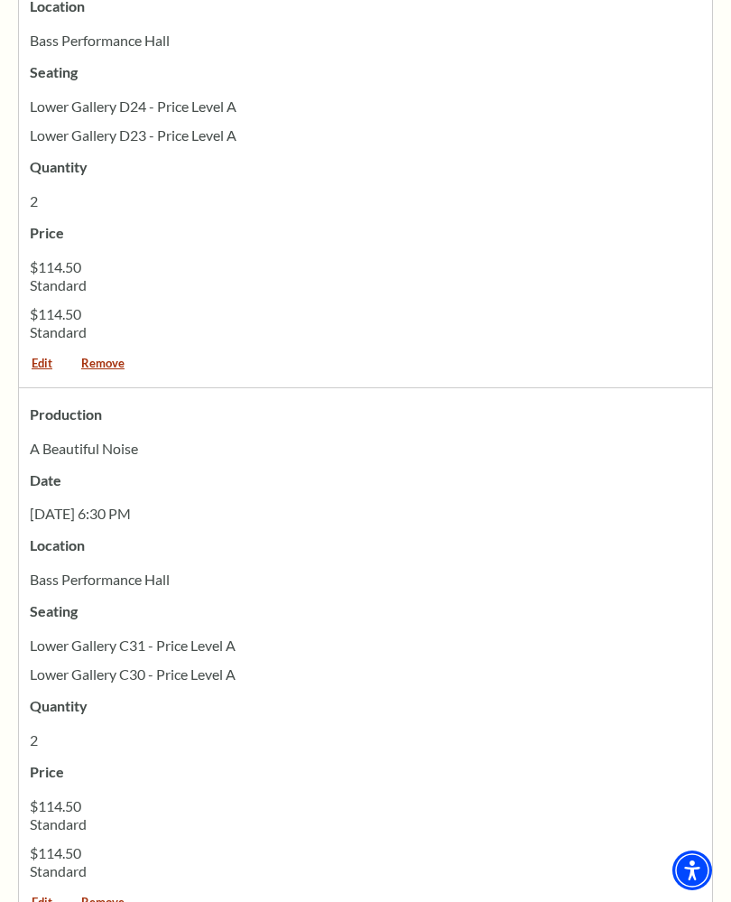
click at [95, 897] on link "Remove" at bounding box center [103, 909] width 69 height 24
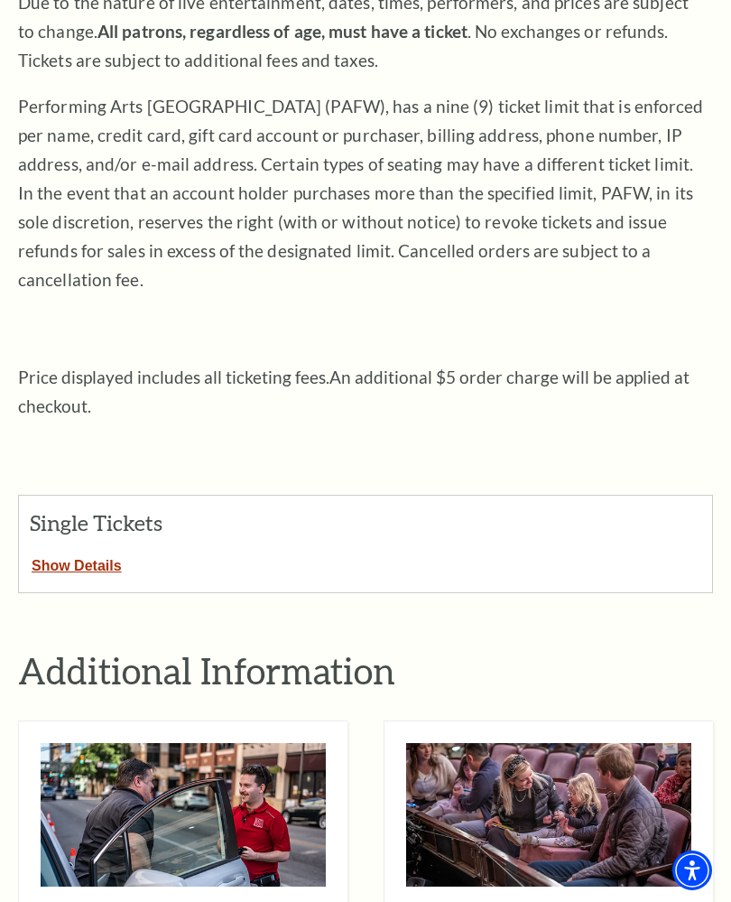
scroll to position [317, 0]
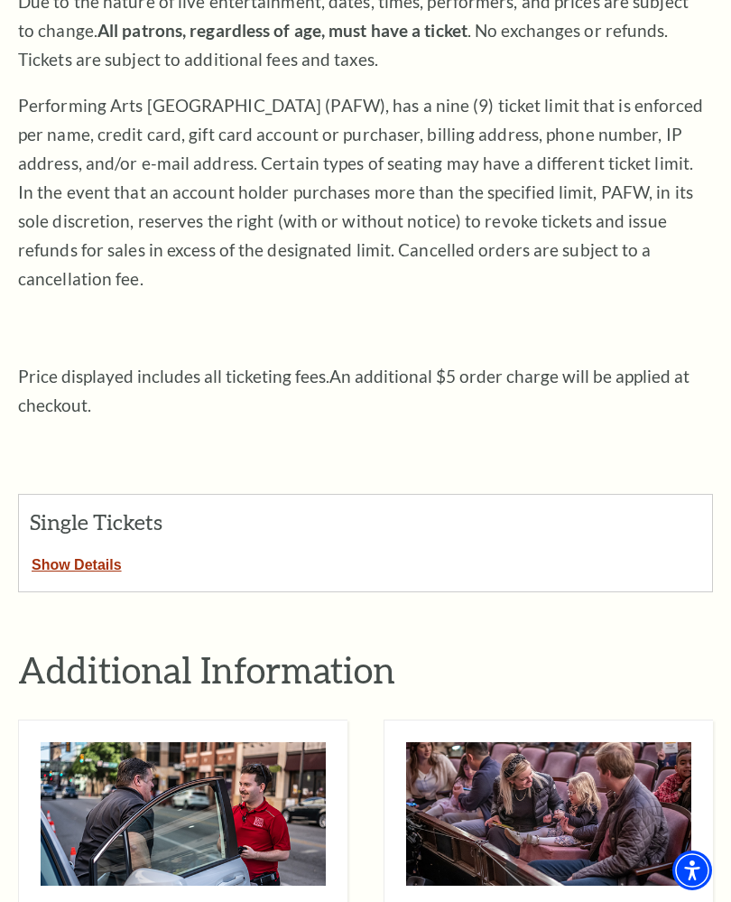
click at [61, 550] on button "Show Details" at bounding box center [77, 561] width 116 height 23
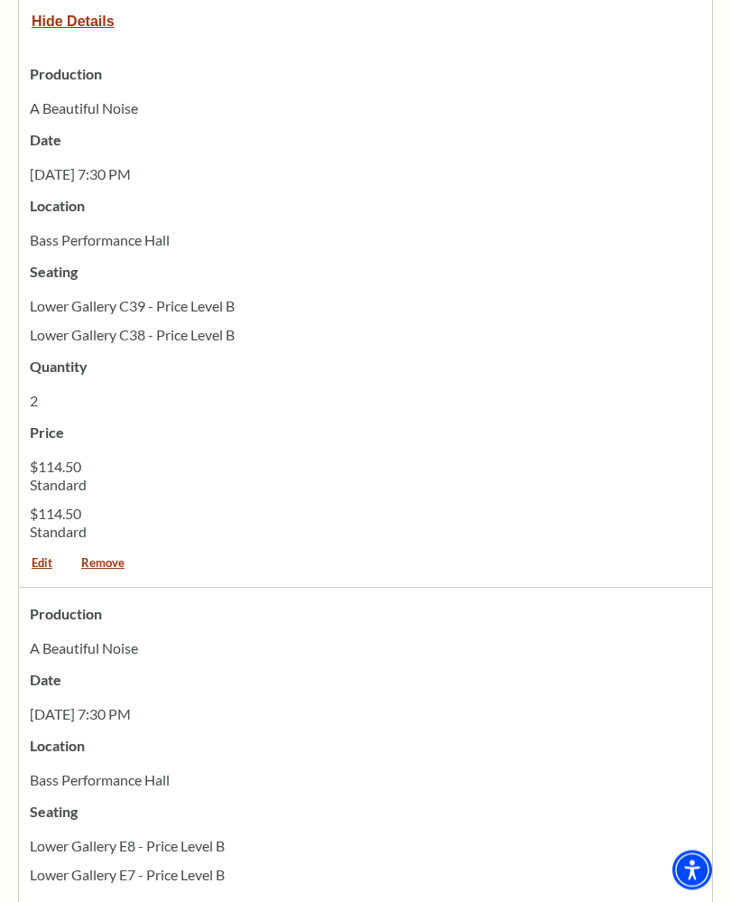
scroll to position [861, 0]
click at [102, 557] on link "Remove" at bounding box center [103, 569] width 69 height 24
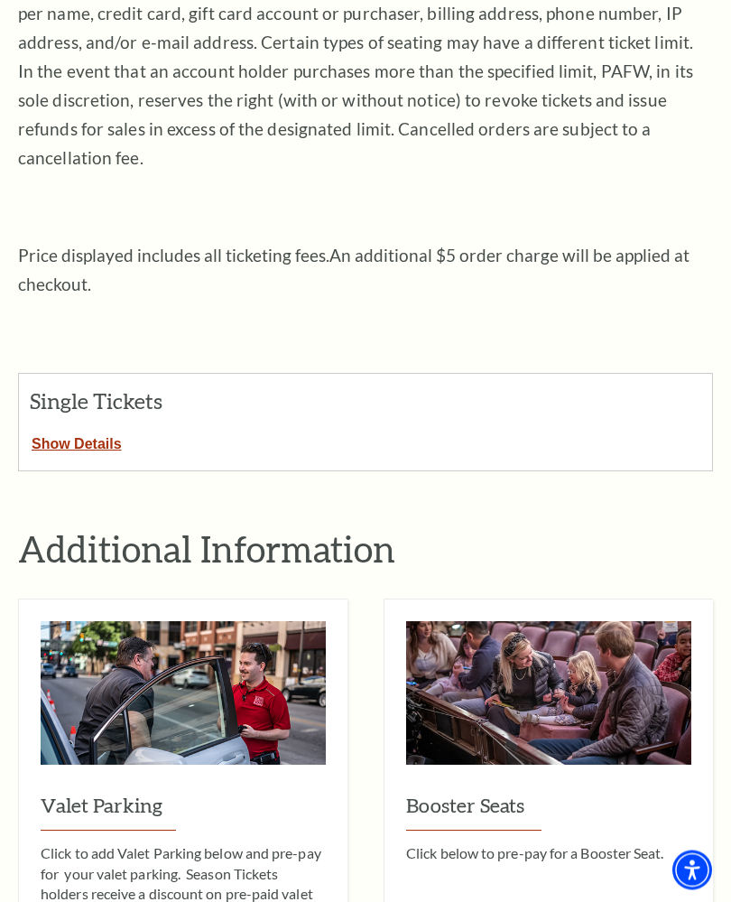
scroll to position [438, 0]
click at [55, 429] on button "Show Details" at bounding box center [77, 440] width 116 height 23
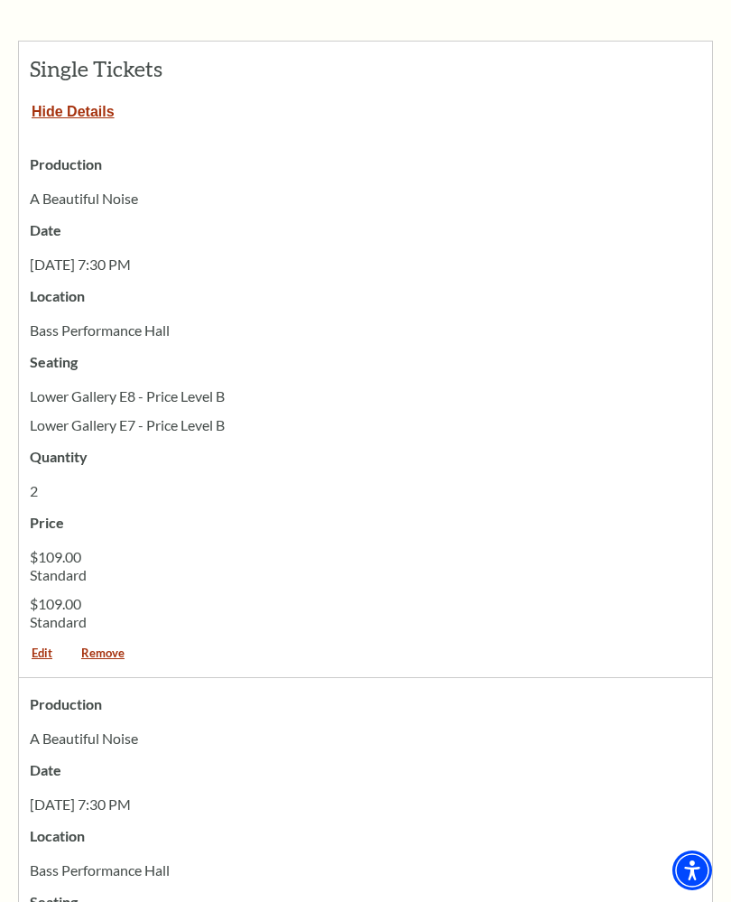
scroll to position [871, 0]
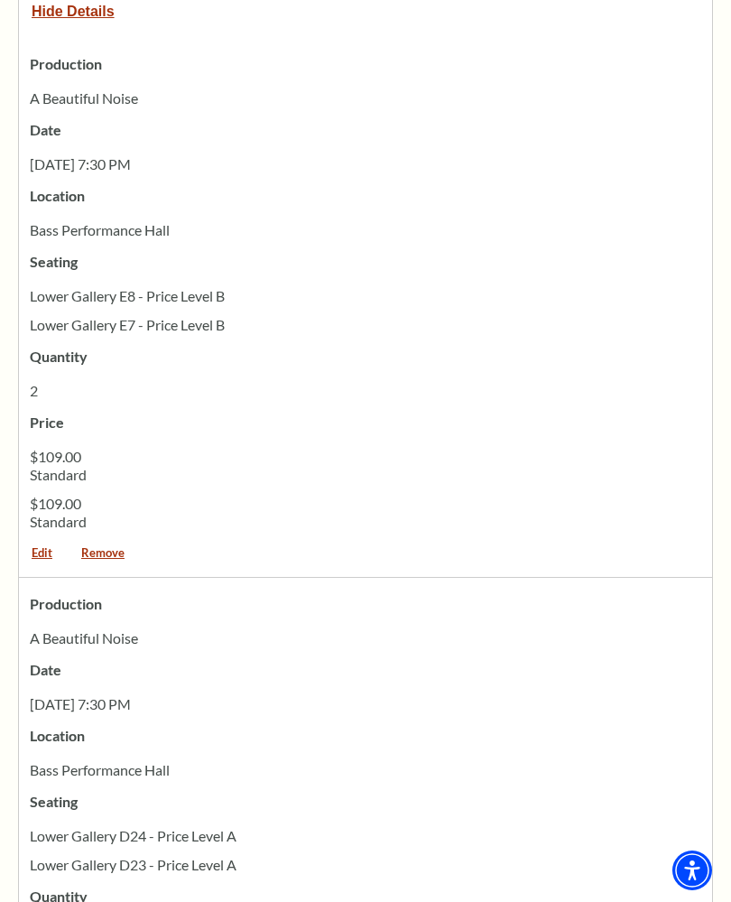
click at [96, 547] on link "Remove" at bounding box center [103, 559] width 69 height 24
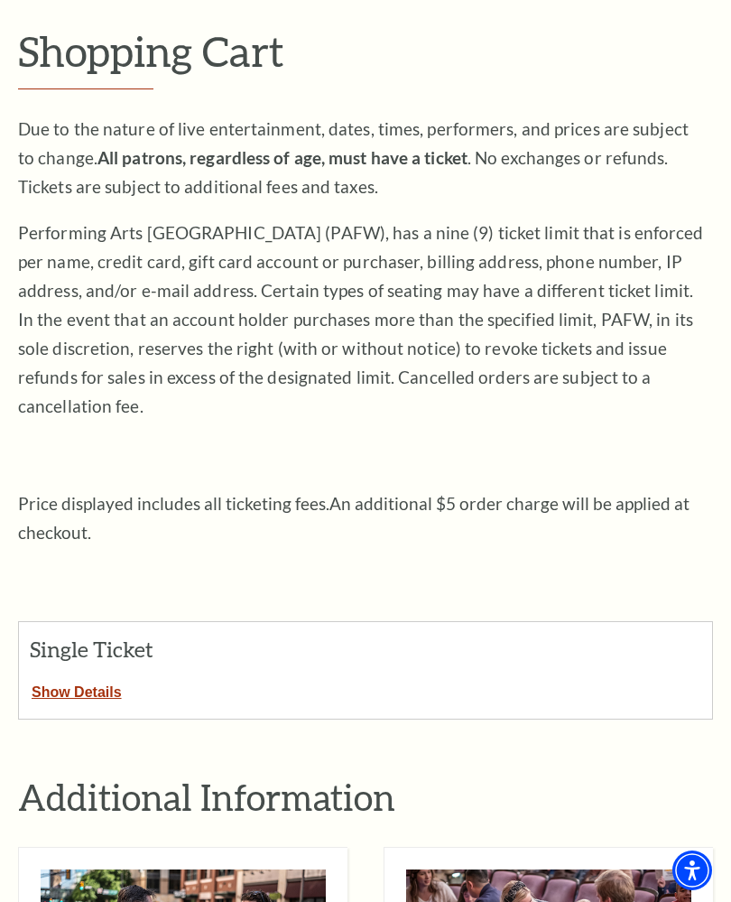
scroll to position [368, 0]
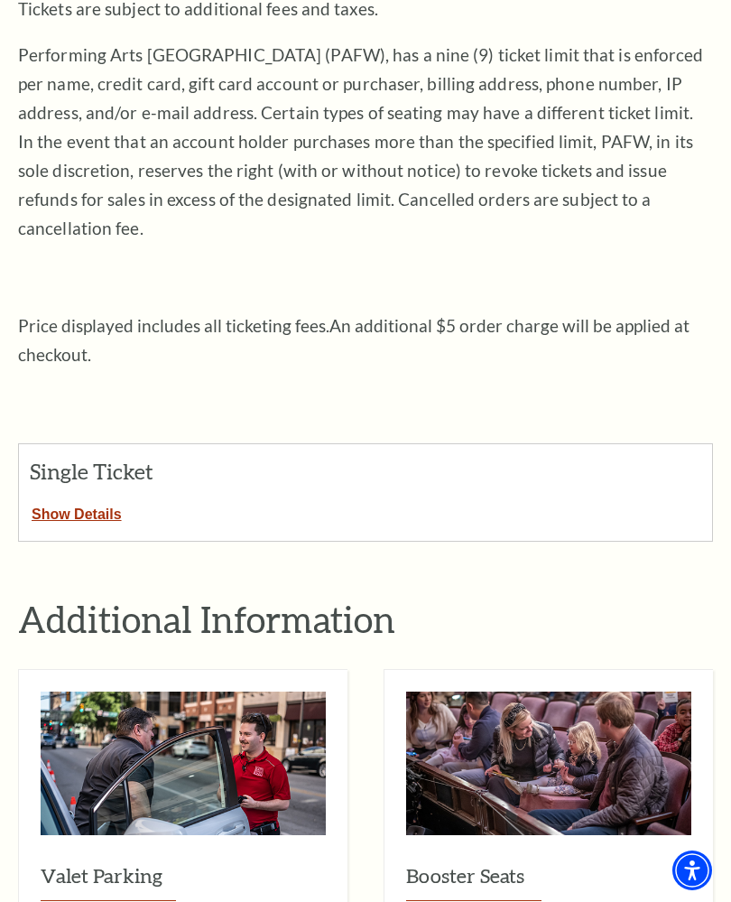
click at [61, 499] on button "Show Details" at bounding box center [77, 510] width 116 height 23
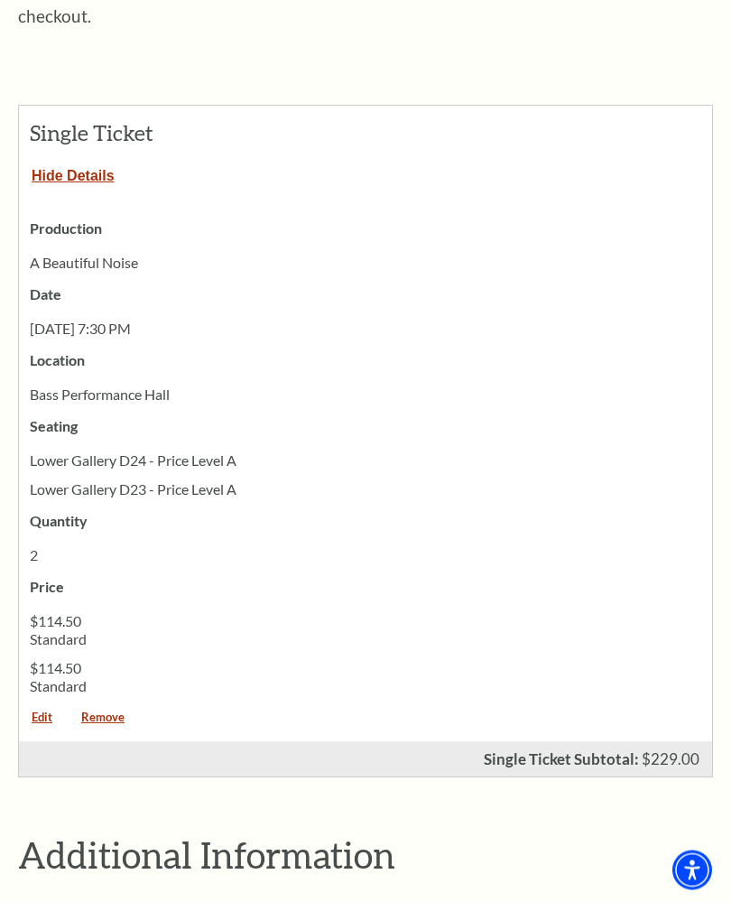
scroll to position [706, 0]
click at [90, 712] on link "Remove" at bounding box center [103, 724] width 69 height 24
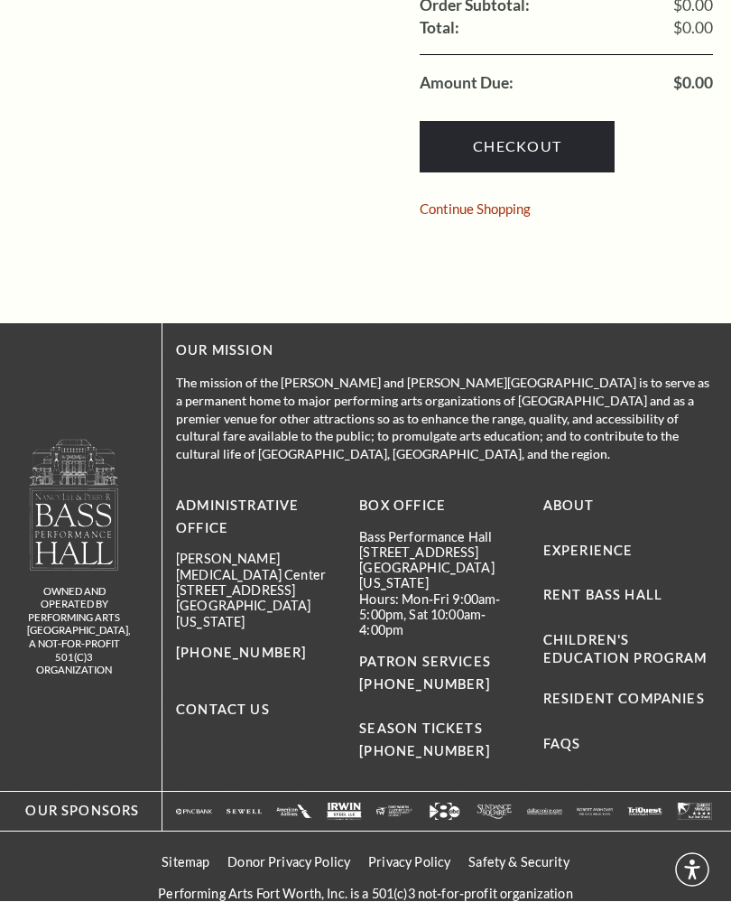
scroll to position [794, 0]
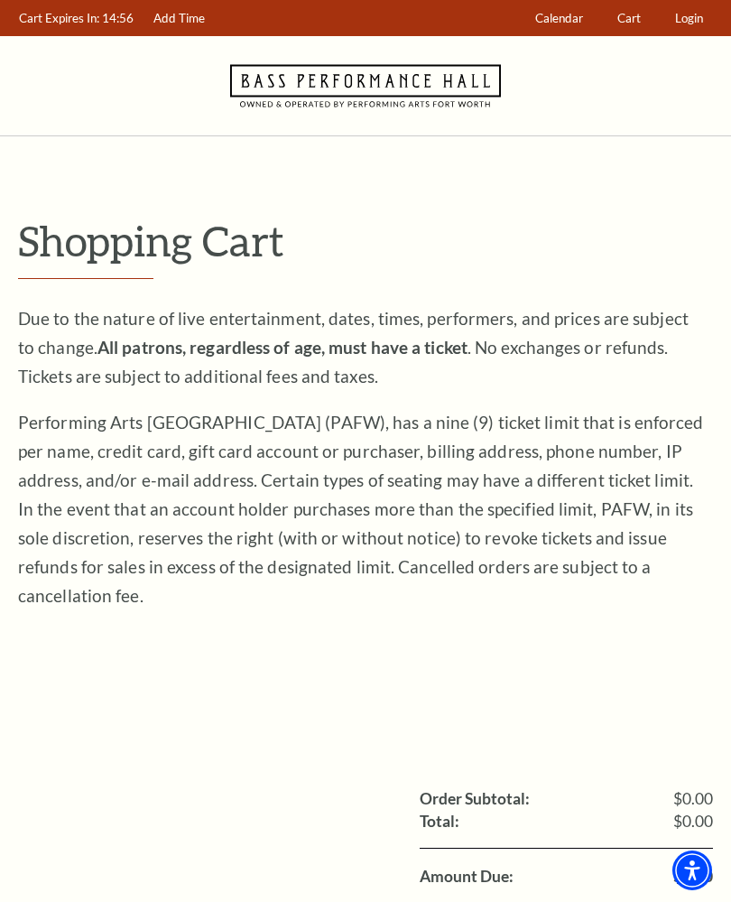
click at [572, 23] on span "Calendar" at bounding box center [560, 18] width 48 height 14
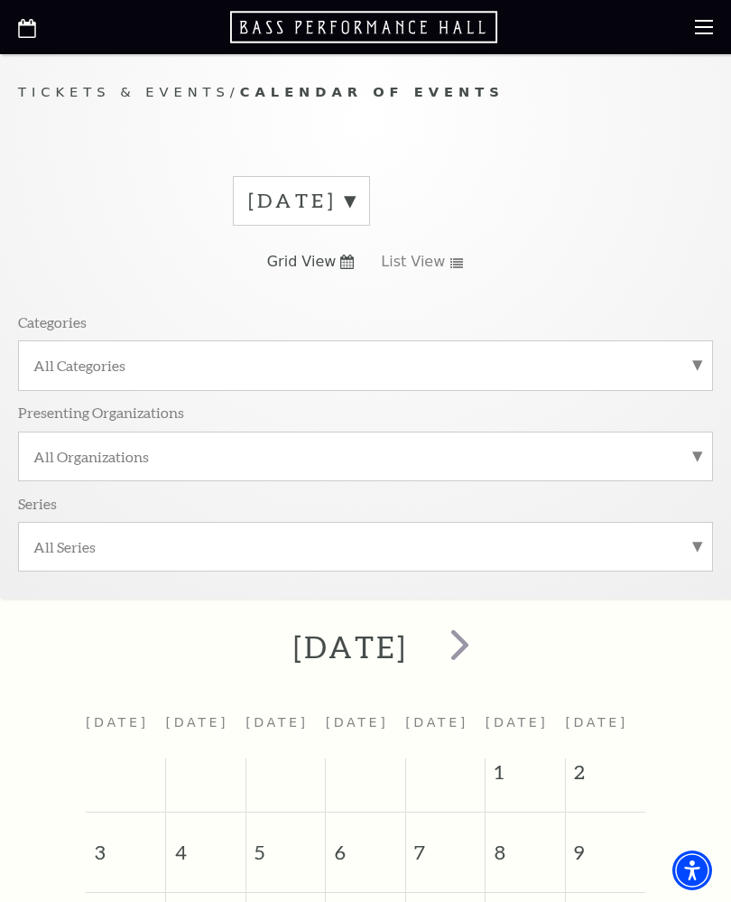
click at [355, 194] on label "[DATE]" at bounding box center [301, 201] width 107 height 28
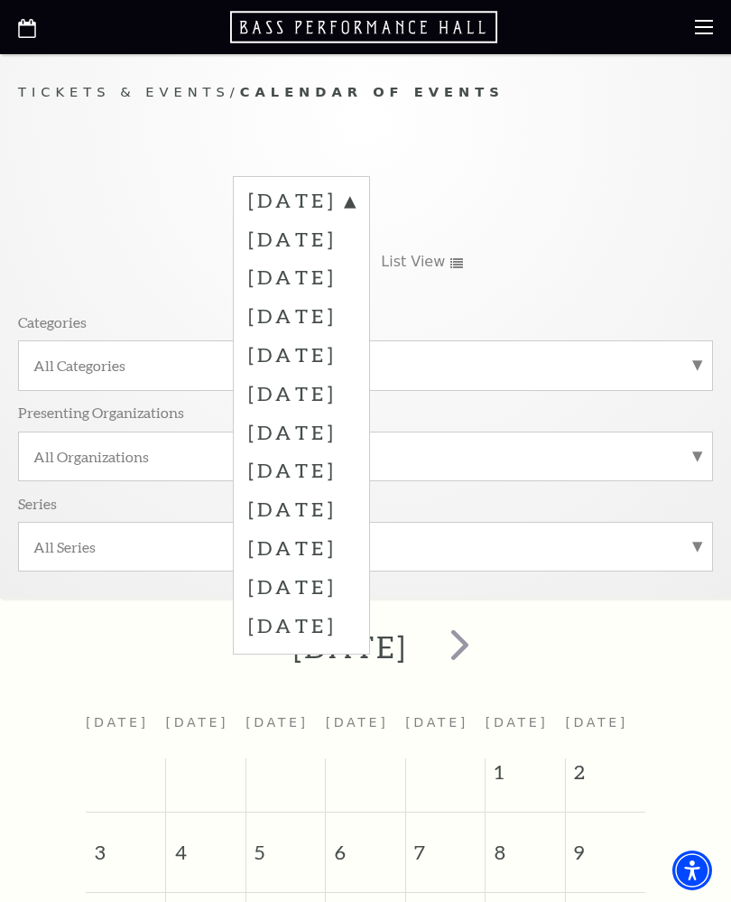
click at [260, 276] on label "October 2025" at bounding box center [301, 276] width 107 height 39
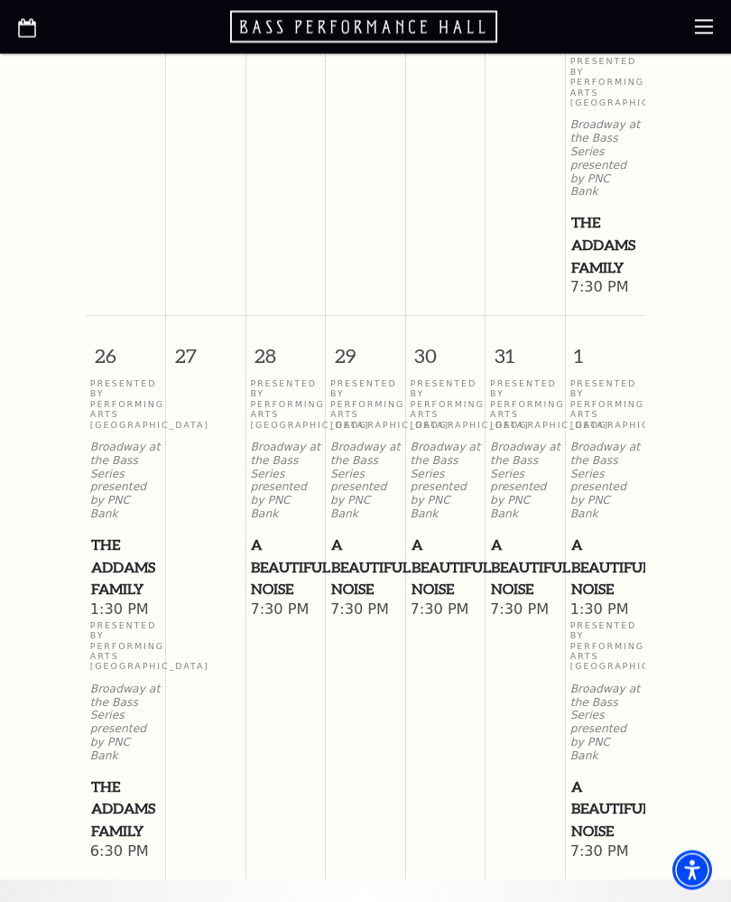
click at [536, 535] on span "A Beautiful Noise" at bounding box center [525, 568] width 69 height 67
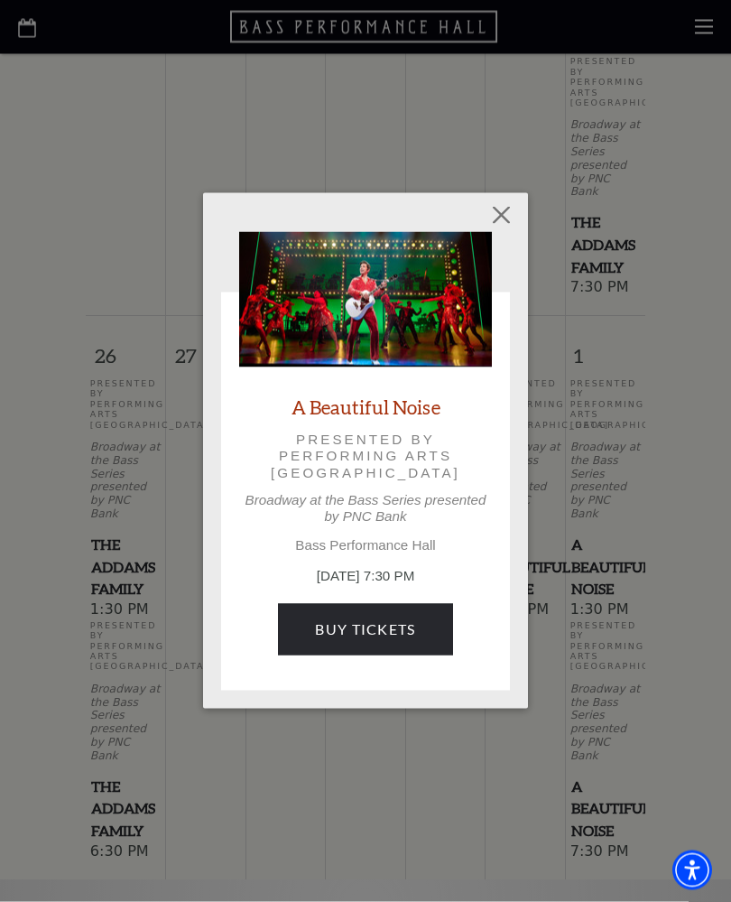
scroll to position [1971, 0]
click at [342, 626] on link "Buy Tickets" at bounding box center [365, 629] width 174 height 51
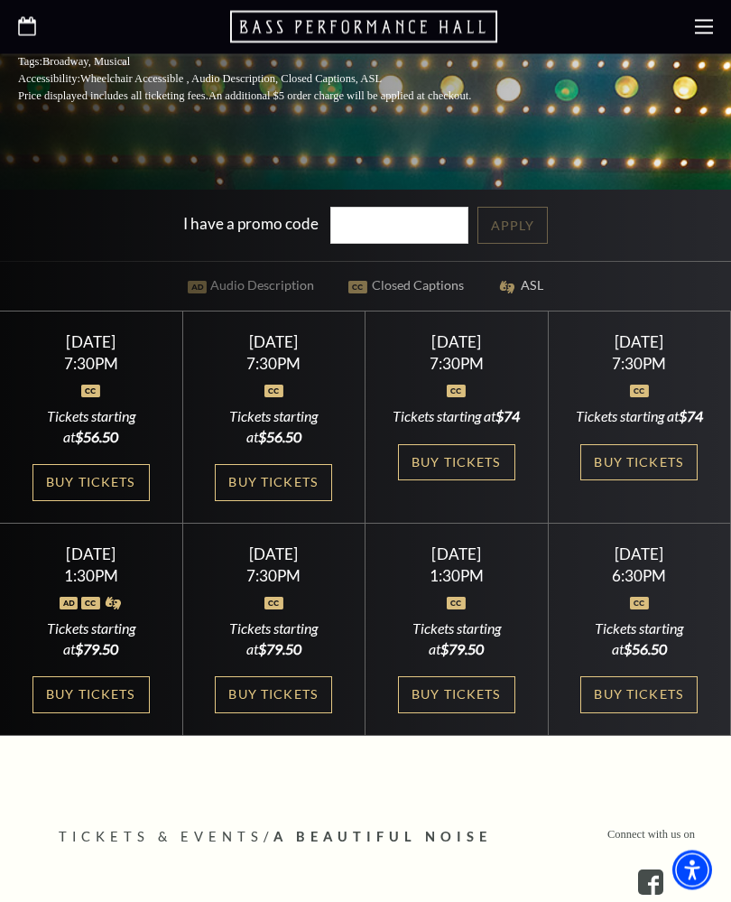
scroll to position [585, 0]
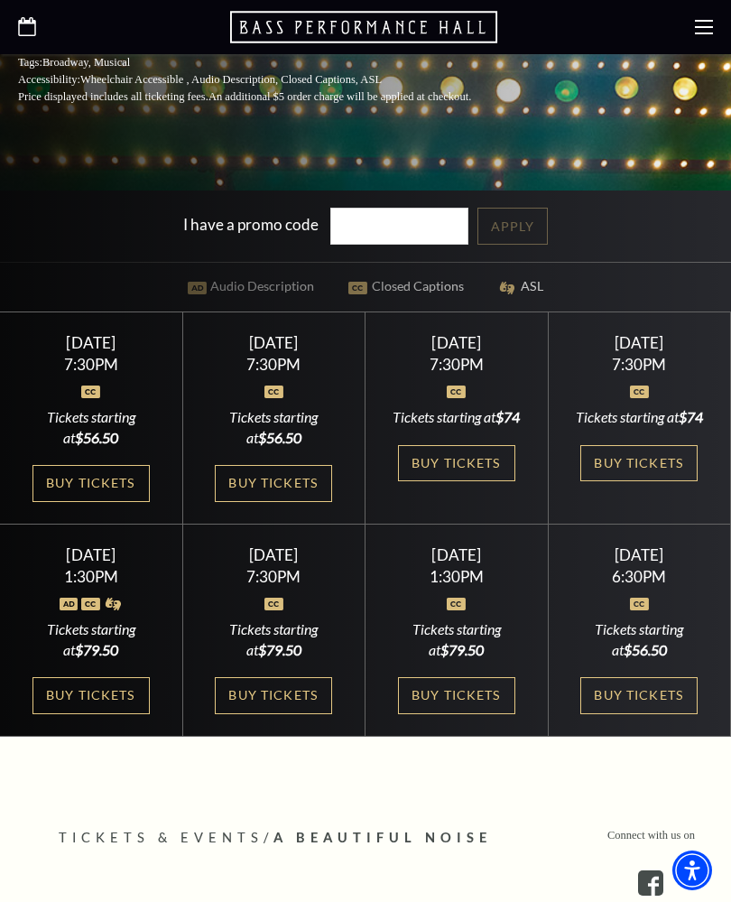
click at [77, 610] on img at bounding box center [69, 604] width 19 height 13
click at [72, 734] on div "Saturday November 1 1:30PM Tickets starting at $79.50 Buy Tickets" at bounding box center [91, 631] width 183 height 212
click at [71, 714] on link "Buy Tickets" at bounding box center [91, 695] width 117 height 37
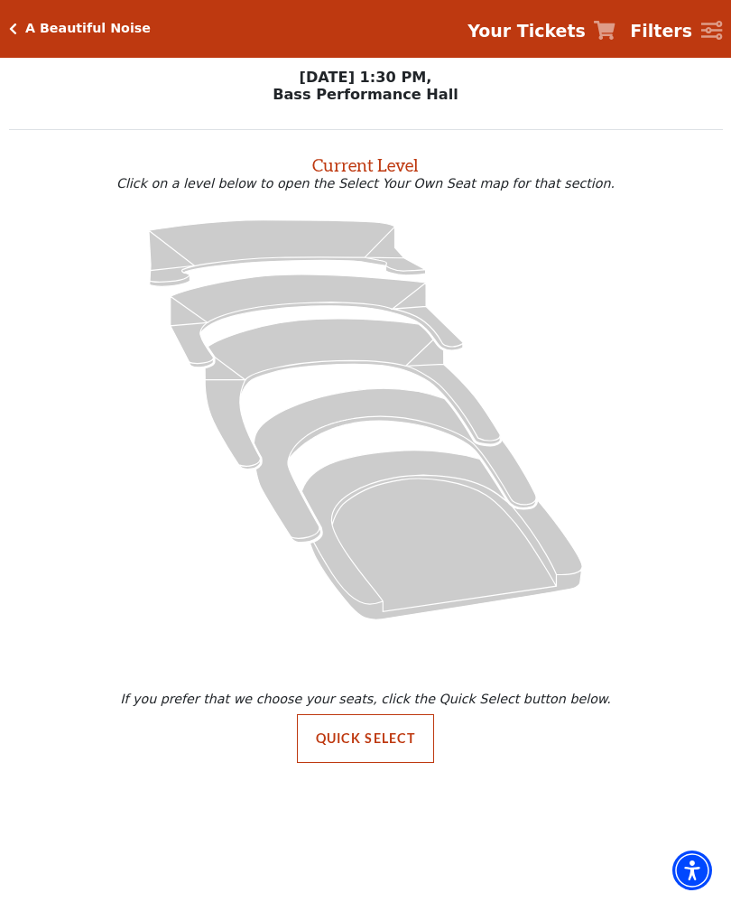
click at [352, 736] on button "Quick Select" at bounding box center [366, 738] width 138 height 49
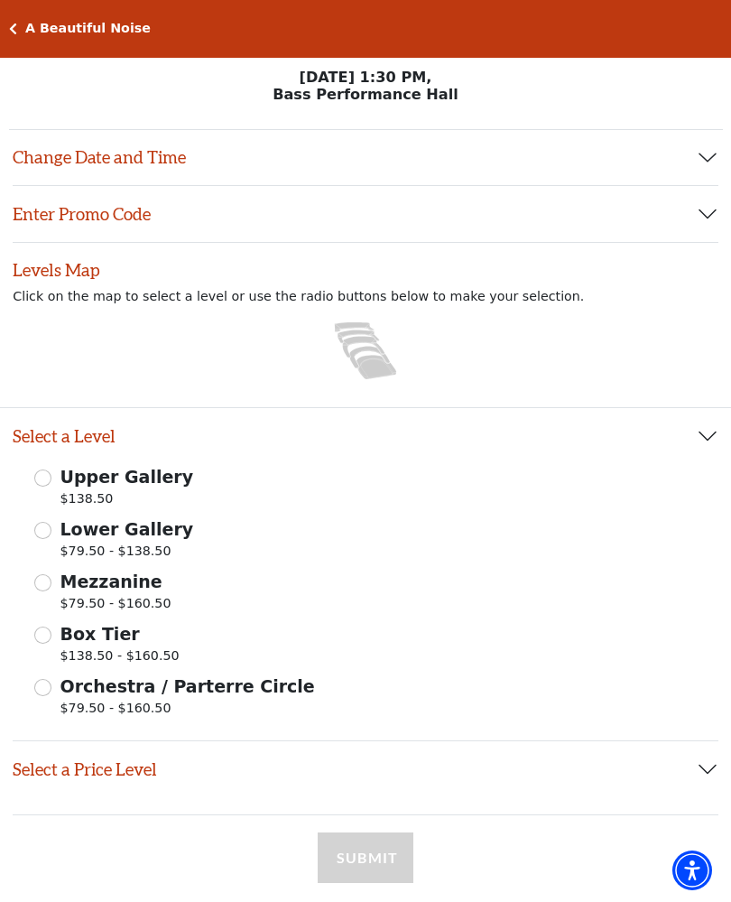
click at [39, 539] on input "Lower Gallery $79.50 - $138.50" at bounding box center [42, 530] width 17 height 17
radio input "true"
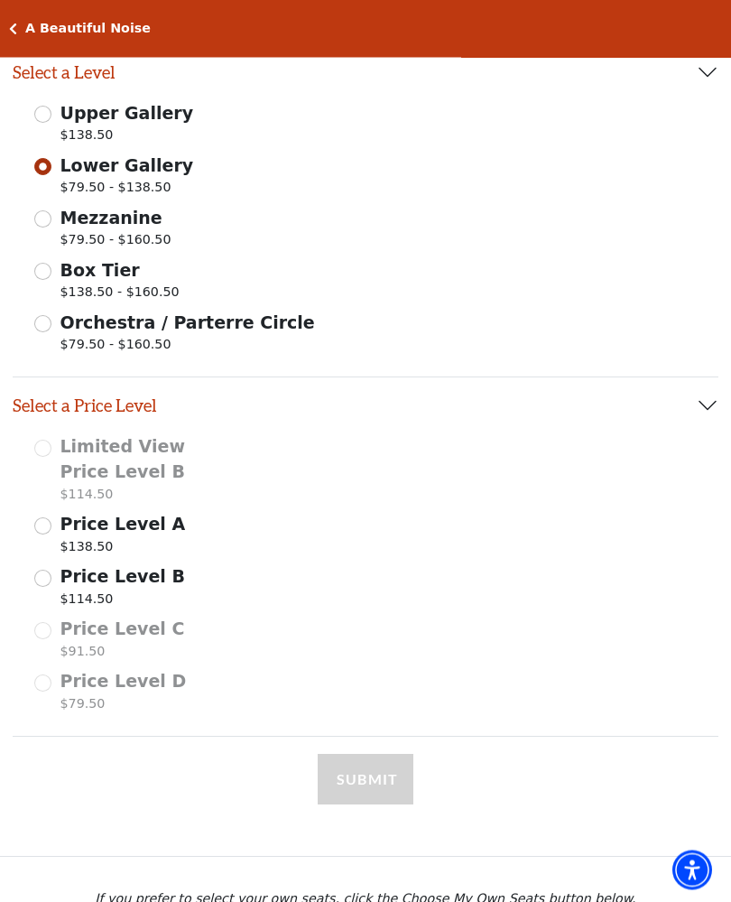
scroll to position [413, 0]
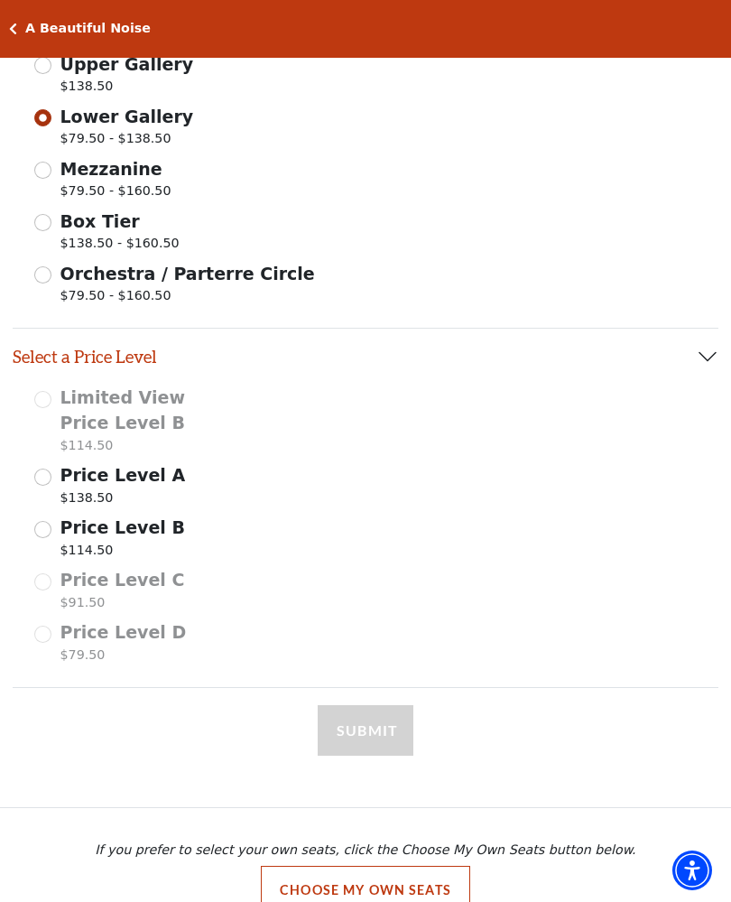
click at [40, 521] on input "Price Level B $114.50" at bounding box center [42, 529] width 17 height 17
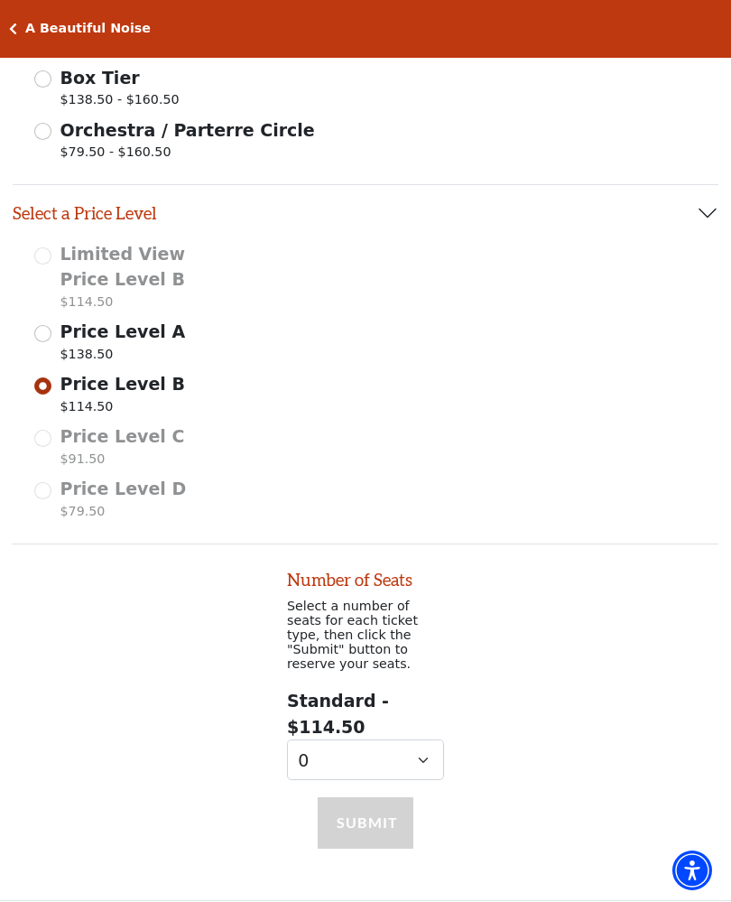
scroll to position [615, 0]
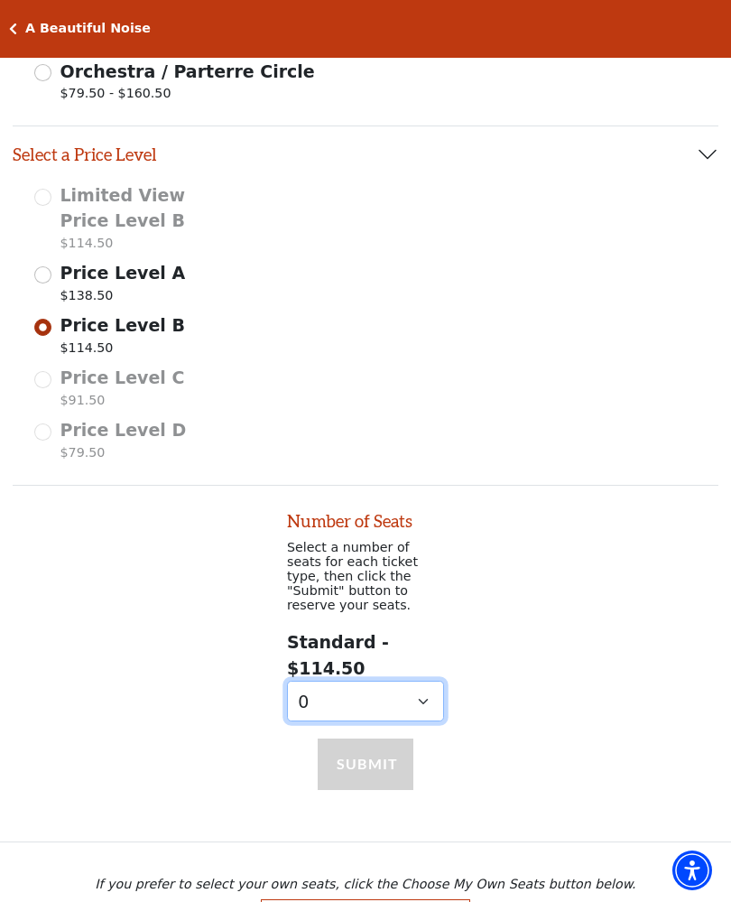
click at [312, 681] on select "0 1 2 3 4 5" at bounding box center [365, 701] width 157 height 41
select select "2"
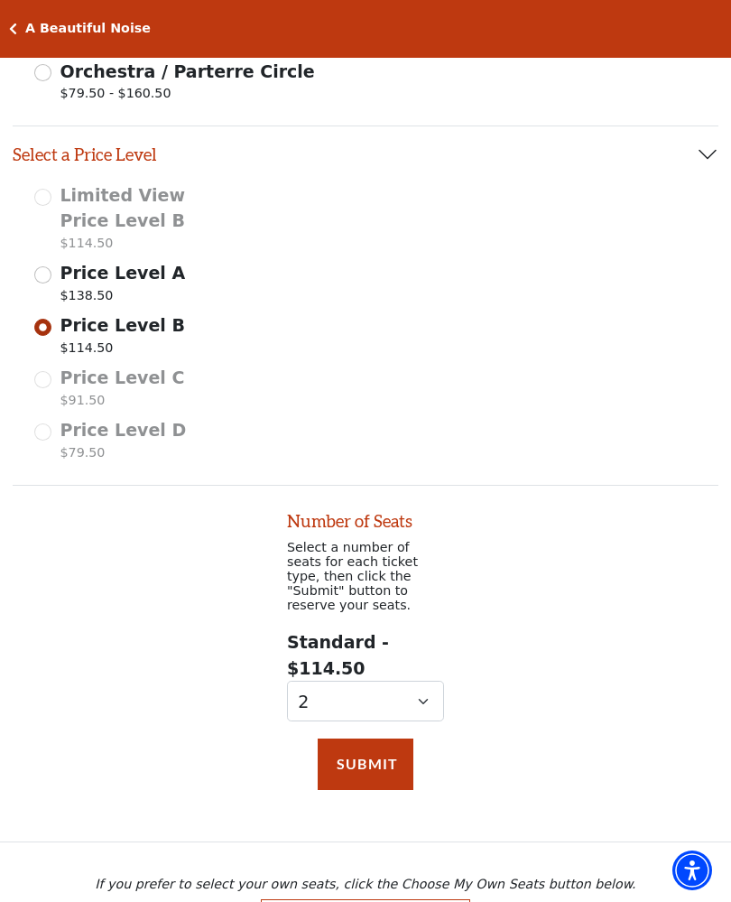
click at [347, 739] on button "Submit" at bounding box center [366, 764] width 96 height 51
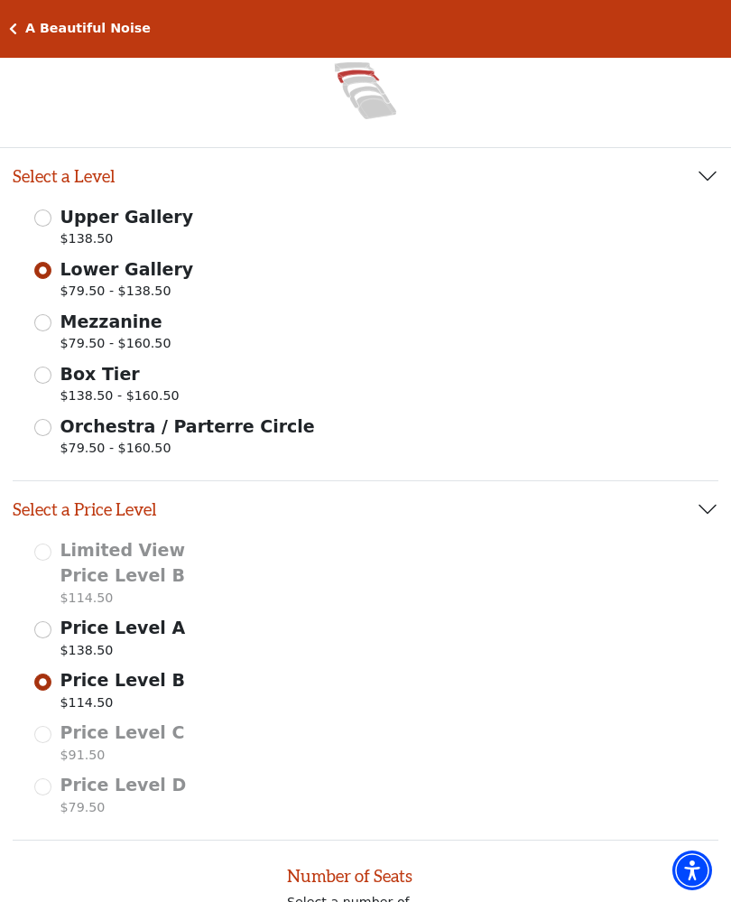
scroll to position [243, 0]
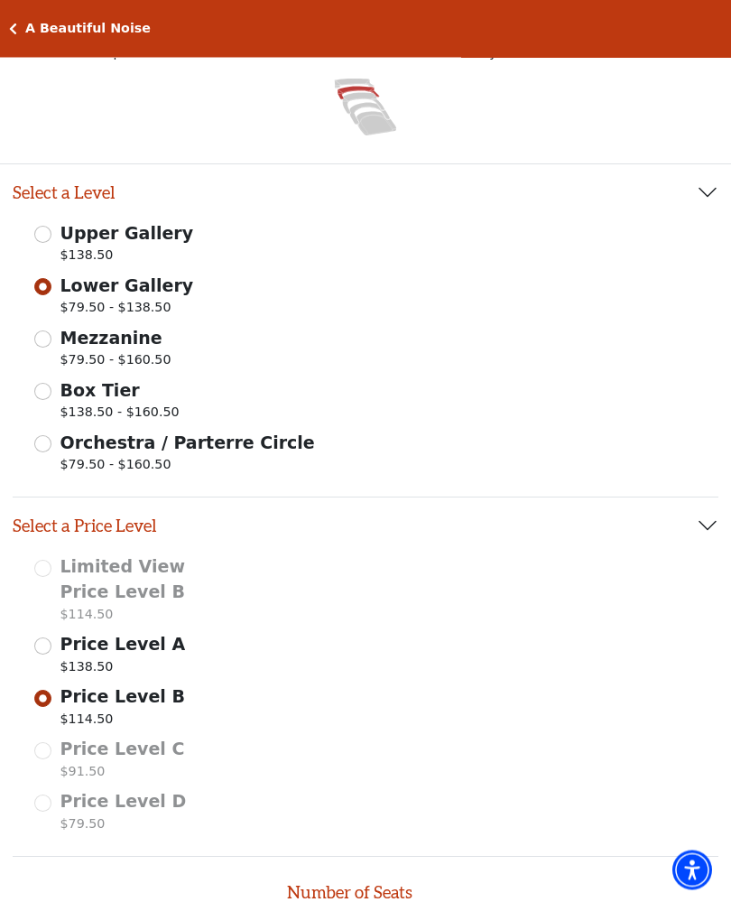
click at [36, 346] on input "Mezzanine $79.50 - $160.50" at bounding box center [42, 339] width 17 height 17
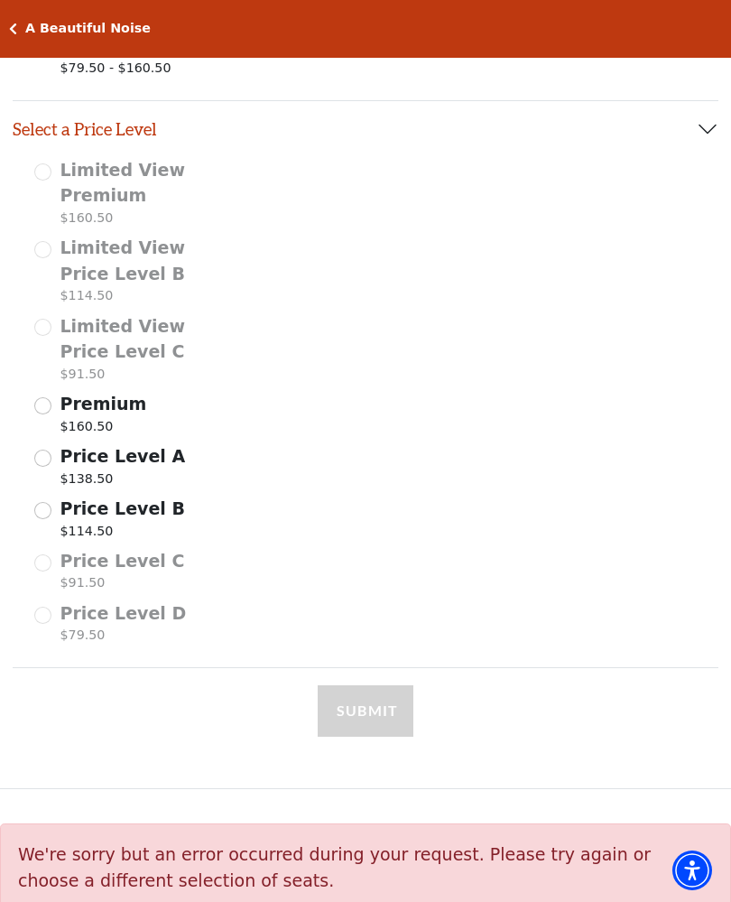
click at [40, 506] on input "Price Level B $114.50" at bounding box center [42, 510] width 17 height 17
select select "2"
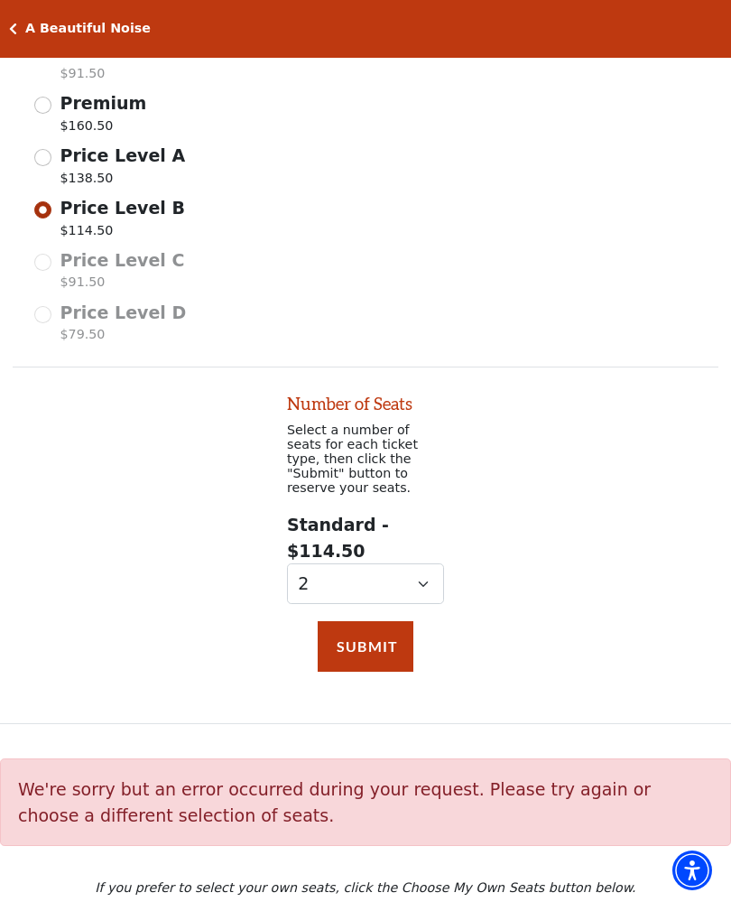
click at [356, 621] on button "Submit" at bounding box center [366, 646] width 96 height 51
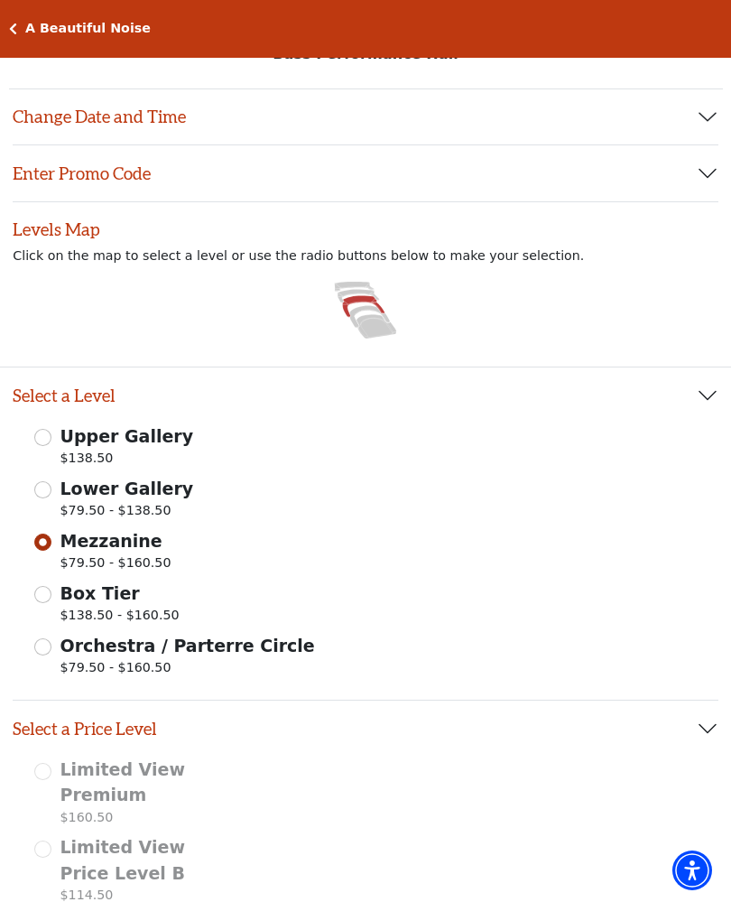
scroll to position [0, 0]
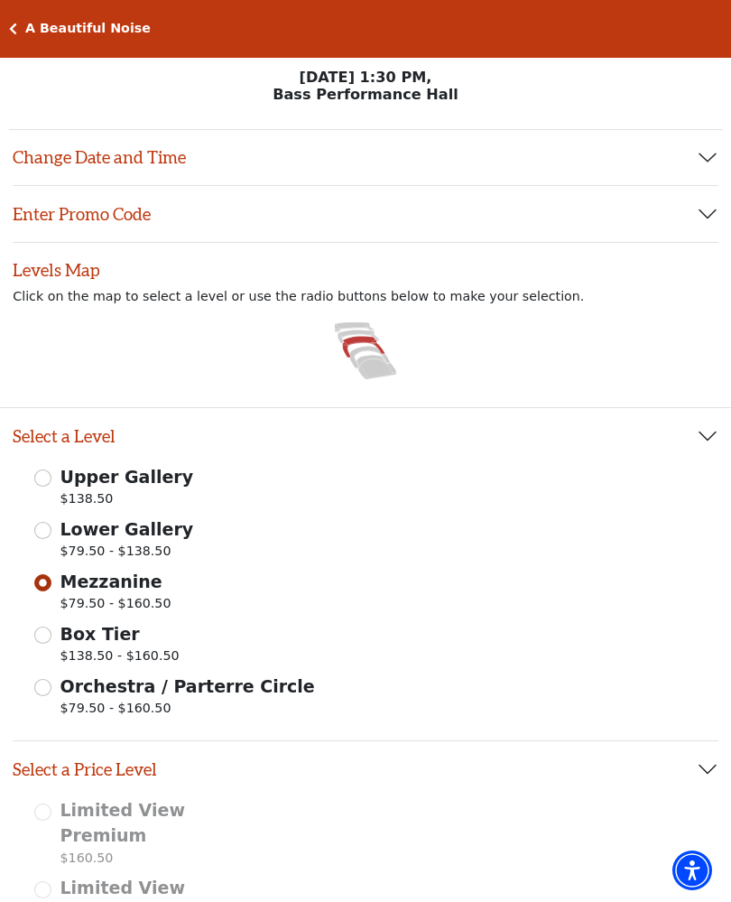
click at [40, 164] on button "Change Date and Time" at bounding box center [366, 158] width 706 height 56
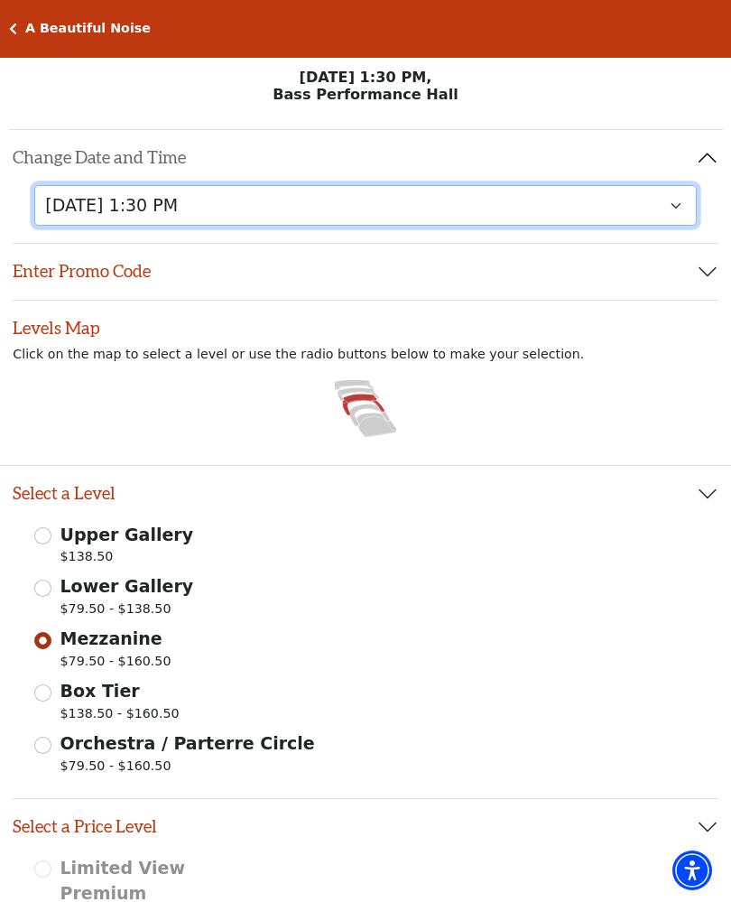
click at [75, 205] on select "Tuesday, October 28 at 7:30 PM Wednesday, October 29 at 7:30 PM Thursday, Octob…" at bounding box center [365, 205] width 663 height 41
select select "6225"
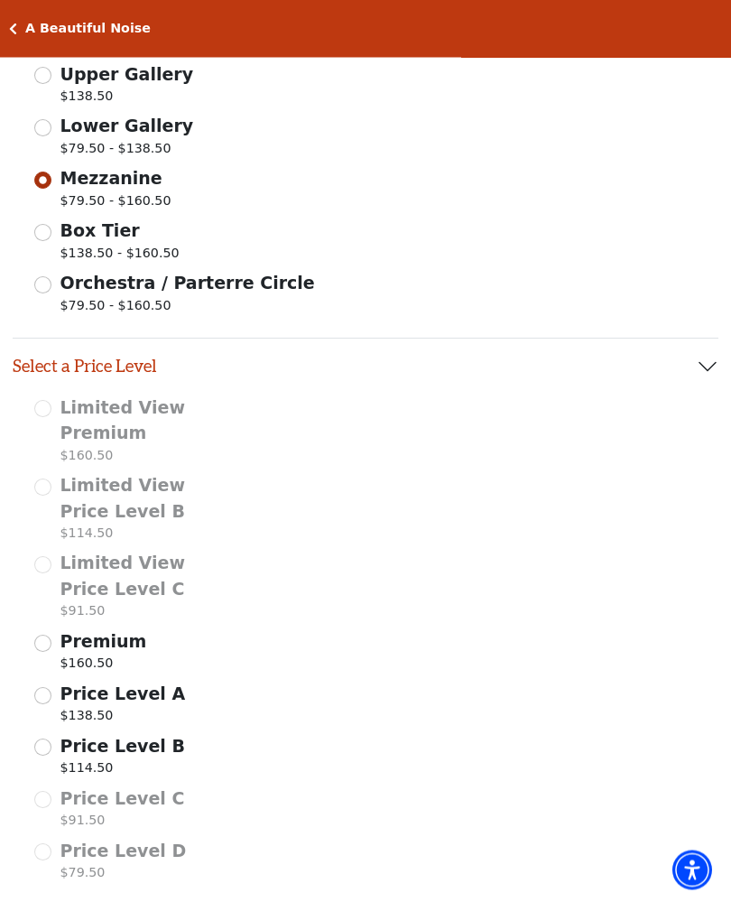
scroll to position [708, 0]
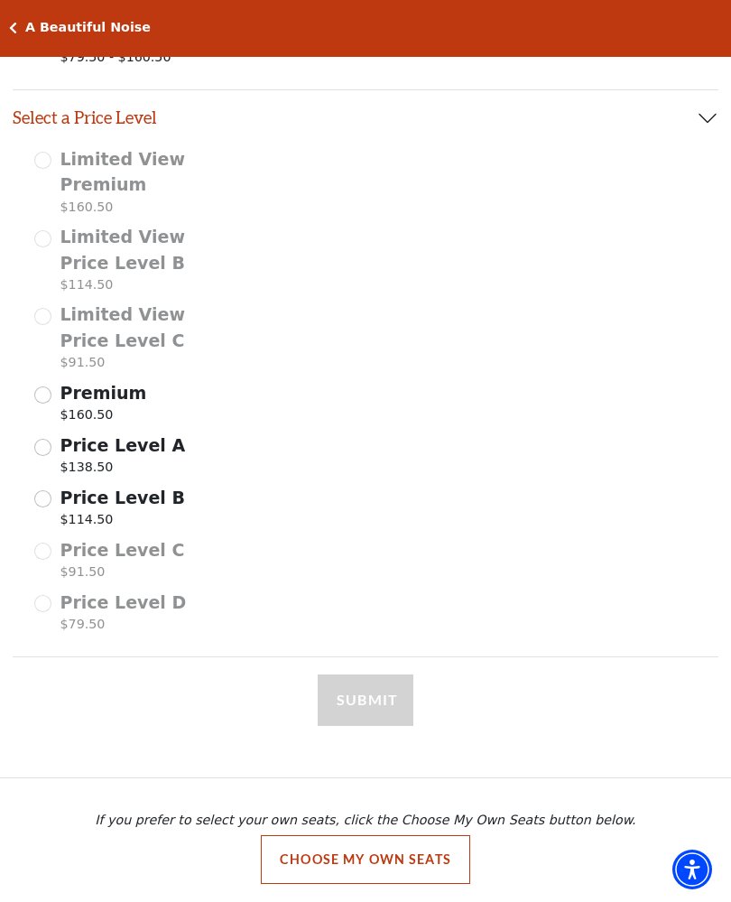
click at [39, 492] on input "Price Level B $114.50" at bounding box center [42, 499] width 17 height 17
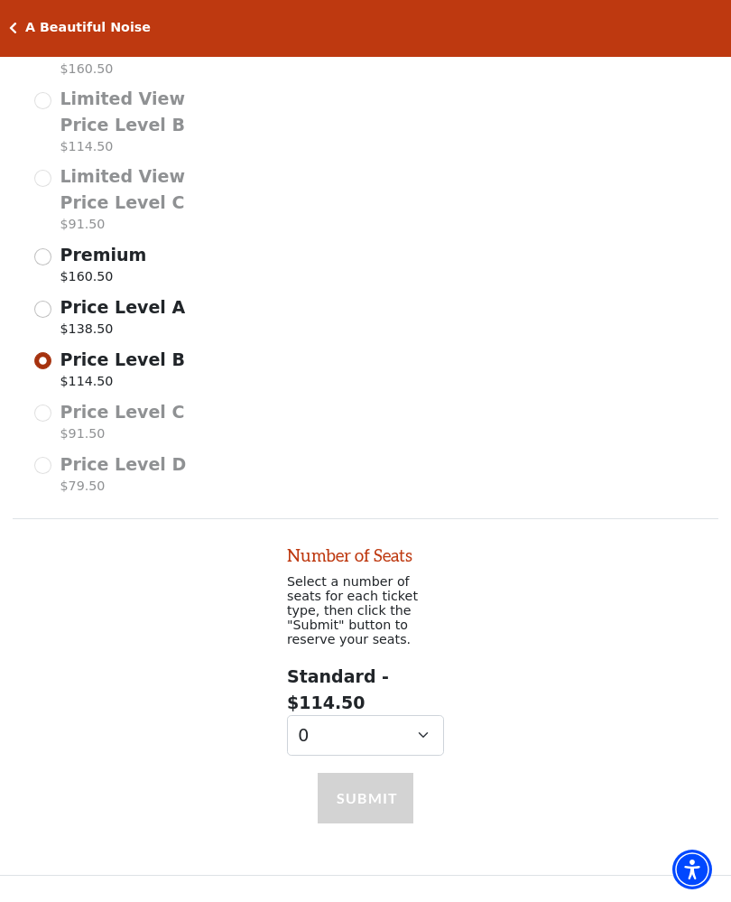
scroll to position [910, 0]
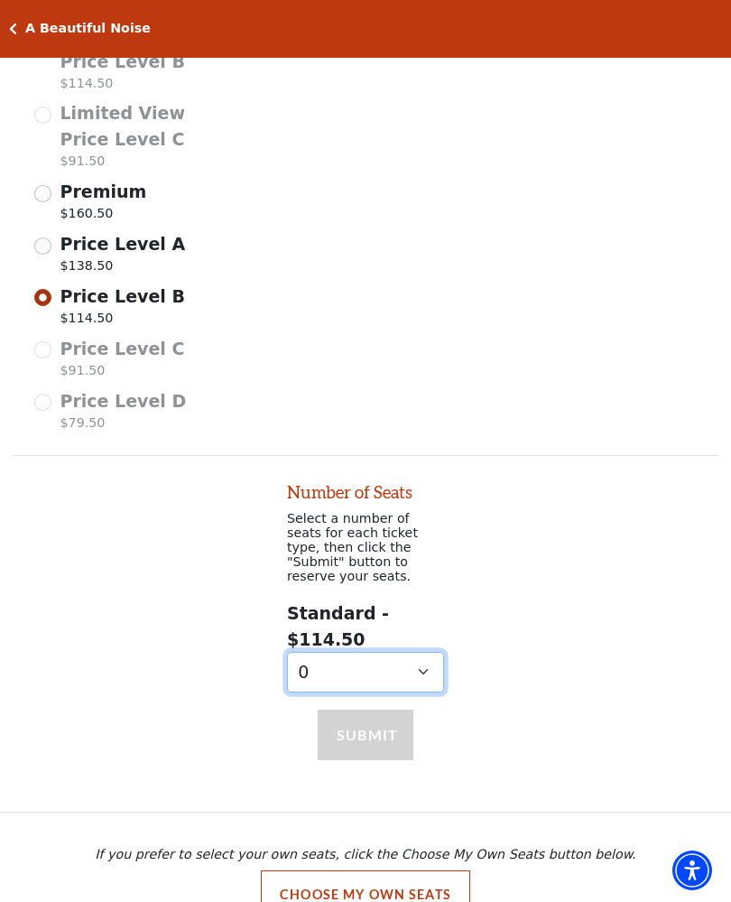
click at [322, 652] on select "0 1 2 3 4 5 6 7 8 9" at bounding box center [365, 672] width 157 height 41
select select "2"
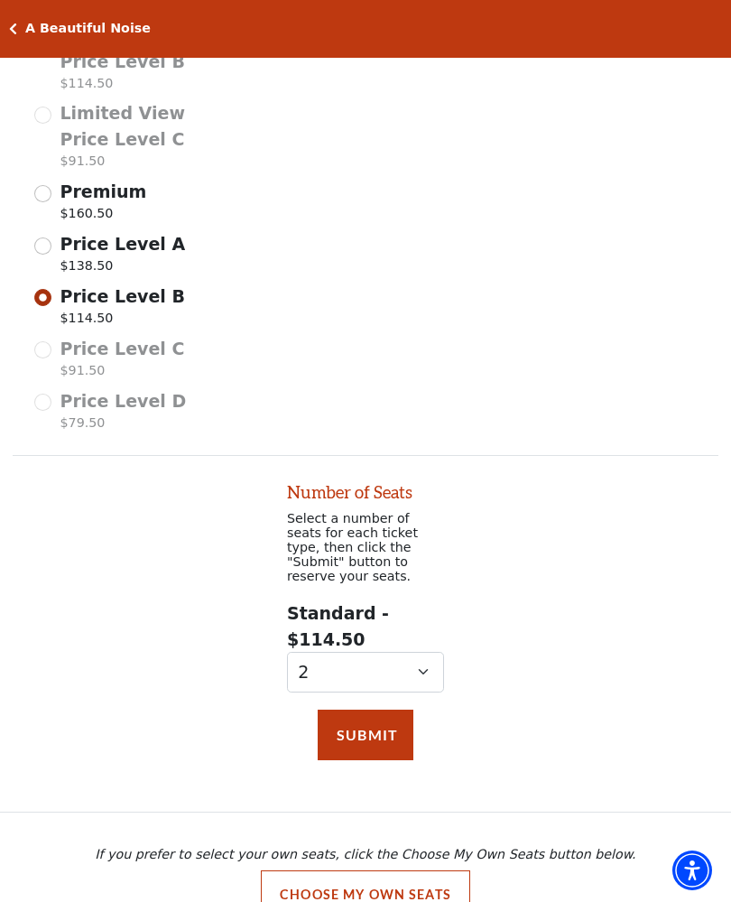
click at [350, 710] on button "Submit" at bounding box center [366, 735] width 96 height 51
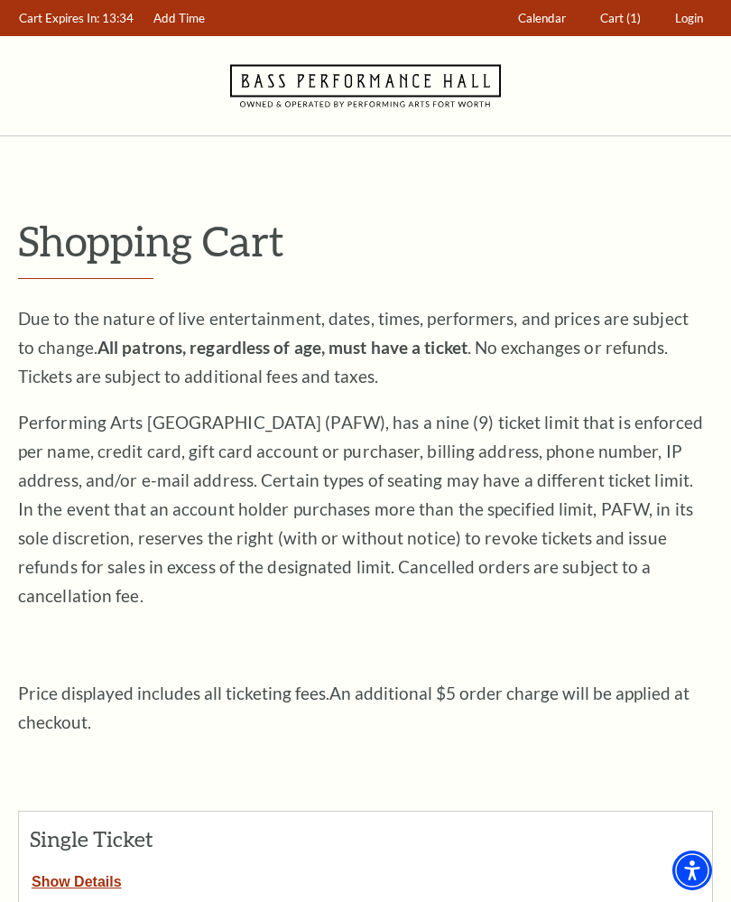
click at [620, 18] on span "Cart" at bounding box center [612, 18] width 23 height 14
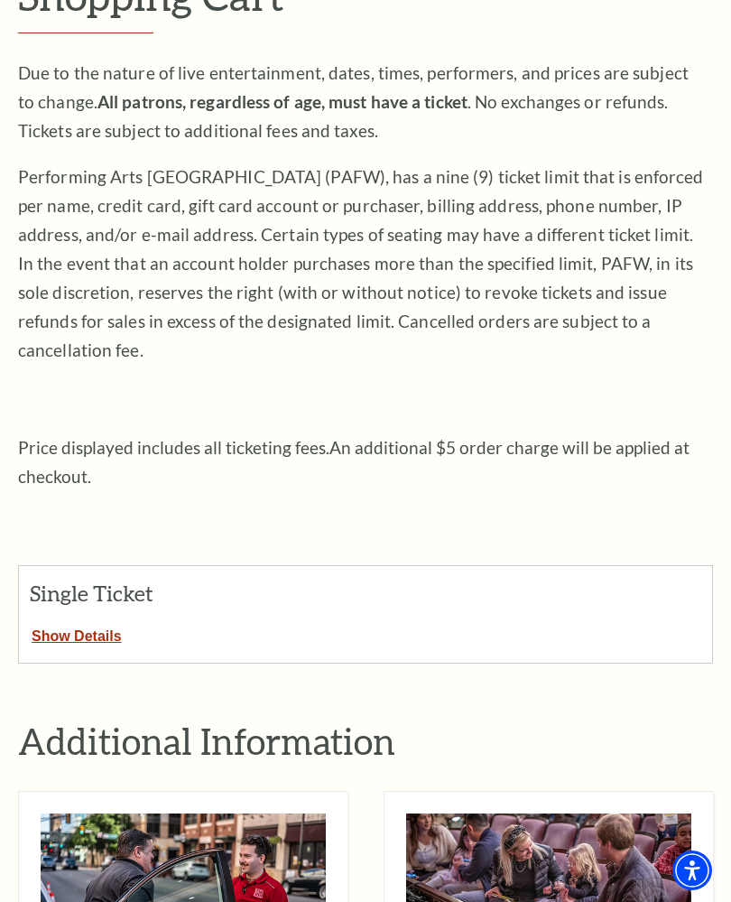
scroll to position [265, 0]
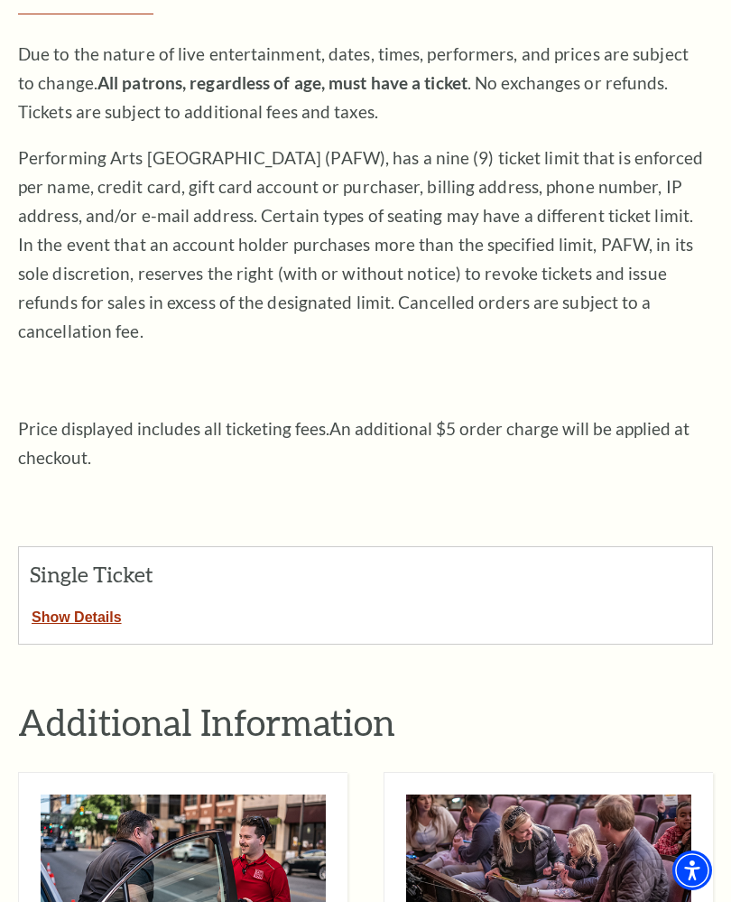
click at [64, 602] on button "Show Details" at bounding box center [77, 613] width 116 height 23
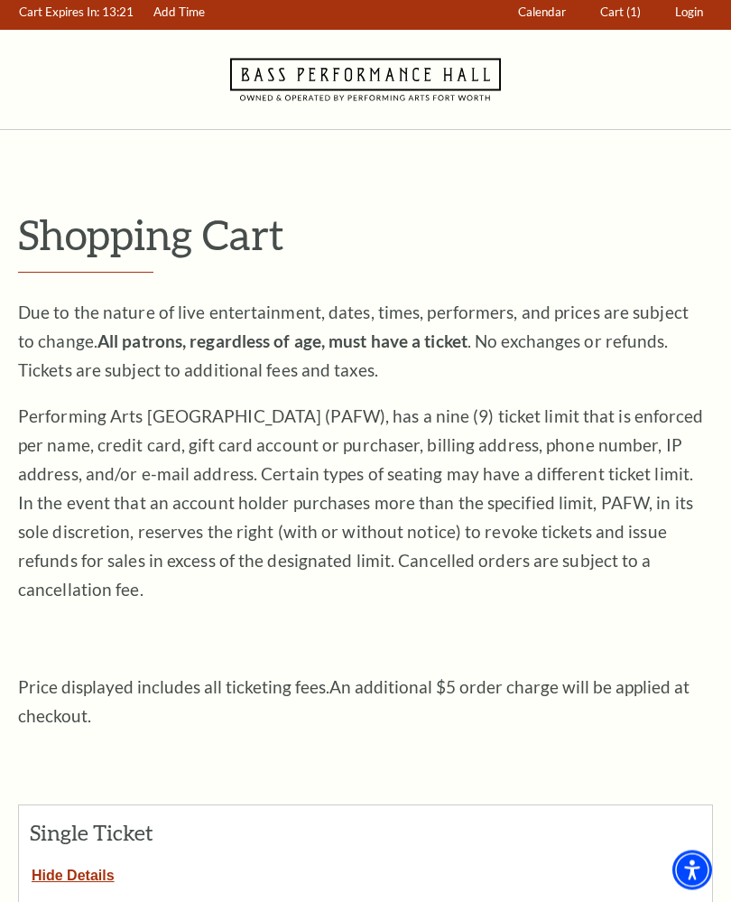
scroll to position [0, 0]
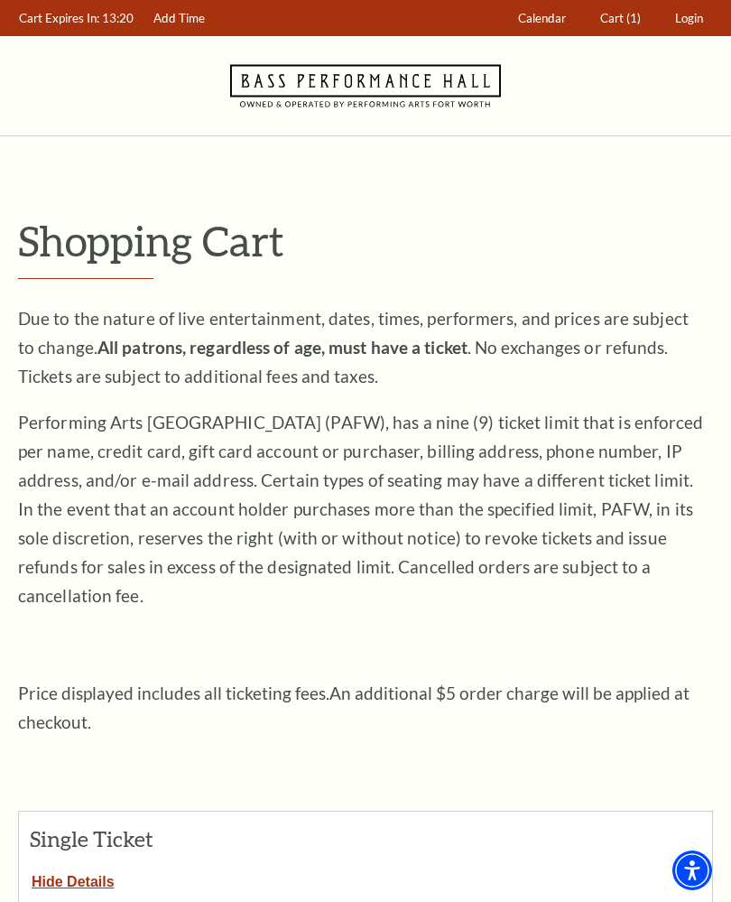
click at [612, 15] on span "Cart" at bounding box center [612, 18] width 23 height 14
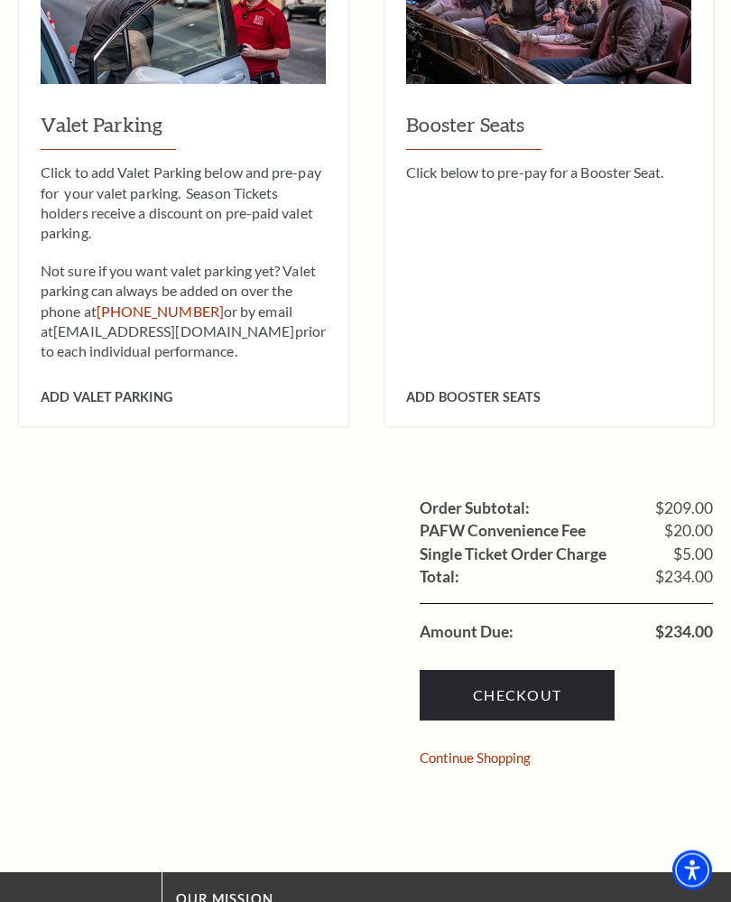
scroll to position [1119, 0]
click at [470, 670] on link "Checkout" at bounding box center [517, 695] width 195 height 51
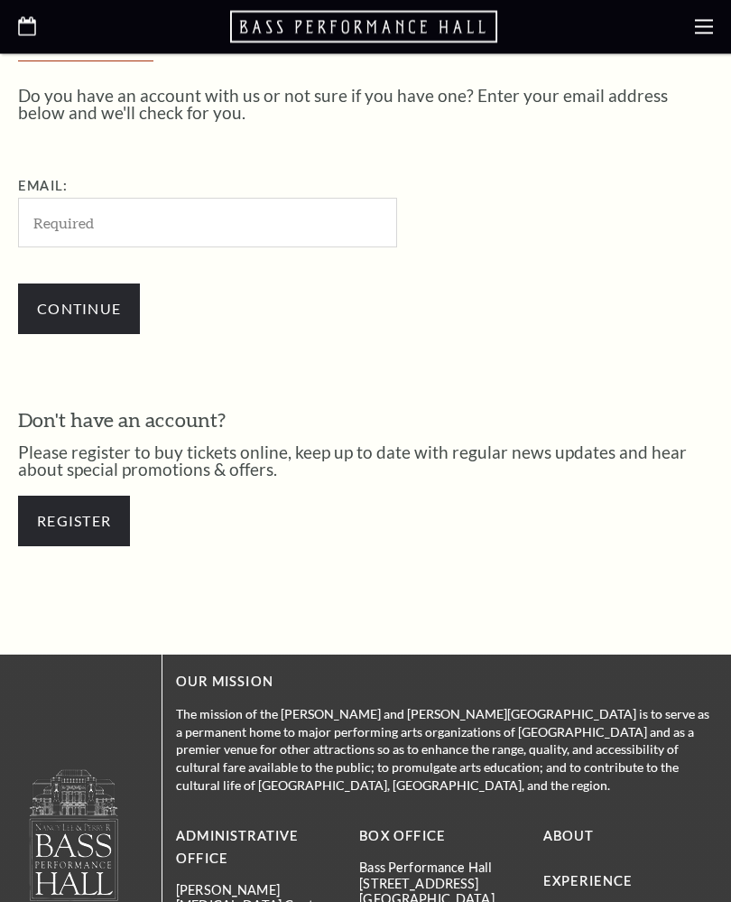
scroll to position [435, 0]
click at [45, 223] on input "Email:" at bounding box center [207, 223] width 379 height 50
type input "[EMAIL_ADDRESS][DOMAIN_NAME]"
click at [62, 325] on input "Continue" at bounding box center [79, 309] width 122 height 51
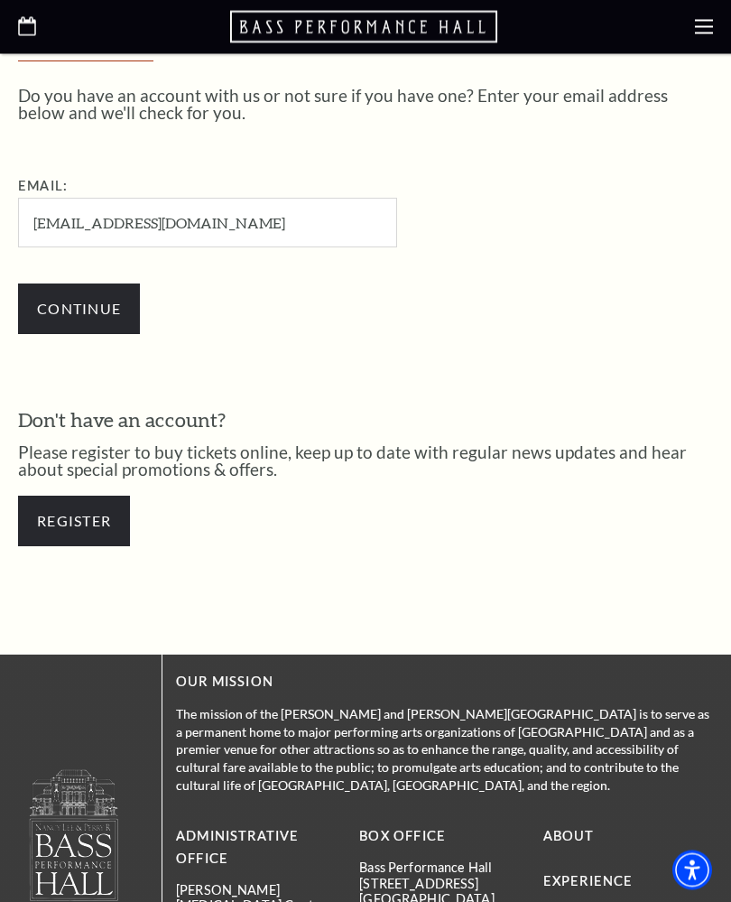
scroll to position [435, 0]
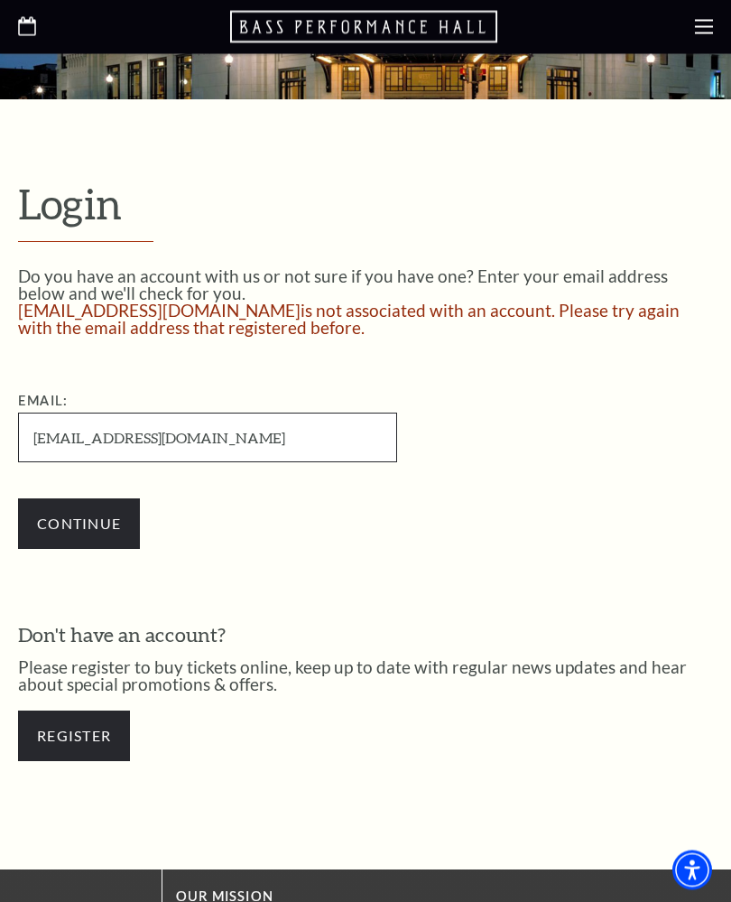
scroll to position [255, 0]
click at [61, 736] on link "Register" at bounding box center [74, 736] width 112 height 51
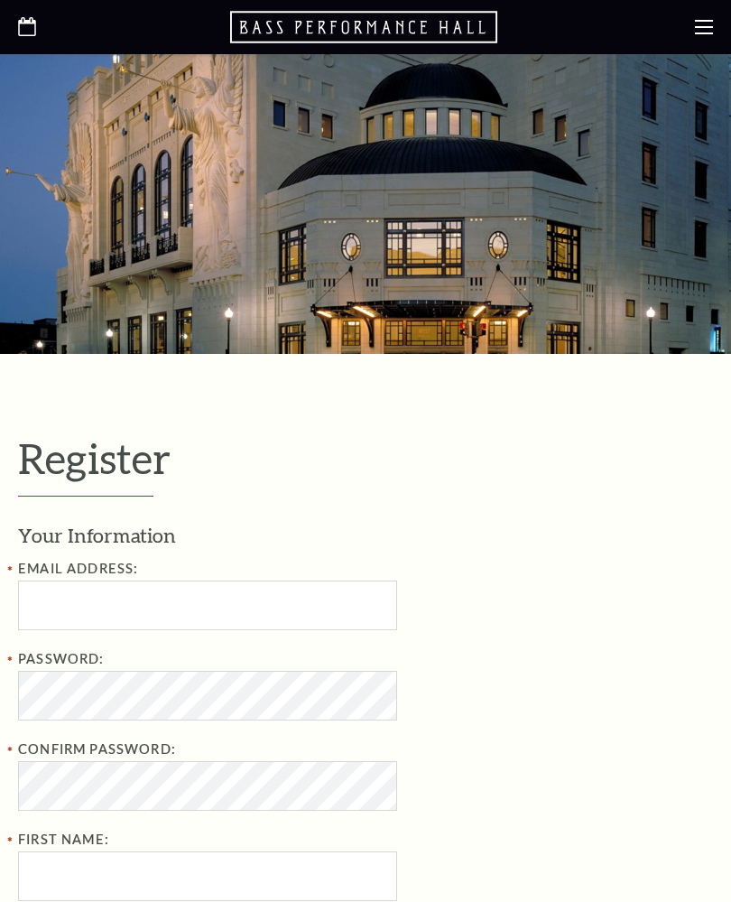
select select "1"
select select "[GEOGRAPHIC_DATA]"
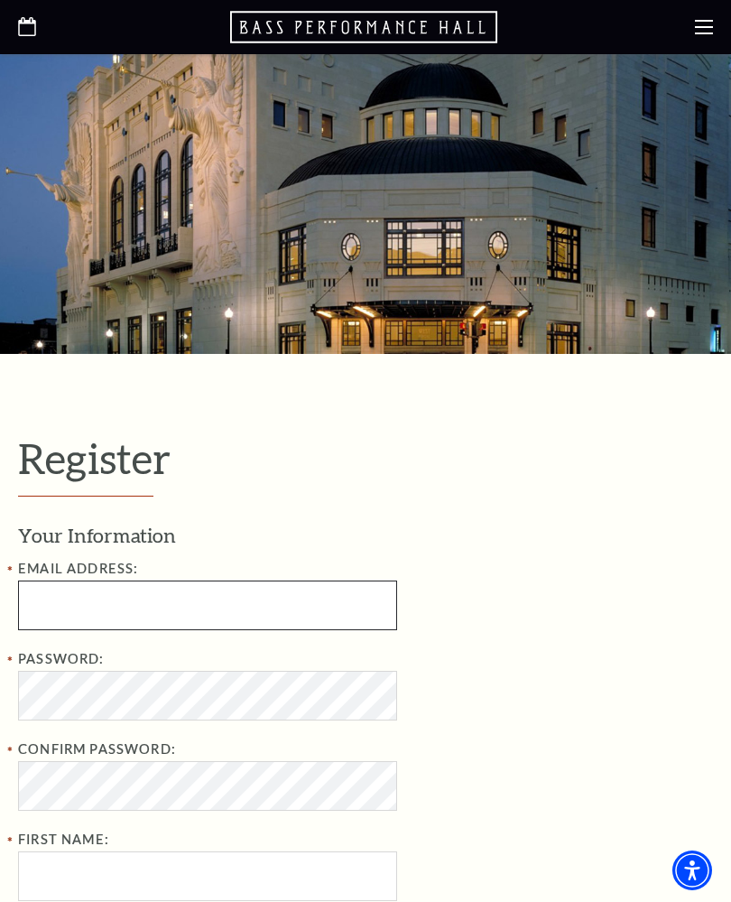
click at [45, 606] on input "Email Address:" at bounding box center [207, 606] width 379 height 50
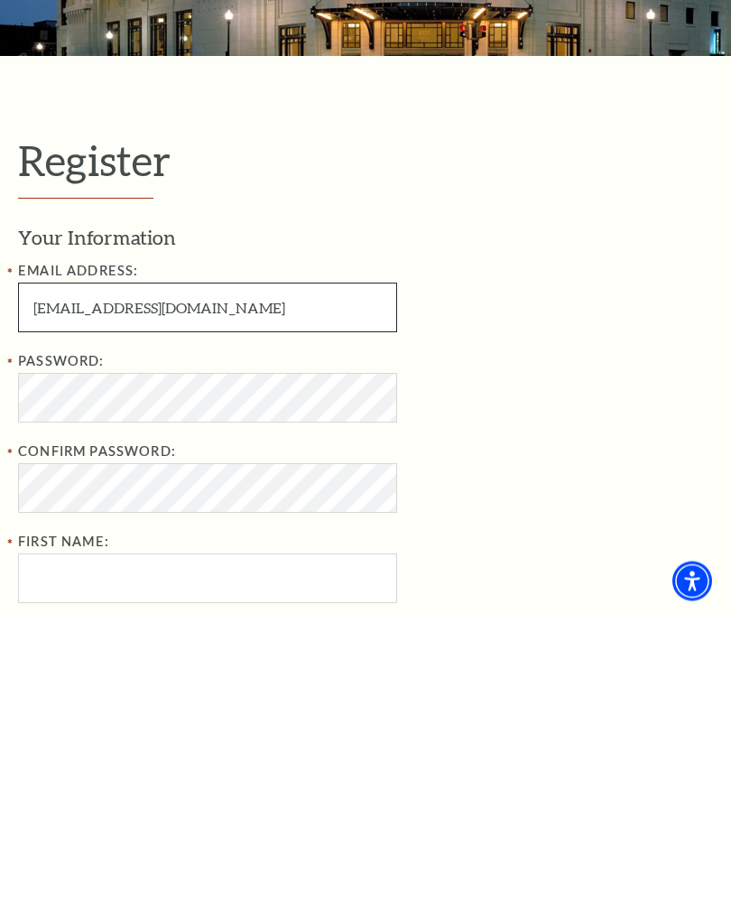
type input "jlw749@hotmail.com"
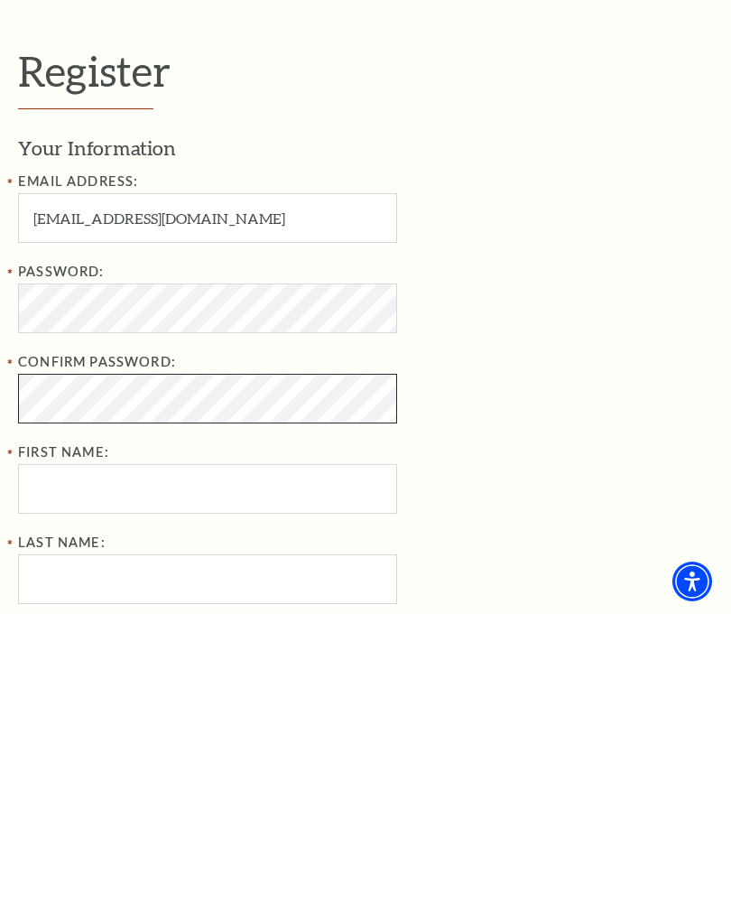
scroll to position [116, 0]
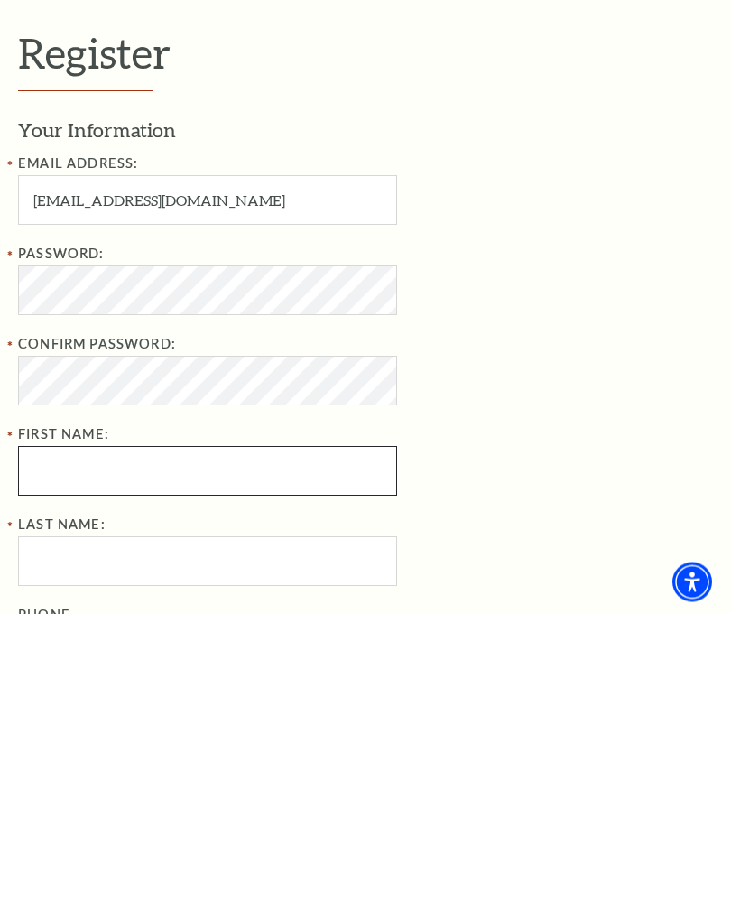
click at [46, 735] on input "First Name:" at bounding box center [207, 760] width 379 height 50
type input "Janet"
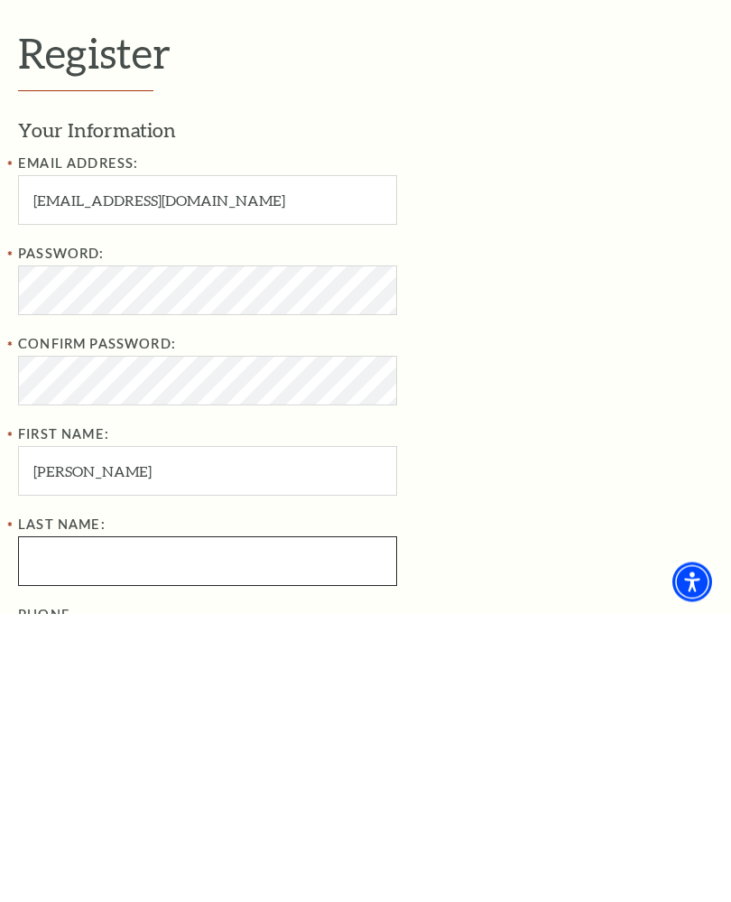
click at [29, 825] on input "Last Name:" at bounding box center [207, 850] width 379 height 50
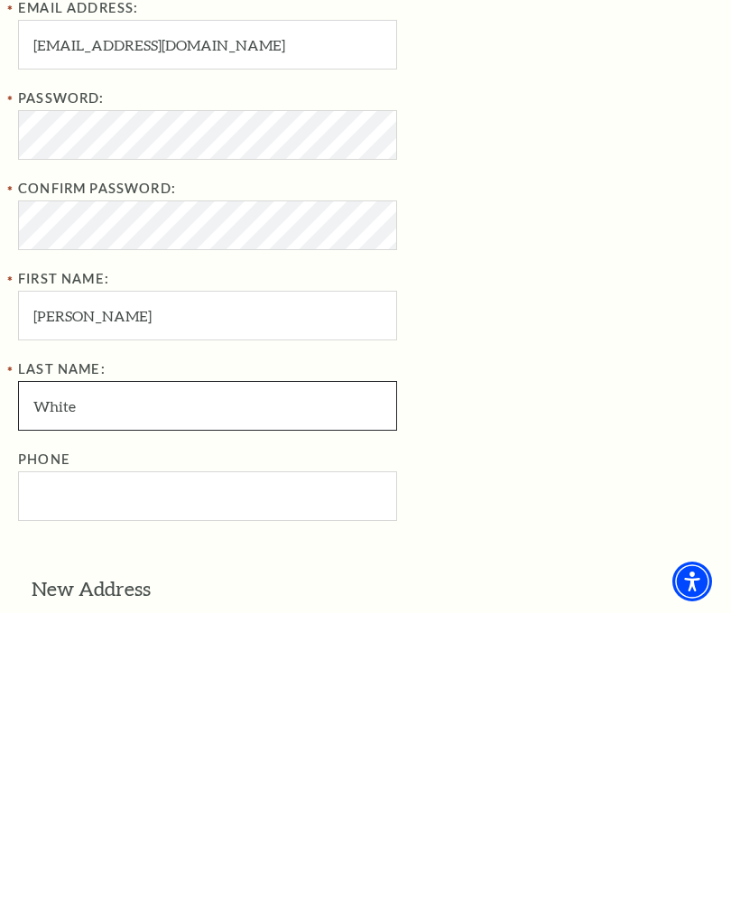
scroll to position [292, 0]
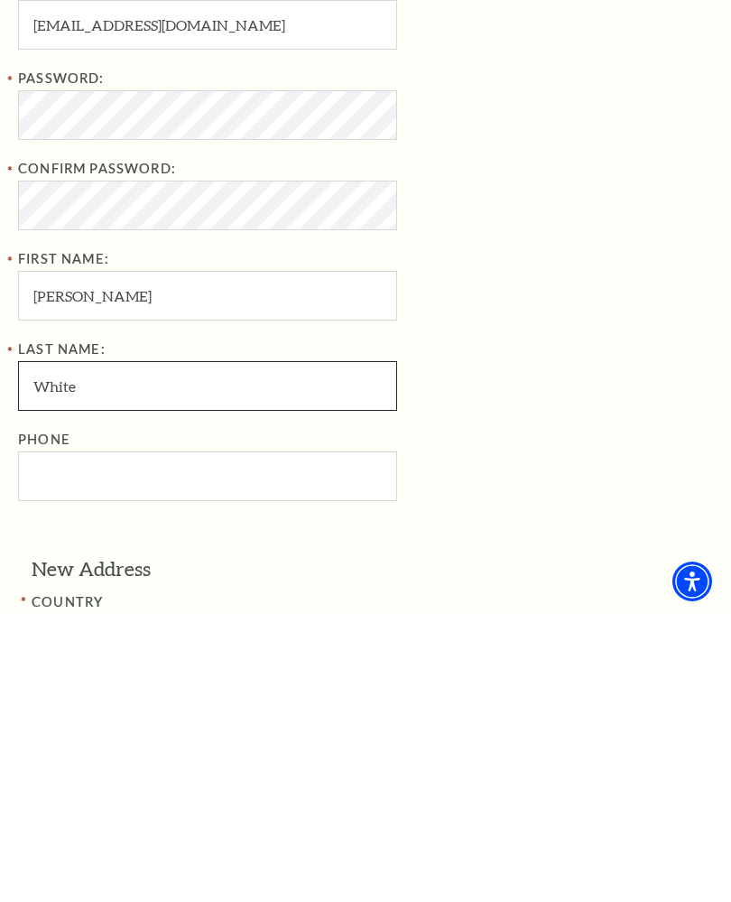
type input "White"
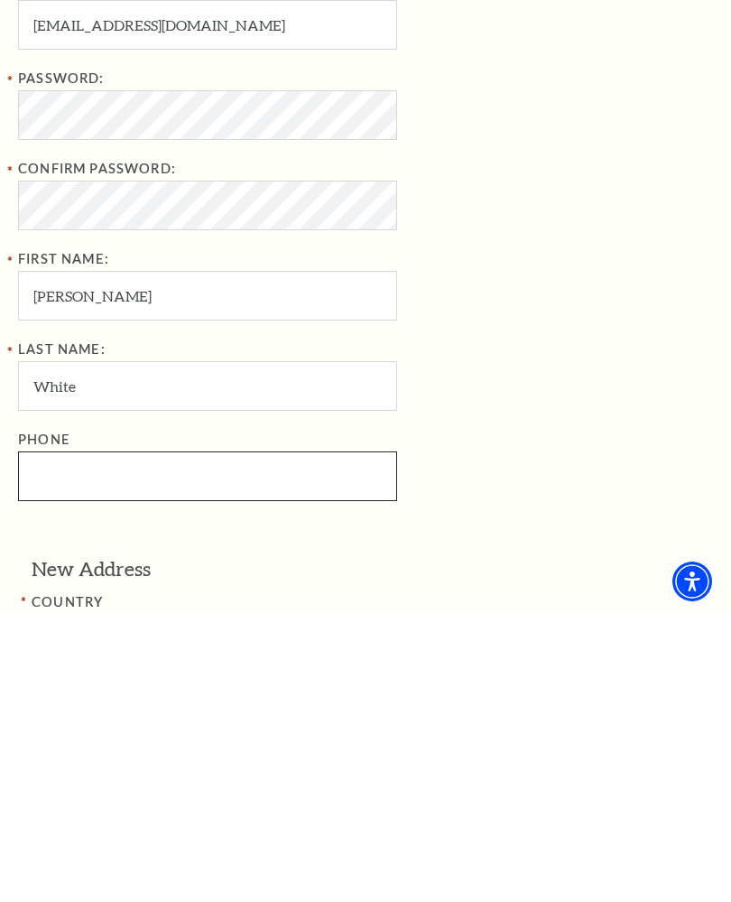
click at [42, 741] on input "Phone" at bounding box center [207, 766] width 379 height 50
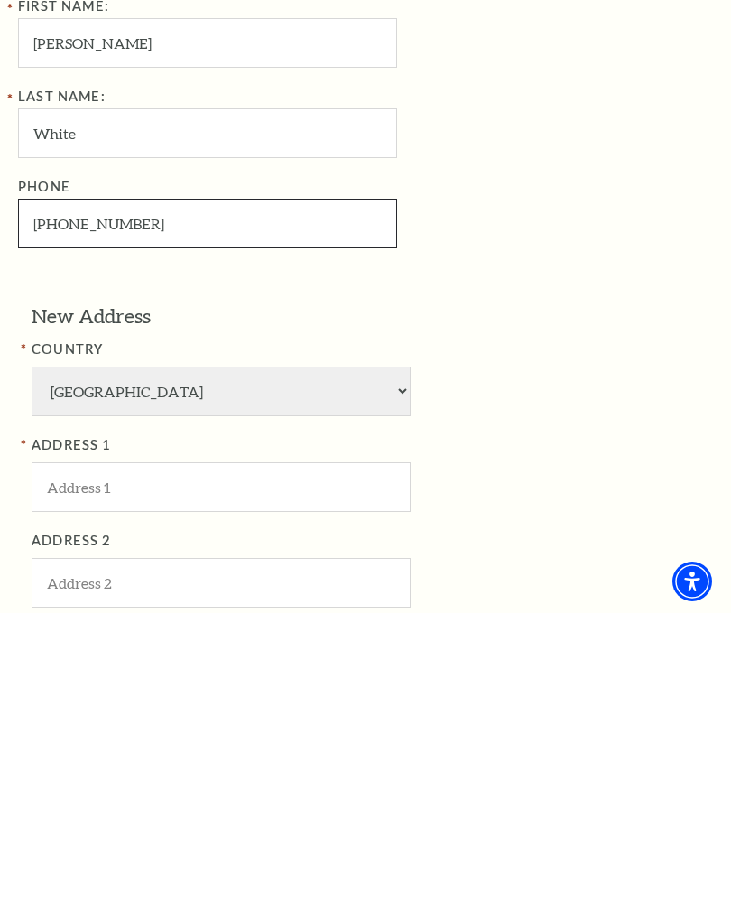
scroll to position [566, 0]
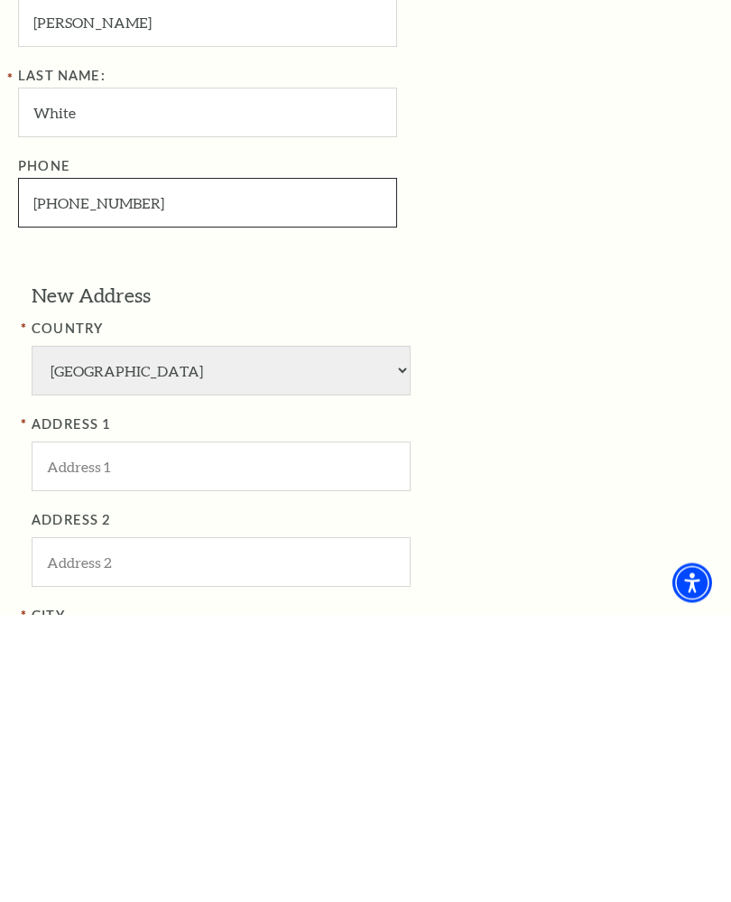
type input "817-903-5631"
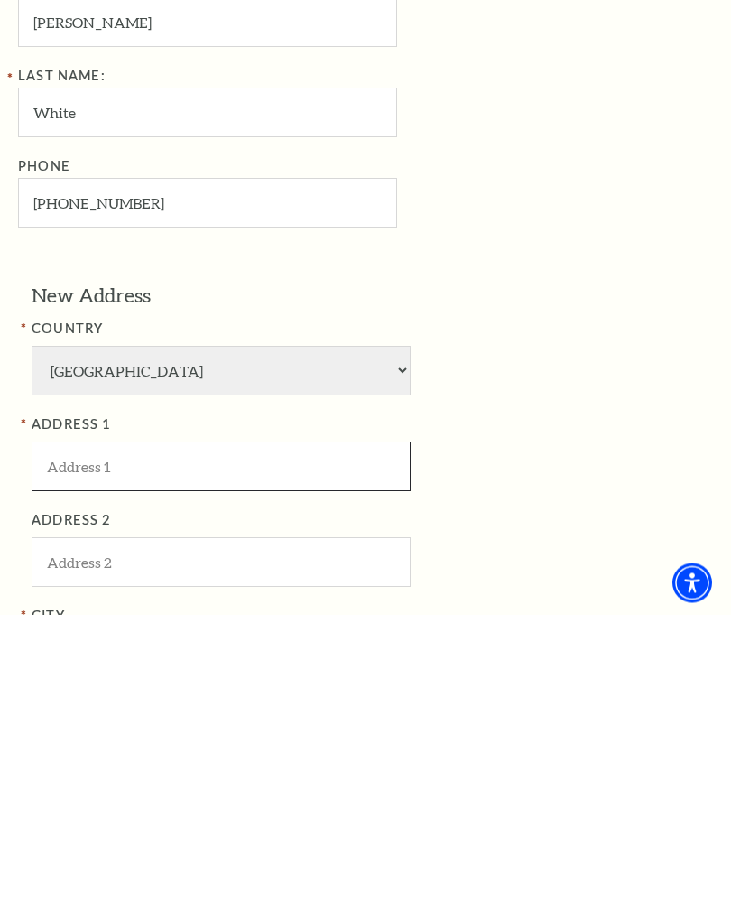
click at [56, 730] on input "ADDRESS 1" at bounding box center [221, 755] width 379 height 50
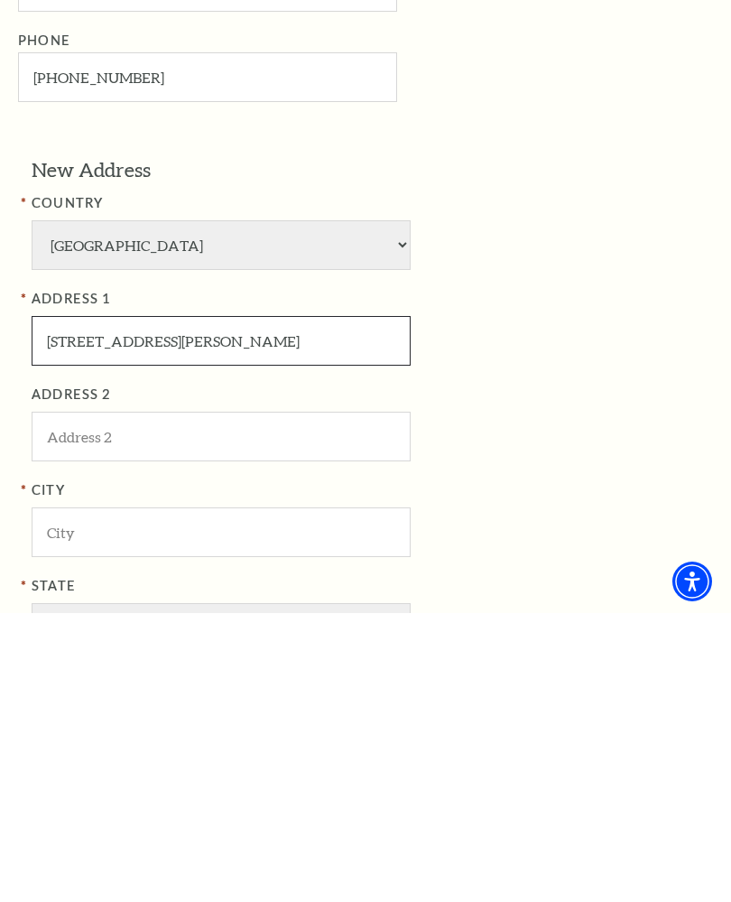
scroll to position [703, 0]
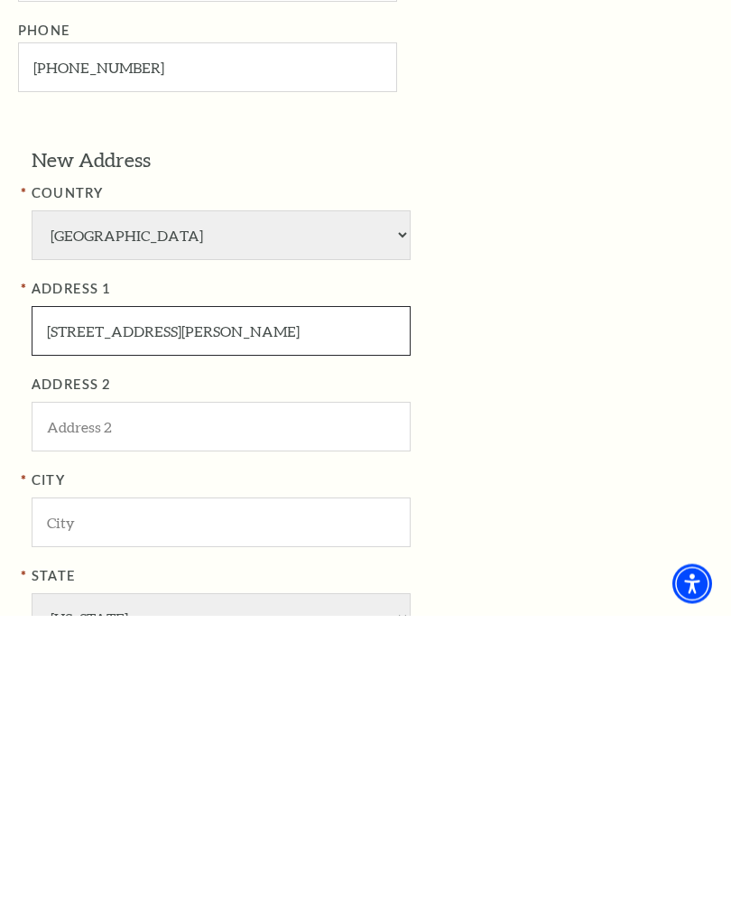
type input "749 NW Wood St"
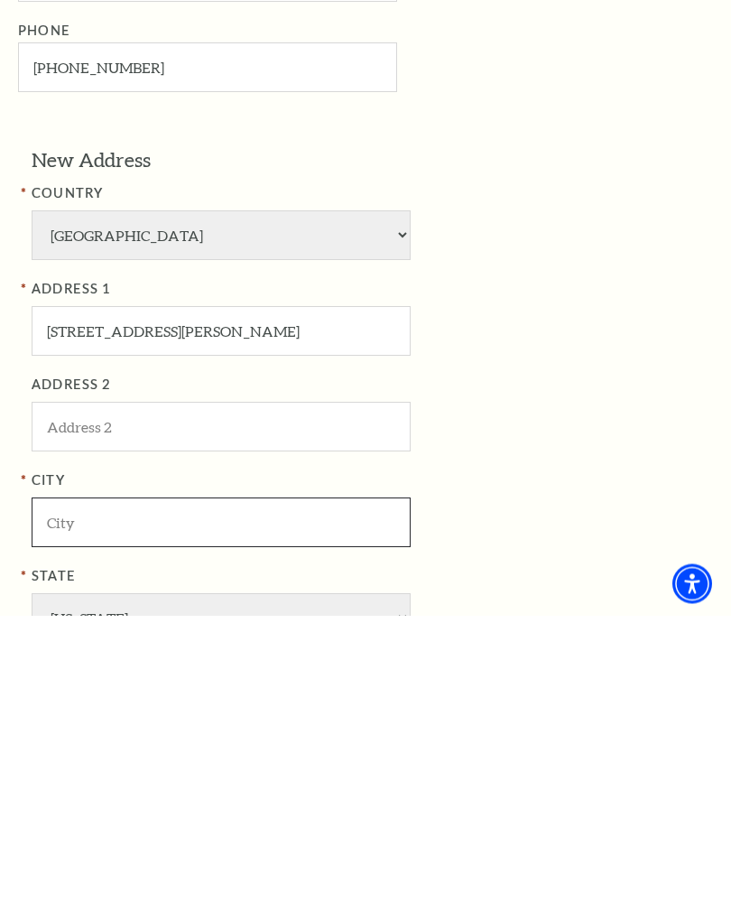
click at [54, 785] on input "City" at bounding box center [221, 810] width 379 height 50
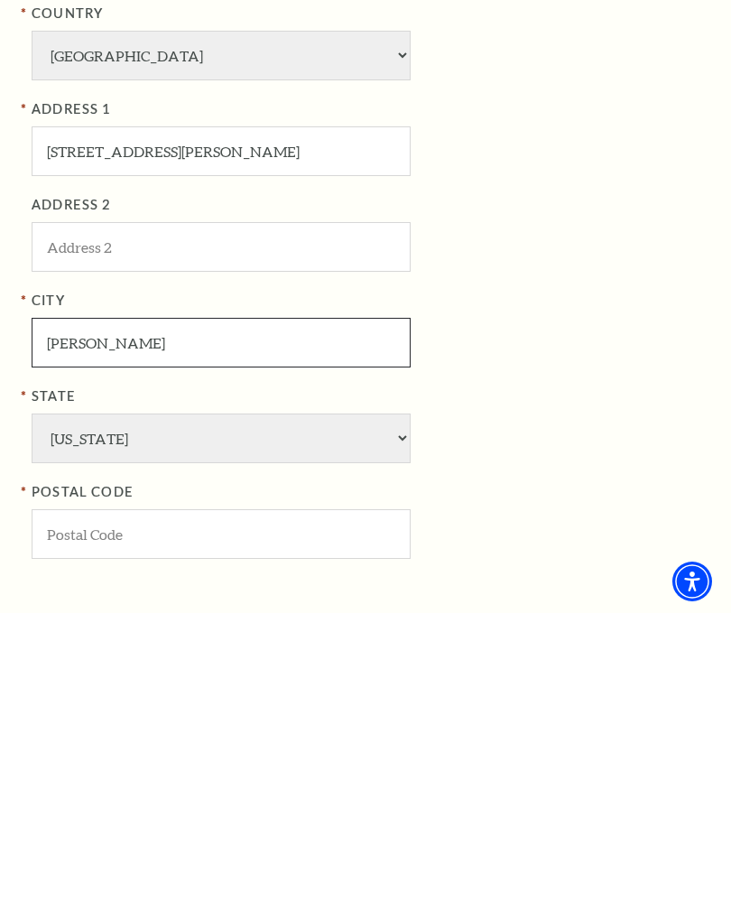
scroll to position [890, 0]
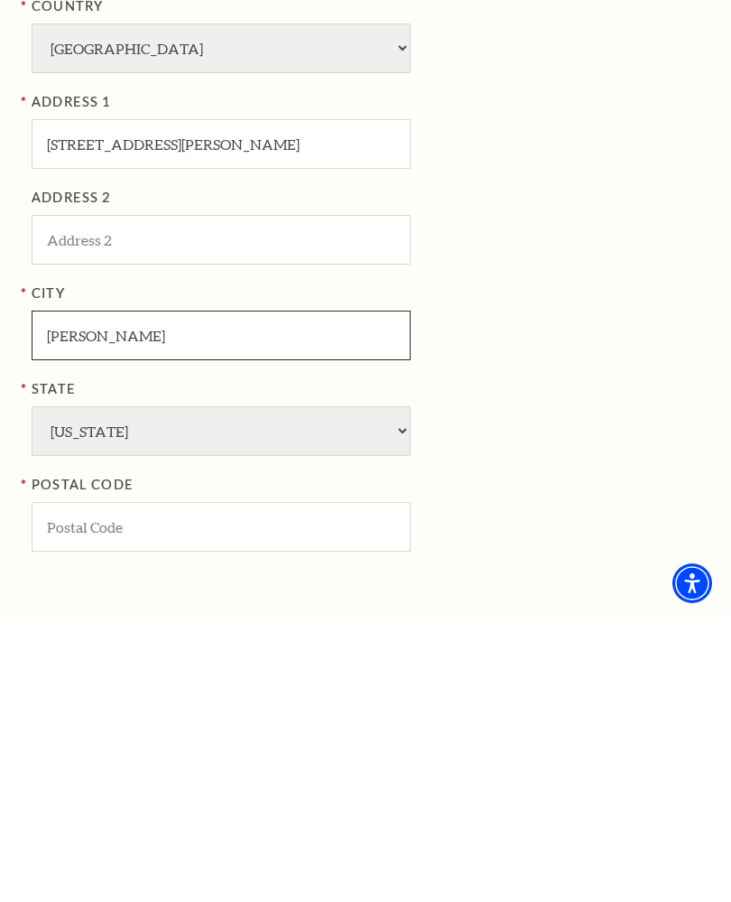
type input "Burleson"
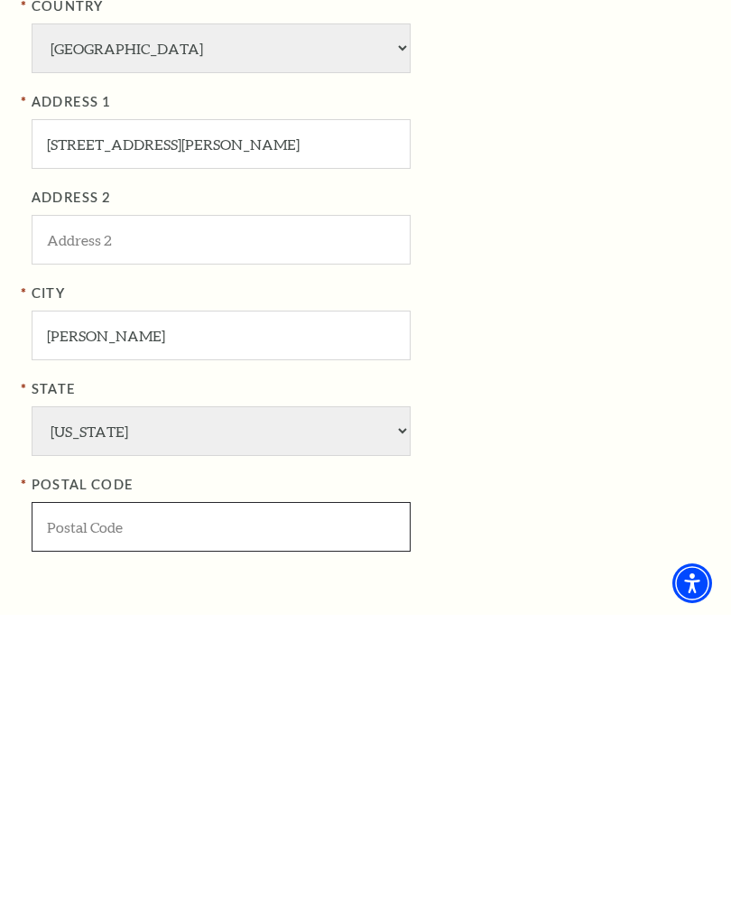
click at [51, 789] on input "POSTAL CODE" at bounding box center [221, 814] width 379 height 50
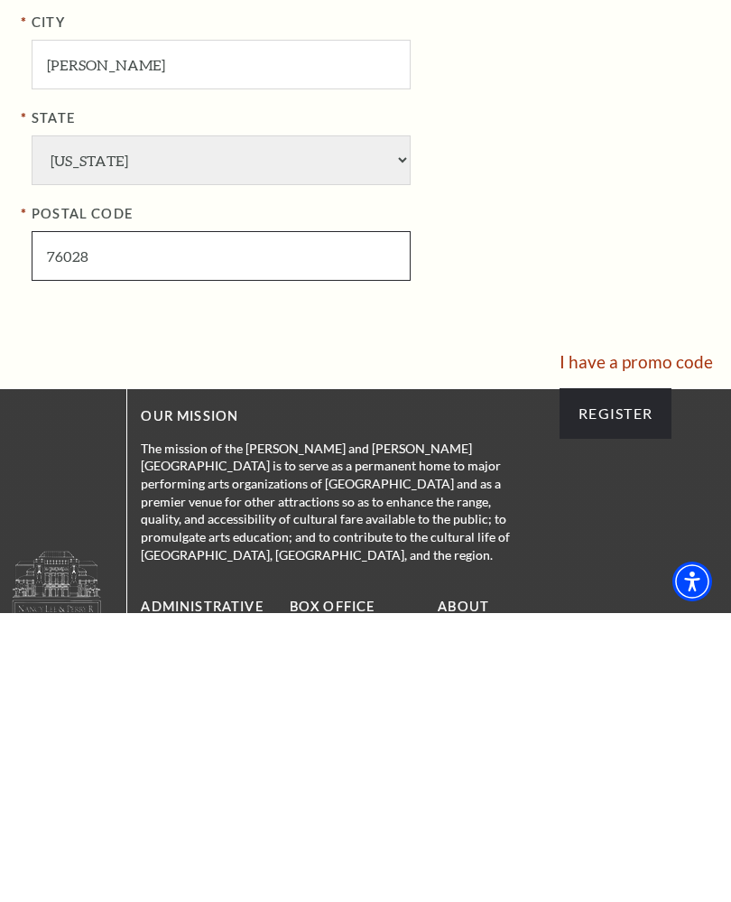
type input "76028"
click at [597, 677] on input "Register" at bounding box center [616, 702] width 112 height 51
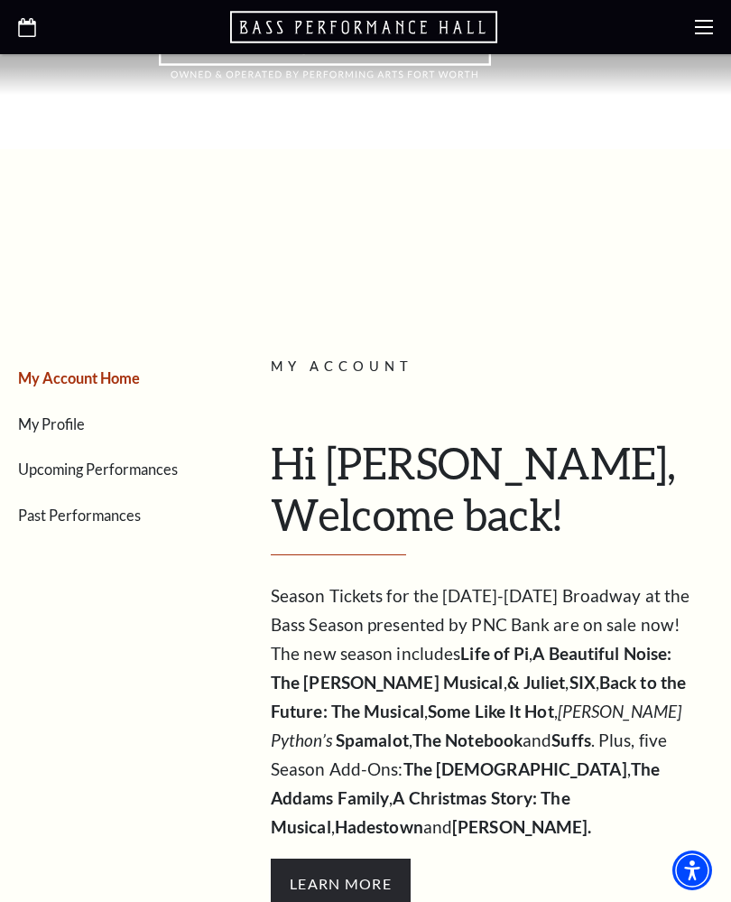
click at [321, 859] on span "Learn More" at bounding box center [341, 884] width 140 height 51
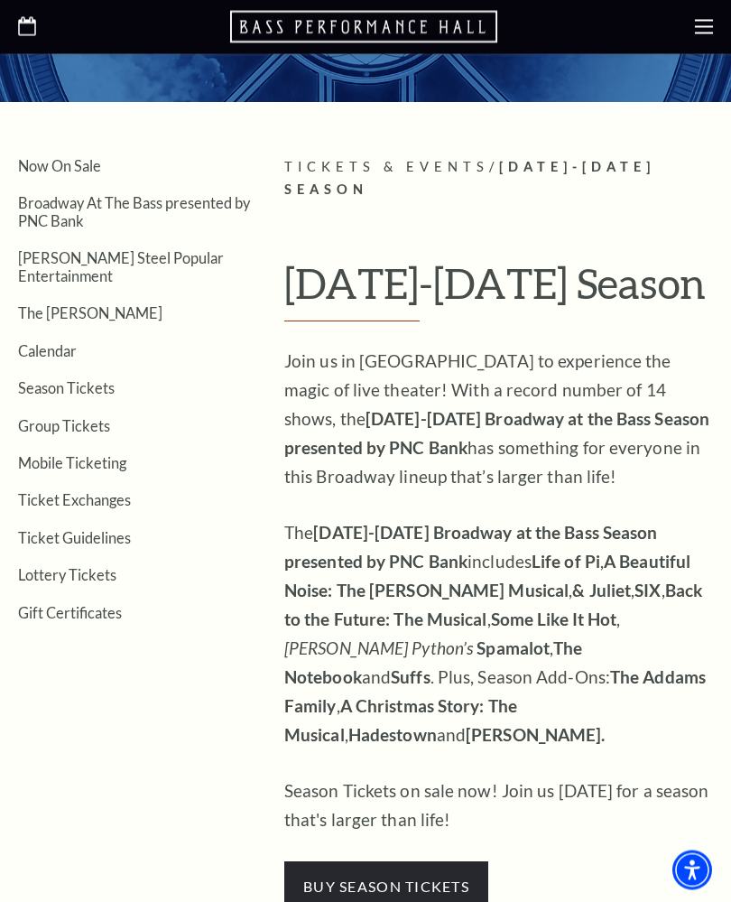
scroll to position [252, 0]
click at [51, 210] on link "Broadway At The Bass presented by PNC Bank" at bounding box center [134, 211] width 232 height 34
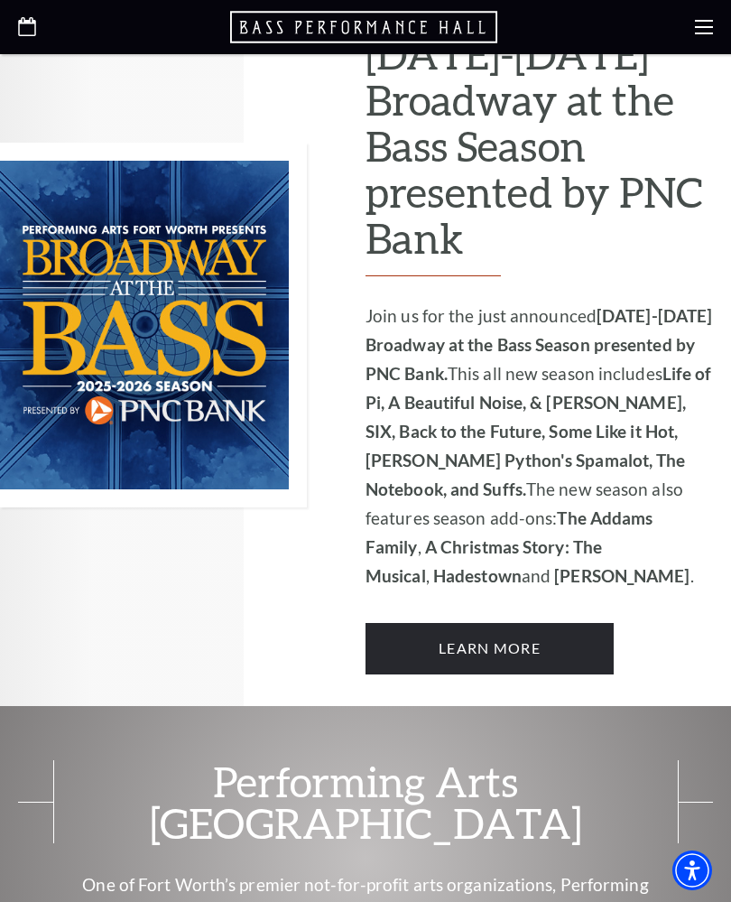
scroll to position [1135, 0]
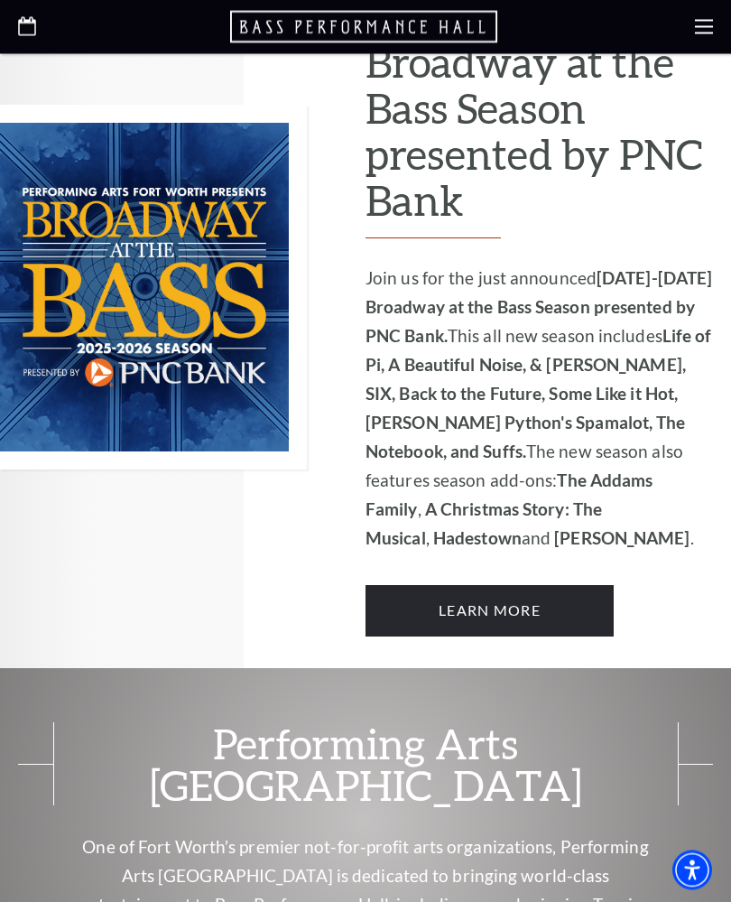
click at [410, 586] on link "Learn More" at bounding box center [490, 611] width 248 height 51
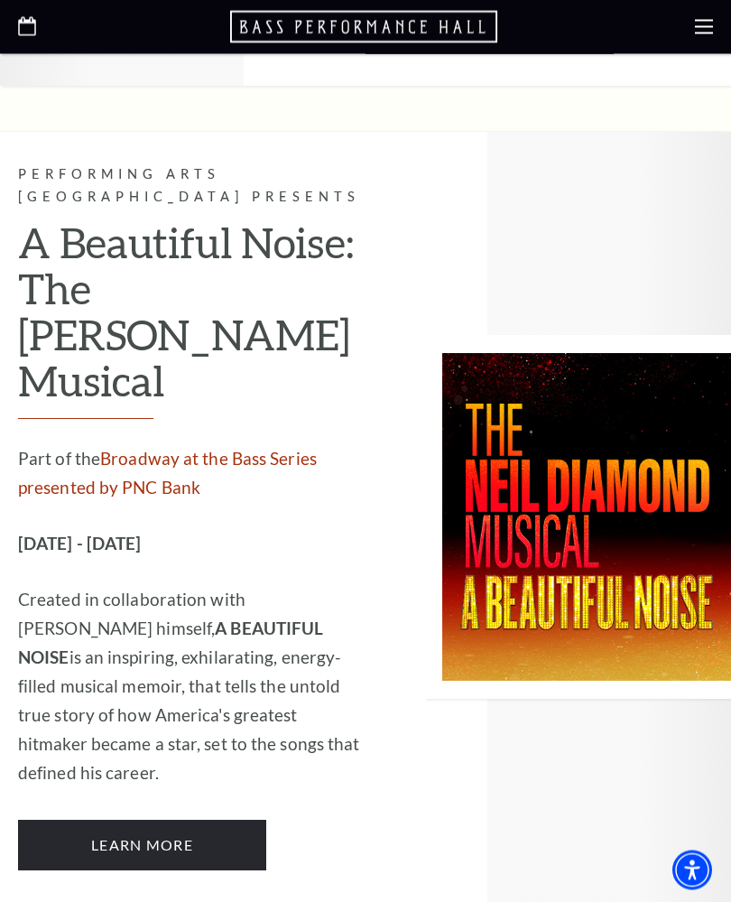
scroll to position [4044, 0]
click at [108, 820] on link "Learn More" at bounding box center [142, 845] width 248 height 51
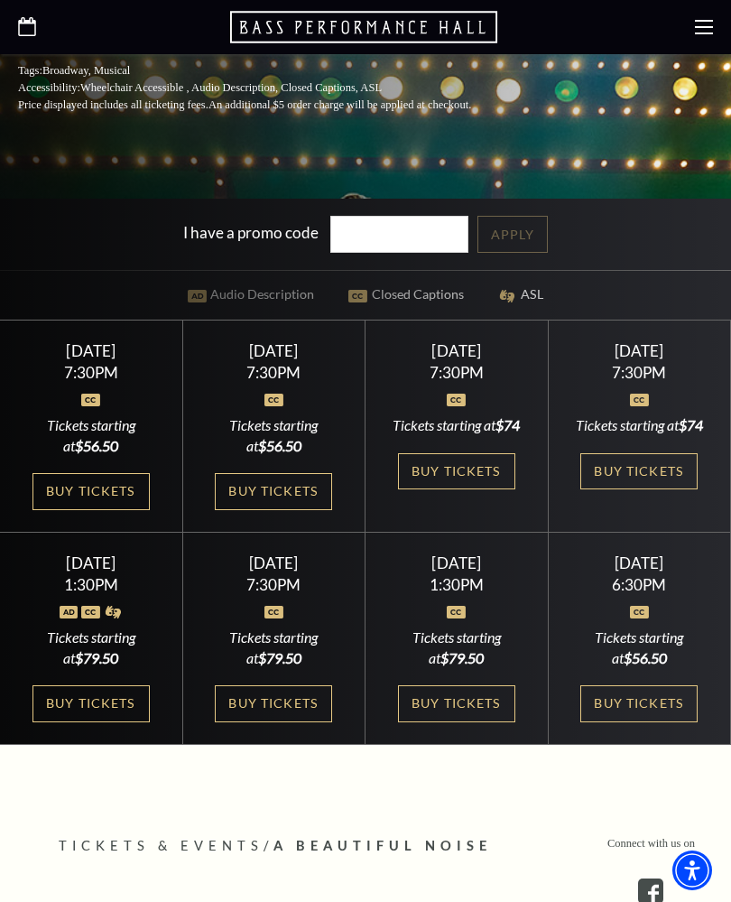
scroll to position [641, 0]
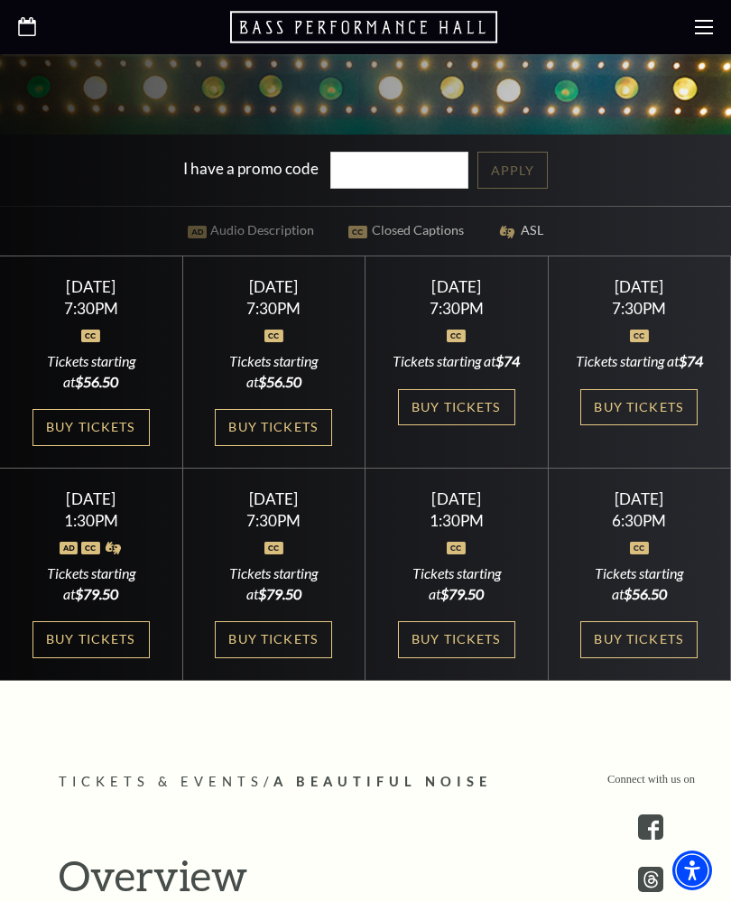
click at [242, 658] on link "Buy Tickets" at bounding box center [273, 639] width 117 height 37
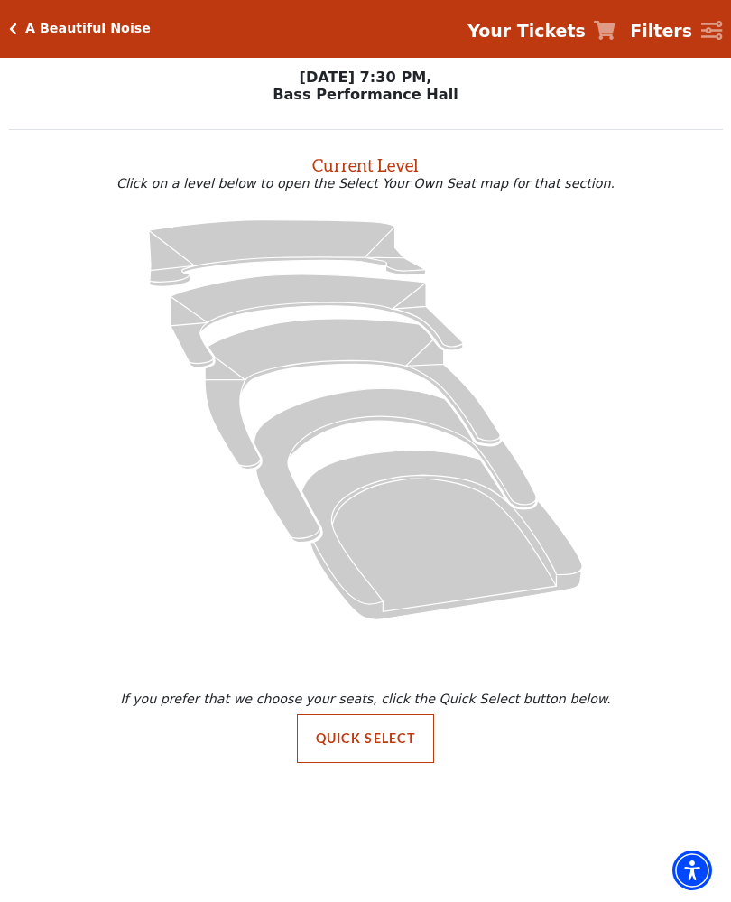
click at [229, 427] on icon "Mezzanine - Seats Available: 30" at bounding box center [352, 394] width 295 height 150
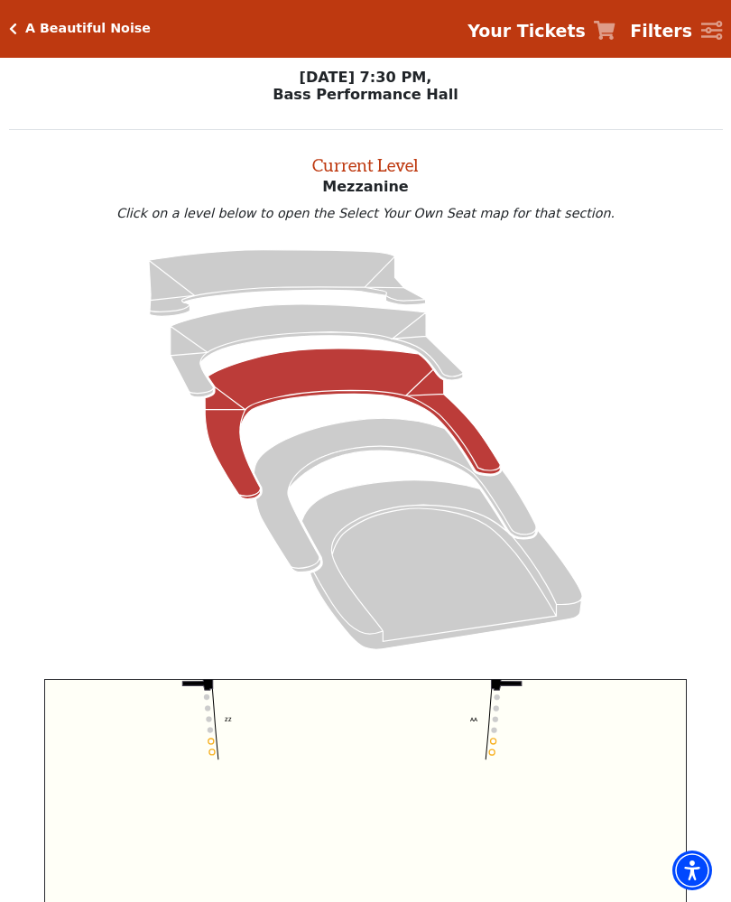
click at [14, 30] on icon "Click here to go back to filters" at bounding box center [13, 29] width 8 height 13
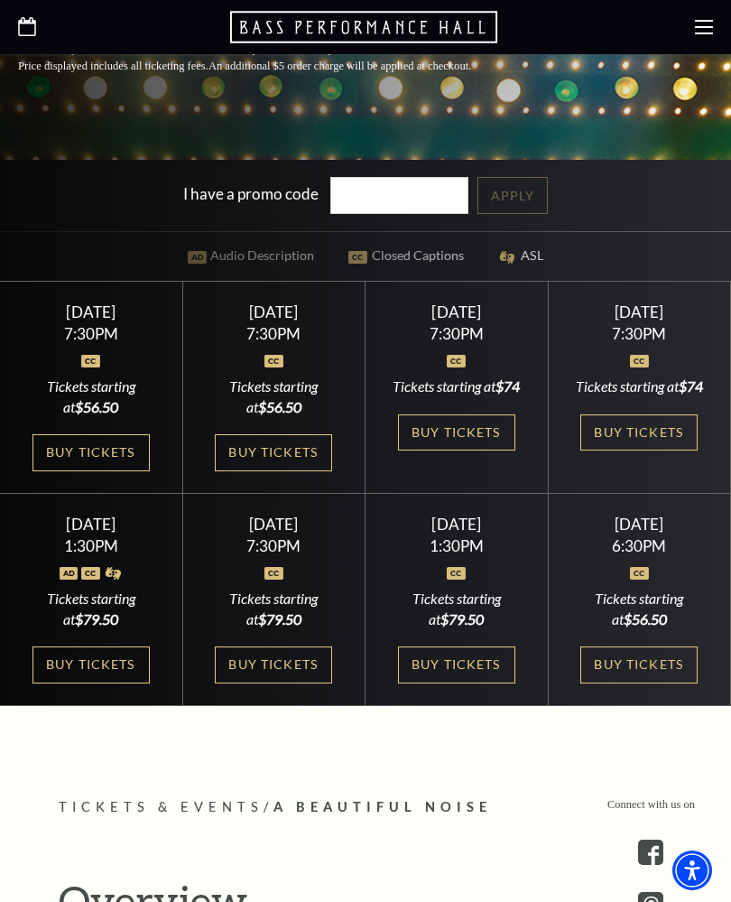
scroll to position [616, 0]
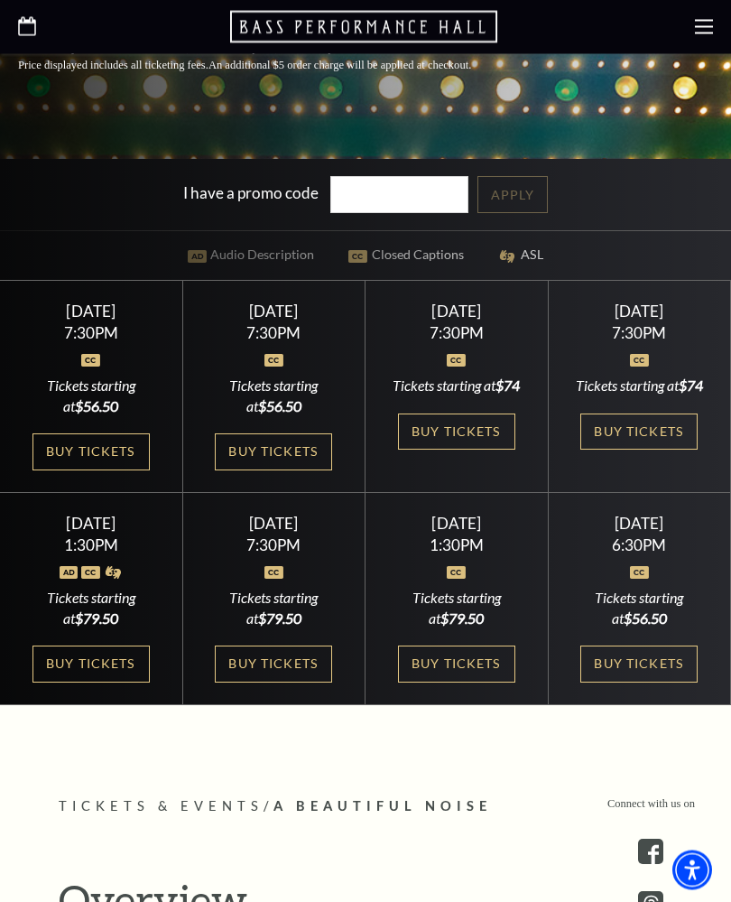
click at [259, 684] on link "Buy Tickets" at bounding box center [273, 665] width 117 height 37
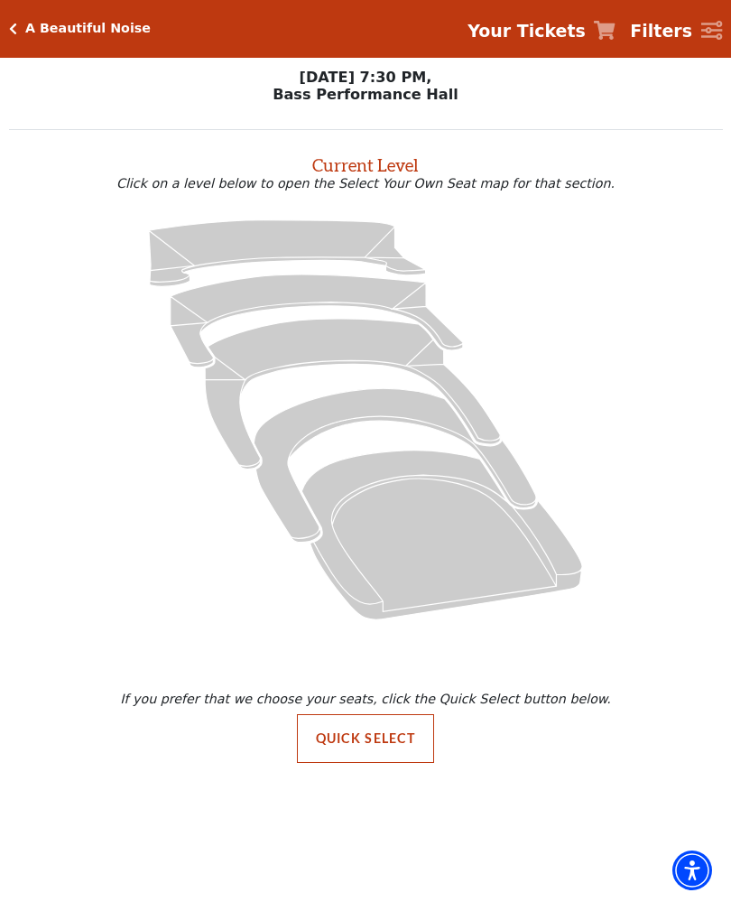
click at [347, 748] on button "Quick Select" at bounding box center [366, 738] width 138 height 49
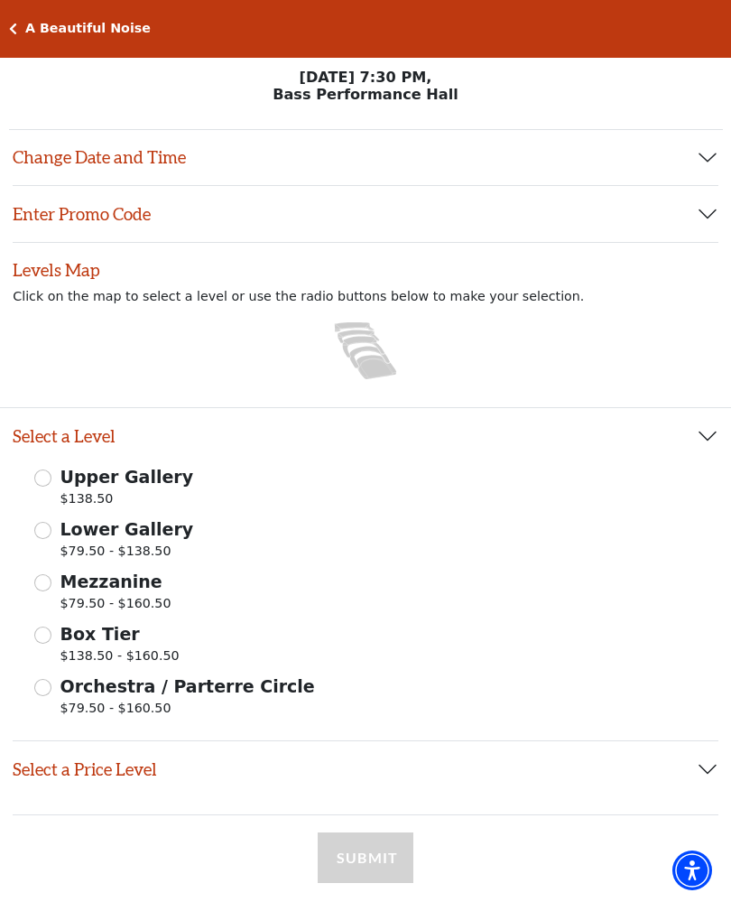
click at [33, 592] on div "Upper Gallery $138.50 Lower Gallery $79.50 - $138.50 Mezzanine $79.50 - $160.50…" at bounding box center [366, 593] width 706 height 259
click at [45, 578] on input "Mezzanine $79.50 - $160.50" at bounding box center [42, 582] width 17 height 17
radio input "true"
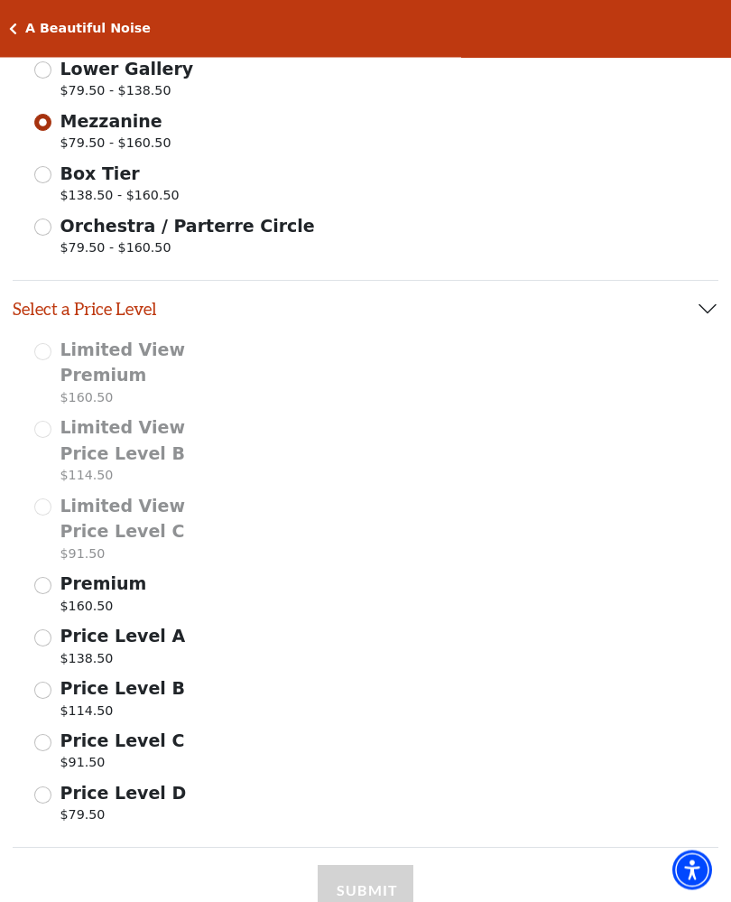
scroll to position [461, 0]
click at [41, 688] on input "Price Level B $114.50" at bounding box center [42, 690] width 17 height 17
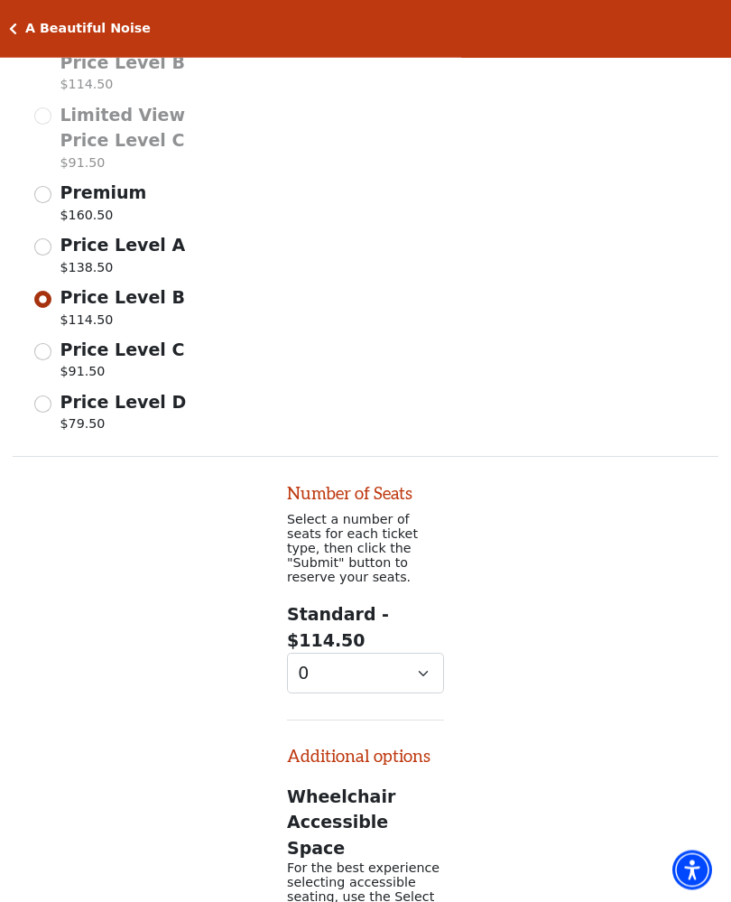
scroll to position [1108, 0]
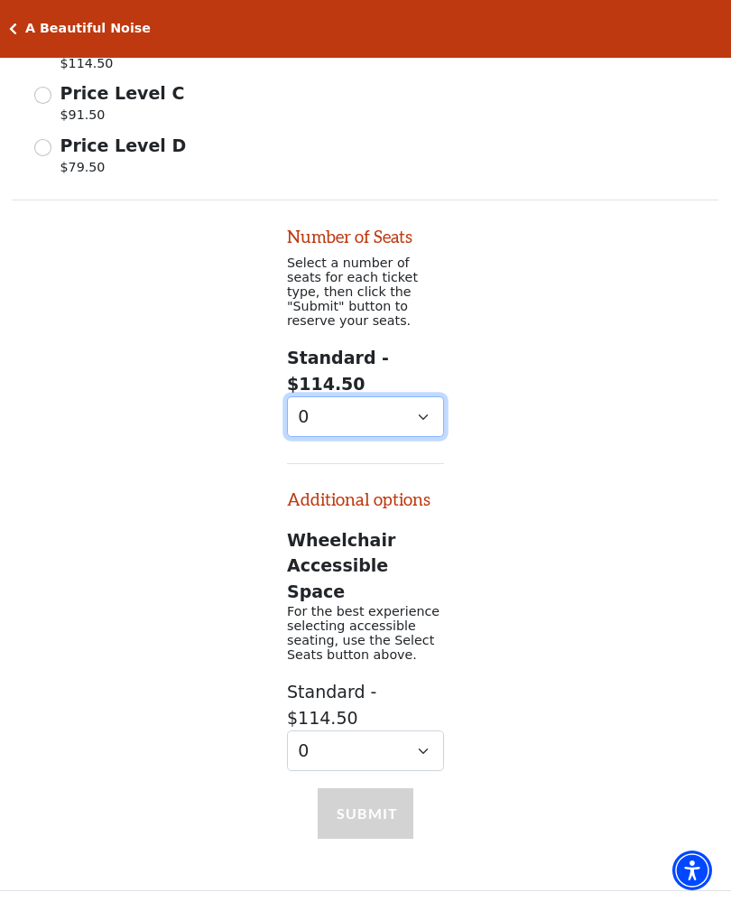
click at [300, 396] on select "0 1 2 3 4 5 6 7 8 9" at bounding box center [365, 416] width 157 height 41
select select "2"
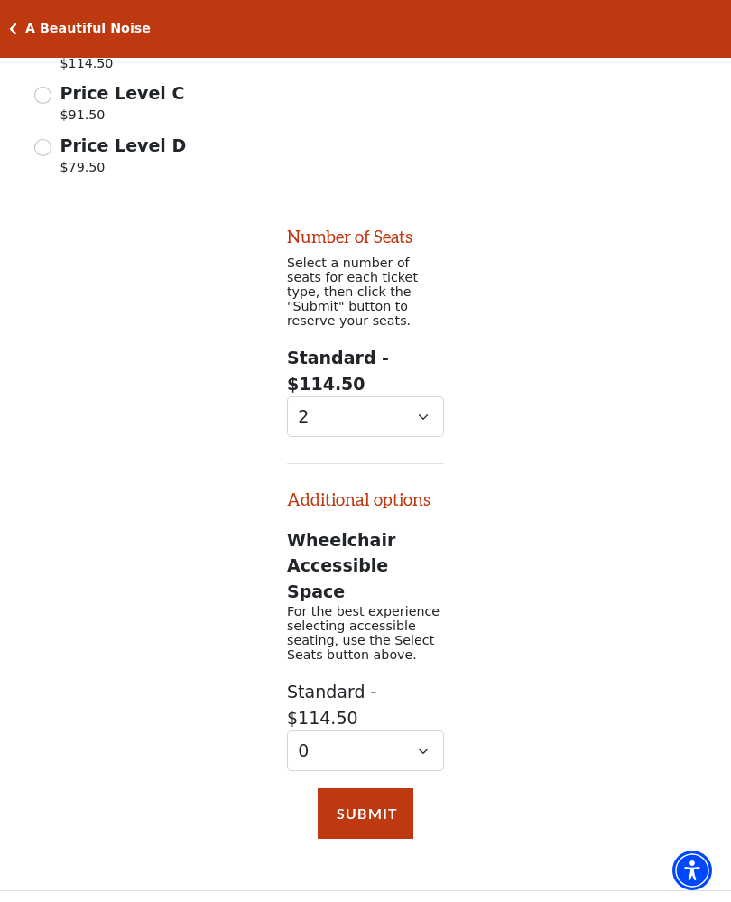
click at [349, 788] on button "Submit" at bounding box center [366, 813] width 96 height 51
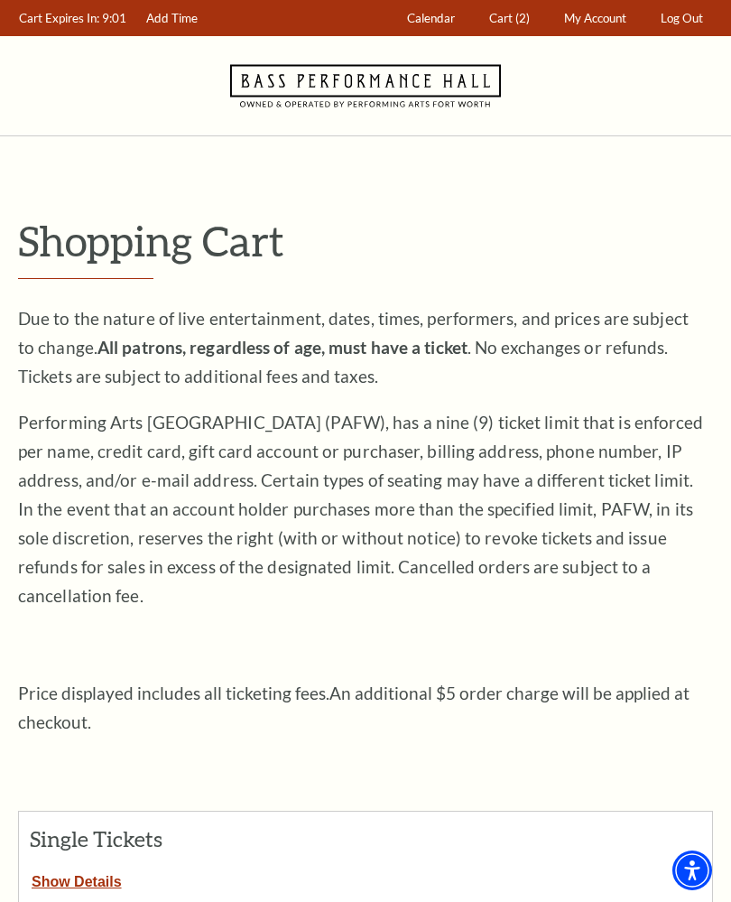
click at [70, 867] on button "Show Details" at bounding box center [77, 878] width 116 height 23
click at [170, 5] on link "Add Time" at bounding box center [172, 18] width 69 height 35
click at [415, 7] on link "Calendar" at bounding box center [431, 18] width 65 height 35
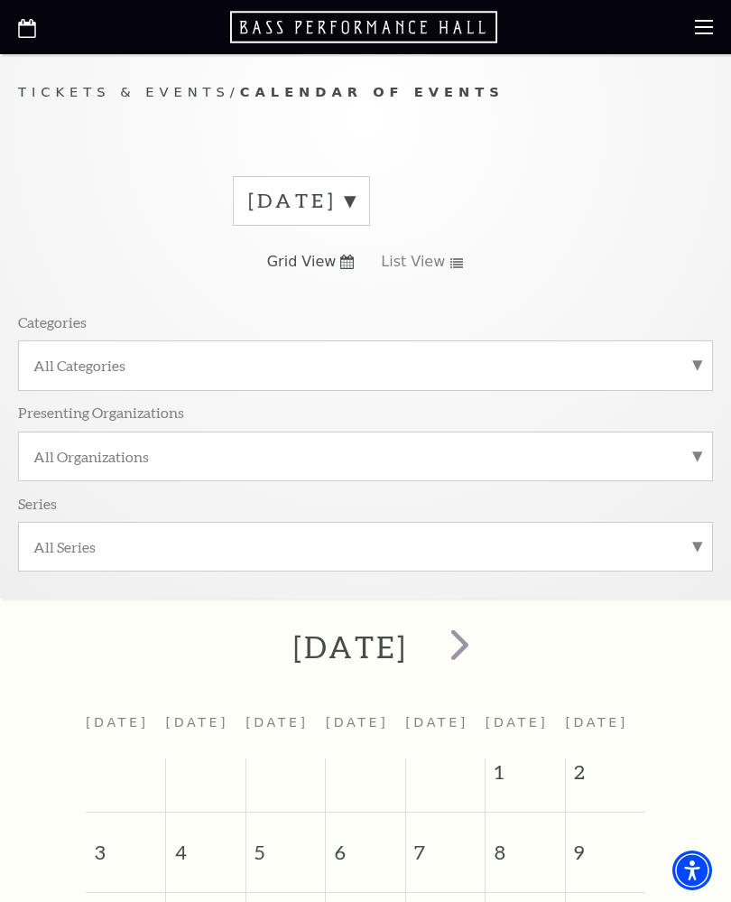
click at [486, 656] on span "next" at bounding box center [459, 644] width 51 height 51
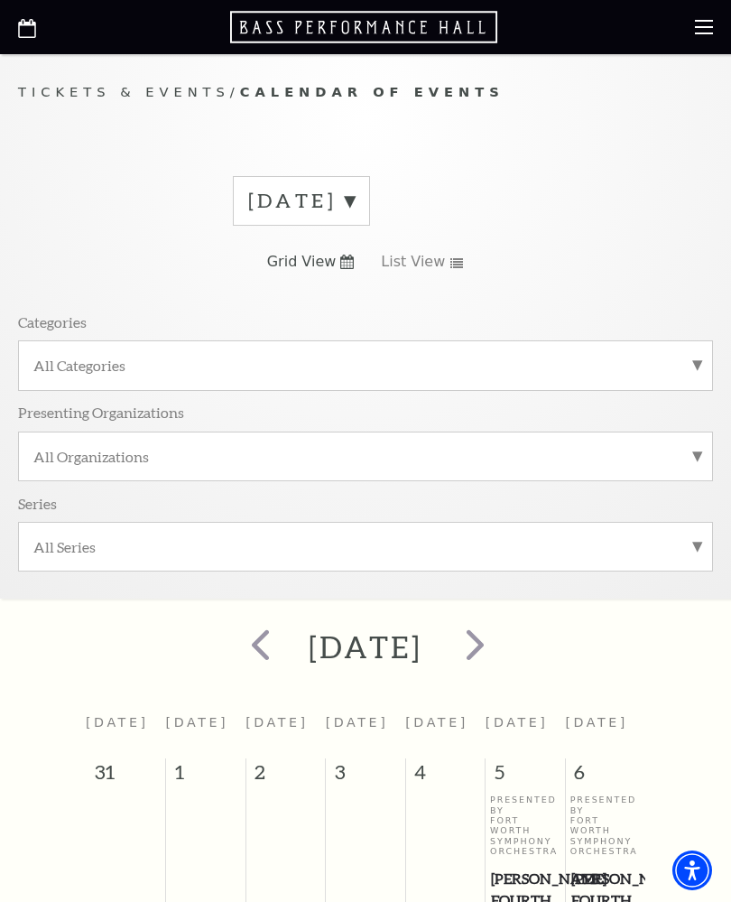
click at [501, 646] on span "next" at bounding box center [475, 644] width 51 height 51
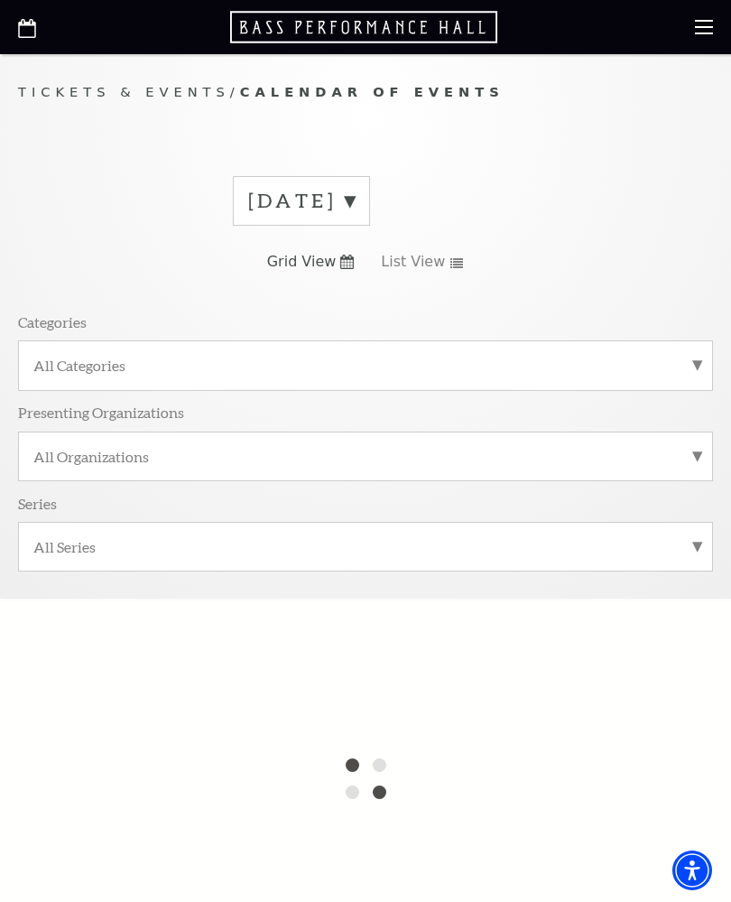
click at [355, 190] on label "[DATE]" at bounding box center [301, 201] width 107 height 28
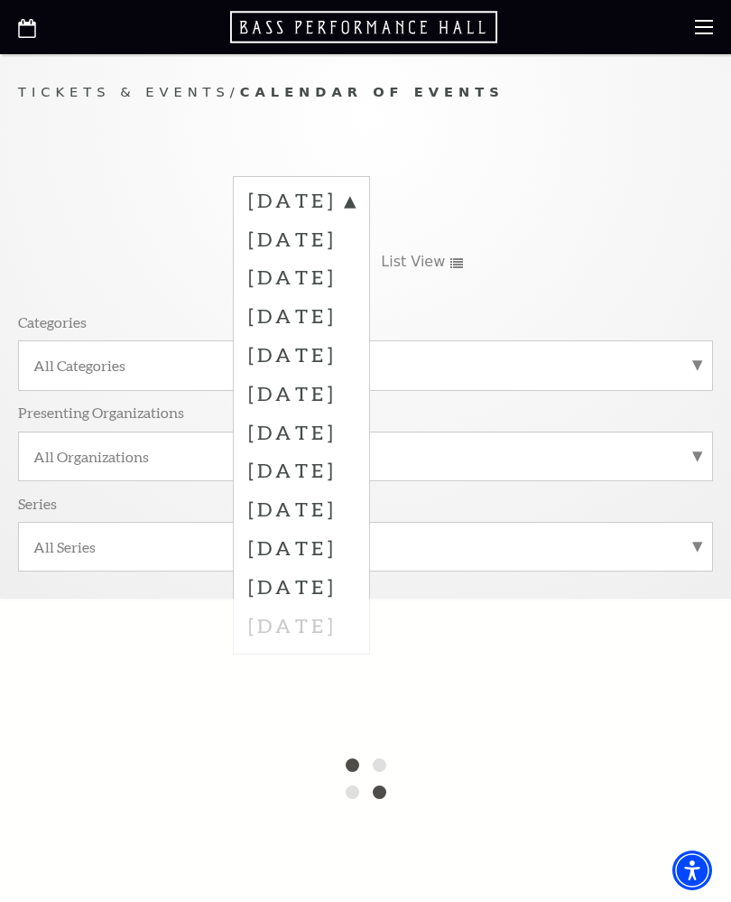
click at [264, 290] on label "[DATE]" at bounding box center [301, 276] width 107 height 39
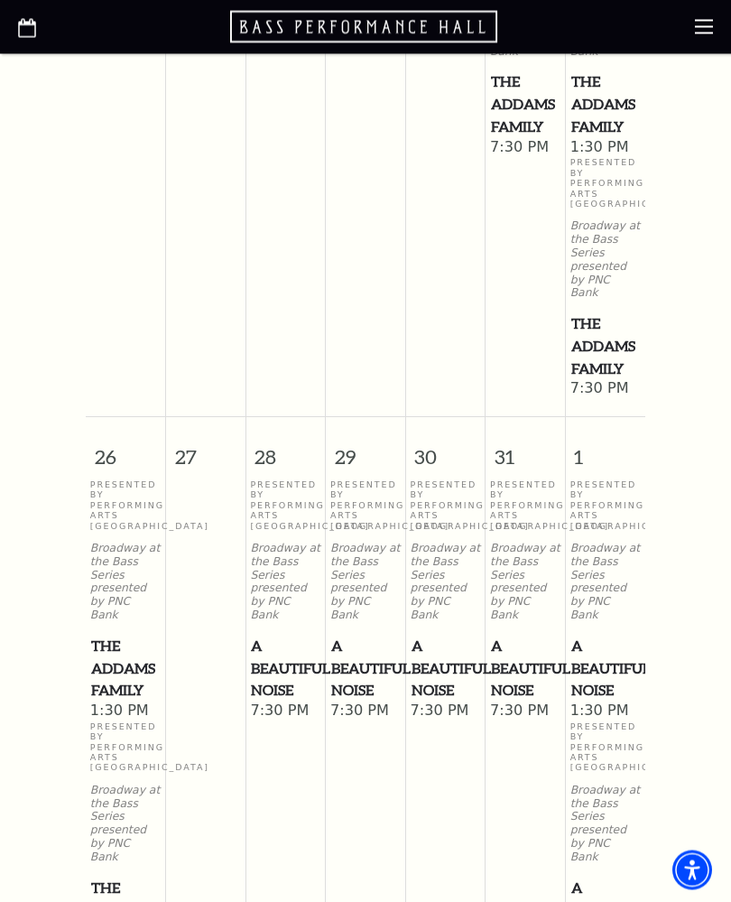
scroll to position [1869, 0]
click at [270, 651] on span "A Beautiful Noise" at bounding box center [285, 668] width 69 height 67
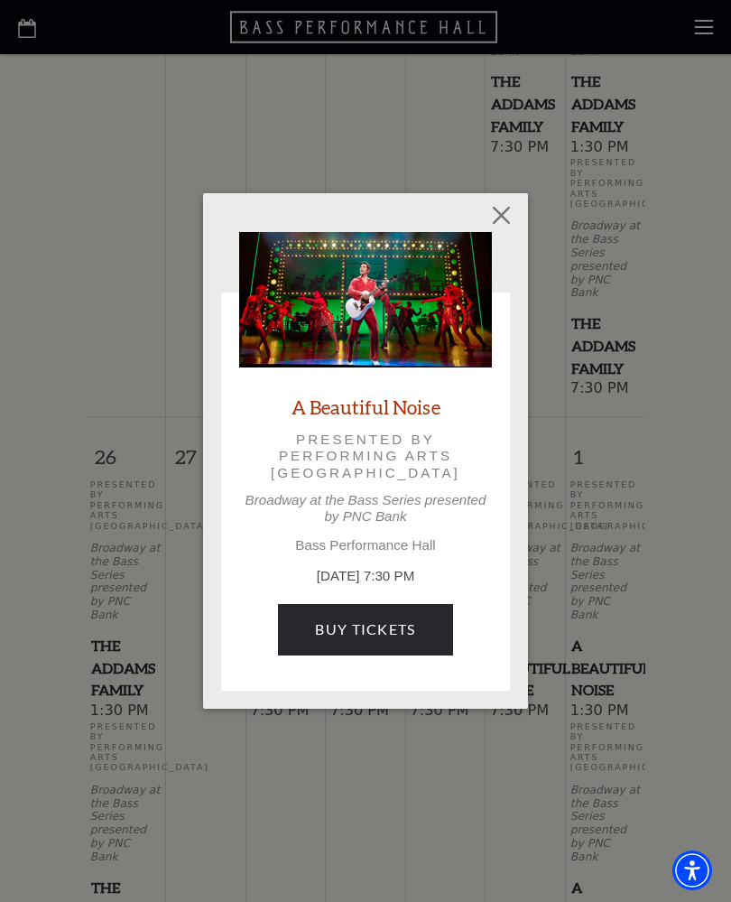
click at [309, 641] on link "Buy Tickets" at bounding box center [365, 629] width 174 height 51
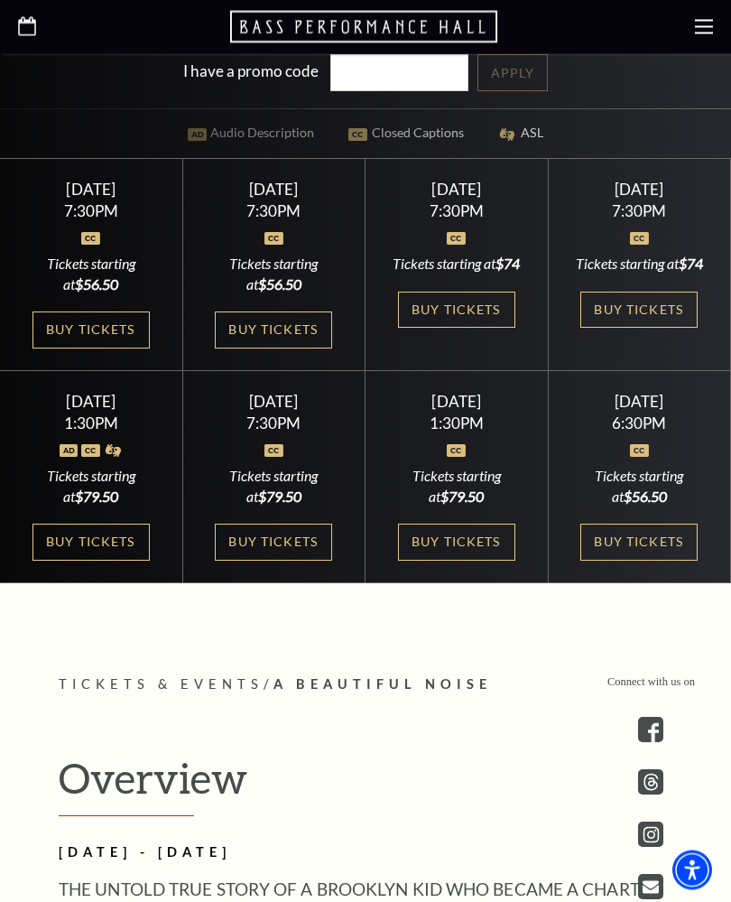
scroll to position [739, 0]
click at [244, 561] on link "Buy Tickets" at bounding box center [273, 542] width 117 height 37
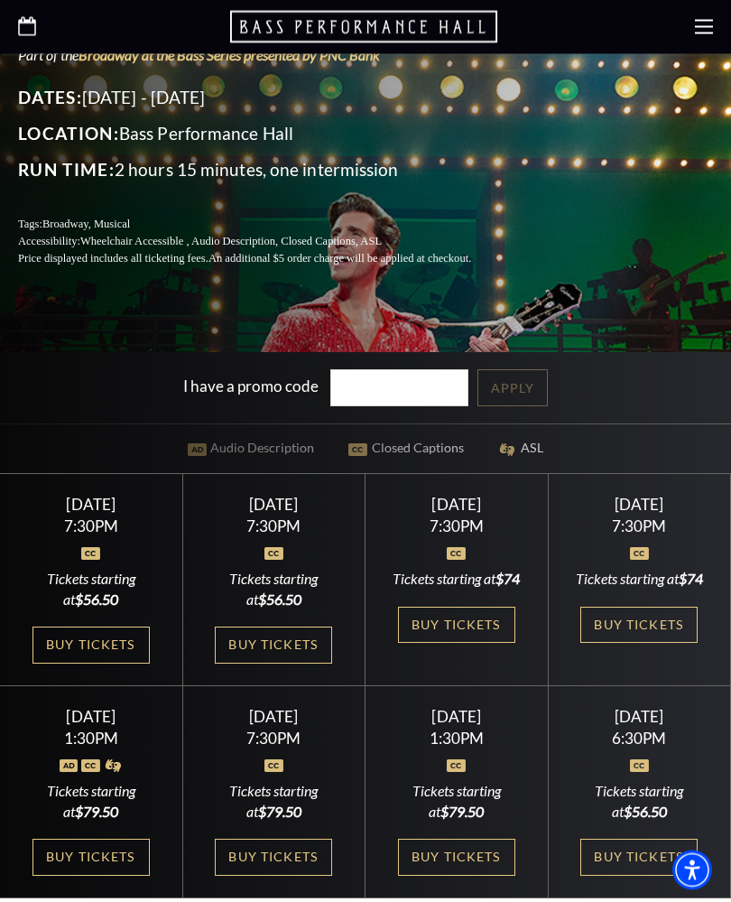
scroll to position [423, 0]
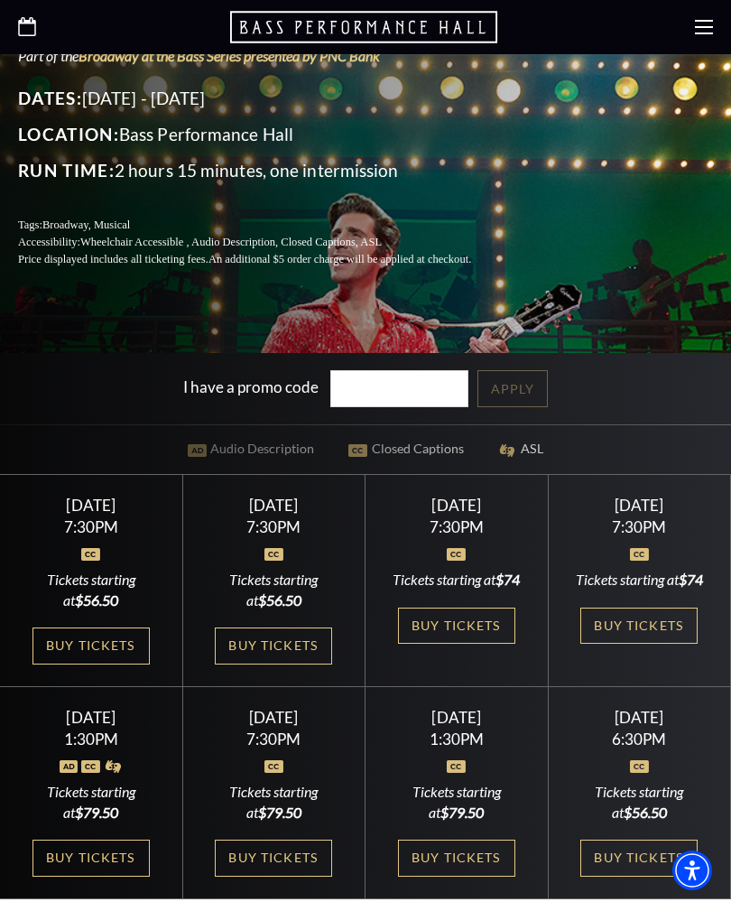
click at [248, 665] on link "Buy Tickets" at bounding box center [273, 646] width 117 height 37
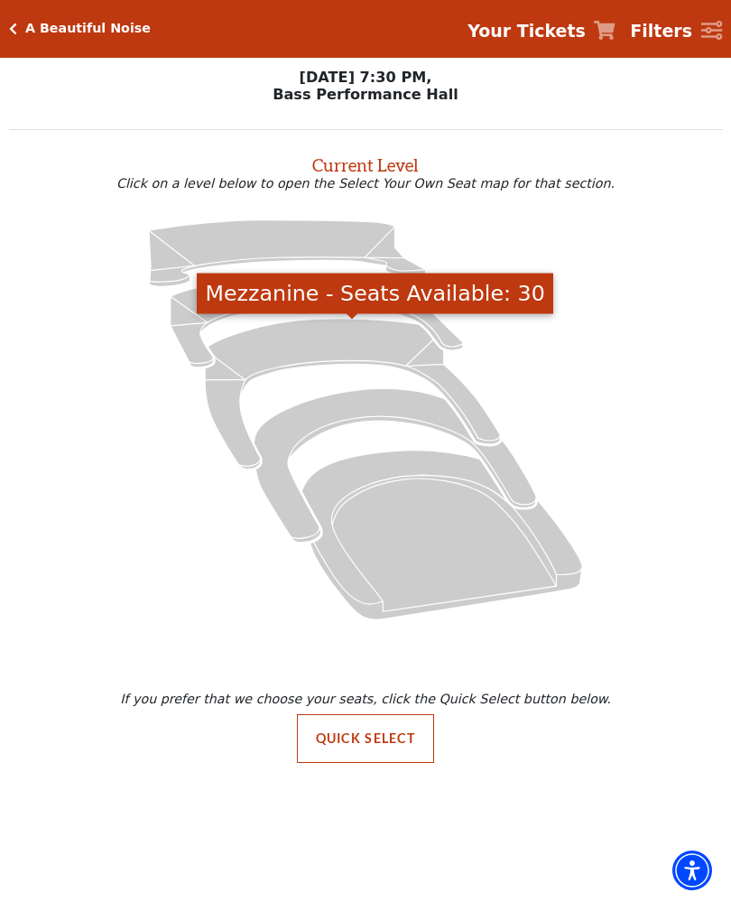
click at [221, 387] on icon "Mezzanine - Seats Available: 30" at bounding box center [352, 394] width 295 height 150
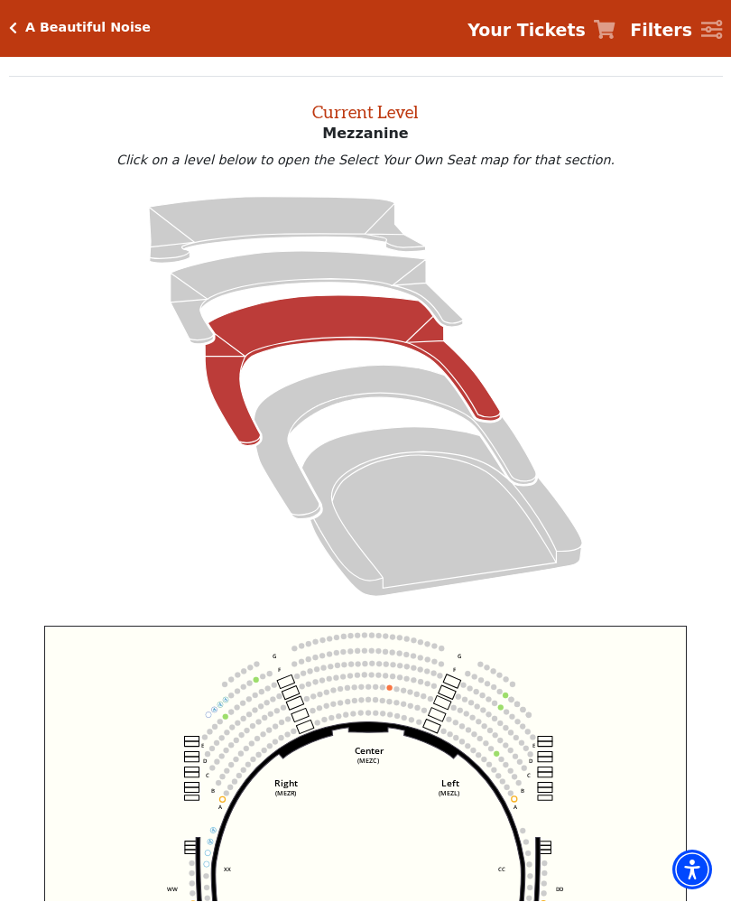
scroll to position [69, 0]
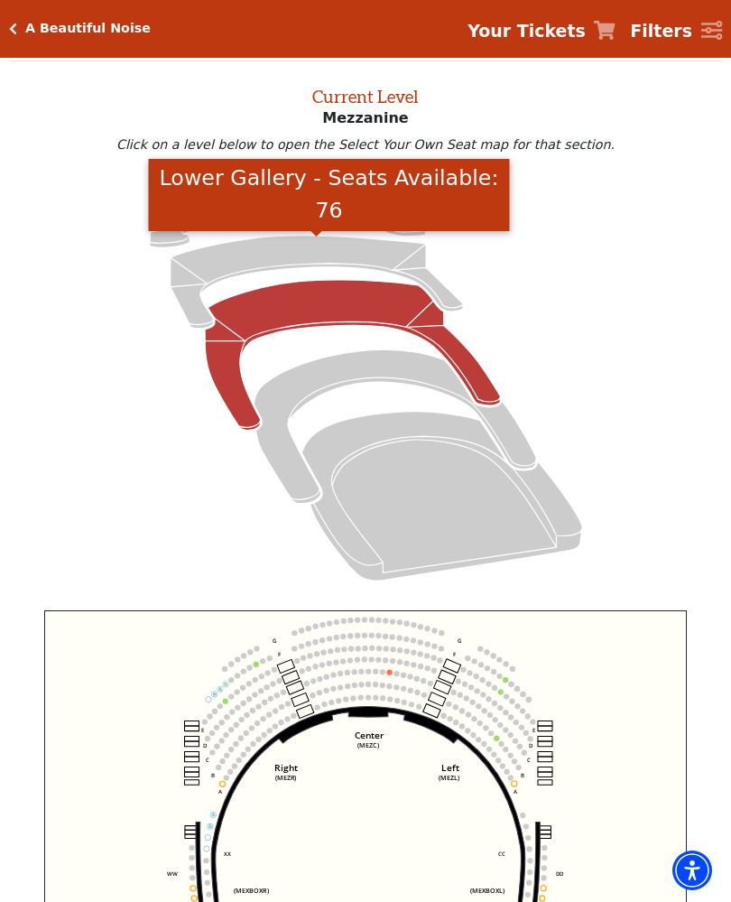
click at [197, 291] on icon "Lower Gallery - Seats Available: 76" at bounding box center [317, 282] width 293 height 93
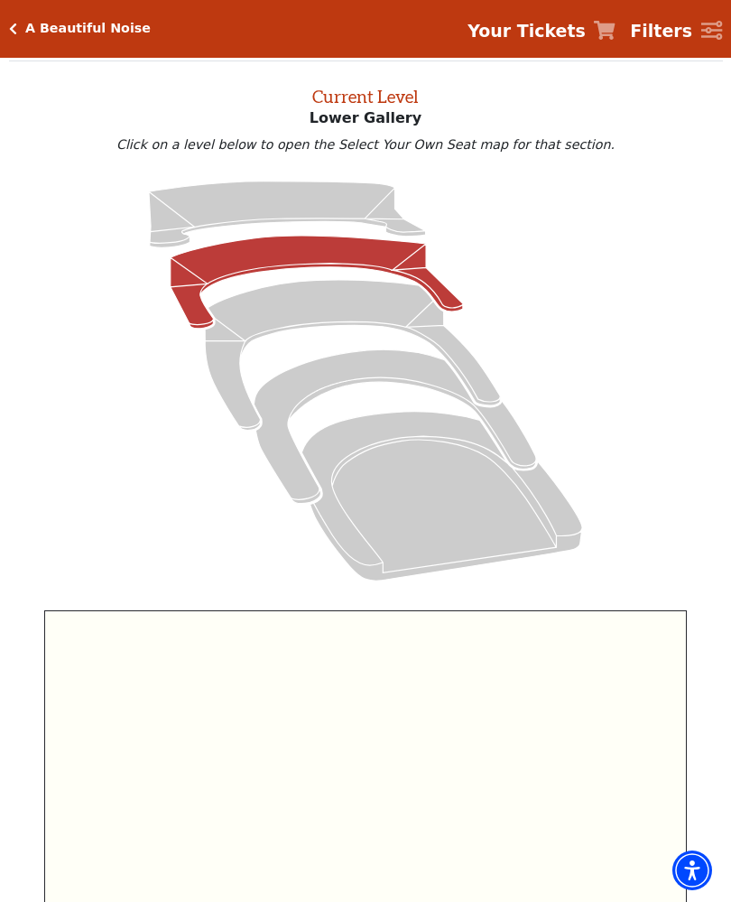
click at [219, 355] on icon "Mezzanine - Seats Available: 30" at bounding box center [352, 355] width 295 height 150
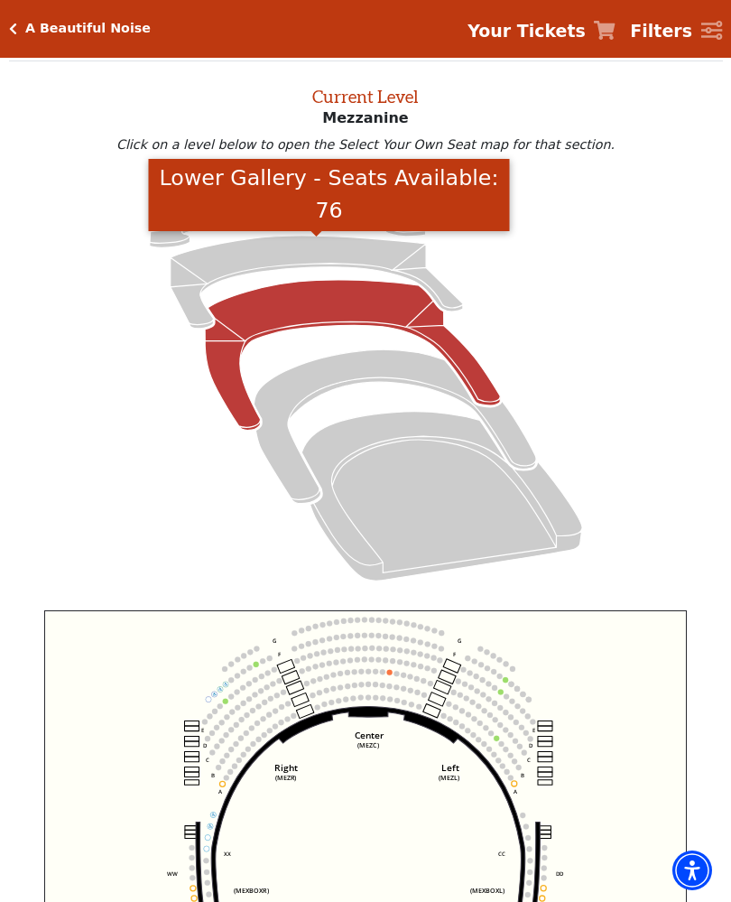
click at [193, 299] on icon "Lower Gallery - Seats Available: 76" at bounding box center [317, 282] width 293 height 93
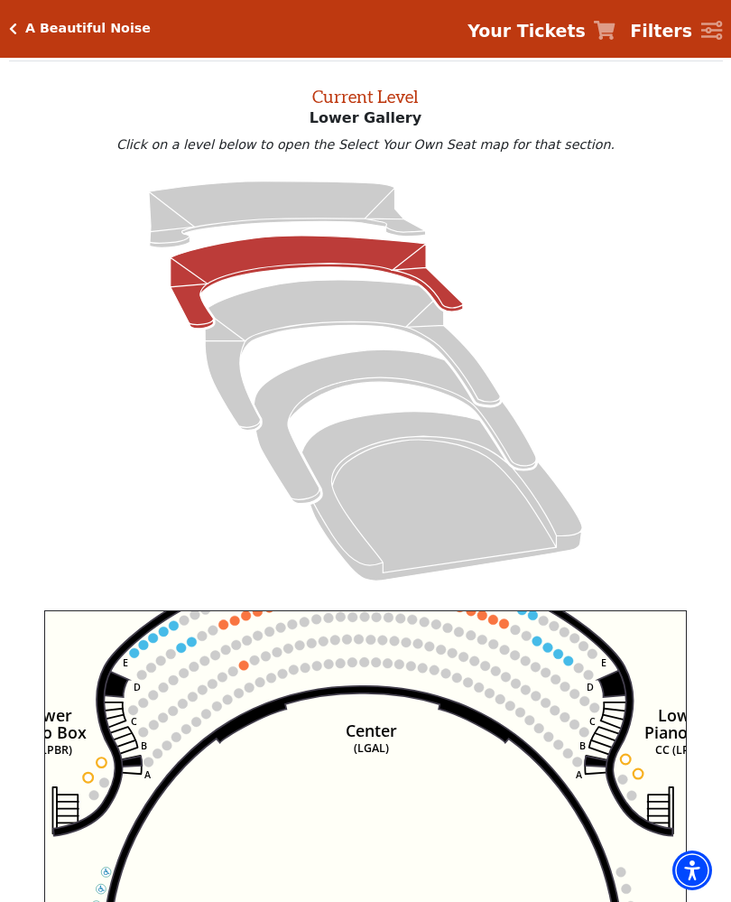
click at [452, 658] on circle at bounding box center [453, 653] width 10 height 10
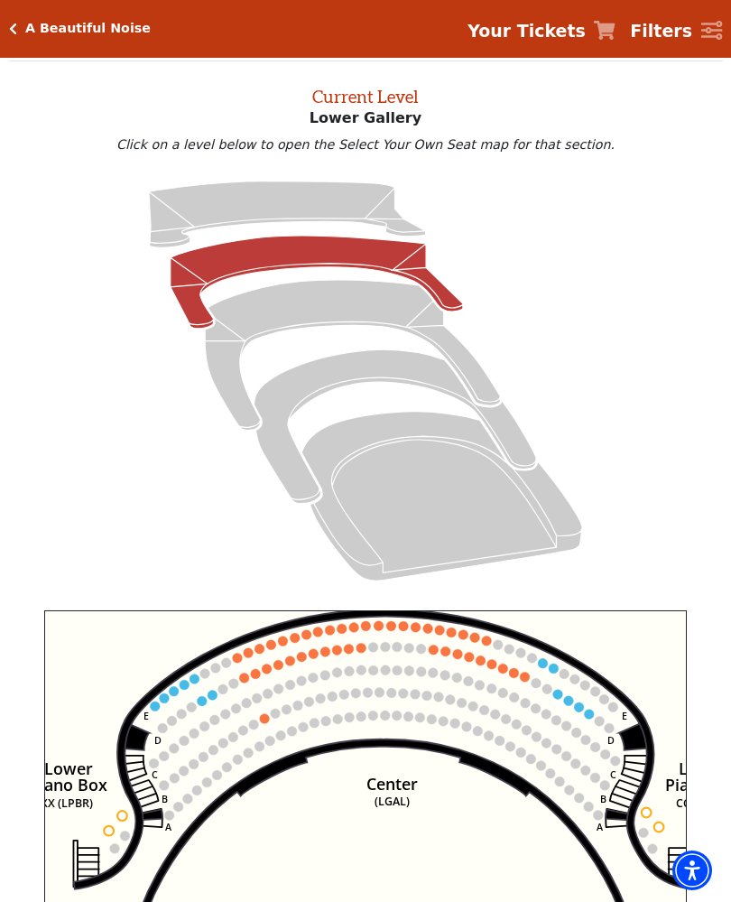
click at [200, 702] on circle at bounding box center [203, 701] width 10 height 10
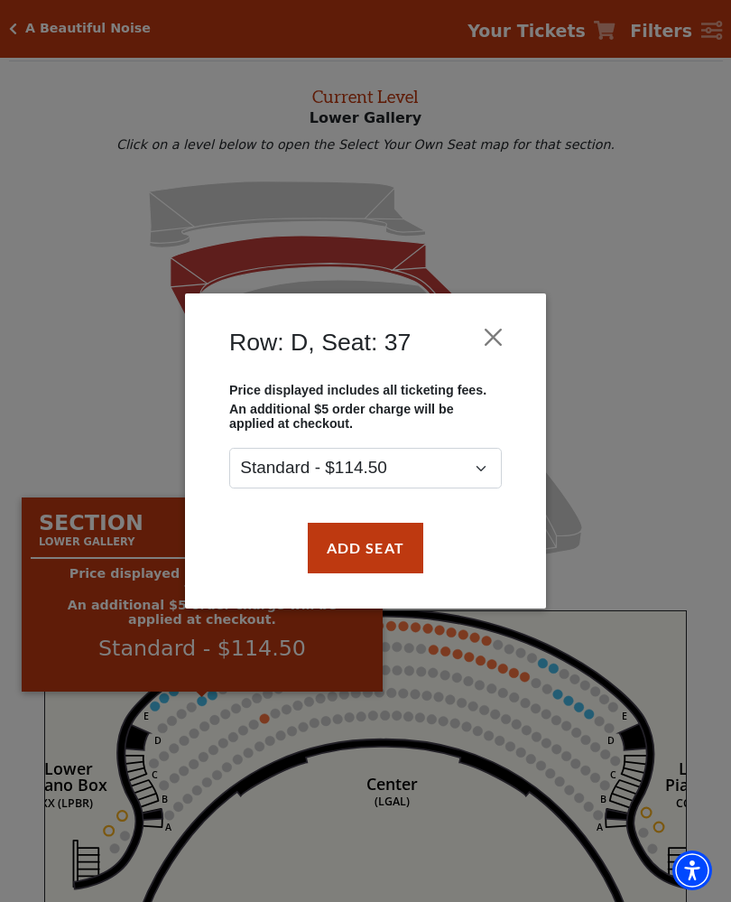
click at [488, 325] on button "Close" at bounding box center [494, 337] width 34 height 34
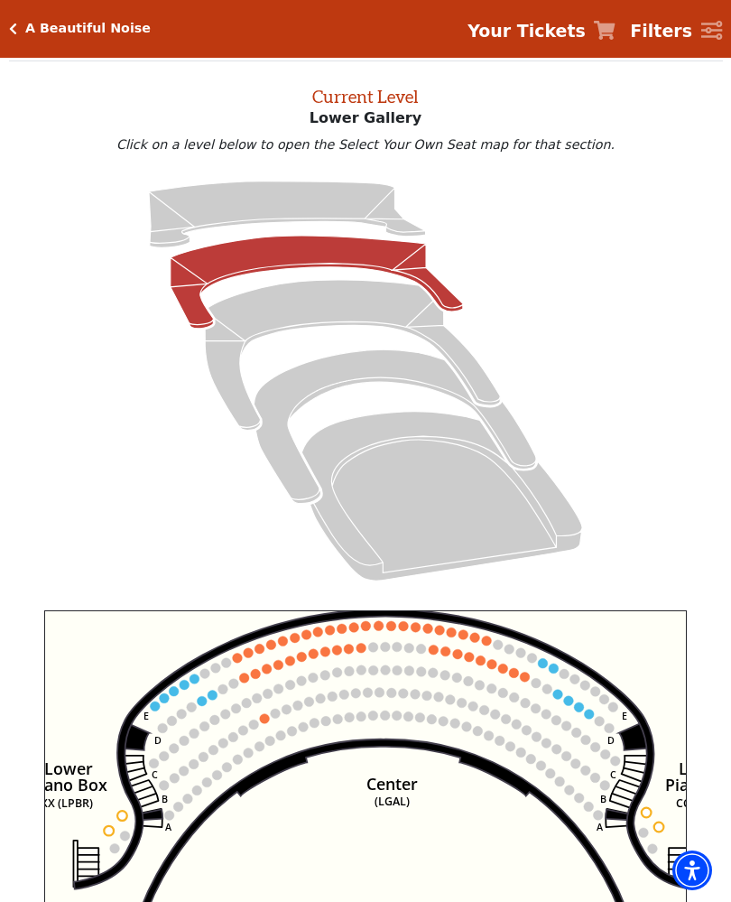
click at [590, 718] on circle at bounding box center [590, 715] width 10 height 10
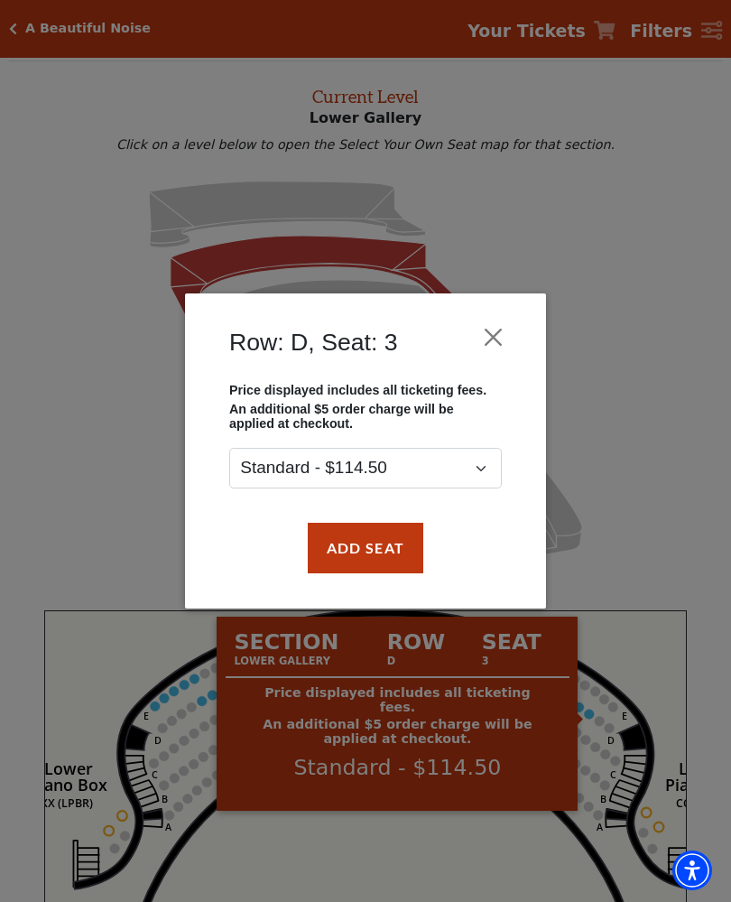
click at [507, 331] on button "Close" at bounding box center [494, 337] width 34 height 34
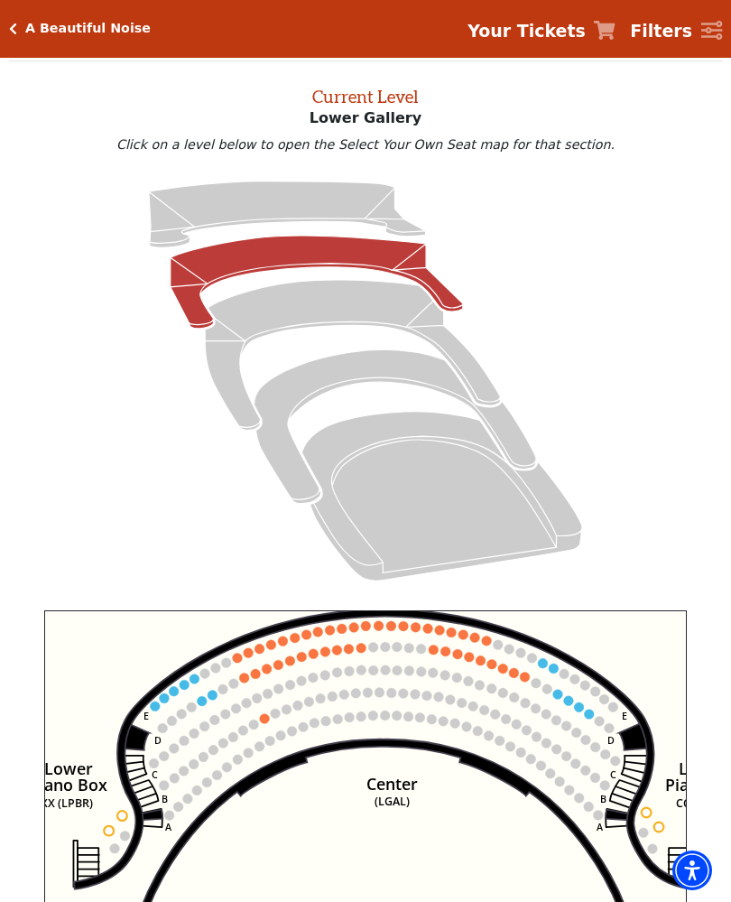
click at [205, 702] on circle at bounding box center [203, 701] width 10 height 10
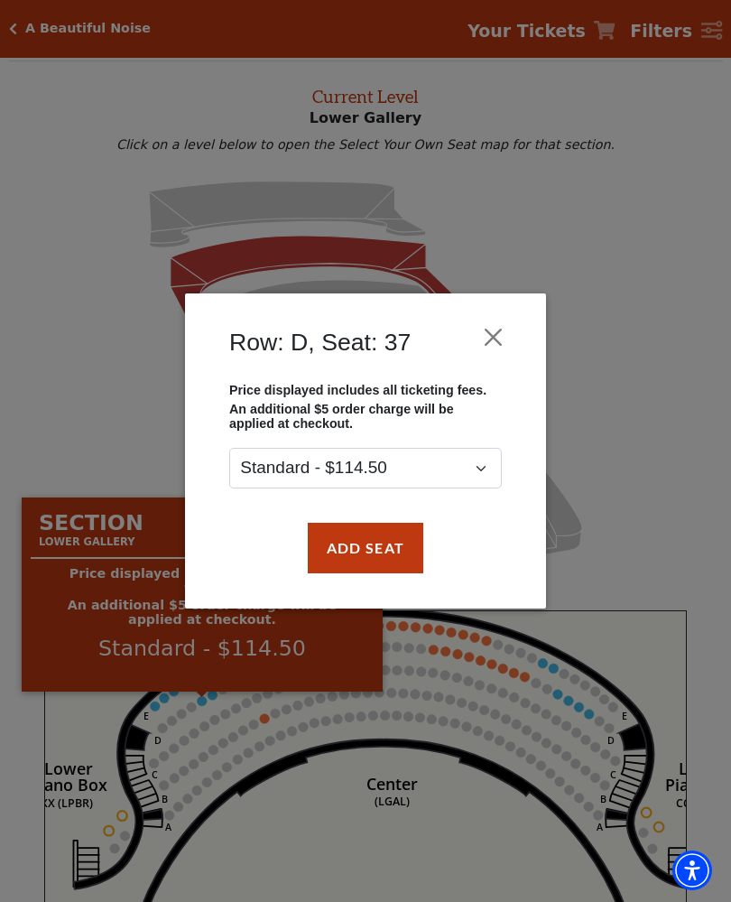
click at [503, 322] on button "Close" at bounding box center [494, 337] width 34 height 34
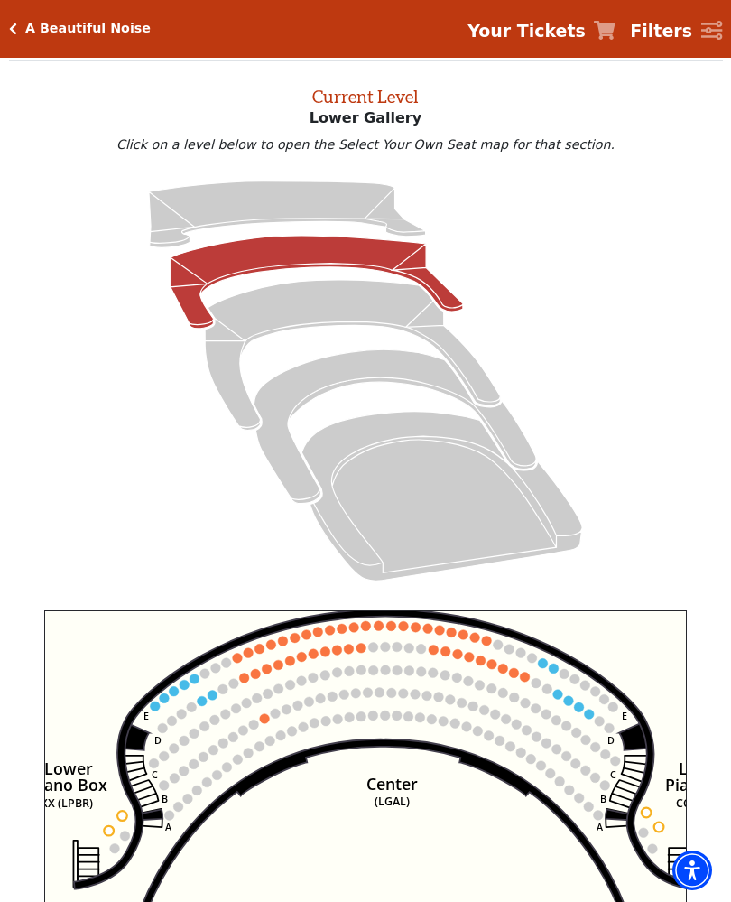
click at [61, 204] on icon at bounding box center [366, 381] width 672 height 424
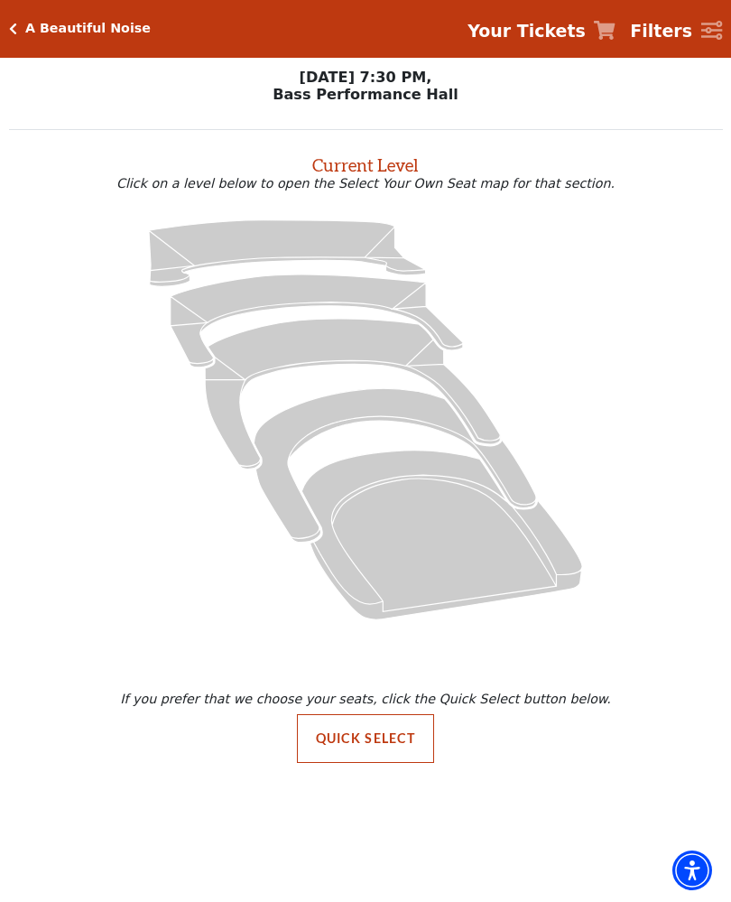
click at [342, 733] on button "Quick Select" at bounding box center [366, 738] width 138 height 49
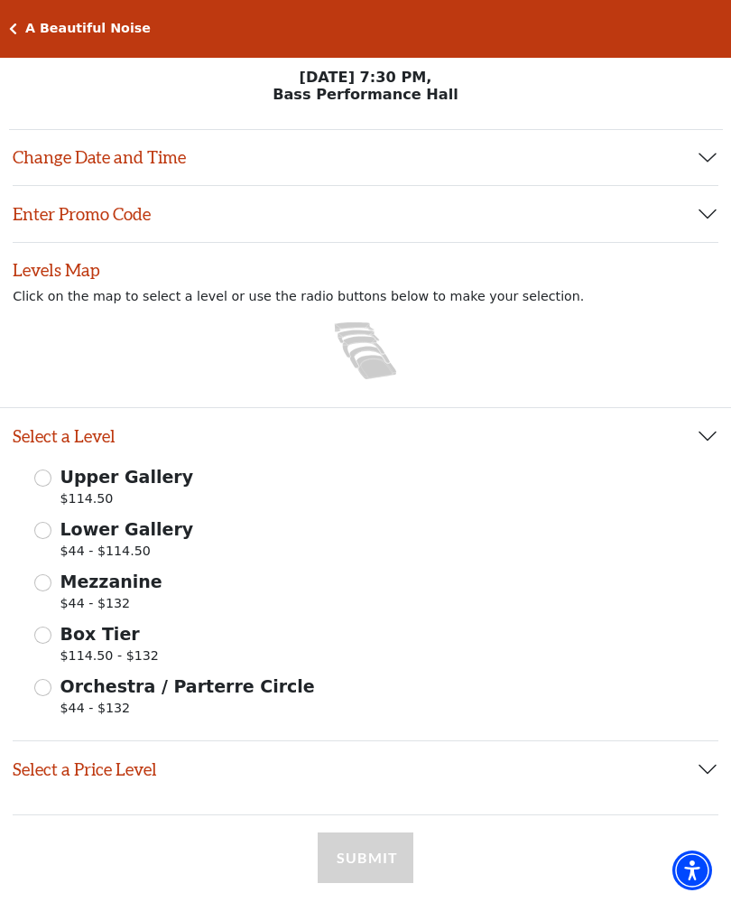
click at [38, 589] on input "Mezzanine $44 - $132" at bounding box center [42, 582] width 17 height 17
radio input "true"
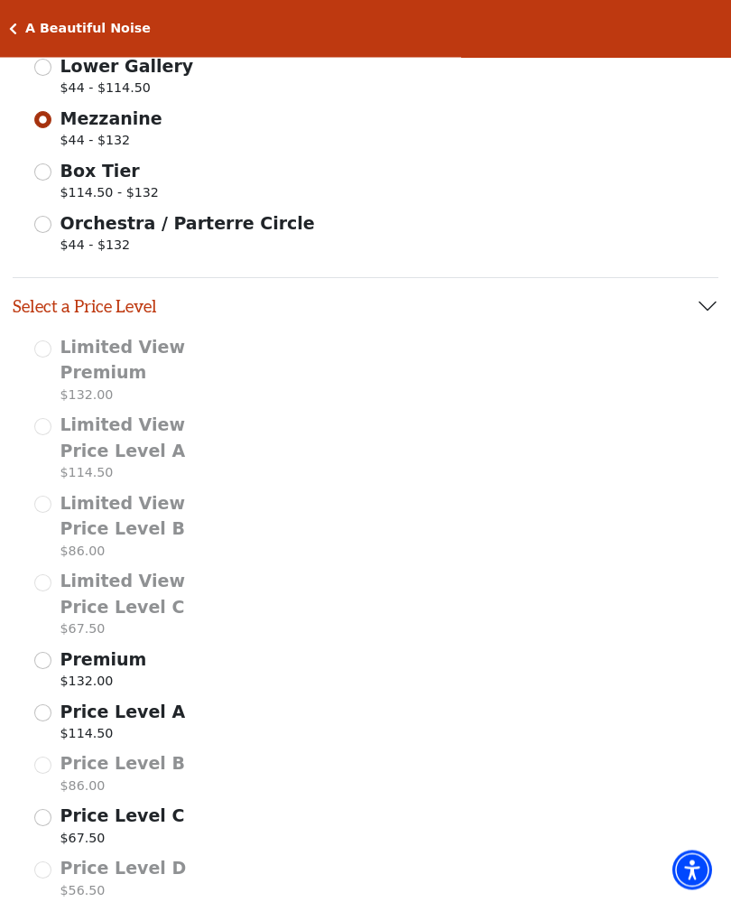
scroll to position [462, 0]
click at [37, 713] on input "Price Level A $114.50" at bounding box center [42, 713] width 17 height 17
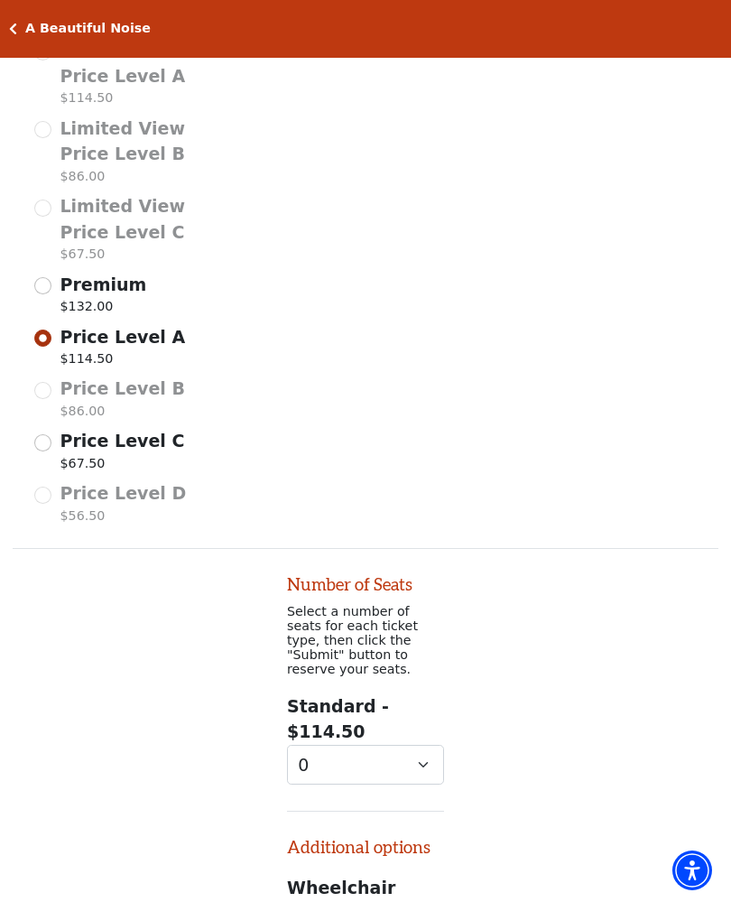
scroll to position [1185, 0]
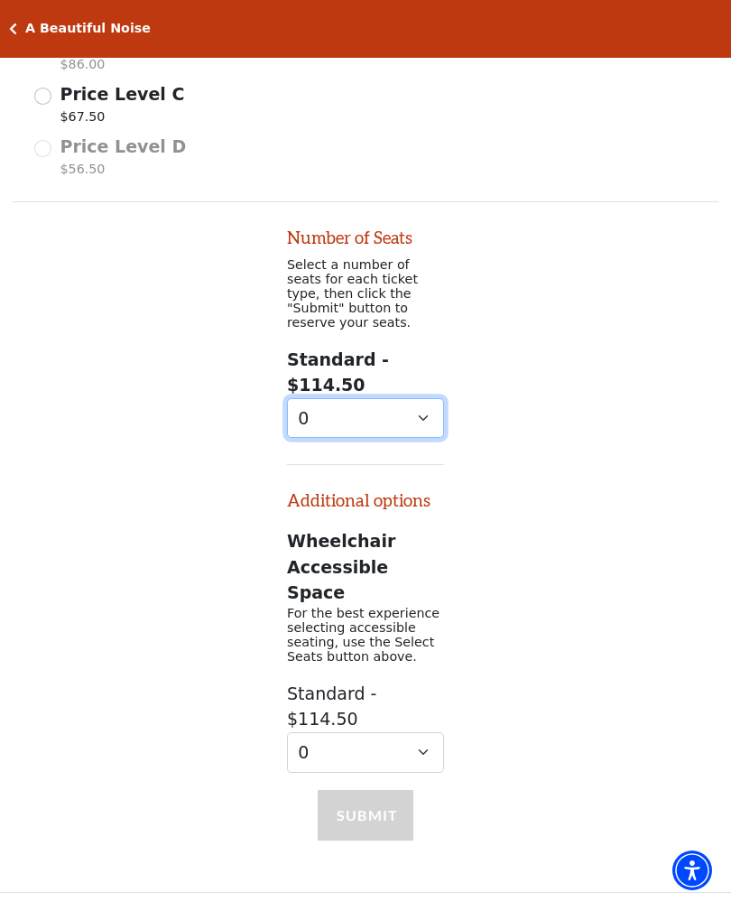
click at [309, 398] on select "0 1 2 3 4 5 6 7 8 9" at bounding box center [365, 418] width 157 height 41
click at [303, 398] on select "0 1 2 3 4 5 6 7 8 9" at bounding box center [365, 418] width 157 height 41
select select "2"
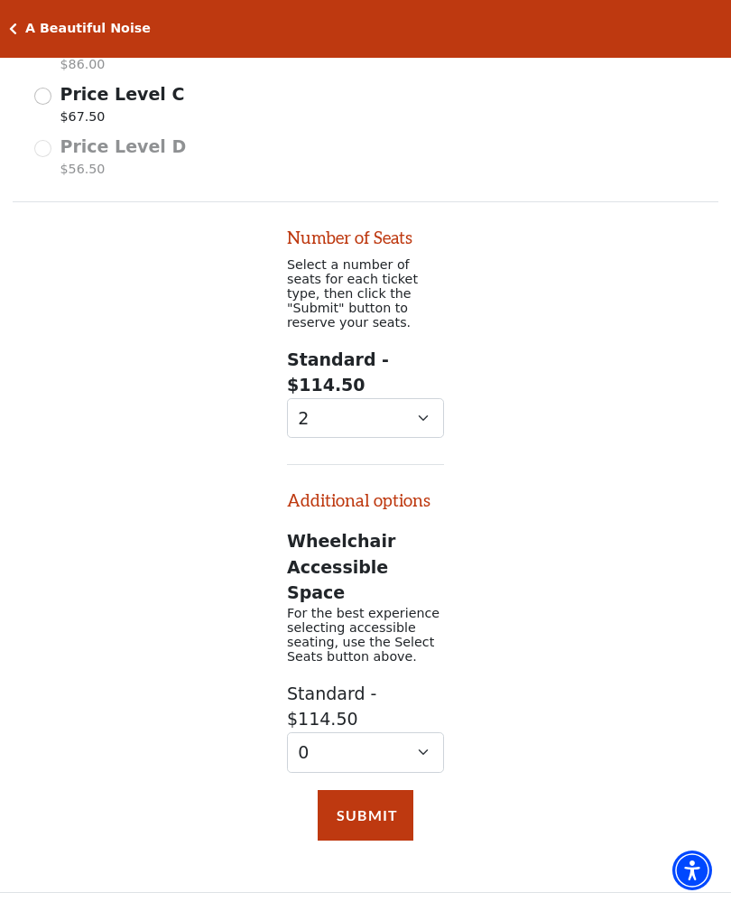
click at [342, 790] on button "Submit" at bounding box center [366, 815] width 96 height 51
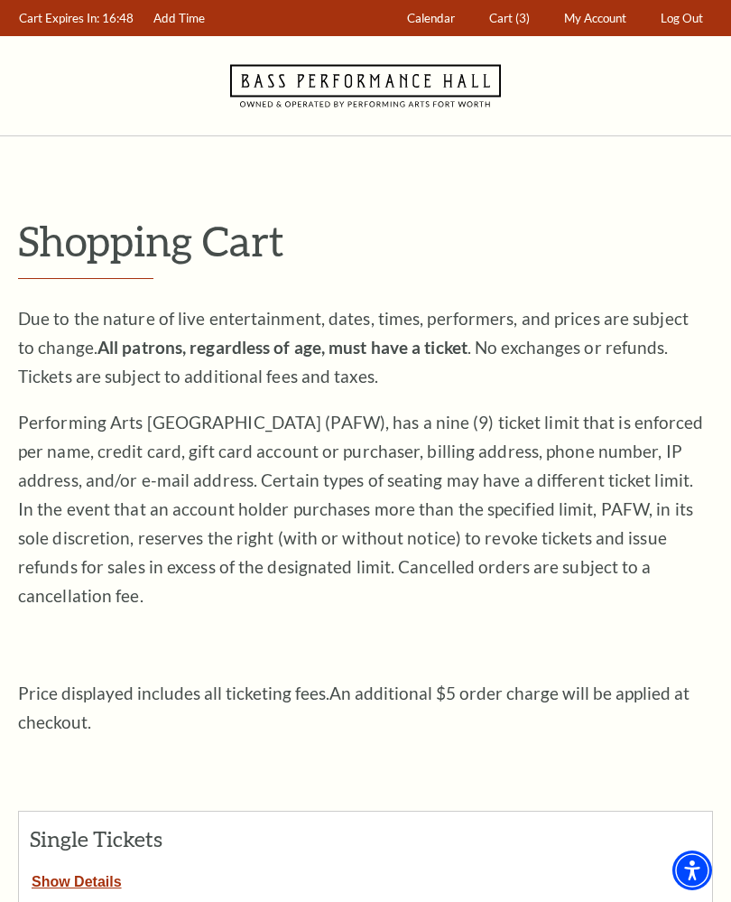
click at [61, 867] on button "Show Details" at bounding box center [77, 878] width 116 height 23
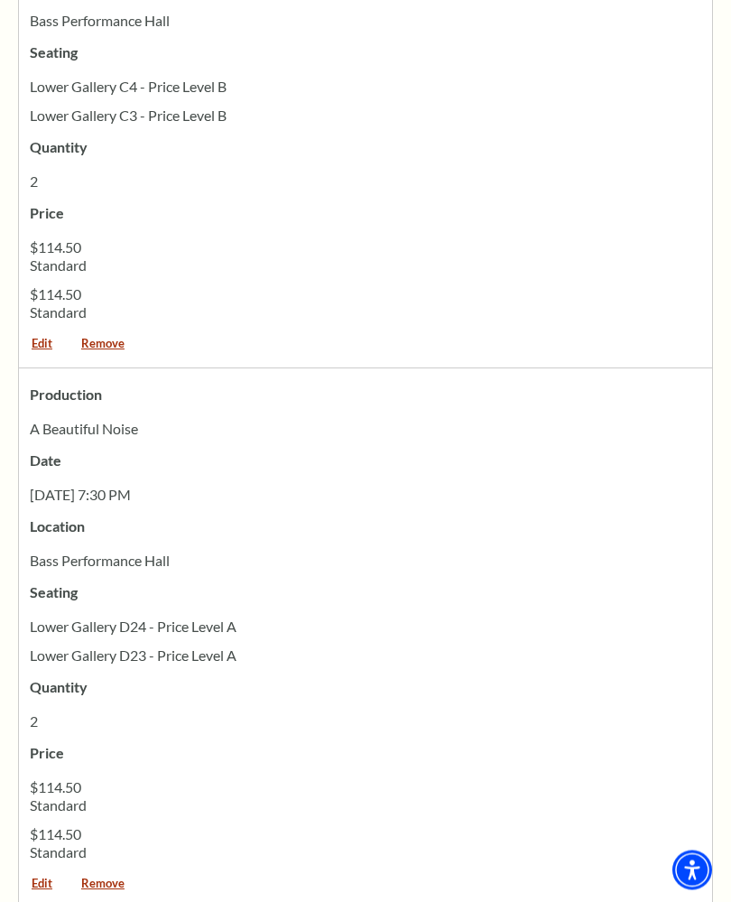
scroll to position [1620, 0]
click at [101, 878] on link "Remove" at bounding box center [103, 890] width 69 height 24
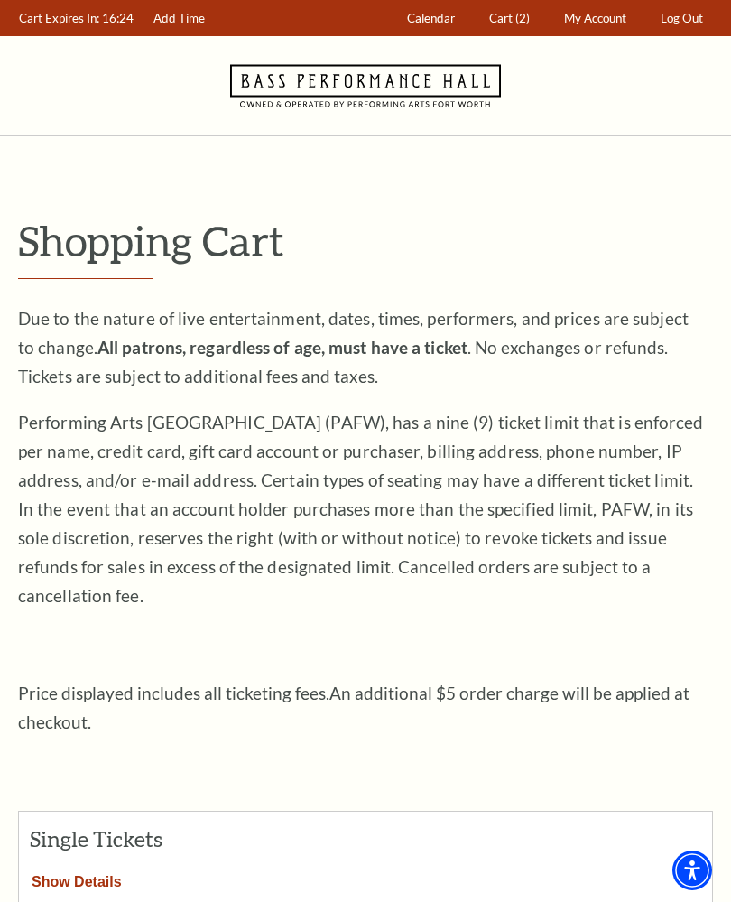
click at [55, 867] on button "Show Details" at bounding box center [77, 878] width 116 height 23
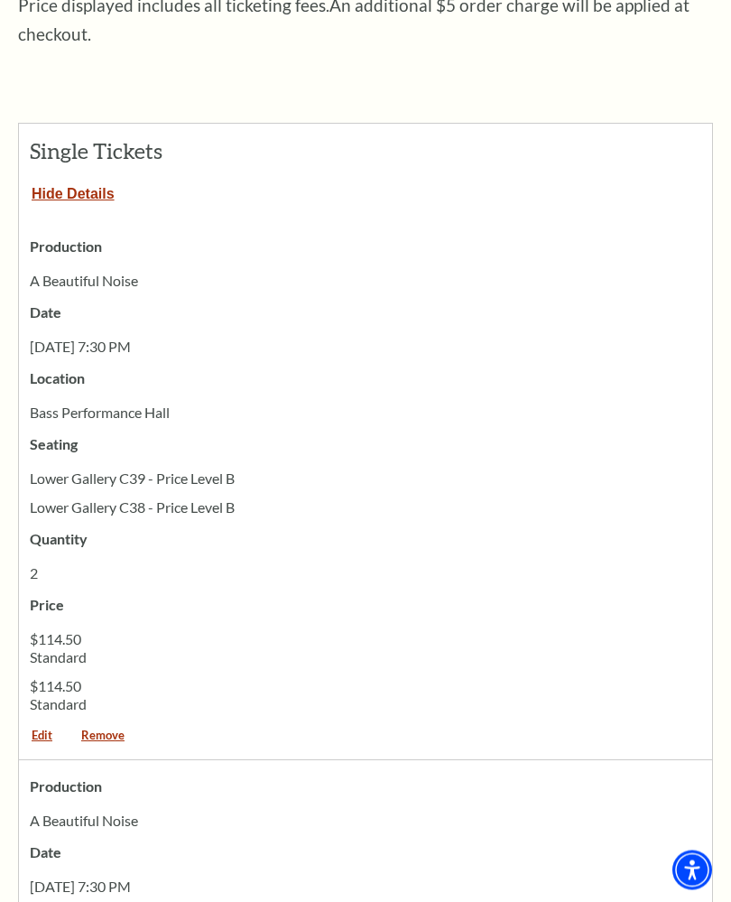
scroll to position [688, 0]
click at [105, 730] on link "Remove" at bounding box center [103, 742] width 69 height 24
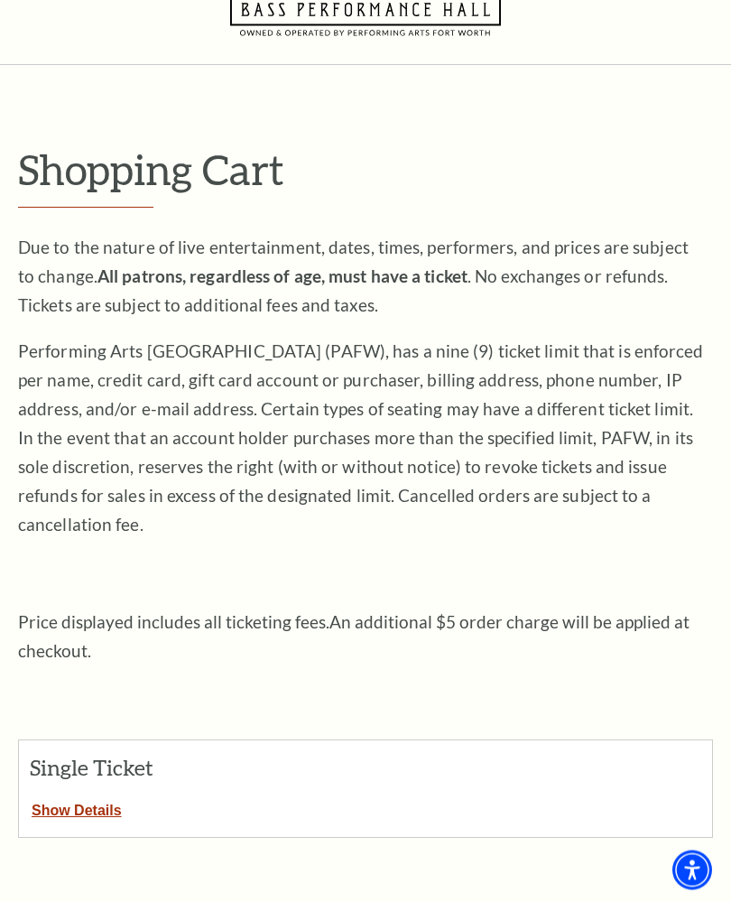
scroll to position [78, 0]
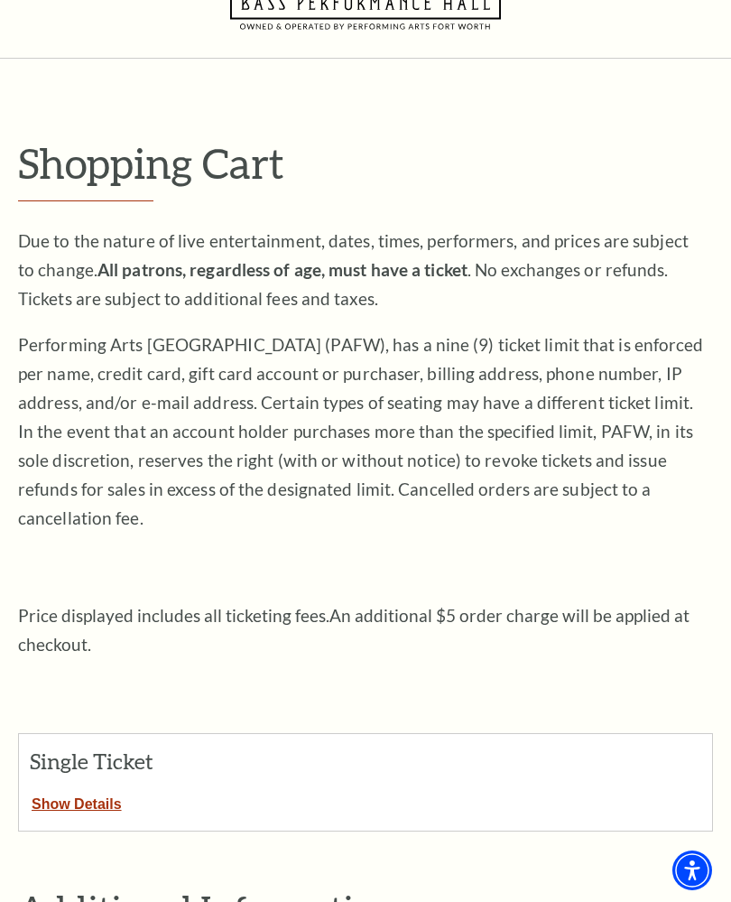
click at [68, 789] on button "Show Details" at bounding box center [77, 800] width 116 height 23
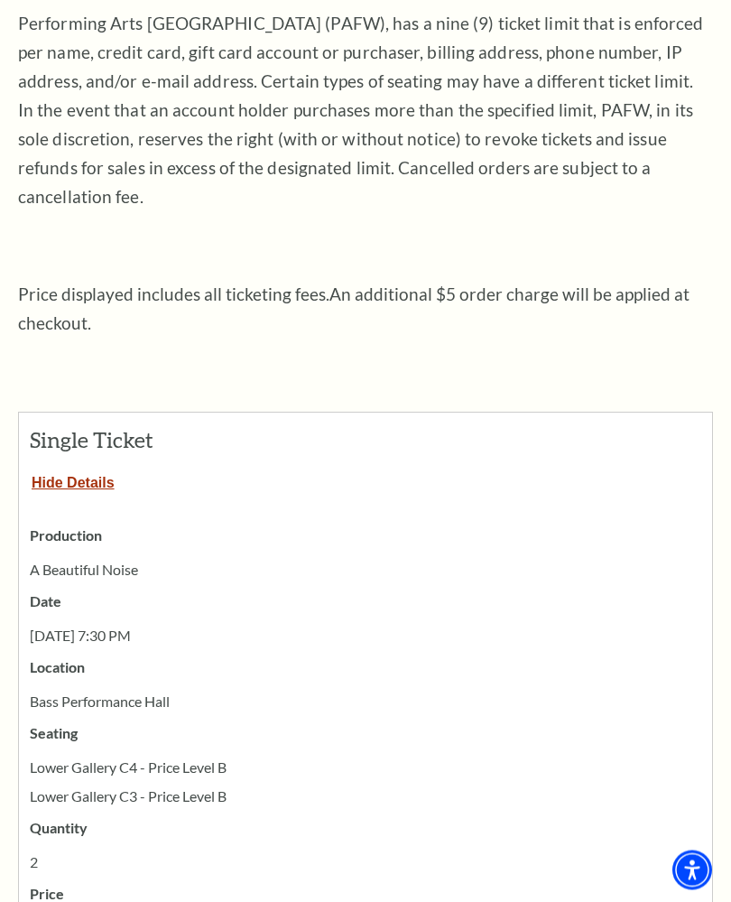
scroll to position [497, 0]
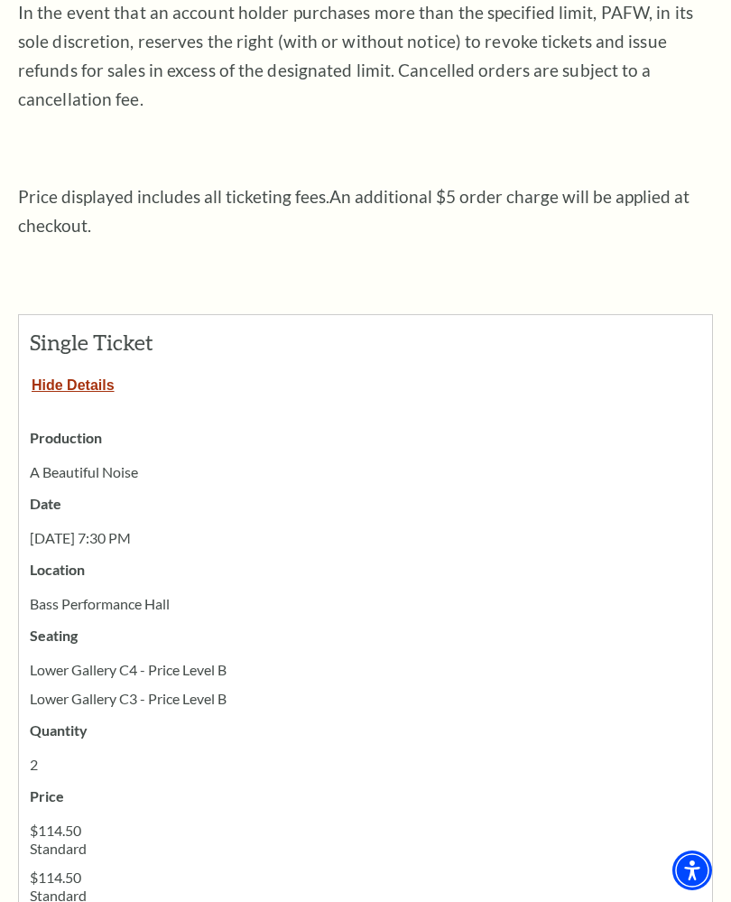
click at [58, 370] on button "Hide Details" at bounding box center [73, 381] width 108 height 23
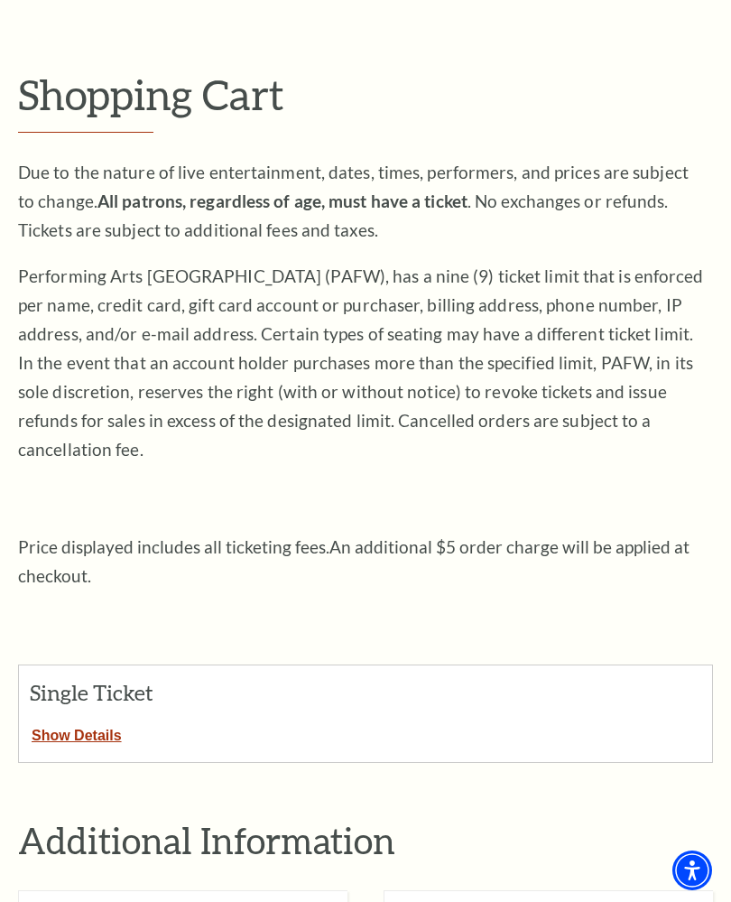
scroll to position [0, 0]
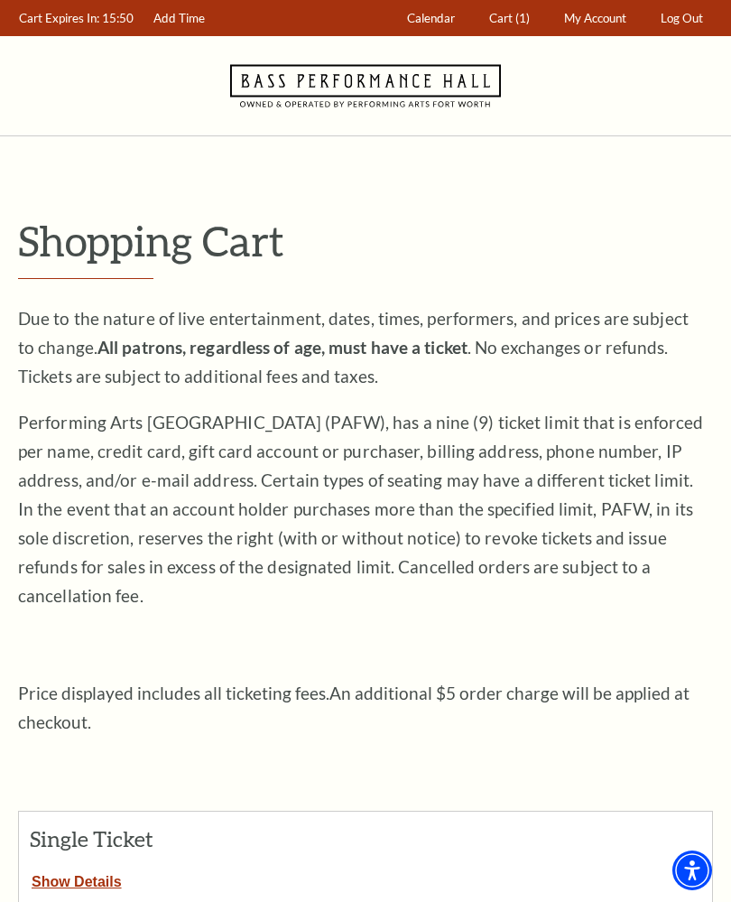
click at [508, 19] on span "Cart" at bounding box center [500, 18] width 23 height 14
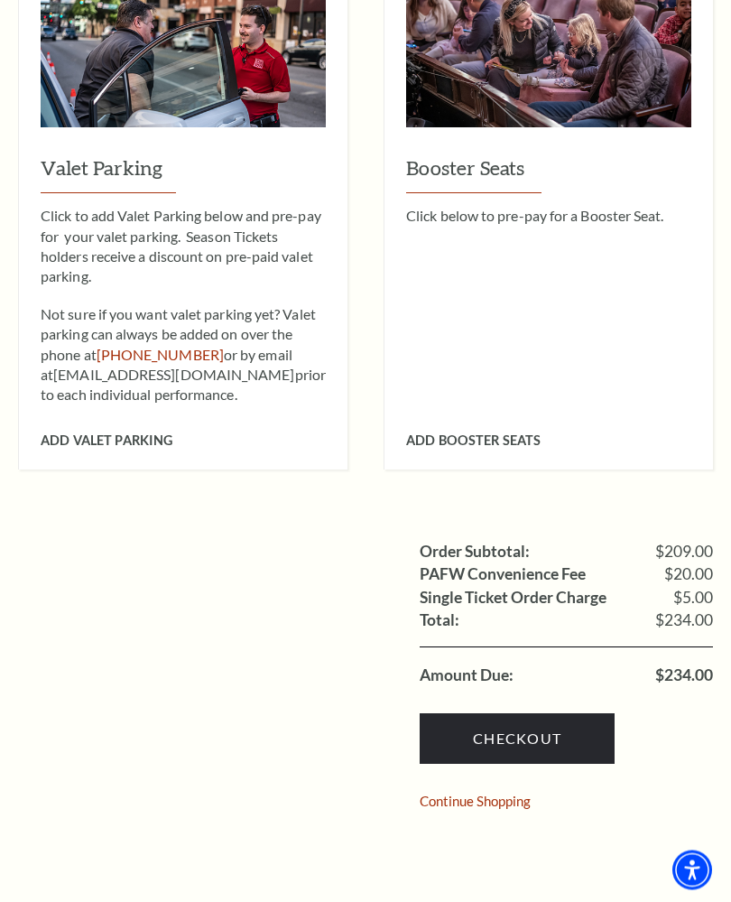
scroll to position [1076, 0]
click at [460, 713] on link "Checkout" at bounding box center [517, 738] width 195 height 51
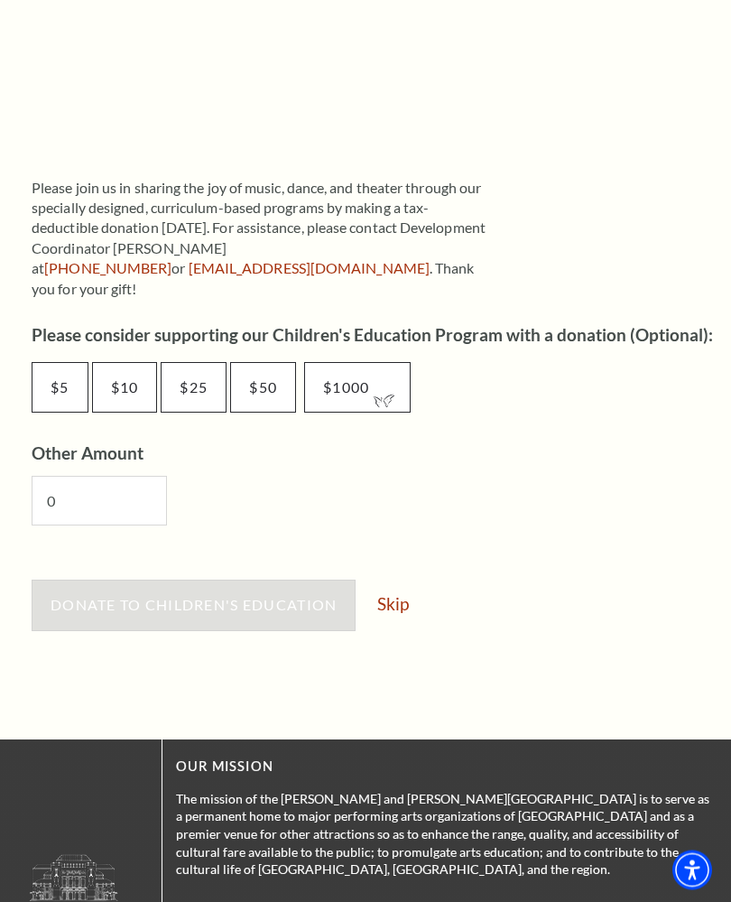
scroll to position [834, 0]
click at [396, 595] on link "Skip" at bounding box center [393, 603] width 32 height 17
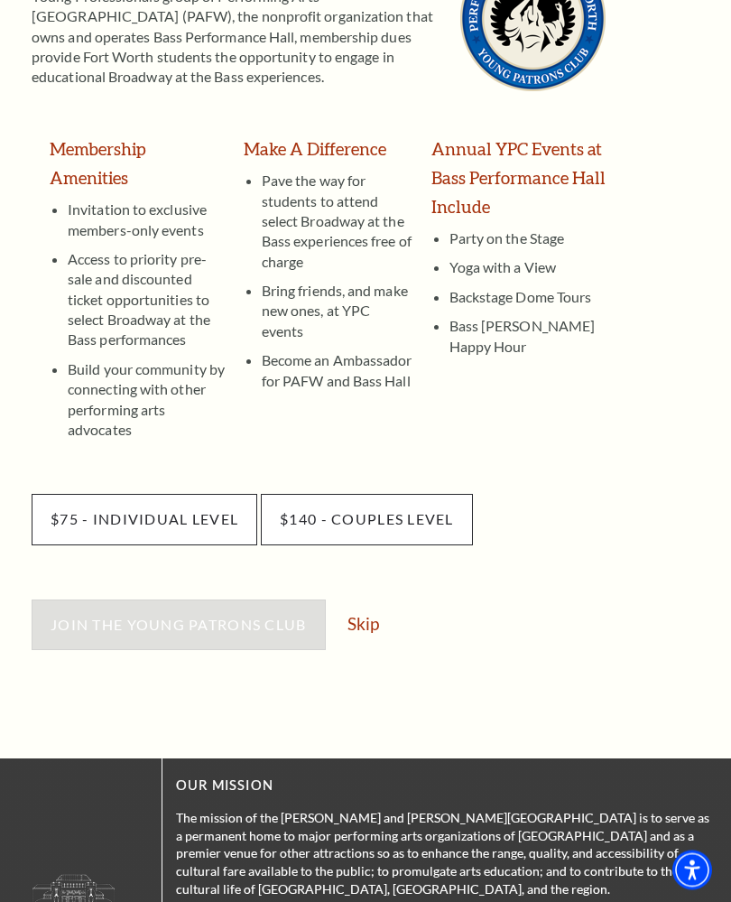
scroll to position [341, 0]
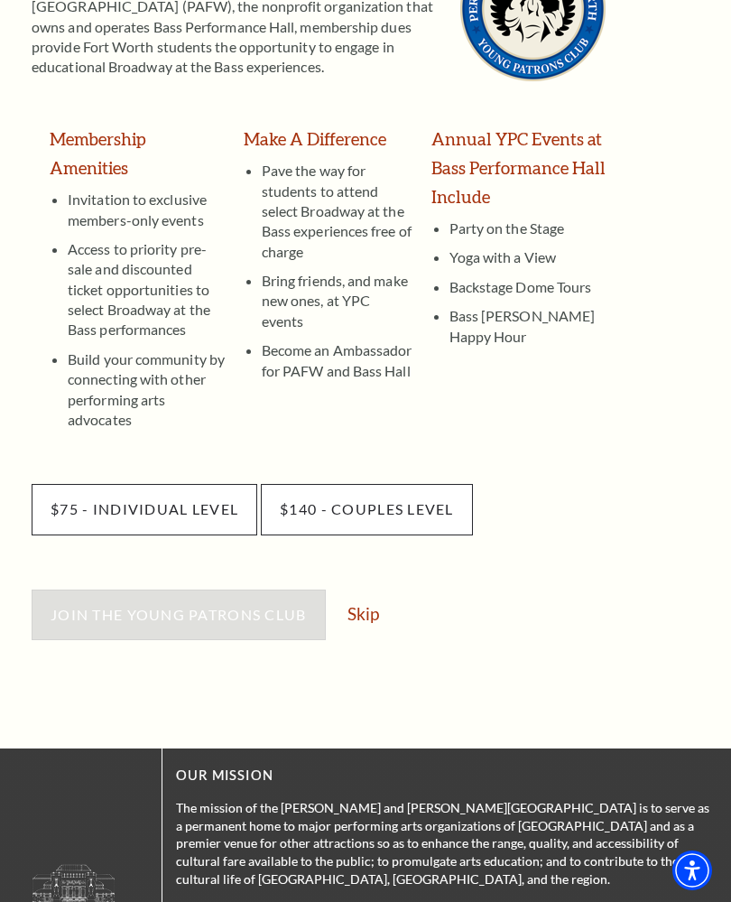
click at [372, 605] on link "Skip" at bounding box center [364, 613] width 32 height 17
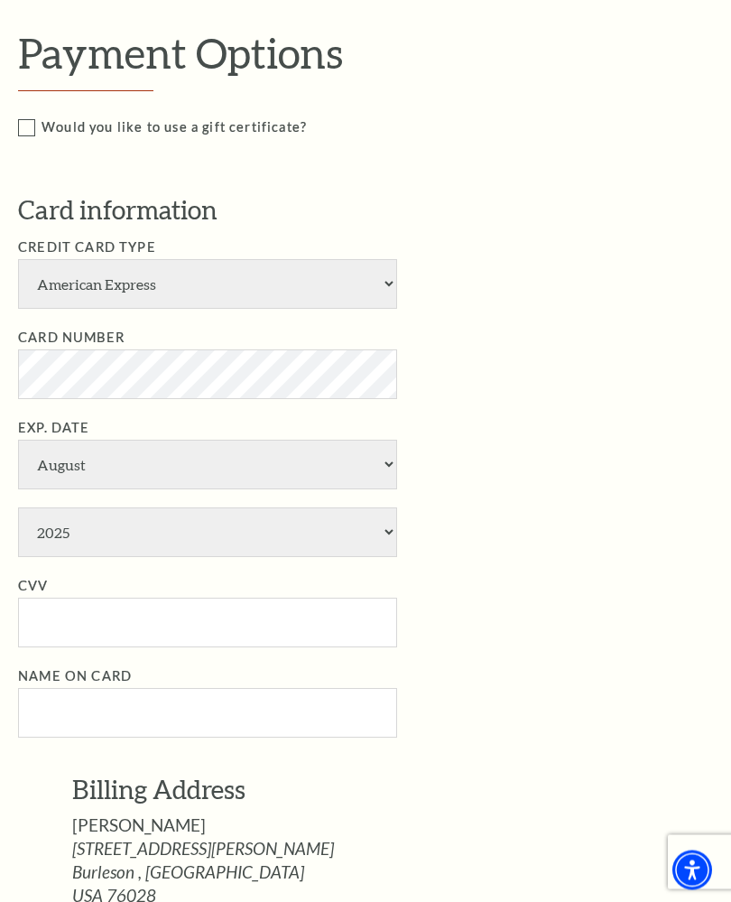
scroll to position [560, 0]
click at [377, 270] on select "American Express Visa Master Card Discover" at bounding box center [207, 284] width 379 height 50
select select "24"
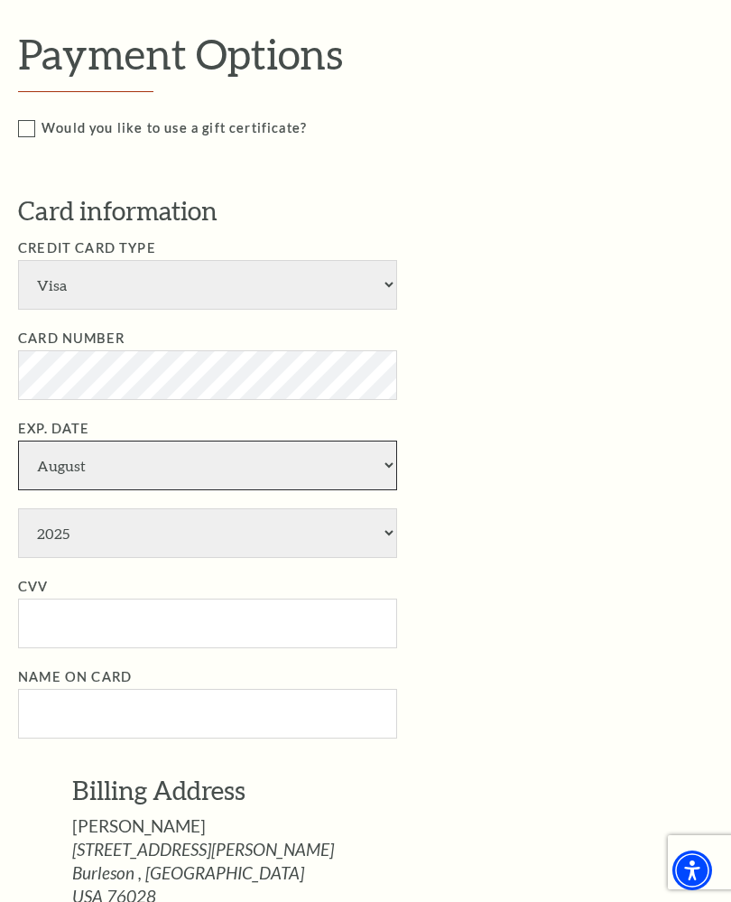
click at [42, 441] on select "January February March April May June July August September October November De…" at bounding box center [207, 466] width 379 height 50
select select "10"
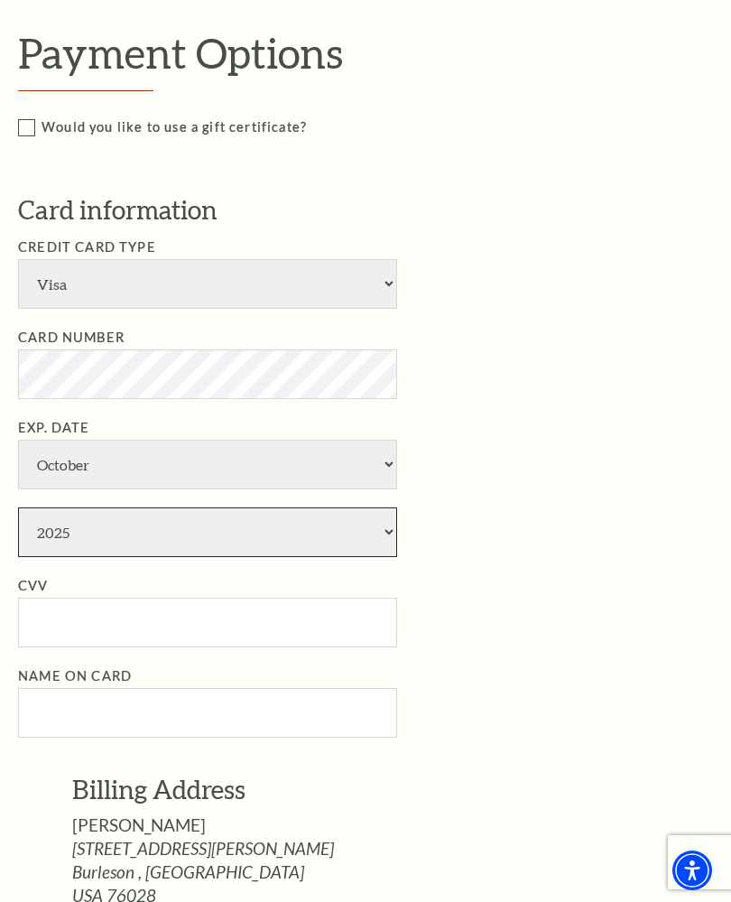
click at [33, 508] on select "2025 2026 2027 2028 2029 2030 2031 2032 2033 2034" at bounding box center [207, 533] width 379 height 50
select select "2029"
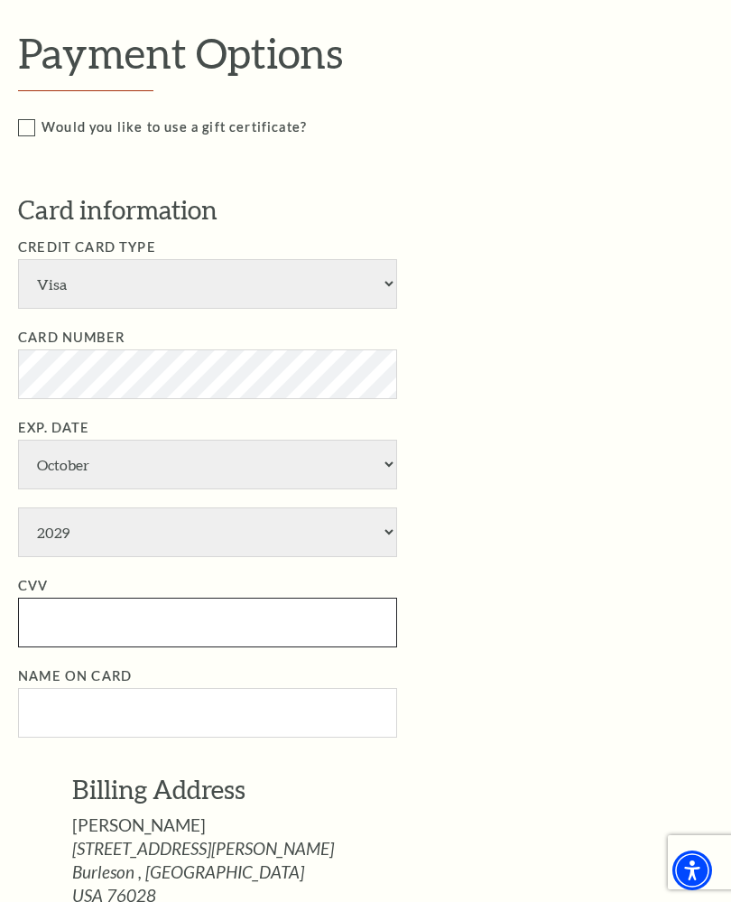
click at [27, 598] on input "CVV" at bounding box center [207, 623] width 379 height 50
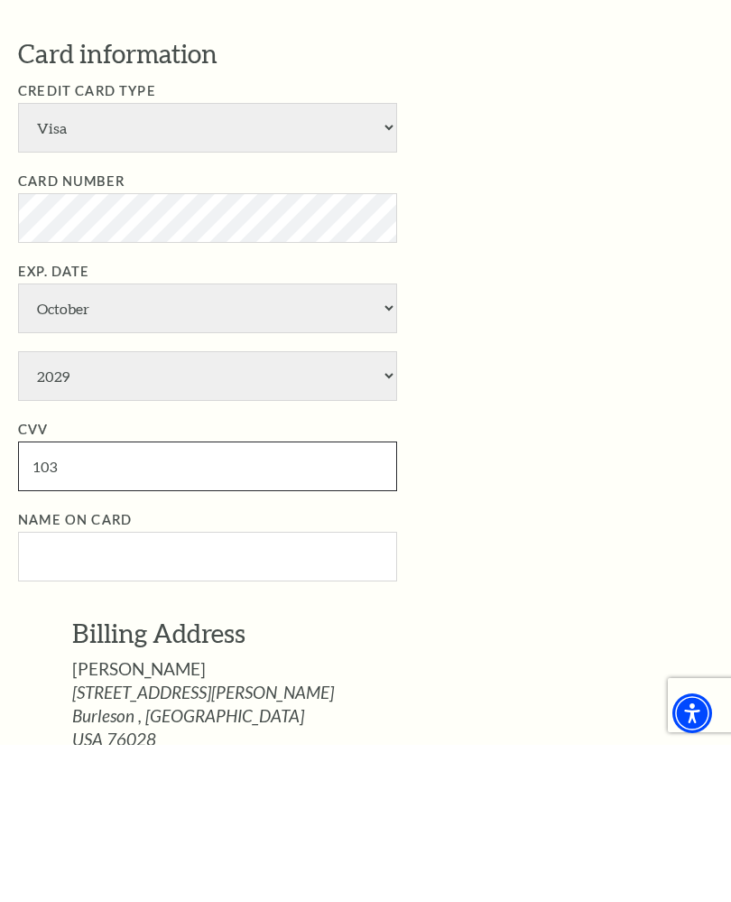
type input "103"
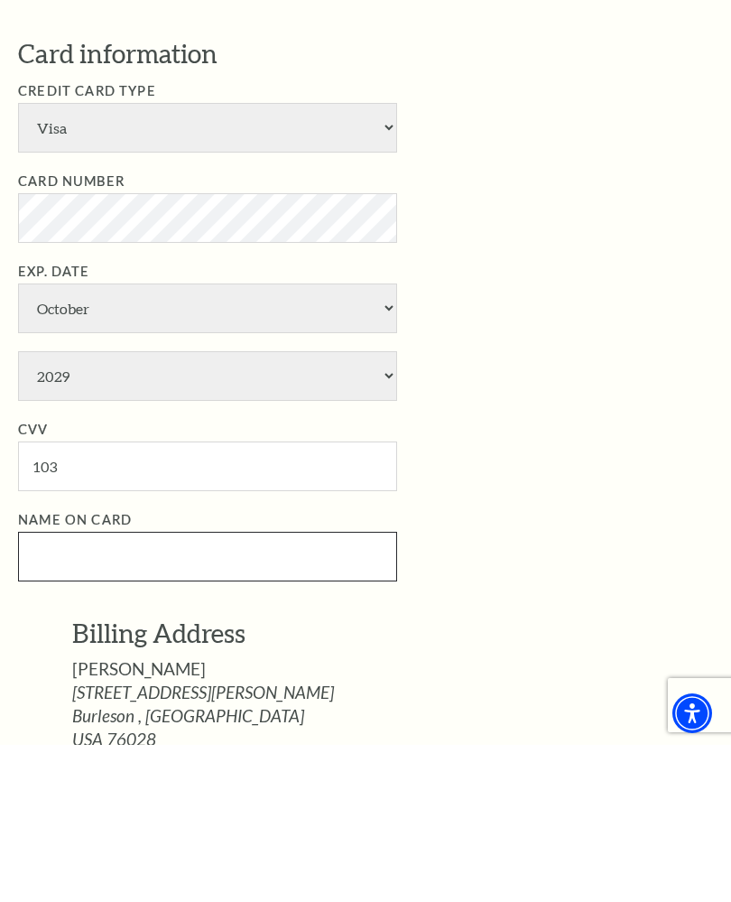
click at [43, 689] on input "Name on Card" at bounding box center [207, 714] width 379 height 50
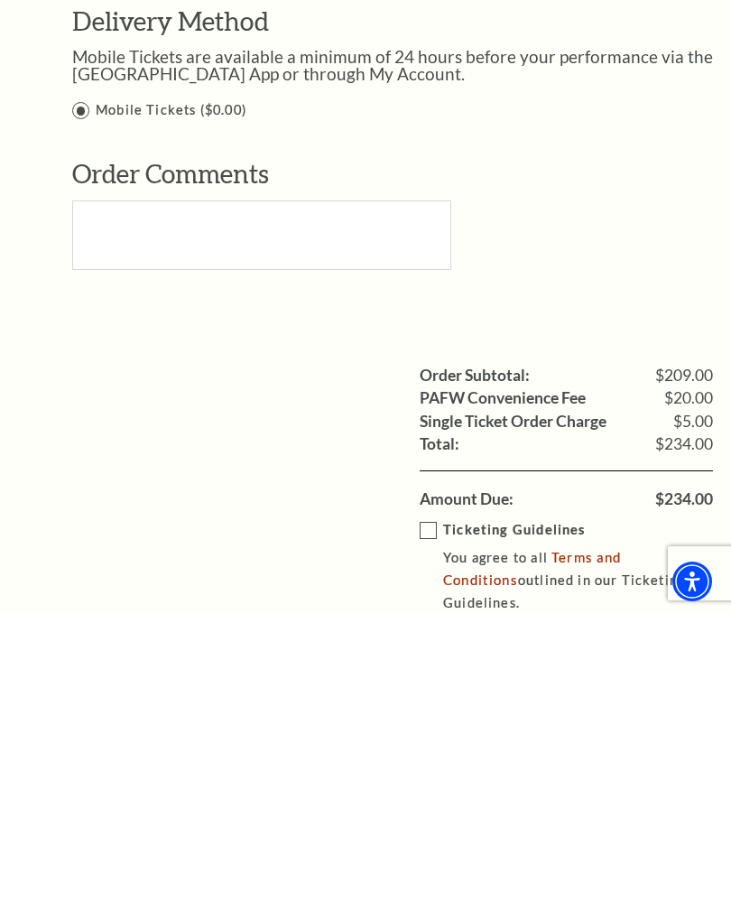
scroll to position [1255, 0]
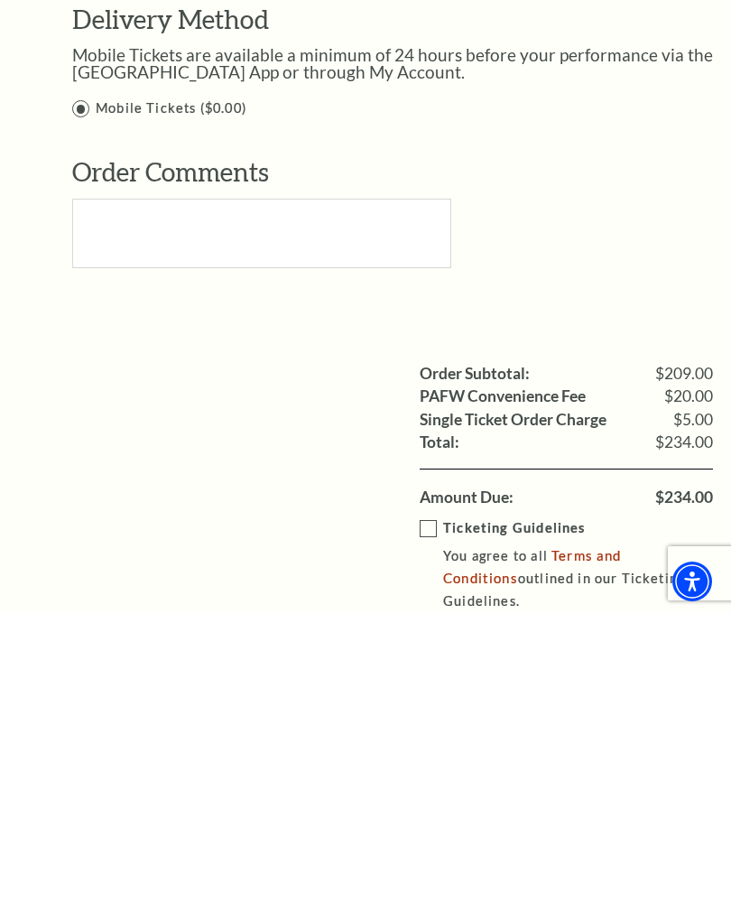
type input "[PERSON_NAME]"
click at [430, 806] on label "Ticketing Guidelines You agree to all Terms and Conditions outlined in our Tick…" at bounding box center [580, 854] width 320 height 96
click at [0, 0] on input "Ticketing Guidelines You agree to all Terms and Conditions outlined in our Tick…" at bounding box center [0, 0] width 0 height 0
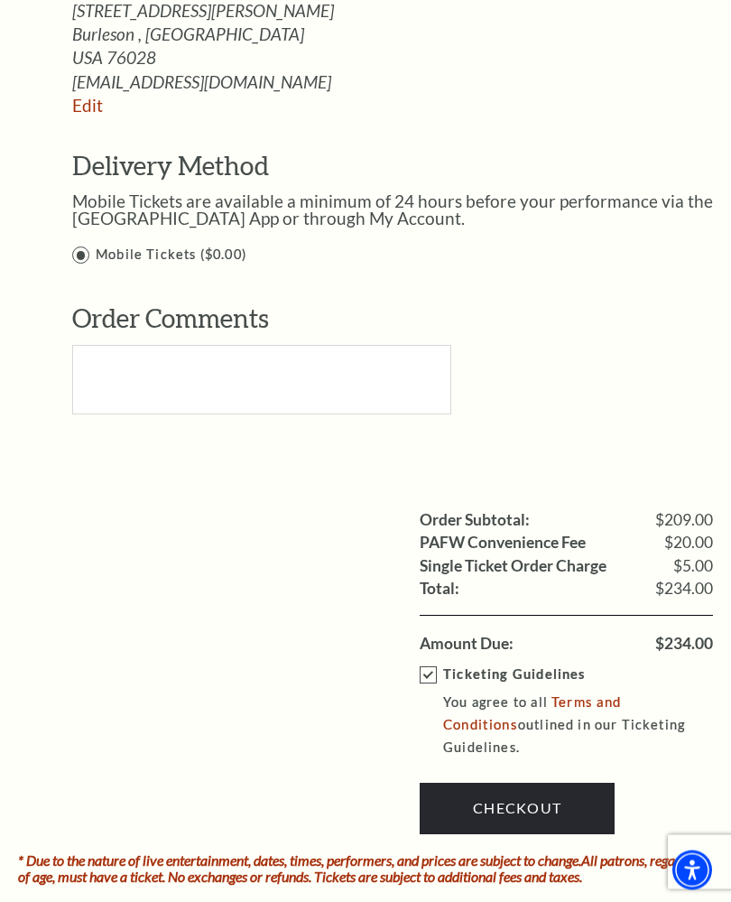
scroll to position [1398, 0]
click at [457, 783] on link "Checkout" at bounding box center [517, 808] width 195 height 51
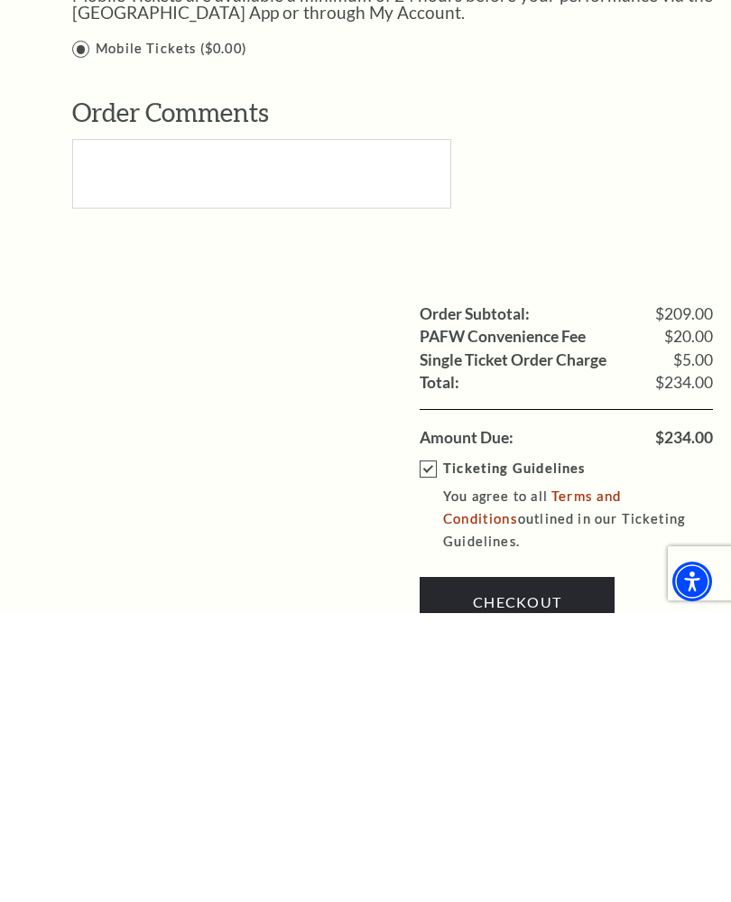
scroll to position [1318, 0]
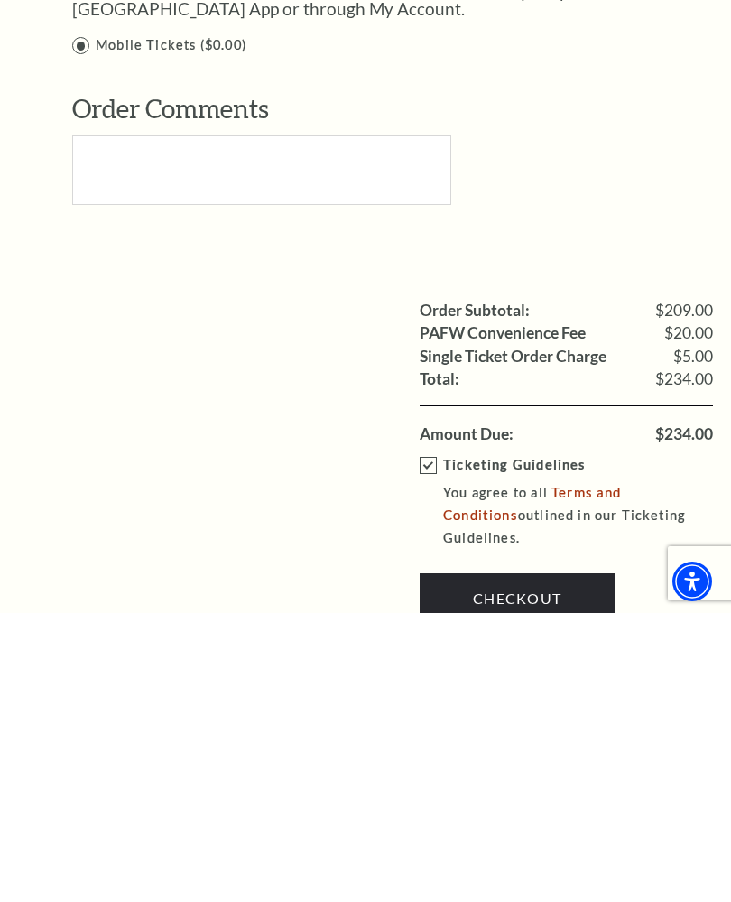
click at [460, 862] on link "Checkout" at bounding box center [517, 887] width 195 height 51
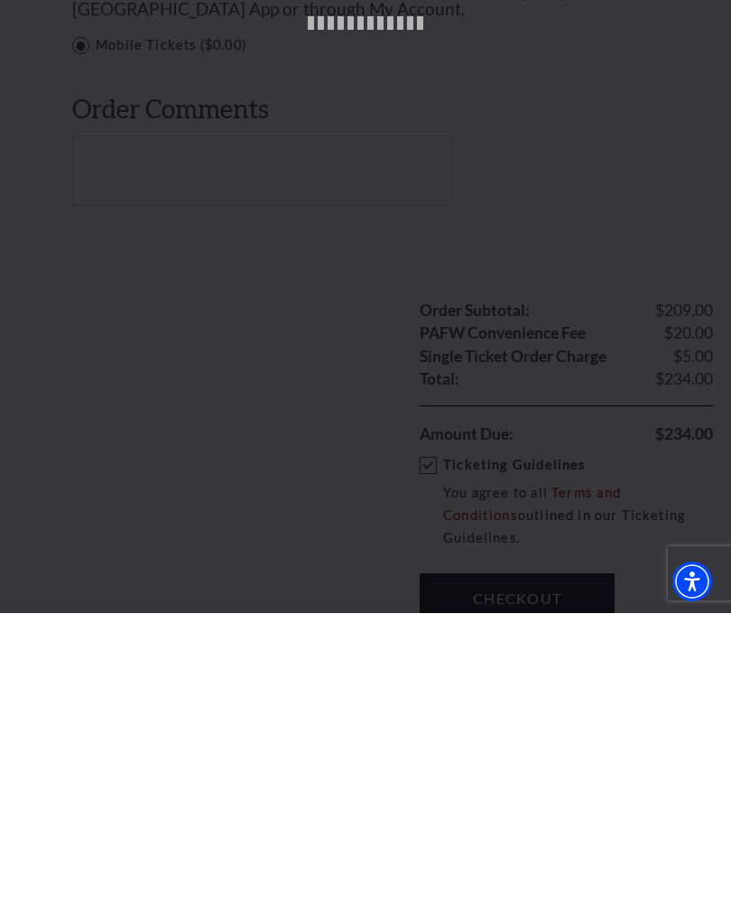
scroll to position [1607, 0]
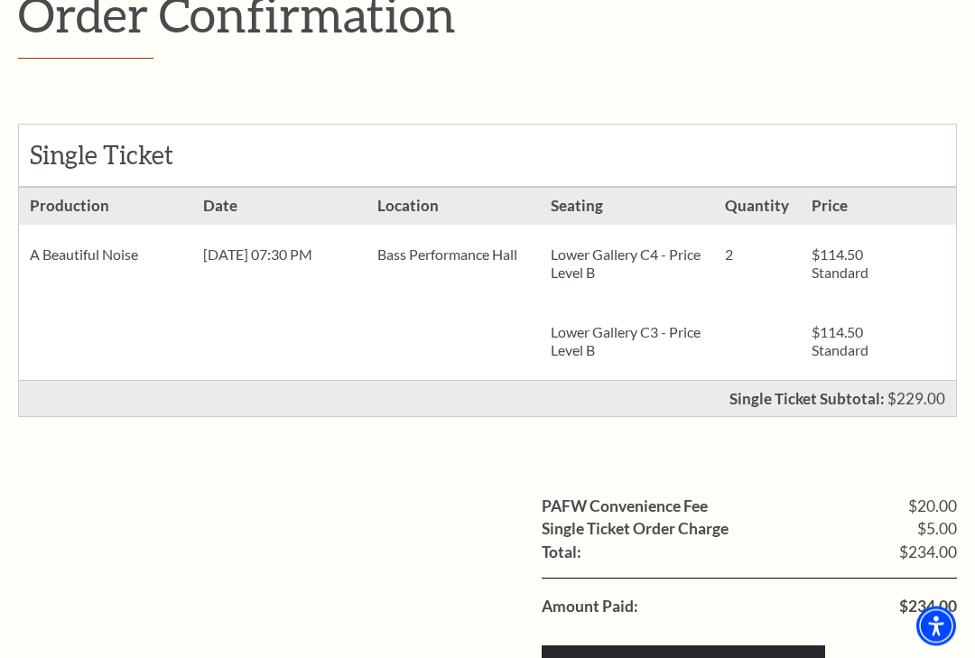
scroll to position [269, 0]
click at [683, 672] on input "Print Confirmation" at bounding box center [684, 671] width 284 height 51
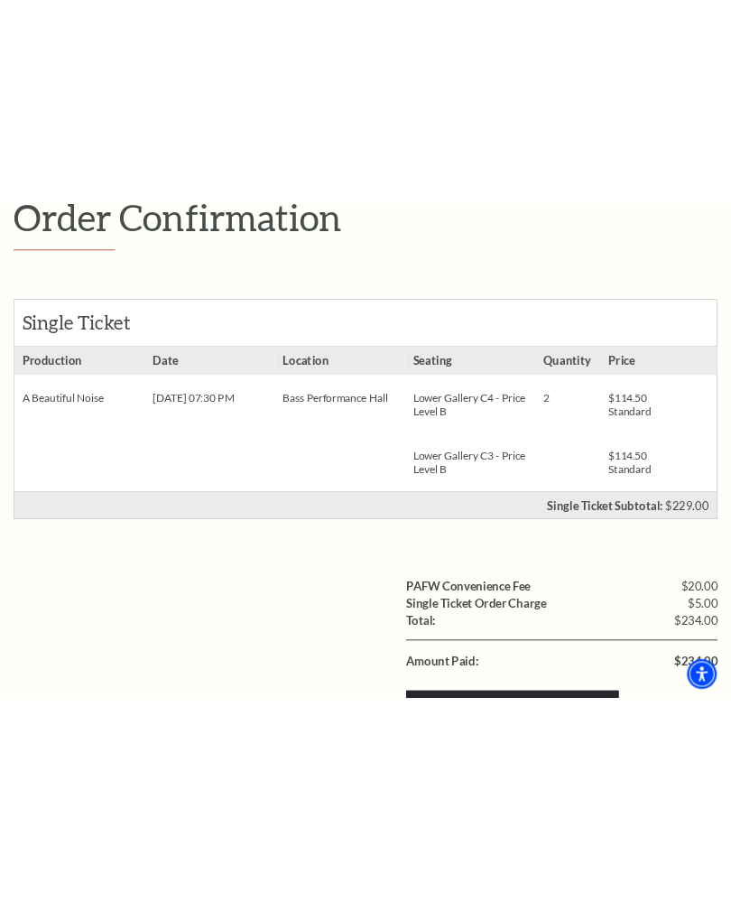
scroll to position [0, 0]
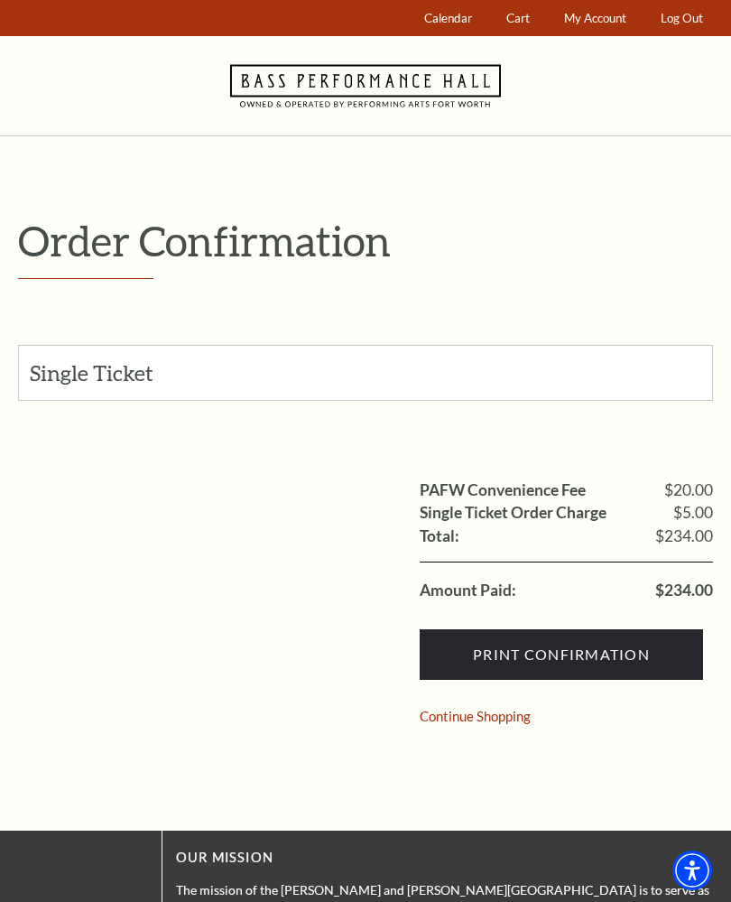
click at [461, 648] on input "Print Confirmation" at bounding box center [562, 654] width 284 height 51
